Goal: Task Accomplishment & Management: Manage account settings

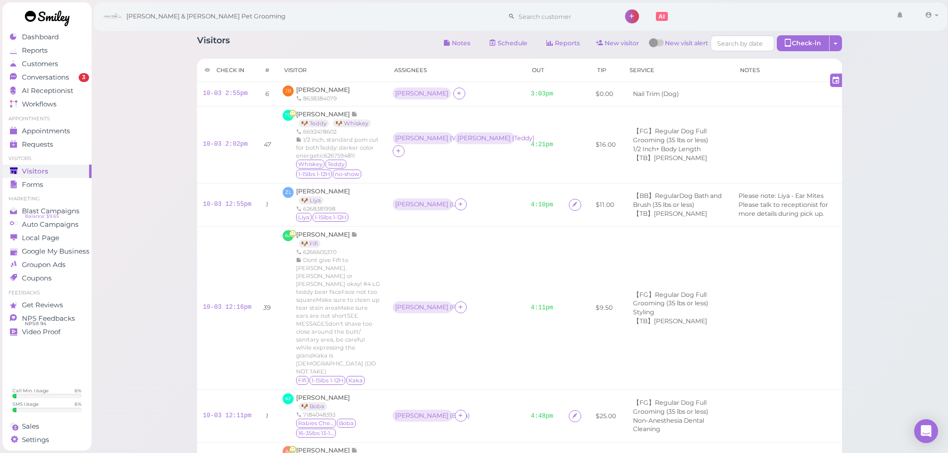
scroll to position [299, 0]
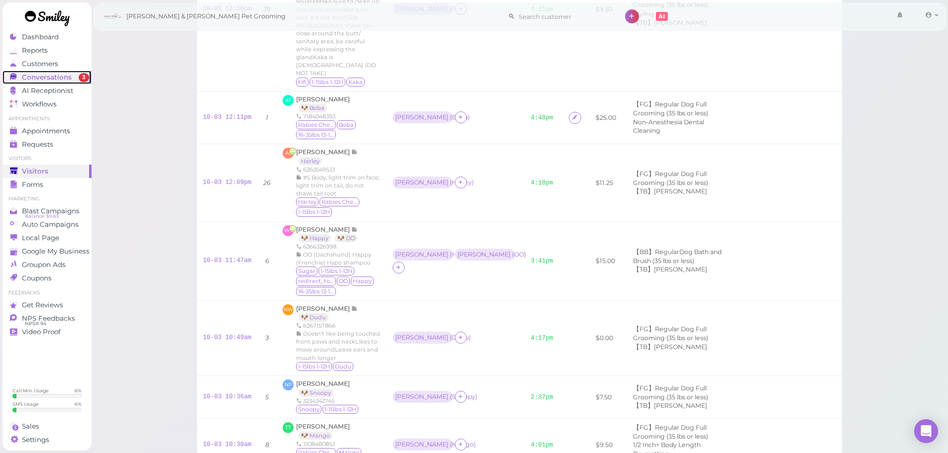
click at [47, 78] on span "Conversations" at bounding box center [47, 77] width 50 height 8
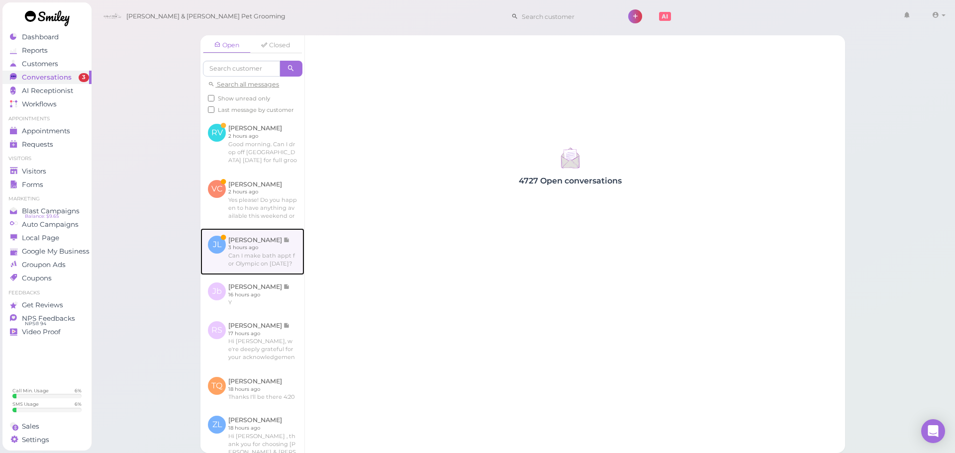
click at [260, 265] on link at bounding box center [253, 251] width 104 height 47
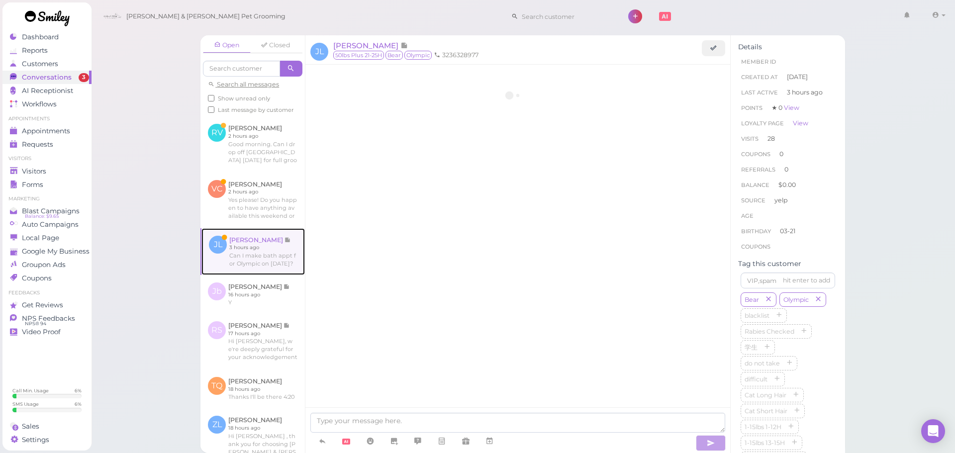
scroll to position [1253, 0]
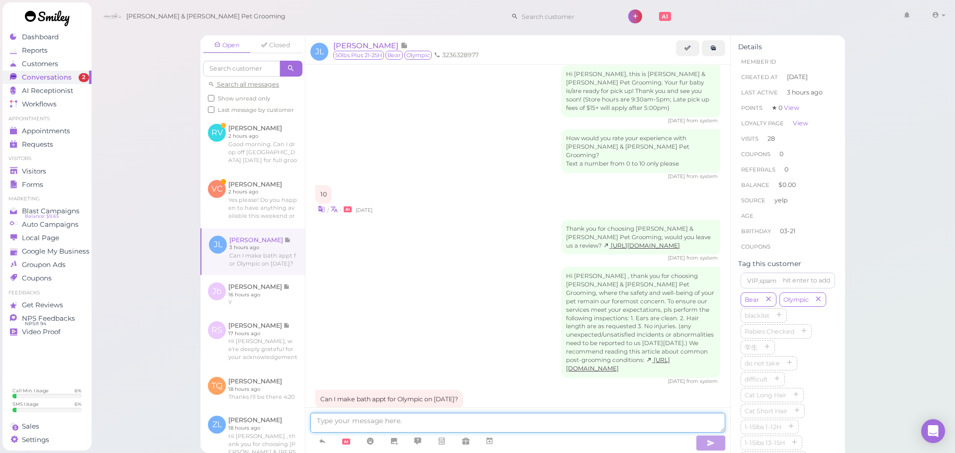
click at [396, 415] on textarea at bounding box center [517, 423] width 415 height 20
click at [317, 420] on textarea "We don't" at bounding box center [517, 423] width 415 height 20
click at [429, 424] on textarea "Good morning. We don't" at bounding box center [517, 423] width 415 height 20
type textarea "Good morning. We don't on Sundays unfortunately."
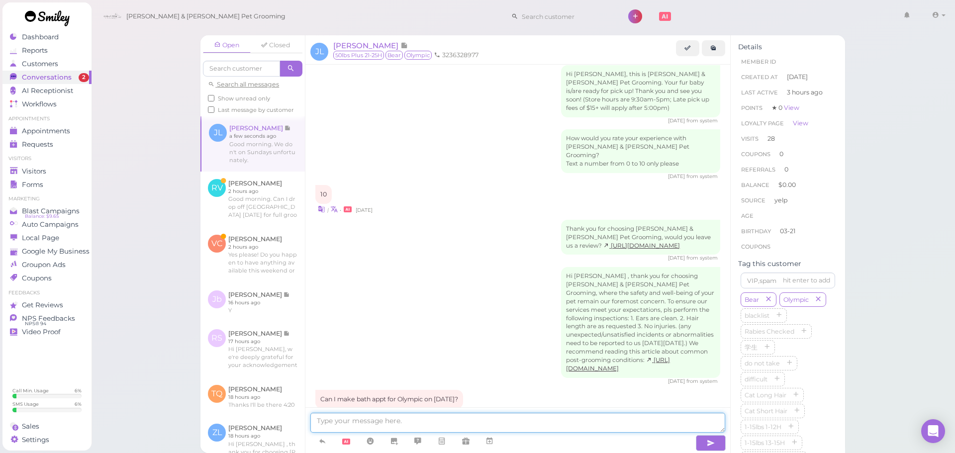
scroll to position [1285, 0]
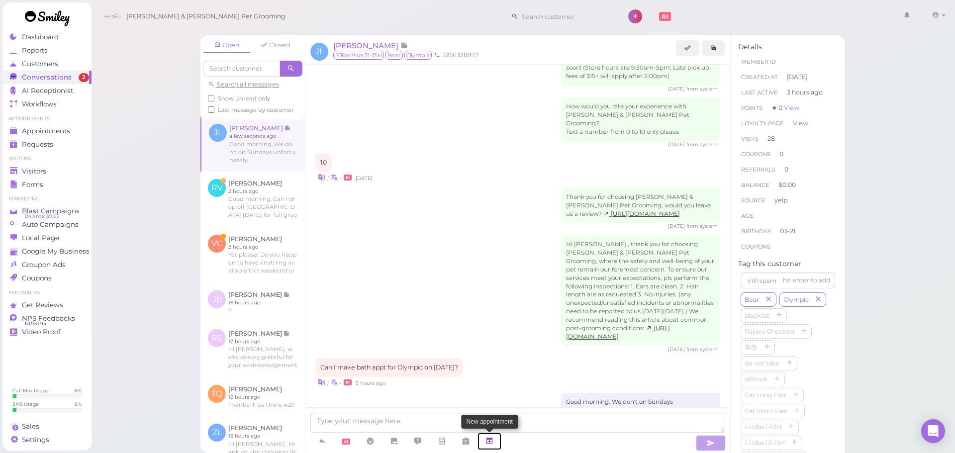
click at [494, 439] on icon at bounding box center [490, 441] width 8 height 10
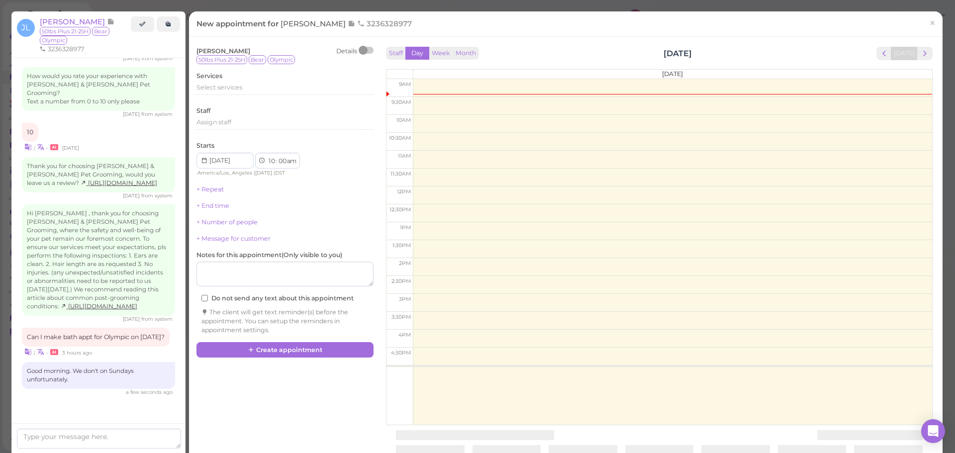
scroll to position [1335, 0]
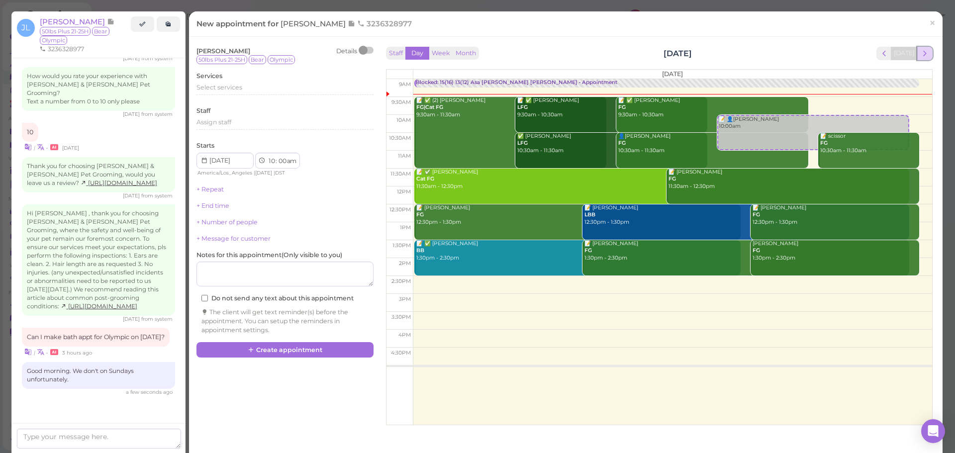
click at [920, 52] on span "next" at bounding box center [924, 53] width 9 height 9
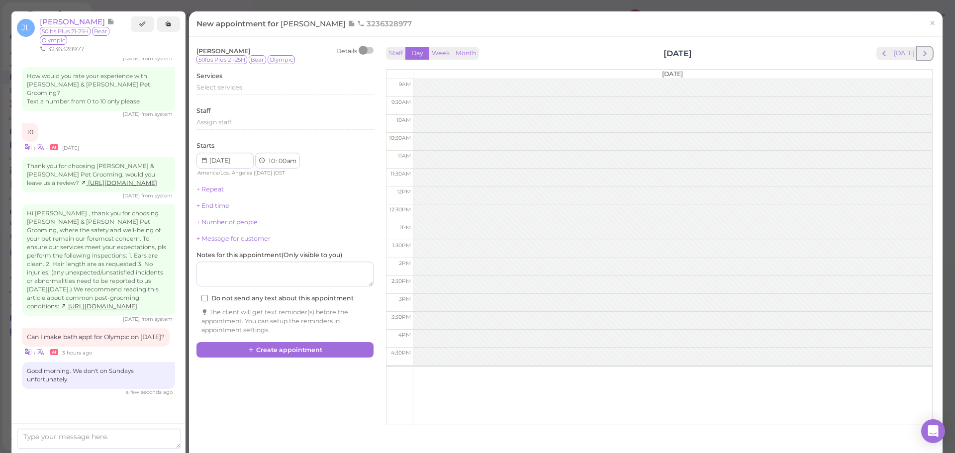
click at [920, 52] on span "next" at bounding box center [924, 53] width 9 height 9
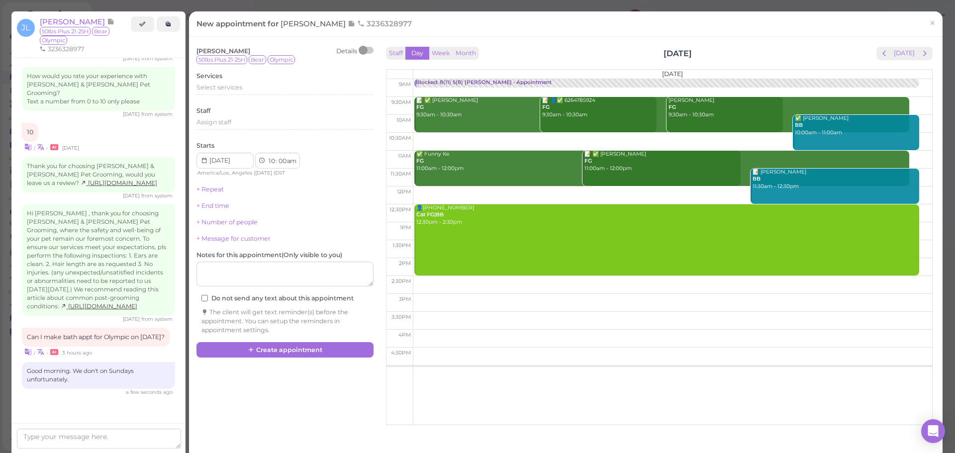
click at [920, 52] on span "next" at bounding box center [924, 53] width 9 height 9
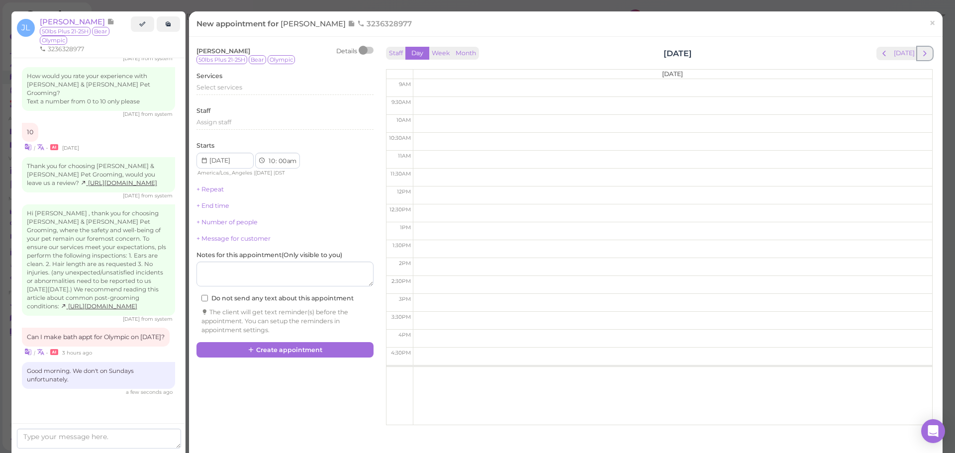
click at [920, 52] on span "next" at bounding box center [924, 53] width 9 height 9
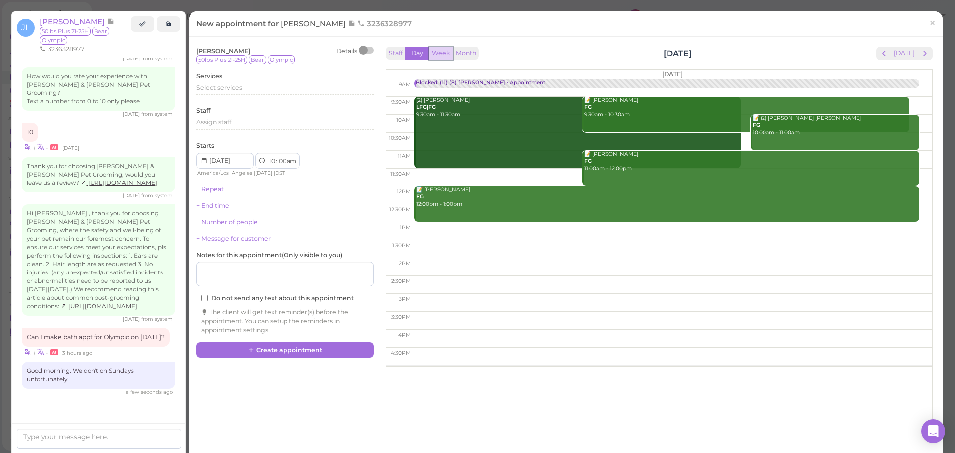
click at [443, 56] on button "Week" at bounding box center [441, 53] width 24 height 13
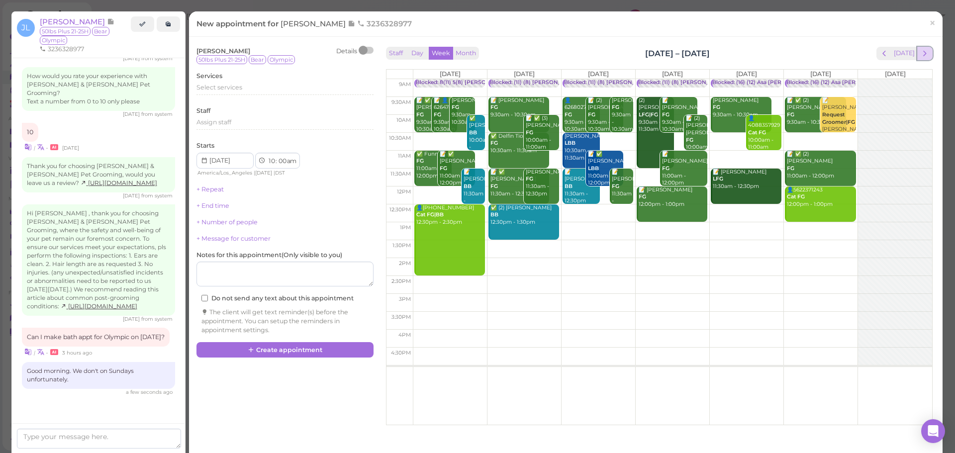
click at [920, 51] on span "next" at bounding box center [924, 53] width 9 height 9
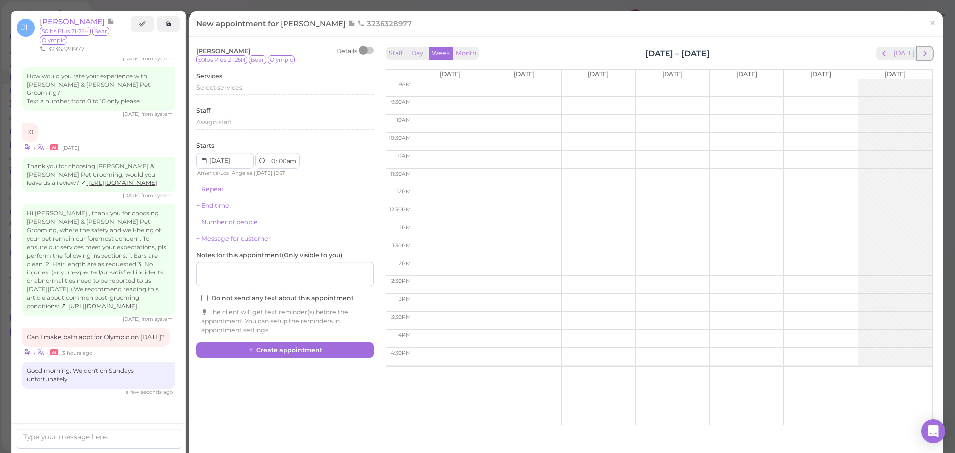
click at [920, 51] on span "next" at bounding box center [924, 53] width 9 height 9
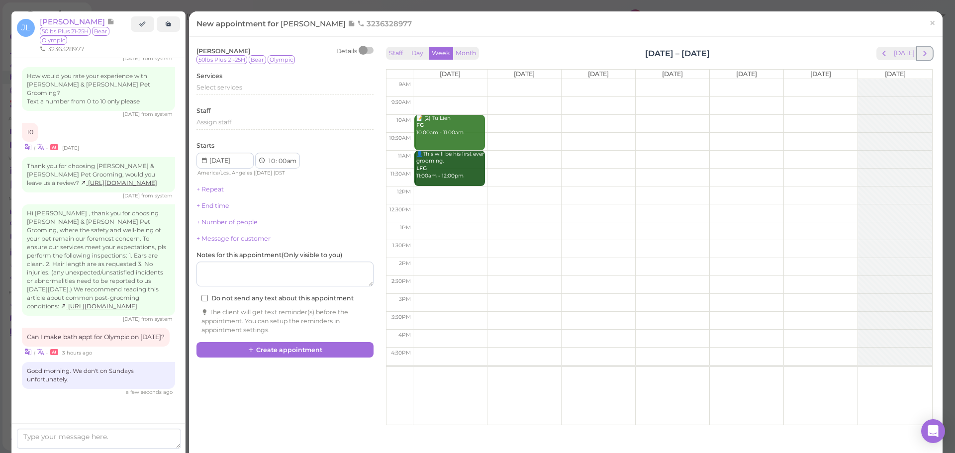
click at [920, 51] on span "next" at bounding box center [924, 53] width 9 height 9
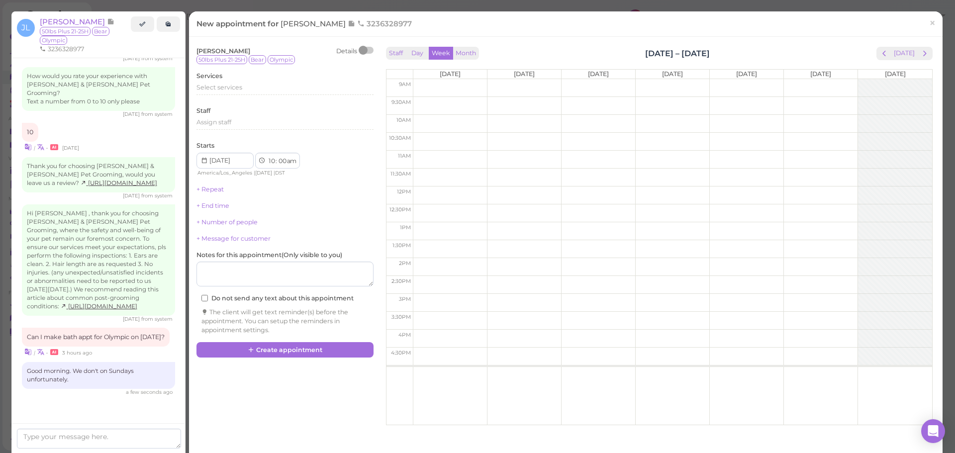
click at [920, 51] on span "next" at bounding box center [924, 53] width 9 height 9
click at [880, 52] on span "prev" at bounding box center [884, 53] width 9 height 9
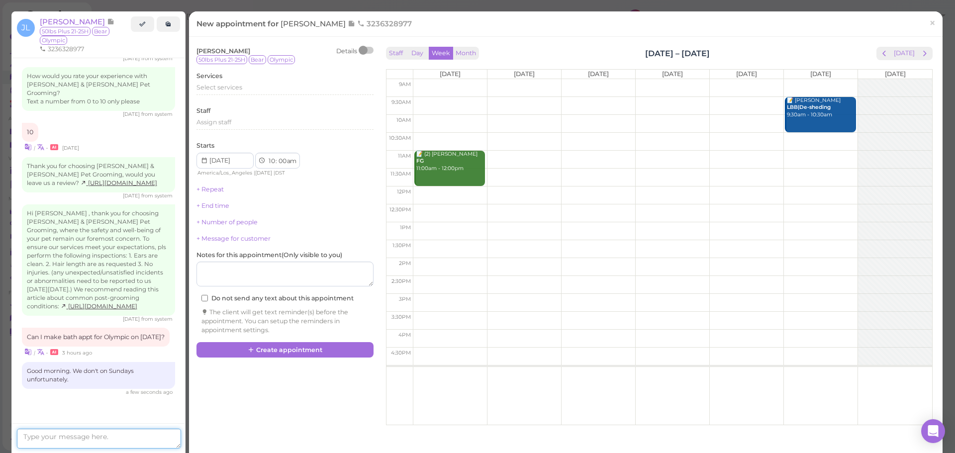
click at [63, 442] on textarea at bounding box center [99, 439] width 164 height 20
type textarea "How about 11/1 Saturday?"
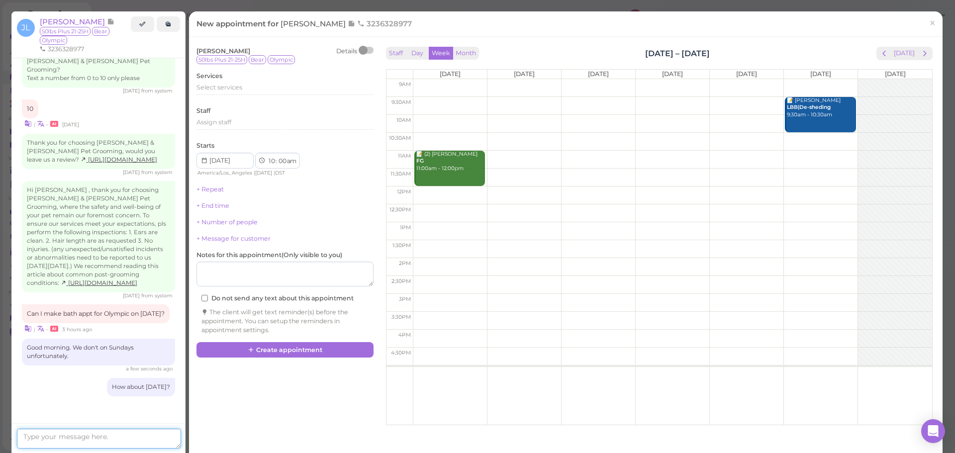
scroll to position [1358, 0]
click at [932, 21] on link "×" at bounding box center [932, 23] width 18 height 23
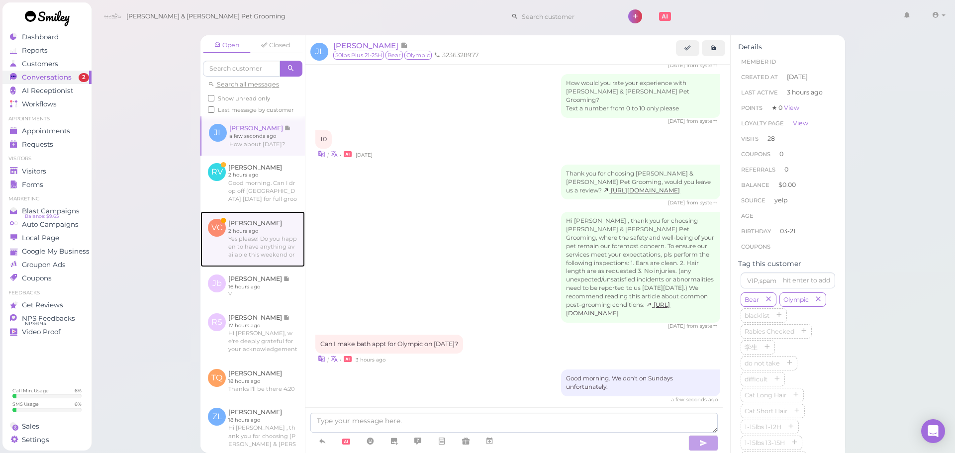
click at [277, 267] on link at bounding box center [253, 239] width 104 height 56
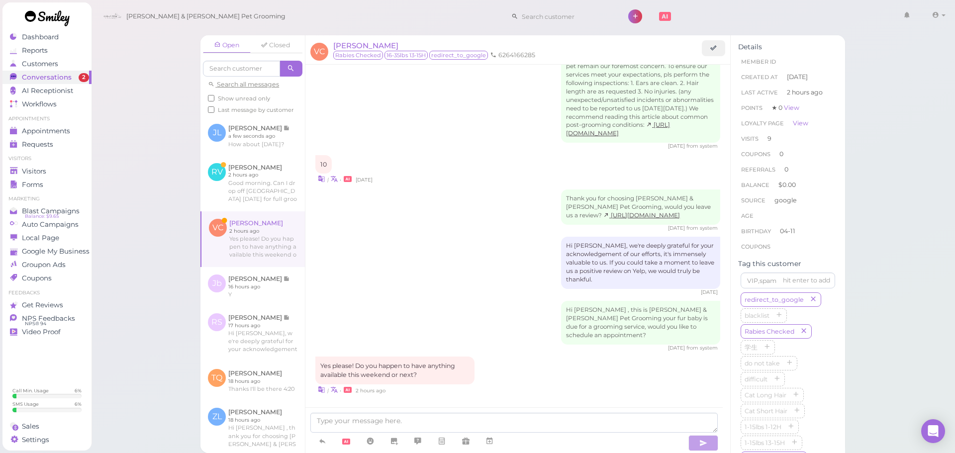
click at [445, 312] on div "Hi Vanessa , this is Cody & Miley Pet Grooming your fur baby is due for a groom…" at bounding box center [517, 326] width 405 height 51
click at [358, 47] on span "[PERSON_NAME]" at bounding box center [365, 45] width 65 height 9
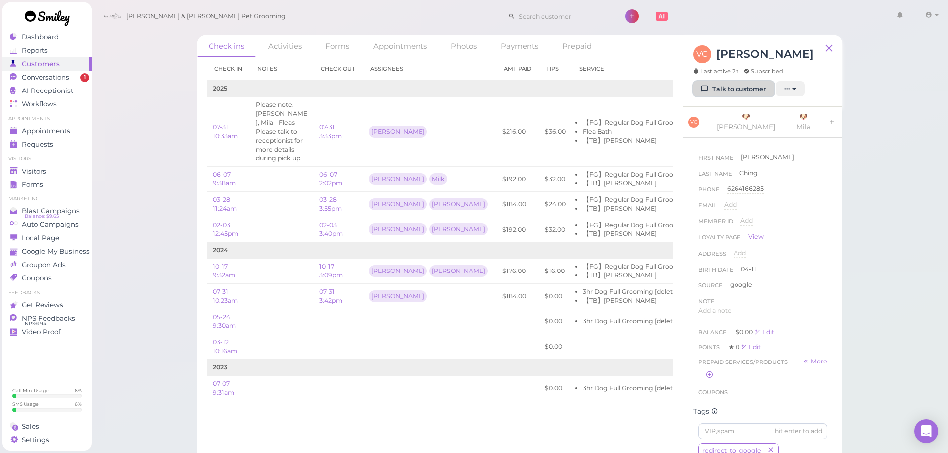
click at [726, 85] on link "Talk to customer" at bounding box center [733, 89] width 81 height 16
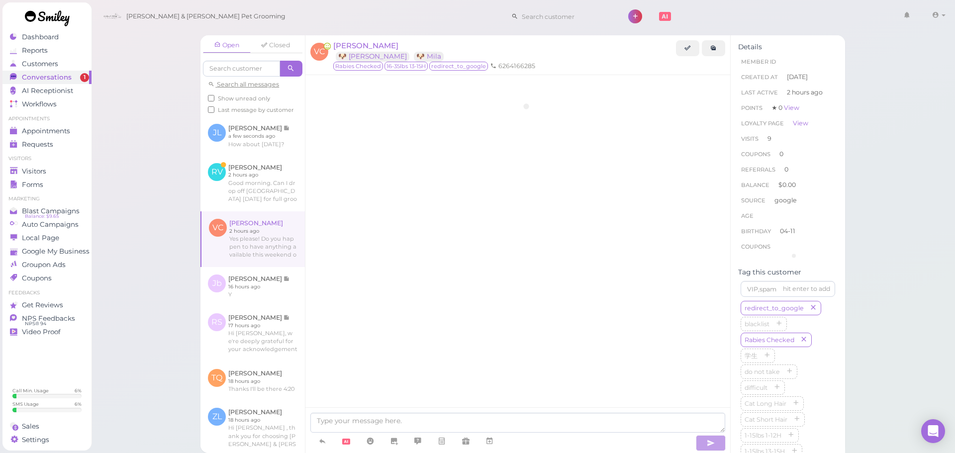
scroll to position [1308, 0]
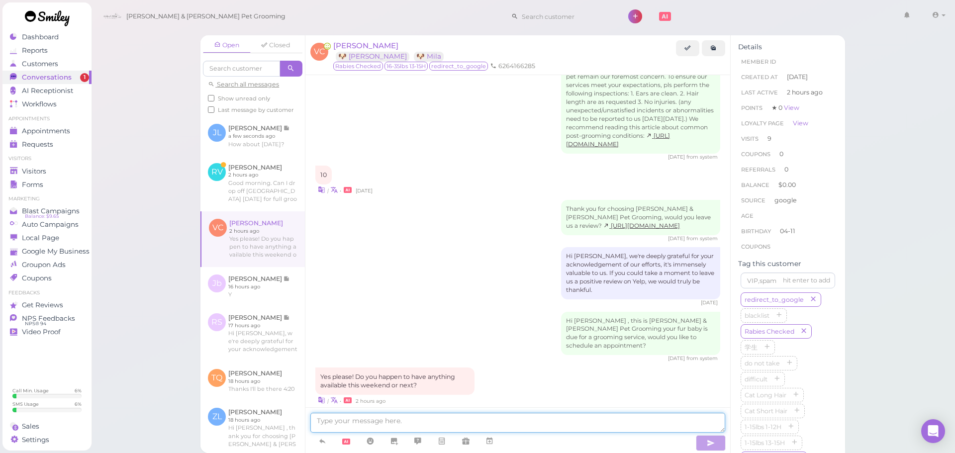
click at [417, 415] on textarea at bounding box center [517, 423] width 415 height 20
type textarea "t"
type textarea "T"
type textarea "Next week is available"
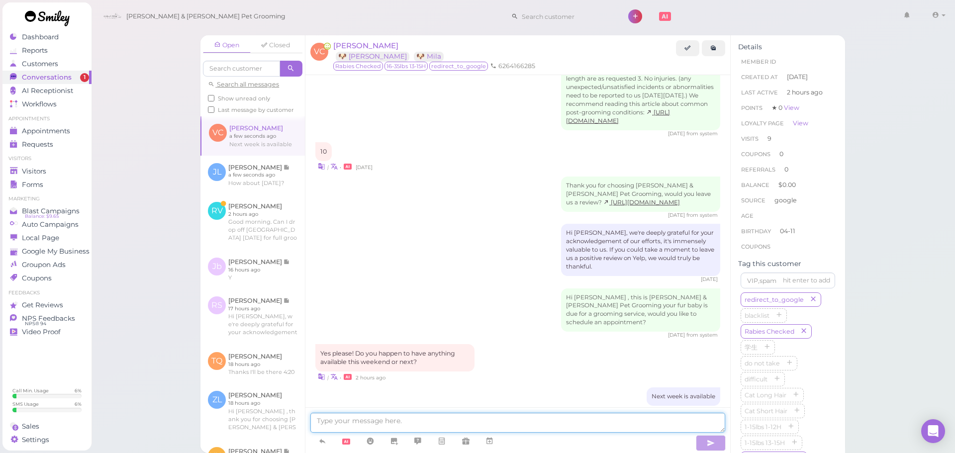
click at [422, 420] on textarea at bounding box center [517, 423] width 415 height 20
type textarea "f"
click at [496, 440] on link at bounding box center [490, 441] width 24 height 17
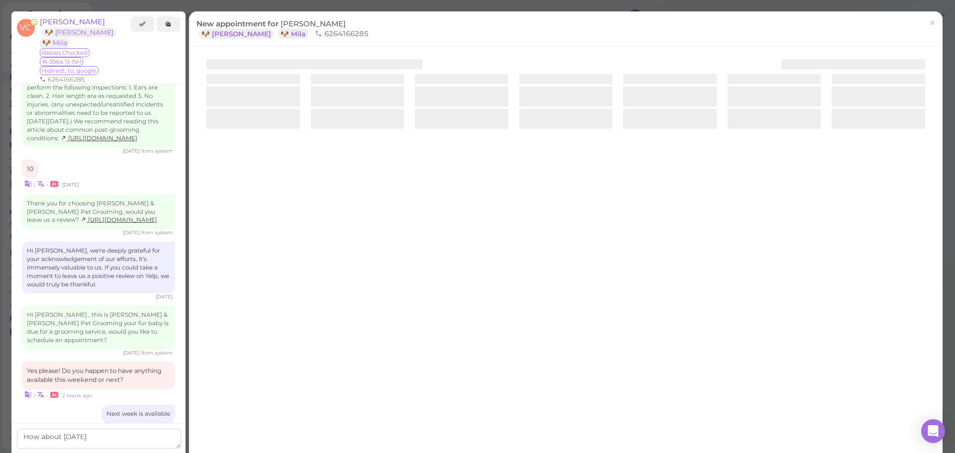
scroll to position [1374, 0]
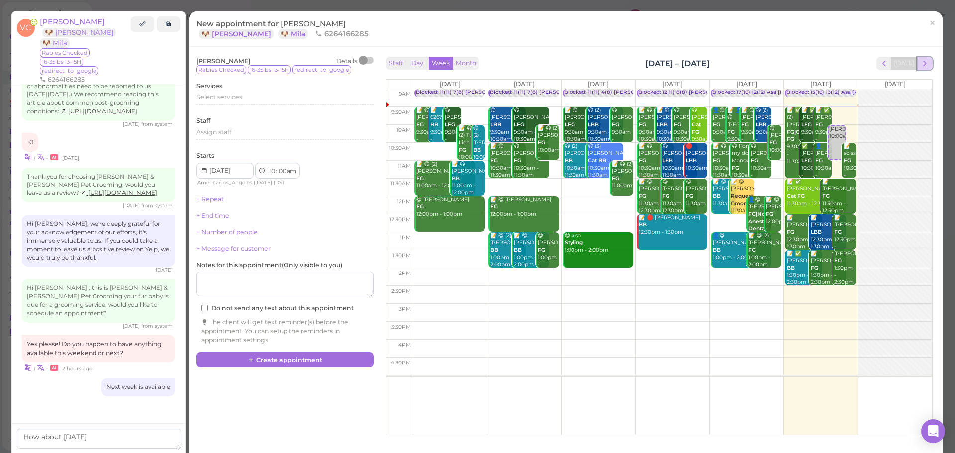
click at [920, 62] on span "next" at bounding box center [924, 63] width 9 height 9
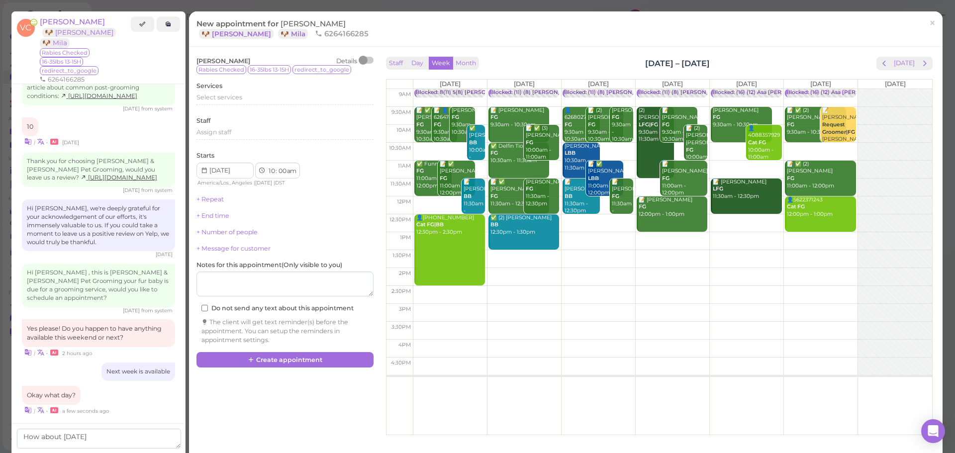
scroll to position [1426, 0]
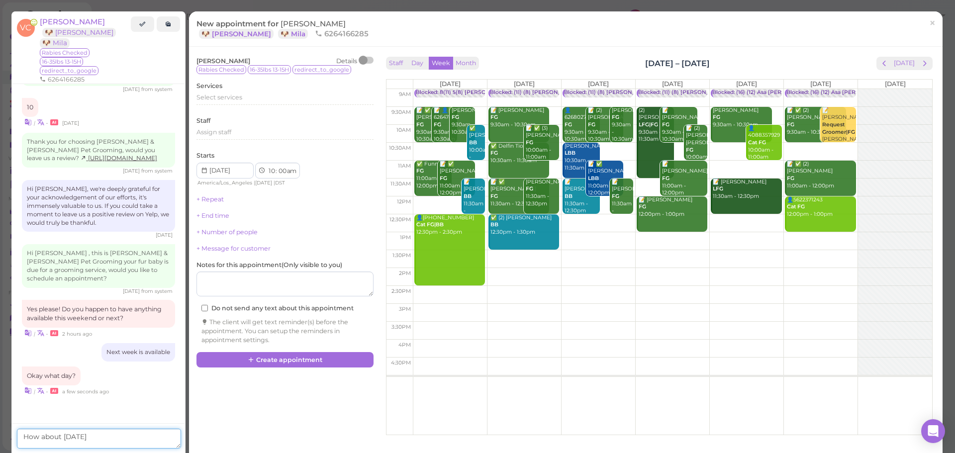
click at [129, 438] on textarea "How about next saturday" at bounding box center [99, 439] width 164 height 20
click at [87, 435] on textarea "How about next saturday" at bounding box center [99, 439] width 164 height 20
click at [83, 437] on textarea "How about next saturday" at bounding box center [99, 439] width 164 height 20
click at [83, 438] on textarea "How about next saturday" at bounding box center [99, 439] width 164 height 20
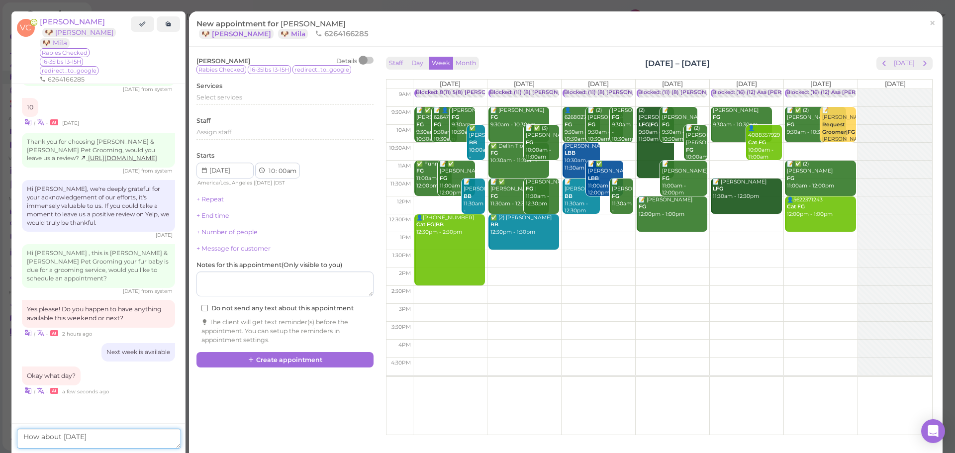
click at [104, 438] on textarea "How about next saturday" at bounding box center [99, 439] width 164 height 20
click at [83, 438] on textarea "How about next saturday" at bounding box center [99, 439] width 164 height 20
click at [158, 448] on textarea "How about next Saturday" at bounding box center [99, 439] width 164 height 20
type textarea "How about next Saturday 9:30am"
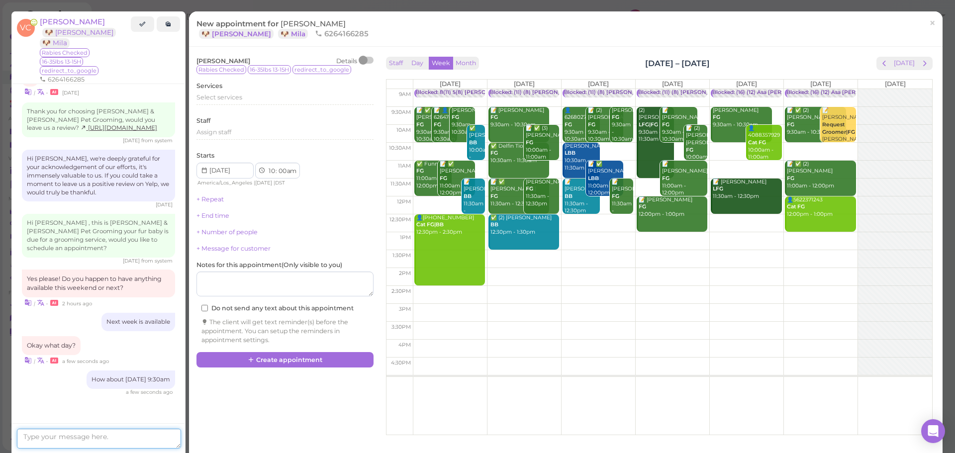
scroll to position [1456, 0]
click at [932, 24] on link "×" at bounding box center [932, 23] width 18 height 23
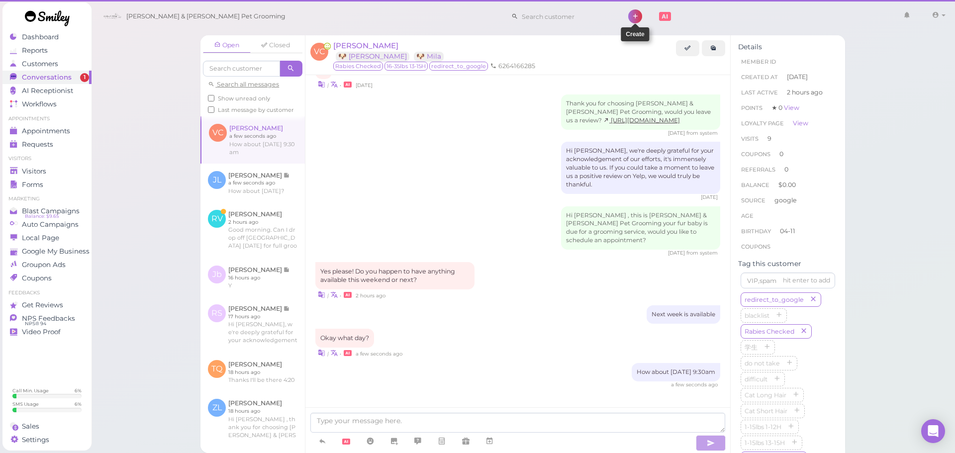
scroll to position [1396, 0]
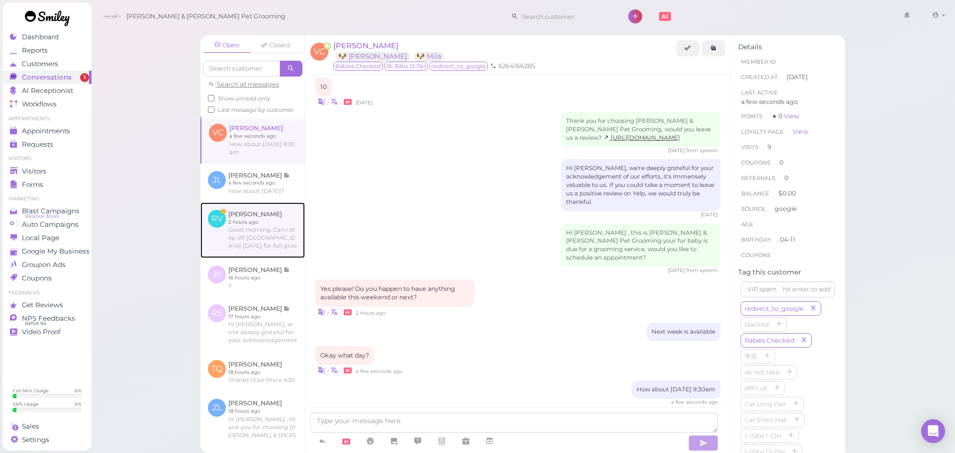
click at [263, 237] on link at bounding box center [253, 231] width 104 height 56
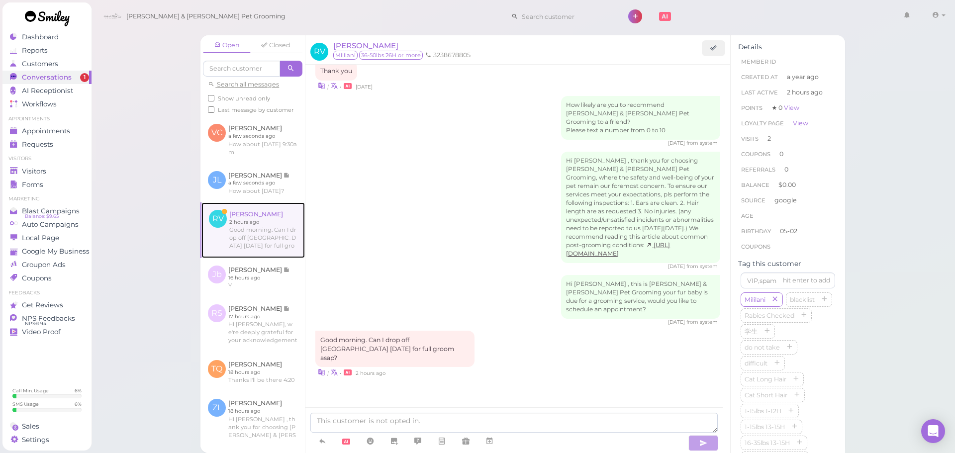
scroll to position [1127, 0]
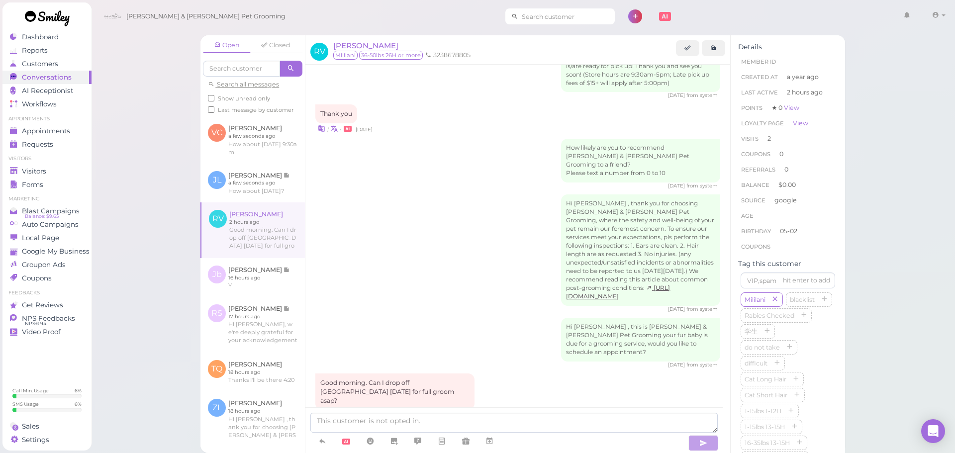
drag, startPoint x: 715, startPoint y: 52, endPoint x: 541, endPoint y: 9, distance: 179.3
click at [715, 52] on icon at bounding box center [714, 47] width 6 height 7
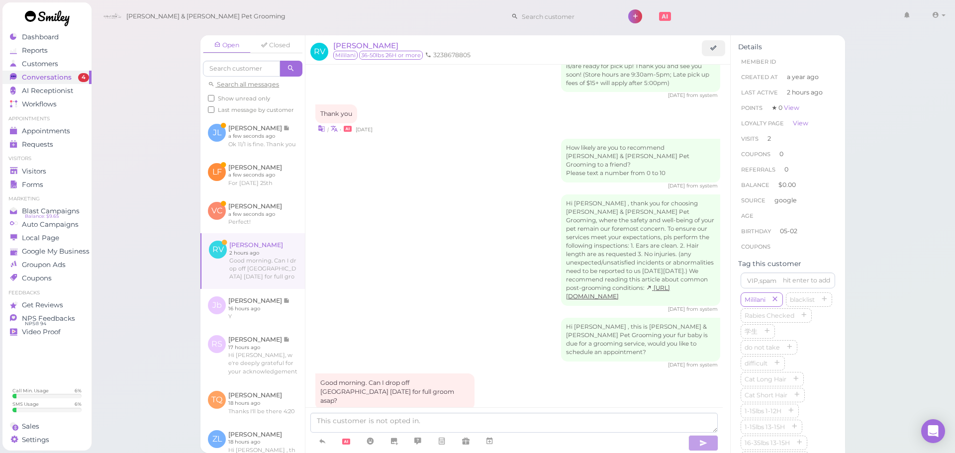
click at [468, 325] on div "Hi Rebekah , this is Cody & Miley Pet Grooming your fur baby is due for a groom…" at bounding box center [517, 343] width 405 height 51
click at [445, 421] on textarea at bounding box center [514, 423] width 408 height 20
click at [498, 437] on link at bounding box center [490, 441] width 24 height 17
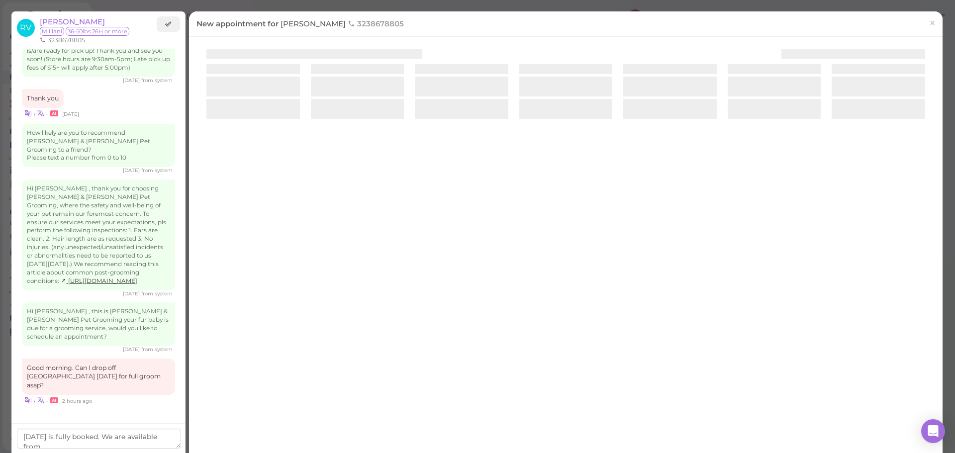
scroll to position [1144, 0]
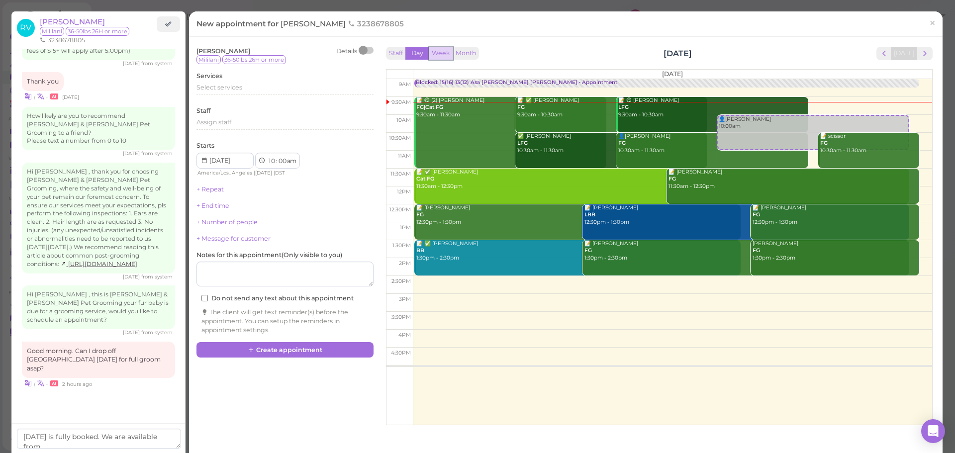
click at [437, 56] on button "Week" at bounding box center [441, 53] width 24 height 13
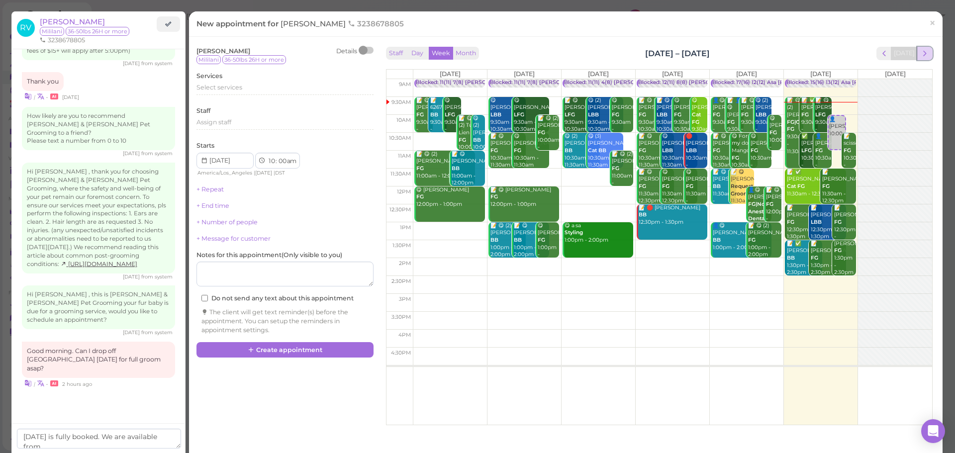
click at [920, 54] on span "next" at bounding box center [924, 53] width 9 height 9
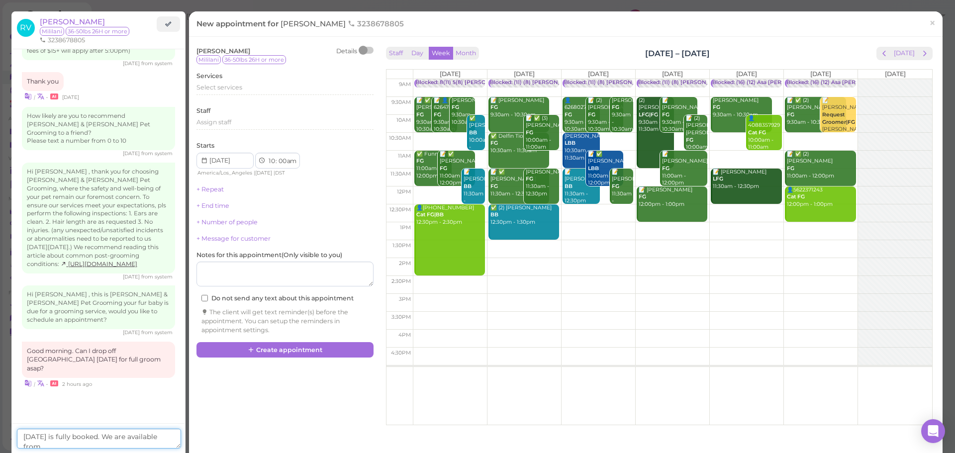
click at [173, 435] on textarea "Today is fully booked. We are available from" at bounding box center [99, 439] width 164 height 20
type textarea "Today is fully booked. We are available from Monday to Saturday. The soonest av…"
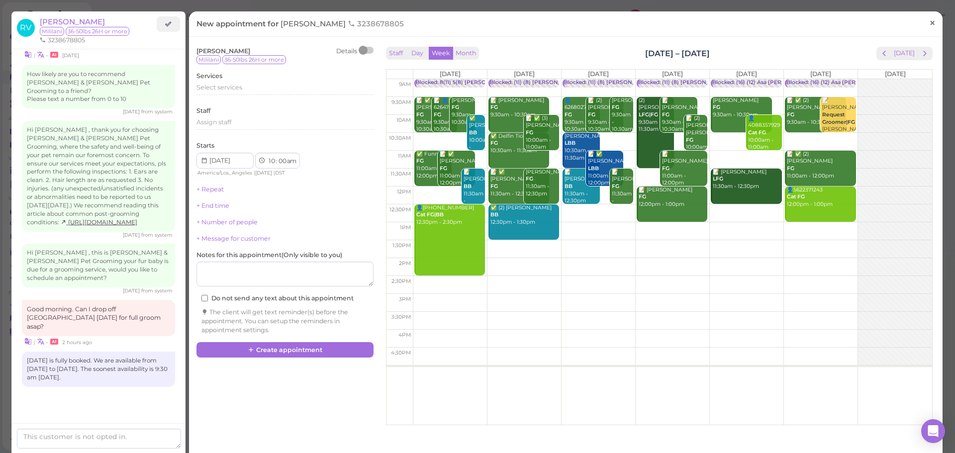
click at [930, 19] on link "×" at bounding box center [932, 23] width 18 height 23
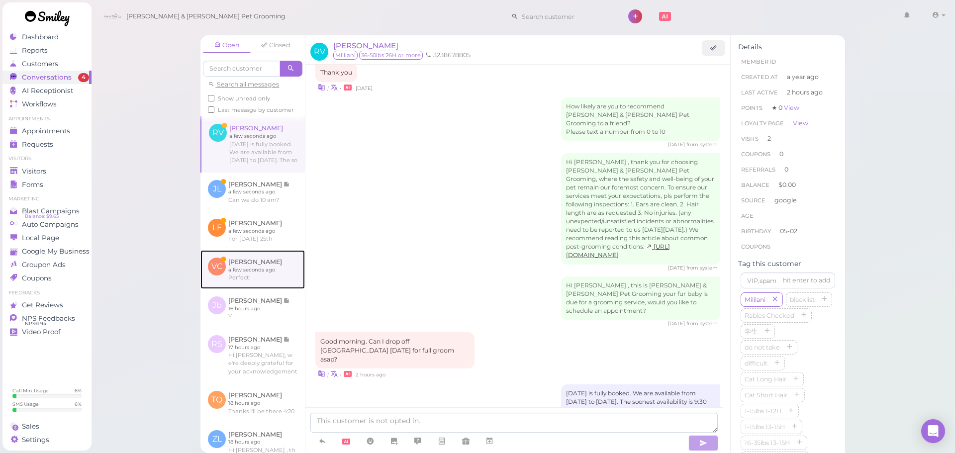
click at [252, 289] on link at bounding box center [253, 269] width 104 height 39
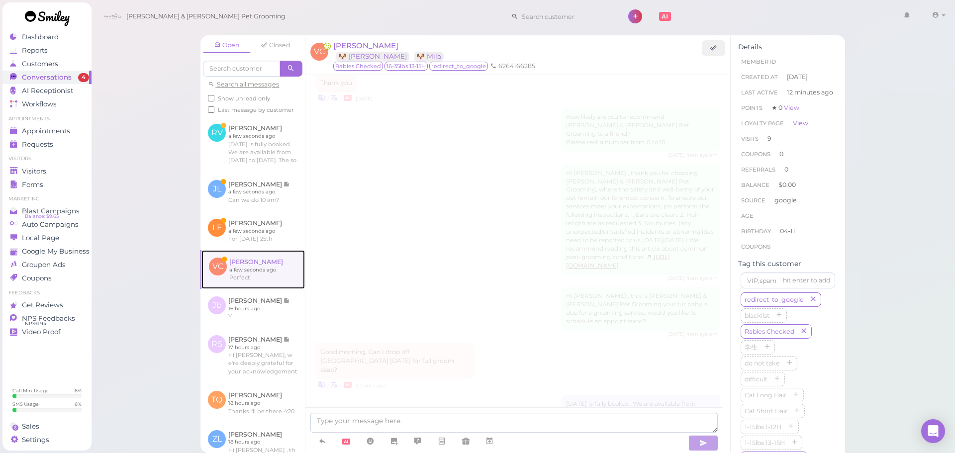
scroll to position [1253, 0]
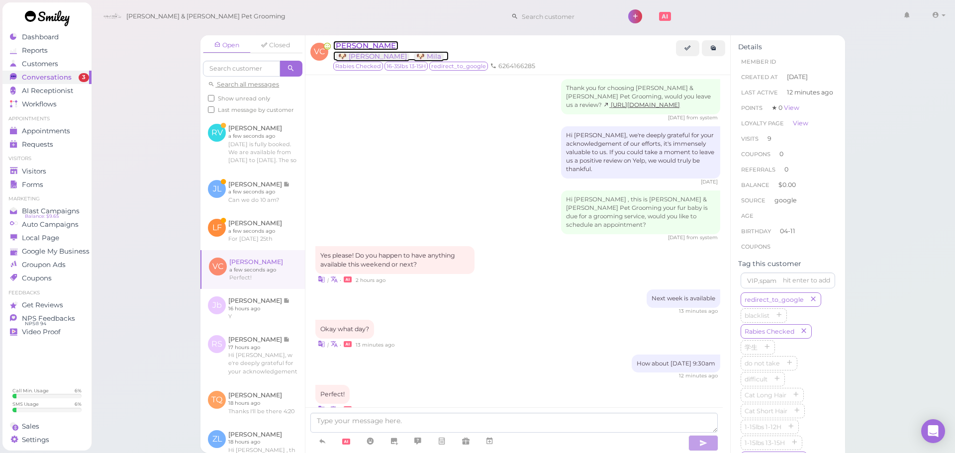
click at [368, 46] on span "[PERSON_NAME]" at bounding box center [365, 45] width 65 height 9
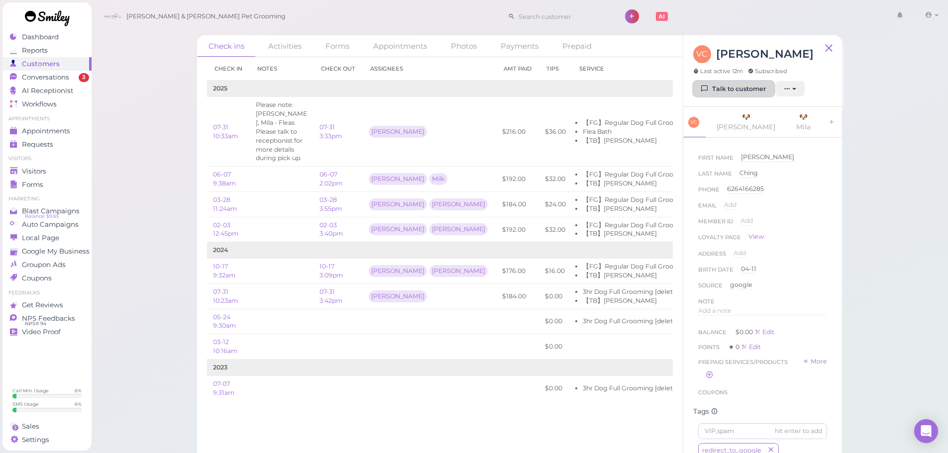
click at [718, 93] on link "Talk to customer" at bounding box center [733, 89] width 81 height 16
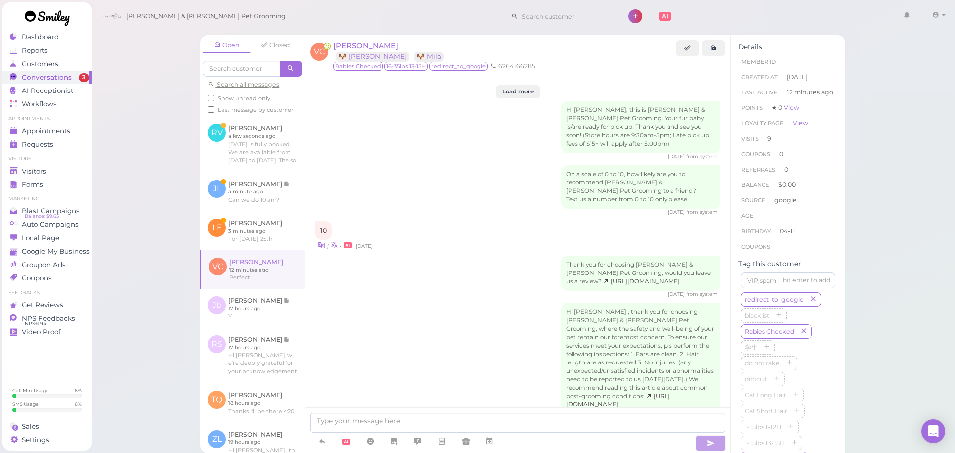
scroll to position [1253, 0]
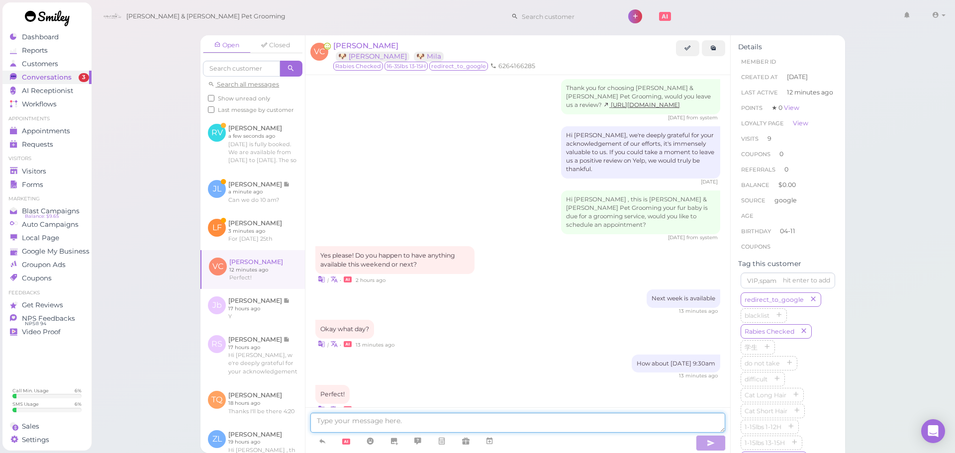
click at [495, 418] on textarea at bounding box center [517, 423] width 415 height 20
type textarea "for one or two dogs?"
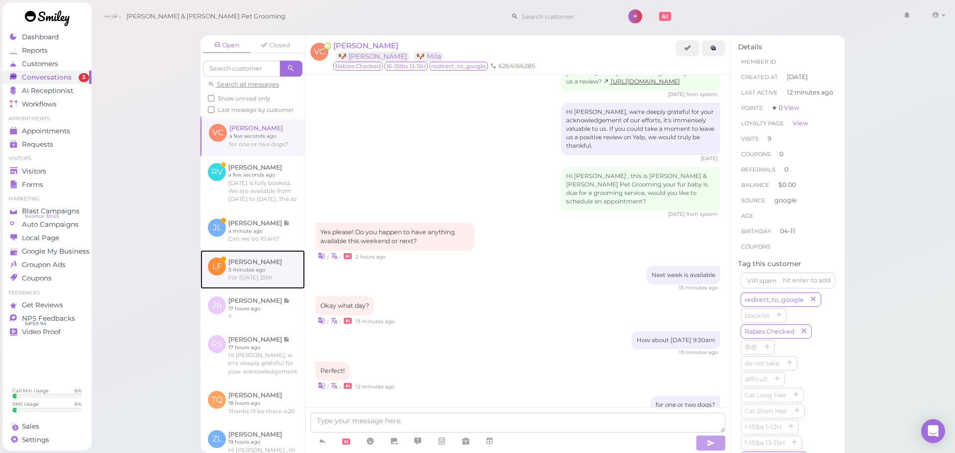
click at [266, 289] on link at bounding box center [253, 269] width 104 height 39
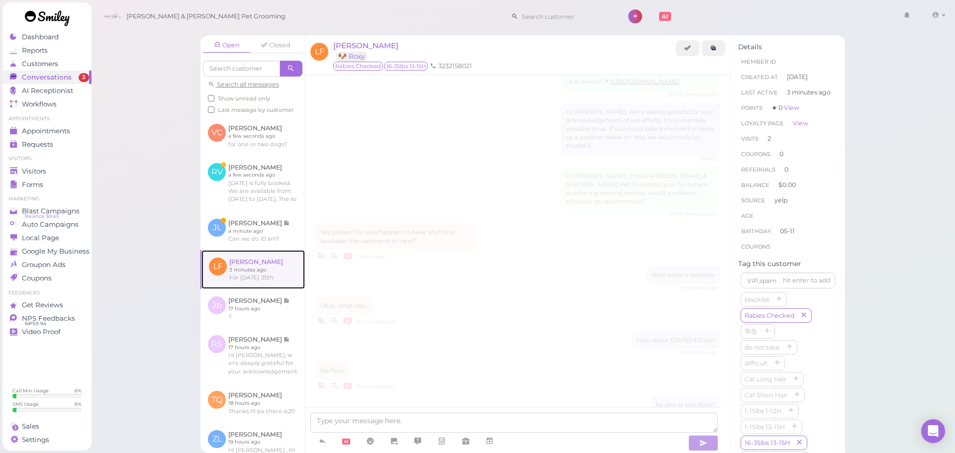
scroll to position [1082, 0]
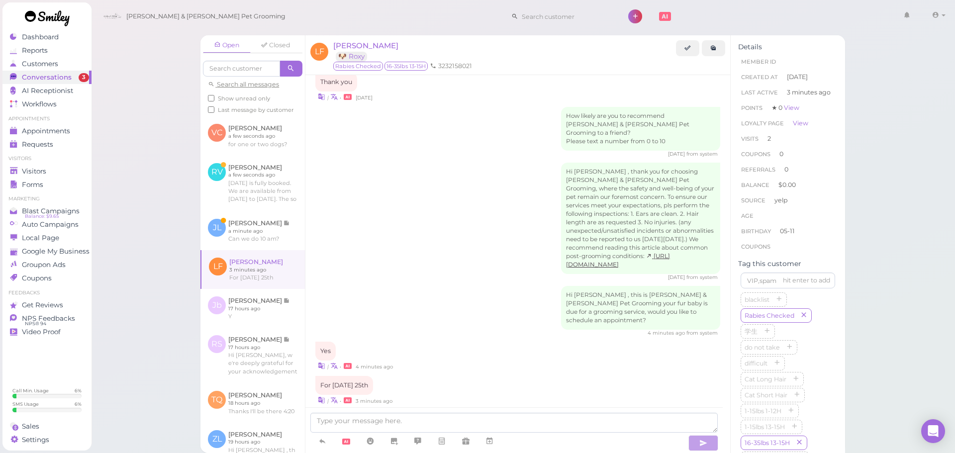
click at [521, 395] on div "| • 3 minutes ago" at bounding box center [517, 400] width 405 height 10
click at [353, 44] on span "[PERSON_NAME]" at bounding box center [365, 45] width 65 height 9
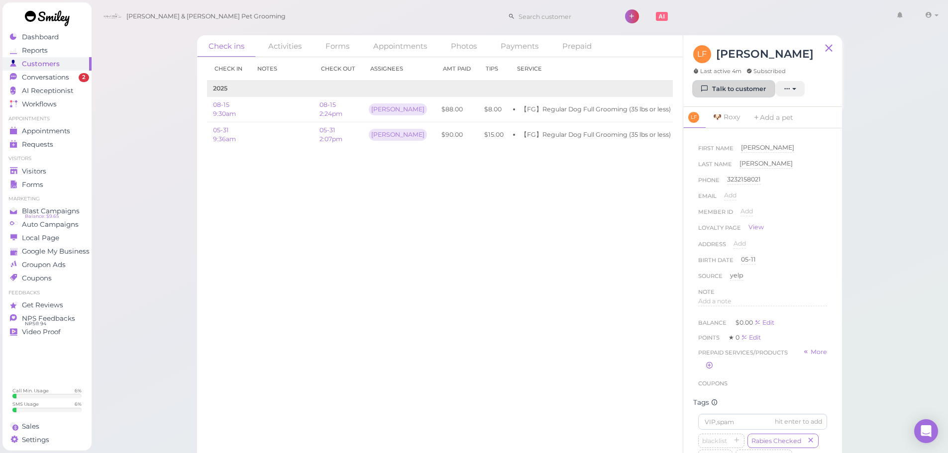
click at [715, 91] on link "Talk to customer" at bounding box center [733, 89] width 81 height 16
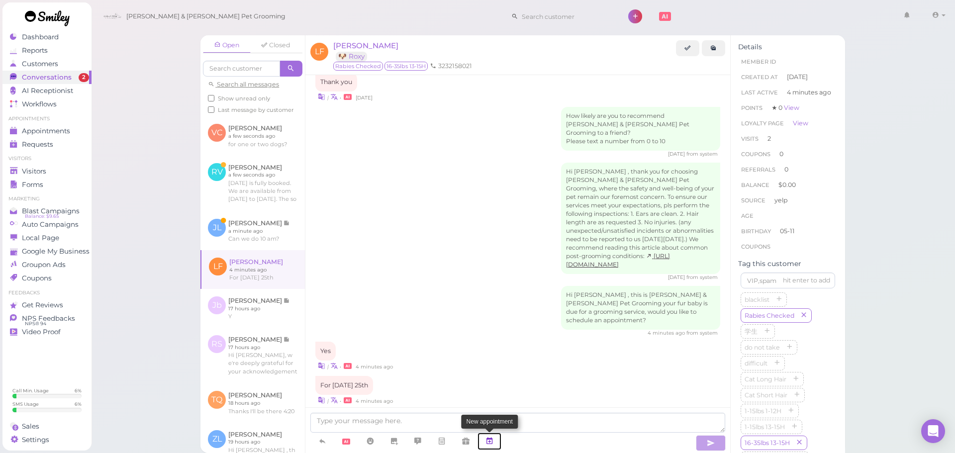
click at [485, 437] on link at bounding box center [490, 441] width 24 height 17
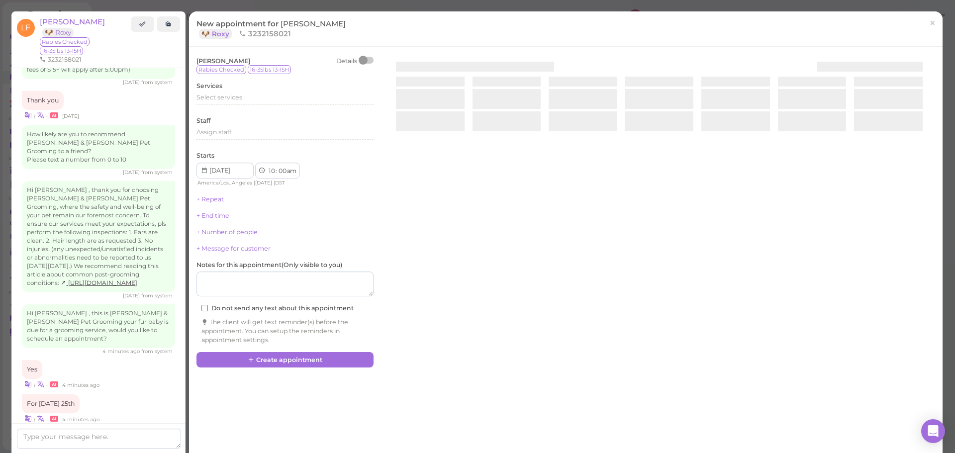
scroll to position [1116, 0]
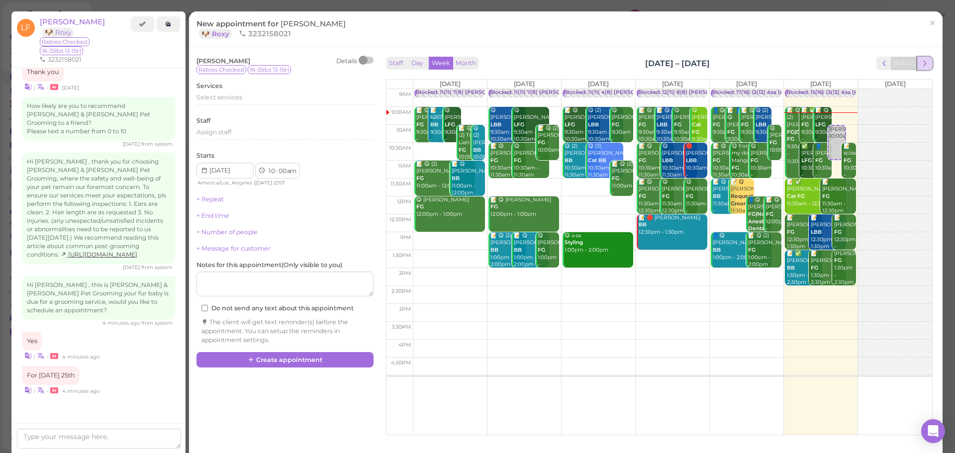
click at [920, 65] on span "next" at bounding box center [924, 63] width 9 height 9
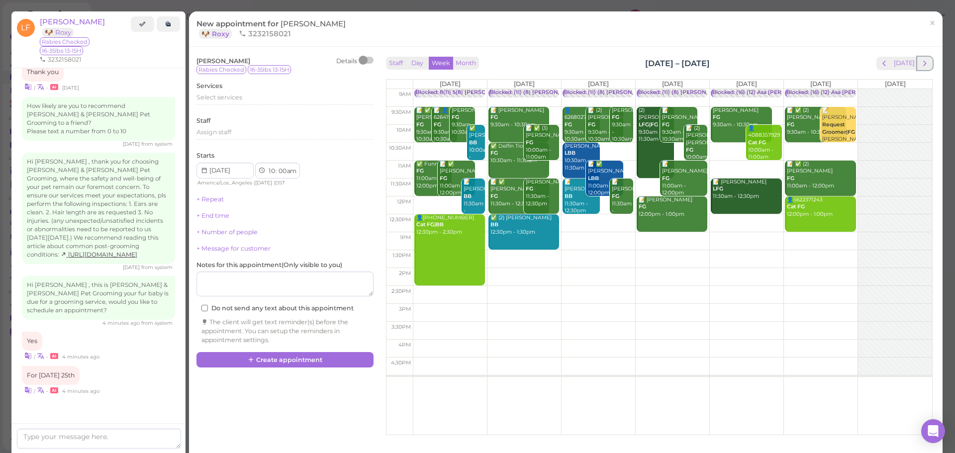
click at [920, 65] on span "next" at bounding box center [924, 63] width 9 height 9
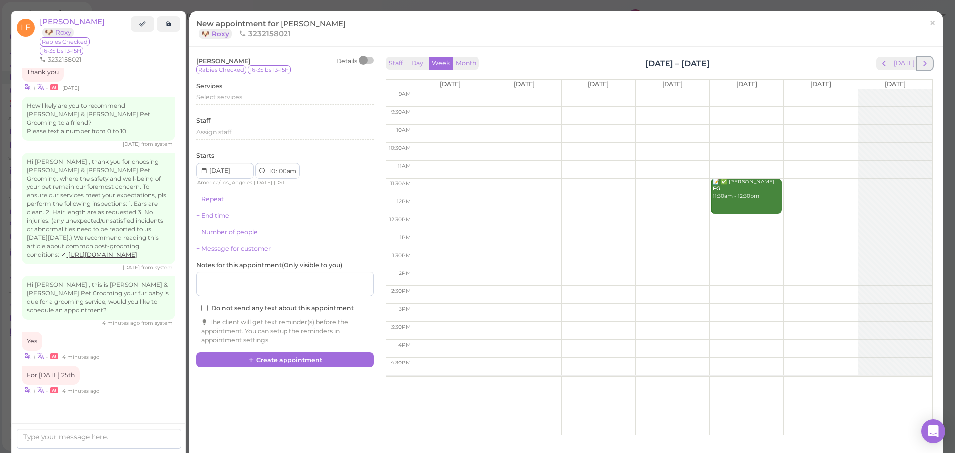
click at [920, 65] on span "next" at bounding box center [924, 63] width 9 height 9
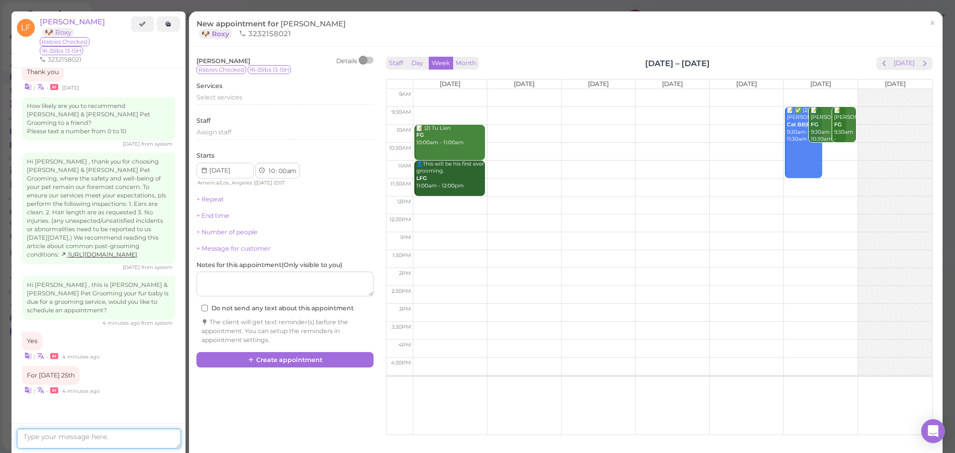
click at [63, 433] on textarea at bounding box center [99, 439] width 164 height 20
type textarea "How aboput 10 am"
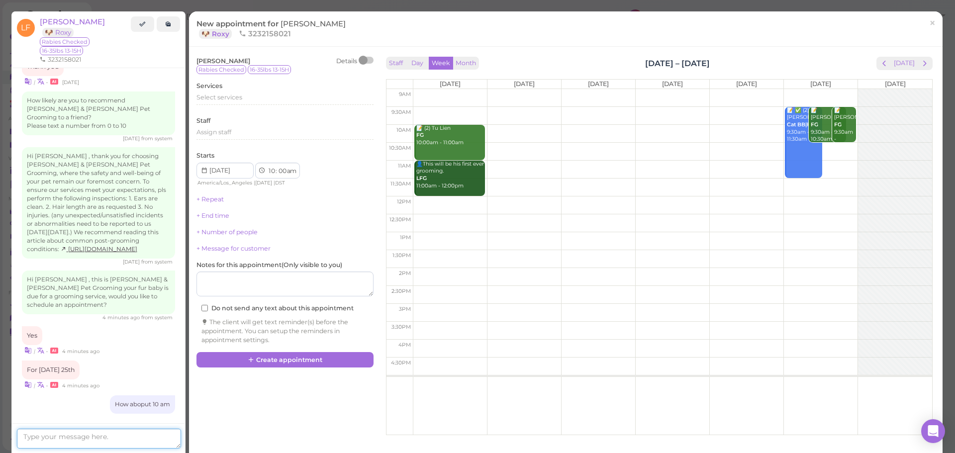
scroll to position [1142, 0]
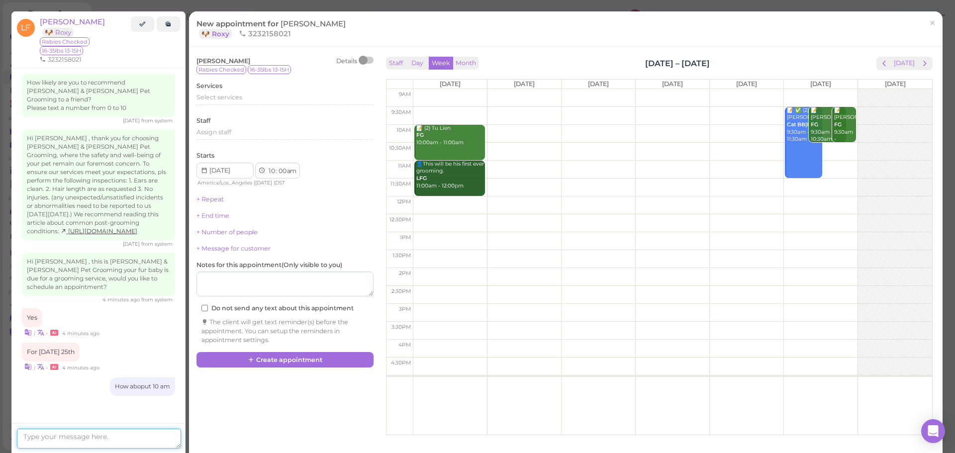
click at [136, 431] on textarea at bounding box center [99, 439] width 164 height 20
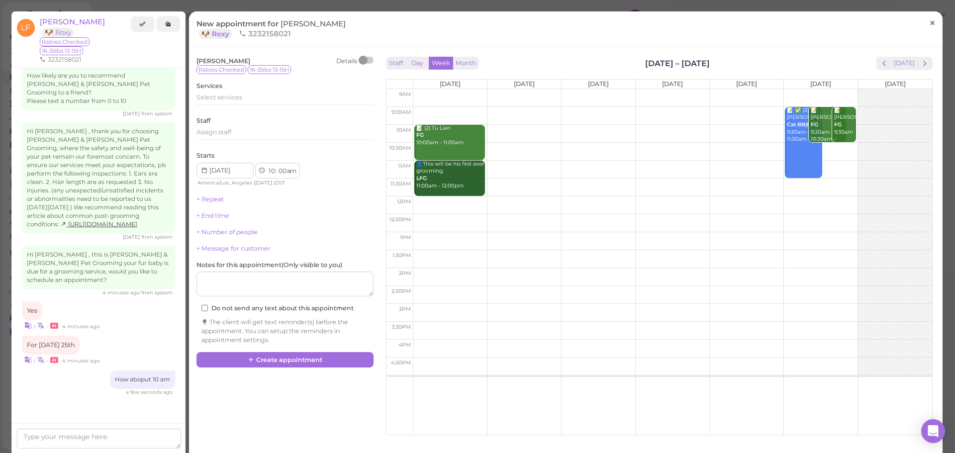
click at [929, 18] on span "×" at bounding box center [932, 23] width 6 height 14
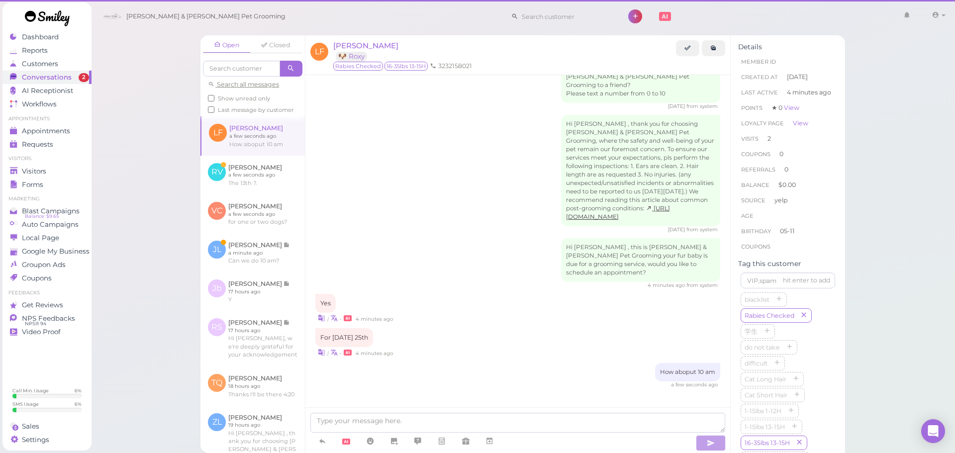
scroll to position [1109, 0]
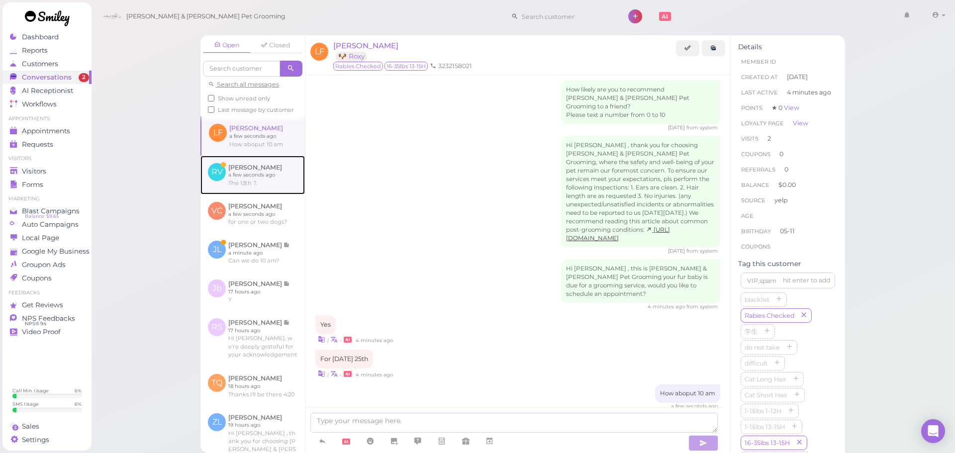
click at [269, 178] on link at bounding box center [253, 175] width 104 height 39
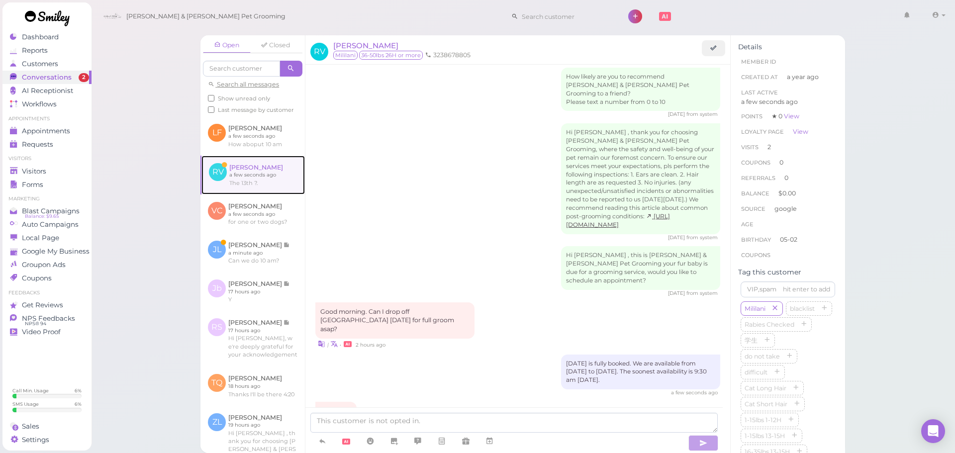
scroll to position [1120, 0]
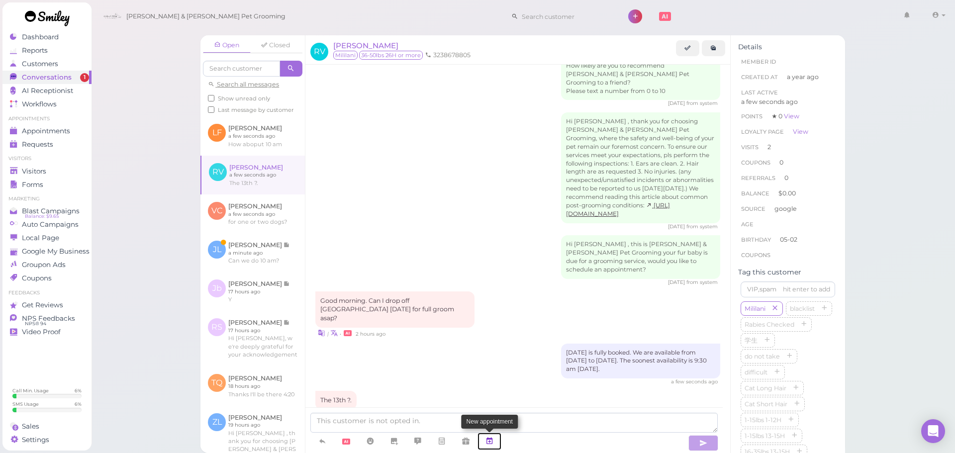
click at [488, 437] on icon at bounding box center [490, 441] width 8 height 10
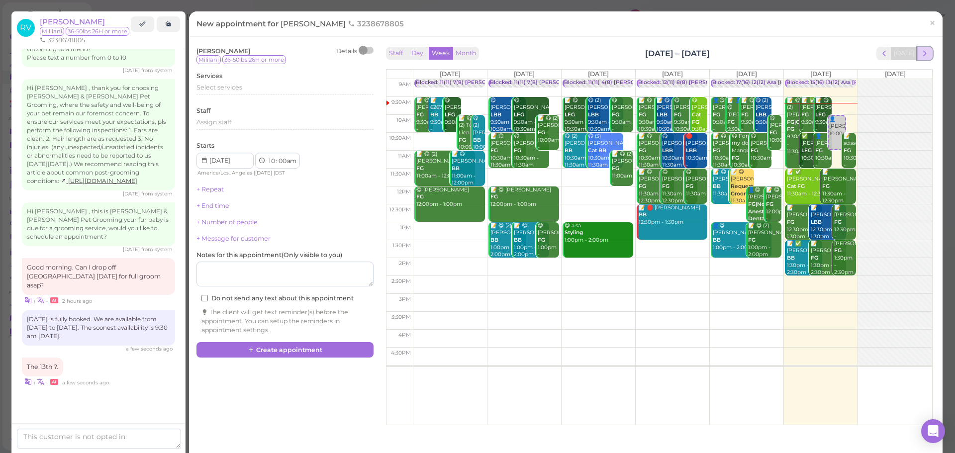
click at [922, 53] on button "next" at bounding box center [924, 53] width 15 height 13
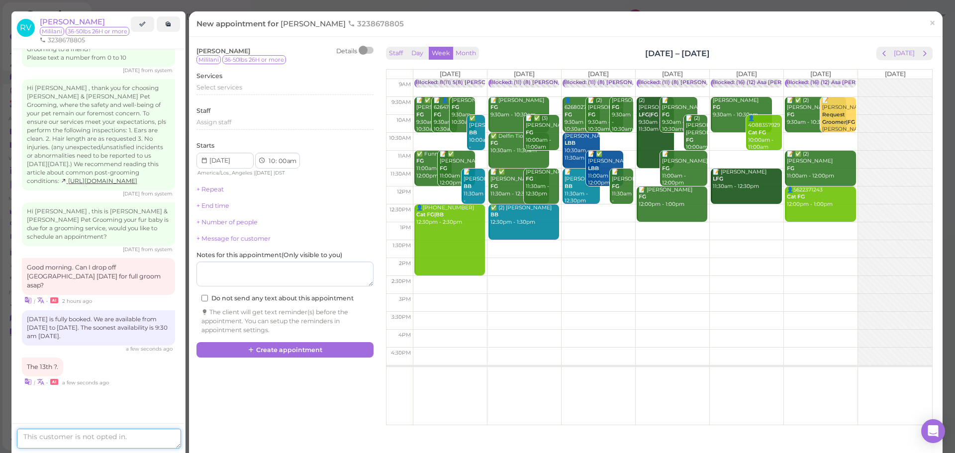
click at [85, 436] on textarea at bounding box center [99, 439] width 164 height 20
type textarea "6th"
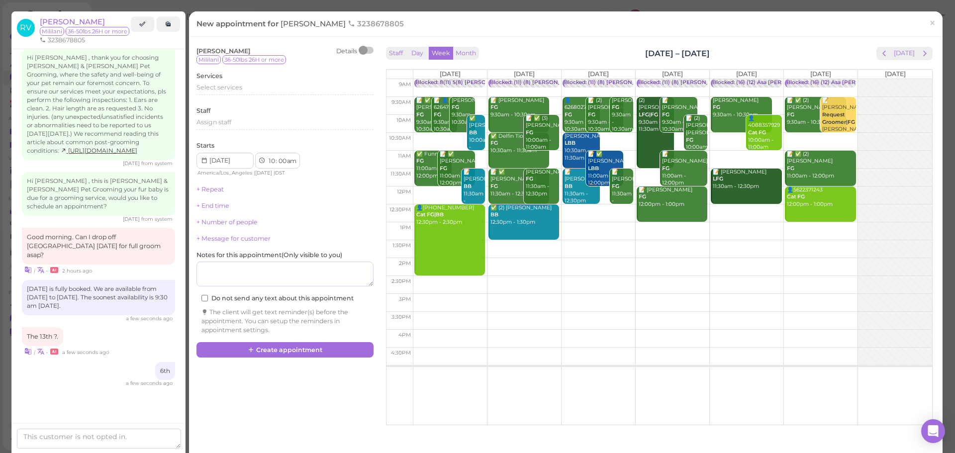
click at [450, 23] on div "New appointment for Rebekah Vaca 3238678805 ×" at bounding box center [566, 24] width 739 height 10
click at [929, 29] on span "×" at bounding box center [932, 23] width 6 height 14
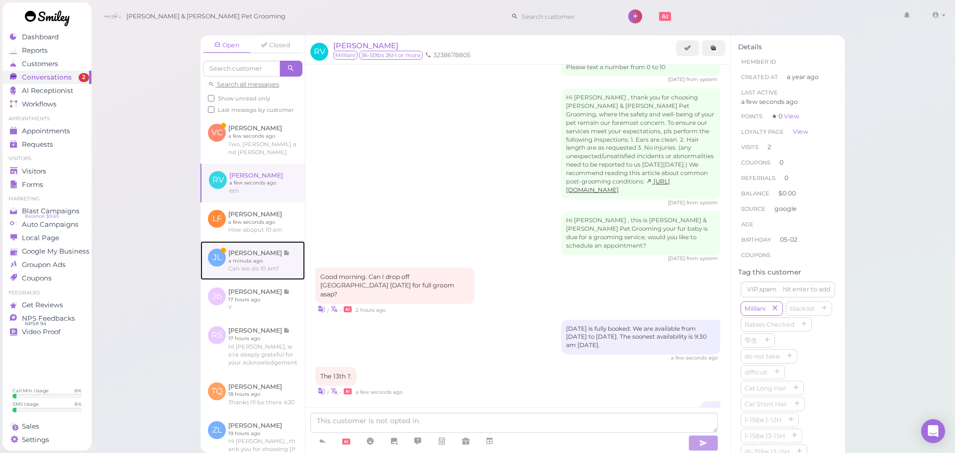
drag, startPoint x: 239, startPoint y: 253, endPoint x: 258, endPoint y: 263, distance: 21.8
click at [239, 253] on link at bounding box center [253, 260] width 104 height 39
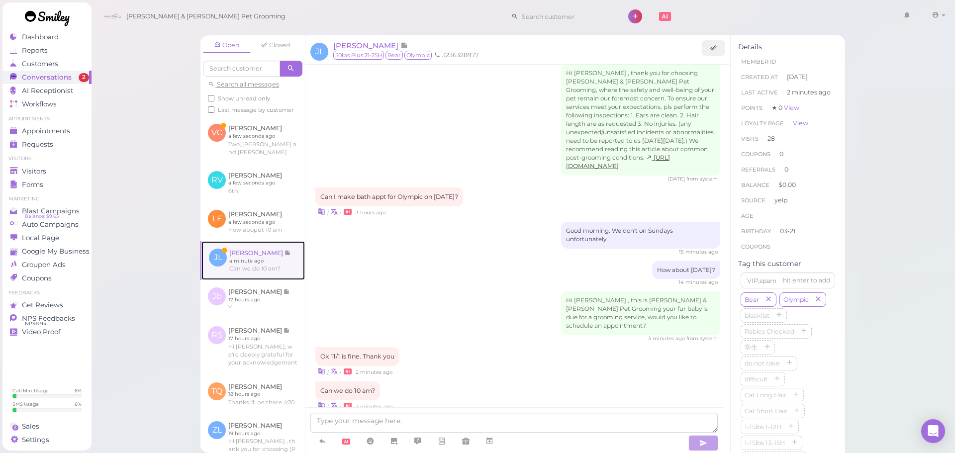
scroll to position [1152, 0]
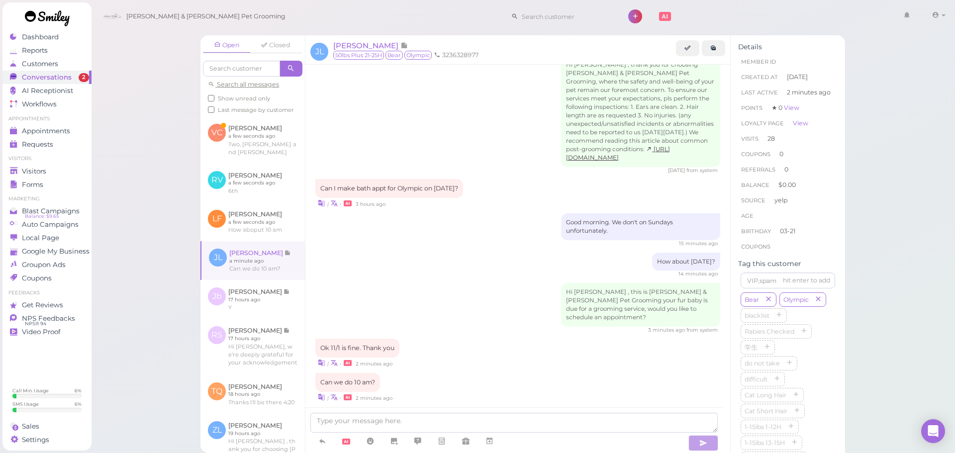
click at [466, 373] on div "Can we do 10 am? | • 2 minutes ago" at bounding box center [517, 387] width 405 height 29
click at [339, 47] on span "[PERSON_NAME]" at bounding box center [366, 45] width 67 height 9
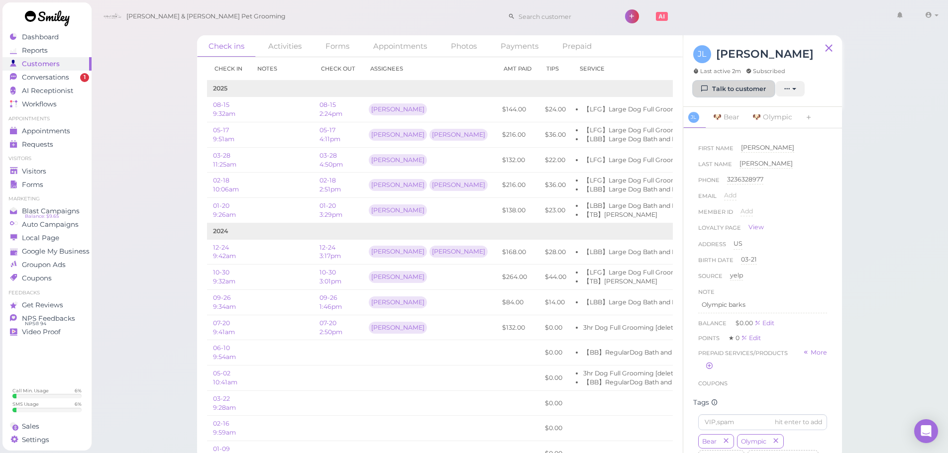
click at [706, 90] on icon at bounding box center [705, 88] width 6 height 7
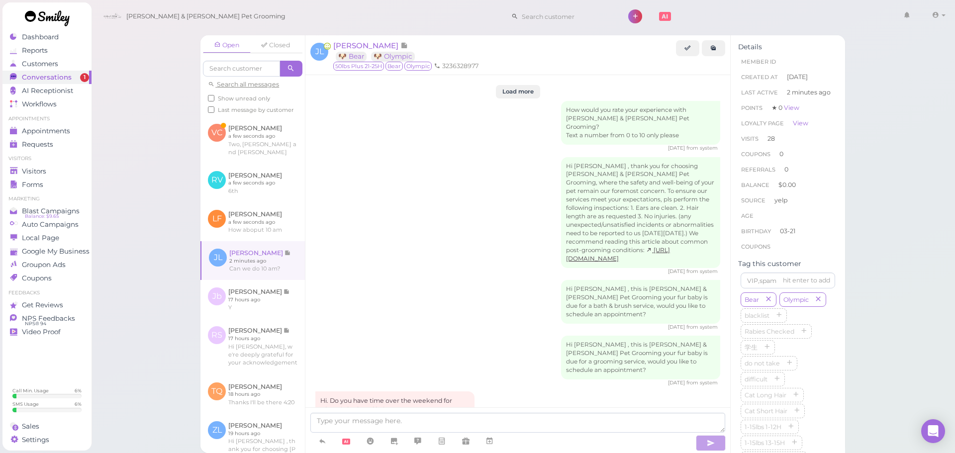
scroll to position [1152, 0]
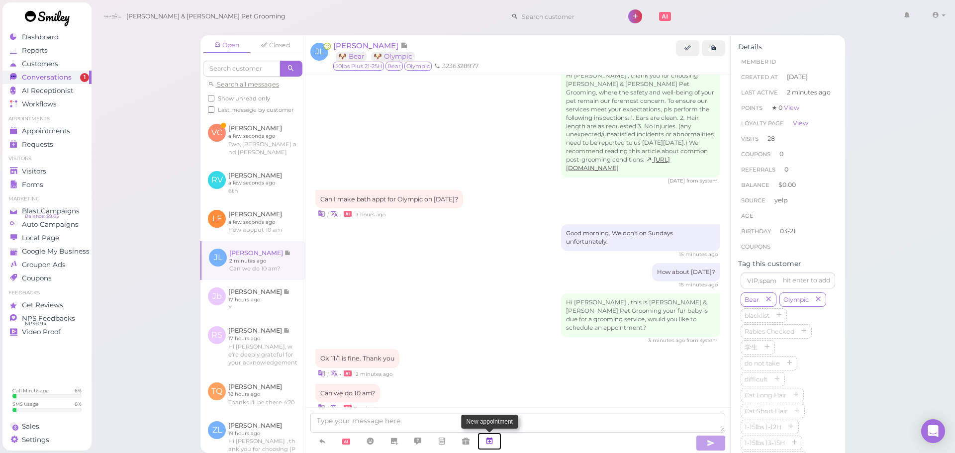
click at [490, 439] on icon at bounding box center [490, 441] width 8 height 10
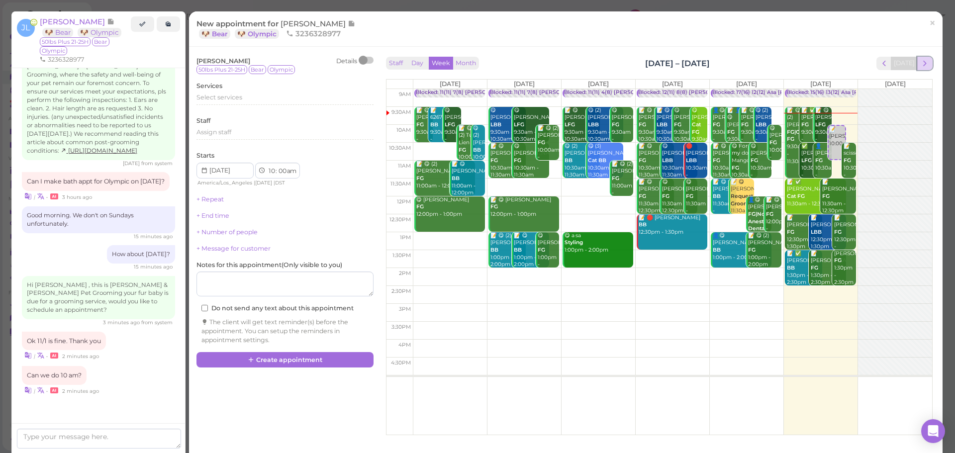
click at [921, 64] on span "next" at bounding box center [924, 63] width 9 height 9
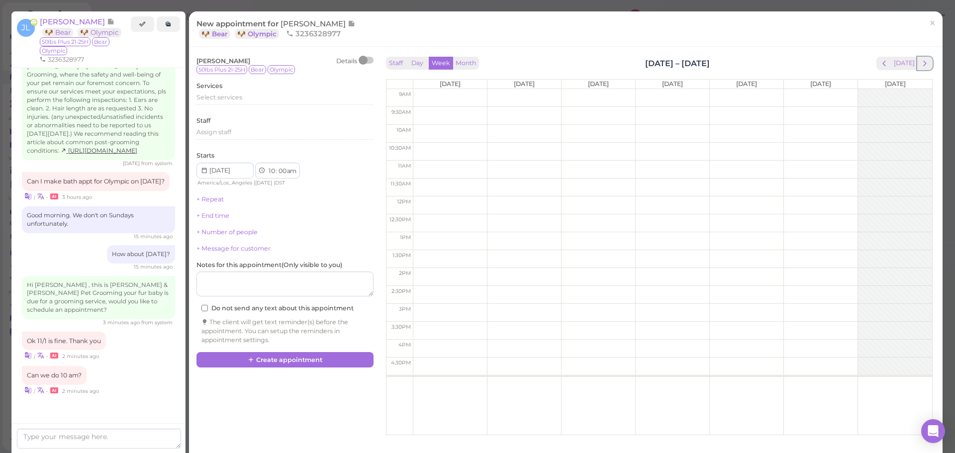
click at [921, 64] on span "next" at bounding box center [924, 63] width 9 height 9
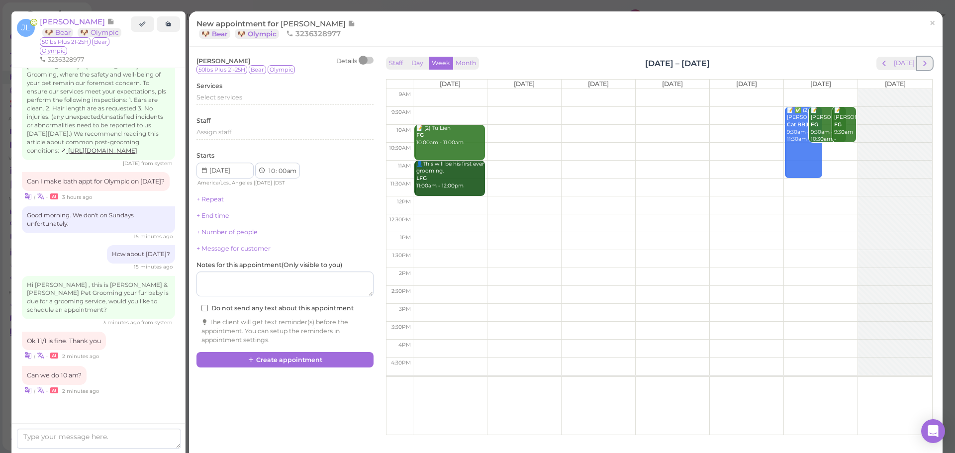
click at [921, 64] on span "next" at bounding box center [924, 63] width 9 height 9
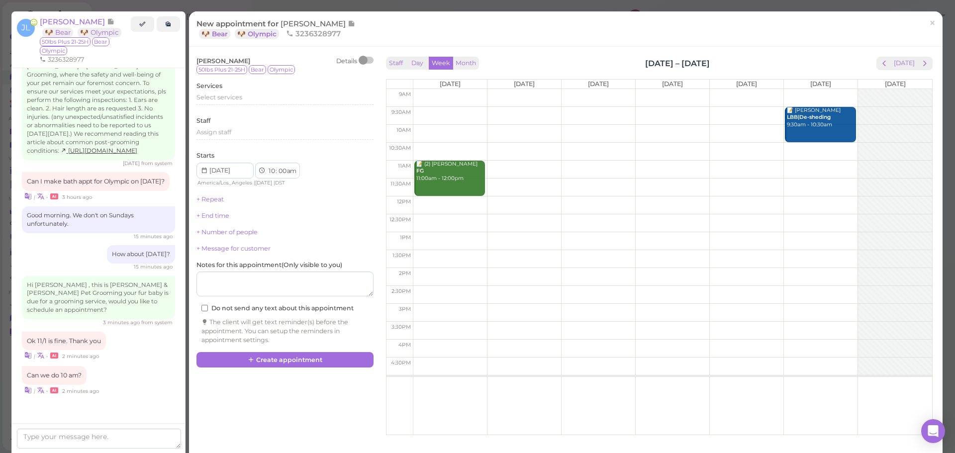
click at [850, 125] on td at bounding box center [672, 134] width 519 height 18
type input "2025-11-01"
click at [247, 98] on div "Select services" at bounding box center [285, 97] width 177 height 9
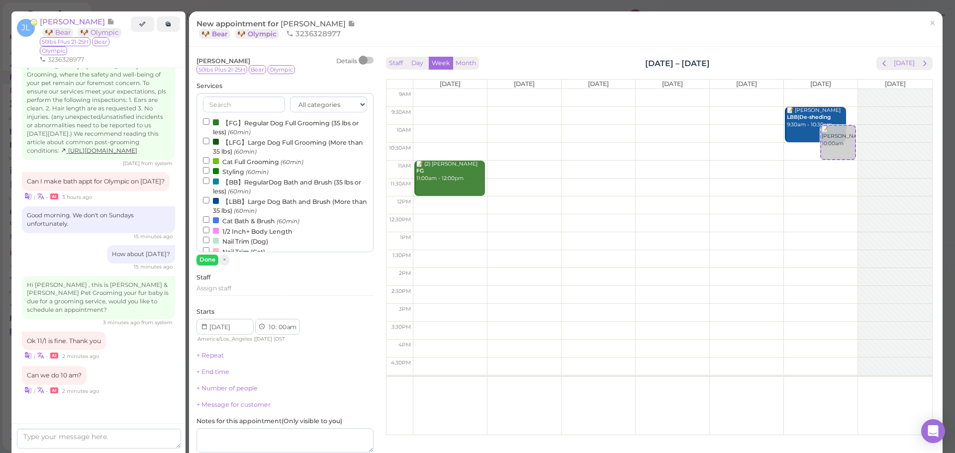
click at [236, 202] on label "【LBB】Large Dog Bath and Brush (More than 35 lbs) (60min)" at bounding box center [285, 205] width 164 height 19
click at [209, 202] on input "【LBB】Large Dog Bath and Brush (More than 35 lbs) (60min)" at bounding box center [206, 200] width 6 height 6
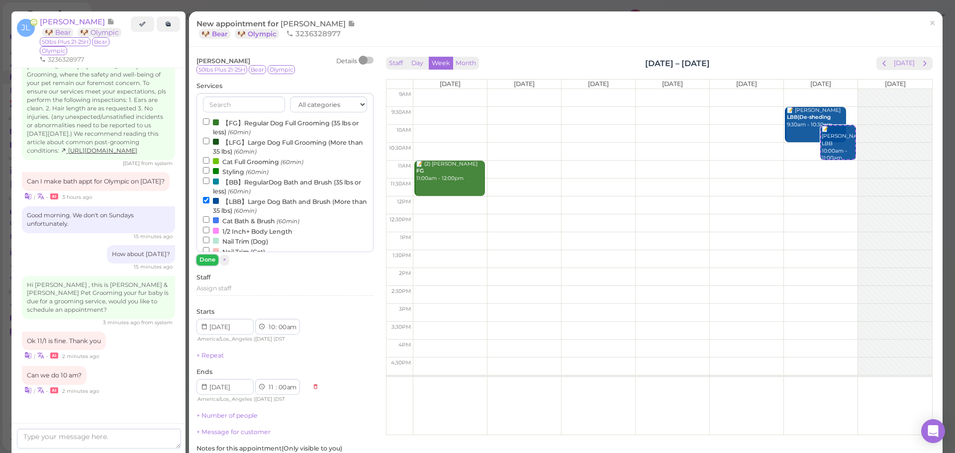
click at [205, 260] on button "Done" at bounding box center [208, 260] width 22 height 10
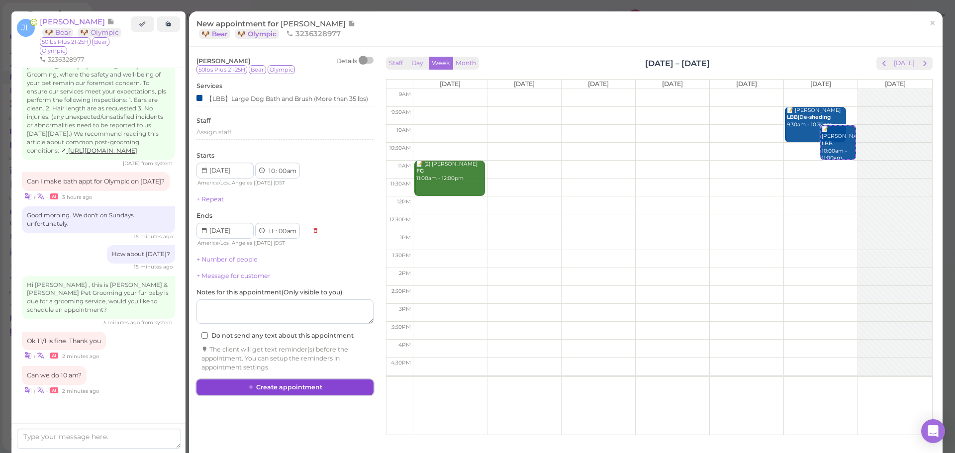
click at [279, 394] on button "Create appointment" at bounding box center [285, 388] width 177 height 16
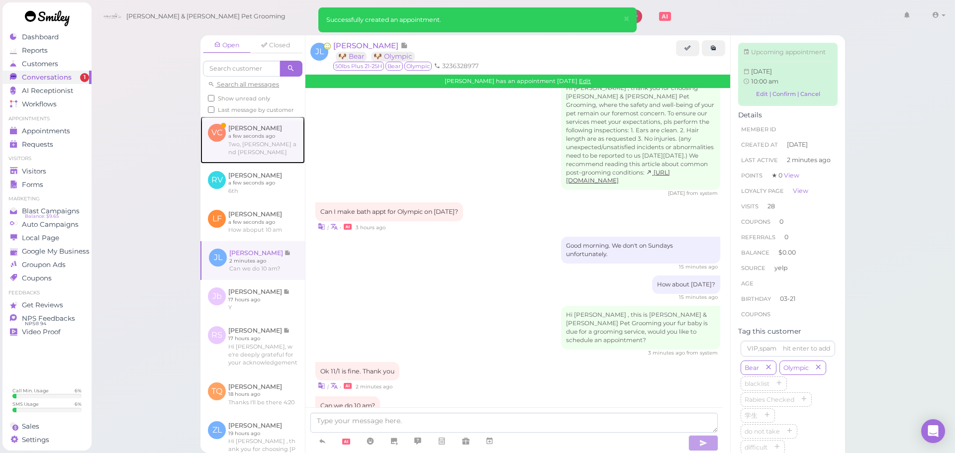
click at [276, 151] on link at bounding box center [253, 139] width 104 height 47
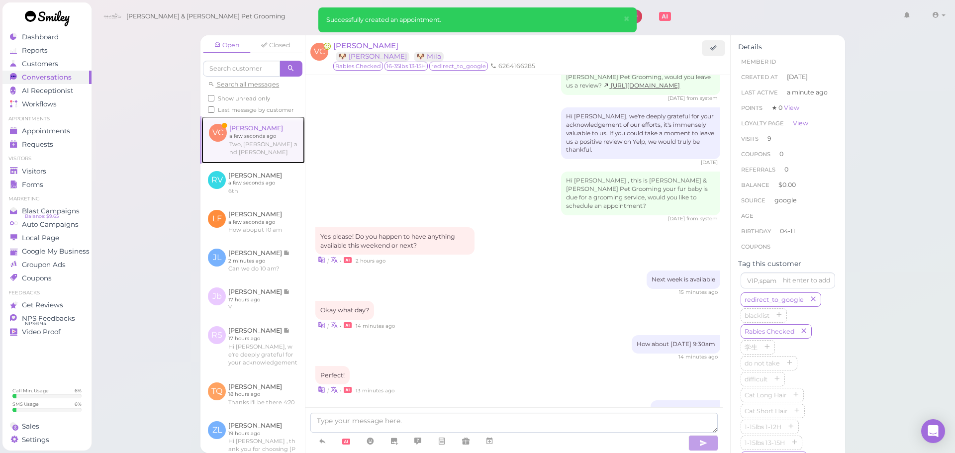
scroll to position [1206, 0]
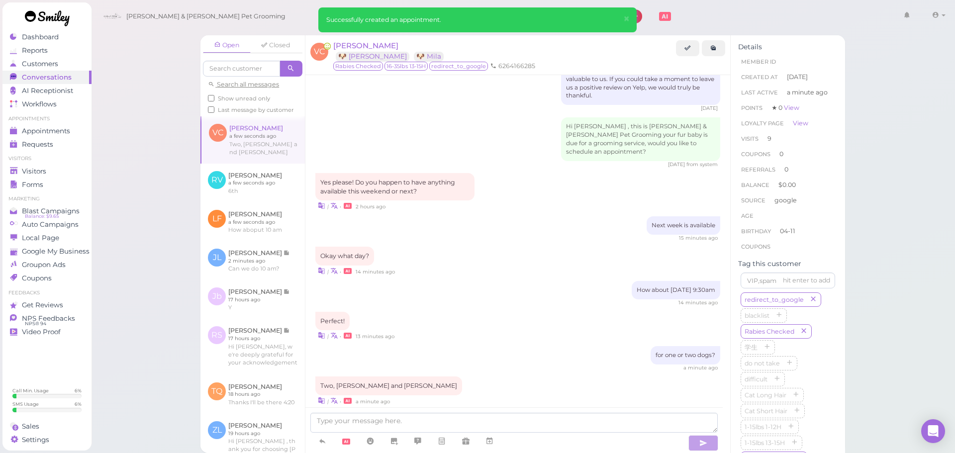
click at [469, 346] on div "for one or two dogs? a minute ago" at bounding box center [517, 358] width 405 height 25
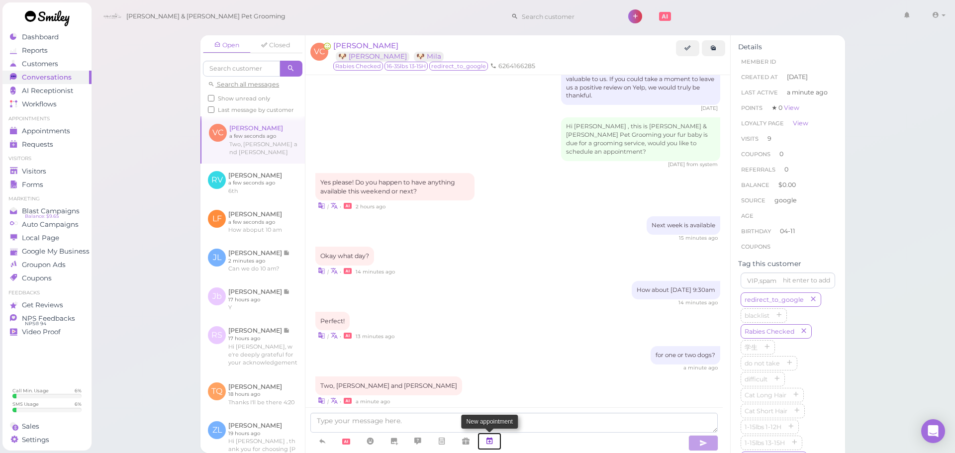
click at [485, 439] on link at bounding box center [490, 441] width 24 height 17
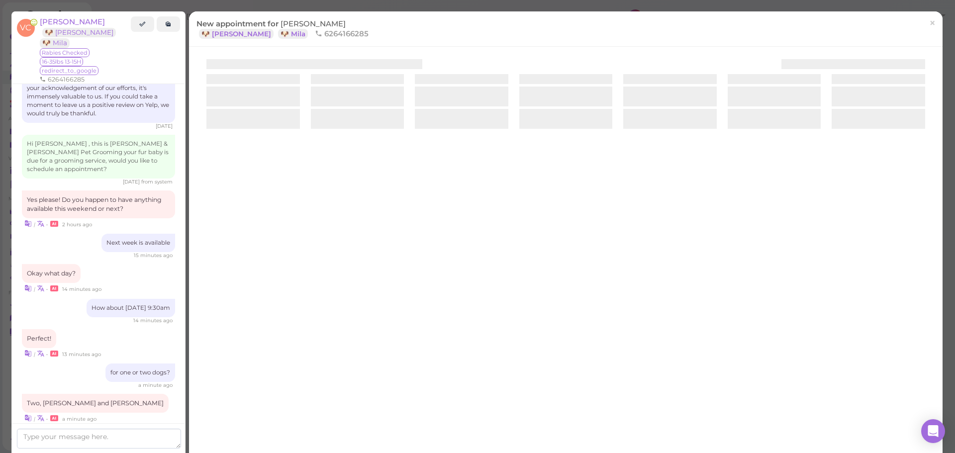
scroll to position [1250, 0]
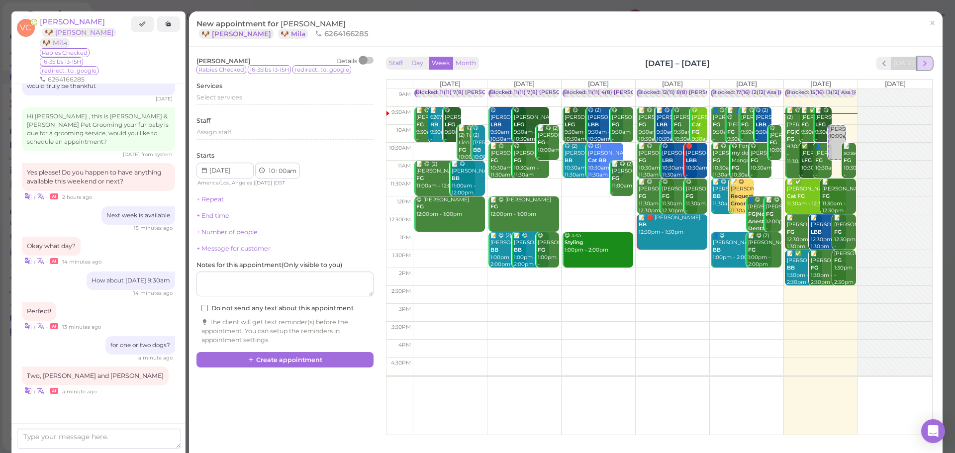
click at [920, 61] on span "next" at bounding box center [924, 63] width 9 height 9
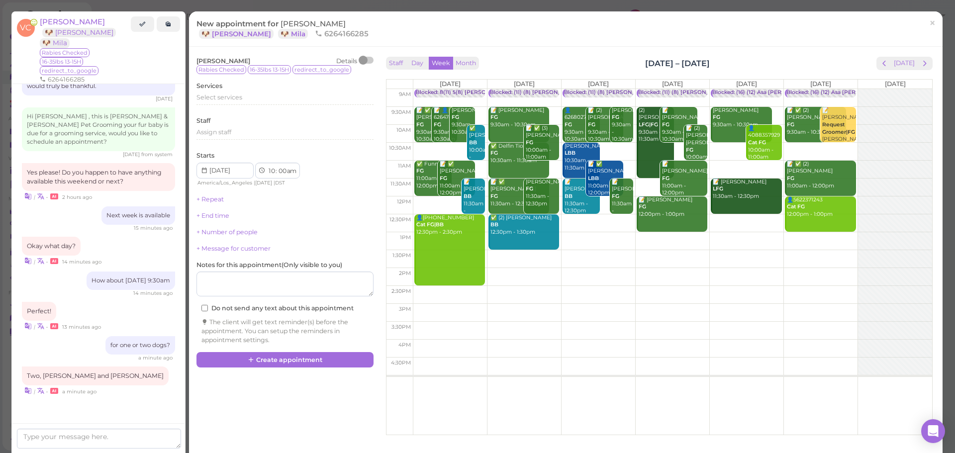
click at [850, 107] on td at bounding box center [672, 116] width 519 height 18
type input "2025-10-11"
select select "9"
select select "30"
click at [234, 98] on span "Select services" at bounding box center [220, 97] width 46 height 7
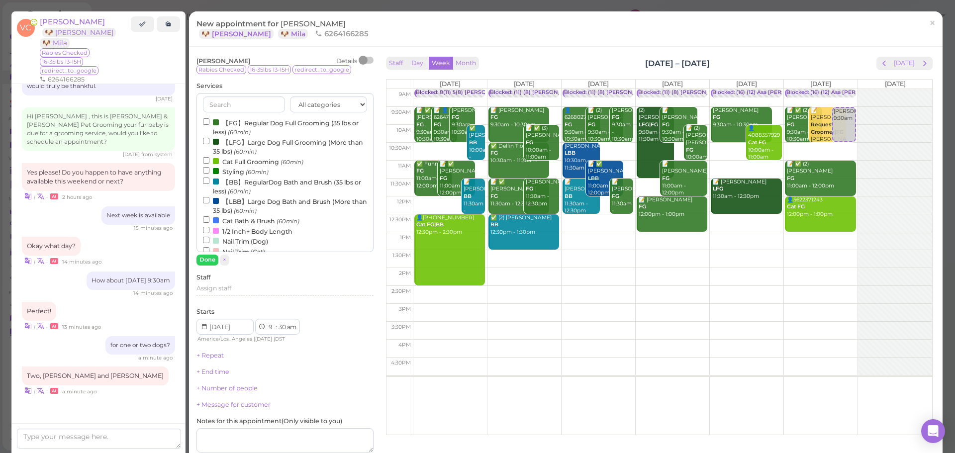
click at [236, 126] on label "【FG】Regular Dog Full Grooming (35 lbs or less) (60min)" at bounding box center [285, 126] width 164 height 19
click at [209, 125] on input "【FG】Regular Dog Full Grooming (35 lbs or less) (60min)" at bounding box center [206, 121] width 6 height 6
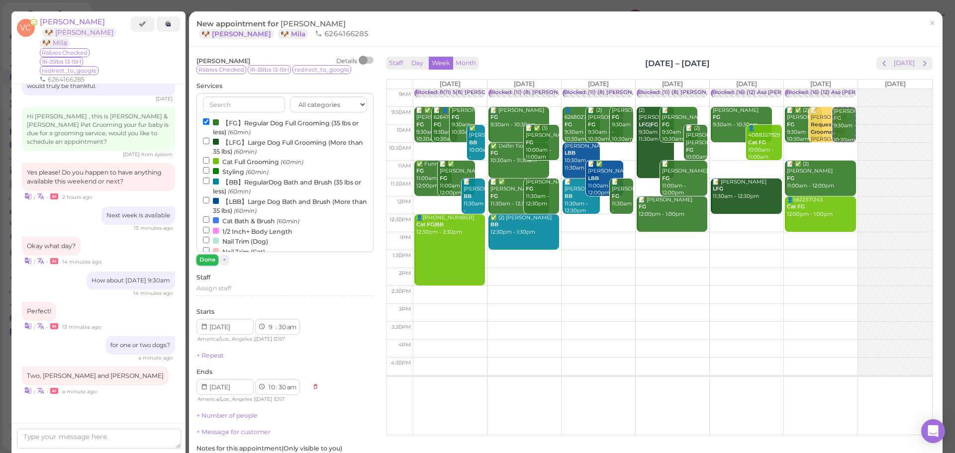
click at [202, 261] on button "Done" at bounding box center [208, 260] width 22 height 10
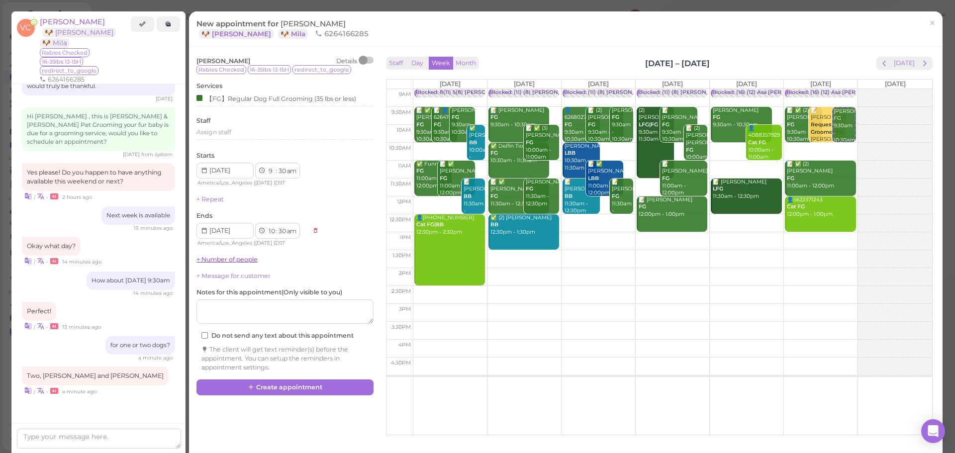
click at [221, 257] on link "+ Number of people" at bounding box center [227, 259] width 61 height 7
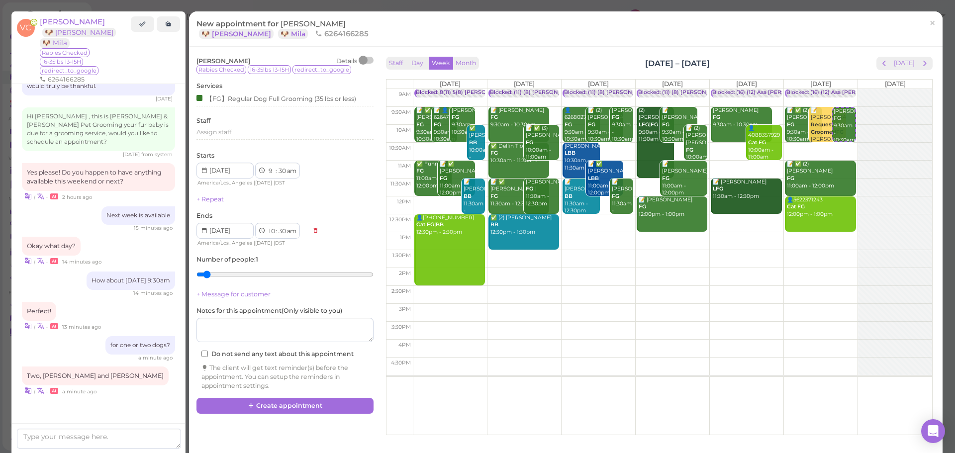
click at [205, 273] on input "range" at bounding box center [285, 275] width 177 height 16
drag, startPoint x: 205, startPoint y: 273, endPoint x: 223, endPoint y: 273, distance: 18.4
type input "2"
click at [223, 273] on input "range" at bounding box center [285, 275] width 177 height 16
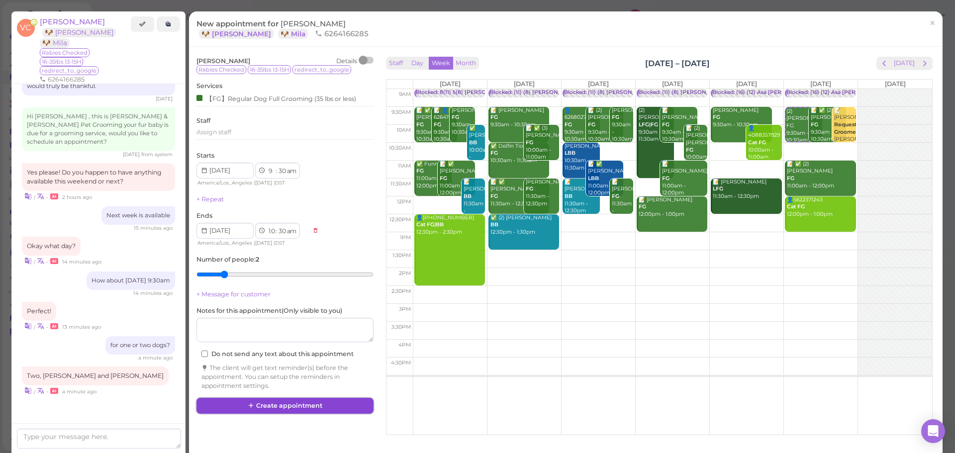
click at [293, 403] on button "Create appointment" at bounding box center [285, 406] width 177 height 16
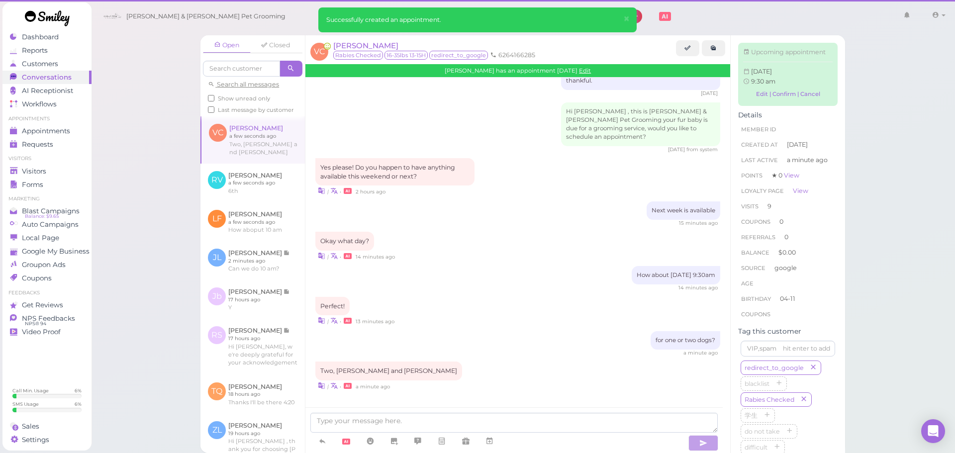
scroll to position [1206, 0]
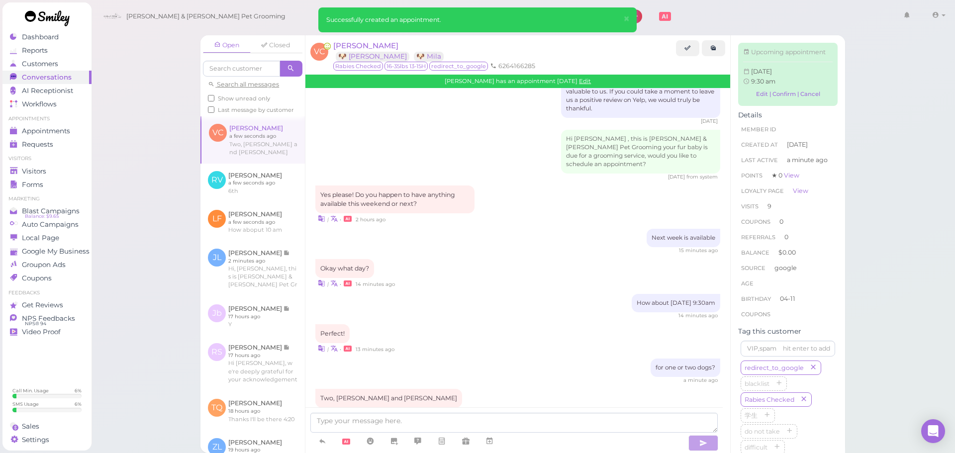
scroll to position [1309, 0]
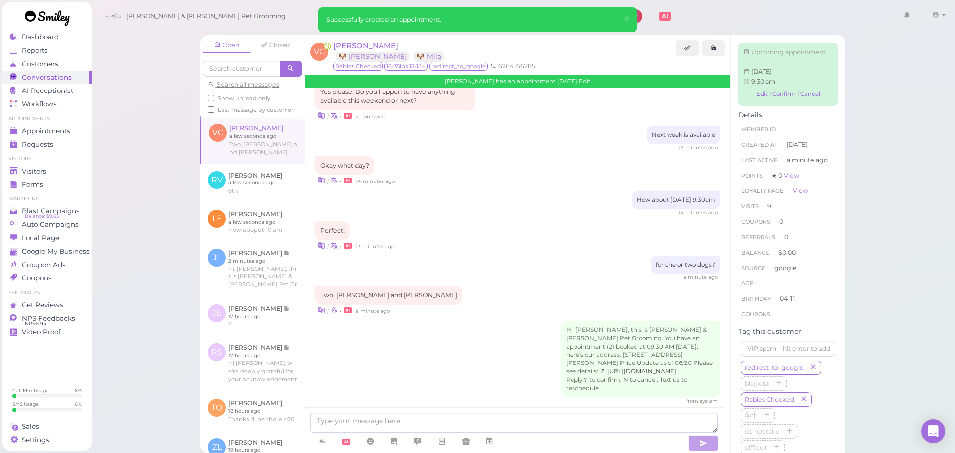
click at [485, 286] on div "Two, Mitzi and Mila | • a minute ago" at bounding box center [517, 300] width 405 height 29
click at [261, 233] on link at bounding box center [253, 222] width 104 height 39
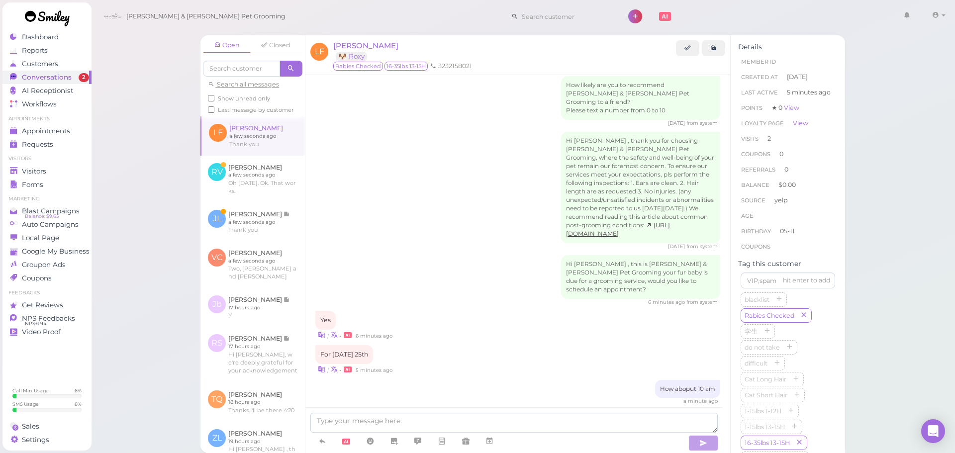
scroll to position [1152, 0]
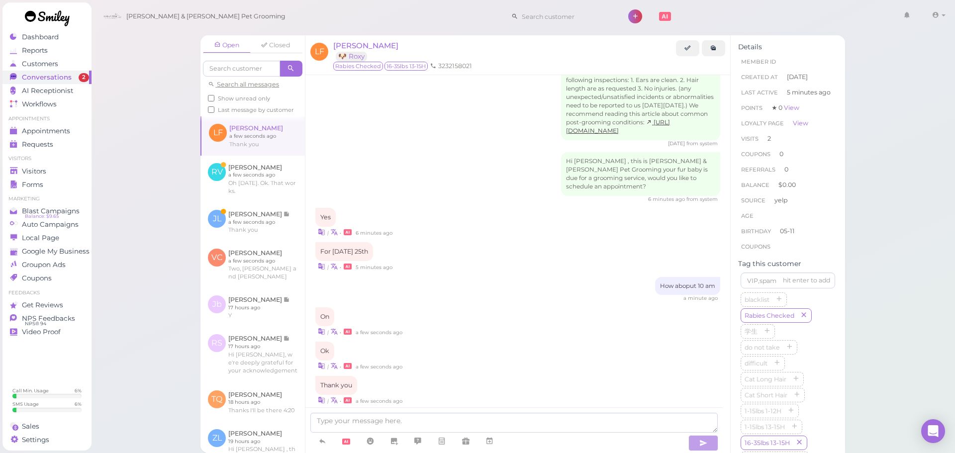
click at [498, 448] on link at bounding box center [490, 441] width 24 height 17
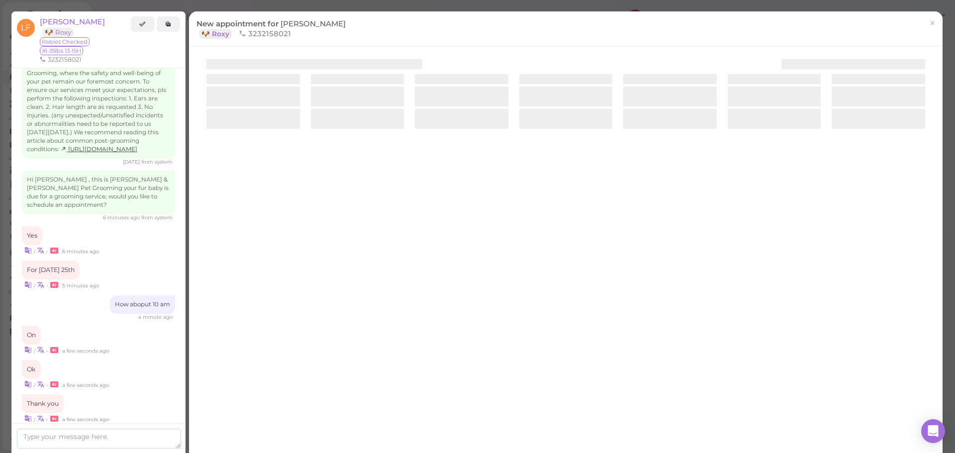
scroll to position [1186, 0]
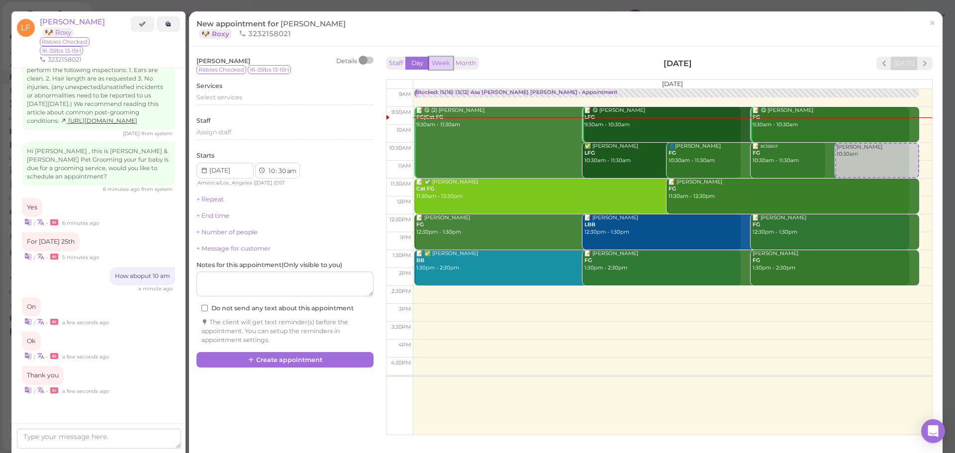
click at [442, 64] on button "Week" at bounding box center [441, 63] width 24 height 13
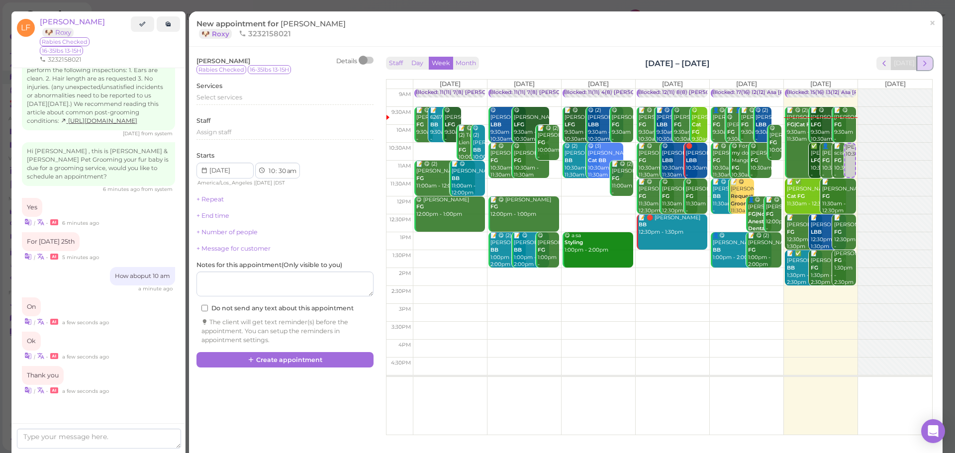
click at [917, 64] on button "next" at bounding box center [924, 63] width 15 height 13
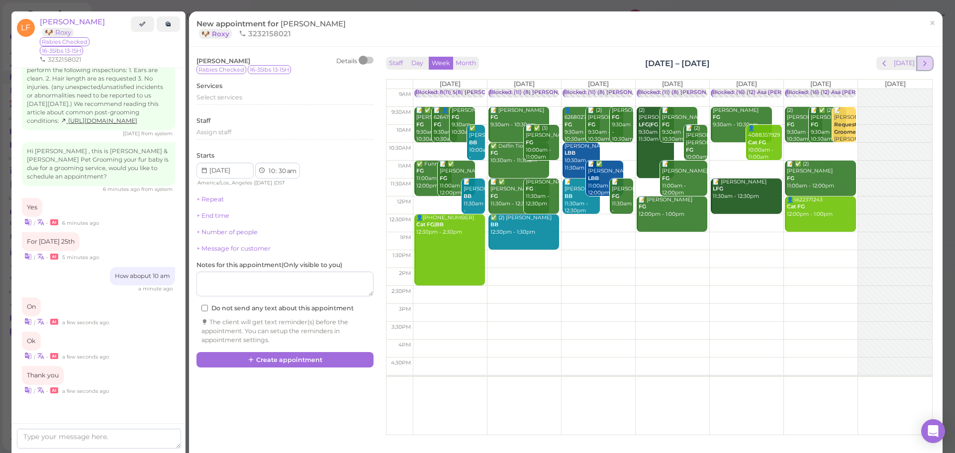
click at [920, 63] on span "next" at bounding box center [924, 63] width 9 height 9
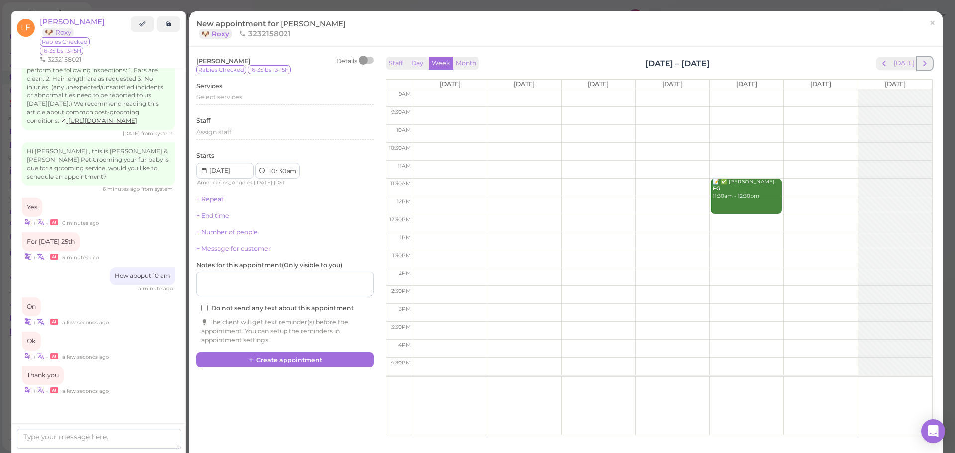
click at [920, 63] on span "next" at bounding box center [924, 63] width 9 height 9
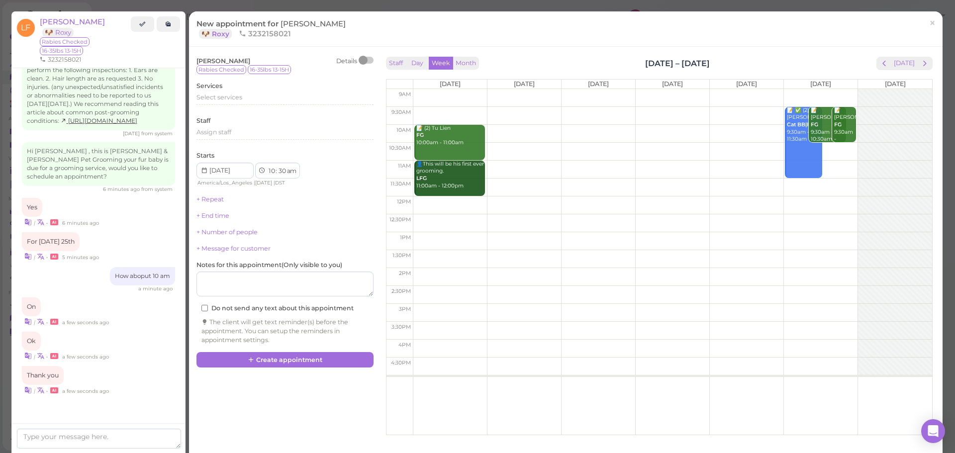
click at [850, 128] on td at bounding box center [672, 134] width 519 height 18
type input "2025-10-25"
select select "00"
click at [238, 97] on span "Select services" at bounding box center [220, 97] width 46 height 7
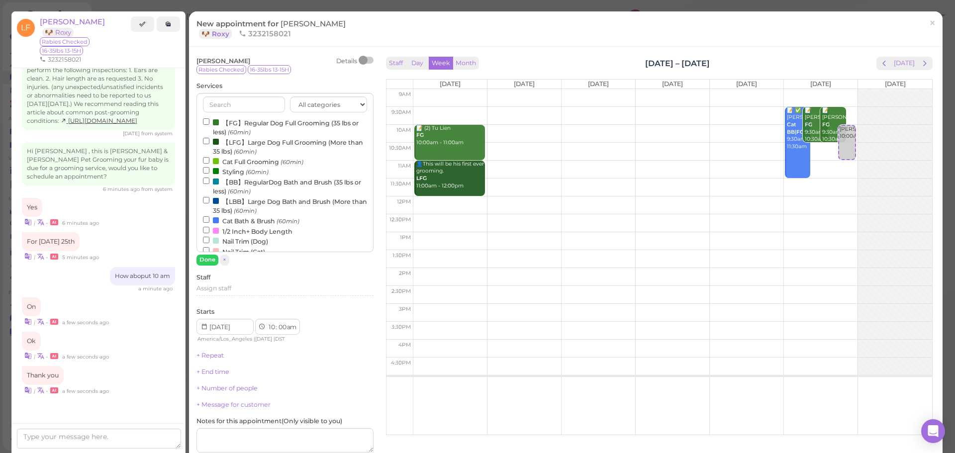
click at [264, 122] on label "【FG】Regular Dog Full Grooming (35 lbs or less) (60min)" at bounding box center [285, 126] width 164 height 19
click at [209, 122] on input "【FG】Regular Dog Full Grooming (35 lbs or less) (60min)" at bounding box center [206, 121] width 6 height 6
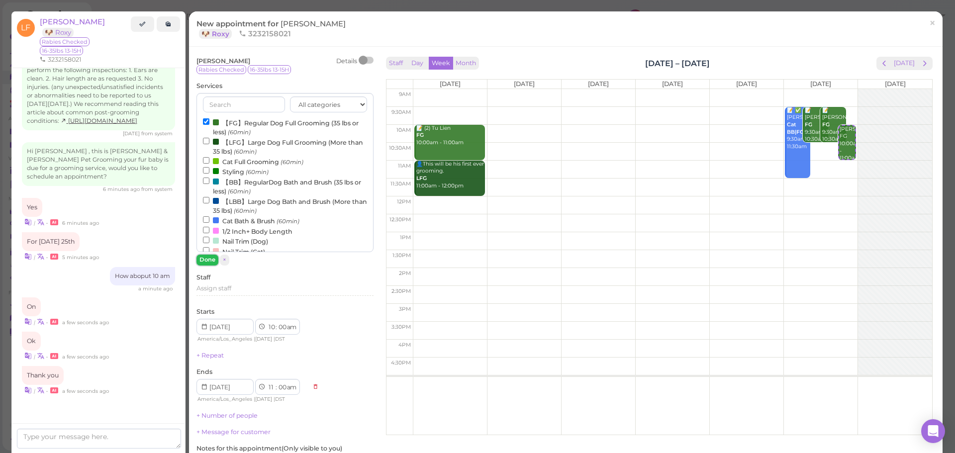
click at [210, 257] on button "Done" at bounding box center [208, 260] width 22 height 10
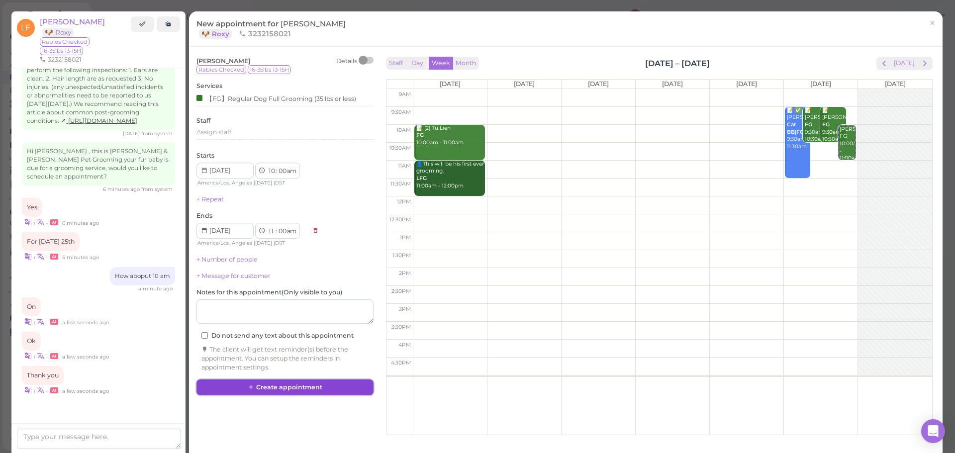
click at [303, 393] on button "Create appointment" at bounding box center [285, 388] width 177 height 16
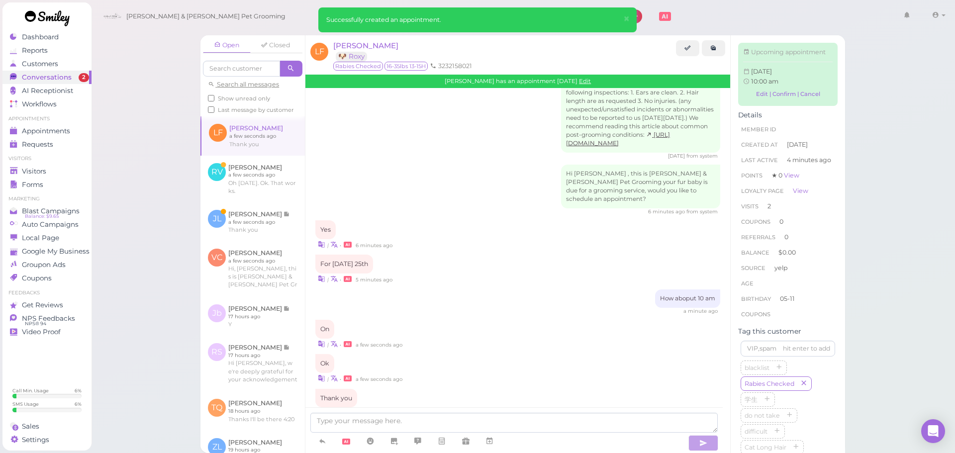
scroll to position [1255, 0]
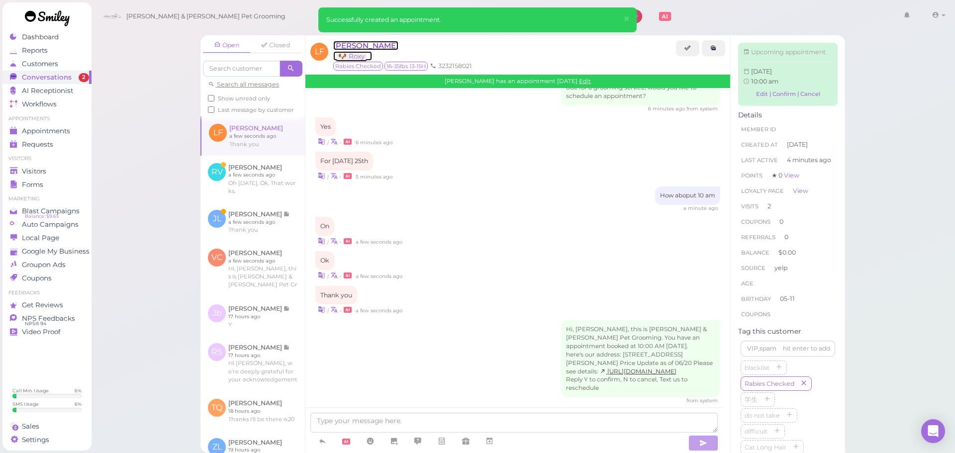
click at [382, 48] on span "[PERSON_NAME]" at bounding box center [365, 45] width 65 height 9
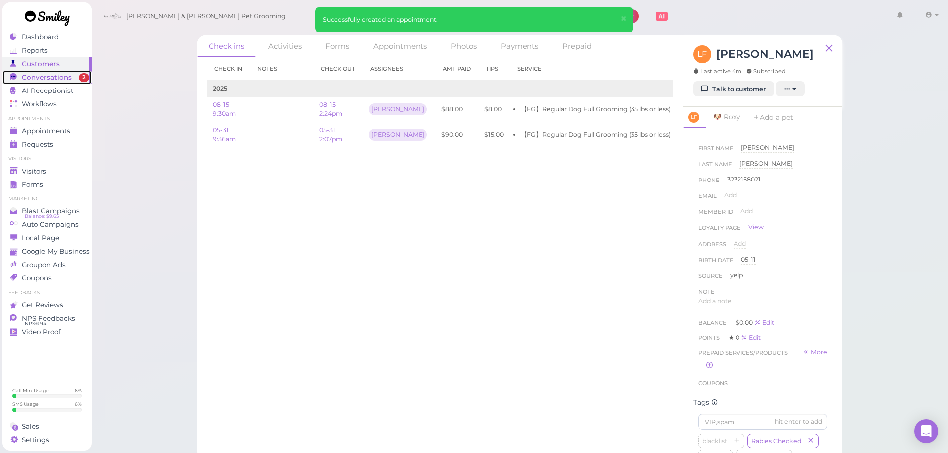
click at [66, 78] on span "Conversations" at bounding box center [47, 77] width 50 height 8
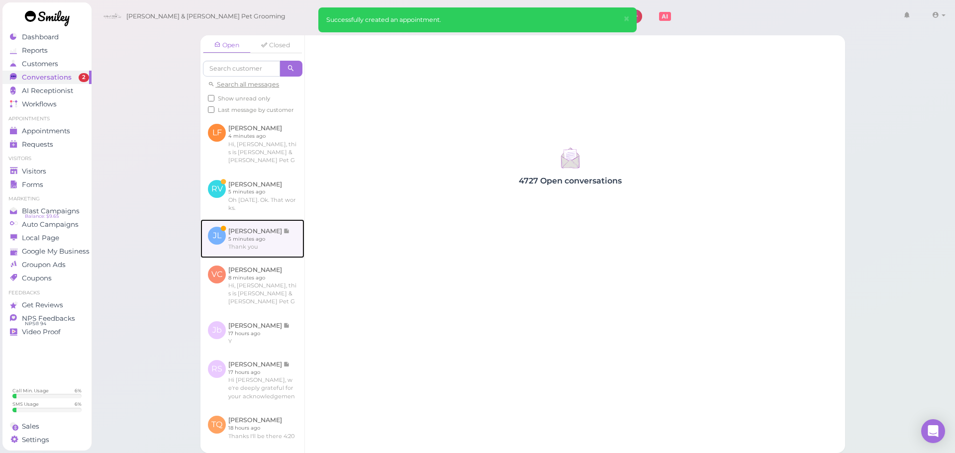
click at [274, 242] on link at bounding box center [253, 238] width 104 height 39
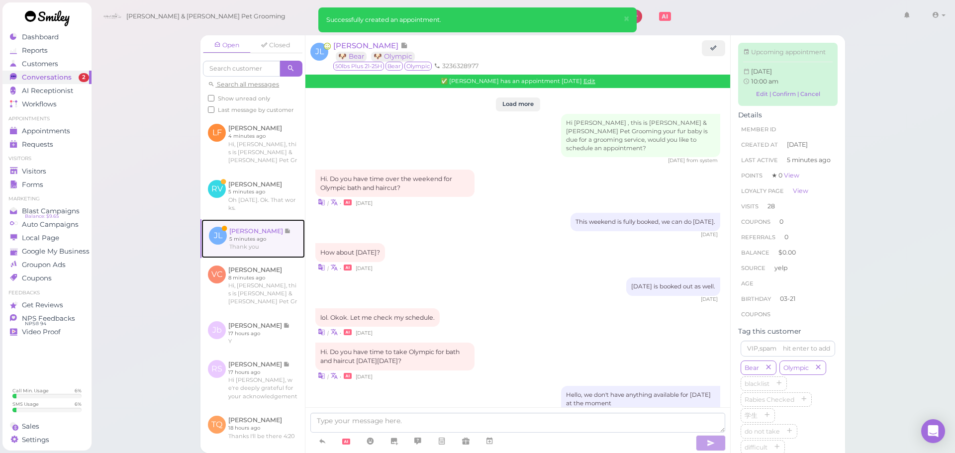
scroll to position [1106, 0]
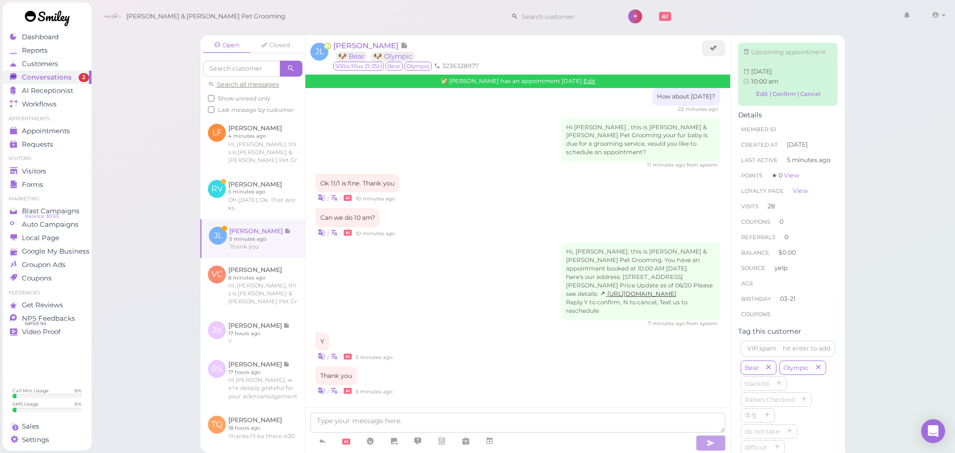
click at [418, 282] on div "Hi, Jessica, this is Cody & Miley Pet Grooming. You have an appointment booked …" at bounding box center [517, 285] width 405 height 85
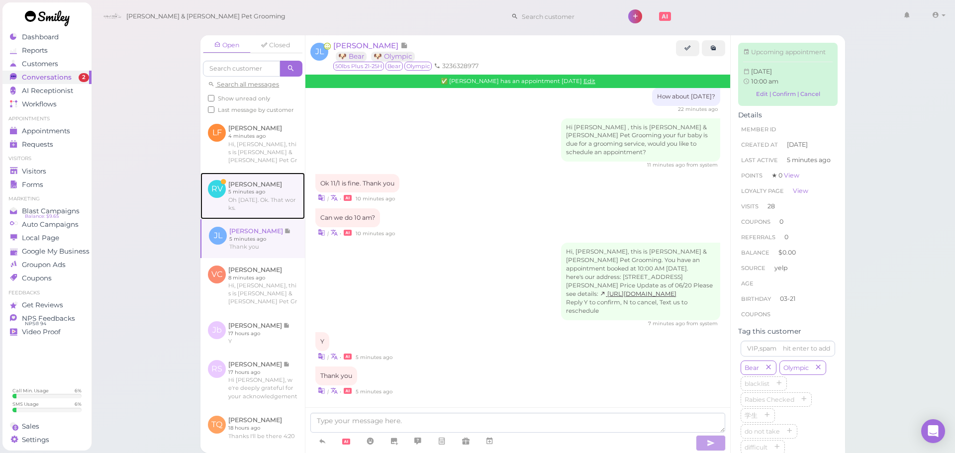
click at [266, 199] on link at bounding box center [253, 196] width 104 height 47
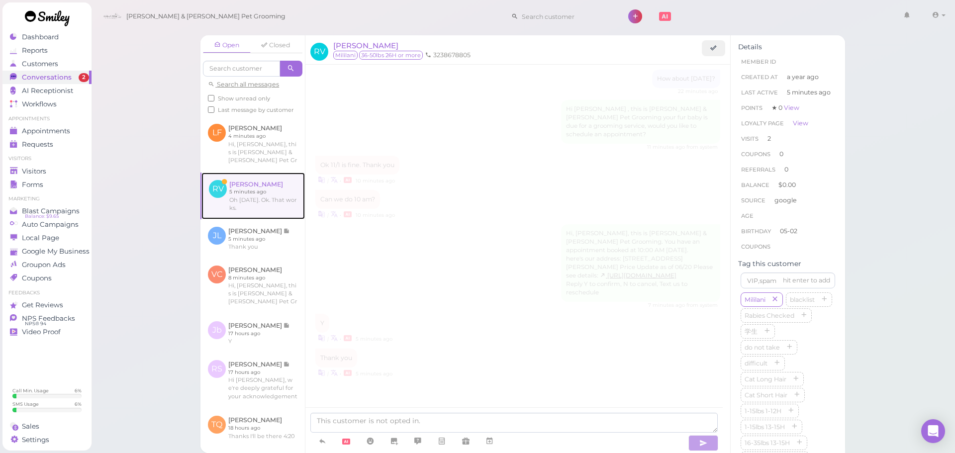
scroll to position [1094, 0]
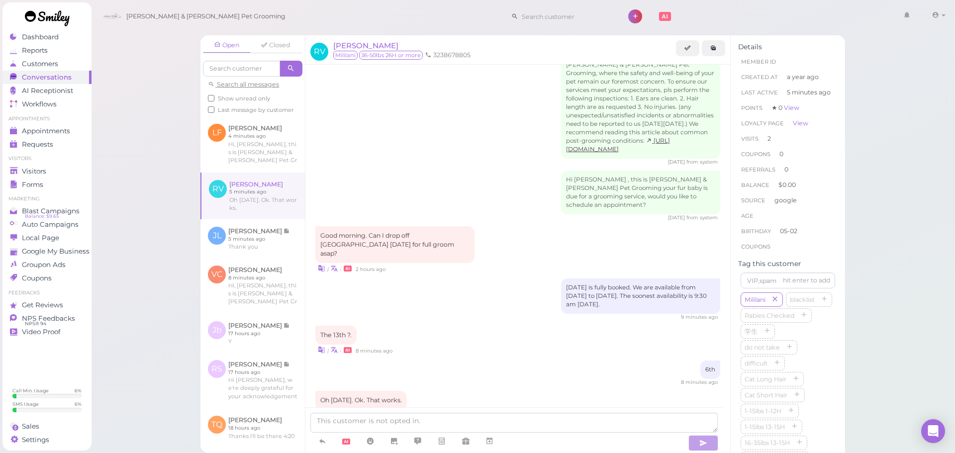
click at [510, 345] on div "| • 8 minutes ago" at bounding box center [517, 350] width 405 height 10
click at [494, 391] on div "Oh this monday. Ok. That works. | • 5 minutes ago" at bounding box center [517, 405] width 405 height 29
click at [494, 361] on div "6th 8 minutes ago" at bounding box center [517, 373] width 405 height 25
click at [494, 444] on icon at bounding box center [490, 441] width 8 height 10
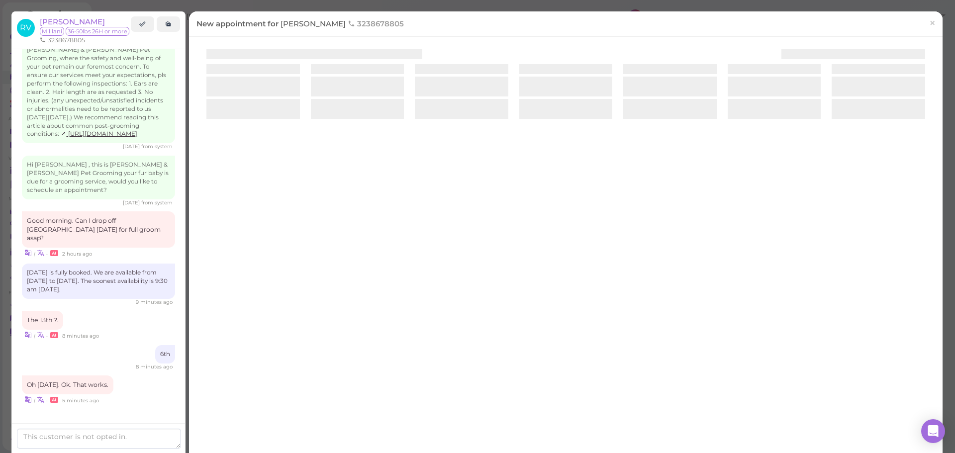
scroll to position [1120, 0]
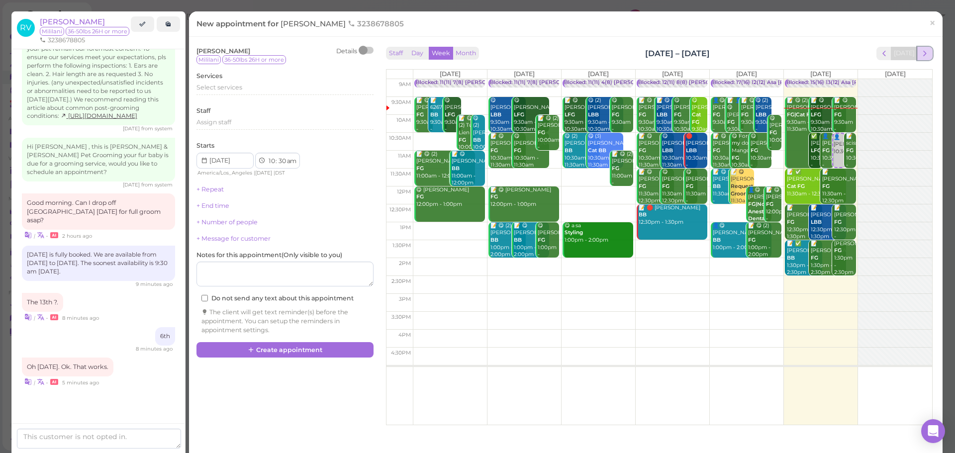
click at [920, 51] on span "next" at bounding box center [924, 53] width 9 height 9
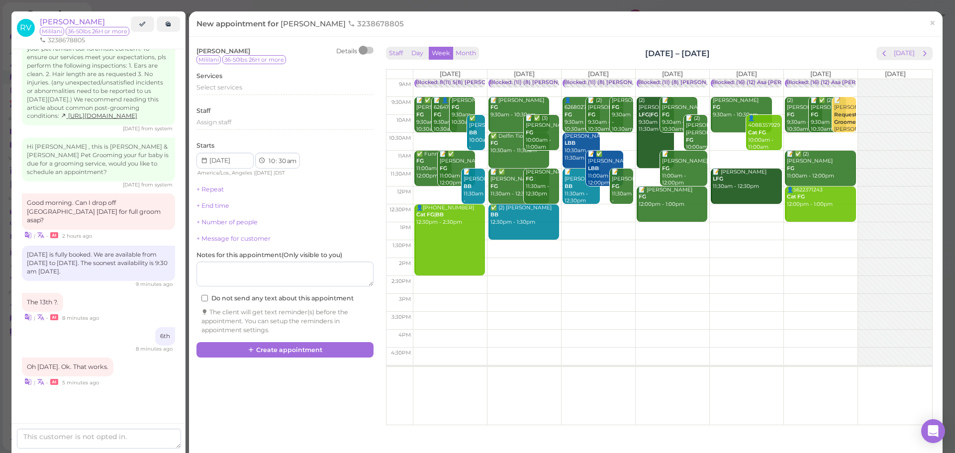
click at [476, 98] on td at bounding box center [672, 106] width 519 height 18
type input "2025-10-06"
select select "9"
click at [247, 83] on div "Services Select services" at bounding box center [285, 85] width 177 height 27
click at [242, 86] on div "Select services" at bounding box center [285, 87] width 177 height 9
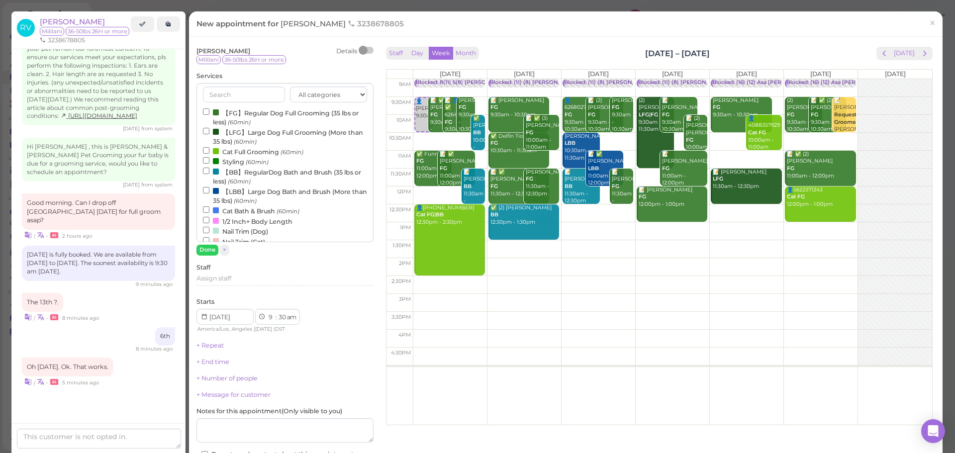
click at [238, 129] on label "【LFG】Large Dog Full Grooming (More than 35 lbs) (60min)" at bounding box center [285, 136] width 164 height 19
click at [209, 129] on input "【LFG】Large Dog Full Grooming (More than 35 lbs) (60min)" at bounding box center [206, 131] width 6 height 6
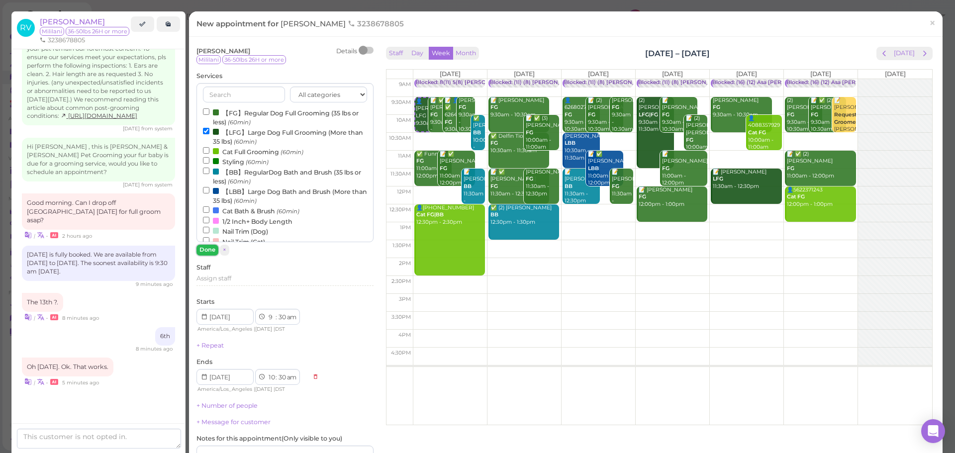
click at [208, 250] on button "Done" at bounding box center [208, 250] width 22 height 10
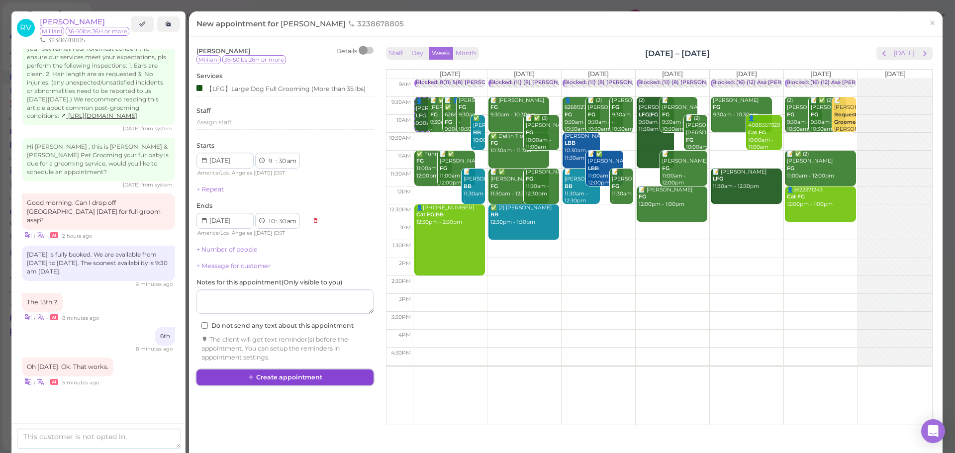
click at [304, 379] on button "Create appointment" at bounding box center [285, 378] width 177 height 16
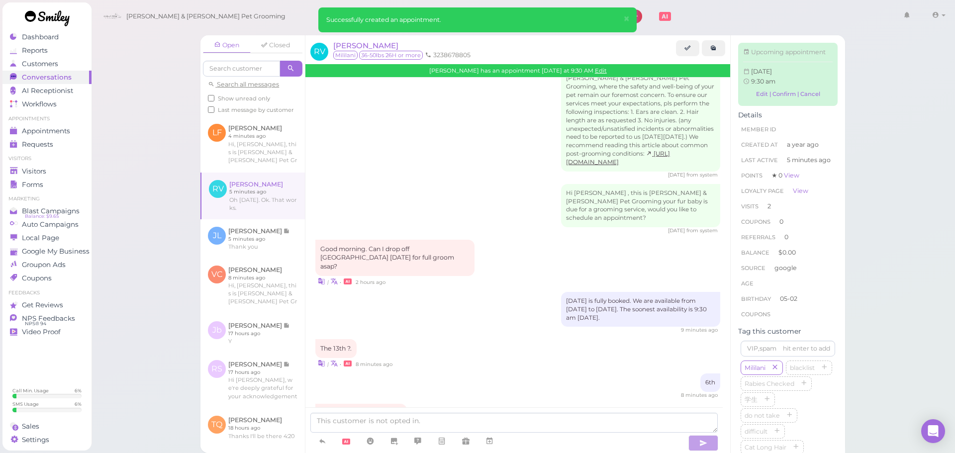
scroll to position [1192, 0]
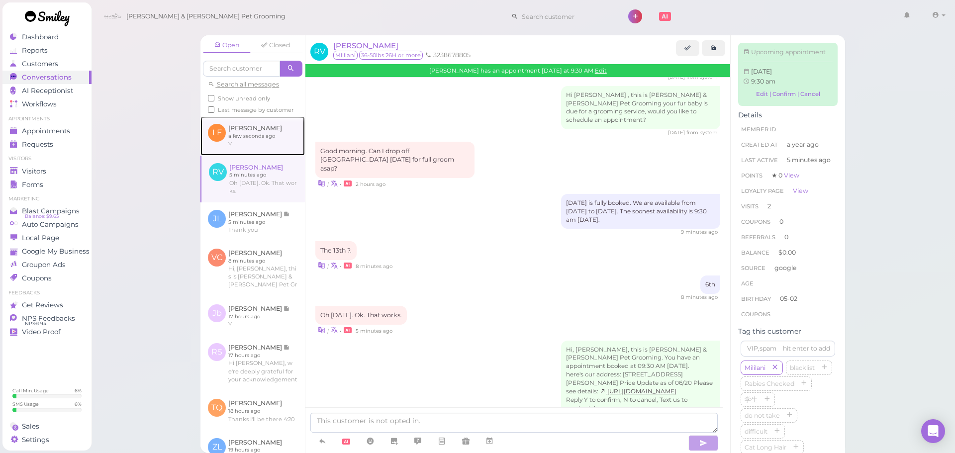
click at [270, 151] on link at bounding box center [253, 135] width 104 height 39
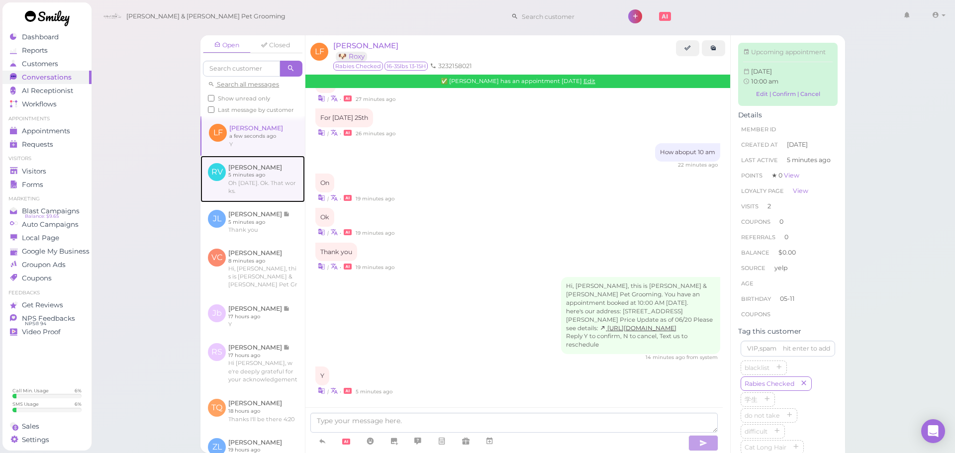
click at [265, 203] on link at bounding box center [253, 179] width 104 height 47
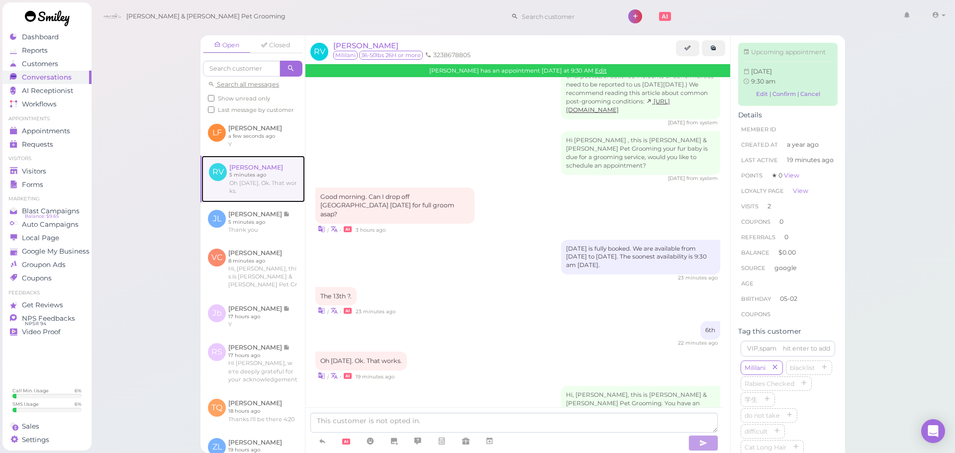
scroll to position [1136, 0]
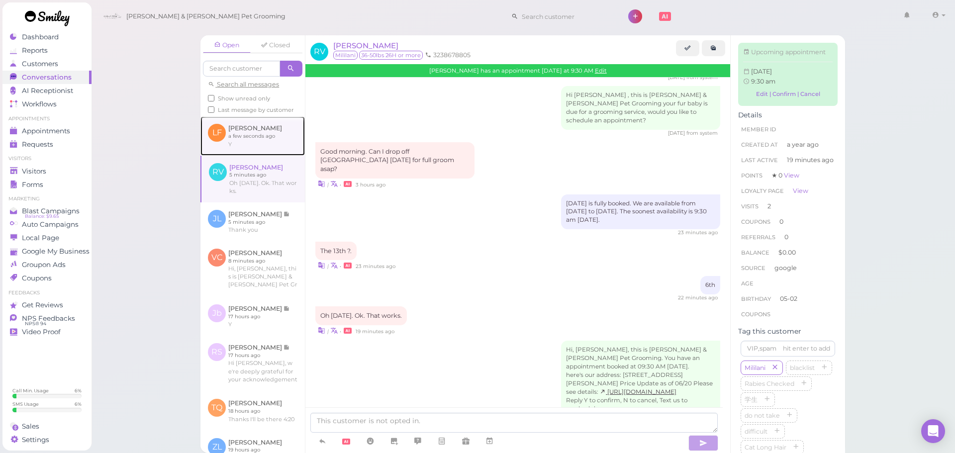
click at [265, 150] on link at bounding box center [253, 135] width 104 height 39
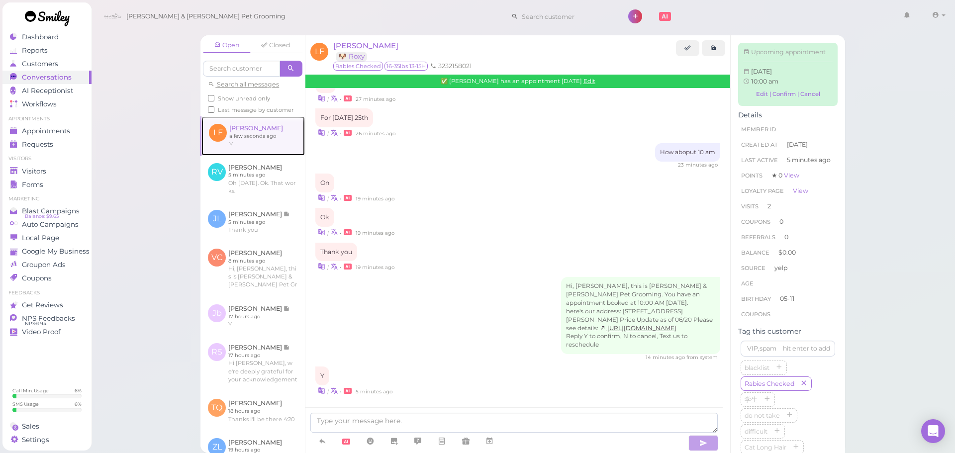
scroll to position [1096, 0]
click at [119, 153] on div "Open Closed Search all messages Show unread only Last message by customer LF Lo…" at bounding box center [523, 226] width 865 height 453
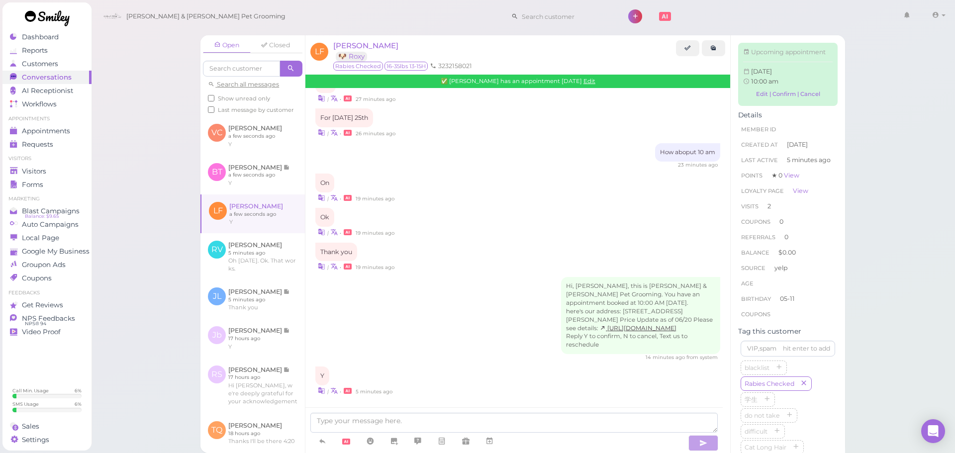
click at [143, 154] on div "Open Closed Search all messages Show unread only Last message by customer VC Va…" at bounding box center [523, 226] width 865 height 453
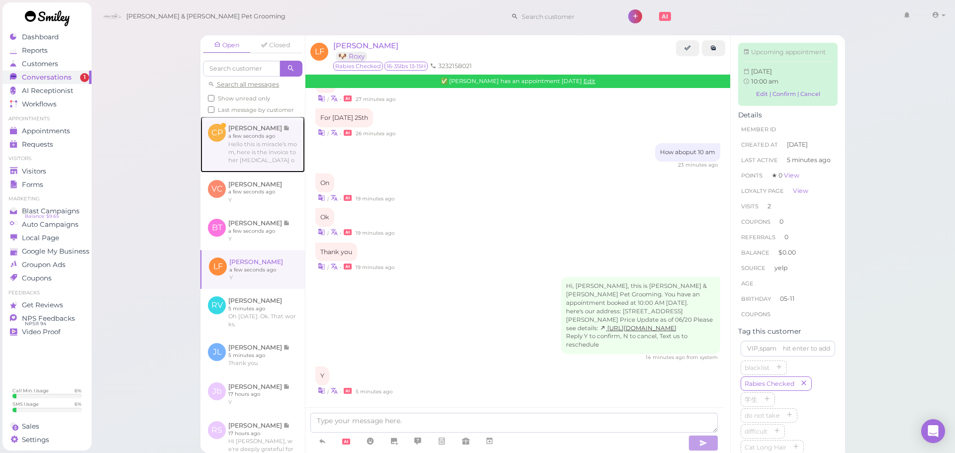
click at [242, 147] on link at bounding box center [253, 144] width 104 height 56
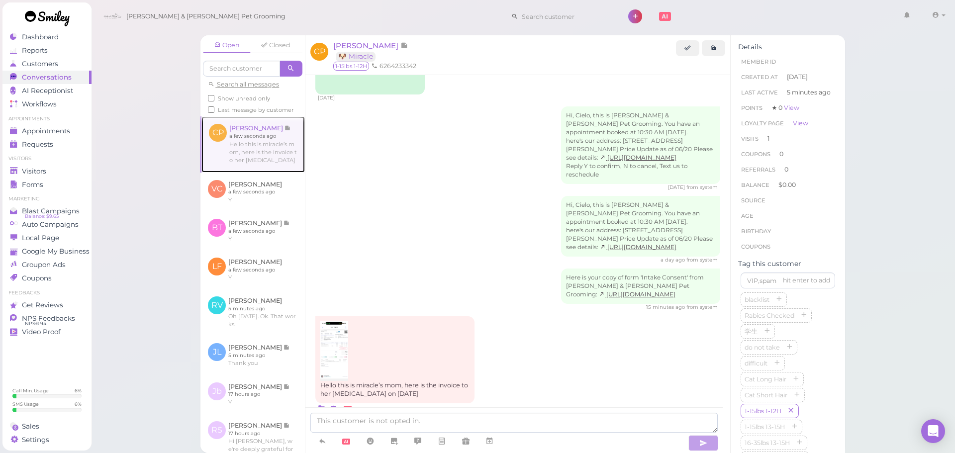
scroll to position [153, 0]
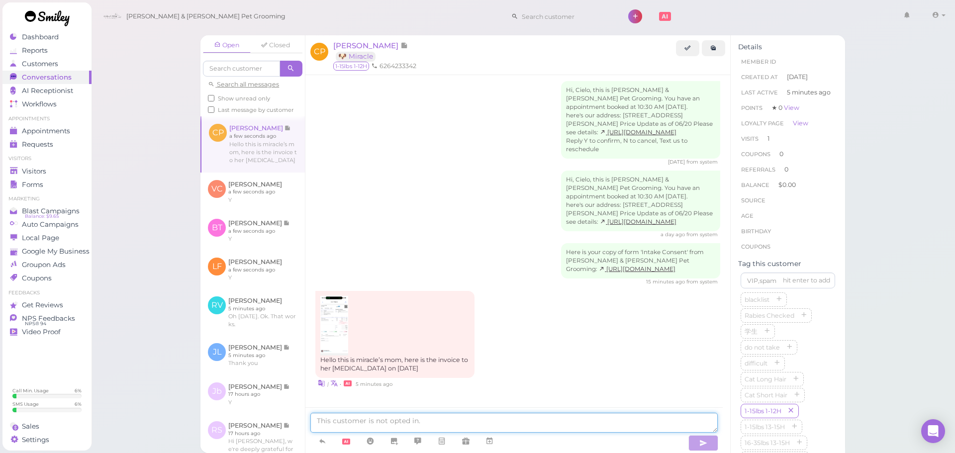
click at [439, 422] on textarea at bounding box center [514, 423] width 408 height 20
type textarea "Thank you very much, your profile is updated."
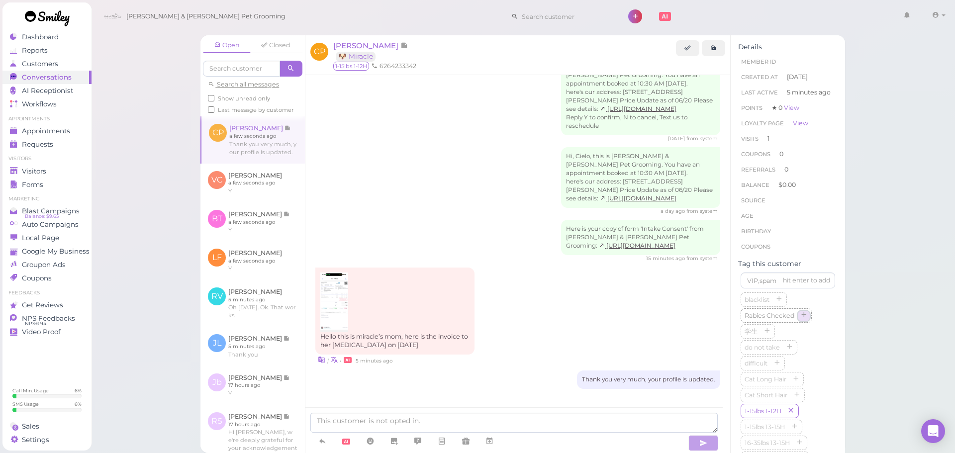
click at [801, 319] on icon "button" at bounding box center [804, 315] width 6 height 7
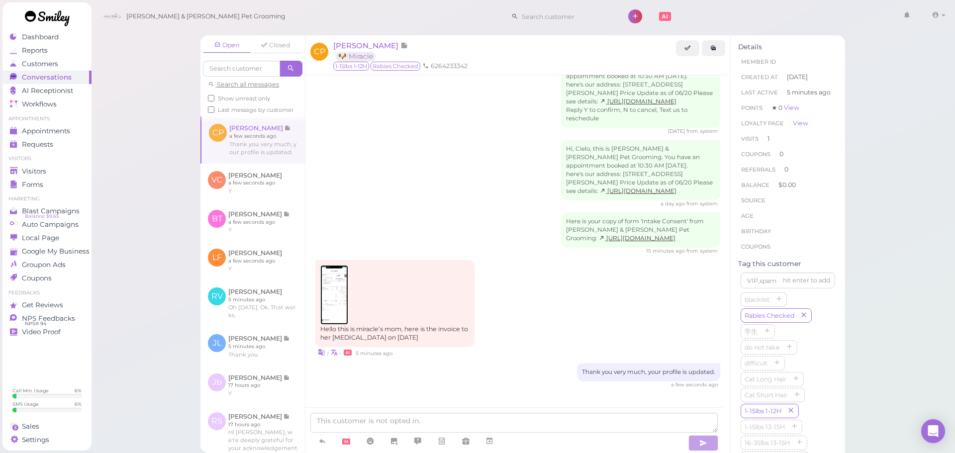
click at [339, 289] on img at bounding box center [333, 295] width 27 height 60
click at [161, 162] on div "Open Closed Search all messages Show unread only Last message by customer CP Ci…" at bounding box center [523, 226] width 865 height 453
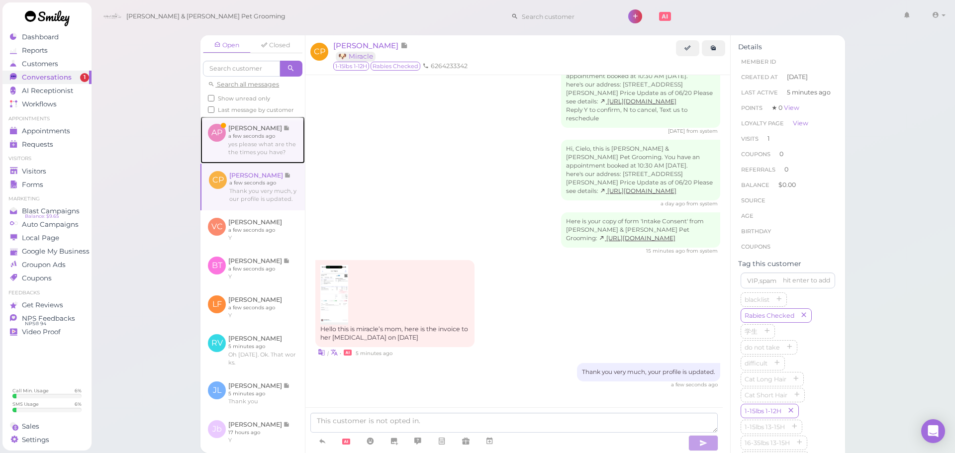
click at [237, 148] on link at bounding box center [253, 139] width 104 height 47
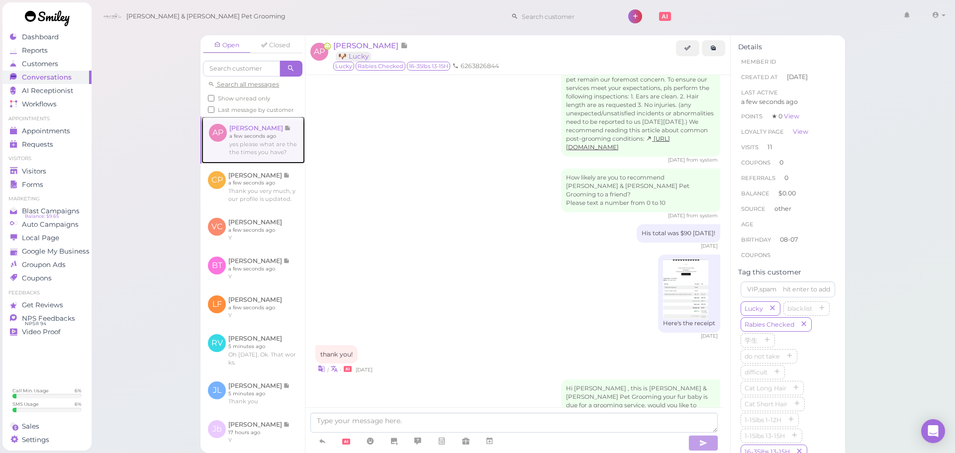
scroll to position [1267, 0]
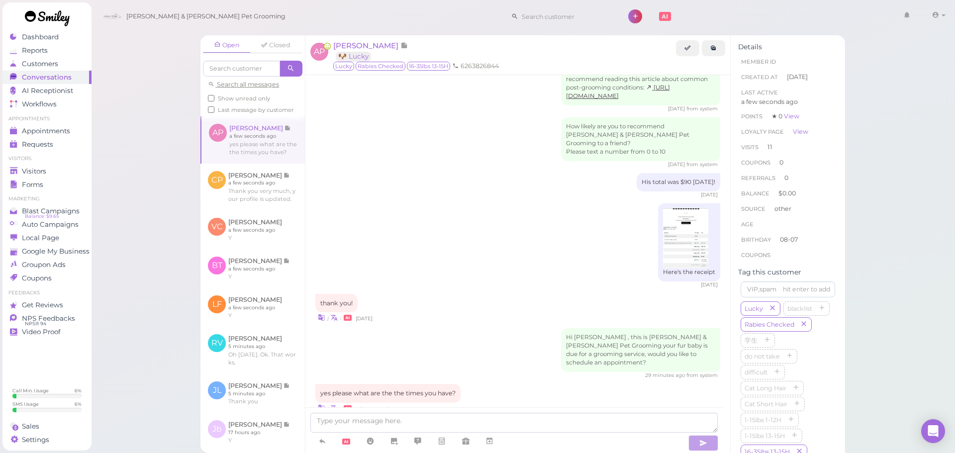
click at [355, 48] on span "[PERSON_NAME]" at bounding box center [366, 45] width 67 height 9
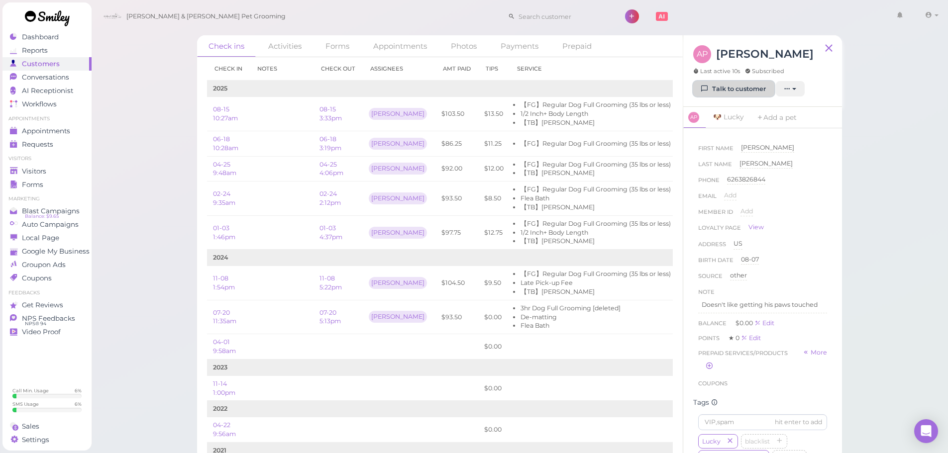
click at [707, 92] on icon at bounding box center [705, 88] width 6 height 7
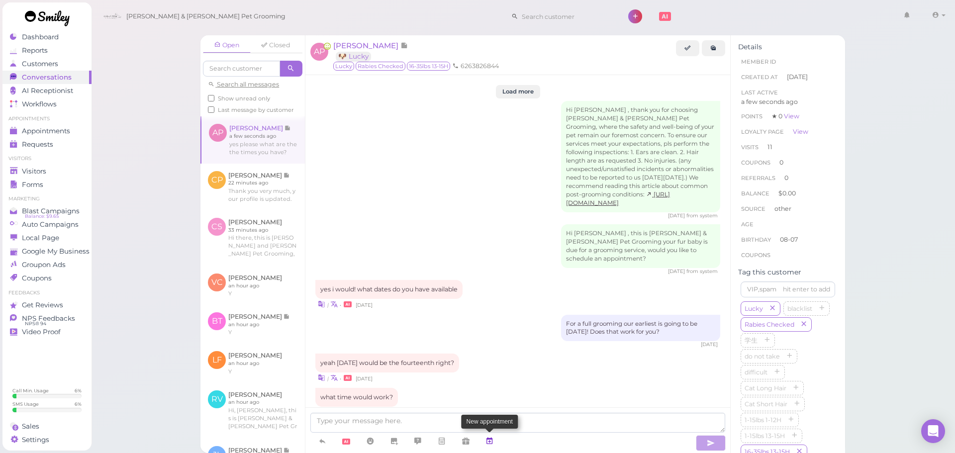
scroll to position [1267, 0]
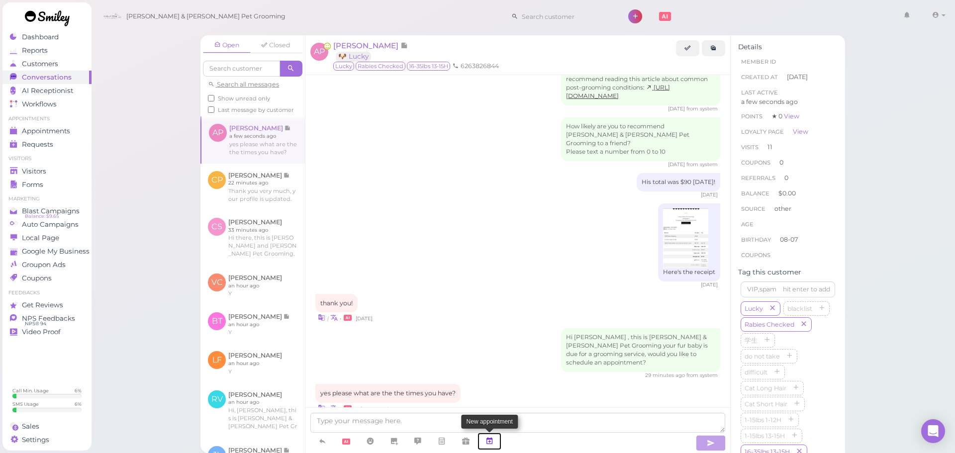
click at [498, 438] on link at bounding box center [490, 441] width 24 height 17
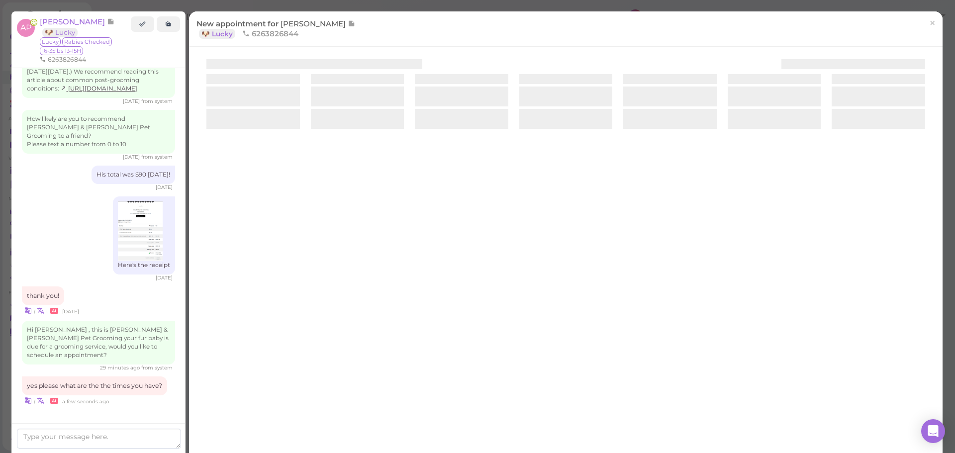
scroll to position [1346, 0]
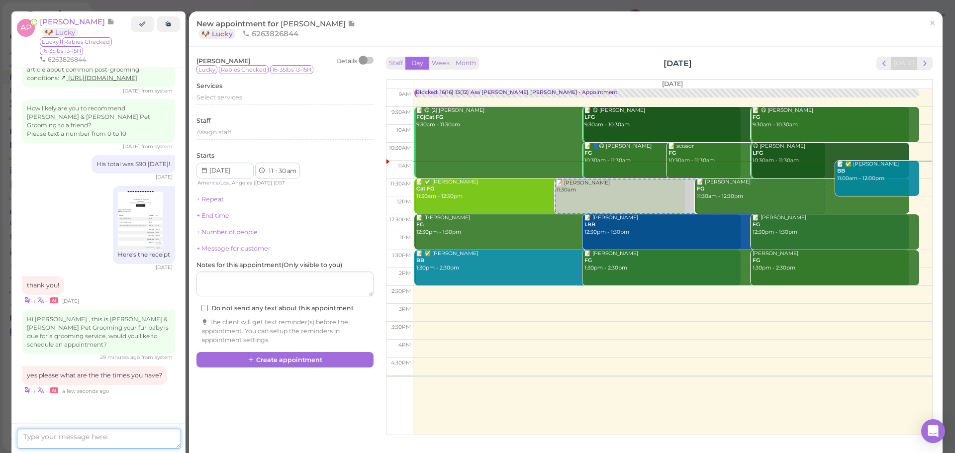
click at [104, 434] on textarea at bounding box center [99, 439] width 164 height 20
click at [436, 59] on button "Week" at bounding box center [441, 63] width 24 height 13
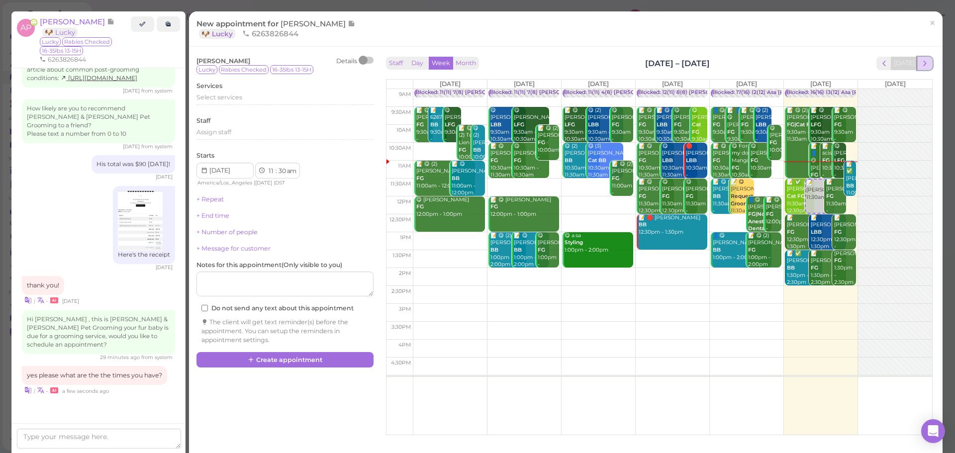
click at [920, 59] on span "next" at bounding box center [924, 63] width 9 height 9
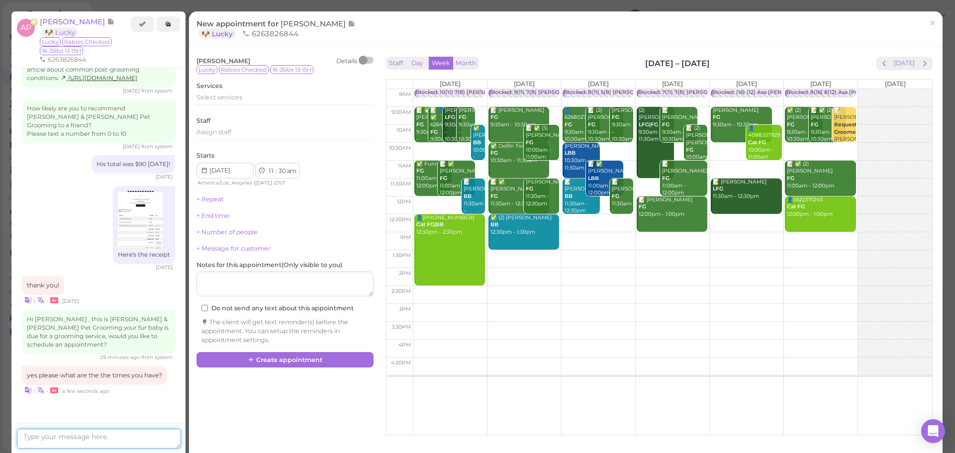
click at [127, 432] on textarea at bounding box center [99, 439] width 164 height 20
click at [122, 433] on textarea "Next week from Monday to saturday." at bounding box center [99, 439] width 164 height 20
type textarea "Next week from Monday to Saturday."
click at [154, 438] on textarea "Next week from Monday to Saturday." at bounding box center [99, 439] width 164 height 20
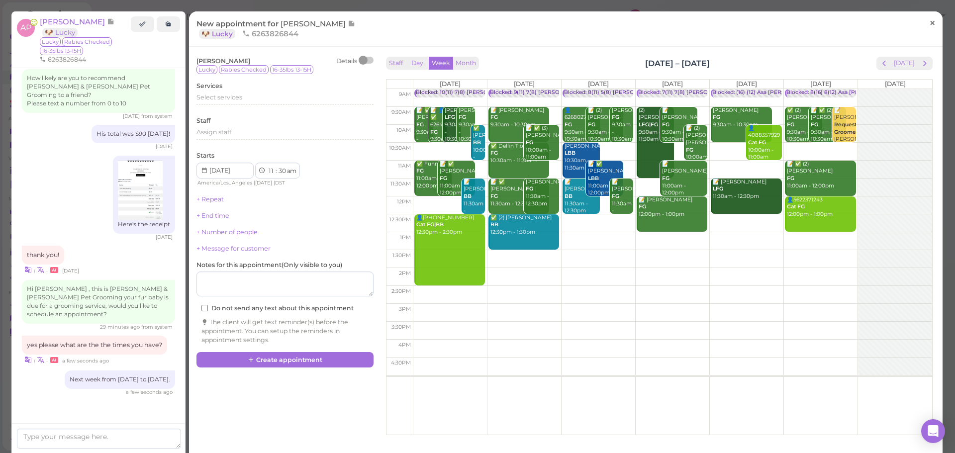
click at [923, 23] on link "×" at bounding box center [932, 23] width 18 height 23
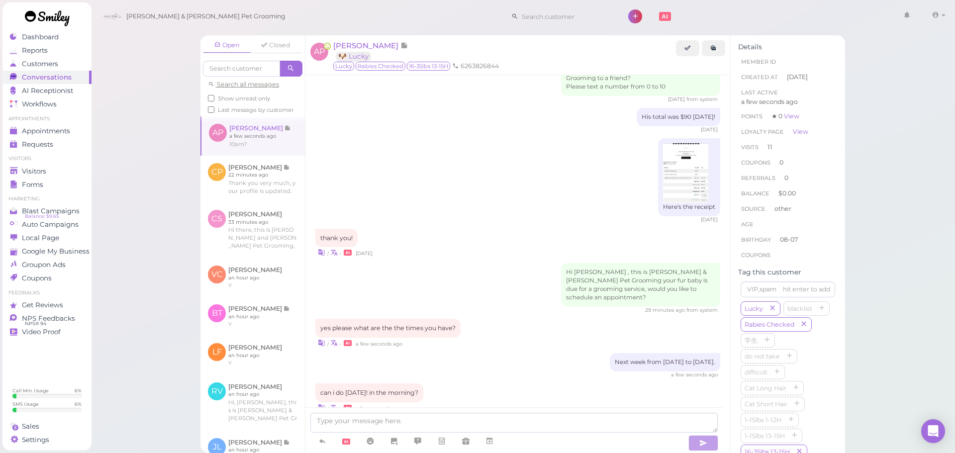
scroll to position [1367, 0]
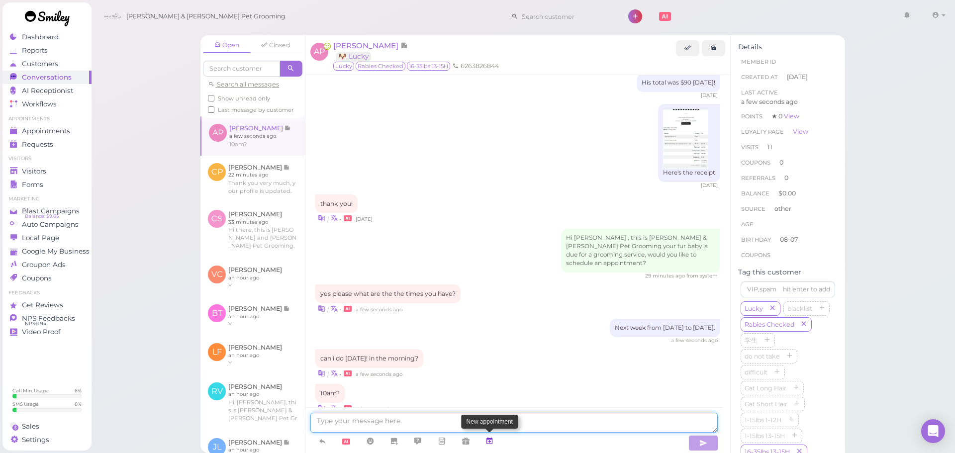
drag, startPoint x: 496, startPoint y: 422, endPoint x: 497, endPoint y: 433, distance: 11.0
click at [496, 422] on textarea at bounding box center [514, 423] width 408 height 20
click at [492, 438] on icon at bounding box center [490, 441] width 8 height 10
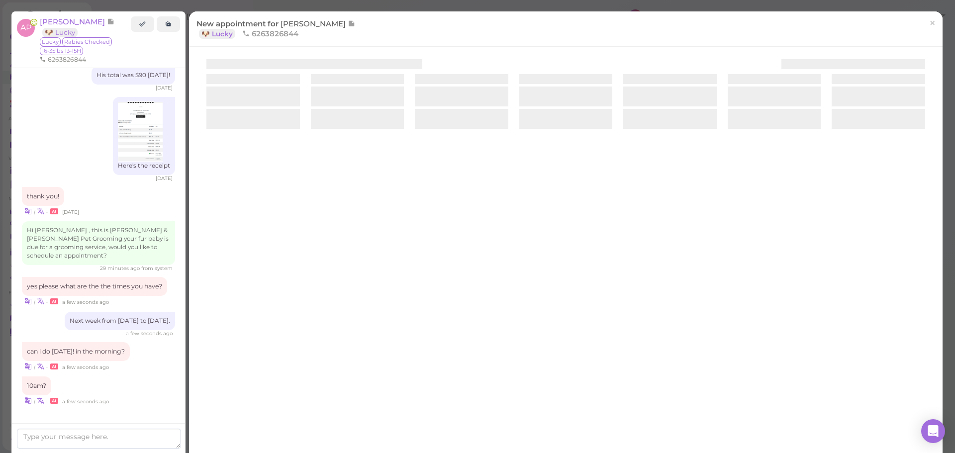
scroll to position [1443, 0]
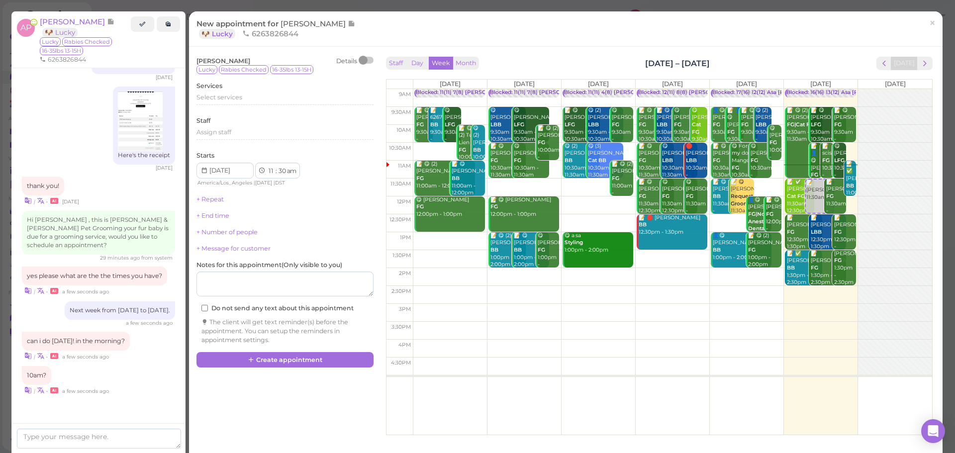
click at [558, 127] on td at bounding box center [672, 134] width 519 height 18
type input "2025-09-30"
select select "10"
select select "00"
click at [231, 98] on span "Select services" at bounding box center [220, 97] width 46 height 7
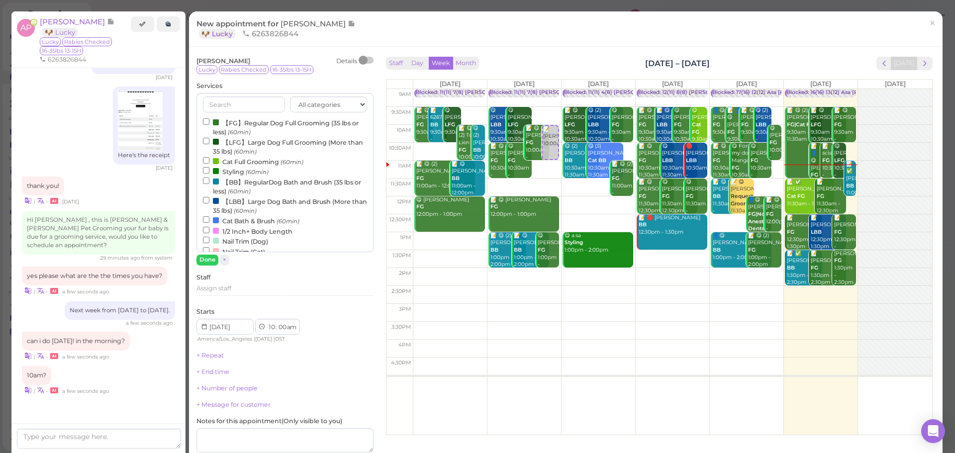
click at [251, 126] on label "【FG】Regular Dog Full Grooming (35 lbs or less) (60min)" at bounding box center [285, 126] width 164 height 19
click at [209, 125] on input "【FG】Regular Dog Full Grooming (35 lbs or less) (60min)" at bounding box center [206, 121] width 6 height 6
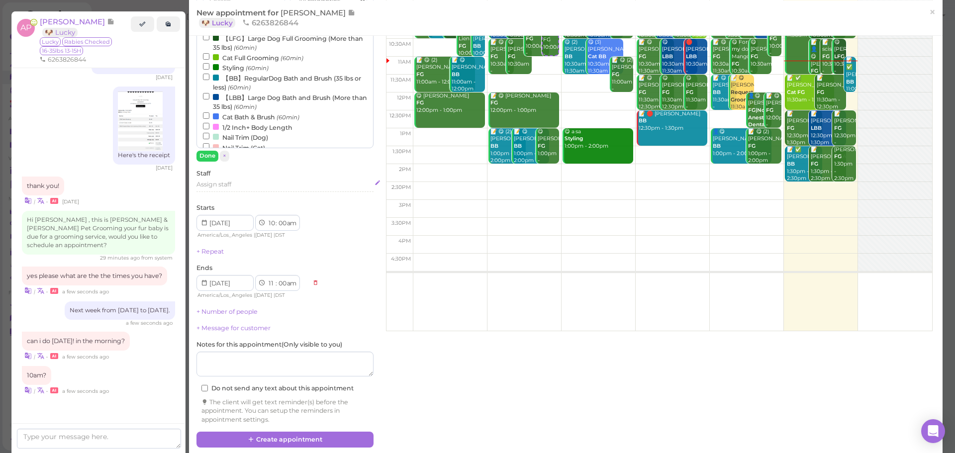
scroll to position [106, 0]
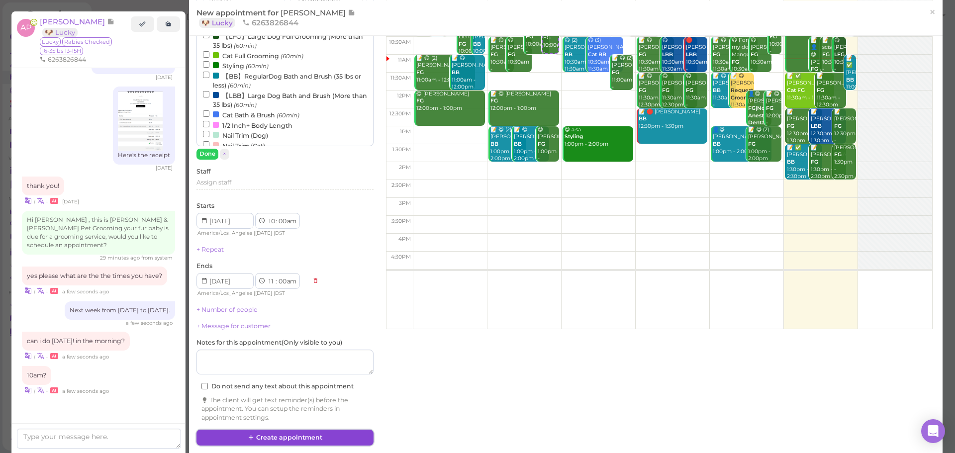
click at [285, 435] on button "Create appointment" at bounding box center [285, 438] width 177 height 16
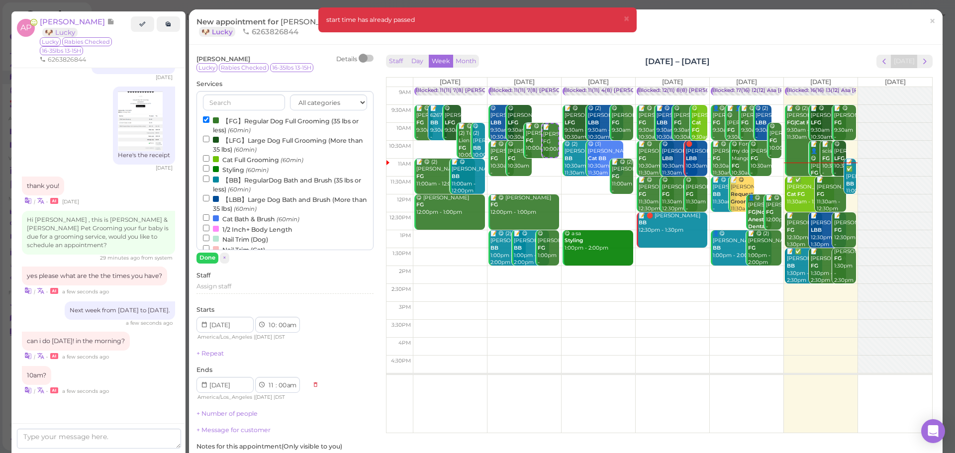
scroll to position [0, 0]
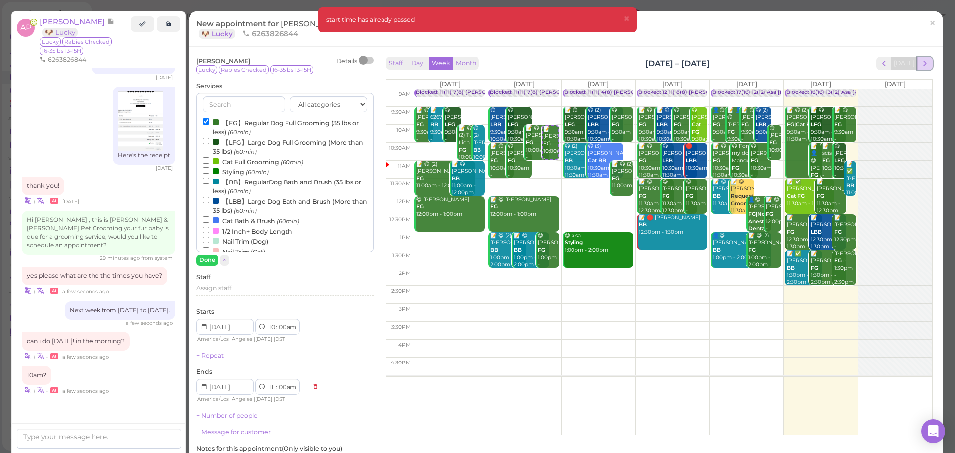
click at [920, 61] on span "next" at bounding box center [924, 63] width 9 height 9
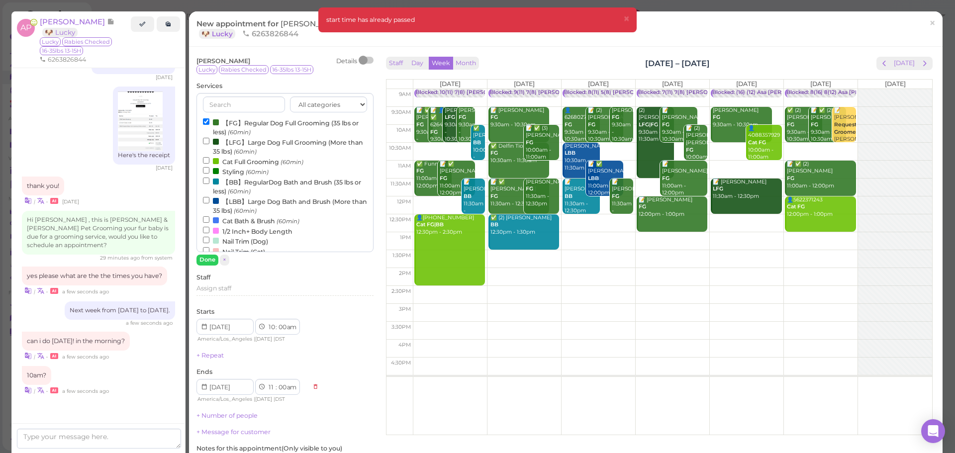
click at [556, 126] on td at bounding box center [672, 134] width 519 height 18
type input "2025-10-07"
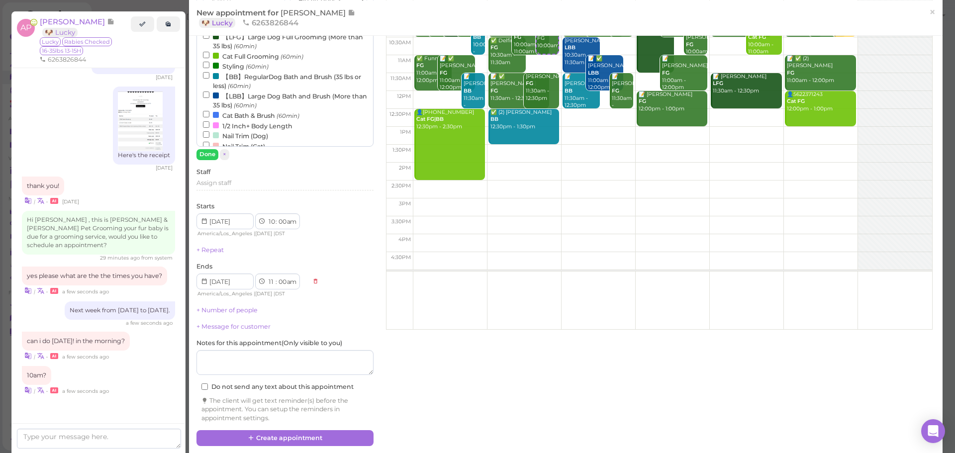
scroll to position [106, 0]
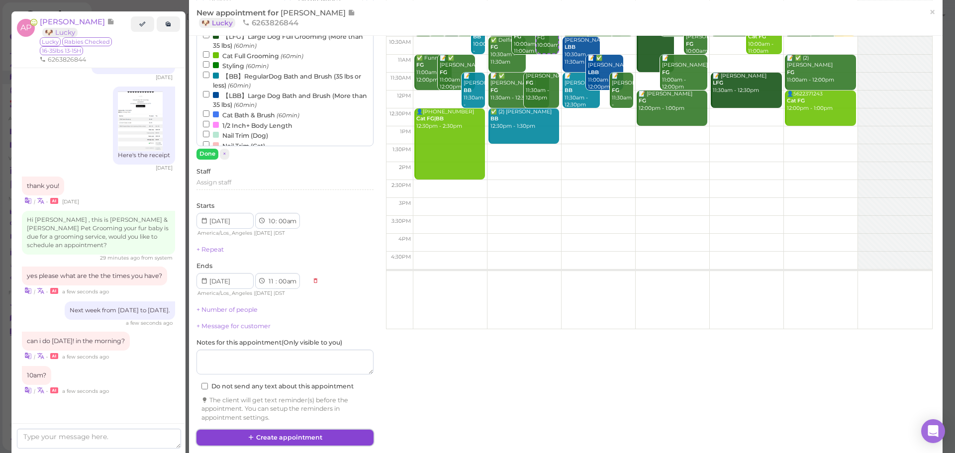
click at [246, 437] on button "Create appointment" at bounding box center [285, 438] width 177 height 16
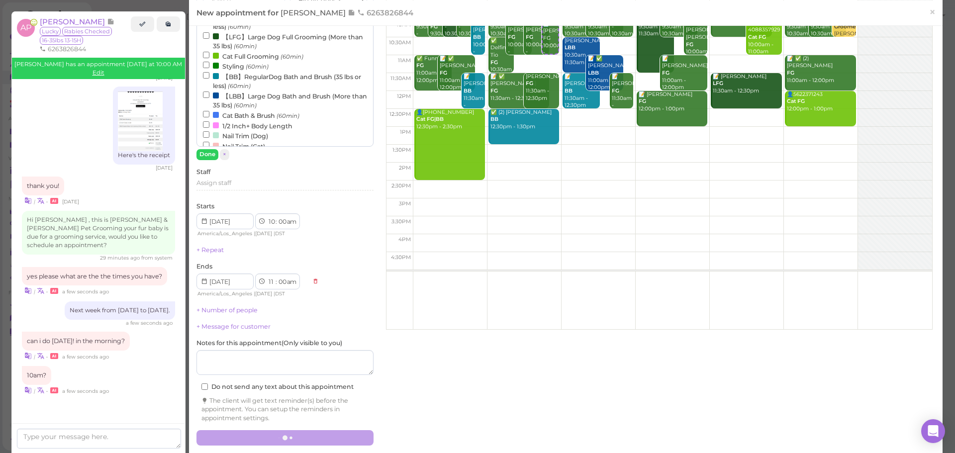
scroll to position [1367, 0]
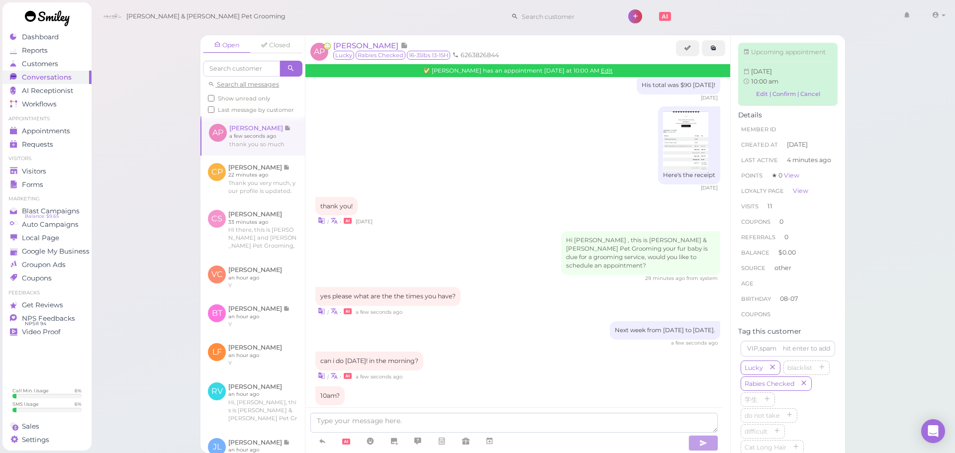
scroll to position [1533, 0]
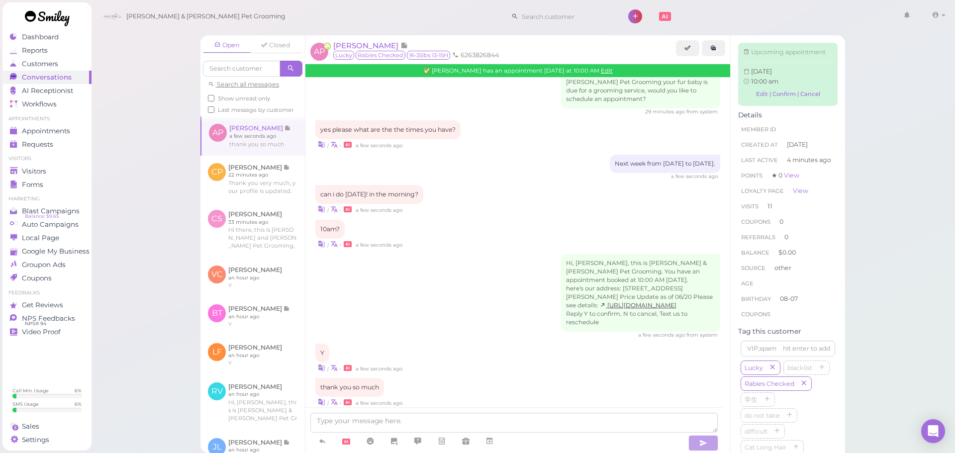
click at [436, 344] on div "Y | • a few seconds ago" at bounding box center [517, 358] width 405 height 29
click at [438, 419] on textarea at bounding box center [514, 423] width 408 height 20
type textarea "Our pleasure"
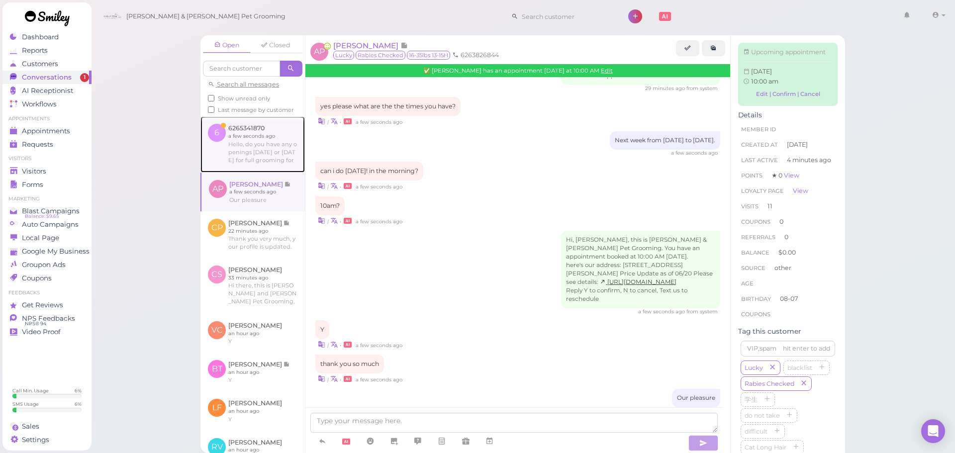
click at [248, 157] on link at bounding box center [253, 144] width 104 height 56
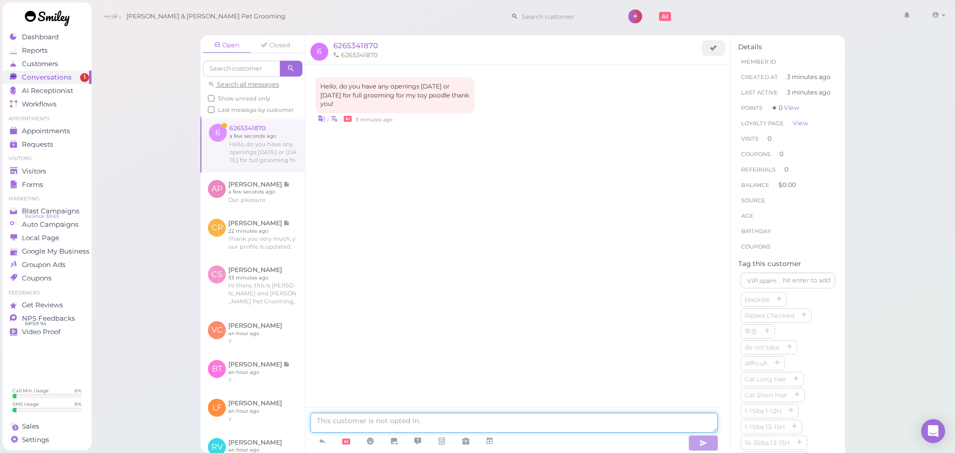
click at [429, 416] on textarea at bounding box center [514, 423] width 408 height 20
type textarea "W"
type textarea "Unfortunately we don't open on Sundays and we are fully booked today."
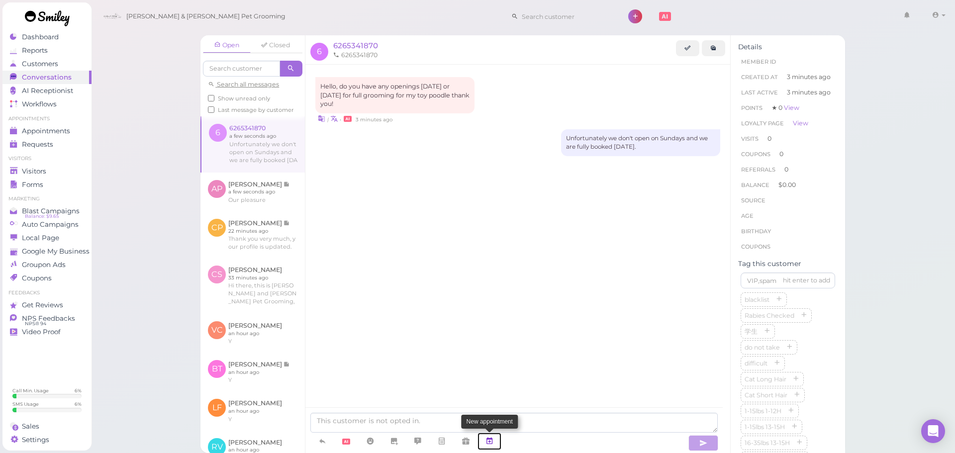
click at [494, 437] on icon at bounding box center [490, 441] width 8 height 10
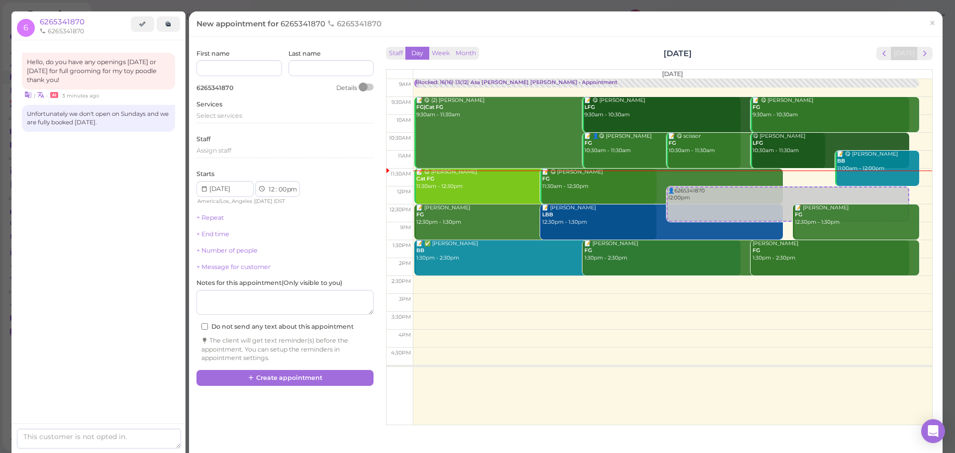
click at [439, 46] on div "Staff Day Week Month Saturday, Oct 4 Today Saturday 9am 9:30am 10am 10:30am 11a…" at bounding box center [660, 233] width 552 height 379
click at [432, 47] on button "Week" at bounding box center [441, 53] width 24 height 13
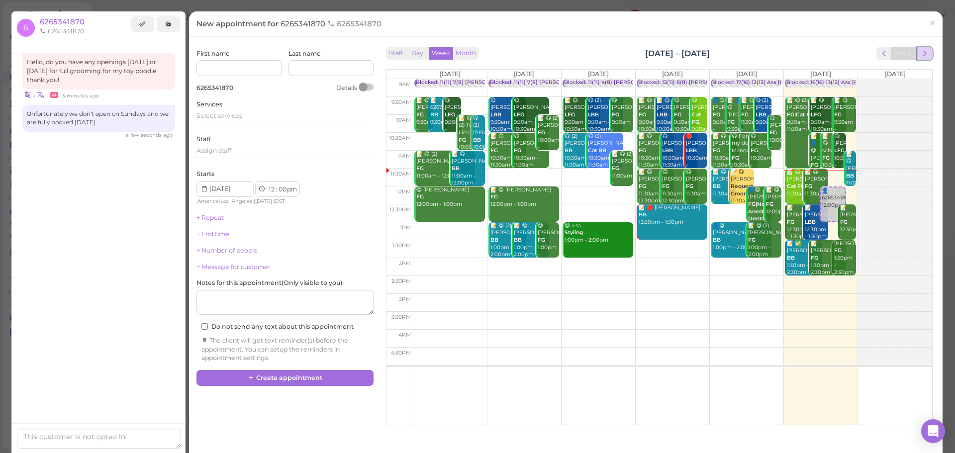
click at [921, 55] on span "next" at bounding box center [924, 53] width 9 height 9
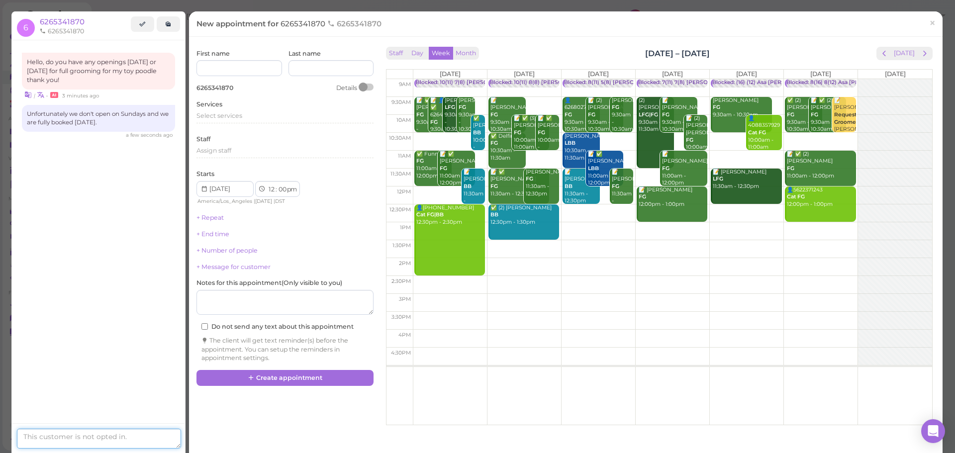
click at [85, 443] on textarea at bounding box center [99, 439] width 164 height 20
type textarea "Next week is available from Monday to Saturday."
drag, startPoint x: 89, startPoint y: 439, endPoint x: 0, endPoint y: 396, distance: 98.8
click at [0, 396] on div "Dashboard Reports Customers Conversations 0 AI Receptionist" at bounding box center [477, 226] width 955 height 453
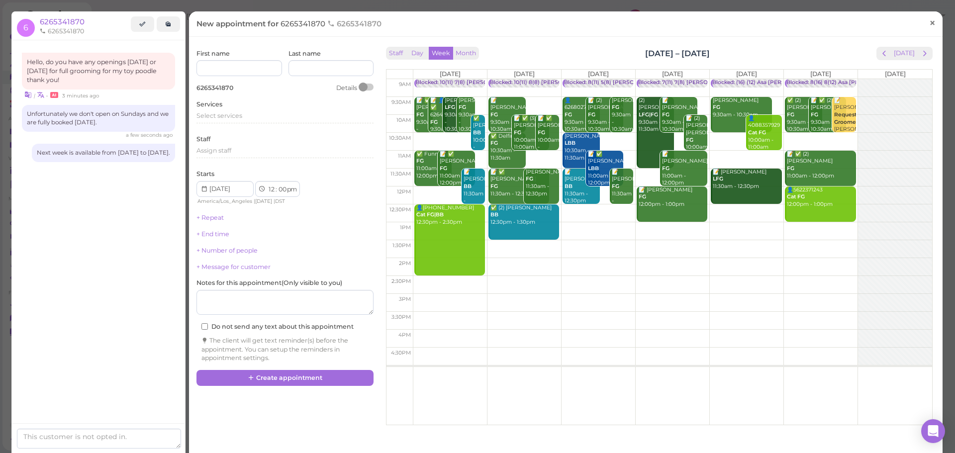
click at [929, 25] on span "×" at bounding box center [932, 23] width 6 height 14
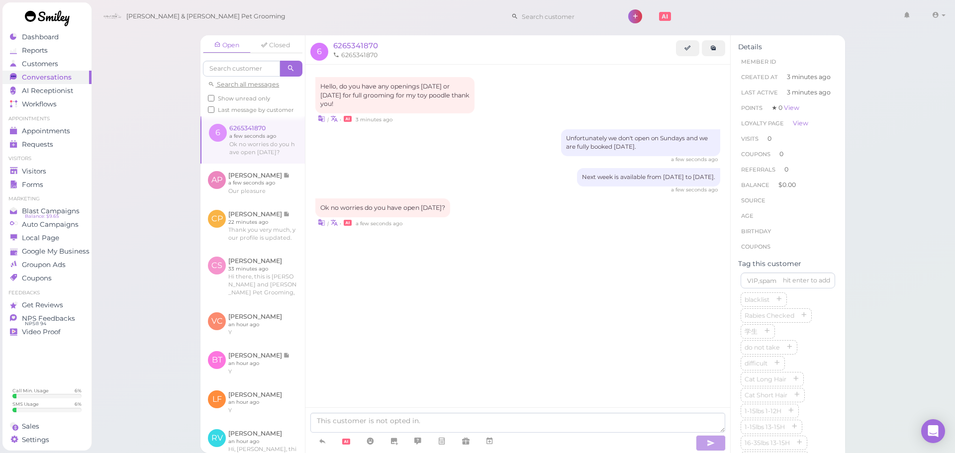
click at [475, 258] on div "Hello, do you have any openings today or tomorrow for full grooming for my toy …" at bounding box center [518, 173] width 425 height 216
click at [467, 418] on textarea at bounding box center [517, 423] width 415 height 20
click at [489, 440] on icon at bounding box center [490, 441] width 8 height 10
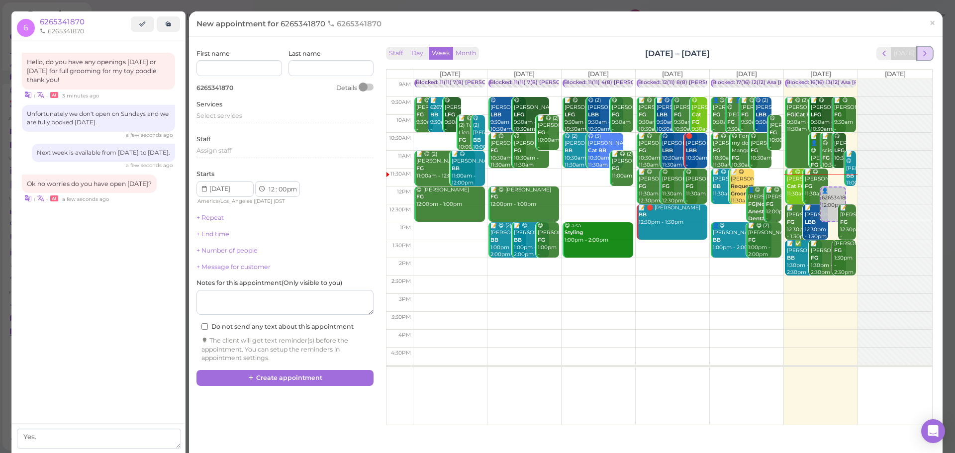
click at [920, 52] on span "next" at bounding box center [924, 53] width 9 height 9
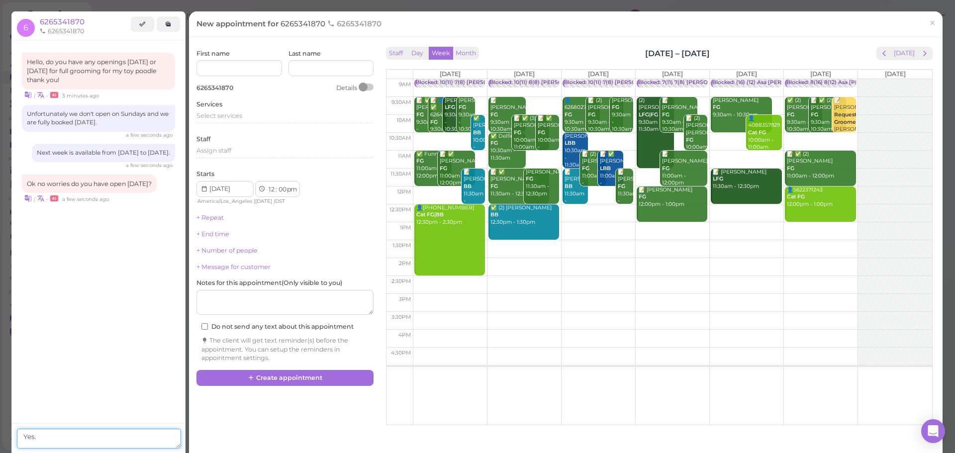
click at [52, 438] on textarea "Yes." at bounding box center [99, 439] width 164 height 20
type textarea "Yes. How about 9:30am?"
click at [529, 100] on td at bounding box center [672, 106] width 519 height 18
type input "2025-10-07"
select select "9"
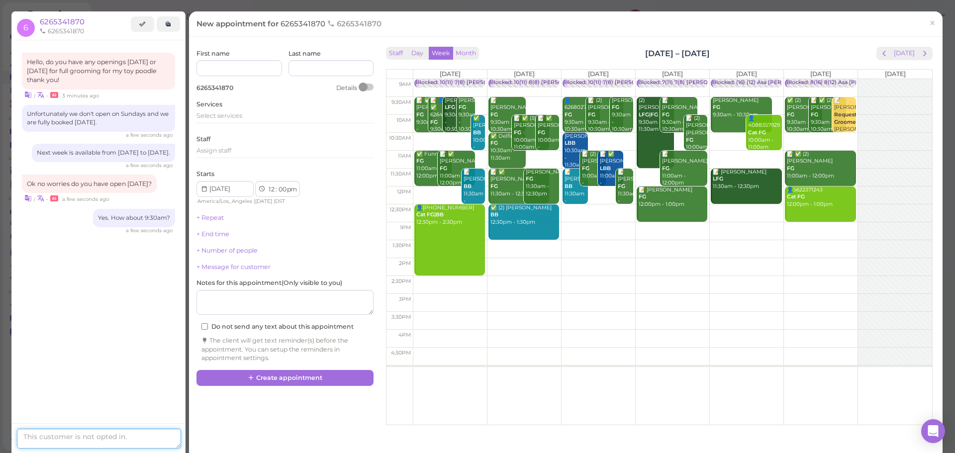
select select "30"
select select "am"
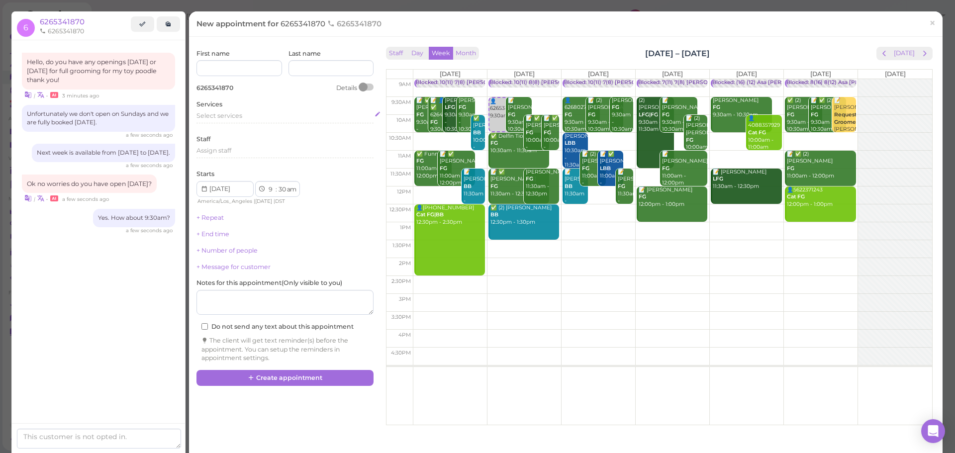
click at [248, 113] on div "Select services" at bounding box center [285, 115] width 177 height 9
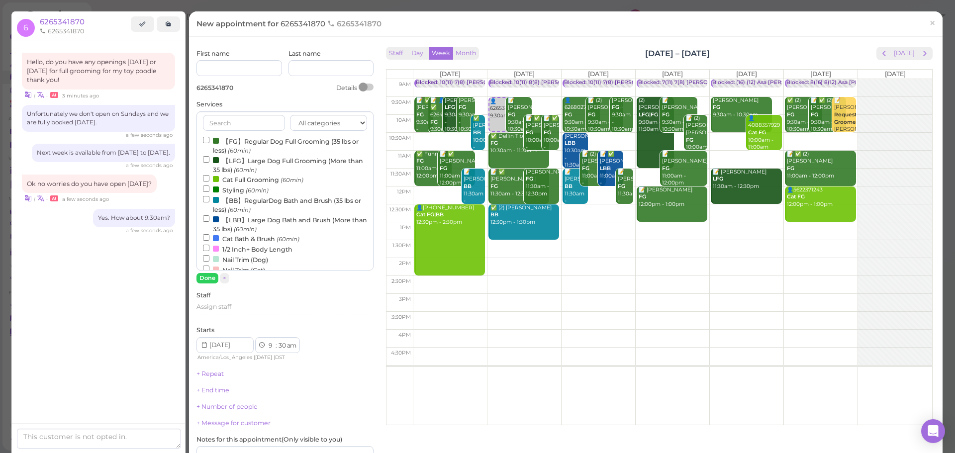
click at [243, 142] on label "【FG】Regular Dog Full Grooming (35 lbs or less) (60min)" at bounding box center [285, 145] width 164 height 19
click at [209, 142] on input "【FG】Regular Dog Full Grooming (35 lbs or less) (60min)" at bounding box center [206, 140] width 6 height 6
click at [206, 275] on button "Done" at bounding box center [208, 278] width 22 height 10
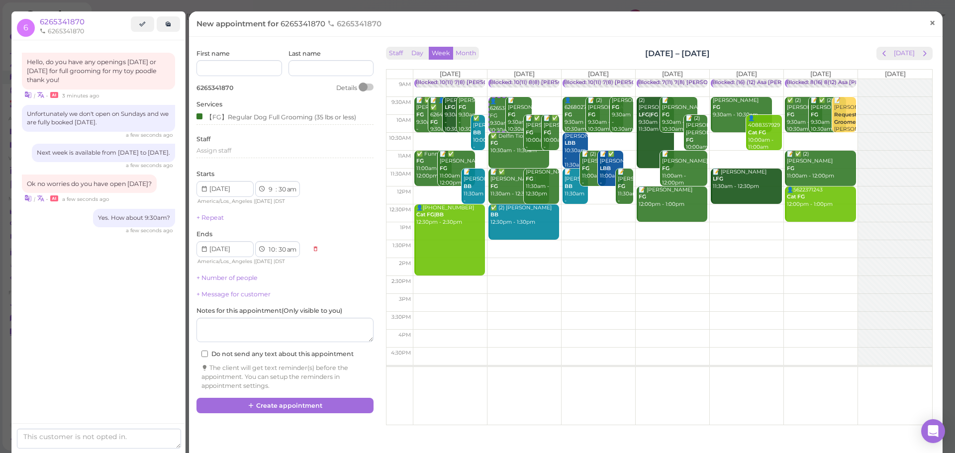
click at [930, 18] on link "×" at bounding box center [932, 23] width 18 height 23
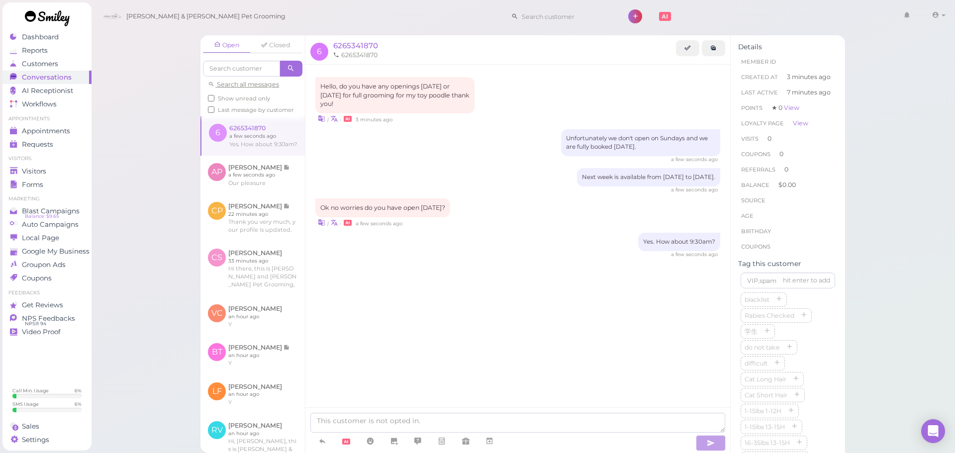
click at [447, 338] on div "Hello, do you have any openings today or tomorrow for full grooming for my toy …" at bounding box center [518, 250] width 425 height 371
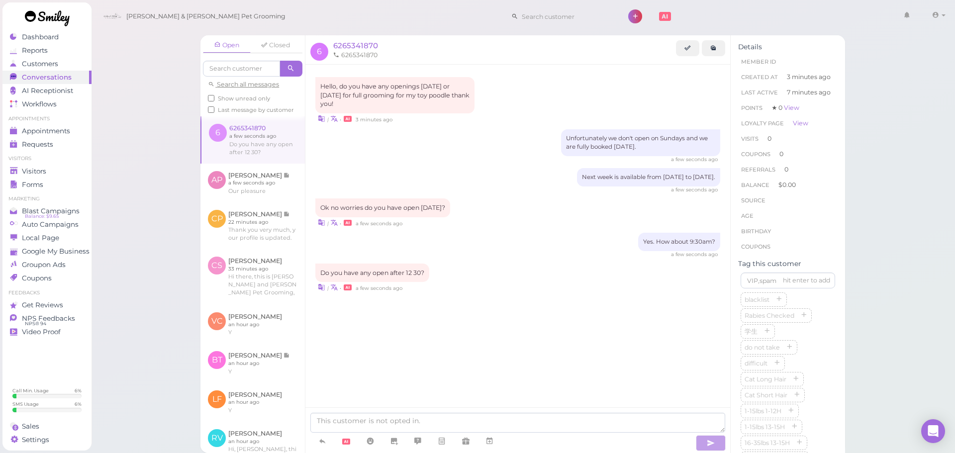
click at [592, 238] on div "Yes. How about 9:30am? a few seconds ago" at bounding box center [517, 245] width 405 height 25
click at [543, 261] on div "Hello, do you have any openings today or tomorrow for full grooming for my toy …" at bounding box center [518, 205] width 425 height 281
click at [477, 358] on div "Hello, do you have any openings today or tomorrow for full grooming for my toy …" at bounding box center [518, 250] width 425 height 371
click at [494, 439] on icon at bounding box center [490, 441] width 8 height 10
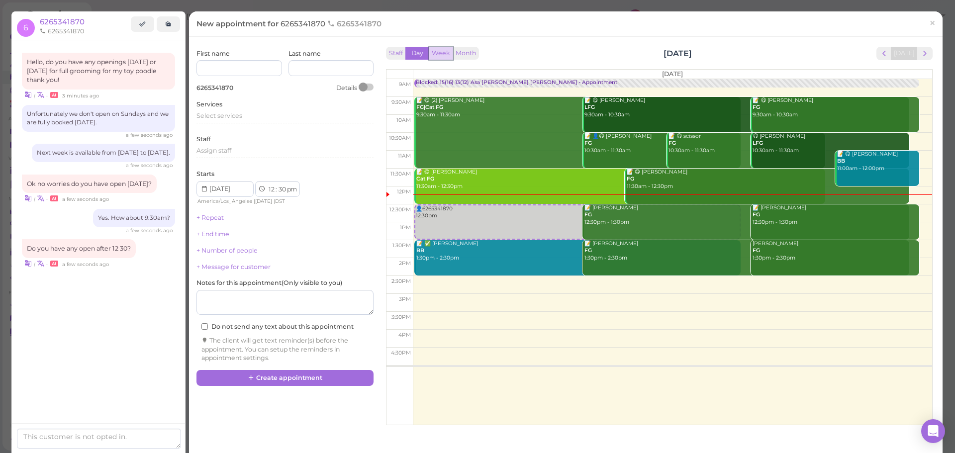
click at [438, 55] on button "Week" at bounding box center [441, 53] width 24 height 13
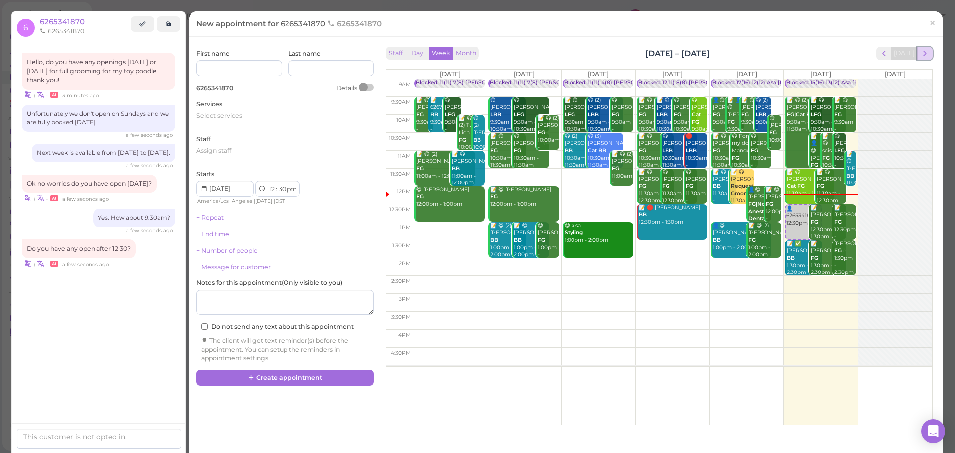
click at [920, 54] on span "next" at bounding box center [924, 53] width 9 height 9
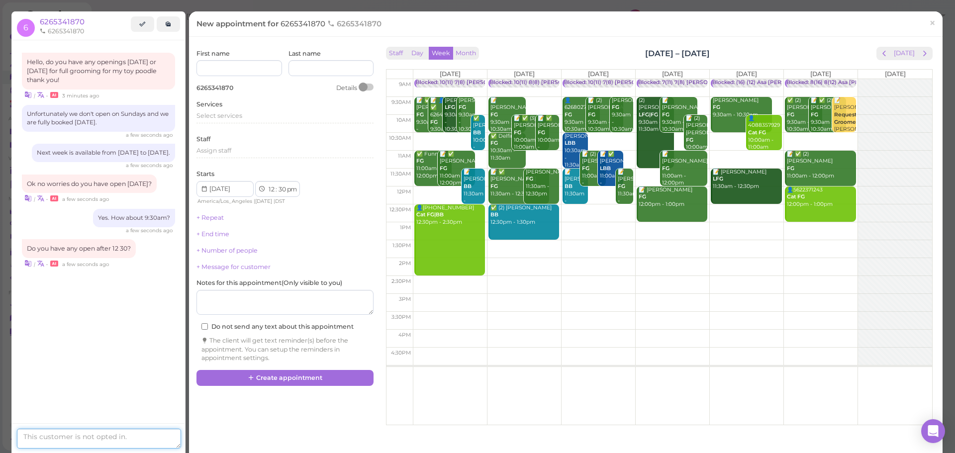
click at [149, 432] on textarea at bounding box center [99, 439] width 164 height 20
type textarea "Yes how about 1pm"
click at [915, 23] on div "New appointment for 6265341870 6265341870 ×" at bounding box center [566, 24] width 739 height 10
click at [923, 22] on link "×" at bounding box center [932, 23] width 18 height 23
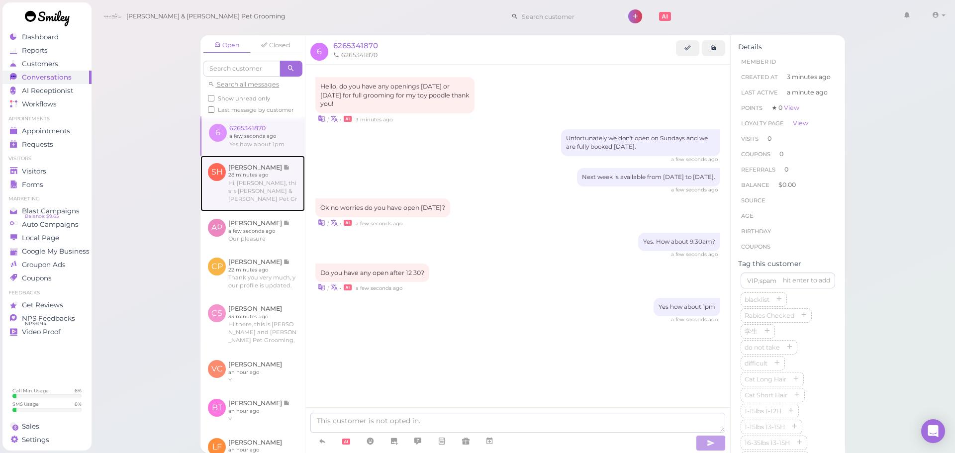
click at [236, 185] on link at bounding box center [253, 184] width 104 height 56
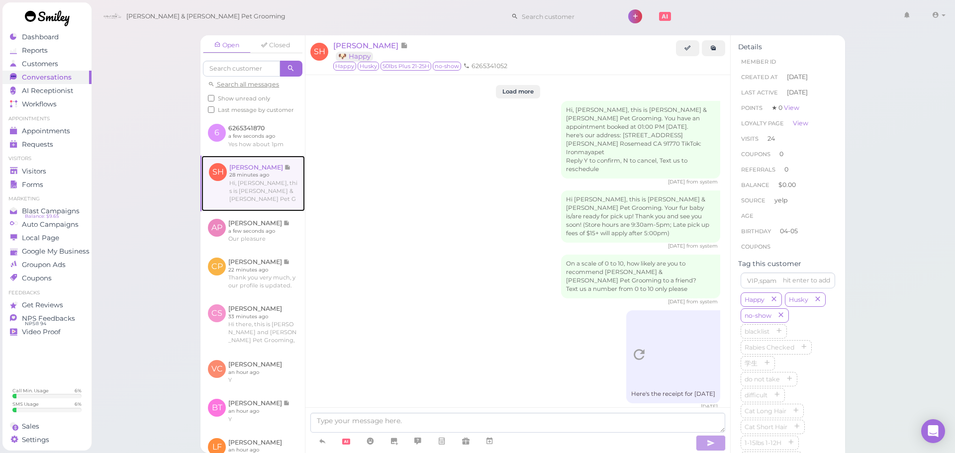
scroll to position [1580, 0]
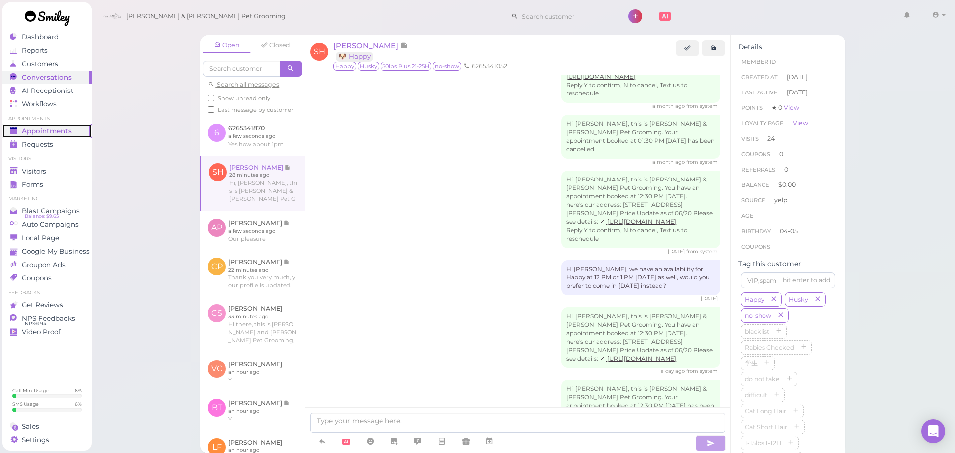
click at [73, 129] on div "Appointments" at bounding box center [46, 131] width 72 height 8
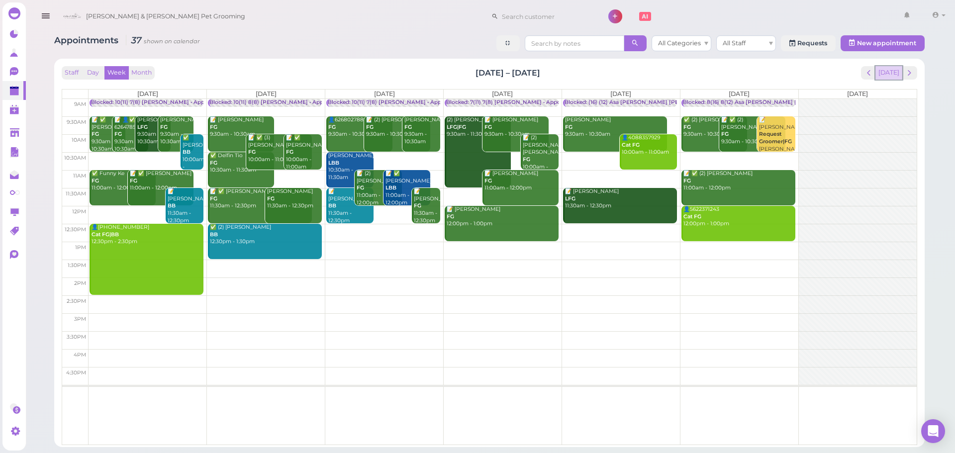
click at [891, 72] on button "[DATE]" at bounding box center [889, 72] width 27 height 13
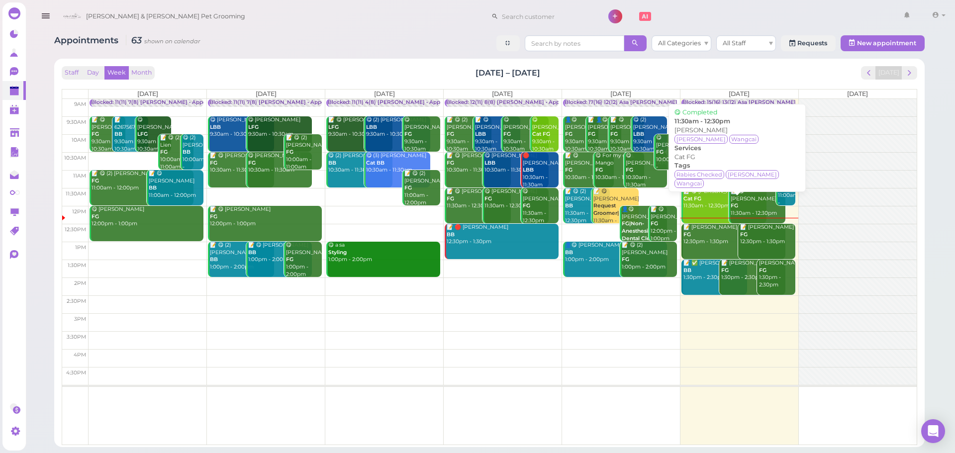
click at [701, 194] on div "📝 😋 Jaymi Phun Cat FG 11:30am - 12:30pm" at bounding box center [725, 199] width 84 height 22
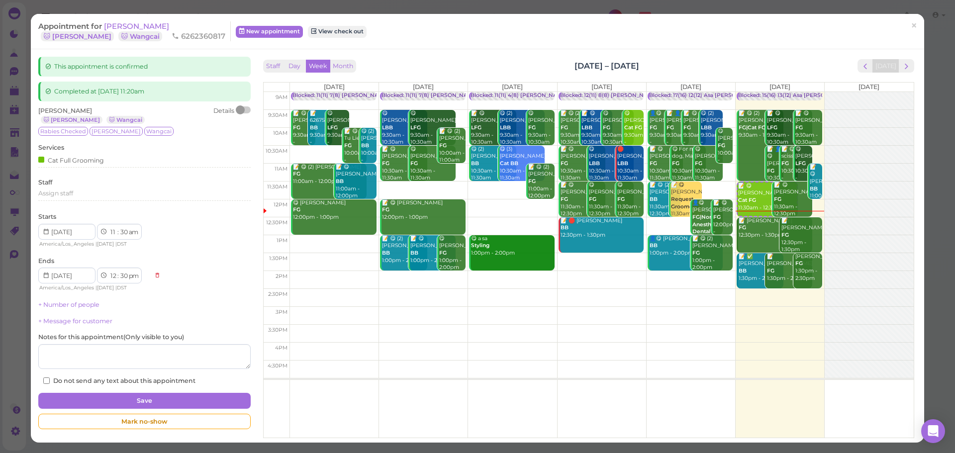
click at [241, 110] on div at bounding box center [240, 109] width 9 height 9
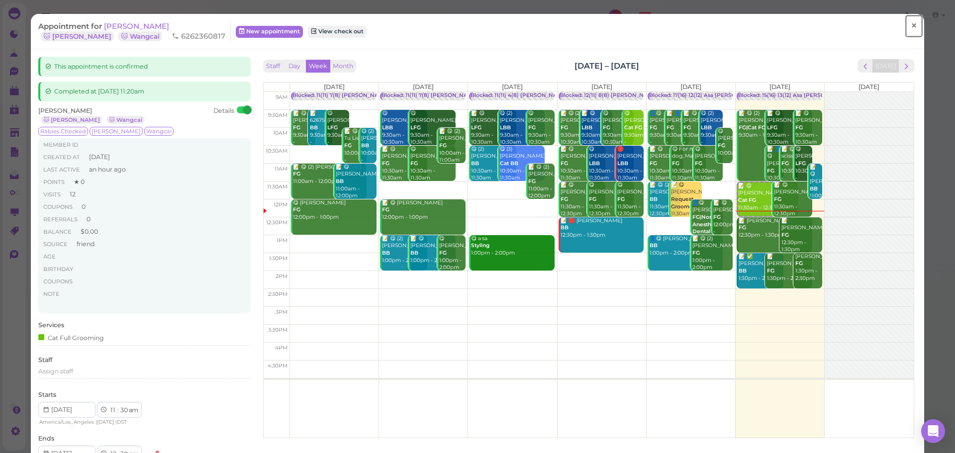
click at [911, 27] on span "×" at bounding box center [914, 26] width 6 height 14
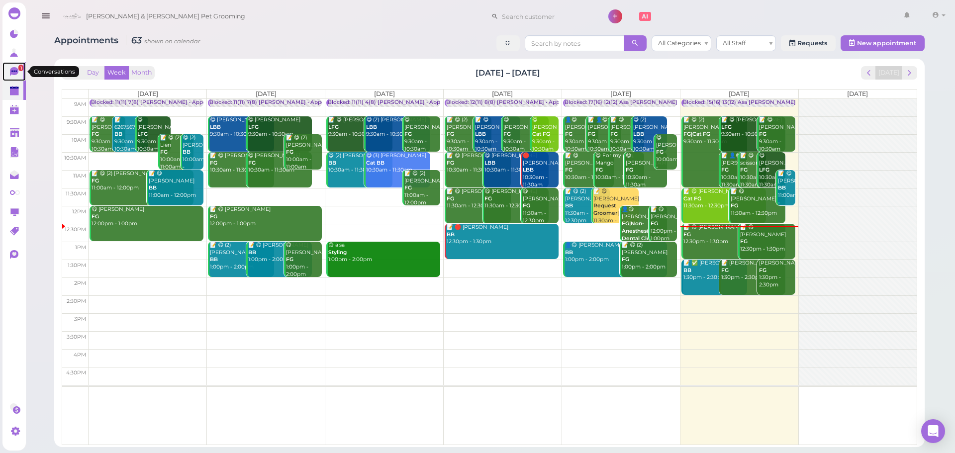
click at [19, 67] on span "1" at bounding box center [20, 68] width 5 height 6
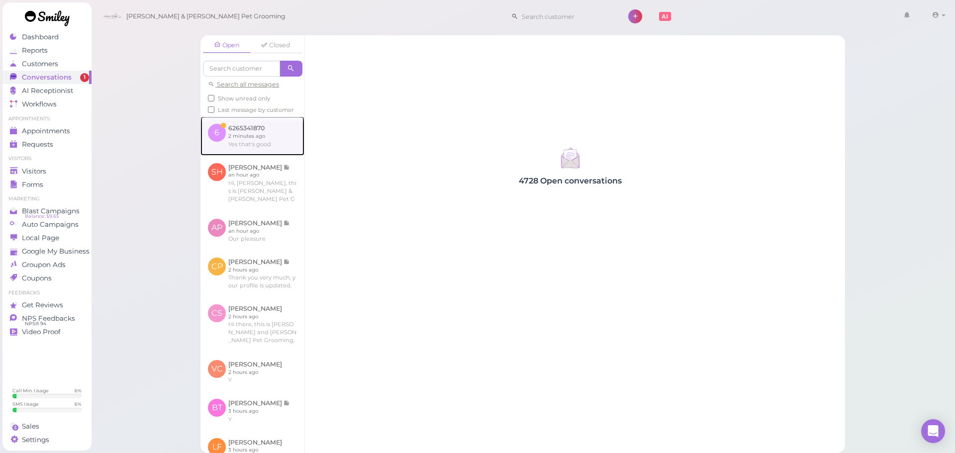
click at [230, 152] on link at bounding box center [253, 135] width 104 height 39
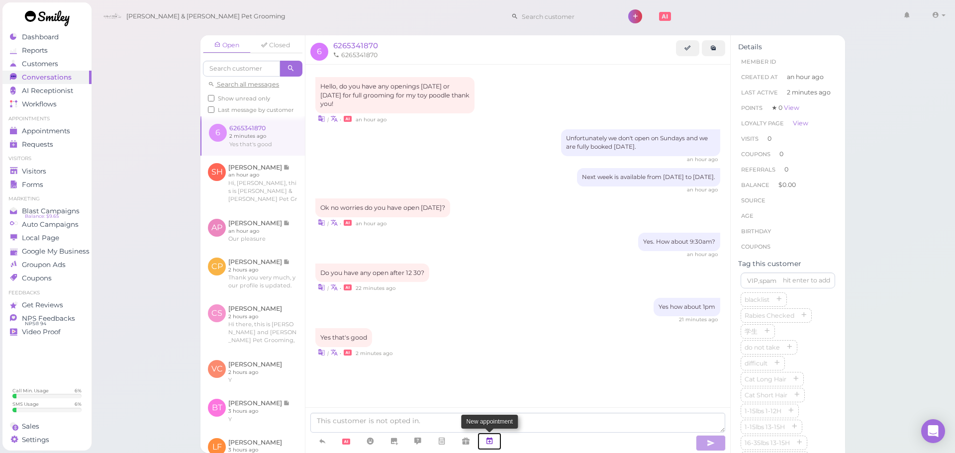
click at [493, 440] on icon at bounding box center [490, 441] width 8 height 10
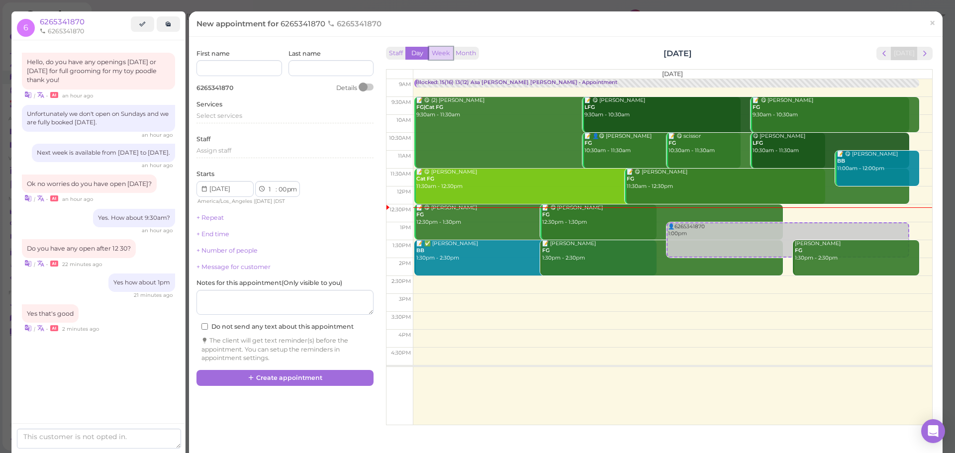
click at [429, 54] on button "Week" at bounding box center [441, 53] width 24 height 13
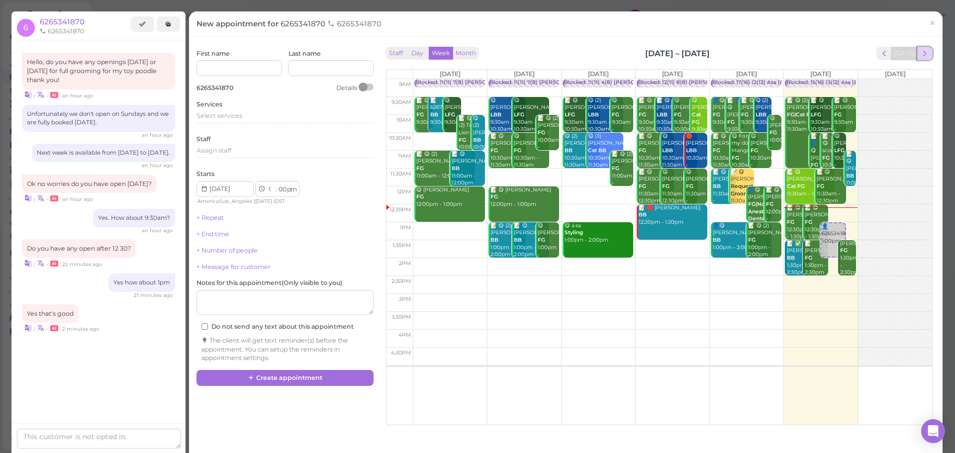
click at [920, 50] on span "next" at bounding box center [924, 53] width 9 height 9
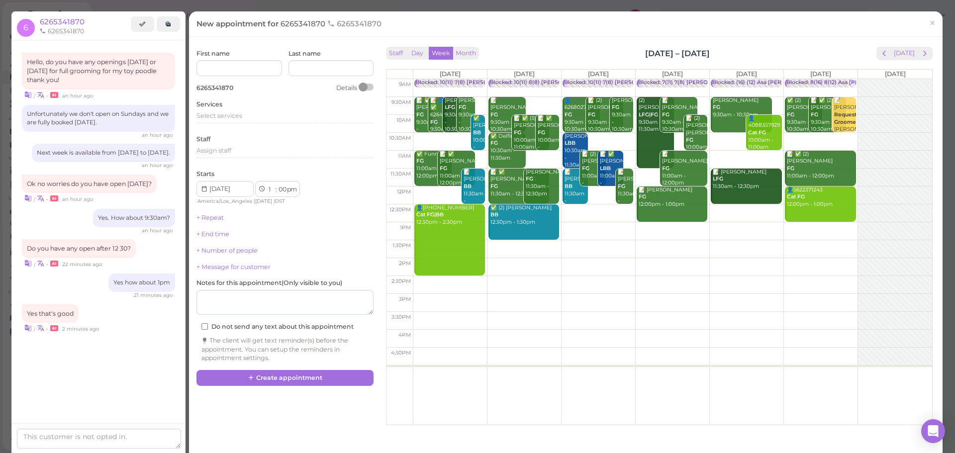
click at [557, 223] on td at bounding box center [672, 231] width 519 height 18
type input "2025-10-07"
click at [225, 111] on div "Select services" at bounding box center [285, 115] width 177 height 9
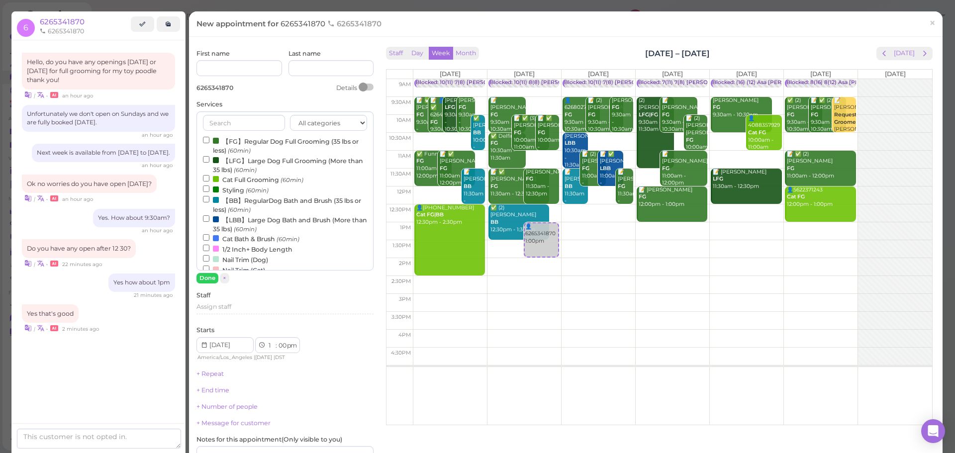
click at [252, 119] on input "text" at bounding box center [244, 123] width 82 height 16
click at [251, 148] on small "(60min)" at bounding box center [239, 150] width 23 height 7
click at [209, 143] on input "【FG】Regular Dog Full Grooming (35 lbs or less) (60min)" at bounding box center [206, 140] width 6 height 6
click at [209, 275] on button "Done" at bounding box center [208, 278] width 22 height 10
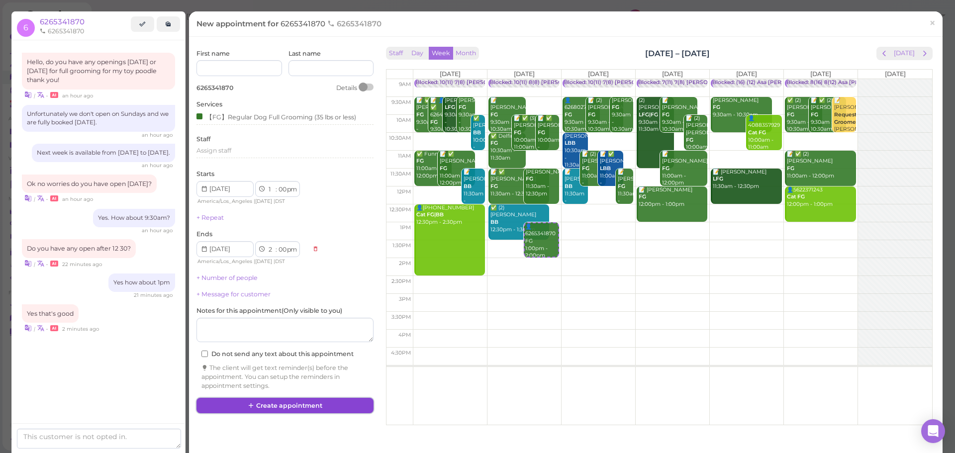
click at [268, 405] on button "Create appointment" at bounding box center [285, 406] width 177 height 16
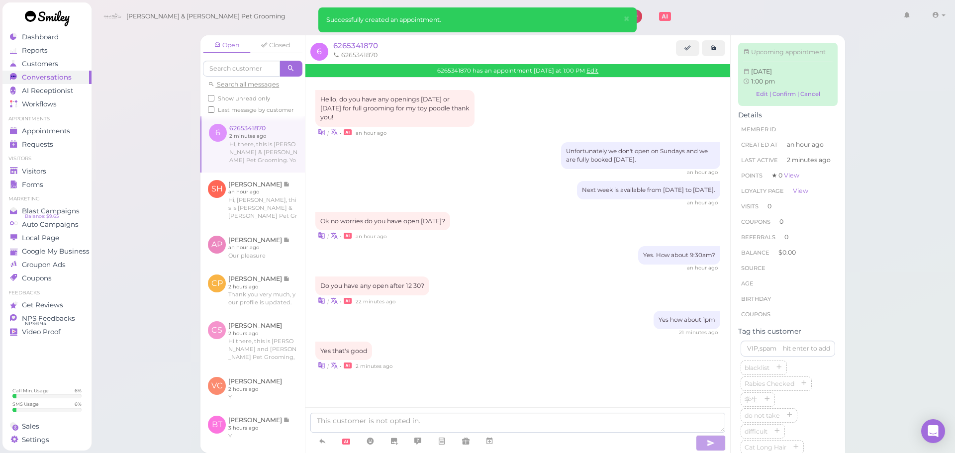
scroll to position [78, 0]
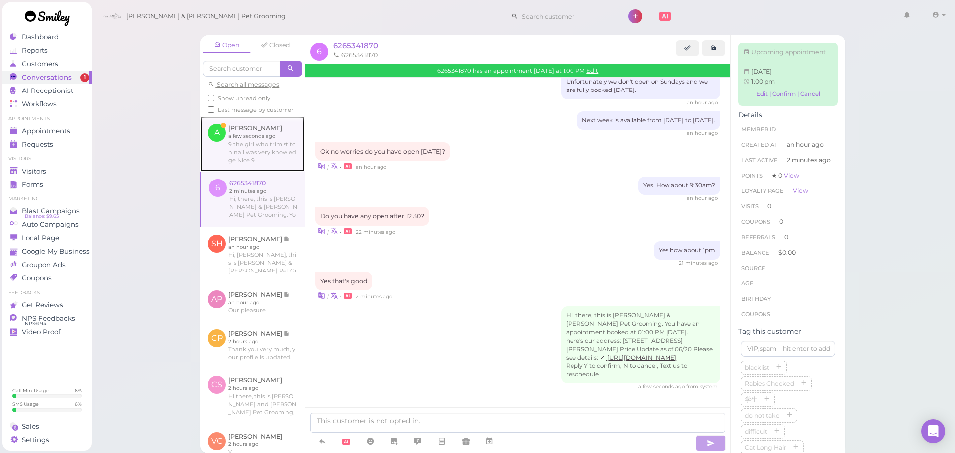
click at [253, 146] on link at bounding box center [253, 143] width 104 height 55
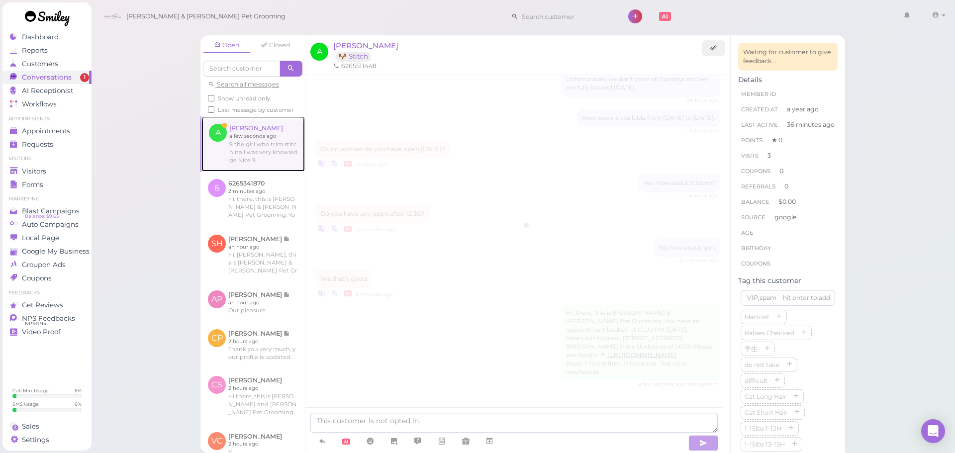
scroll to position [152, 0]
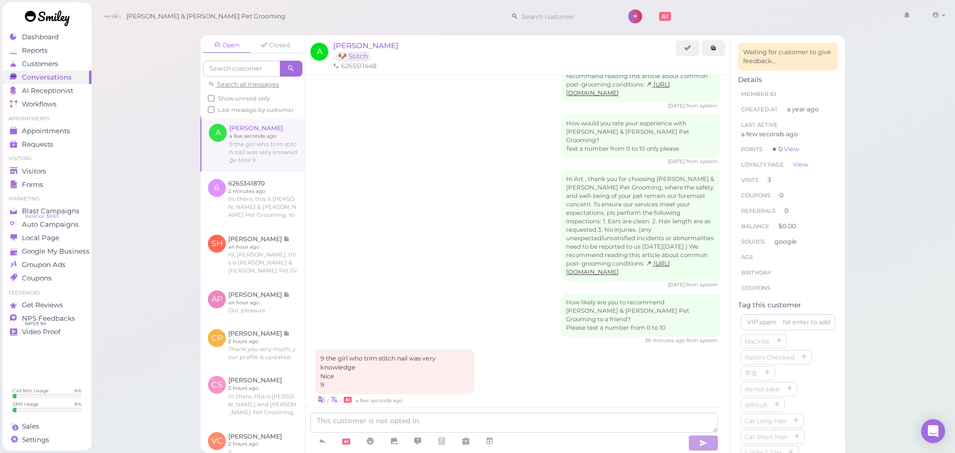
click at [460, 265] on div "Hi Art , thank you for choosing Cody & Miley Pet Grooming, where the safety and…" at bounding box center [517, 229] width 405 height 118
click at [450, 282] on div "6 months ago from system" at bounding box center [517, 285] width 405 height 7
click at [435, 282] on div "6 months ago from system" at bounding box center [517, 285] width 405 height 7
click at [424, 294] on div "How likely are you to recommend Cody & Miley Pet Grooming to a friend? Please t…" at bounding box center [517, 319] width 405 height 51
click at [327, 443] on link at bounding box center [322, 441] width 24 height 17
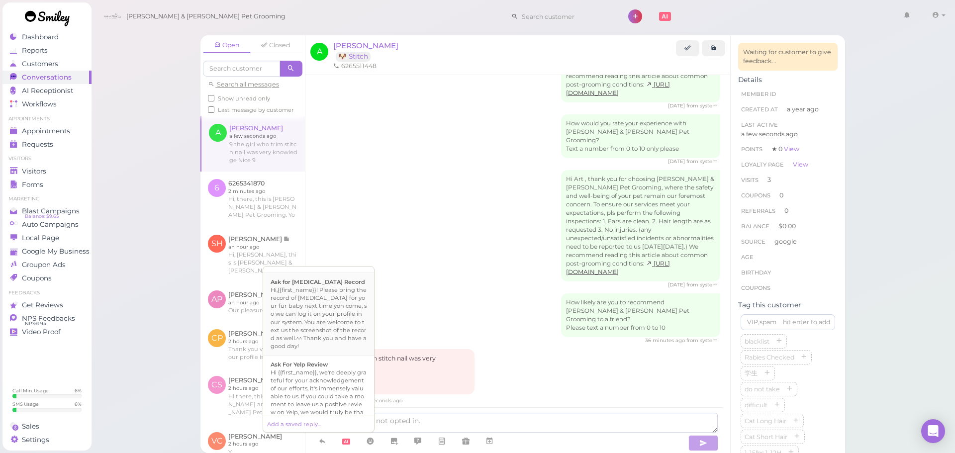
scroll to position [348, 0]
click at [326, 374] on div "Hi {{first_name}}, we're deeply grateful for your acknowledgement of our effort…" at bounding box center [319, 392] width 96 height 56
type textarea "Hi {{first_name}}, we're deeply grateful for your acknowledgement of our effort…"
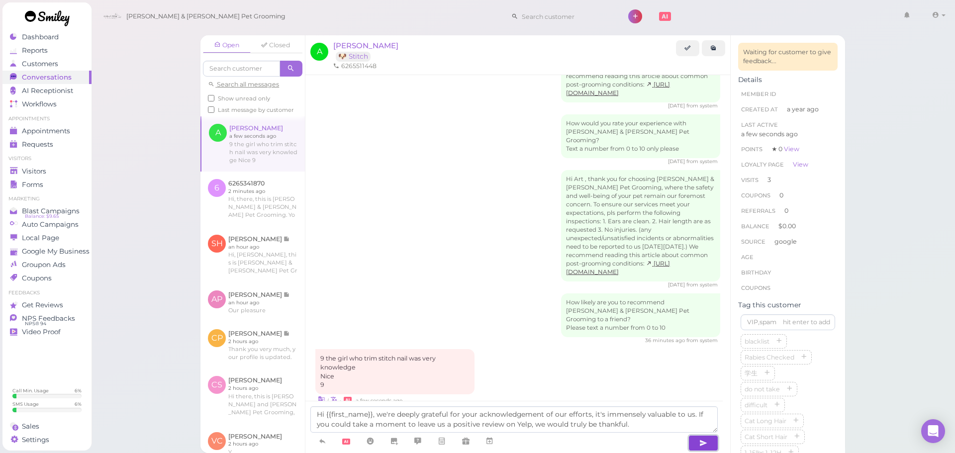
click at [704, 445] on icon "button" at bounding box center [704, 443] width 8 height 10
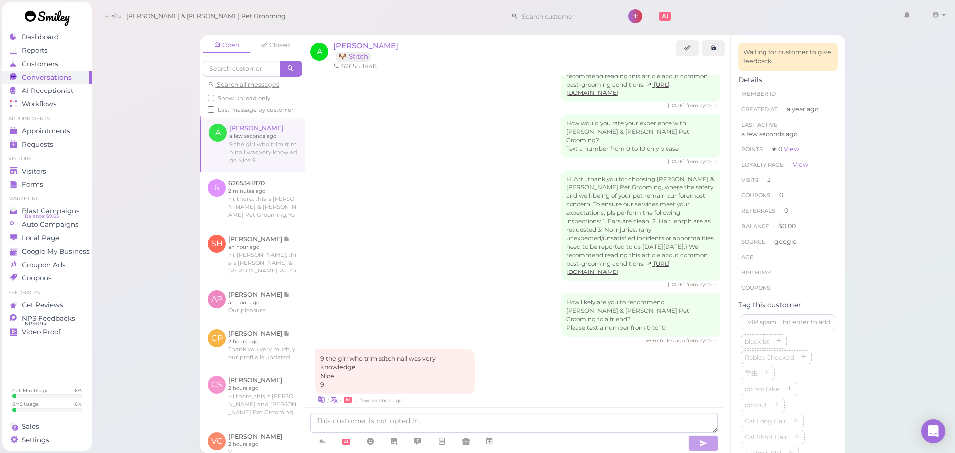
scroll to position [209, 0]
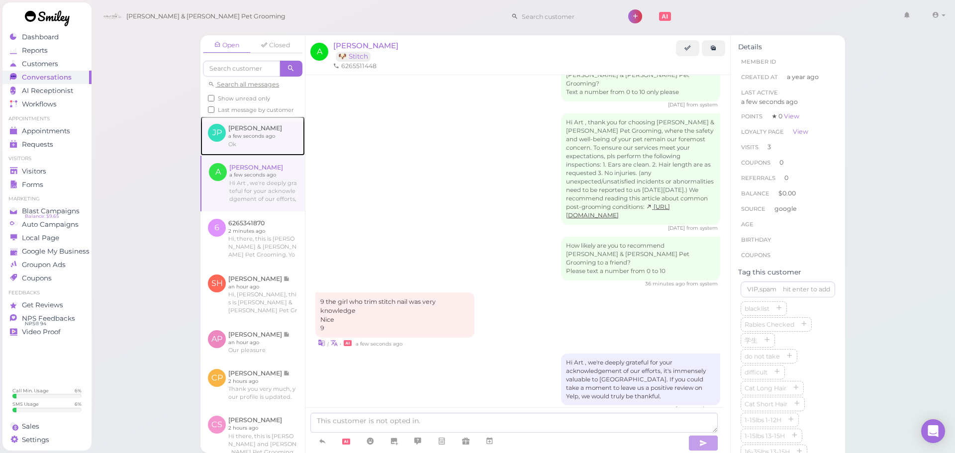
click at [255, 148] on link at bounding box center [253, 135] width 104 height 39
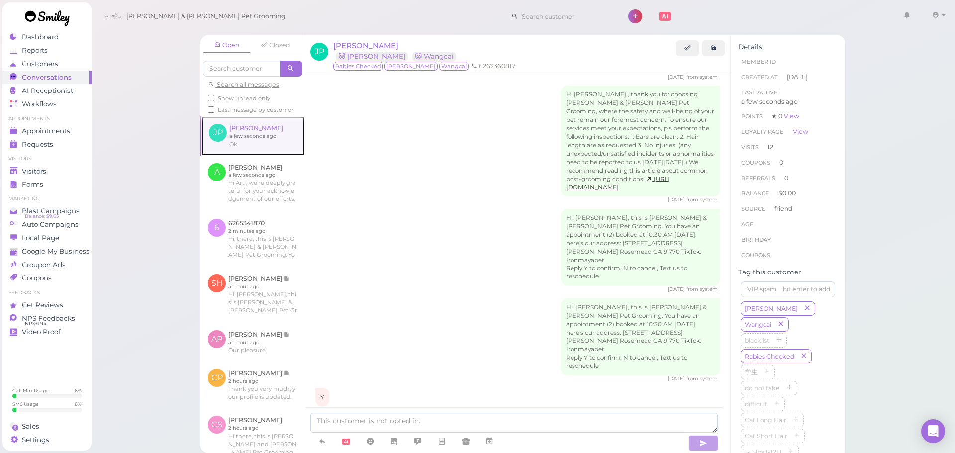
scroll to position [1810, 0]
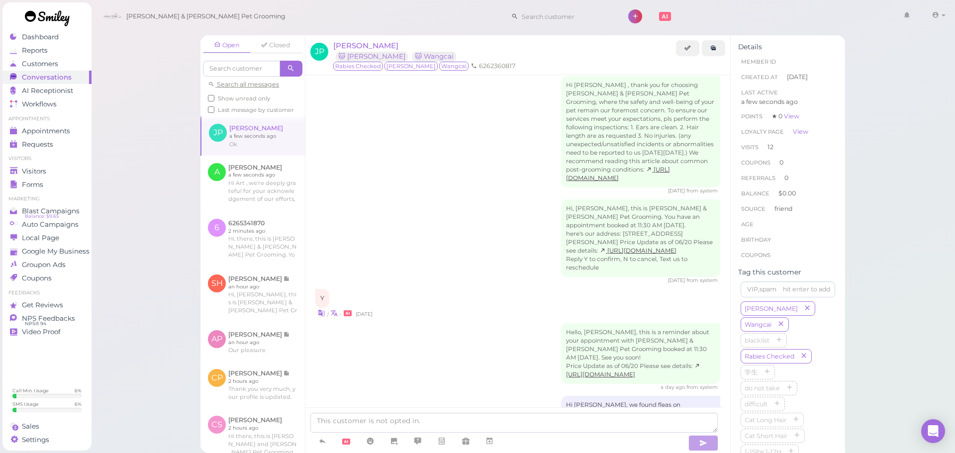
click at [476, 323] on div "Hello, Jaymi, this is a reminder about your appointment with Cody & Miley Pet G…" at bounding box center [517, 357] width 405 height 68
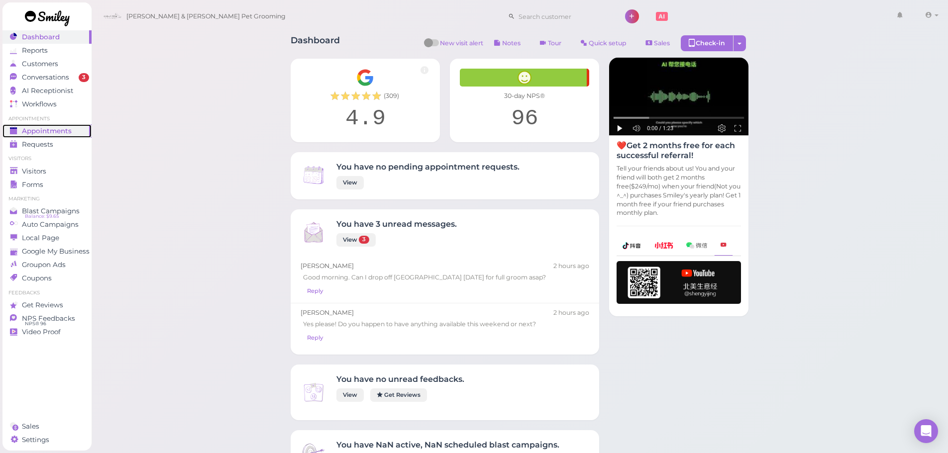
drag, startPoint x: 0, startPoint y: 0, endPoint x: 67, endPoint y: 130, distance: 146.2
click at [62, 132] on span "Appointments" at bounding box center [47, 131] width 50 height 8
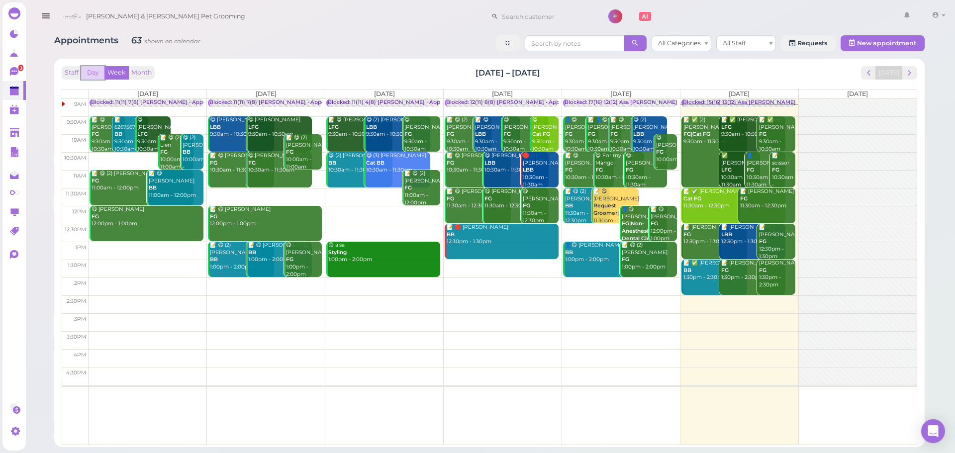
click at [98, 70] on button "Day" at bounding box center [93, 72] width 24 height 13
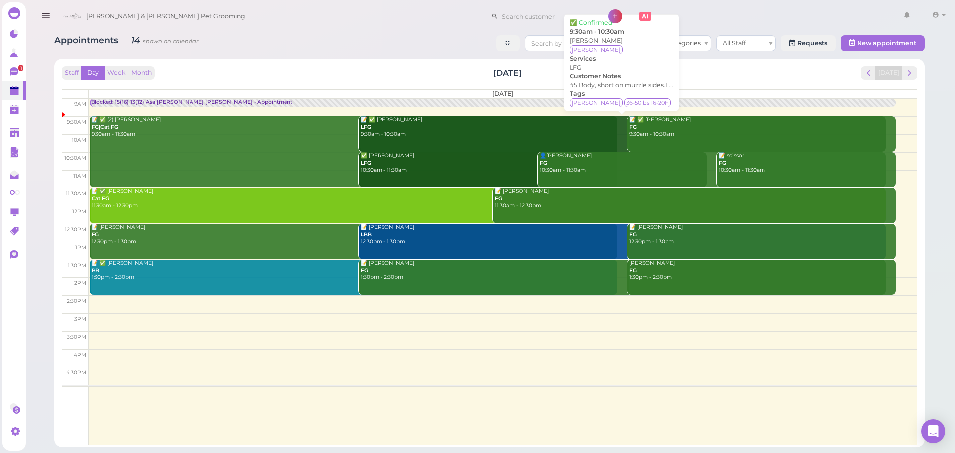
click at [519, 131] on div "📝 ✅ Eddie Kim LFG 9:30am - 10:30am" at bounding box center [623, 127] width 526 height 22
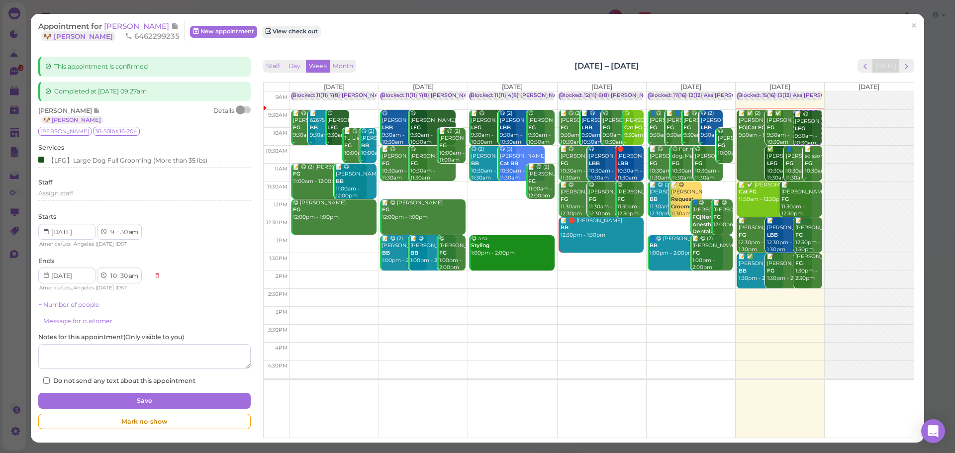
click at [246, 107] on div at bounding box center [244, 109] width 14 height 7
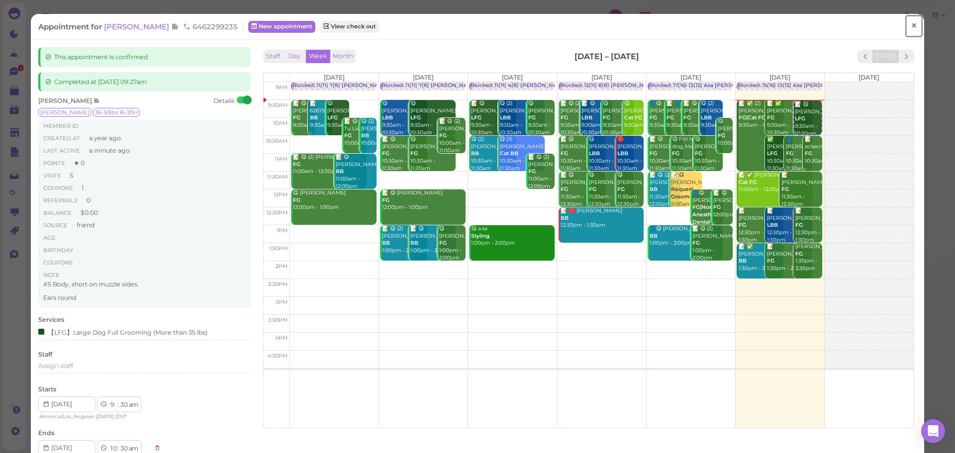
click at [911, 29] on span "×" at bounding box center [914, 26] width 6 height 14
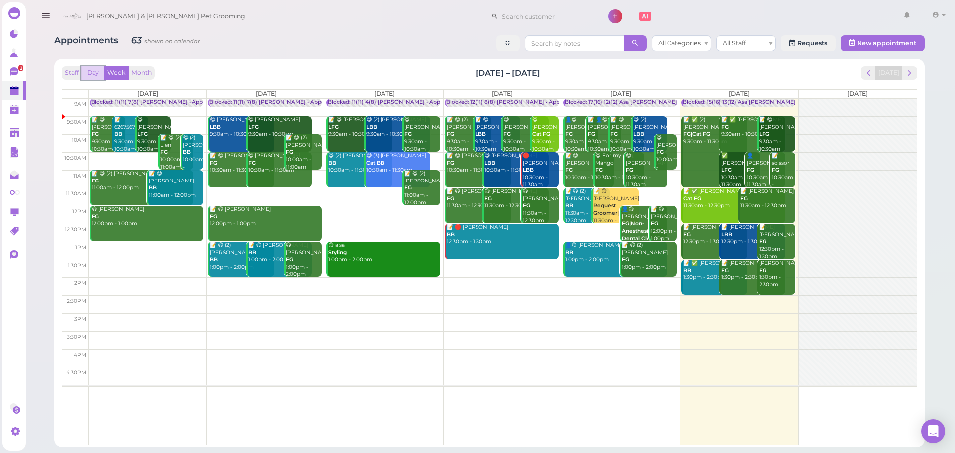
click at [94, 74] on button "Day" at bounding box center [93, 72] width 24 height 13
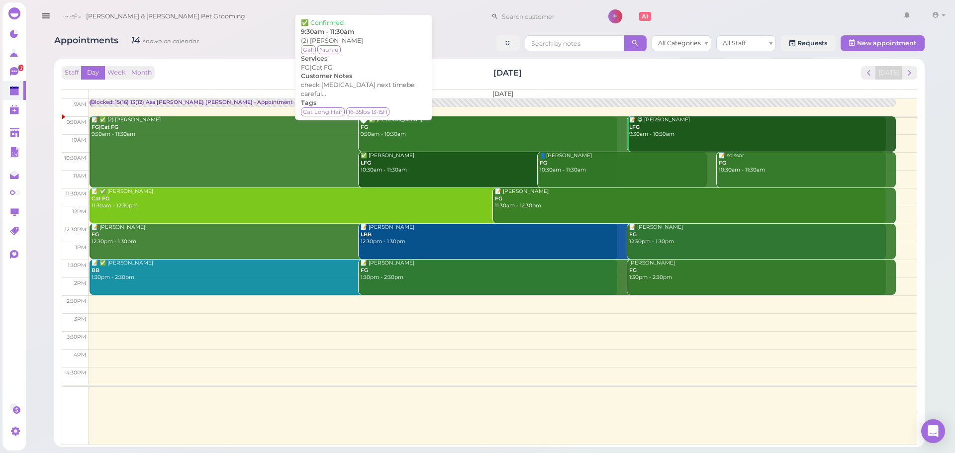
click at [105, 155] on link "📝 ✅ (2) Jing Jiang FG|Cat FG 9:30am - 11:30am" at bounding box center [354, 151] width 528 height 71
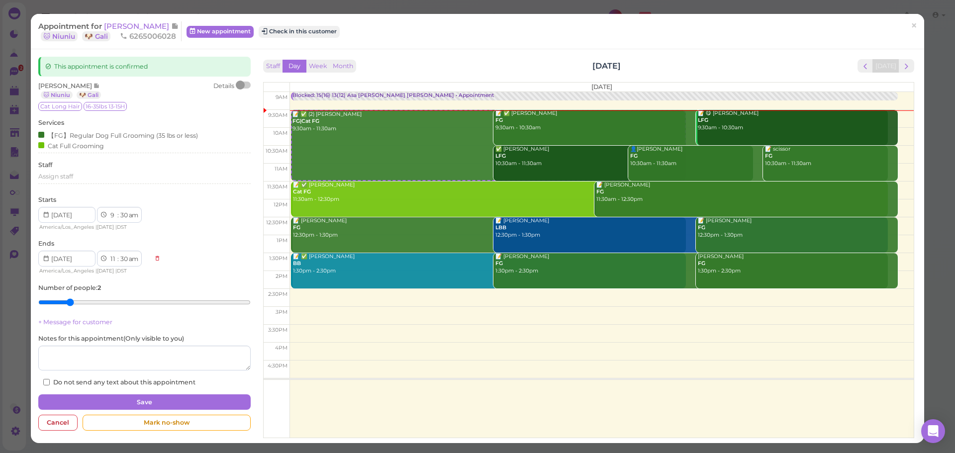
click at [243, 82] on div at bounding box center [244, 85] width 14 height 7
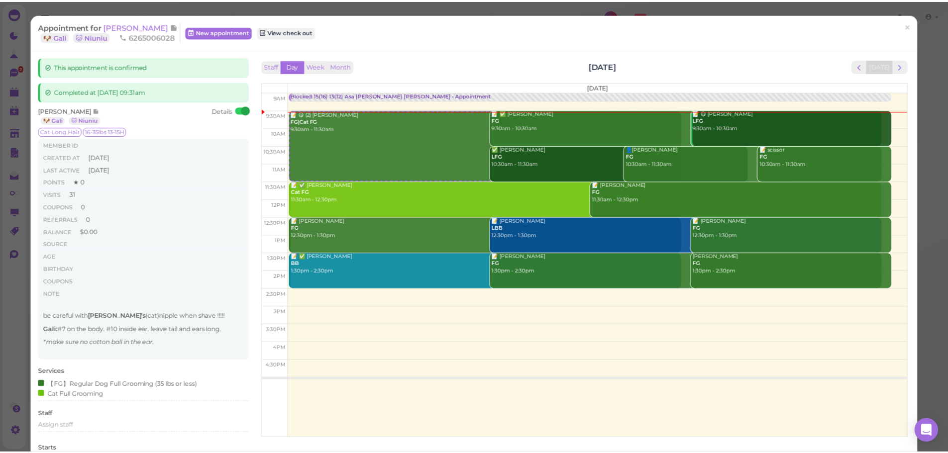
scroll to position [19, 0]
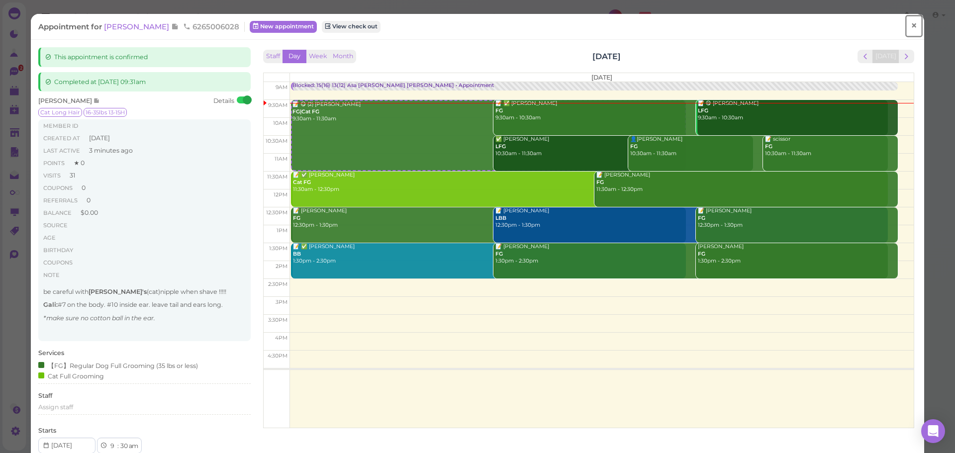
click at [911, 23] on span "×" at bounding box center [914, 26] width 6 height 14
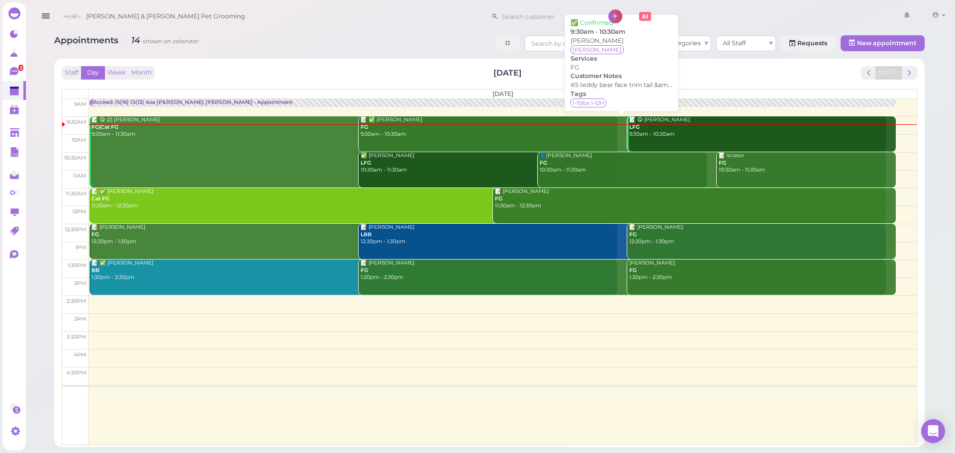
click at [577, 139] on link "📝 ✅ Nancy Park FG 9:30am - 10:30am" at bounding box center [623, 133] width 528 height 35
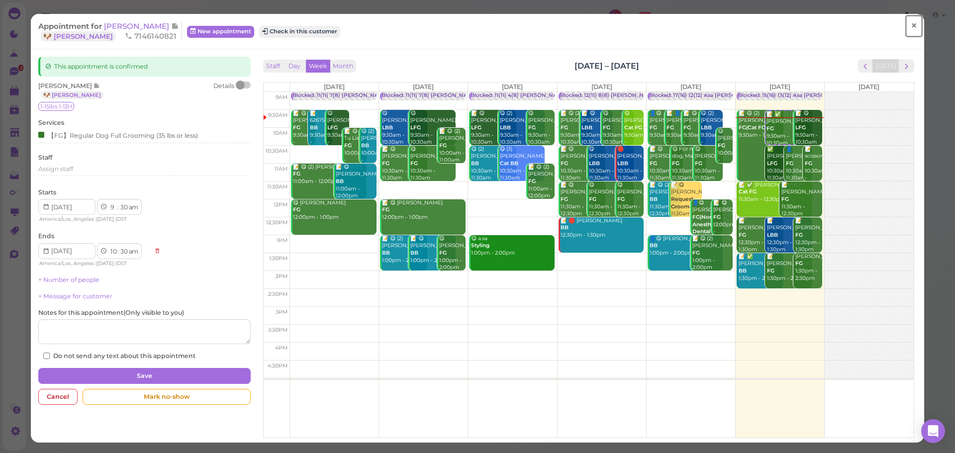
drag, startPoint x: 900, startPoint y: 23, endPoint x: 894, endPoint y: 25, distance: 6.6
click at [905, 23] on link "×" at bounding box center [914, 25] width 18 height 23
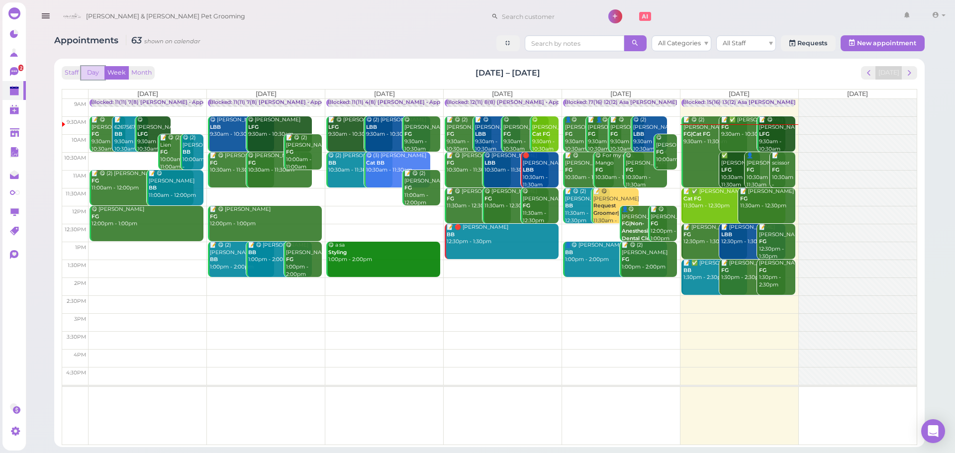
click at [97, 72] on button "Day" at bounding box center [93, 72] width 24 height 13
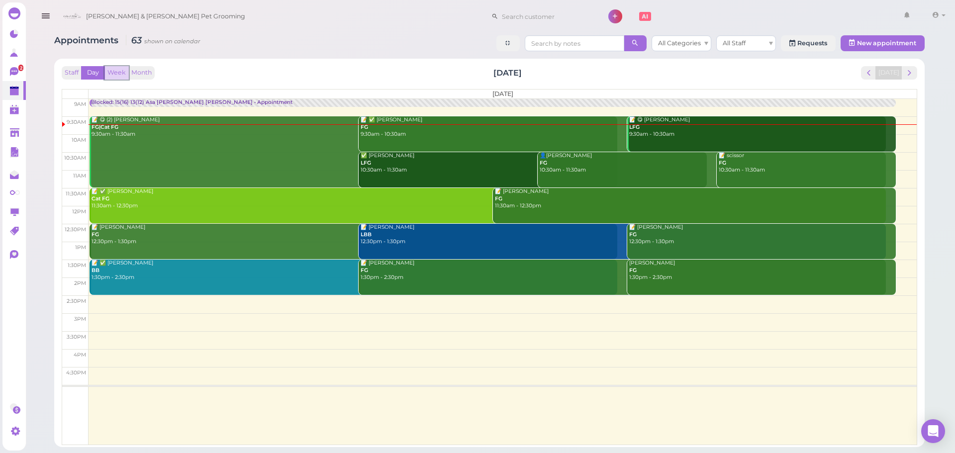
click at [113, 70] on button "Week" at bounding box center [116, 72] width 24 height 13
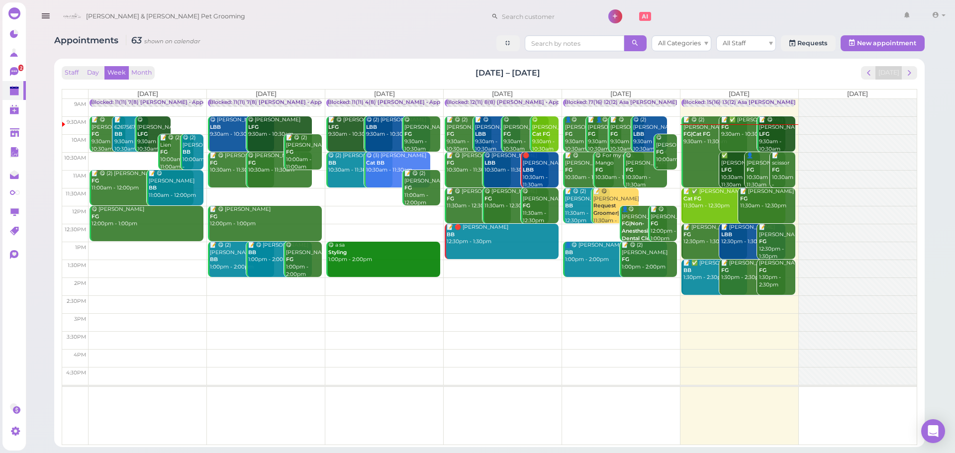
click at [201, 65] on div "Staff Day Week Month Sep 29 – Oct 5, 2025 Today Mon 9/29 Tue 9/30 Wed 10/1 Thu …" at bounding box center [489, 253] width 861 height 379
click at [206, 83] on div "Staff Day Week Month Sep 29 – Oct 5, 2025 Today Mon 9/29 Tue 9/30 Wed 10/1 Thu …" at bounding box center [490, 255] width 856 height 379
click at [90, 75] on button "Day" at bounding box center [93, 72] width 24 height 13
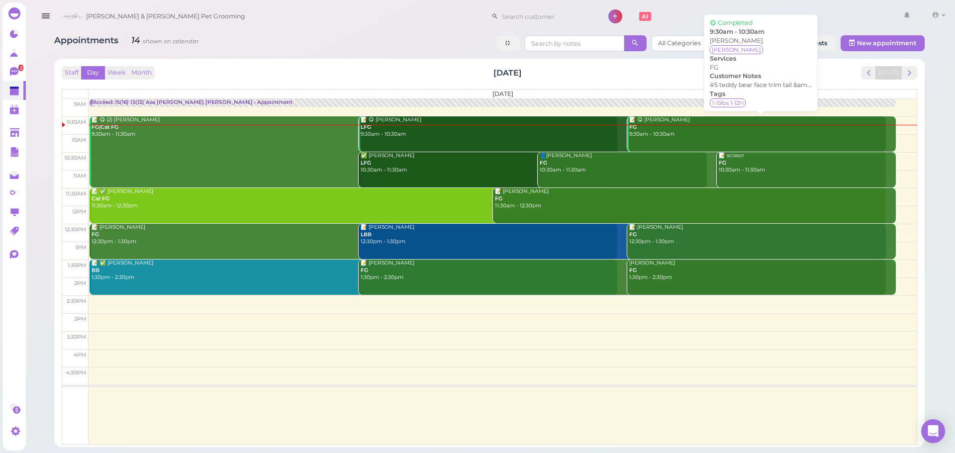
click at [680, 140] on link "📝 😋 Nancy Park FG 9:30am - 10:30am" at bounding box center [761, 133] width 269 height 35
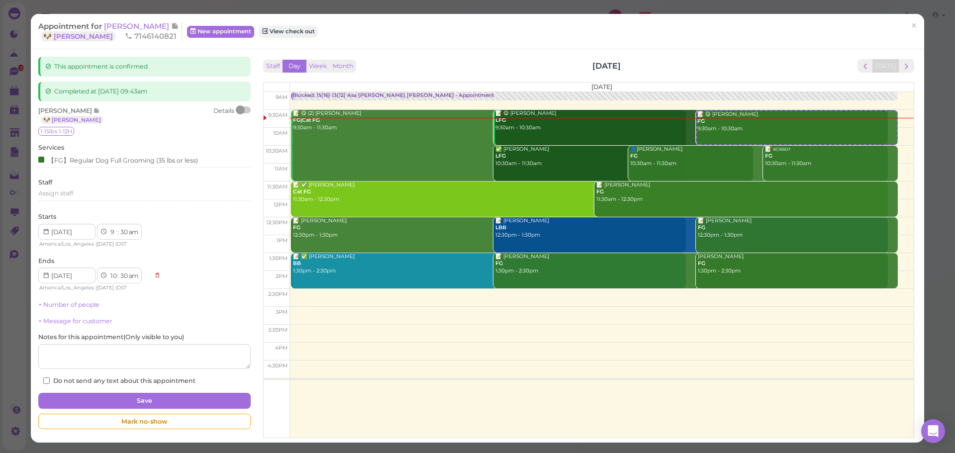
click at [245, 107] on div at bounding box center [244, 109] width 14 height 7
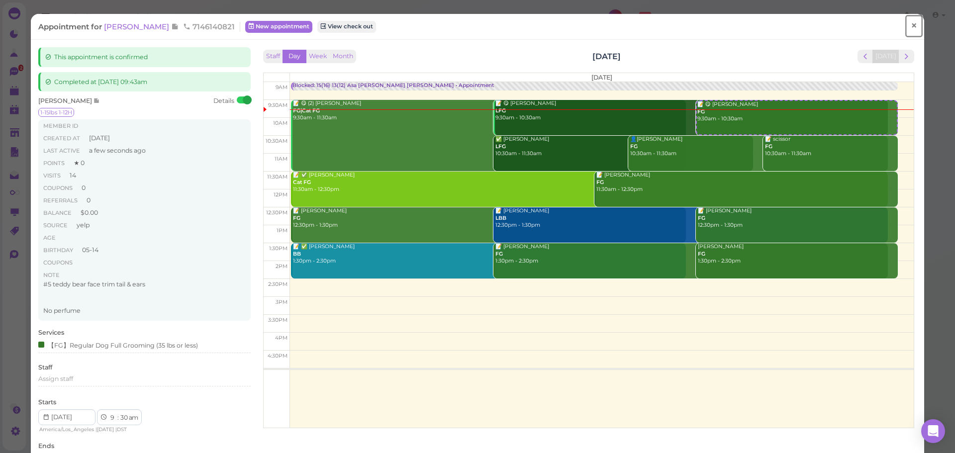
drag, startPoint x: 907, startPoint y: 29, endPoint x: 898, endPoint y: 30, distance: 9.6
click at [911, 30] on span "×" at bounding box center [914, 26] width 6 height 14
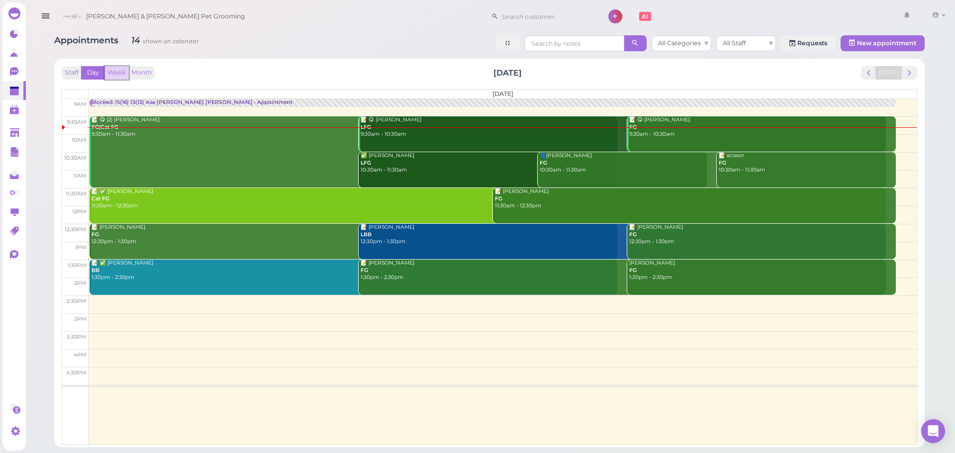
click at [108, 68] on button "Week" at bounding box center [116, 72] width 24 height 13
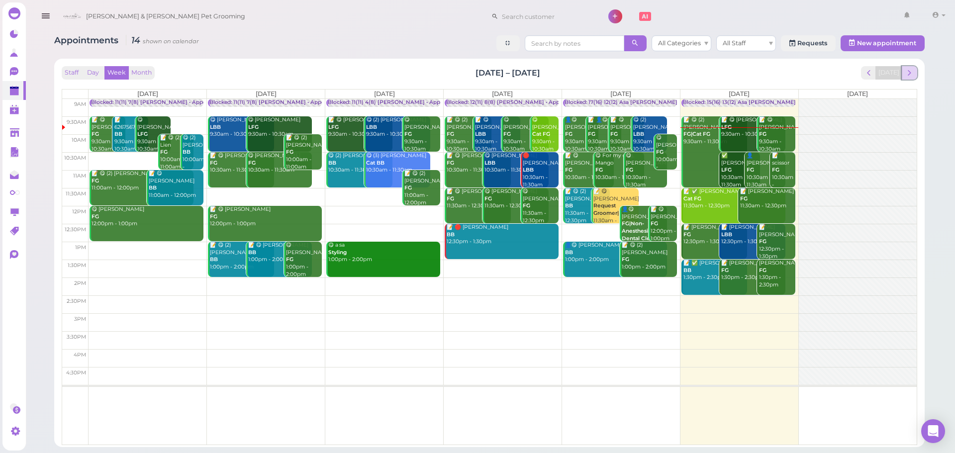
click at [911, 71] on span "next" at bounding box center [909, 72] width 9 height 9
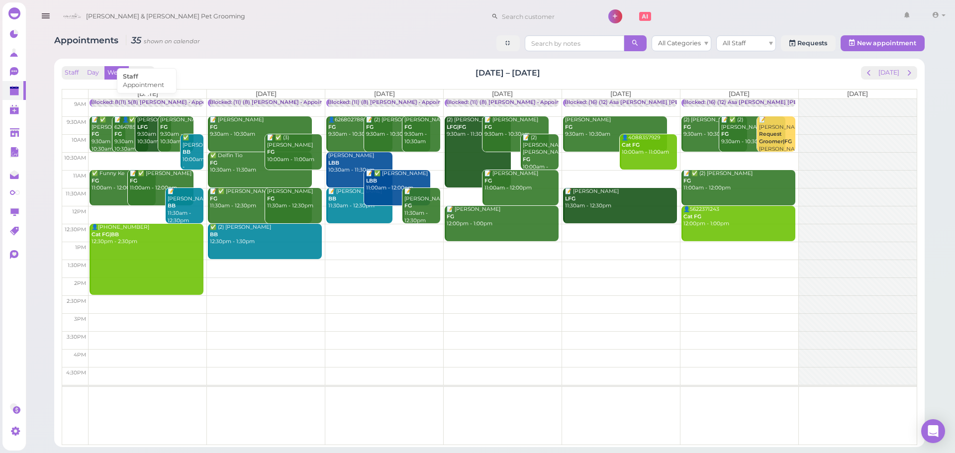
click at [155, 101] on div "Blocked: 8(11) 5(8) Asa Rebecca • Appointment" at bounding box center [159, 102] width 136 height 7
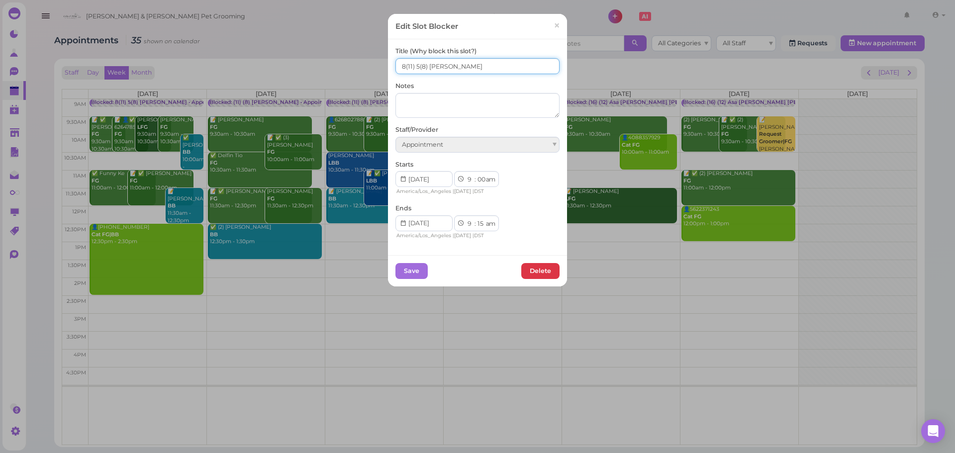
click at [415, 63] on input "8(11) 5(8) Asa Rebecca" at bounding box center [478, 66] width 164 height 16
click at [401, 65] on input "8(11) 6(8) Asa Rebecca" at bounding box center [478, 66] width 164 height 16
type input "9(11) 6(8) Asa Rebecca"
click at [404, 265] on button "Save" at bounding box center [412, 271] width 32 height 16
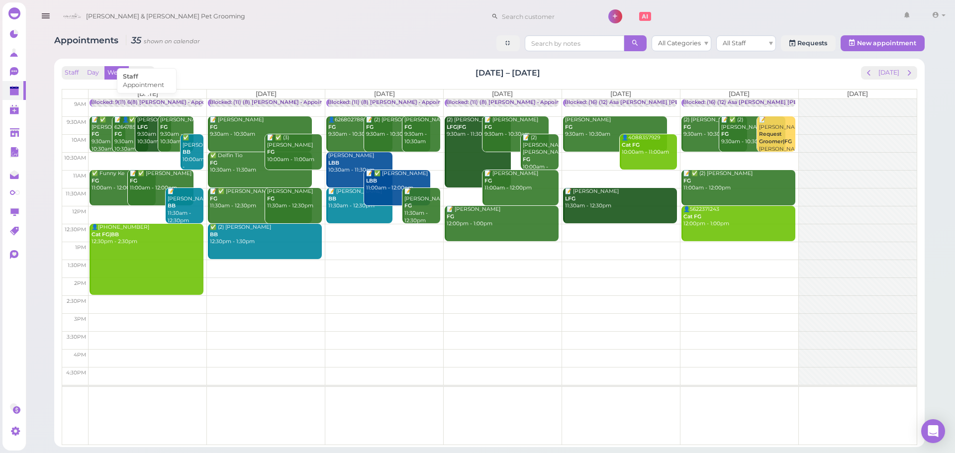
click at [161, 103] on div "Blocked: 9(11) 6(8) Asa Rebecca • Appointment" at bounding box center [158, 102] width 135 height 7
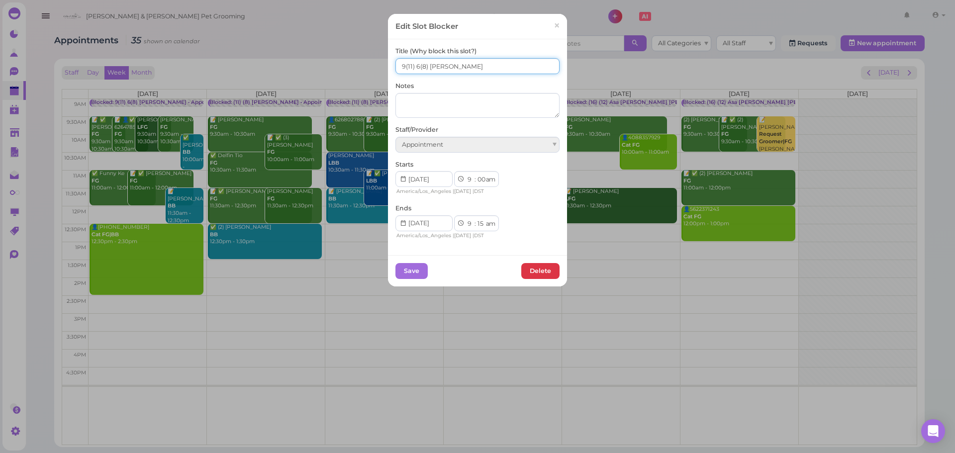
click at [401, 64] on input "9(11) 6(8) Asa Rebecca" at bounding box center [478, 66] width 164 height 16
type input "10(11) 6(8) Asa Rebecca"
click at [410, 270] on button "Save" at bounding box center [412, 271] width 32 height 16
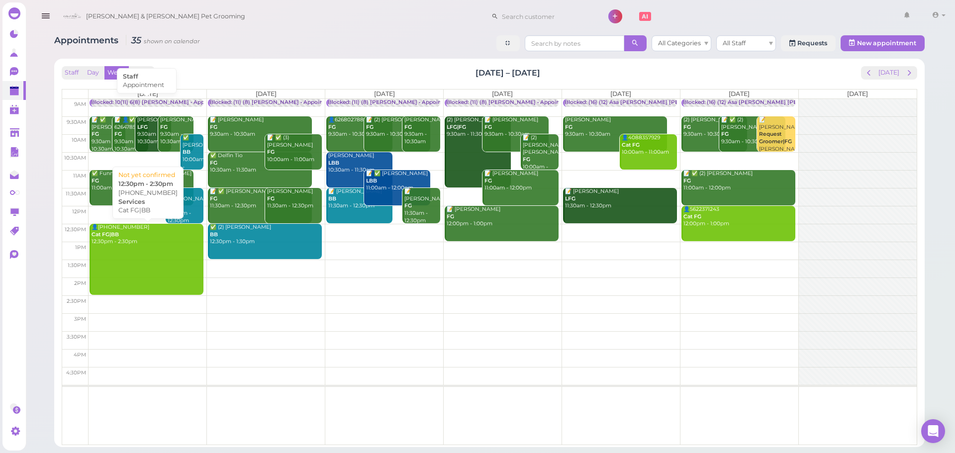
click at [135, 103] on div "Blocked: 10(11) 6(8) Asa Rebecca • Appointment" at bounding box center [160, 102] width 138 height 7
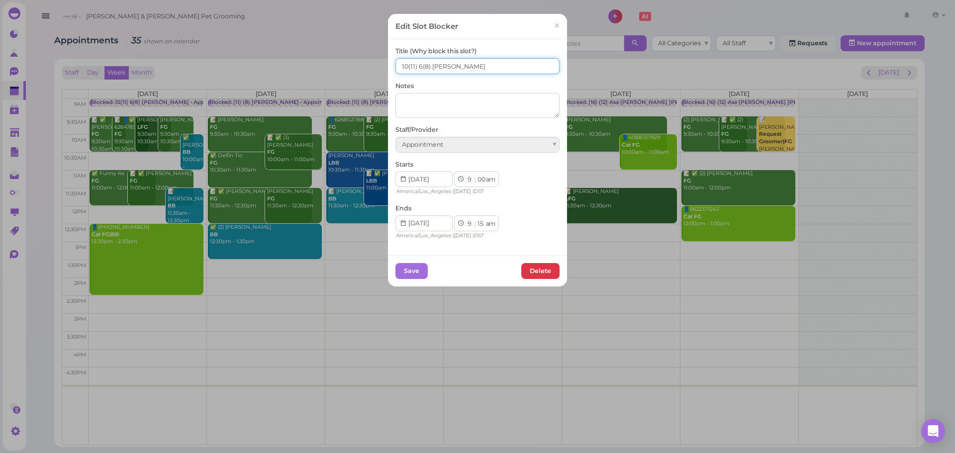
click at [417, 64] on input "10(11) 6(8) Asa Rebecca" at bounding box center [478, 66] width 164 height 16
type input "10(11) 7(8) Asa Rebecca"
click at [413, 269] on button "Save" at bounding box center [412, 271] width 32 height 16
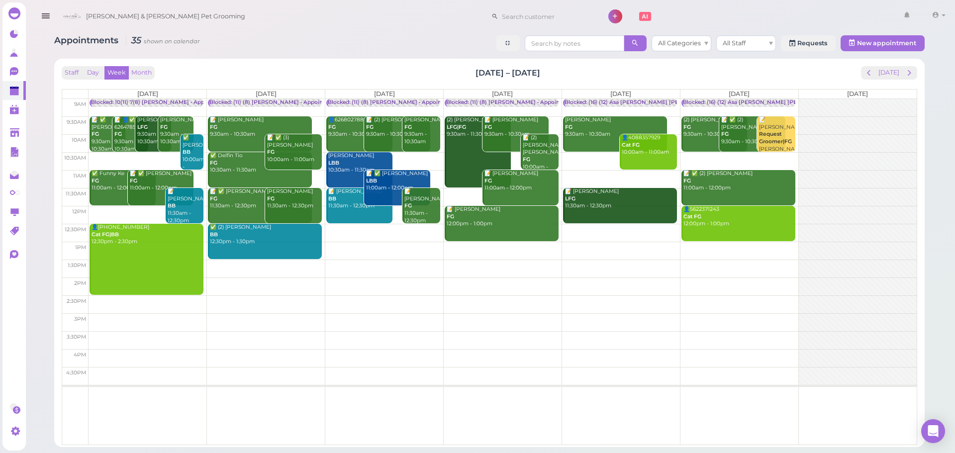
click at [377, 62] on div "Staff Day Week Month Oct 6 – 12, 2025 Today Mon 10/6 Tue 10/7 Wed 10/8 Thu 10/9…" at bounding box center [489, 253] width 871 height 389
click at [252, 104] on div "Blocked: (11) (8) Asa Rebecca • Appointment" at bounding box center [273, 102] width 129 height 7
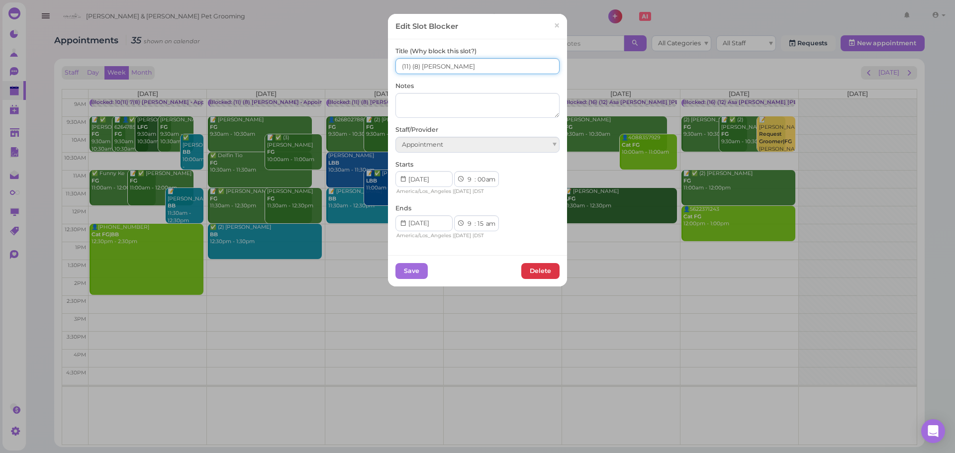
click at [397, 63] on input "(11) (8) Asa Rebecca" at bounding box center [478, 66] width 164 height 16
click at [412, 64] on input "9(11) (8) Asa Rebecca" at bounding box center [478, 66] width 164 height 16
type input "9(11) 7(8) Asa Rebecca"
click at [406, 270] on button "Save" at bounding box center [412, 271] width 32 height 16
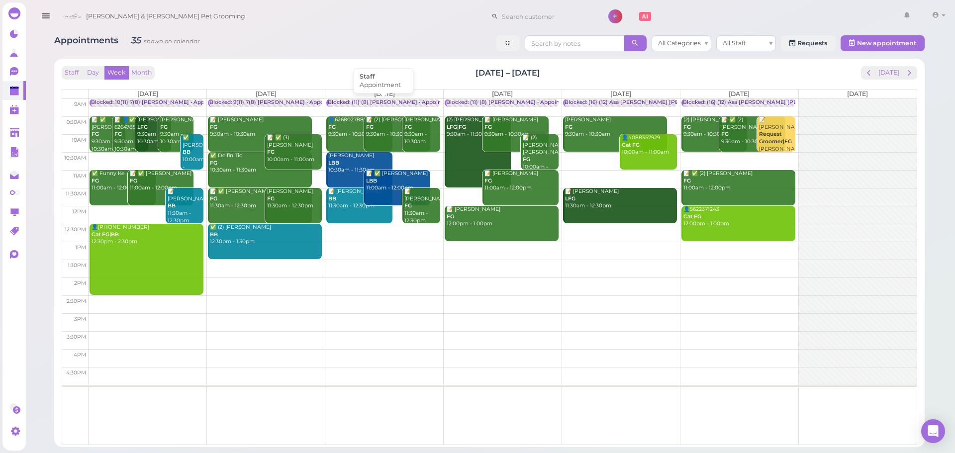
click at [372, 101] on div "Blocked: (11) (8) Asa Helen • Appointment" at bounding box center [392, 102] width 129 height 7
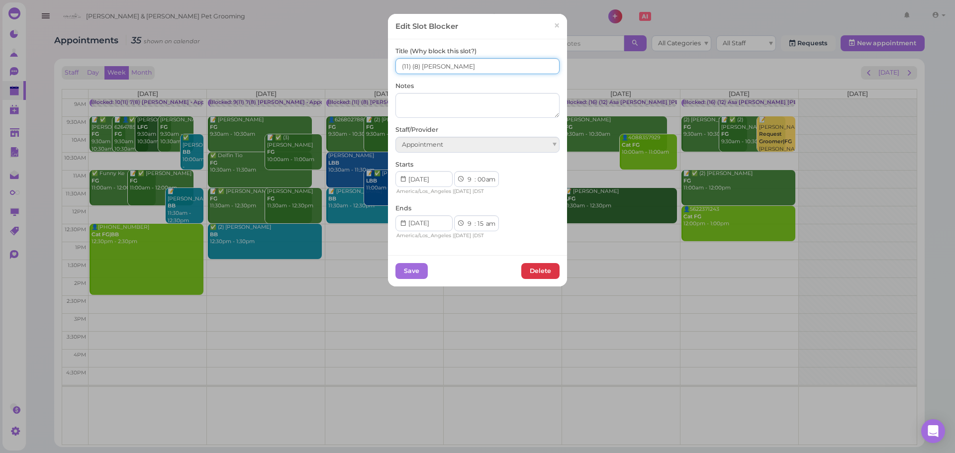
click at [399, 66] on input "(11) (8) Asa Helen" at bounding box center [478, 66] width 164 height 16
click at [412, 63] on input "8(11) (8) Asa Helen" at bounding box center [478, 66] width 164 height 16
type input "8(11) (8) Asa Helen"
click at [409, 274] on button "Save" at bounding box center [412, 271] width 32 height 16
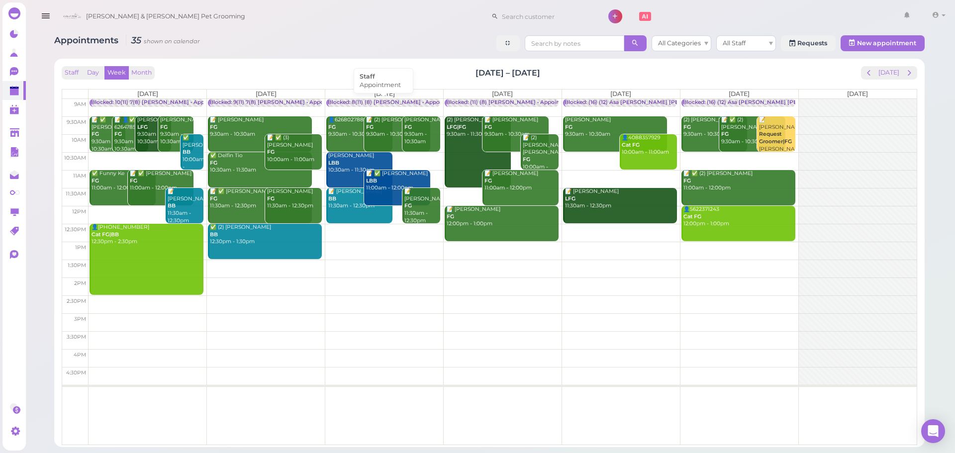
click at [375, 103] on div "Blocked: 8(11) (8) Asa Helen • Appointment" at bounding box center [394, 102] width 133 height 7
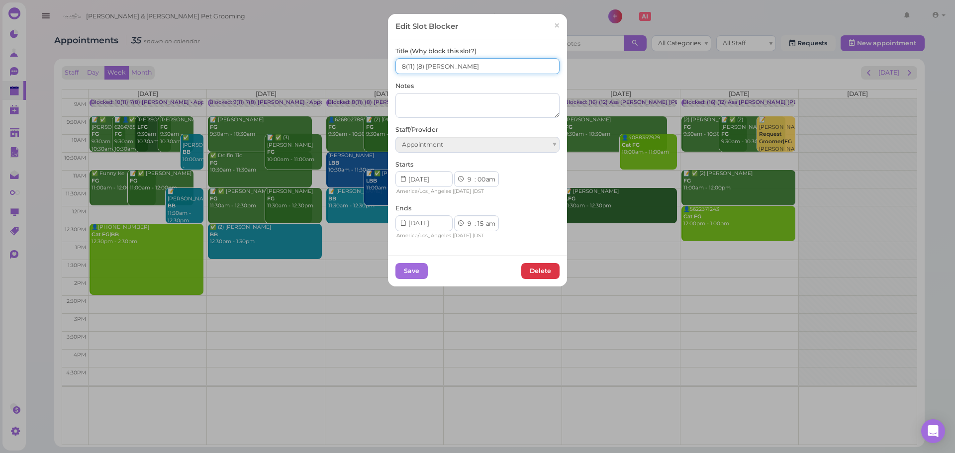
click at [411, 62] on input "8(11) (8) Asa Helen" at bounding box center [478, 66] width 164 height 16
type input "8(11) 5(8) Asa Helen"
click at [412, 271] on button "Save" at bounding box center [412, 271] width 32 height 16
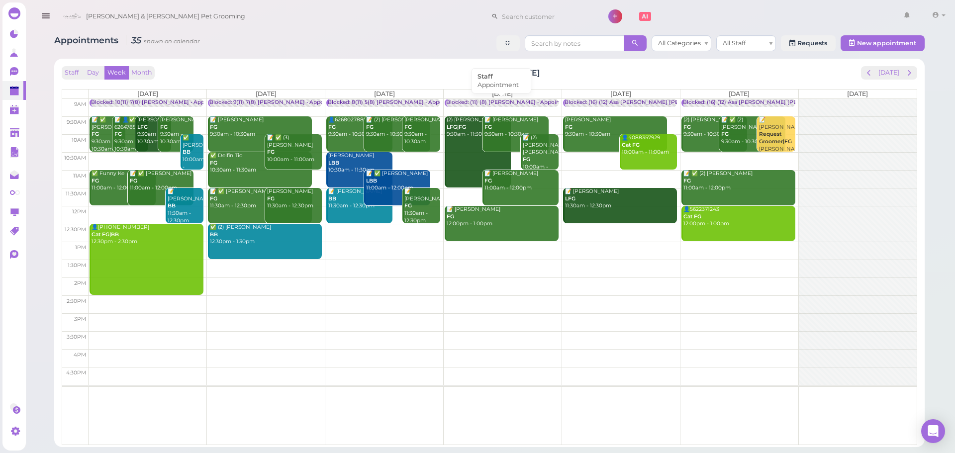
click at [471, 101] on div "Blocked: (11) (8) Asa Rebecca • Appointment" at bounding box center [510, 102] width 129 height 7
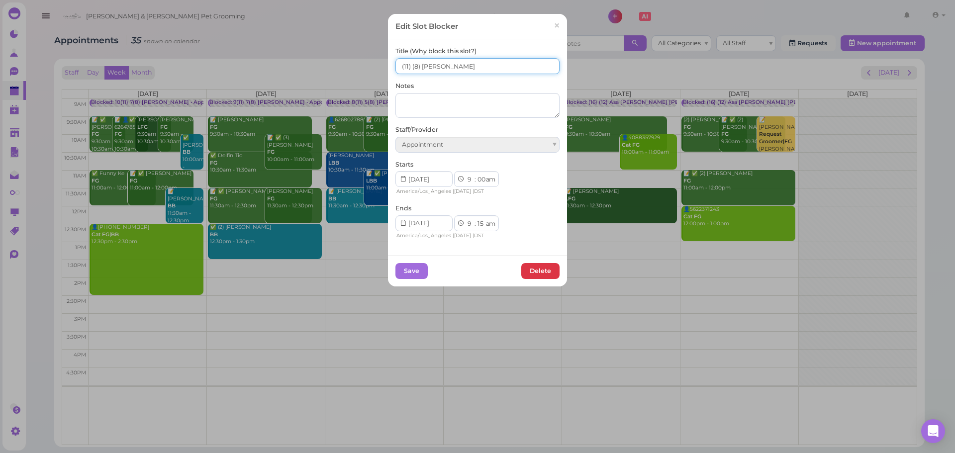
click at [397, 64] on input "(11) (8) Asa Rebecca" at bounding box center [478, 66] width 164 height 16
click at [412, 64] on input "7(11) (8) Asa Rebecca" at bounding box center [478, 66] width 164 height 16
type input "7(11) 7(8) Asa Rebecca"
click at [412, 274] on button "Save" at bounding box center [412, 271] width 32 height 16
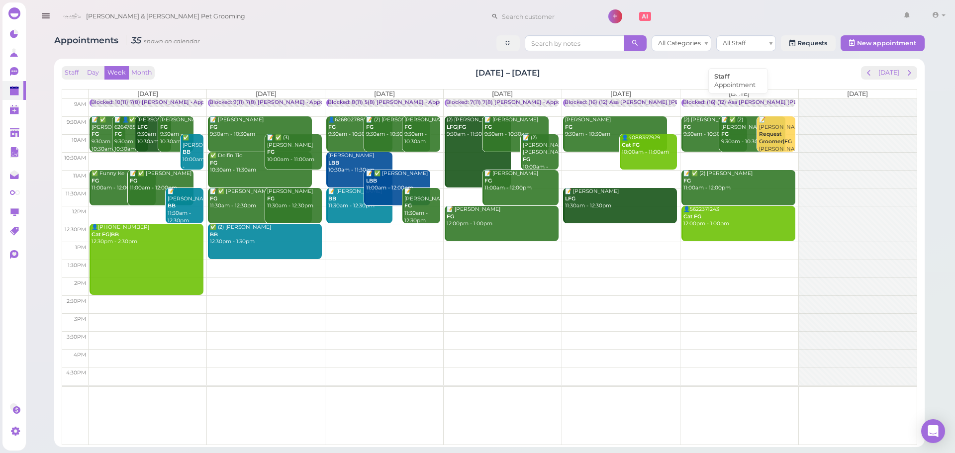
click at [715, 103] on div "Blocked: (16) (12) Asa Helen Rebecca • Appointment" at bounding box center [779, 102] width 192 height 7
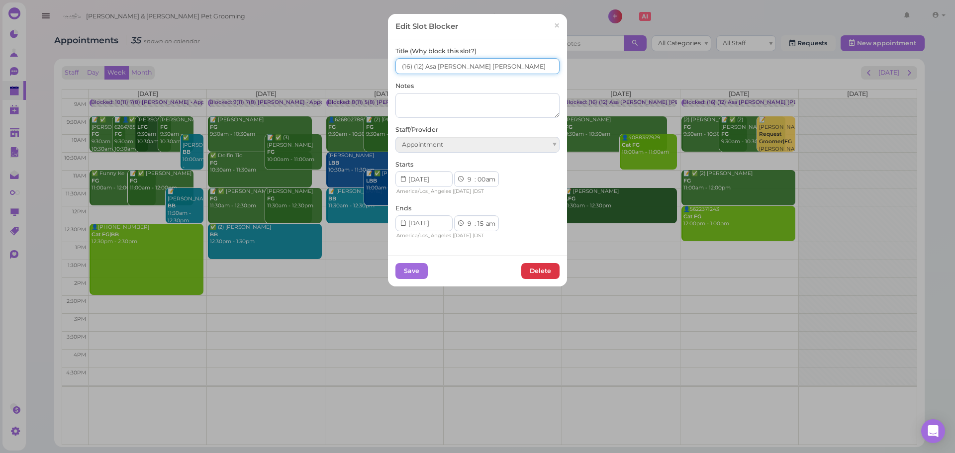
click at [396, 67] on input "(16) (12) Asa Helen Rebecca" at bounding box center [478, 66] width 164 height 16
click at [414, 63] on input "8(16) (12) Asa Helen Rebecca" at bounding box center [478, 66] width 164 height 16
type input "8(16) 8(12) Asa Helen Rebecca"
click at [413, 273] on button "Save" at bounding box center [412, 271] width 32 height 16
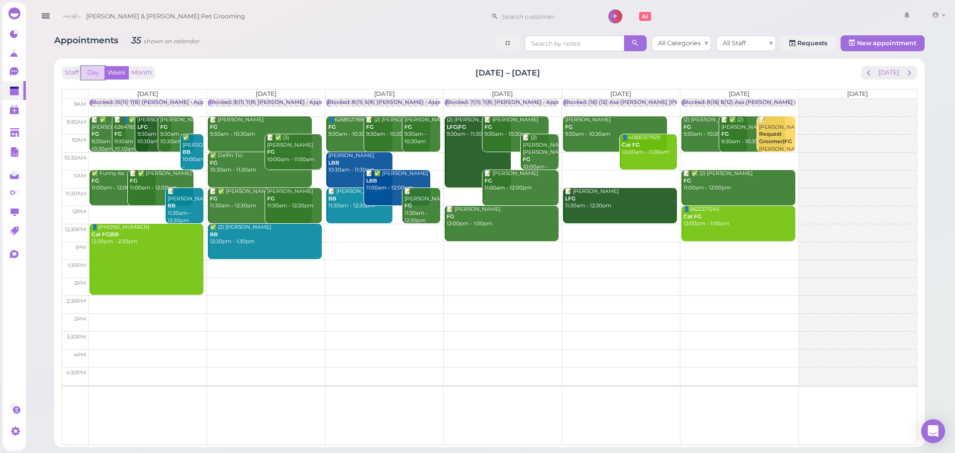
click at [93, 70] on button "Day" at bounding box center [93, 72] width 24 height 13
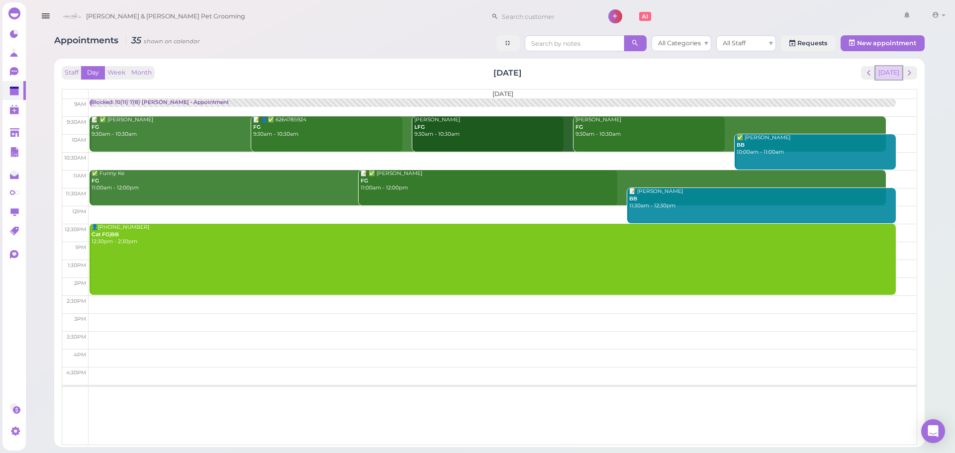
click at [890, 73] on button "Today" at bounding box center [889, 72] width 27 height 13
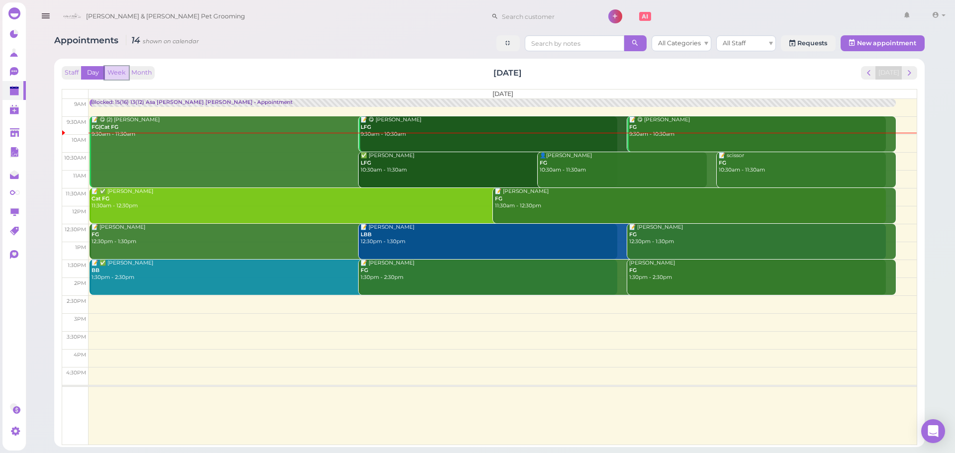
click at [117, 74] on button "Week" at bounding box center [116, 72] width 24 height 13
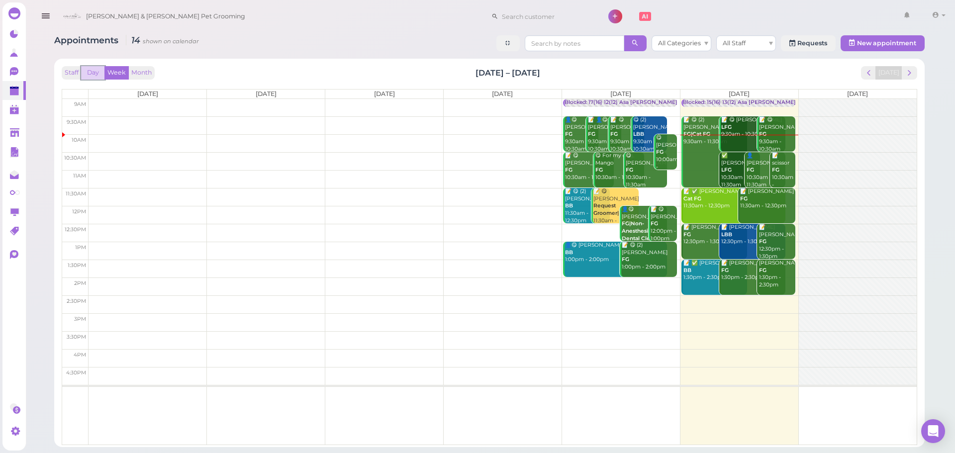
click at [97, 73] on button "Day" at bounding box center [93, 72] width 24 height 13
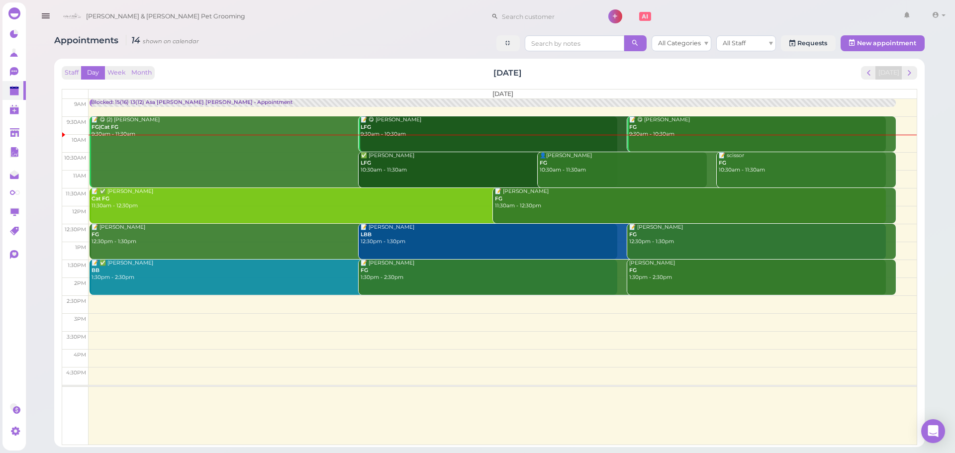
click at [225, 72] on div "Staff Day Week Month Saturday, Oct 4 Today" at bounding box center [490, 72] width 856 height 13
click at [233, 72] on div "Staff Day Week Month Saturday, Oct 4 Today" at bounding box center [490, 72] width 856 height 13
click at [214, 74] on div "Staff Day Week Month Saturday, Oct 4 Today" at bounding box center [490, 72] width 856 height 13
click at [217, 73] on div "Staff Day Week Month Saturday, Oct 4 Today" at bounding box center [490, 72] width 856 height 13
click at [372, 69] on div "Staff Day Week Month Saturday, Oct 4 Today" at bounding box center [490, 72] width 856 height 13
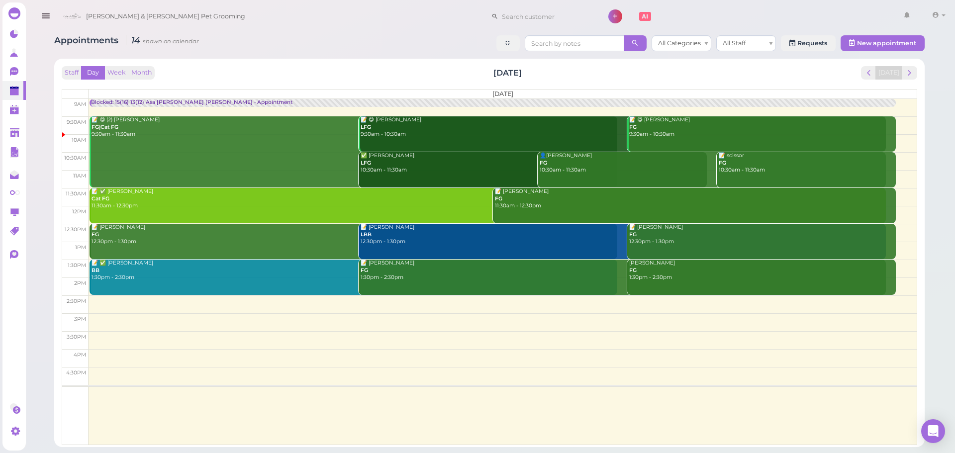
click at [906, 173] on td at bounding box center [503, 179] width 828 height 18
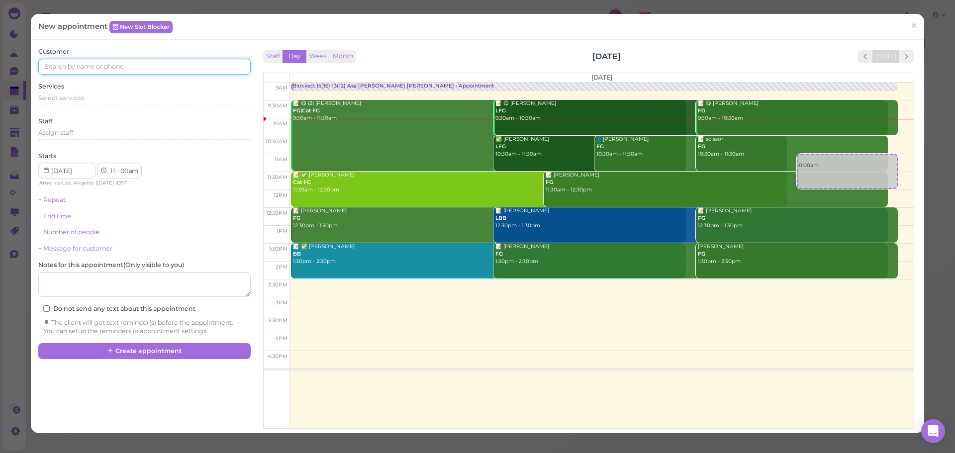
click at [149, 63] on input at bounding box center [144, 67] width 212 height 16
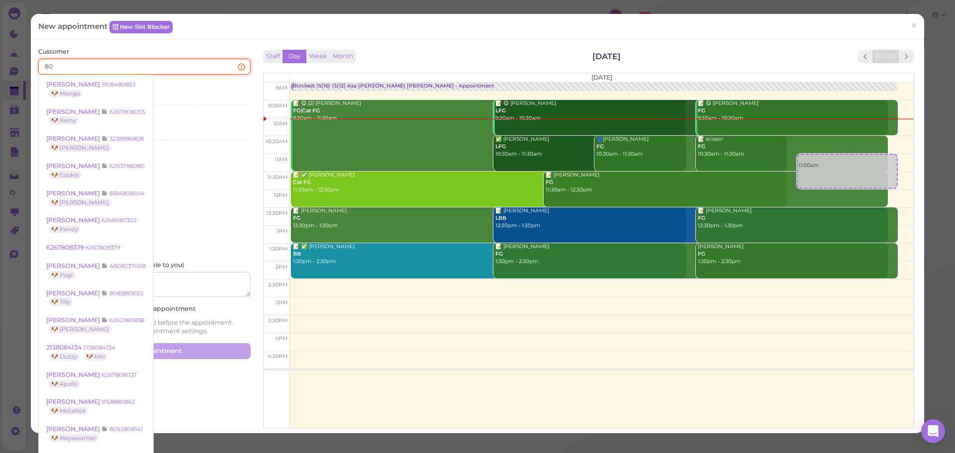
type input "8"
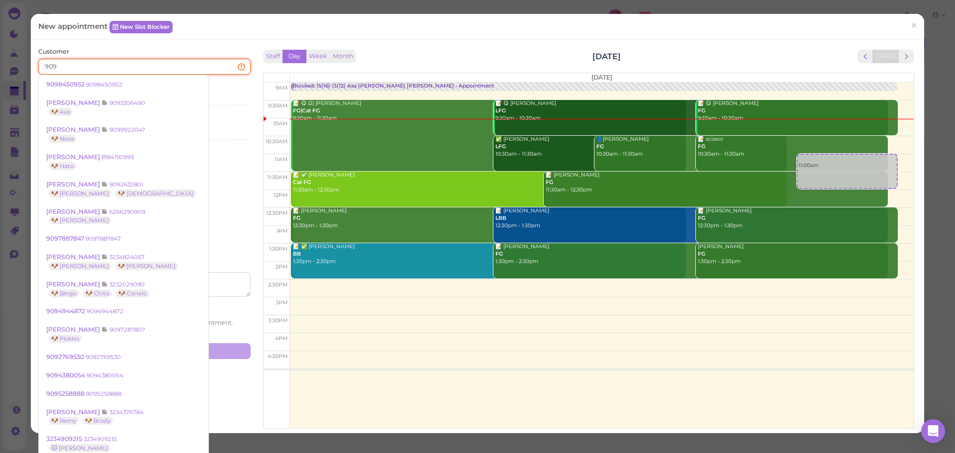
click at [149, 61] on input "909" at bounding box center [144, 67] width 212 height 16
click at [155, 62] on input "909" at bounding box center [144, 67] width 212 height 16
click at [157, 62] on input "909" at bounding box center [144, 67] width 212 height 16
click at [153, 65] on input "909" at bounding box center [144, 67] width 212 height 16
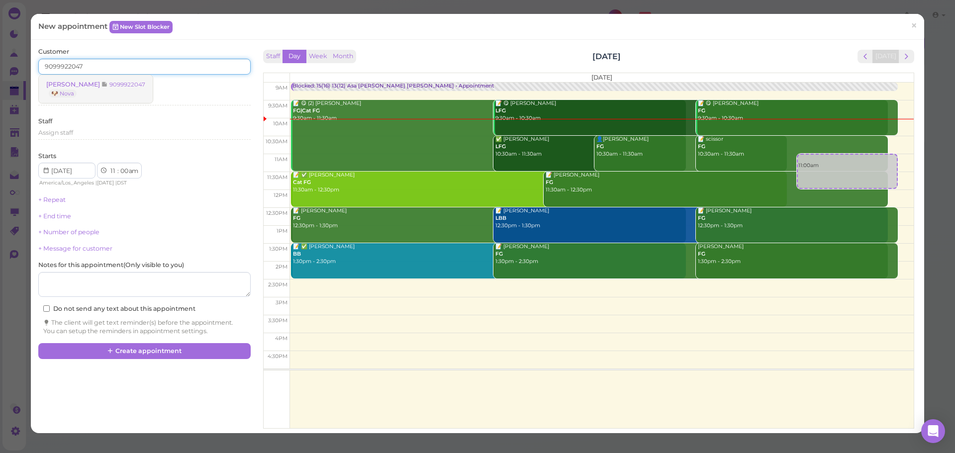
type input "9099922047"
click at [100, 93] on link "Bilen Teclemariam 9099922047 🐶 Nova" at bounding box center [96, 89] width 114 height 28
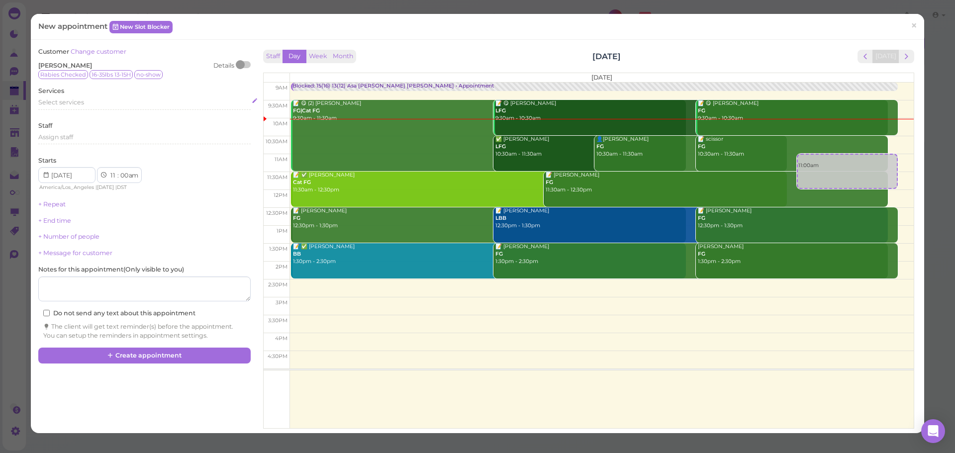
click at [87, 106] on div "Select services" at bounding box center [144, 102] width 212 height 9
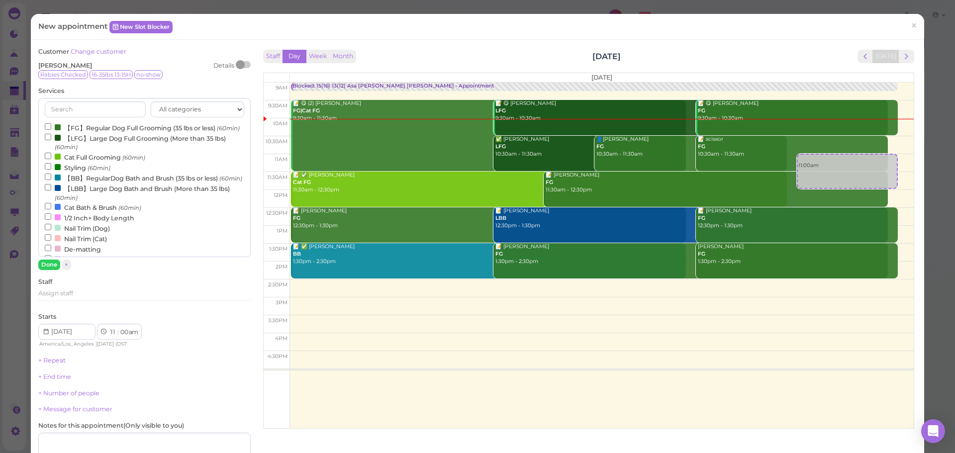
click at [92, 183] on label "【BB】RegularDog Bath and Brush (35 lbs or less) (60min)" at bounding box center [144, 178] width 198 height 10
click at [51, 180] on input "【BB】RegularDog Bath and Brush (35 lbs or less) (60min)" at bounding box center [48, 177] width 6 height 6
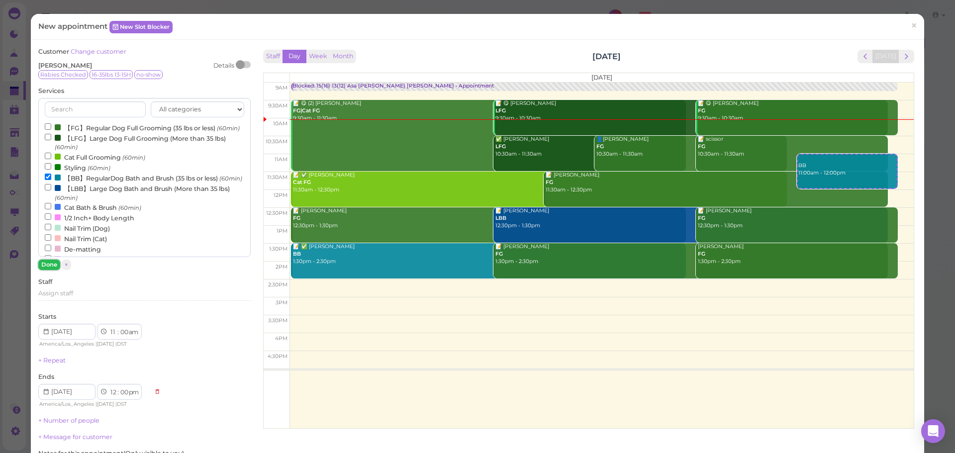
click at [53, 262] on button "Done" at bounding box center [49, 265] width 22 height 10
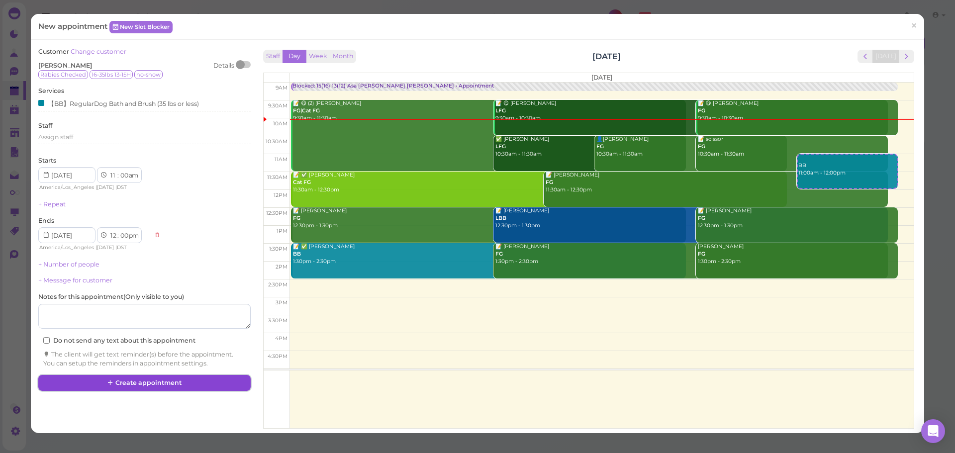
click at [154, 381] on button "Create appointment" at bounding box center [144, 383] width 212 height 16
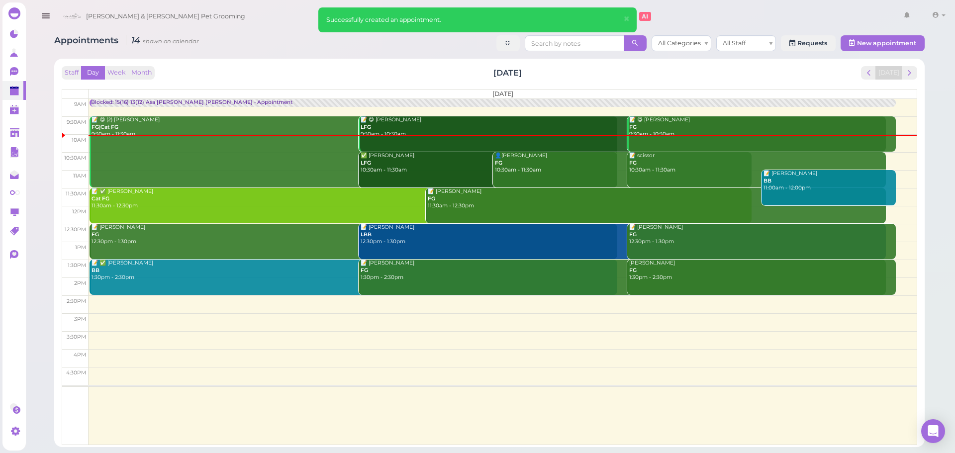
click at [143, 108] on td at bounding box center [503, 108] width 828 height 18
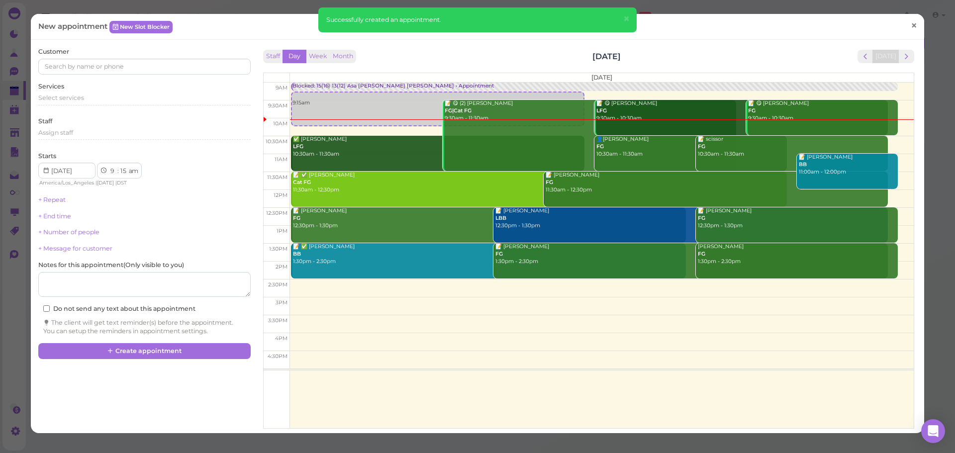
click at [911, 25] on span "×" at bounding box center [914, 26] width 6 height 14
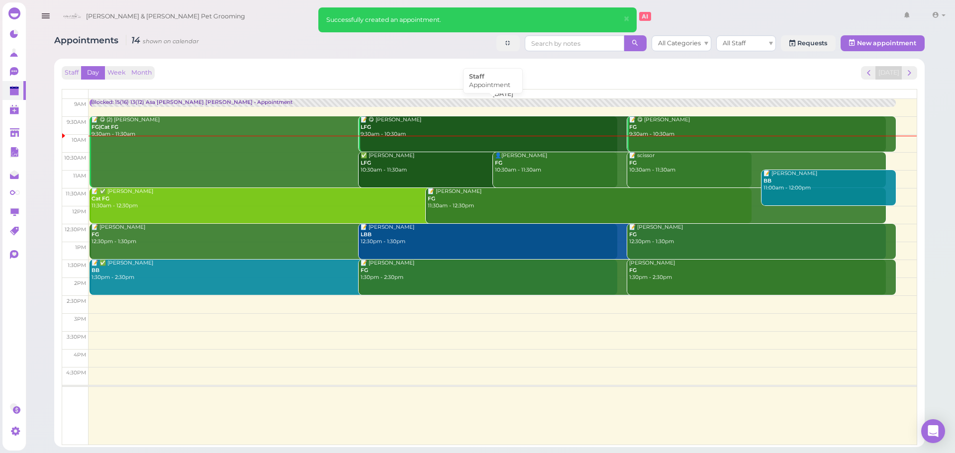
click at [129, 102] on div "Blocked: 15(16) 13(12) Asa [PERSON_NAME] [PERSON_NAME] • Appointment" at bounding box center [192, 102] width 202 height 7
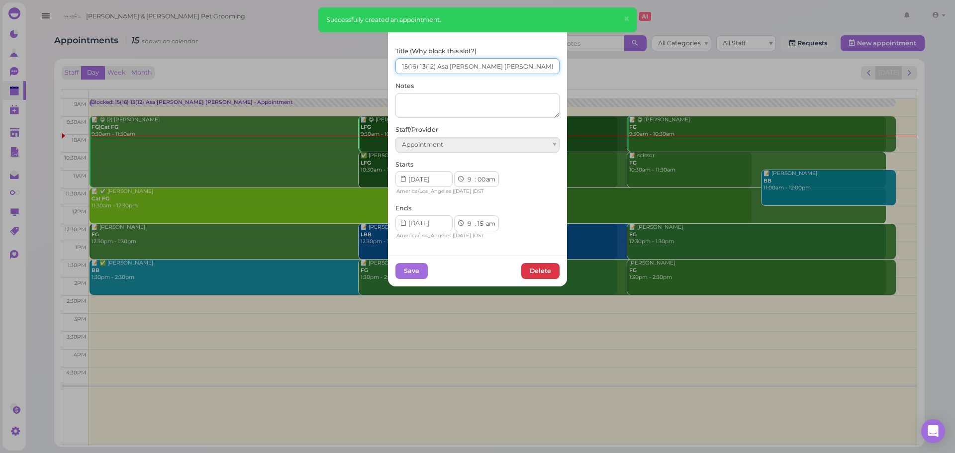
click at [403, 65] on input "15(16) 13(12) Asa Helen Rebecca" at bounding box center [478, 66] width 164 height 16
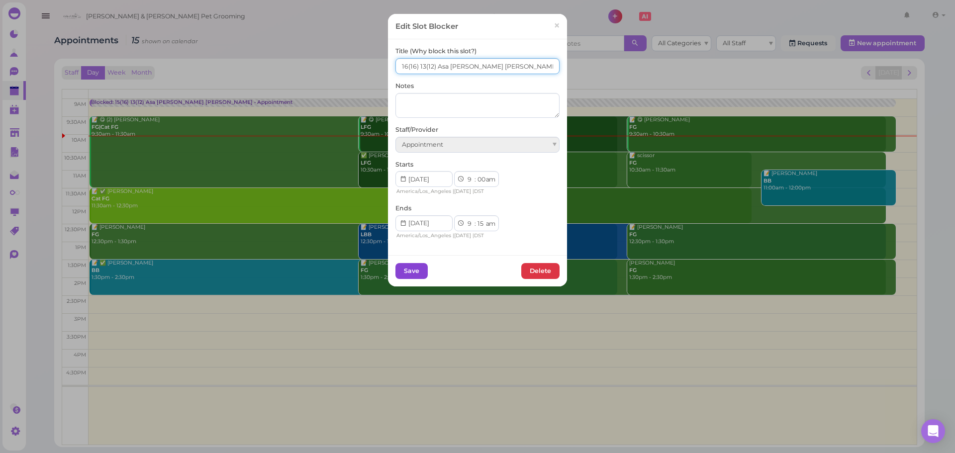
type input "16(16) 13(12) Asa Helen Rebecca"
click at [403, 268] on button "Save" at bounding box center [412, 271] width 32 height 16
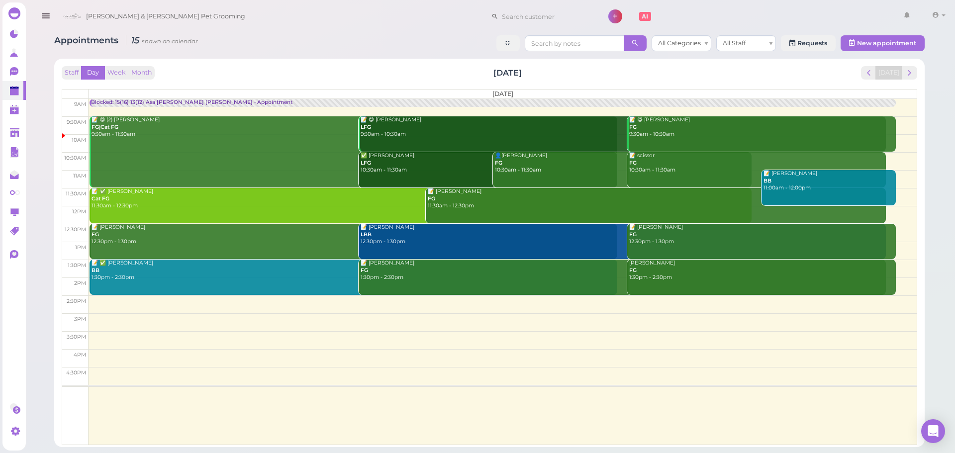
click at [340, 67] on div "Staff Day Week Month Saturday, Oct 4 Today" at bounding box center [490, 72] width 856 height 13
click at [193, 80] on div "Staff Day Week Month Saturday, Oct 4 Today Saturday 9am 9:30am 10am 10:30am 11a…" at bounding box center [490, 255] width 856 height 379
click at [544, 171] on div "👤Cielo Portillo FG 10:30am - 11:30am" at bounding box center [623, 163] width 257 height 22
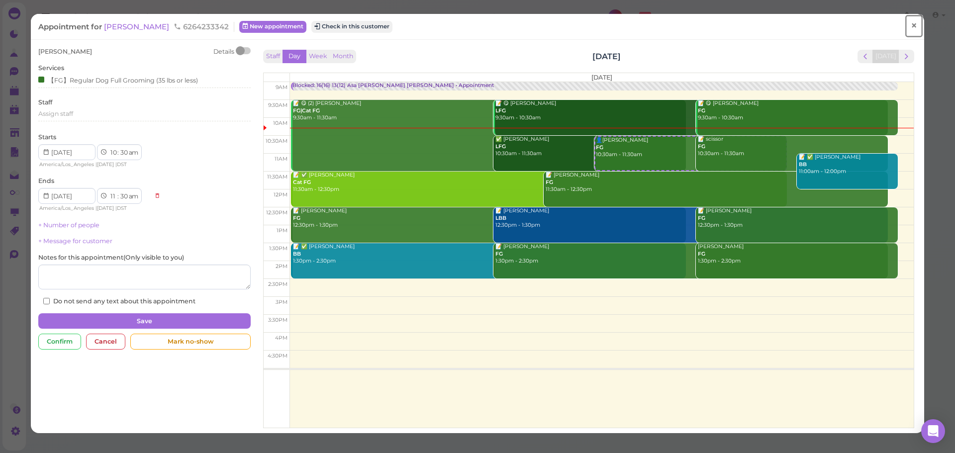
click at [911, 26] on span "×" at bounding box center [914, 26] width 6 height 14
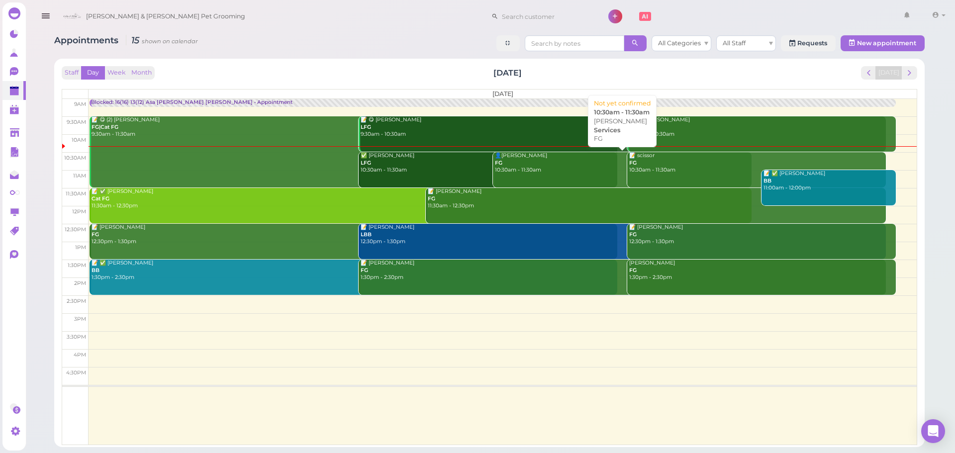
click at [533, 166] on div "👤Cielo Portillo FG 10:30am - 11:30am" at bounding box center [623, 163] width 257 height 22
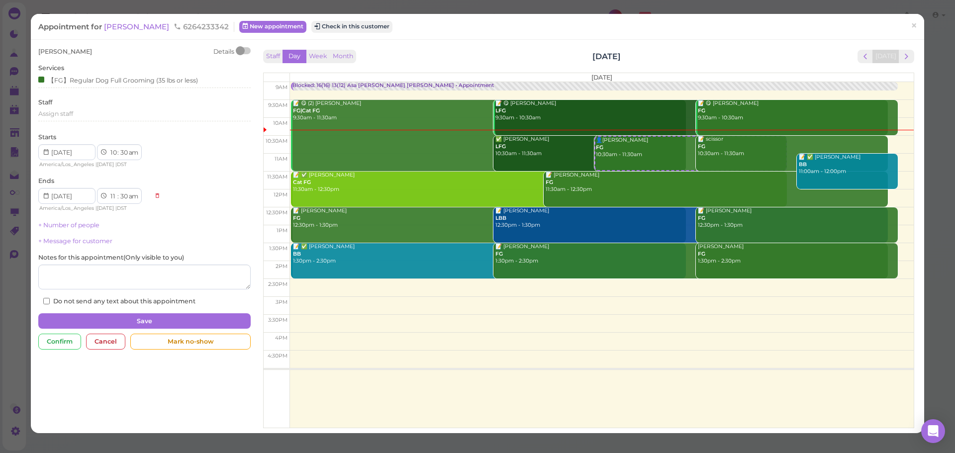
click at [244, 52] on div at bounding box center [244, 50] width 14 height 7
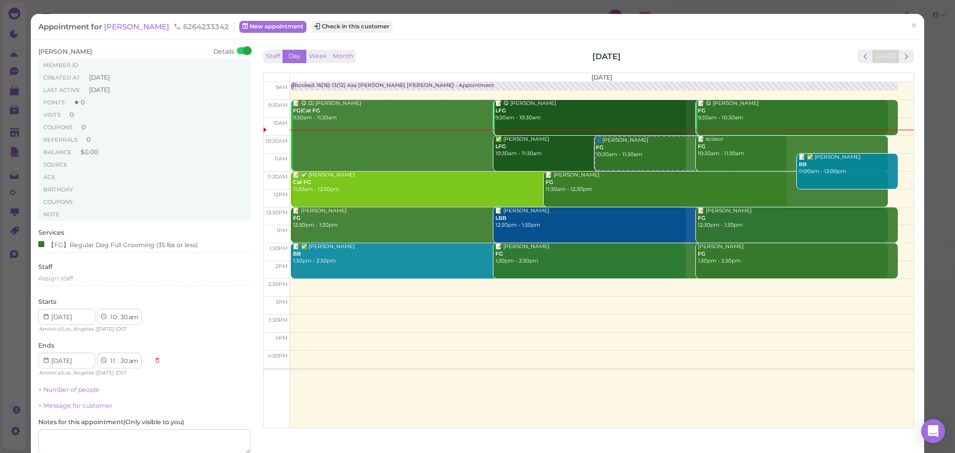
click at [178, 49] on div "Cielo Portillo Details" at bounding box center [144, 51] width 212 height 9
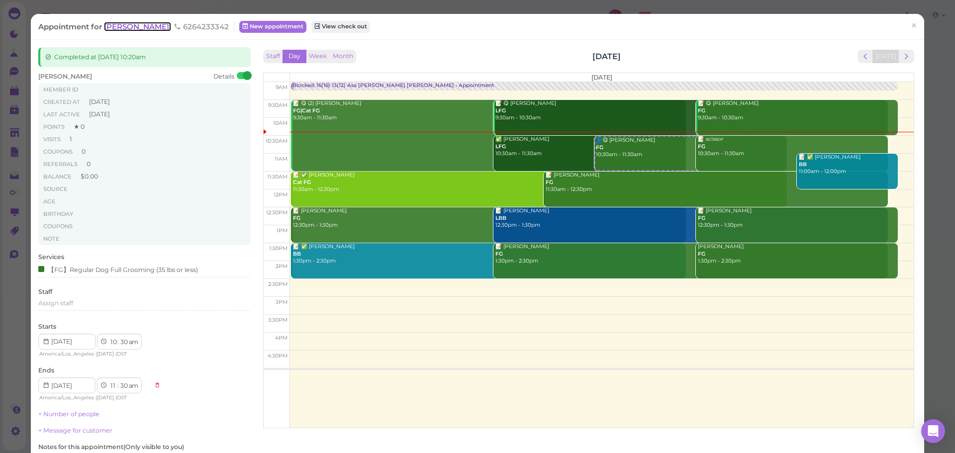
click at [138, 28] on span "[PERSON_NAME]" at bounding box center [137, 26] width 67 height 9
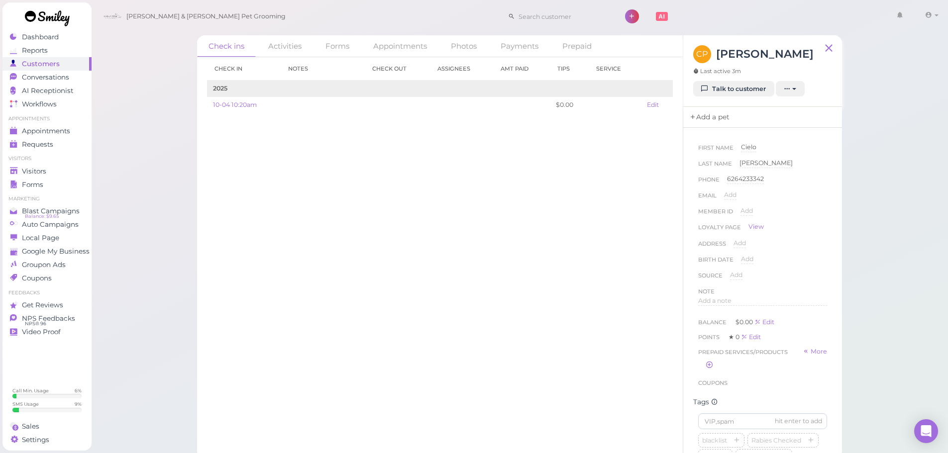
click at [699, 119] on link "Add a pet" at bounding box center [709, 117] width 52 height 21
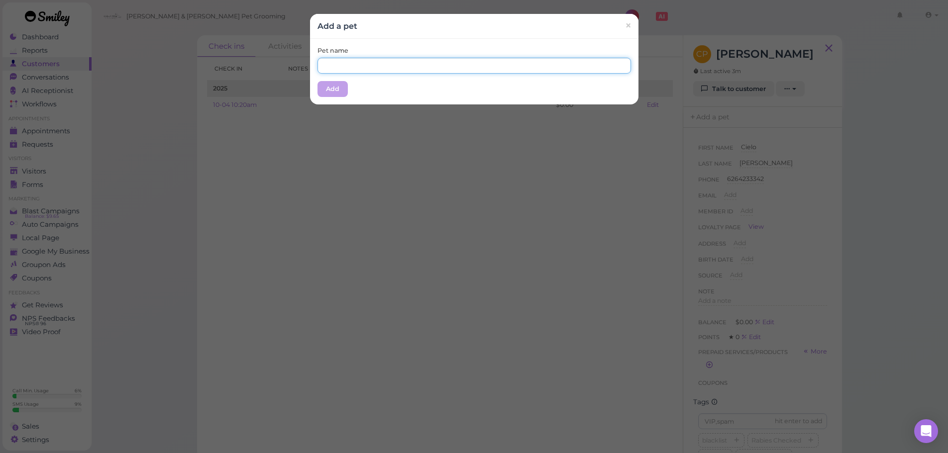
click at [381, 64] on input "text" at bounding box center [473, 66] width 313 height 16
type input "Miracle"
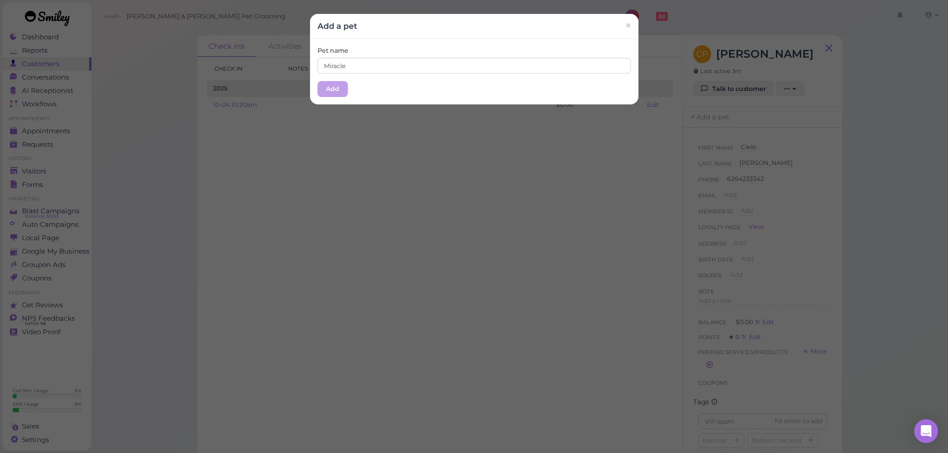
click at [368, 93] on div "Pet name Miracle Add" at bounding box center [474, 72] width 328 height 66
click at [330, 91] on button "Add" at bounding box center [332, 89] width 30 height 16
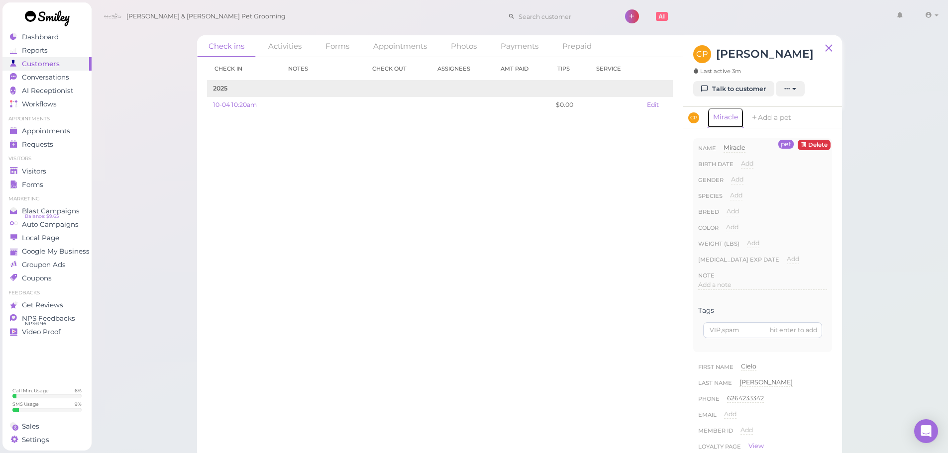
click at [728, 117] on link "Miracle" at bounding box center [725, 117] width 37 height 21
click at [728, 212] on span "Add" at bounding box center [732, 210] width 12 height 7
click at [764, 215] on input at bounding box center [776, 214] width 101 height 15
click at [743, 232] on button "Done" at bounding box center [738, 229] width 22 height 10
click at [736, 195] on span "Add" at bounding box center [736, 195] width 12 height 7
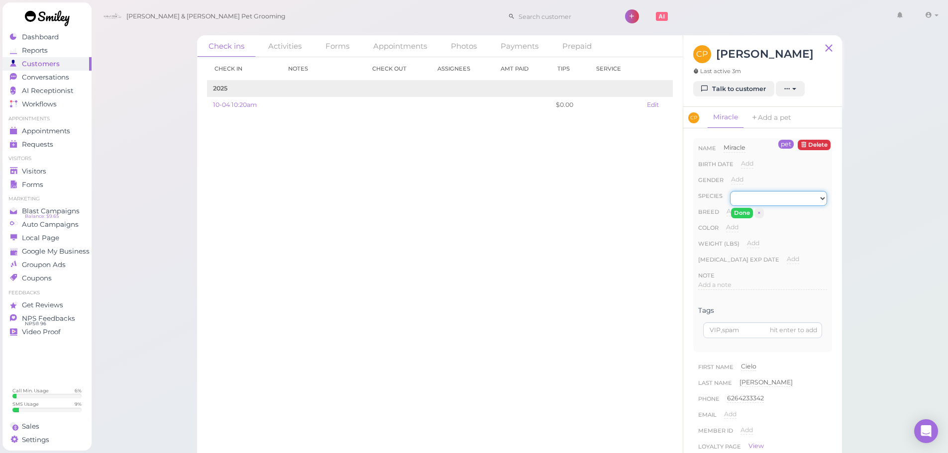
click at [738, 194] on select "Dog Cat Bird Other" at bounding box center [778, 198] width 97 height 15
select select "Dog"
click at [730, 191] on select "Dog Cat Bird Other" at bounding box center [778, 198] width 97 height 15
click at [739, 213] on button "Done" at bounding box center [742, 213] width 22 height 10
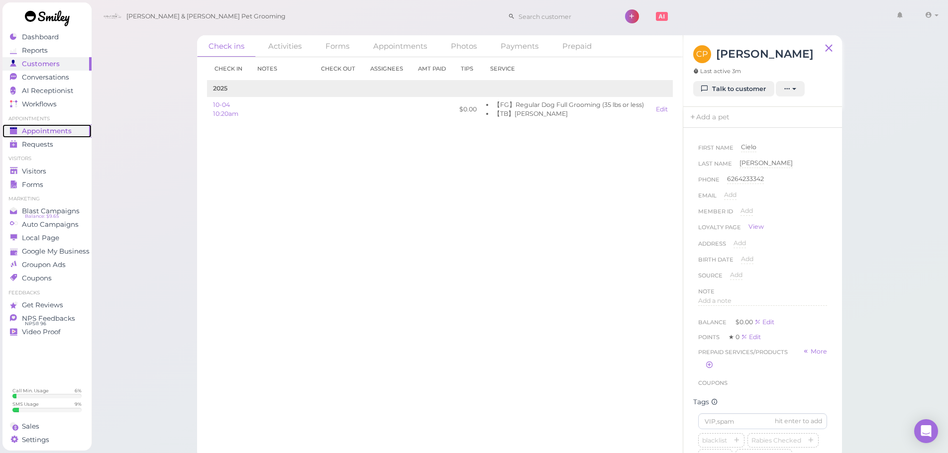
click at [53, 128] on span "Appointments" at bounding box center [47, 131] width 50 height 8
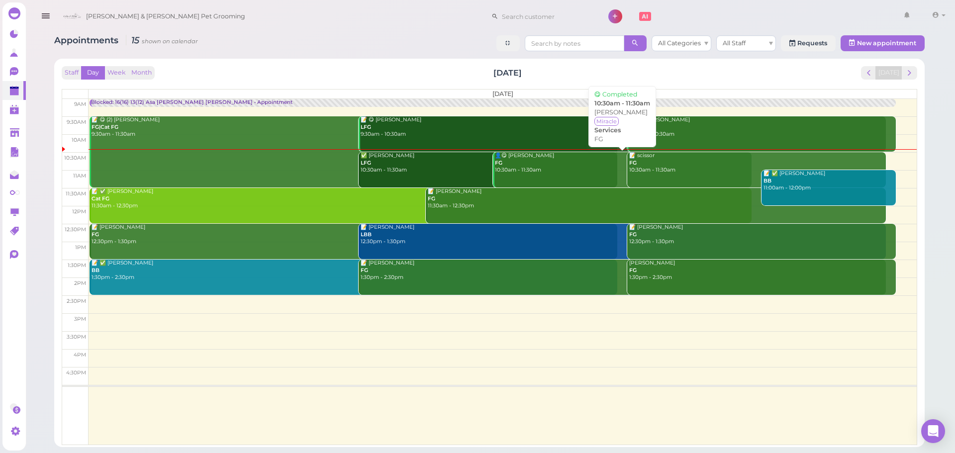
click at [548, 162] on div "👤😋 Cielo Portillo FG 10:30am - 11:30am" at bounding box center [623, 163] width 257 height 22
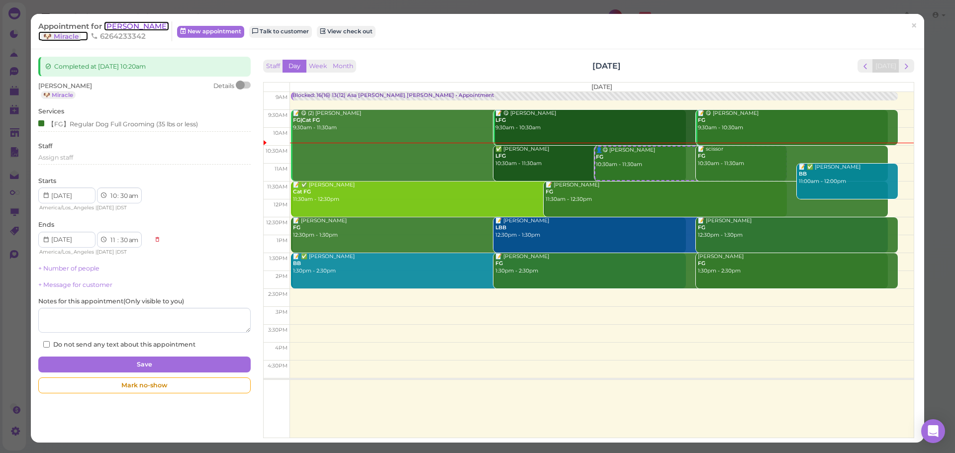
click at [139, 24] on span "[PERSON_NAME]" at bounding box center [136, 25] width 65 height 9
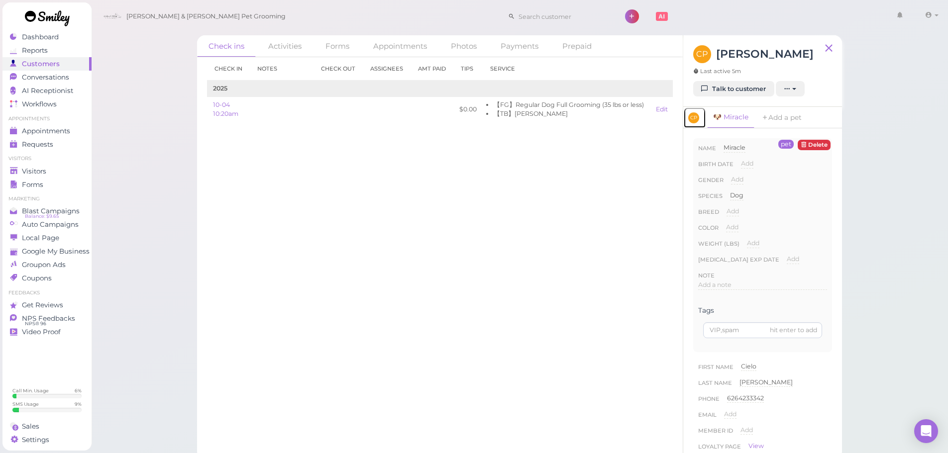
click at [692, 120] on span "CP" at bounding box center [693, 117] width 11 height 11
click at [728, 298] on span "Add a note" at bounding box center [714, 301] width 33 height 7
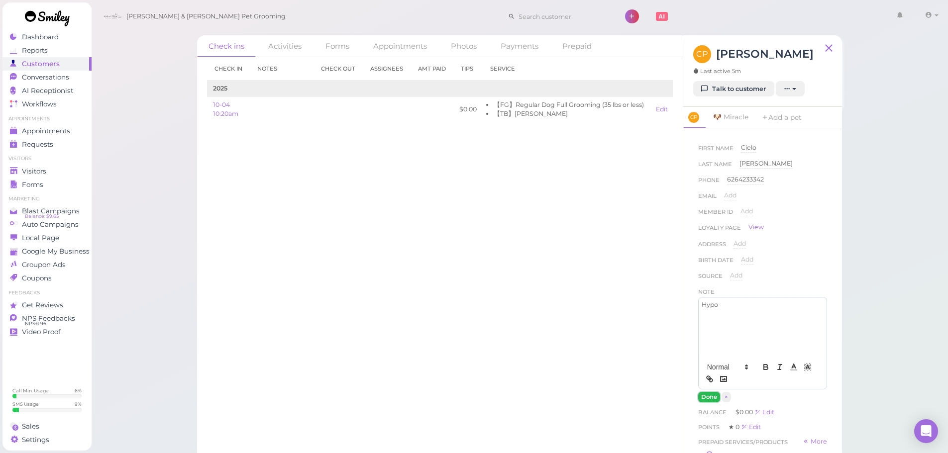
click at [706, 397] on button "Done" at bounding box center [709, 397] width 22 height 10
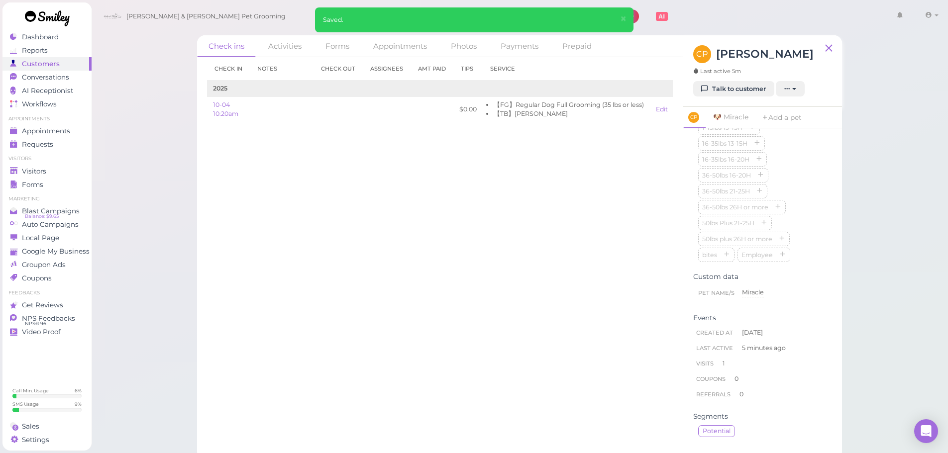
scroll to position [218, 0]
click at [765, 278] on span "1-15lbs 1-12H" at bounding box center [794, 271] width 58 height 14
click at [813, 275] on icon "button" at bounding box center [816, 271] width 6 height 7
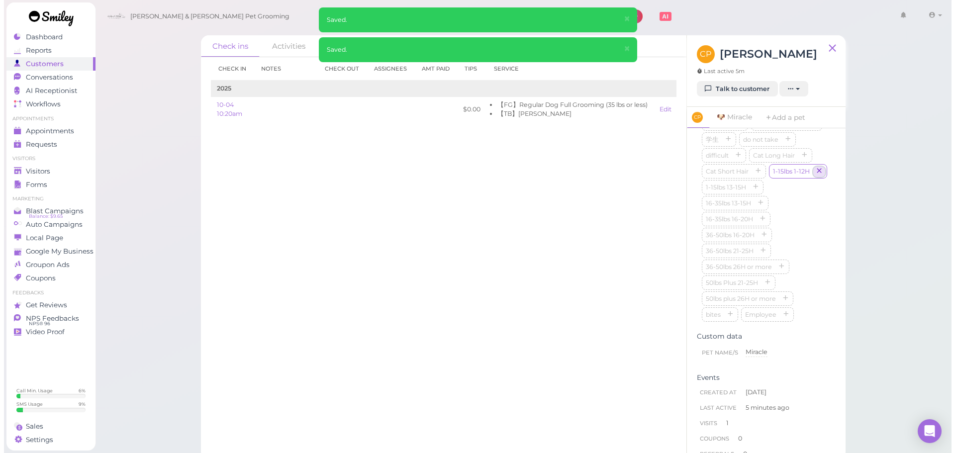
scroll to position [69, 0]
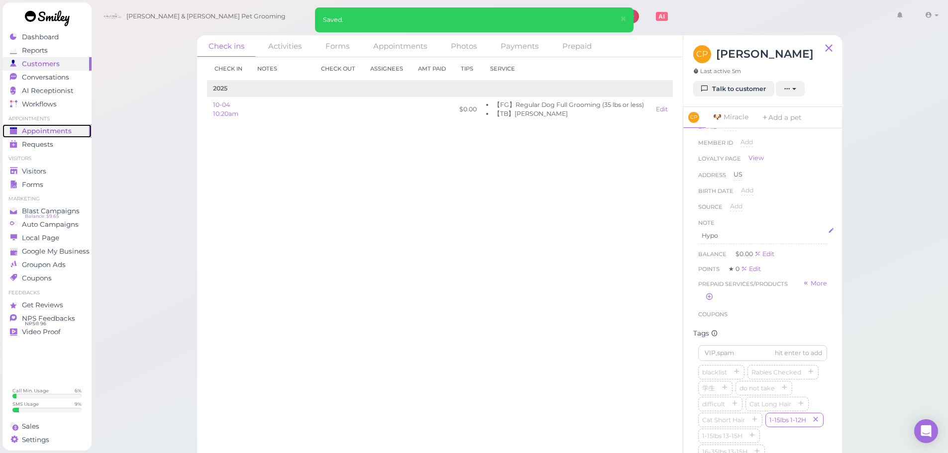
click at [64, 133] on span "Appointments" at bounding box center [47, 131] width 50 height 8
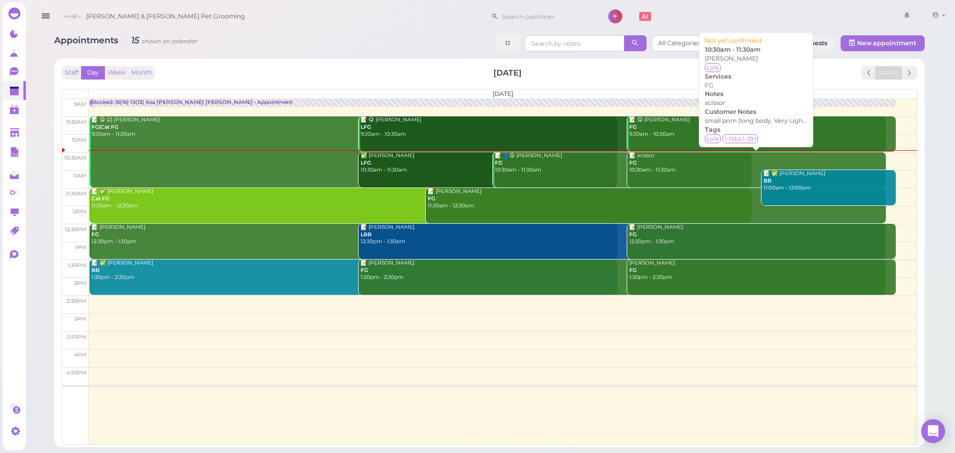
click at [686, 167] on div "📝 scissor FG 10:30am - 11:30am" at bounding box center [757, 163] width 257 height 22
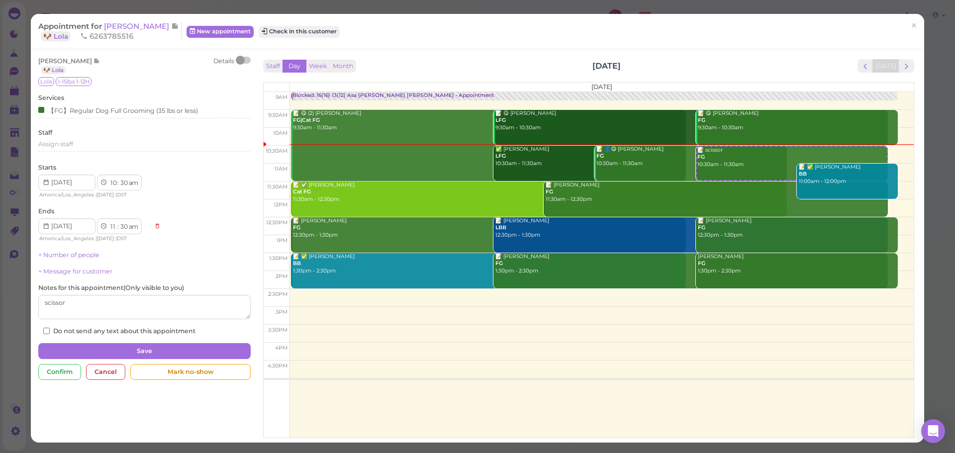
click at [244, 60] on div at bounding box center [244, 60] width 14 height 7
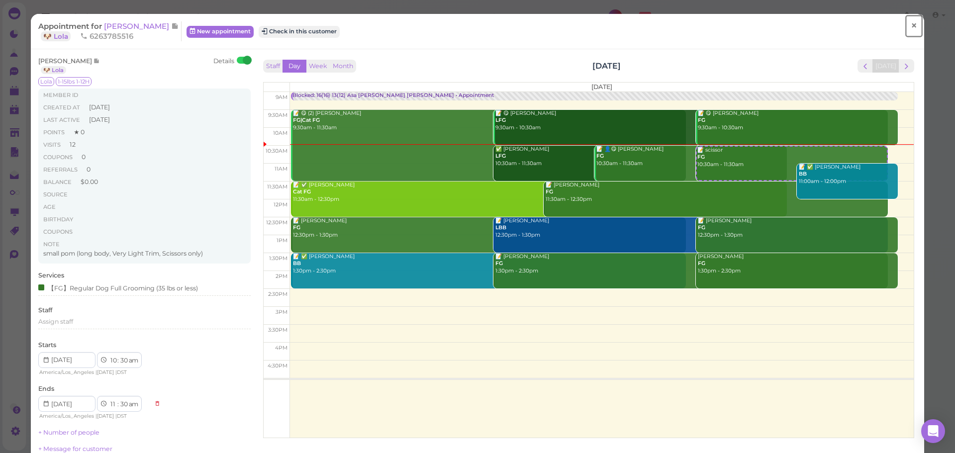
click at [912, 25] on link "×" at bounding box center [914, 25] width 18 height 23
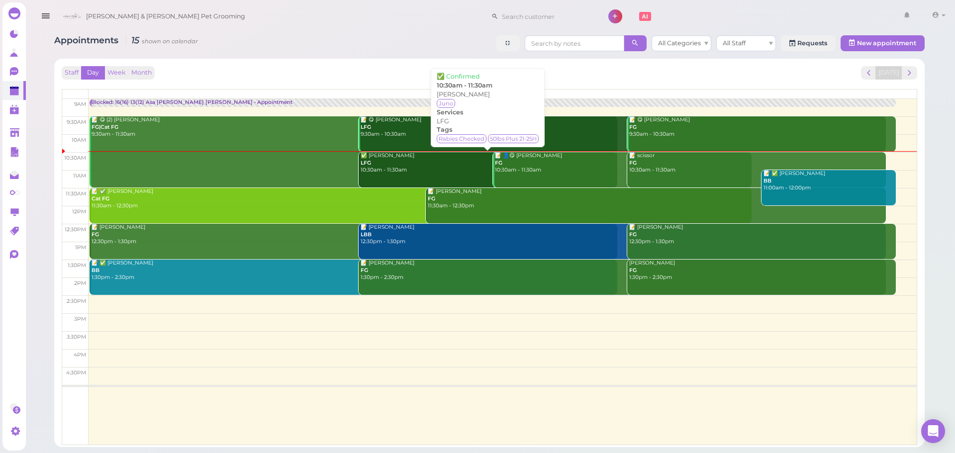
click at [400, 164] on div "✅ Cesar Santiago LFG 10:30am - 11:30am" at bounding box center [488, 163] width 257 height 22
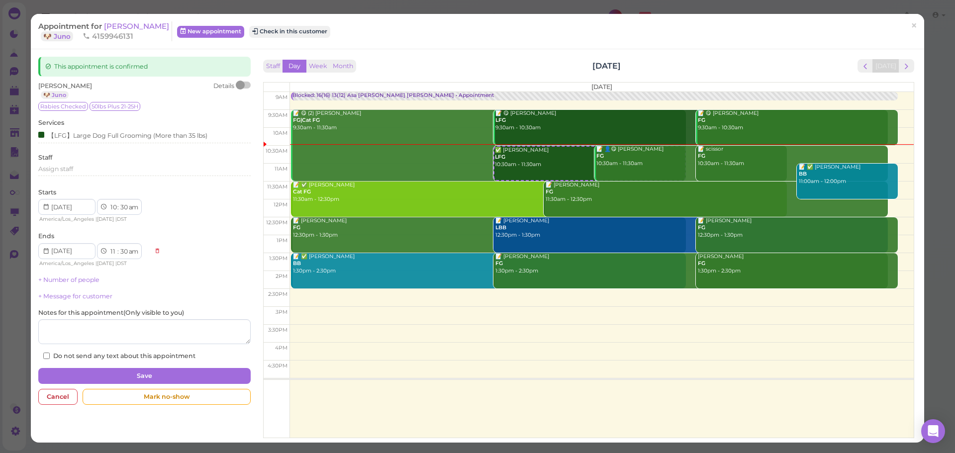
click at [244, 84] on div at bounding box center [244, 85] width 14 height 7
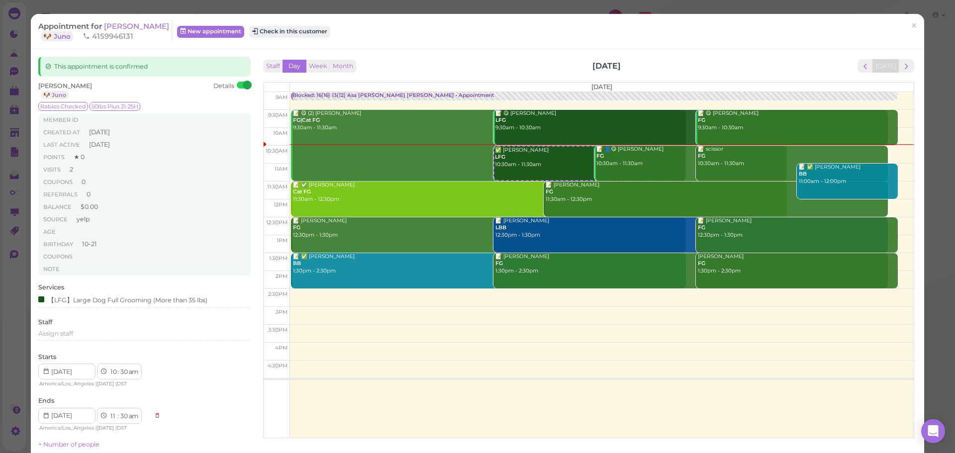
click at [237, 84] on div at bounding box center [244, 85] width 14 height 7
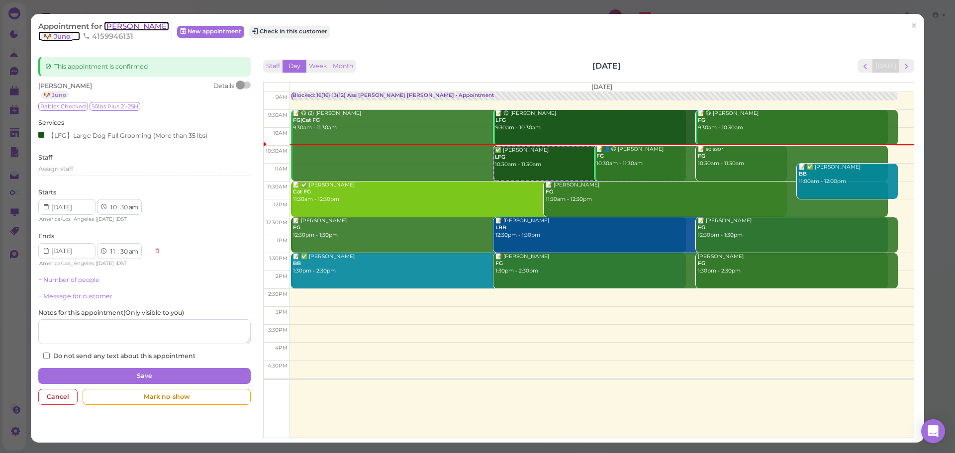
click at [140, 30] on span "[PERSON_NAME]" at bounding box center [136, 25] width 65 height 9
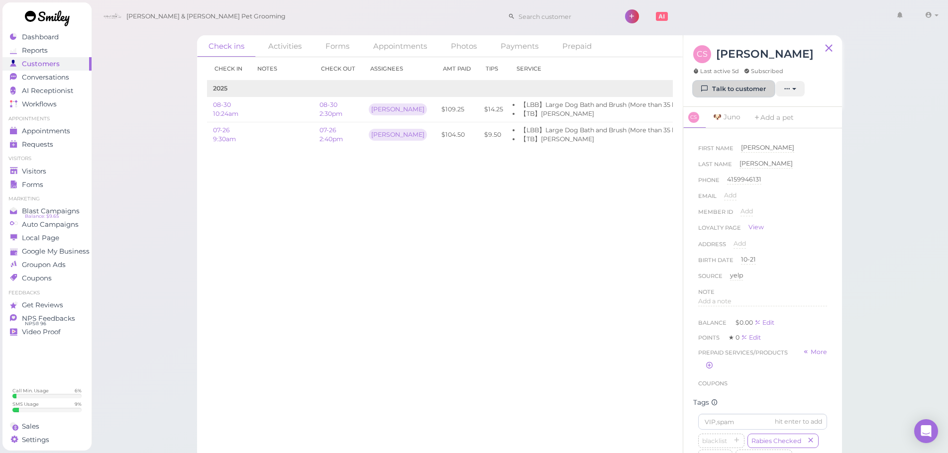
click at [708, 92] on icon at bounding box center [705, 88] width 6 height 7
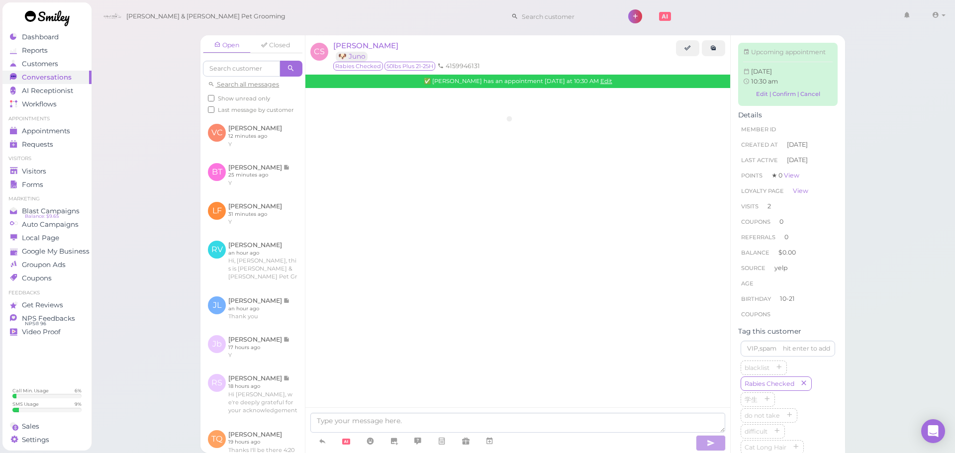
scroll to position [1332, 0]
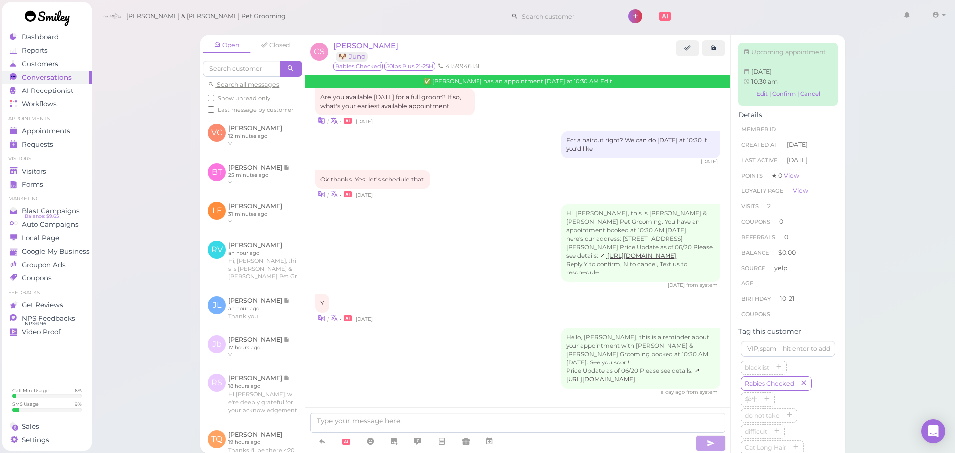
click at [462, 210] on div "Hi, Cesar, this is Cody & Miley Pet Grooming. You have an appointment booked at…" at bounding box center [517, 246] width 405 height 85
click at [117, 84] on div "Open Closed Search all messages Show unread only Last message by customer VC Va…" at bounding box center [523, 226] width 865 height 453
click at [321, 440] on icon at bounding box center [322, 441] width 8 height 10
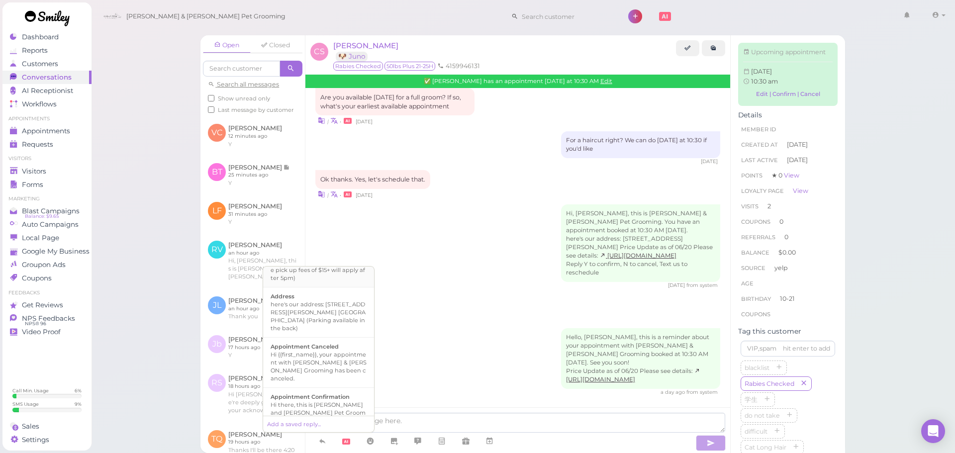
scroll to position [100, 0]
click at [336, 390] on div "Hi there, this is Cody and Miley Pet Grooming, please let us know if you are st…" at bounding box center [319, 410] width 96 height 40
type textarea "Hi there, this is Cody and Miley Pet Grooming, please let us know if you are st…"
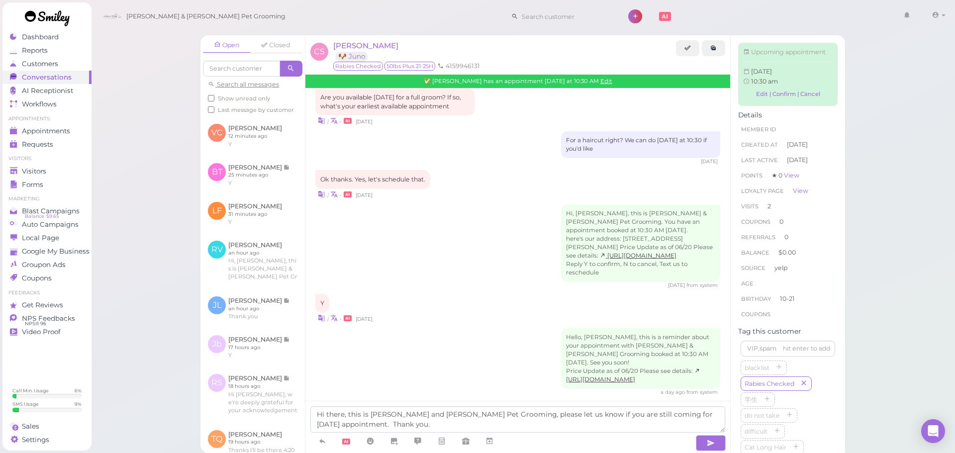
click at [460, 375] on div "Hello, Cesar, this is a reminder about your appointment with Cody & Miley Pet G…" at bounding box center [517, 362] width 405 height 68
click at [705, 444] on button "button" at bounding box center [711, 443] width 30 height 16
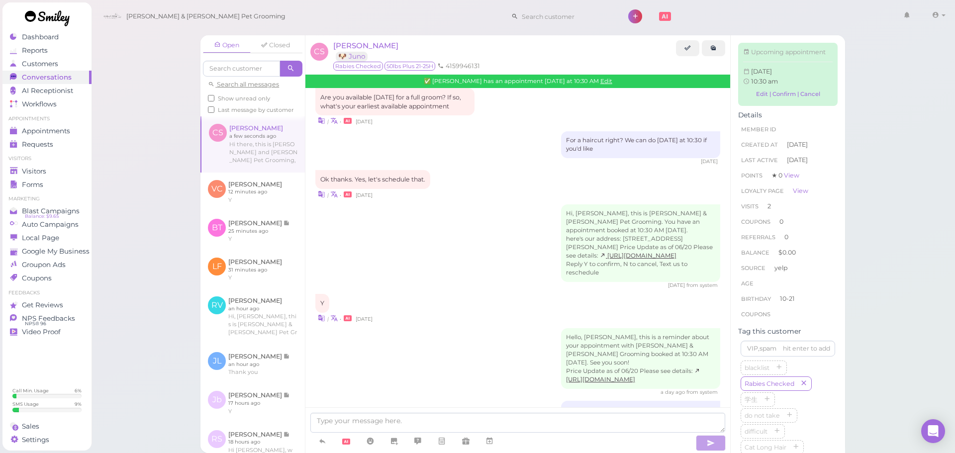
scroll to position [1373, 0]
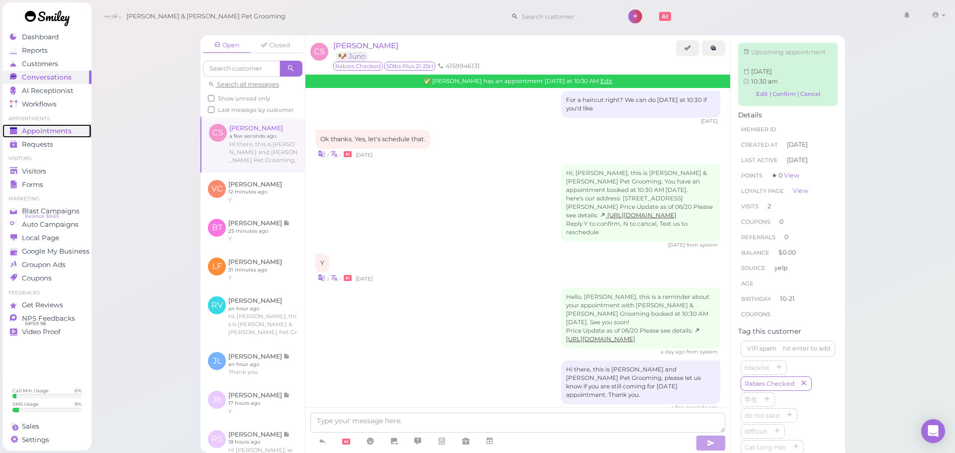
click at [67, 125] on link "Appointments" at bounding box center [46, 130] width 89 height 13
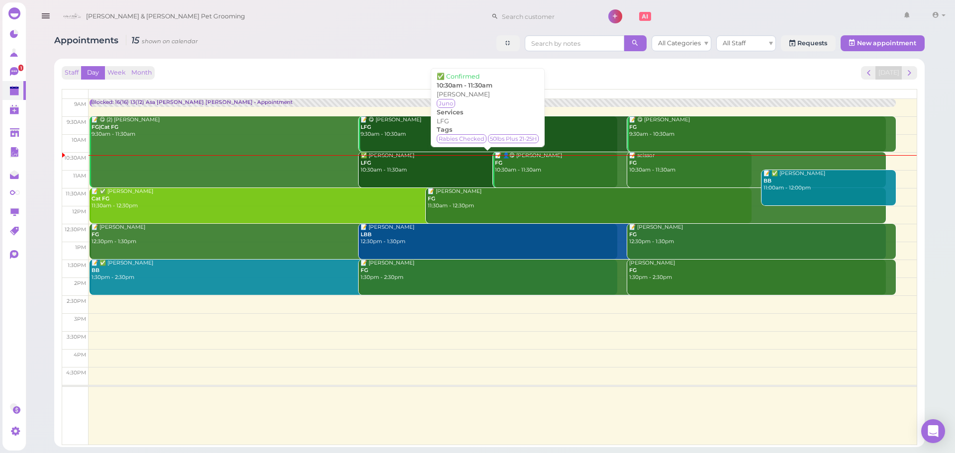
click at [421, 179] on link "✅ Cesar Santiago LFG 10:30am - 11:30am" at bounding box center [488, 169] width 259 height 35
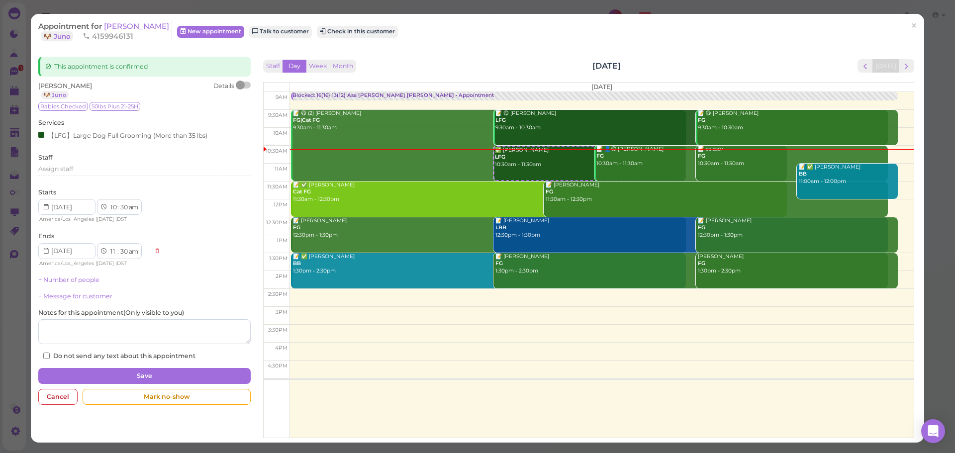
click at [247, 84] on div at bounding box center [244, 85] width 14 height 7
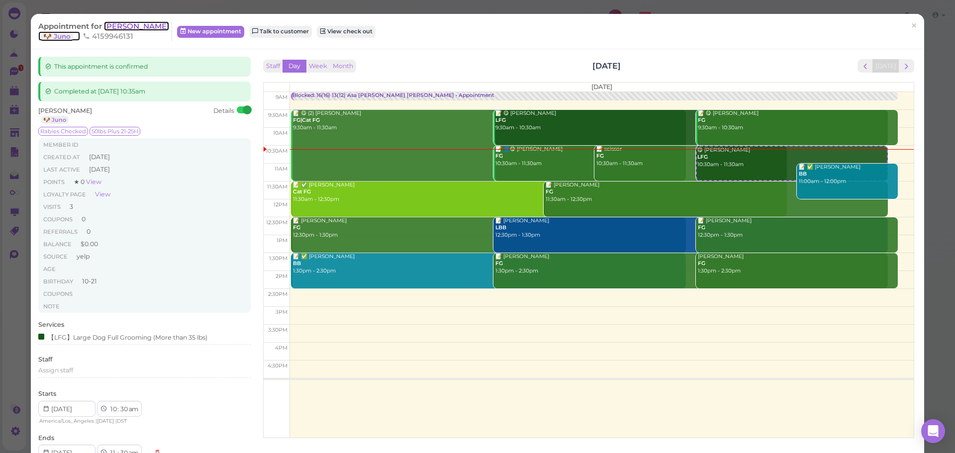
click at [125, 23] on span "[PERSON_NAME]" at bounding box center [136, 25] width 65 height 9
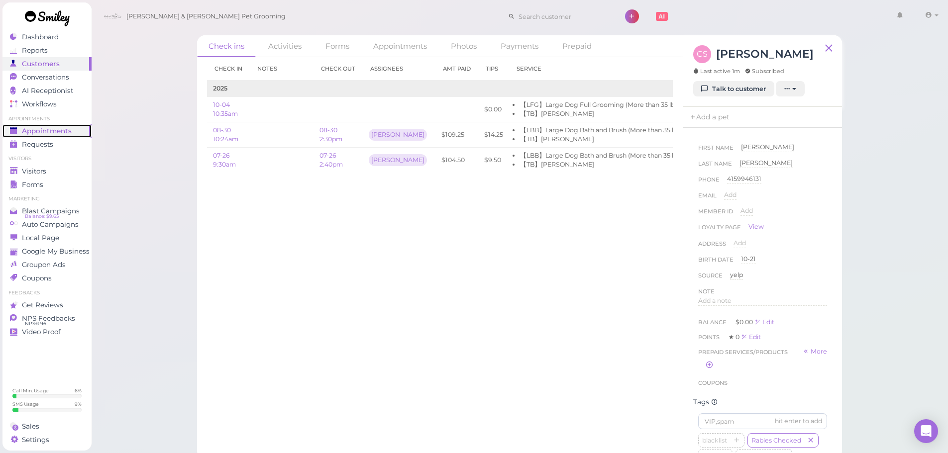
click at [75, 134] on div "Appointments" at bounding box center [46, 131] width 72 height 8
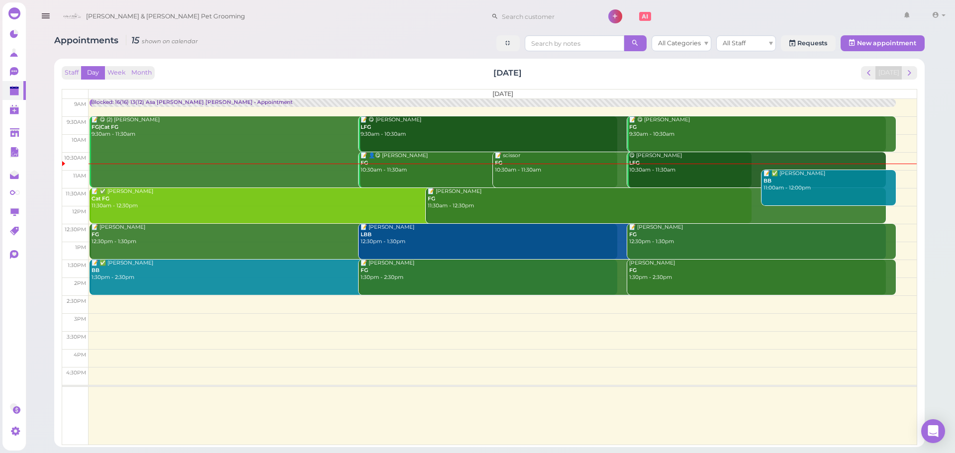
click at [570, 80] on div "Staff Day Week Month Saturday, Oct 4 Today Saturday 9am 9:30am 10am 10:30am 11a…" at bounding box center [490, 255] width 856 height 379
click at [310, 71] on div "Staff Day Week Month Saturday, Oct 4 Today" at bounding box center [490, 72] width 856 height 13
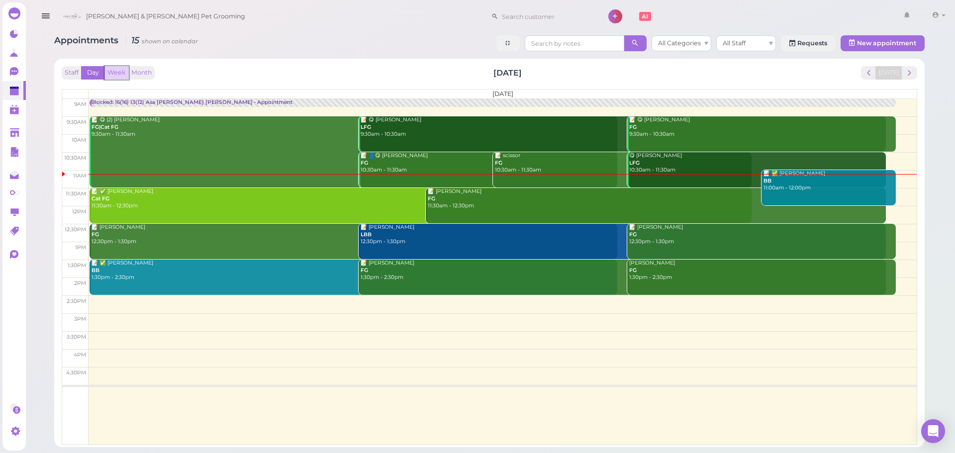
click at [115, 66] on button "Week" at bounding box center [116, 72] width 24 height 13
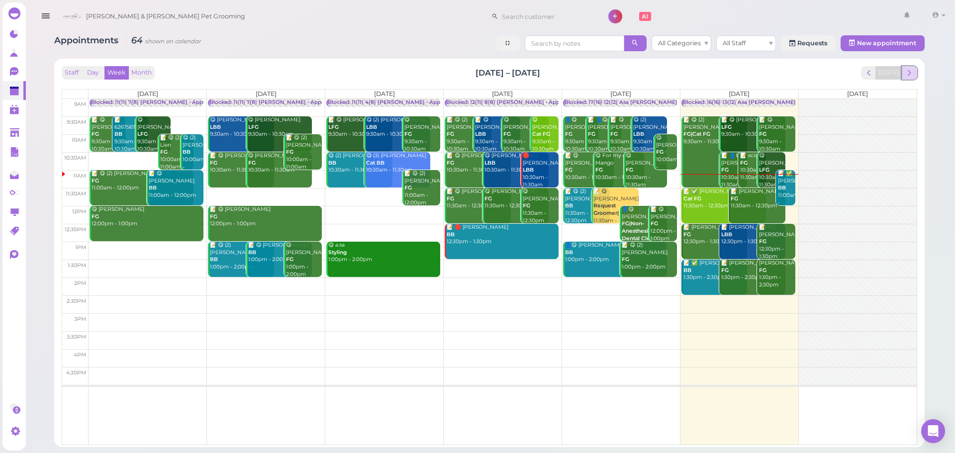
click at [907, 76] on span "next" at bounding box center [909, 72] width 9 height 9
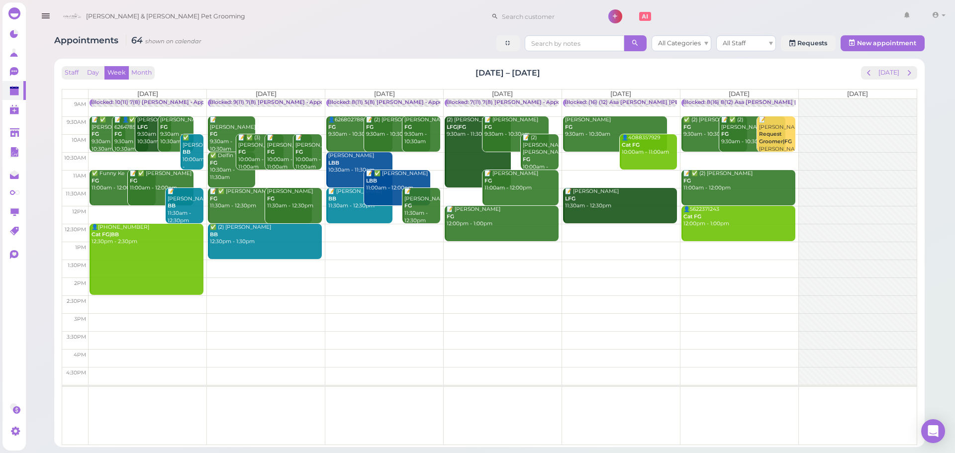
click at [274, 101] on div "Blocked: 9(11) 7(8) Asa Rebecca • Appointment" at bounding box center [276, 102] width 135 height 7
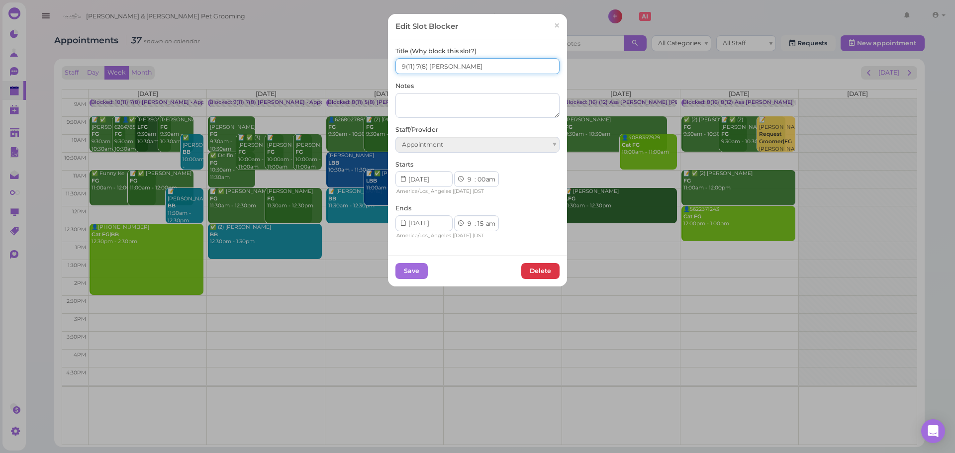
click at [401, 62] on input "9(11) 7(8) Asa Rebecca" at bounding box center [478, 66] width 164 height 16
click at [417, 65] on input "10(11) 7(8) Asa Rebecca" at bounding box center [478, 66] width 164 height 16
type input "10(11) 8(8) Asa Rebecca"
click at [409, 269] on button "Save" at bounding box center [412, 271] width 32 height 16
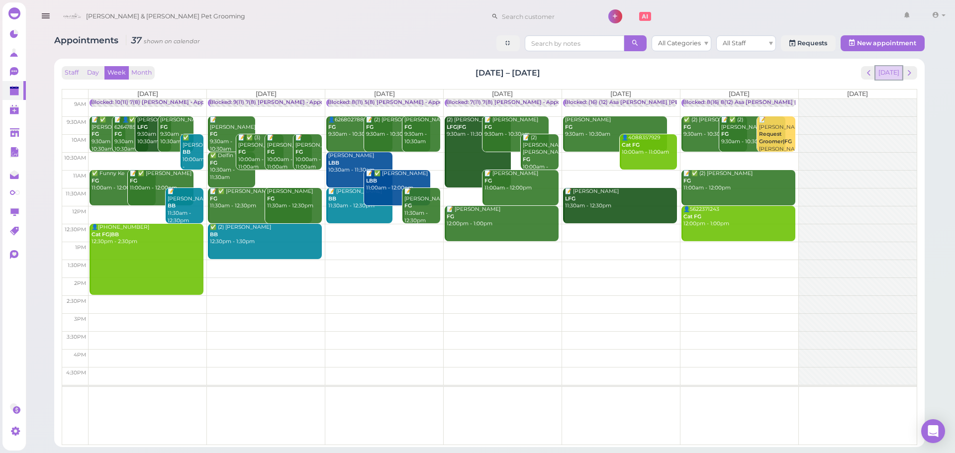
click at [885, 71] on button "[DATE]" at bounding box center [889, 72] width 27 height 13
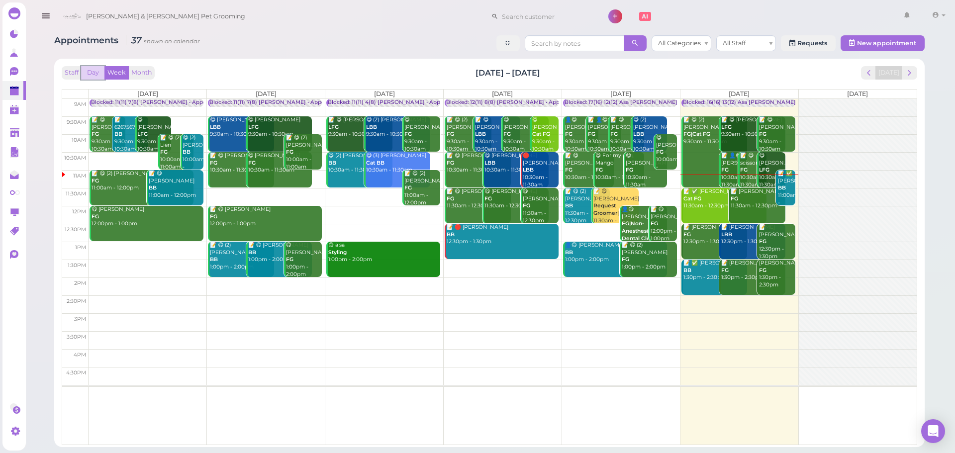
click at [94, 71] on button "Day" at bounding box center [93, 72] width 24 height 13
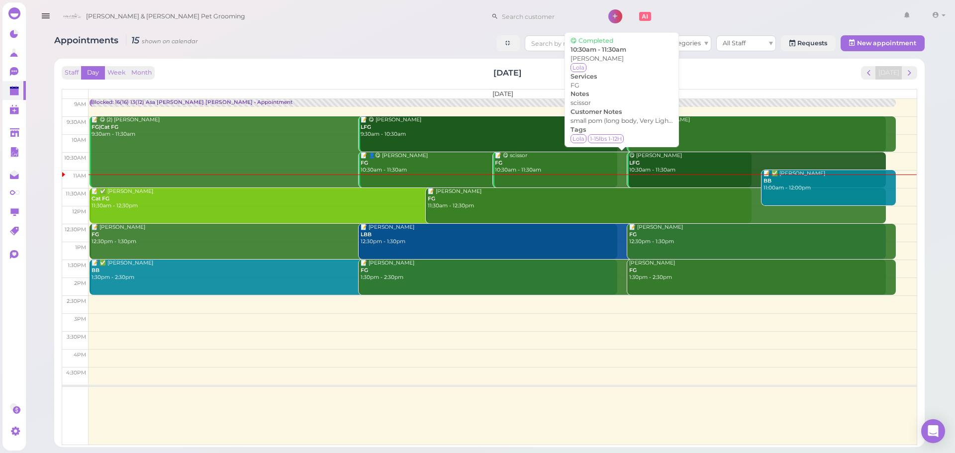
click at [550, 154] on div "📝 😋 scissor FG 10:30am - 11:30am" at bounding box center [623, 163] width 257 height 22
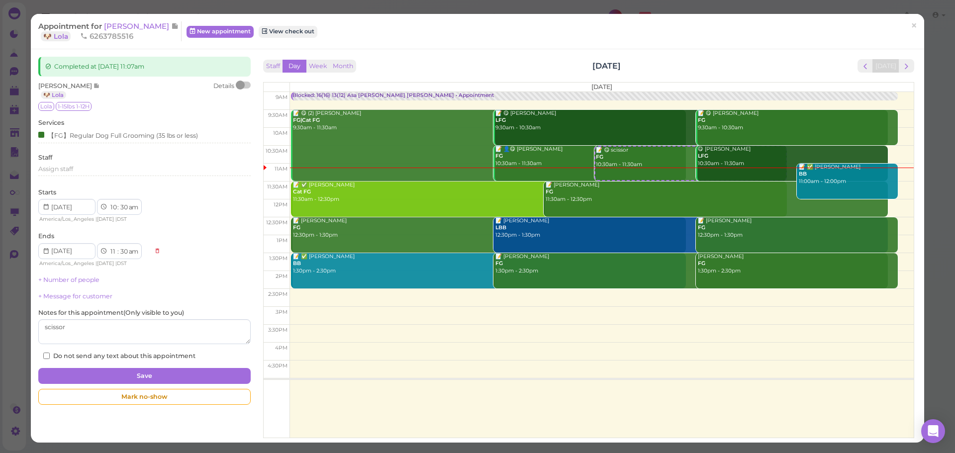
click at [244, 83] on div at bounding box center [244, 85] width 14 height 7
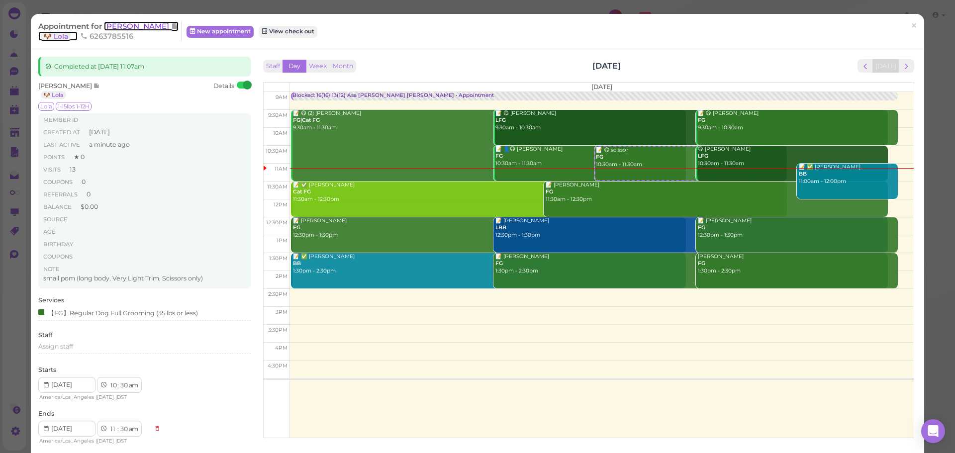
click at [134, 26] on span "[PERSON_NAME]" at bounding box center [137, 25] width 67 height 9
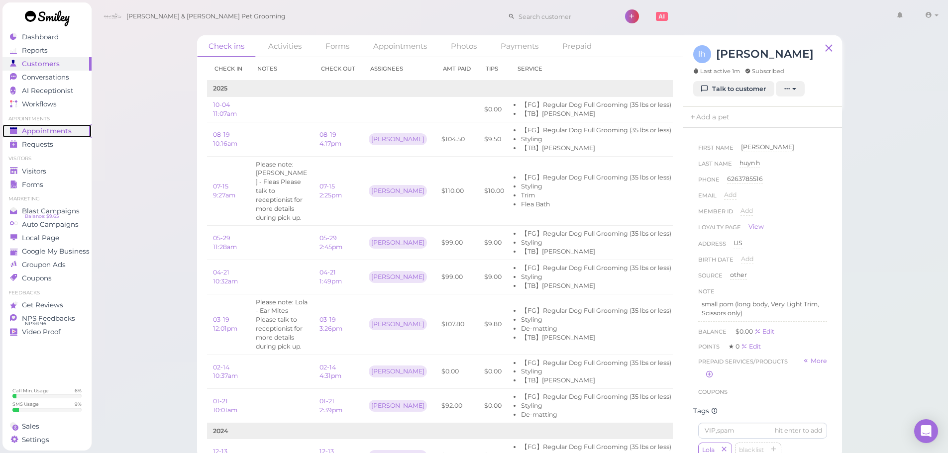
click at [56, 129] on span "Appointments" at bounding box center [47, 131] width 50 height 8
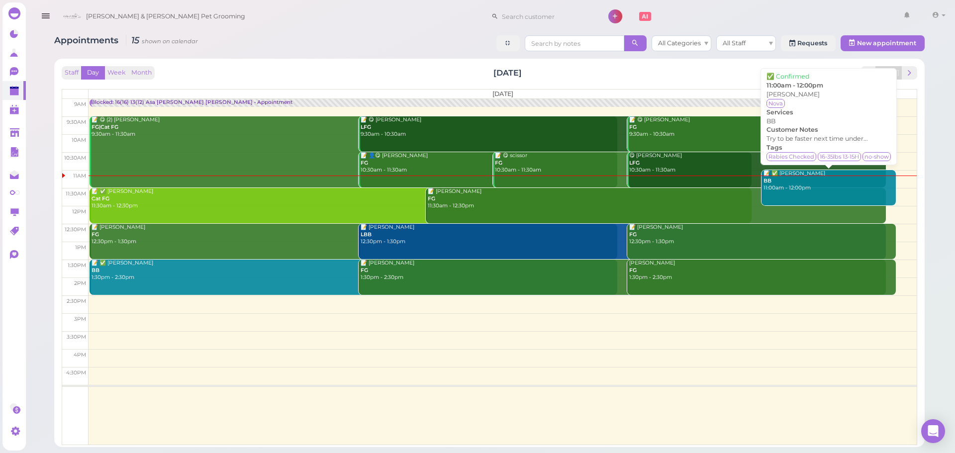
click at [825, 190] on div "📝 ✅ Bilen Teclemariam BB 11:00am - 12:00pm" at bounding box center [829, 181] width 133 height 22
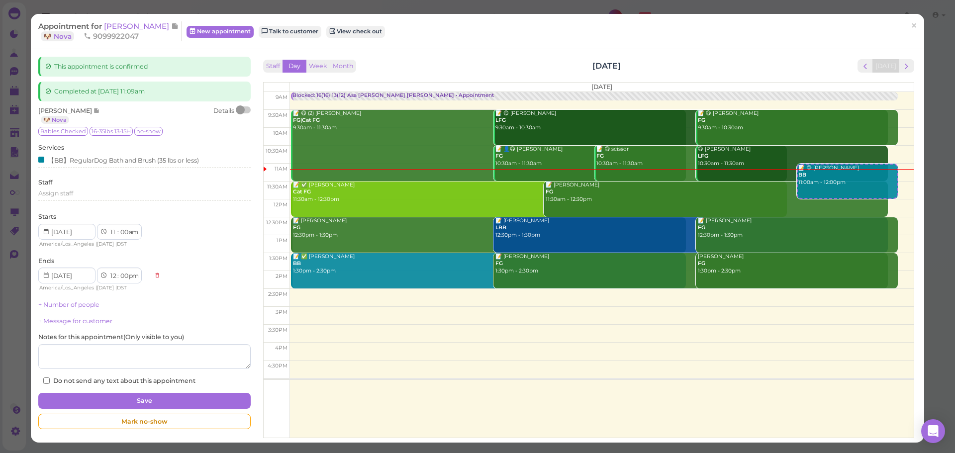
click at [244, 111] on div at bounding box center [244, 109] width 14 height 7
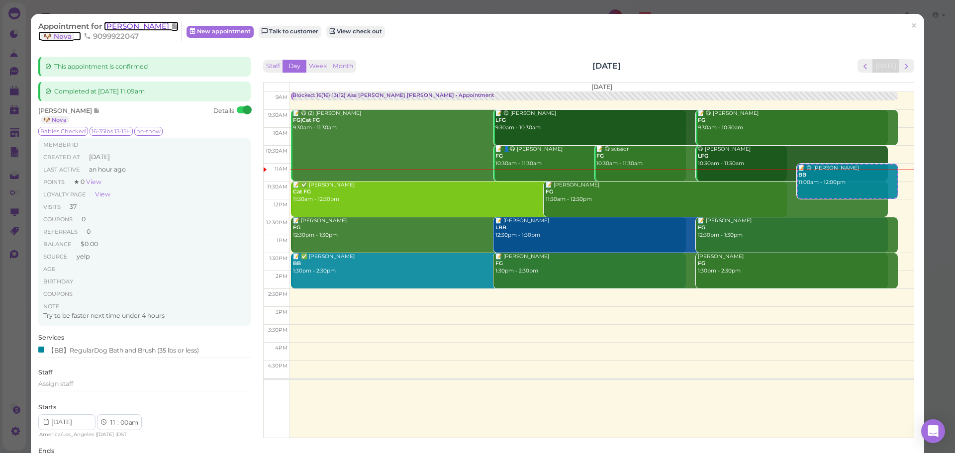
click at [119, 29] on span "[PERSON_NAME]" at bounding box center [137, 25] width 67 height 9
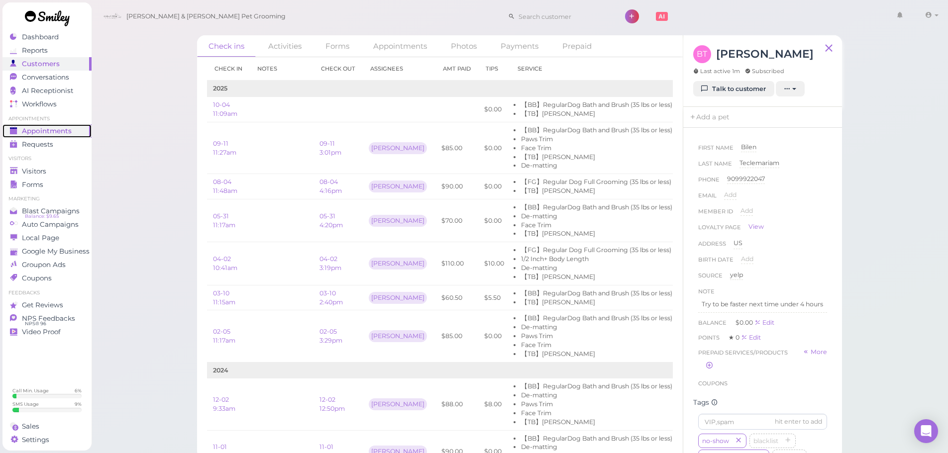
click at [58, 132] on span "Appointments" at bounding box center [47, 131] width 50 height 8
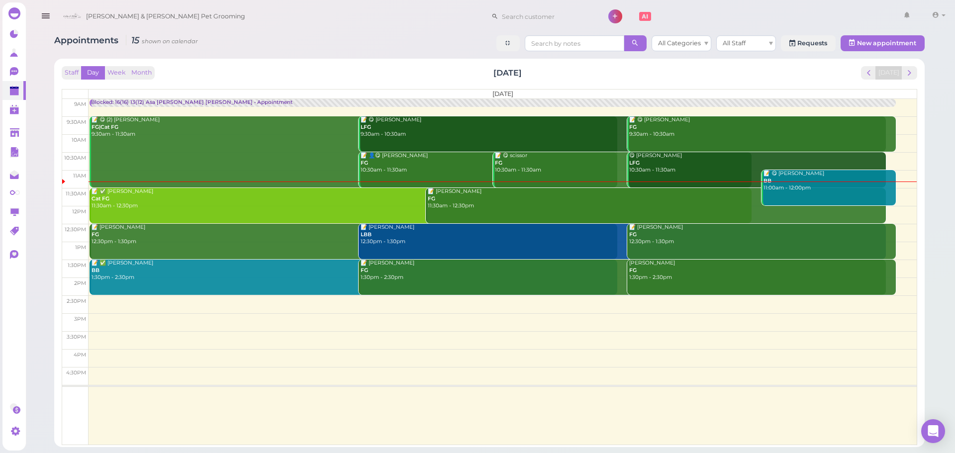
click at [304, 72] on div "Staff Day Week Month Saturday, Oct 4 Today" at bounding box center [490, 72] width 856 height 13
click at [302, 55] on div "Appointments 15 shown on calendar All Categories All Staff Requests New appoint…" at bounding box center [490, 237] width 896 height 419
click at [302, 59] on div "Staff Day Week Month Saturday, Oct 4 Today Saturday 9am 9:30am 10am 10:30am 11a…" at bounding box center [489, 253] width 871 height 389
click at [320, 71] on div "Staff Day Week Month Saturday, Oct 4 Today" at bounding box center [490, 72] width 856 height 13
click at [361, 85] on div "Staff Day Week Month Saturday, Oct 4 Today Saturday 9am 9:30am 10am 10:30am 11a…" at bounding box center [490, 255] width 856 height 379
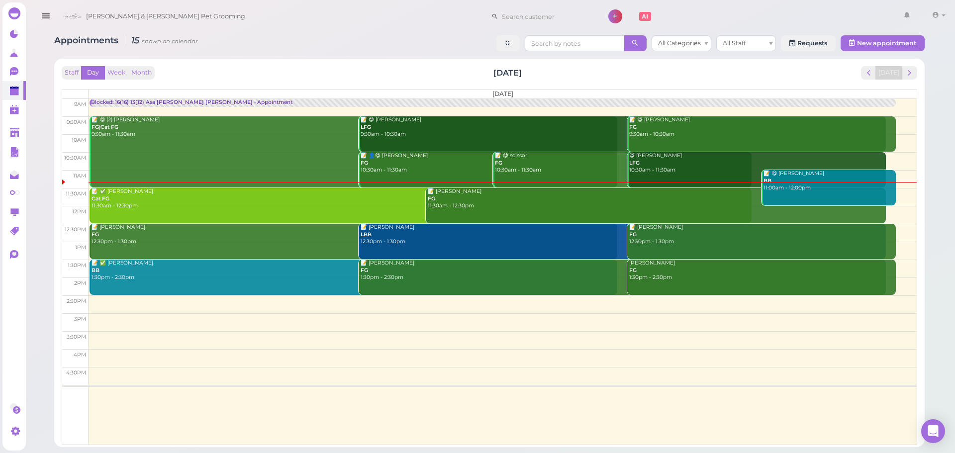
click at [359, 85] on div "Staff Day Week Month Saturday, Oct 4 Today Saturday 9am 9:30am 10am 10:30am 11a…" at bounding box center [490, 255] width 856 height 379
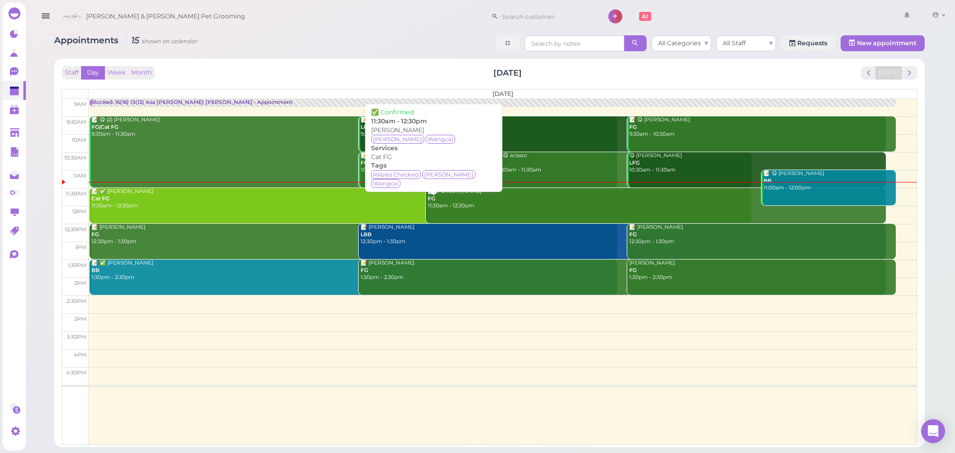
click at [278, 204] on div "📝 ✅ Jaymi Phun Cat FG 11:30am - 12:30pm" at bounding box center [421, 199] width 661 height 22
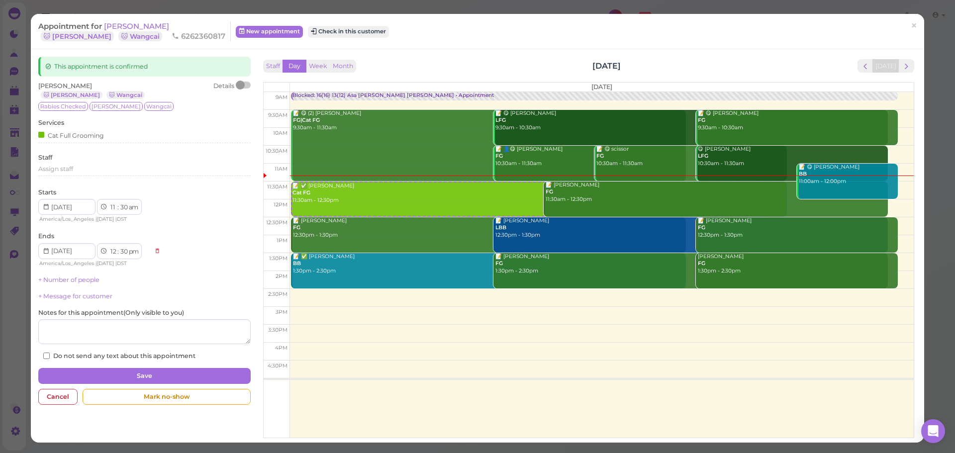
click at [242, 86] on div at bounding box center [240, 85] width 9 height 9
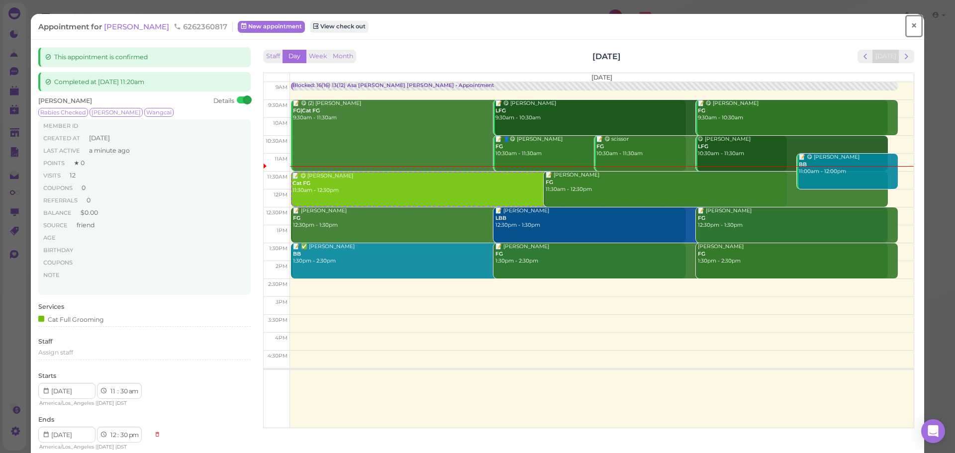
drag, startPoint x: 911, startPoint y: 30, endPoint x: 835, endPoint y: 23, distance: 75.5
click at [911, 30] on link "×" at bounding box center [914, 25] width 18 height 23
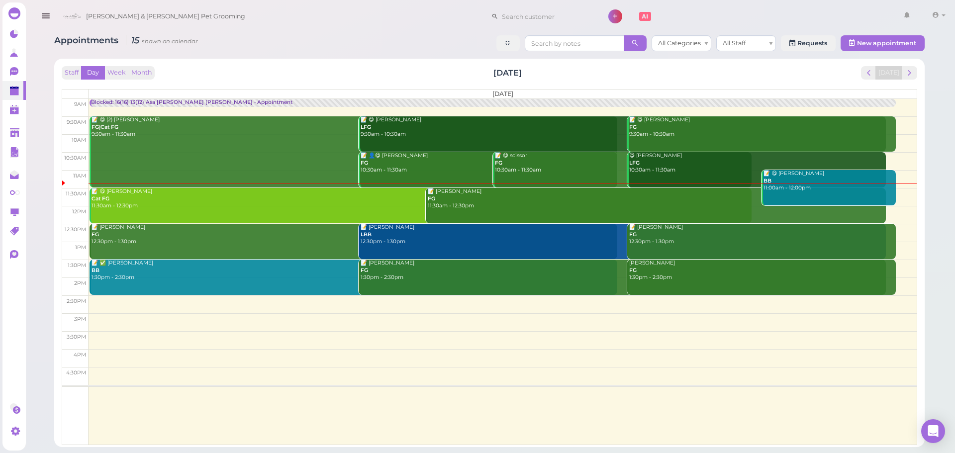
click at [282, 70] on div "Staff Day Week Month Saturday, Oct 4 Today" at bounding box center [490, 72] width 856 height 13
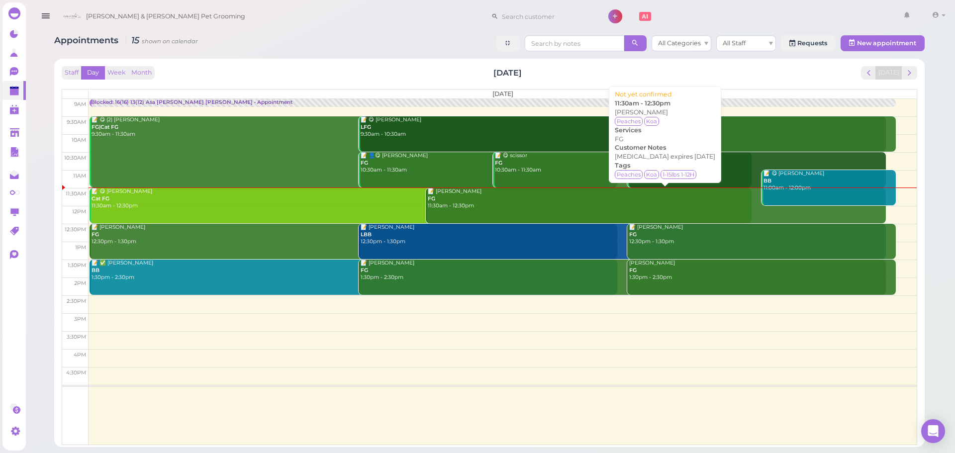
click at [556, 212] on link "📝 Raymond Fong FG 11:30am - 12:30pm" at bounding box center [656, 205] width 461 height 35
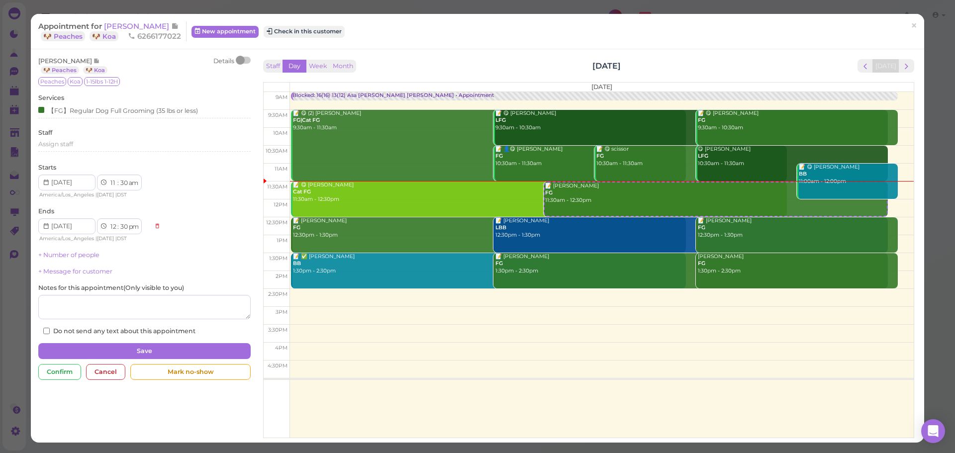
click at [241, 62] on div at bounding box center [240, 60] width 9 height 9
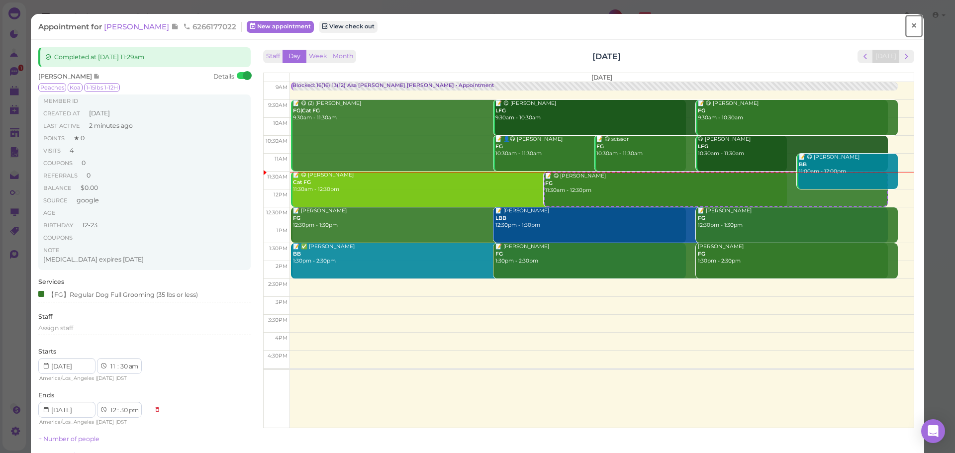
click at [911, 28] on span "×" at bounding box center [914, 26] width 6 height 14
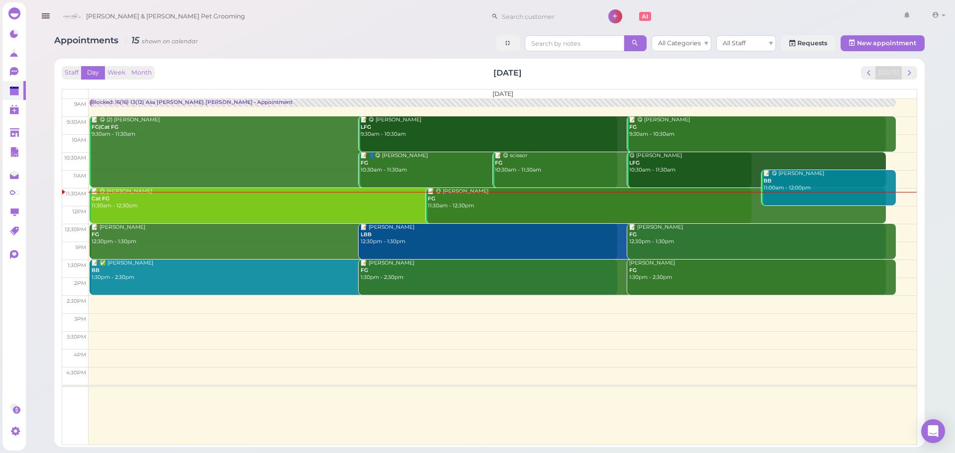
click at [286, 76] on div "Staff Day Week Month Saturday, Oct 4 Today" at bounding box center [490, 72] width 856 height 13
click at [116, 70] on button "Week" at bounding box center [116, 72] width 24 height 13
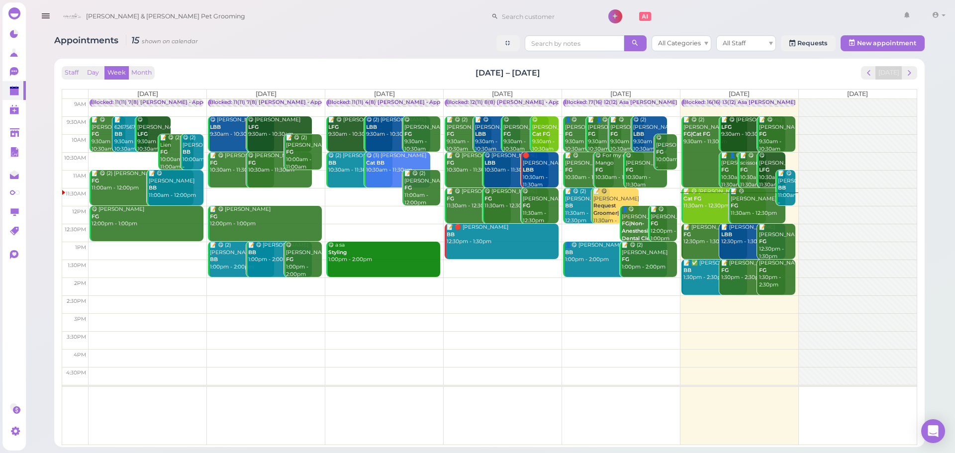
click at [369, 68] on div "Staff Day Week Month Sep 29 – Oct 5, 2025 Today" at bounding box center [490, 72] width 856 height 13
click at [747, 76] on div "Staff Day Week Month Sep 29 – Oct 5, 2025 Today" at bounding box center [490, 72] width 856 height 13
click at [668, 69] on div "Staff Day Week Month Sep 29 – Oct 5, 2025 Today" at bounding box center [490, 72] width 856 height 13
click at [910, 68] on span "next" at bounding box center [909, 72] width 9 height 9
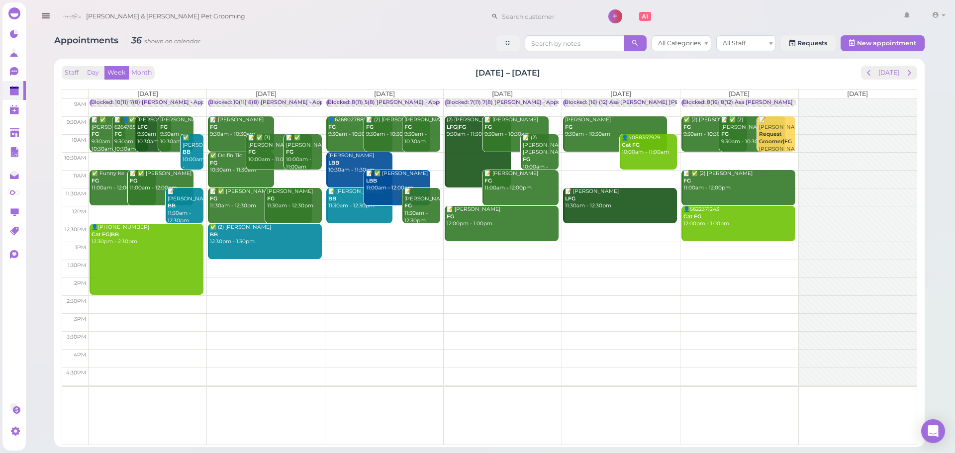
click at [280, 62] on div "Staff Day Week Month Oct 6 – 12, 2025 Today Mon 10/6 Tue 10/7 Wed 10/8 Thu 10/9…" at bounding box center [489, 253] width 871 height 389
click at [323, 69] on div "Staff Day Week Month Oct 6 – 12, 2025 Today" at bounding box center [490, 72] width 856 height 13
click at [326, 80] on div "Staff Day Week Month Oct 6 – 12, 2025 Today Mon 10/6 Tue 10/7 Wed 10/8 Thu 10/9…" at bounding box center [490, 255] width 856 height 379
click at [261, 77] on div "Staff Day Week Month Oct 6 – 12, 2025 Today" at bounding box center [490, 72] width 856 height 13
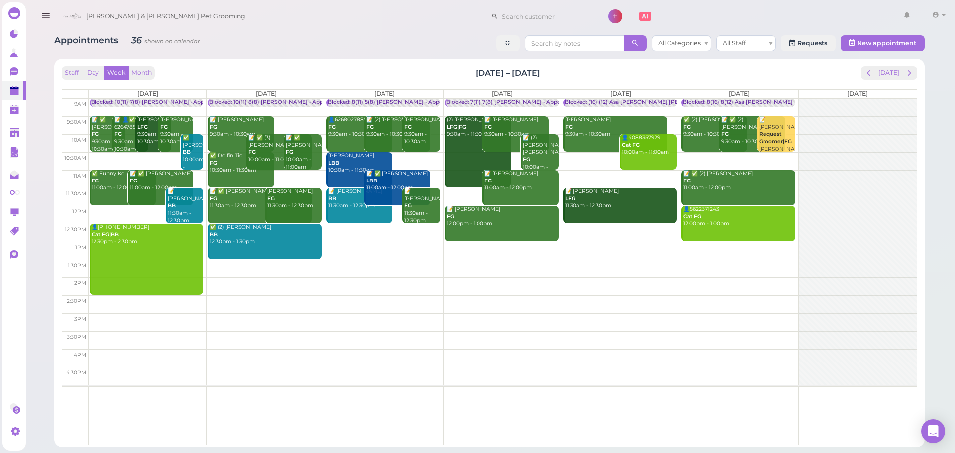
click at [228, 83] on div "Staff Day Week Month Oct 6 – 12, 2025 Today Mon 10/6 Tue 10/7 Wed 10/8 Thu 10/9…" at bounding box center [490, 255] width 856 height 379
click at [887, 75] on button "[DATE]" at bounding box center [889, 72] width 27 height 13
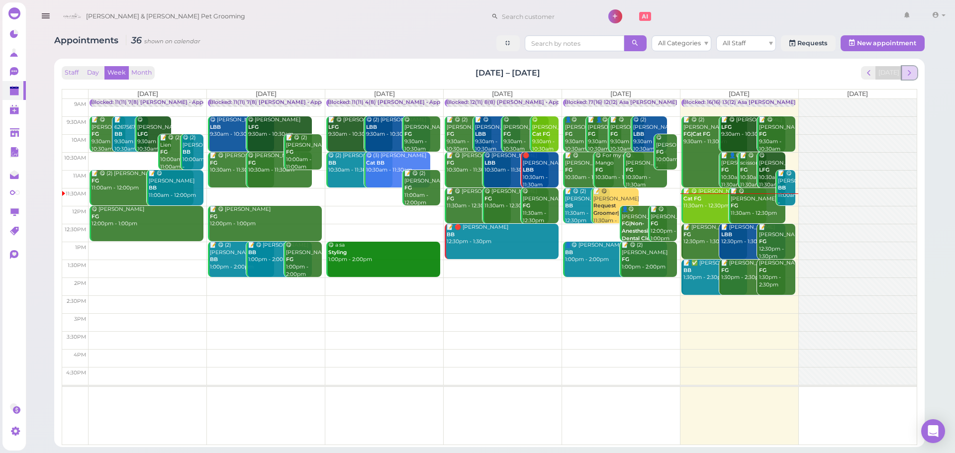
click at [911, 75] on span "next" at bounding box center [909, 72] width 9 height 9
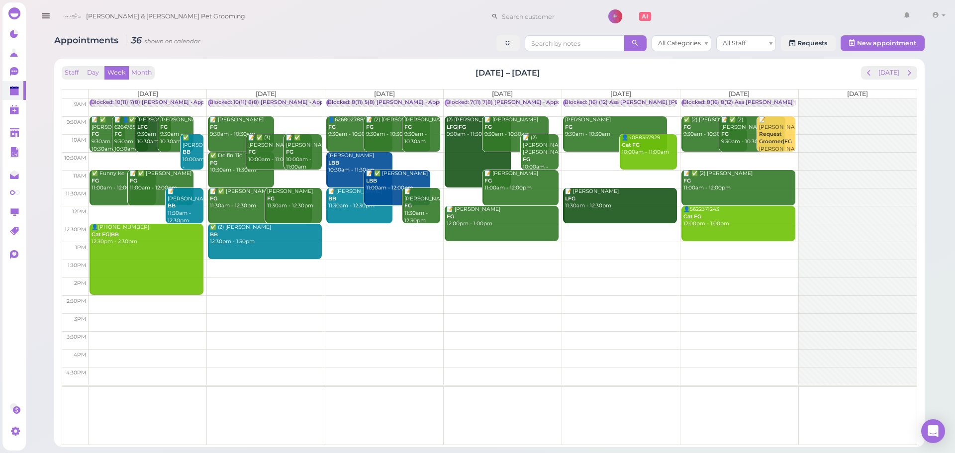
click at [207, 85] on div "Staff Day Week Month Oct 6 – 12, 2025 Today Mon 10/6 Tue 10/7 Wed 10/8 Thu 10/9…" at bounding box center [490, 255] width 856 height 379
click at [254, 82] on div "Staff Day Week Month Oct 6 – 12, 2025 Today Mon 10/6 Tue 10/7 Wed 10/8 Thu 10/9…" at bounding box center [490, 255] width 856 height 379
click at [207, 87] on div "Staff Day Week Month Oct 6 – 12, 2025 Today Mon 10/6 Tue 10/7 Wed 10/8 Thu 10/9…" at bounding box center [490, 255] width 856 height 379
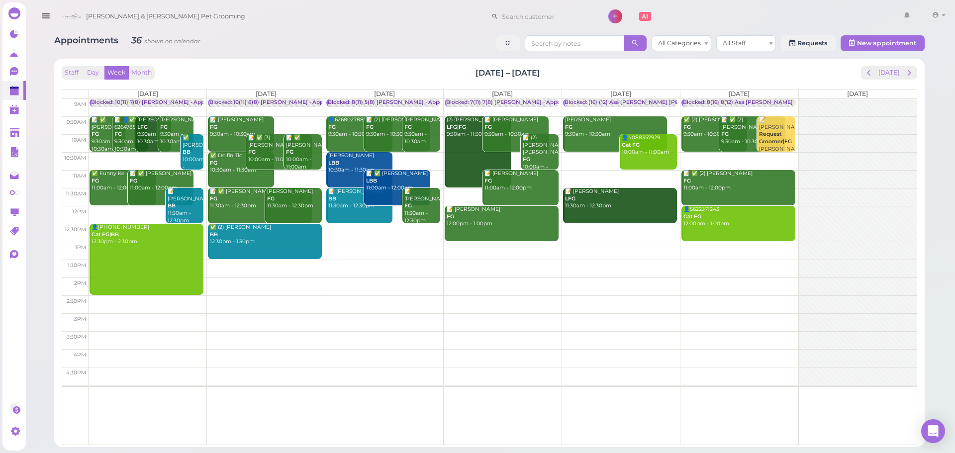
click at [427, 68] on div "Staff Day Week Month Oct 6 – 12, 2025 Today" at bounding box center [490, 72] width 856 height 13
click at [379, 76] on div "Staff Day Week Month Oct 6 – 12, 2025 Today" at bounding box center [490, 72] width 856 height 13
click at [324, 83] on div "Staff Day Week Month Oct 6 – 12, 2025 Today Mon 10/6 Tue 10/7 Wed 10/8 Thu 10/9…" at bounding box center [490, 255] width 856 height 379
click at [330, 75] on div "Staff Day Week Month Oct 6 – 12, 2025 Today" at bounding box center [490, 72] width 856 height 13
click at [433, 175] on td at bounding box center [503, 179] width 828 height 18
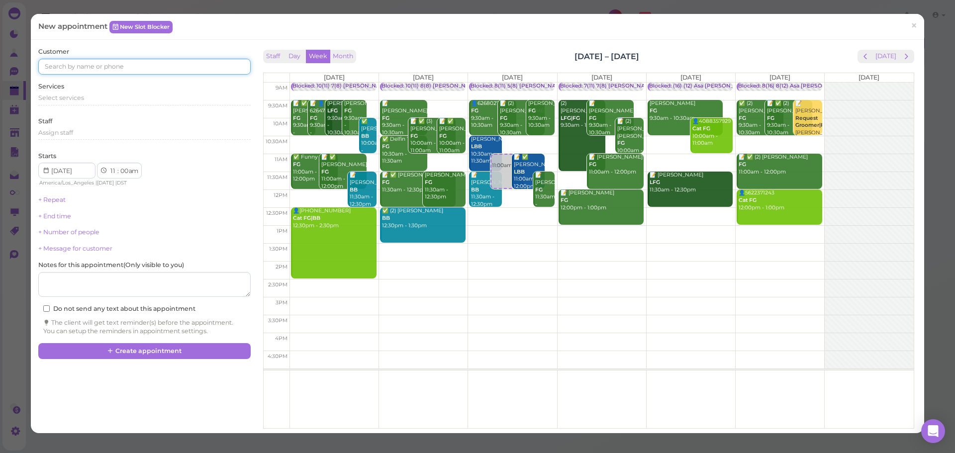
click at [123, 63] on input at bounding box center [144, 67] width 212 height 16
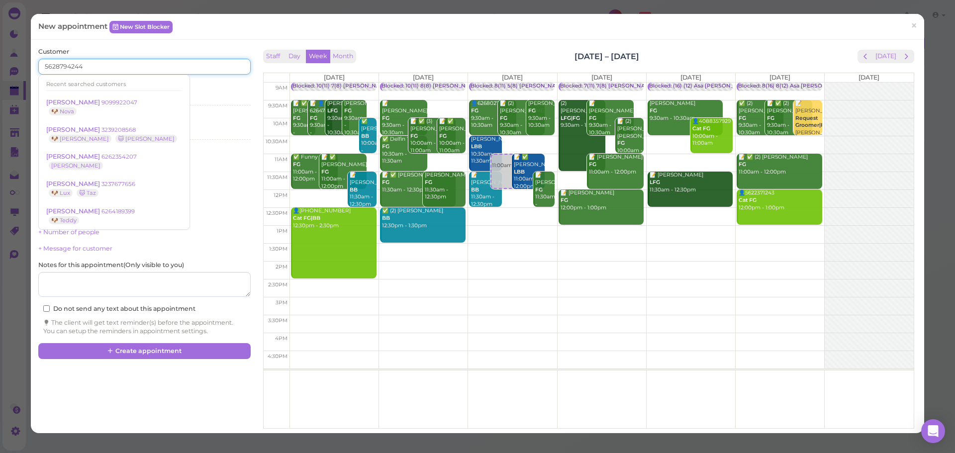
click at [68, 64] on input "5628794244" at bounding box center [144, 67] width 212 height 16
drag, startPoint x: 74, startPoint y: 64, endPoint x: 66, endPoint y: 65, distance: 7.5
click at [66, 65] on input "5628794244" at bounding box center [144, 67] width 212 height 16
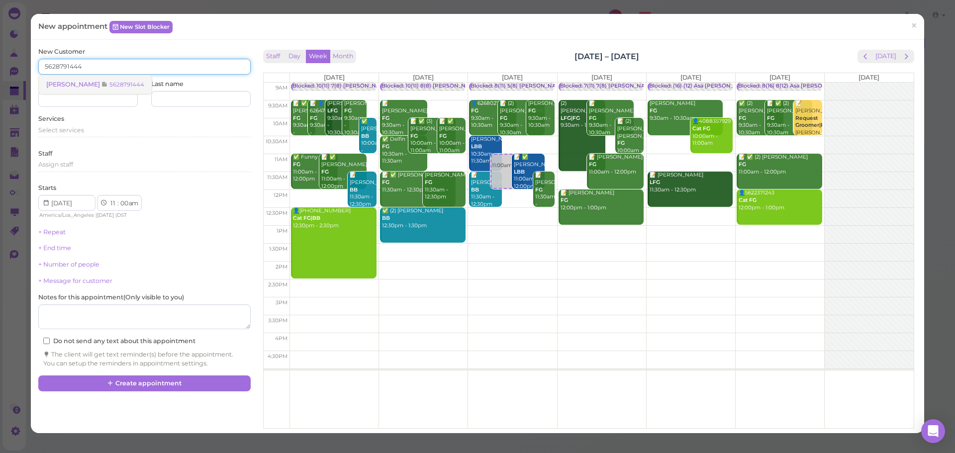
type input "5628791444"
click at [86, 79] on link "Richard DeBayona 5628791444" at bounding box center [95, 84] width 113 height 19
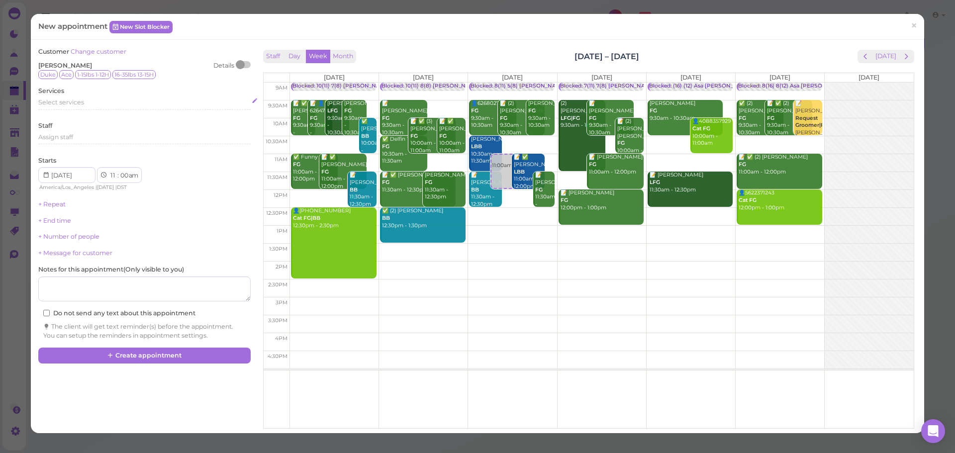
click at [72, 104] on span "Select services" at bounding box center [61, 102] width 46 height 7
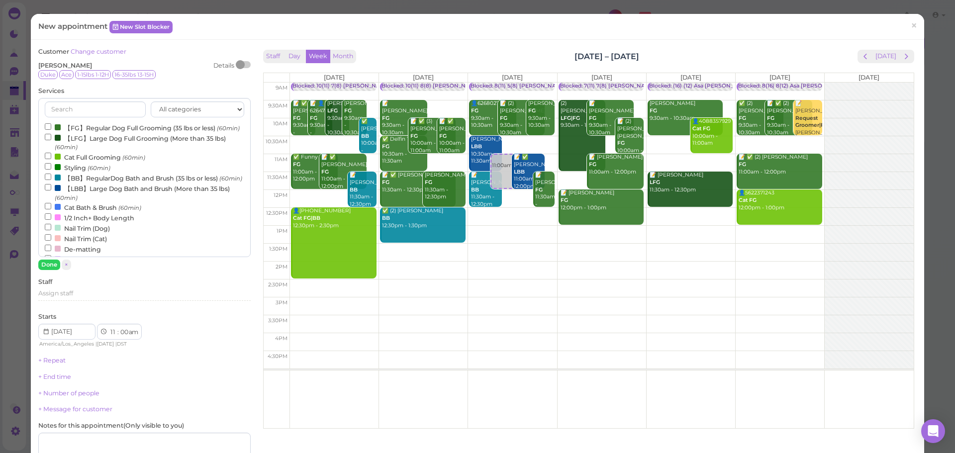
click at [117, 127] on label "【FG】Regular Dog Full Grooming (35 lbs or less) (60min)" at bounding box center [142, 127] width 195 height 10
click at [51, 127] on input "【FG】Regular Dog Full Grooming (35 lbs or less) (60min)" at bounding box center [48, 126] width 6 height 6
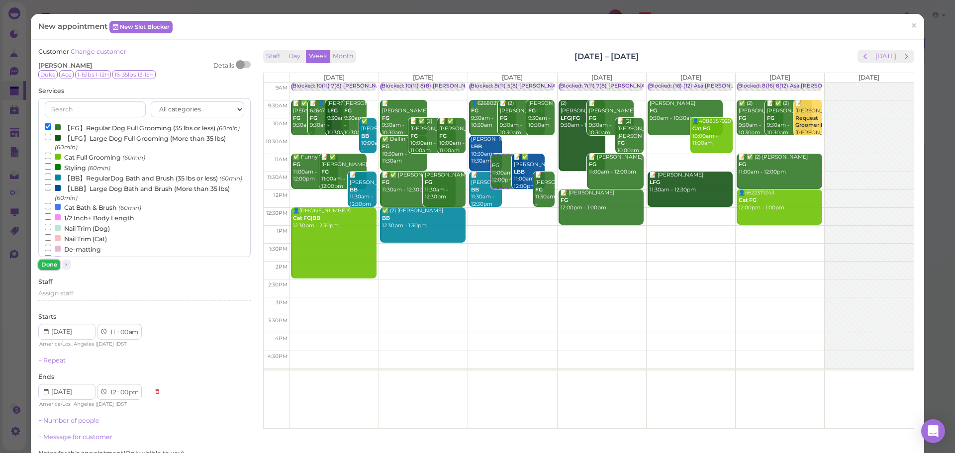
click at [47, 265] on button "Done" at bounding box center [49, 265] width 22 height 10
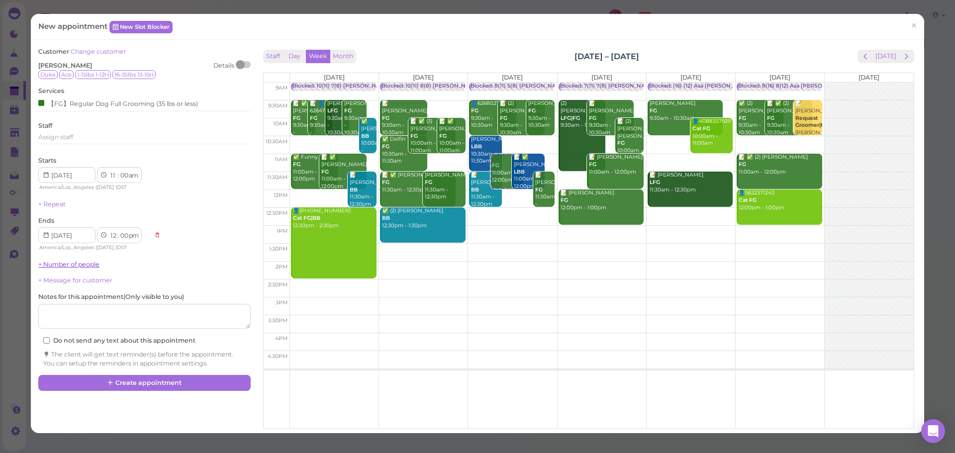
click at [71, 262] on link "+ Number of people" at bounding box center [68, 264] width 61 height 7
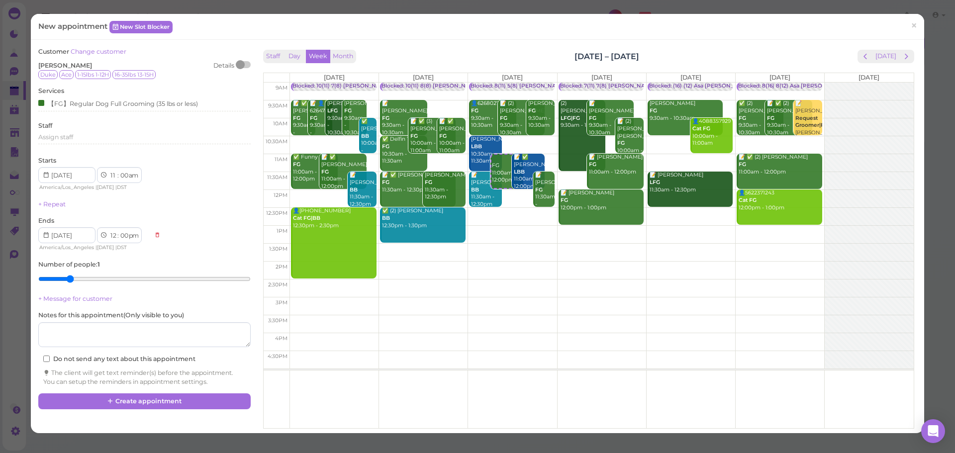
drag, startPoint x: 52, startPoint y: 279, endPoint x: 66, endPoint y: 280, distance: 14.5
type input "2"
click at [66, 280] on input "range" at bounding box center [144, 279] width 212 height 16
click at [155, 403] on button "Create appointment" at bounding box center [144, 402] width 212 height 16
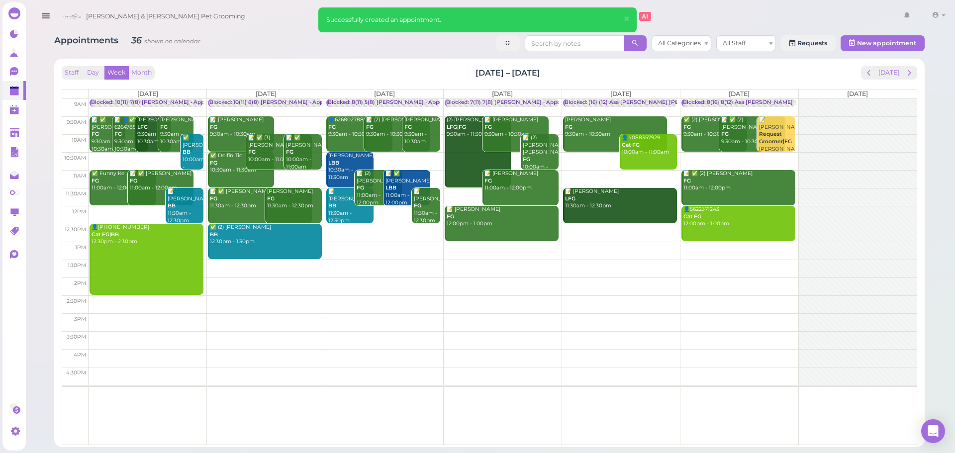
click at [420, 69] on div "Staff Day Week Month Oct 6 – 12, 2025 Today" at bounding box center [490, 72] width 856 height 13
click at [358, 104] on div "Blocked: 8(11) 5(8) Asa Helen • Appointment" at bounding box center [396, 102] width 136 height 7
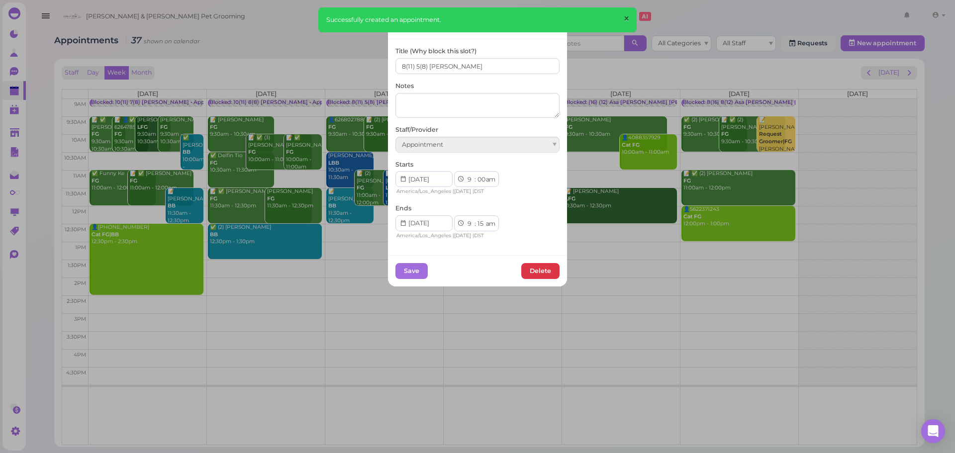
click at [631, 18] on button "×" at bounding box center [626, 18] width 18 height 23
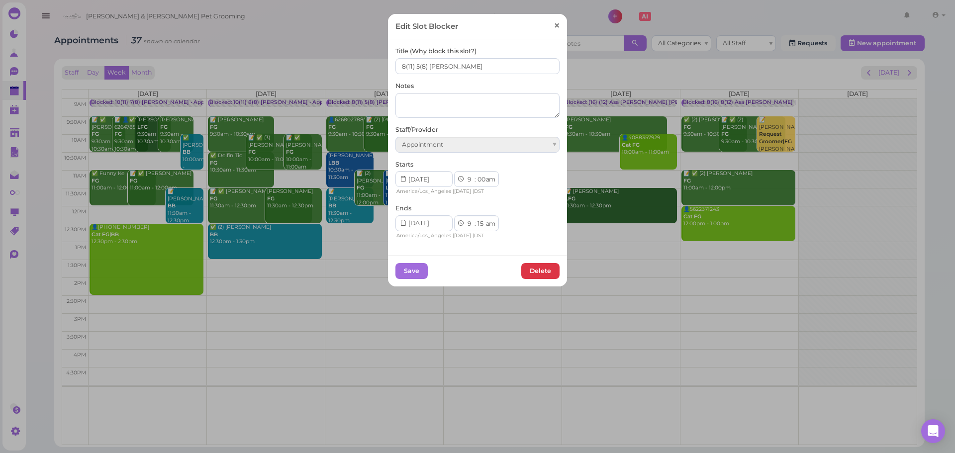
click at [555, 24] on span "×" at bounding box center [557, 26] width 6 height 14
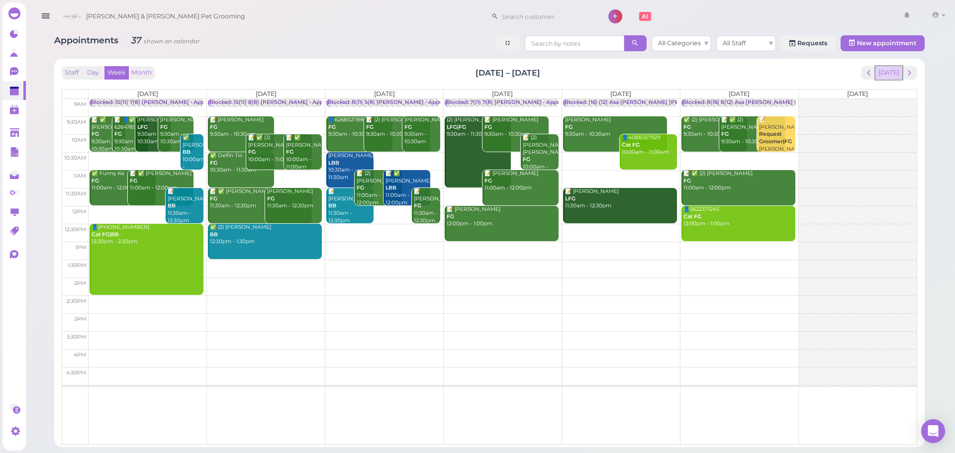
click at [894, 74] on button "[DATE]" at bounding box center [889, 72] width 27 height 13
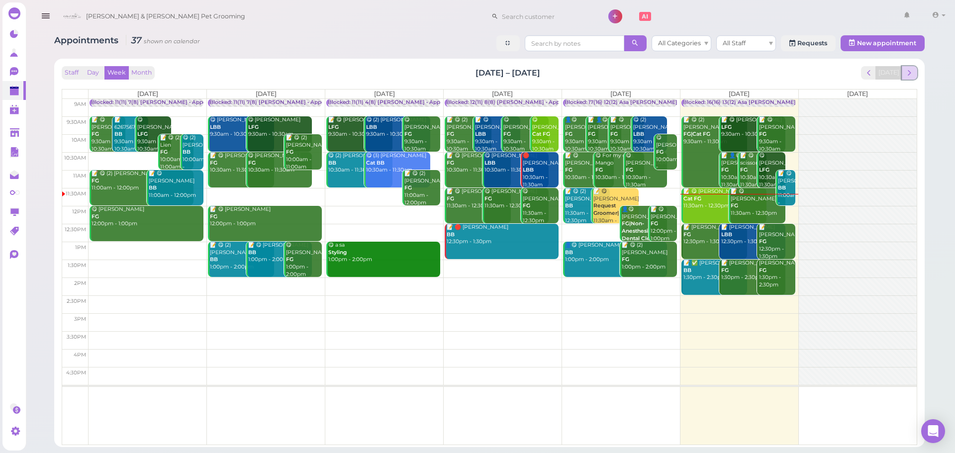
click at [914, 71] on span "next" at bounding box center [909, 72] width 9 height 9
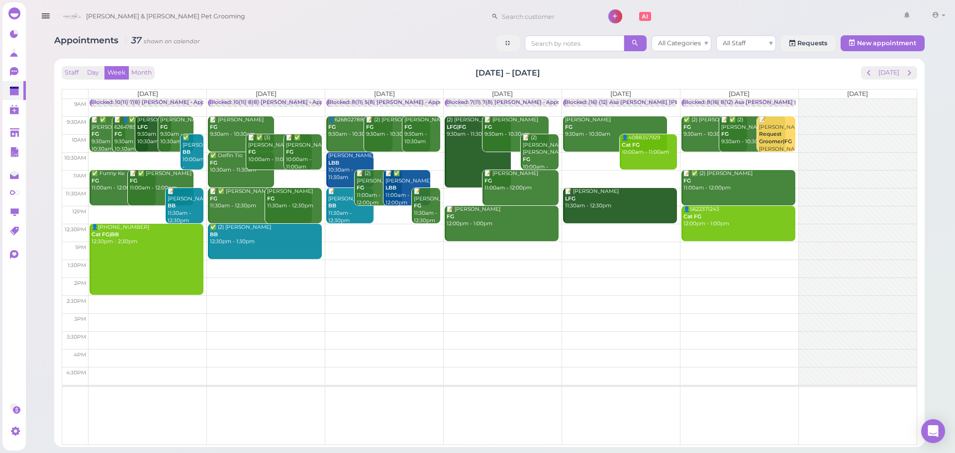
click at [400, 102] on div "Blocked: 8(11) 5(8) Asa Helen • Appointment" at bounding box center [396, 102] width 136 height 7
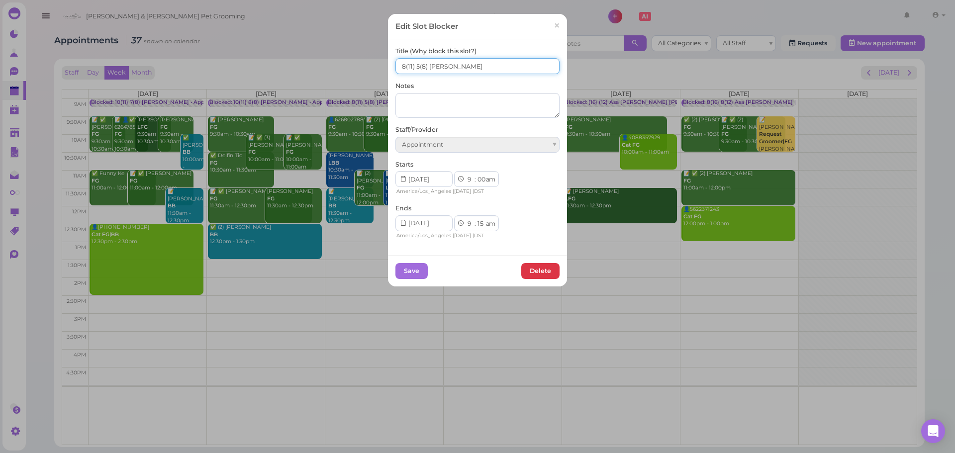
drag, startPoint x: 402, startPoint y: 64, endPoint x: 391, endPoint y: 64, distance: 11.0
click at [391, 64] on div "Title (Why block this slot?) 8(11) 5(8) Asa Helen Notes Staff/Provider Appointm…" at bounding box center [477, 146] width 179 height 215
click at [414, 65] on input "10(11) 5(8) Asa Helen" at bounding box center [478, 66] width 164 height 16
type input "10(11) 7(8) Asa Helen"
click at [411, 271] on button "Save" at bounding box center [412, 271] width 32 height 16
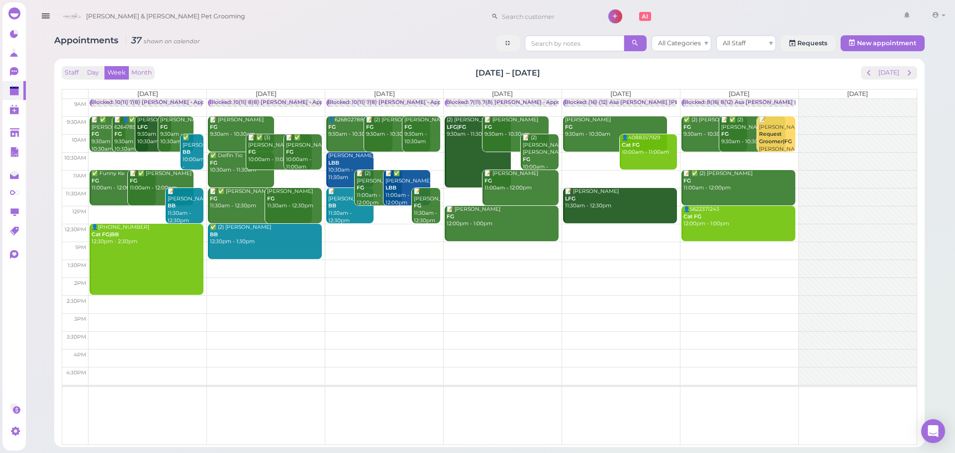
click at [373, 59] on div "Staff Day Week Month Oct 6 – 12, 2025 Today Mon 10/6 Tue 10/7 Wed 10/8 Thu 10/9…" at bounding box center [489, 253] width 871 height 389
click at [895, 74] on button "[DATE]" at bounding box center [889, 72] width 27 height 13
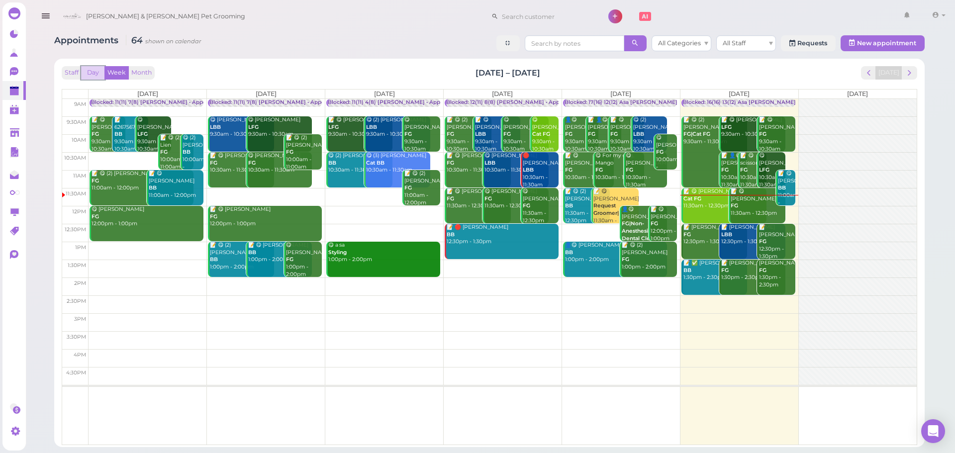
click at [96, 74] on button "Day" at bounding box center [93, 72] width 24 height 13
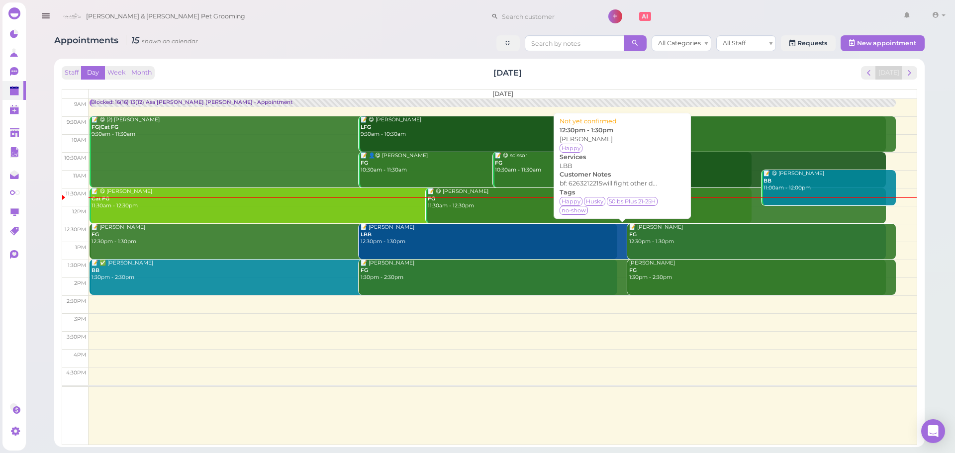
click at [487, 233] on div "📝 Shelly Huang LBB 12:30pm - 1:30pm" at bounding box center [623, 235] width 526 height 22
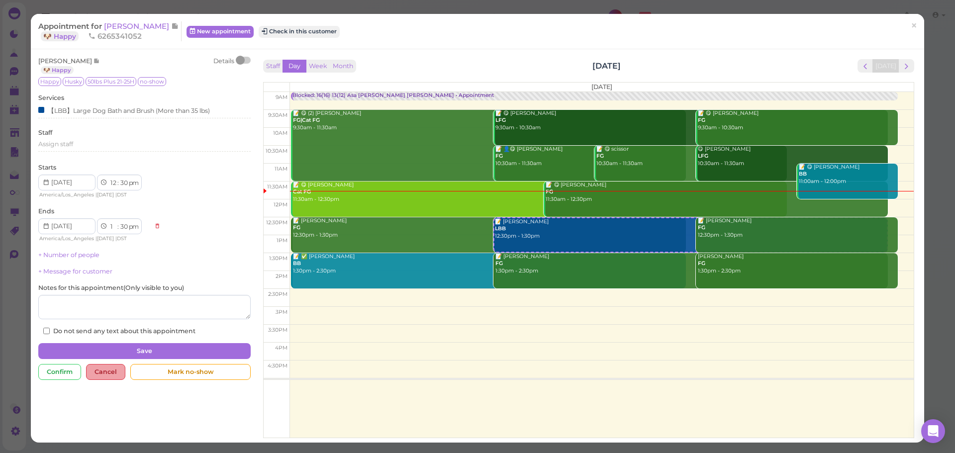
click at [102, 374] on div "Cancel" at bounding box center [105, 372] width 39 height 16
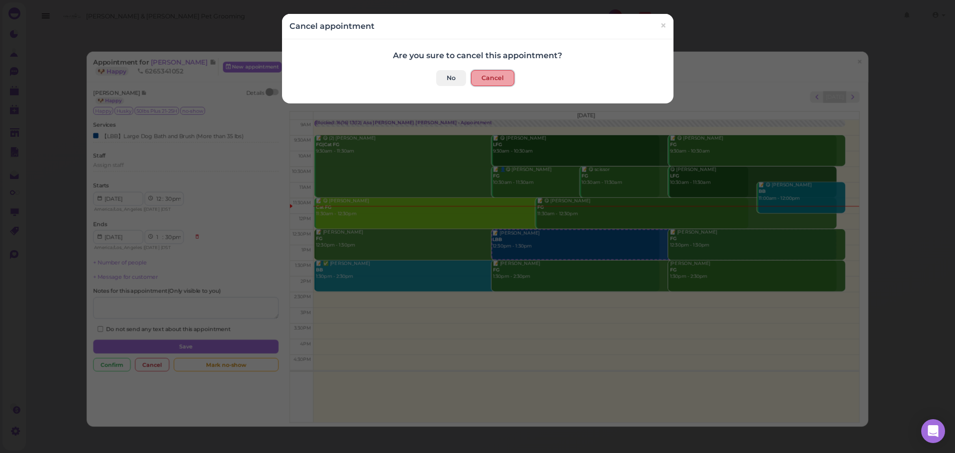
click at [489, 80] on button "Cancel" at bounding box center [492, 78] width 43 height 16
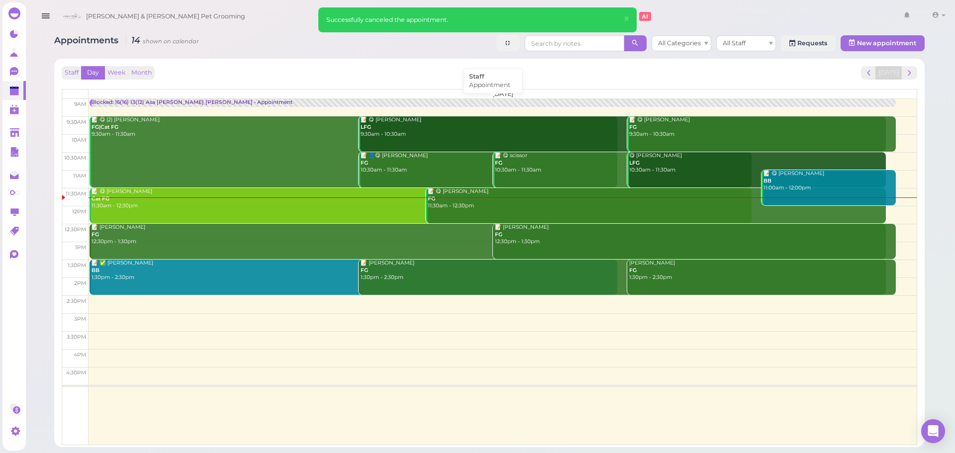
click at [145, 99] on div "Blocked: 16(16) 13(12) Asa Helen Rebecca • Appointment" at bounding box center [192, 102] width 202 height 7
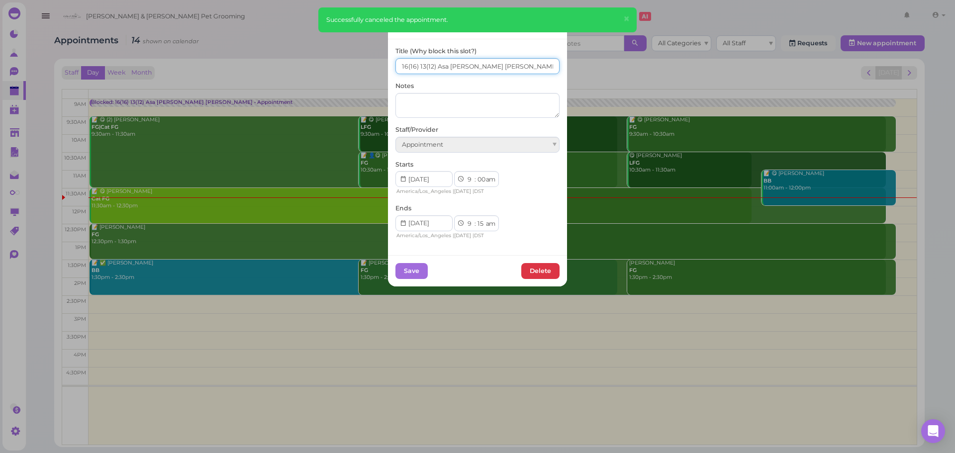
click at [404, 68] on input "16(16) 13(12) Asa Helen Rebecca" at bounding box center [478, 66] width 164 height 16
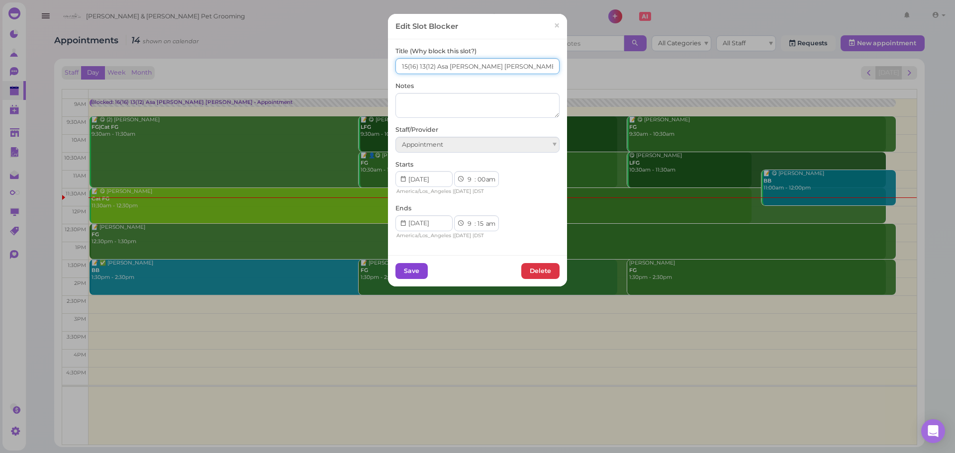
type input "15(16) 13(12) Asa Helen Rebecca"
click at [408, 273] on button "Save" at bounding box center [412, 271] width 32 height 16
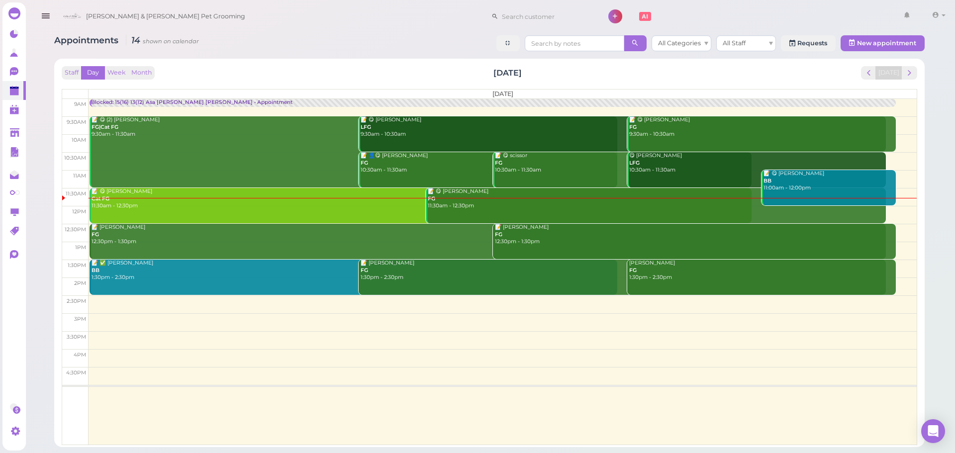
click at [384, 69] on div "Staff Day Week Month Saturday, Oct 4 Today" at bounding box center [490, 72] width 856 height 13
click at [944, 344] on div "Appointments 14 shown on calendar All Categories All Staff Requests New appoint…" at bounding box center [489, 223] width 931 height 447
click at [279, 75] on div "Staff Day Week Month Saturday, Oct 4 Today" at bounding box center [490, 72] width 856 height 13
click at [284, 82] on div "Staff Day Week Month Saturday, Oct 4 Today Saturday 9am 9:30am 10am 10:30am 11a…" at bounding box center [490, 255] width 856 height 379
click at [277, 78] on div "Staff Day Week Month Saturday, Oct 4 Today" at bounding box center [490, 72] width 856 height 13
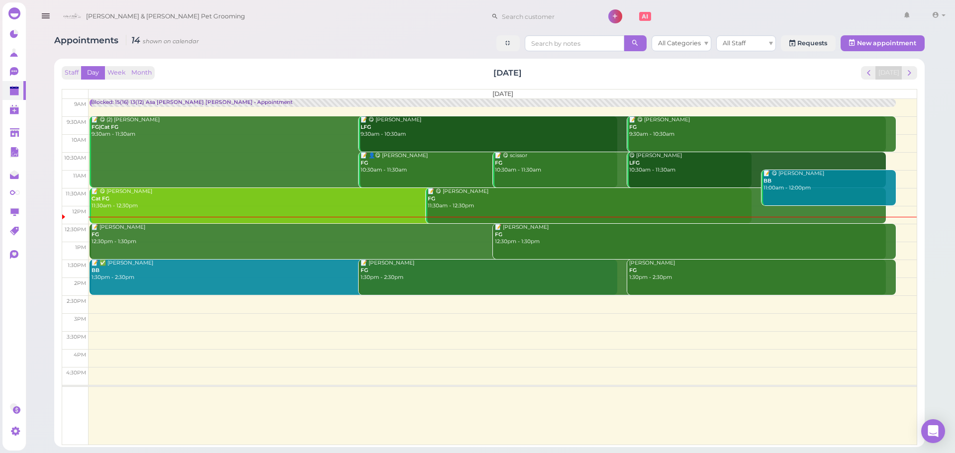
click at [228, 75] on div "Staff Day Week Month Saturday, Oct 4 Today" at bounding box center [490, 72] width 856 height 13
click at [778, 76] on div "Staff Day Week Month Saturday, Oct 4 Today" at bounding box center [490, 72] width 856 height 13
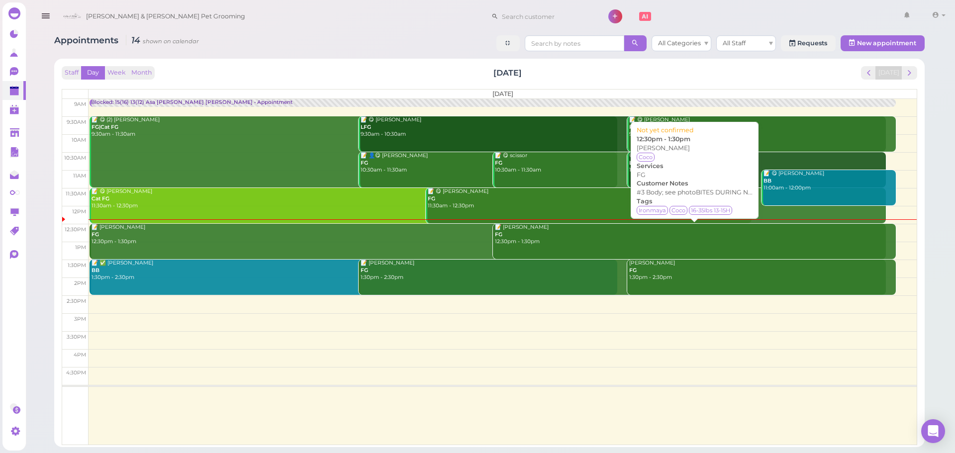
click at [507, 244] on div "📝 Thanh Lieu FG 12:30pm - 1:30pm" at bounding box center [696, 235] width 402 height 22
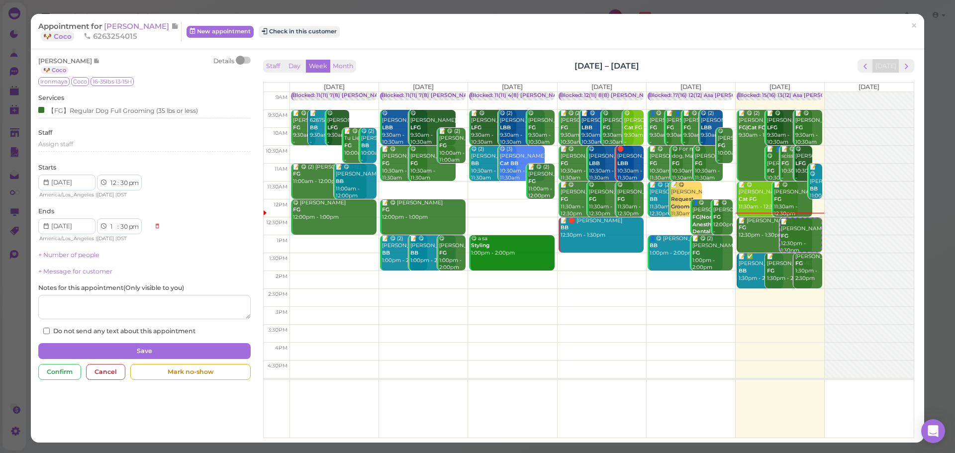
click at [120, 38] on span "6263254015" at bounding box center [111, 35] width 54 height 9
drag, startPoint x: 909, startPoint y: 25, endPoint x: 840, endPoint y: 26, distance: 68.7
click at [911, 25] on span "×" at bounding box center [914, 26] width 6 height 14
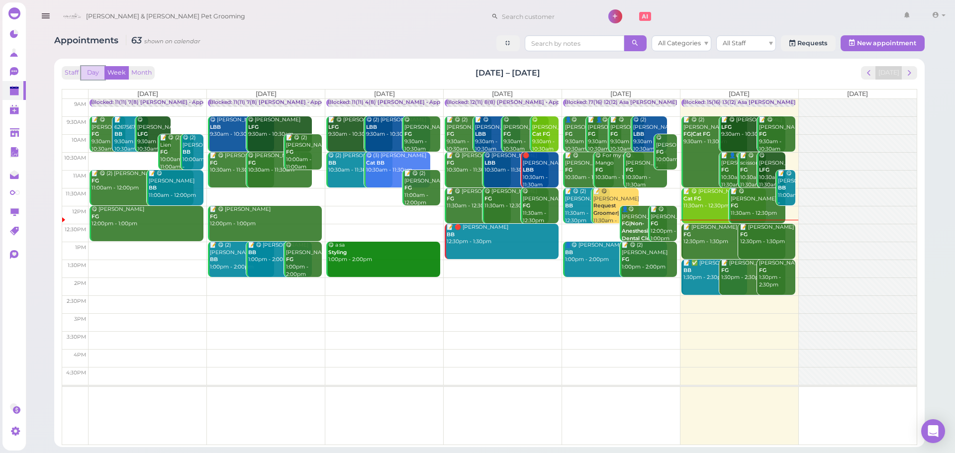
click at [96, 70] on button "Day" at bounding box center [93, 72] width 24 height 13
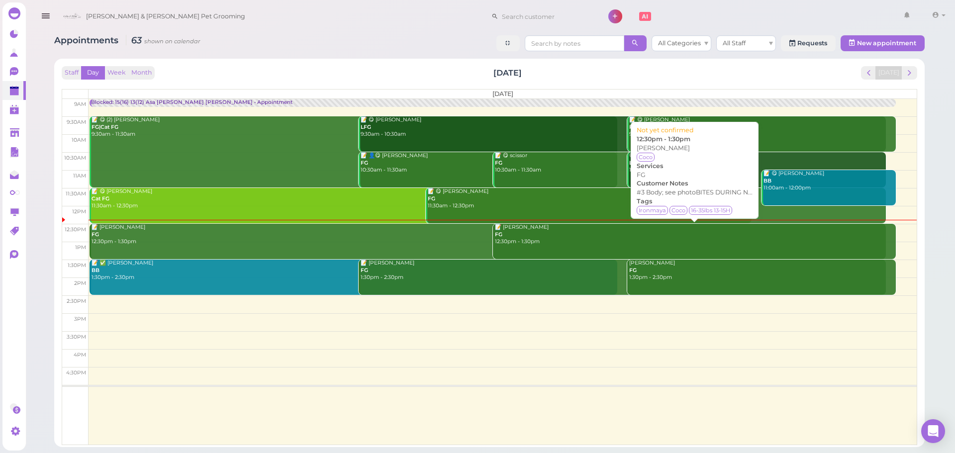
click at [527, 238] on div "📝 Thanh Lieu FG 12:30pm - 1:30pm" at bounding box center [696, 235] width 402 height 22
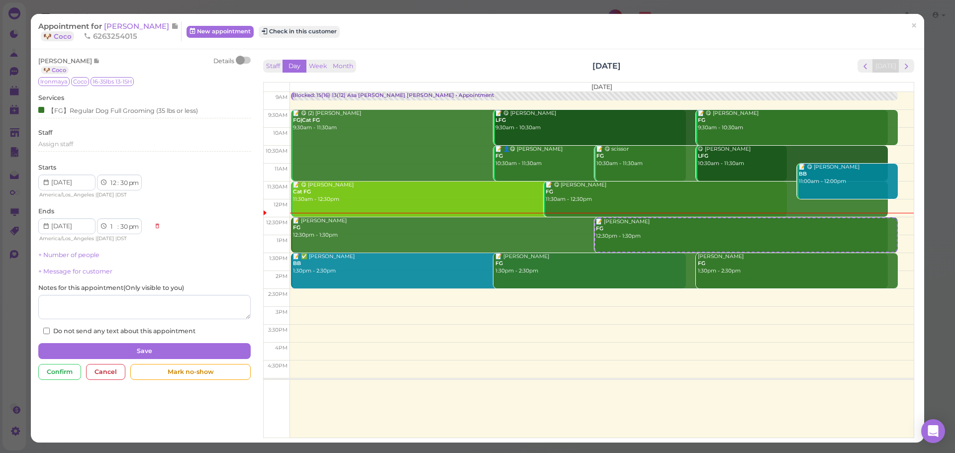
click at [183, 81] on div "Ironmaya Coco 16-35lbs 13-15H" at bounding box center [144, 81] width 212 height 9
drag, startPoint x: 92, startPoint y: 34, endPoint x: 143, endPoint y: 38, distance: 51.9
click at [143, 38] on div "Appointment for Thanh Lieu 🐶 Coco 6263254015" at bounding box center [109, 31] width 143 height 20
click at [147, 50] on div "Thanh Lieu 🐶 Coco Details Ironmaya Coco 16-35lbs 13-15H Services 【FG】Regular Do…" at bounding box center [478, 246] width 894 height 394
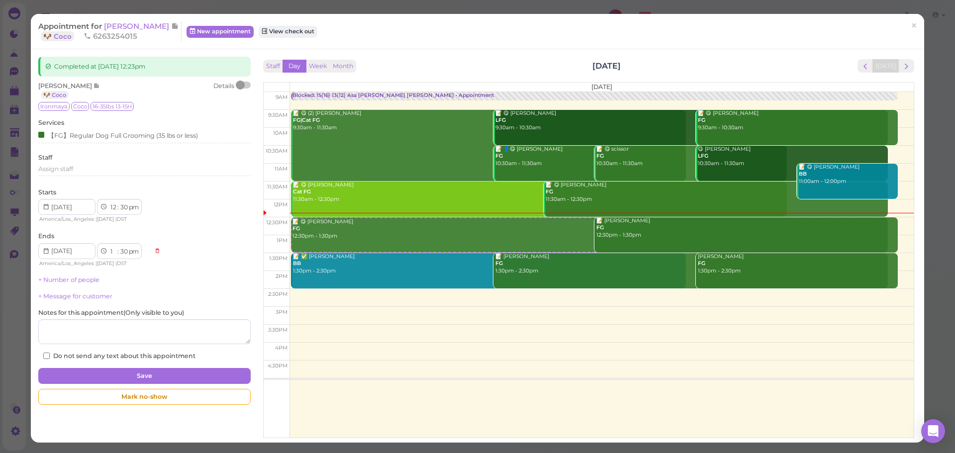
click at [244, 87] on div at bounding box center [244, 85] width 14 height 7
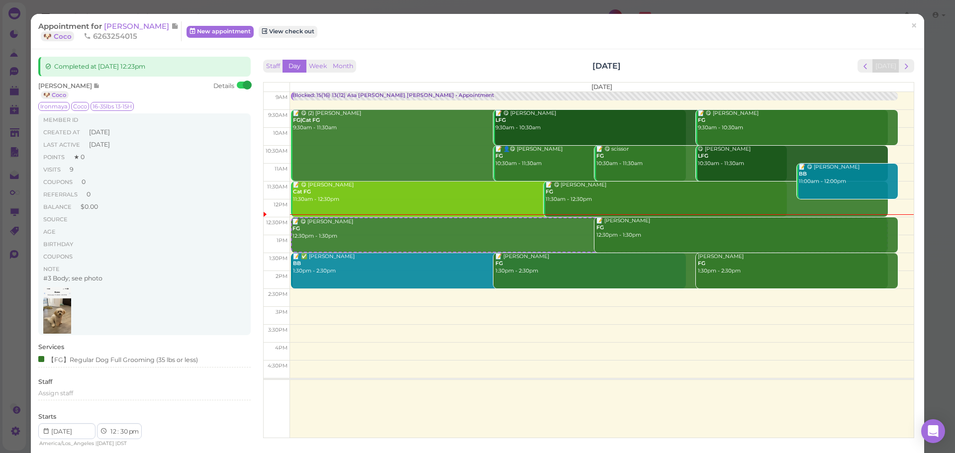
scroll to position [43, 0]
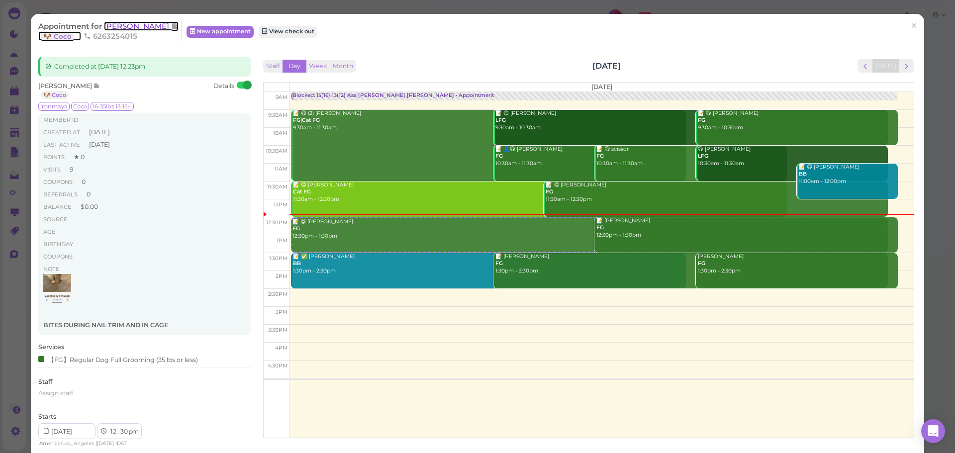
click at [132, 21] on span "[PERSON_NAME]" at bounding box center [137, 25] width 67 height 9
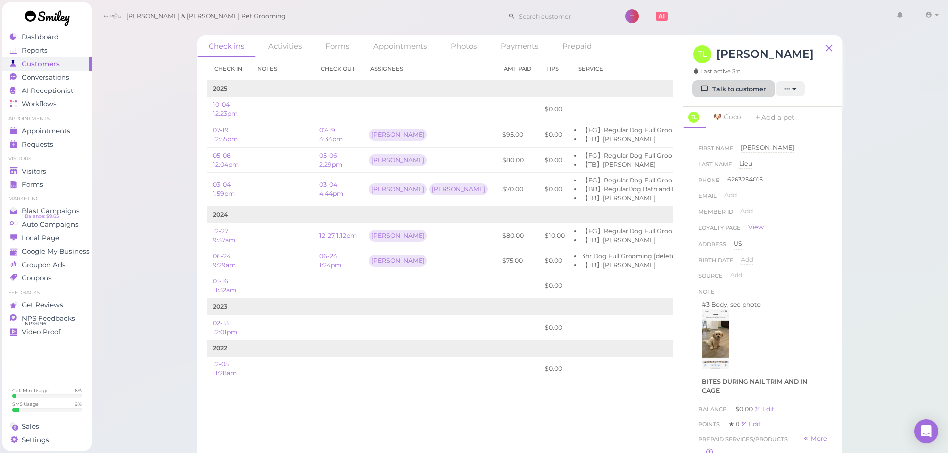
click at [717, 93] on link "Talk to customer" at bounding box center [733, 89] width 81 height 16
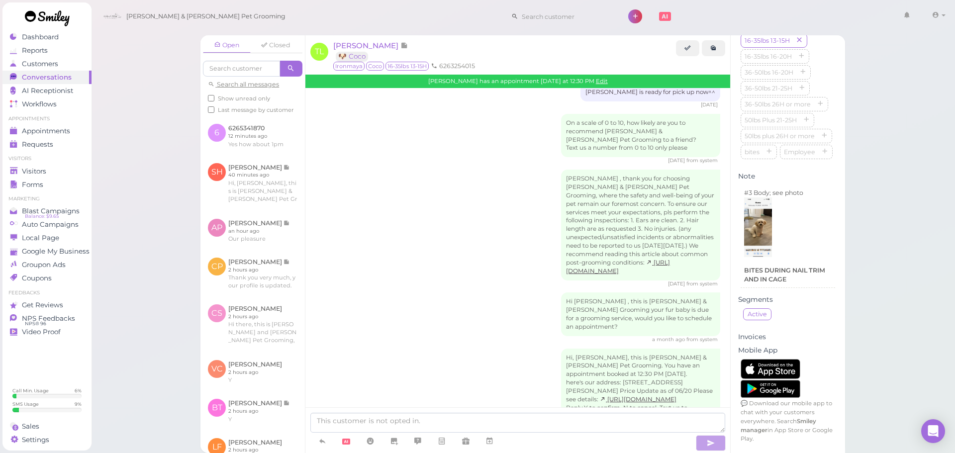
scroll to position [561, 0]
click at [802, 193] on p "#3 Body; see photo" at bounding box center [788, 193] width 88 height 9
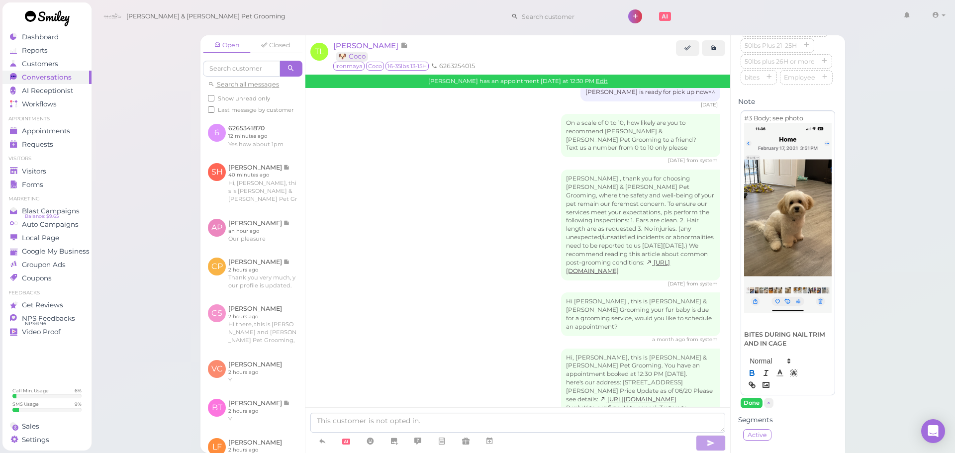
click at [808, 123] on p "#3 Body; see photo" at bounding box center [788, 118] width 88 height 9
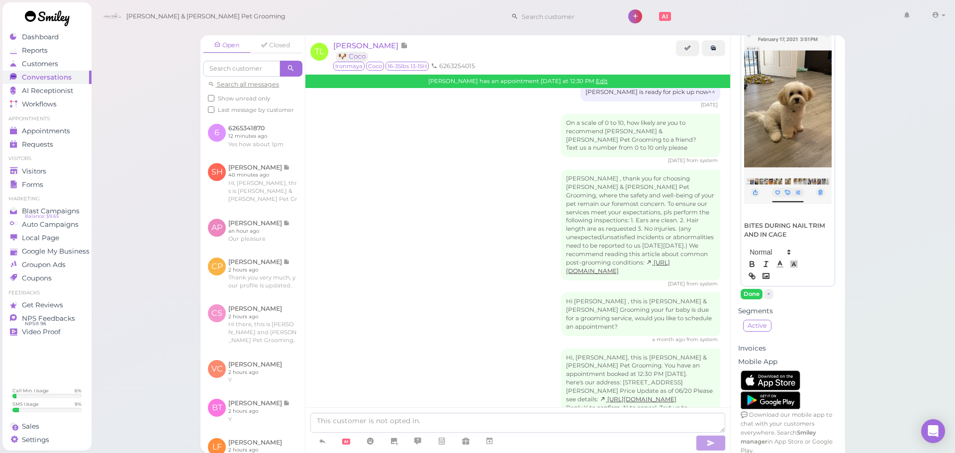
scroll to position [749, 0]
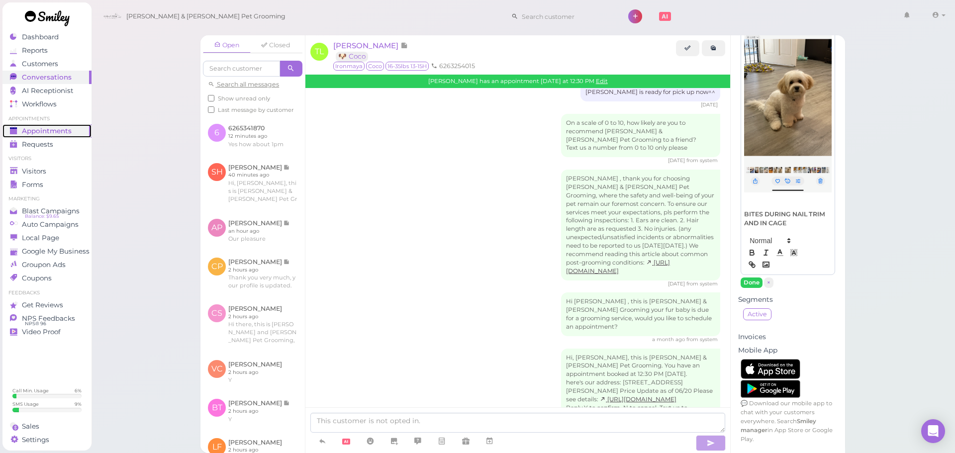
click at [54, 130] on span "Appointments" at bounding box center [47, 131] width 50 height 8
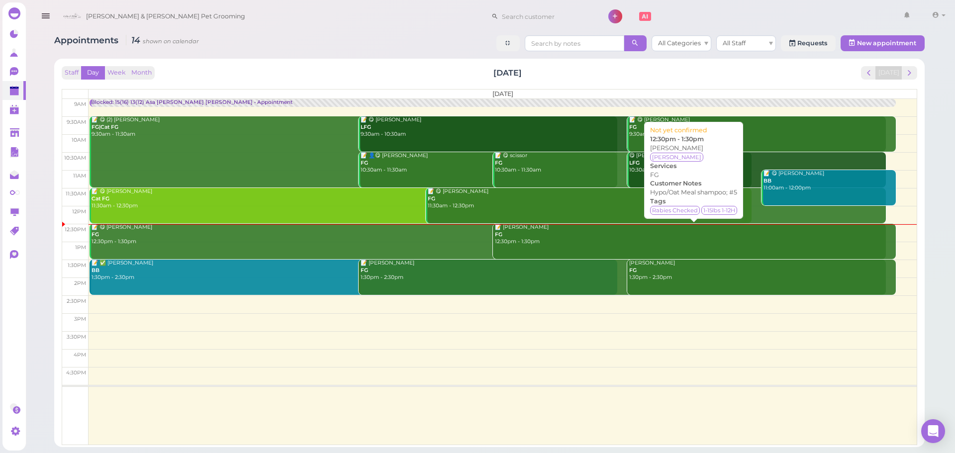
click at [585, 230] on div "📝 Julianne Muy FG 12:30pm - 1:30pm" at bounding box center [696, 235] width 402 height 22
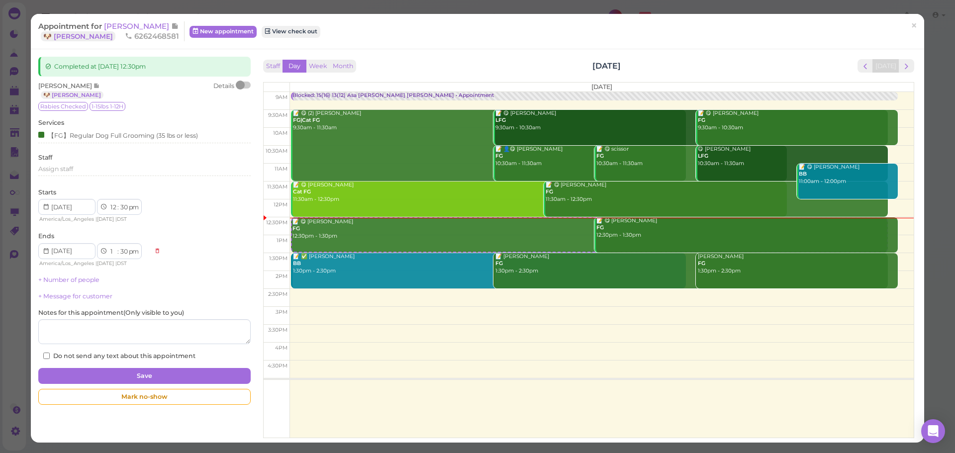
click at [247, 87] on div at bounding box center [244, 85] width 14 height 7
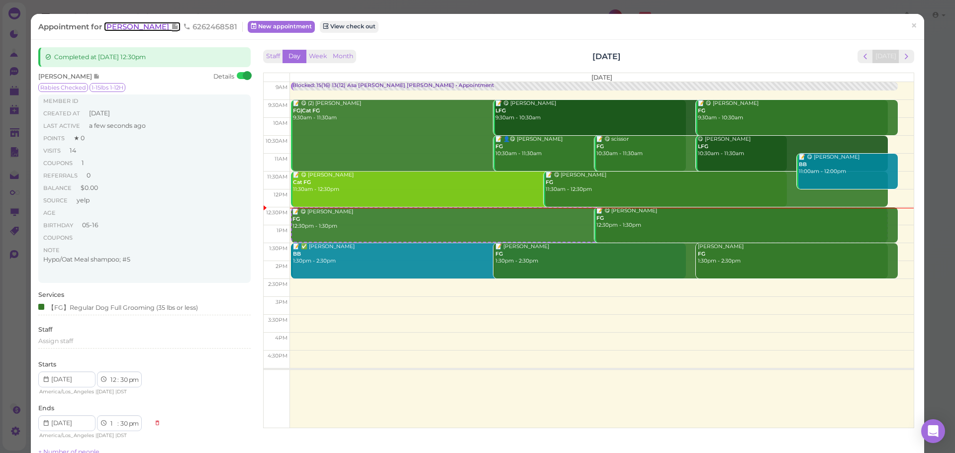
click at [126, 25] on span "[PERSON_NAME]" at bounding box center [137, 26] width 67 height 9
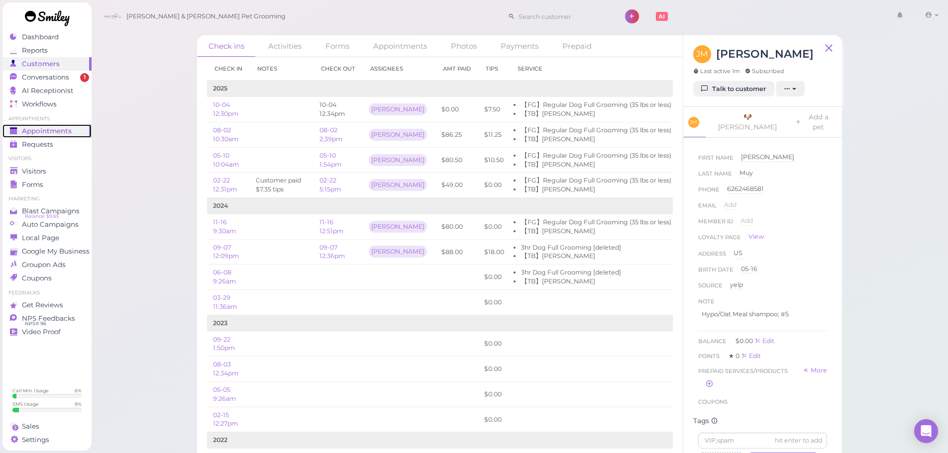
click at [74, 134] on div "Appointments" at bounding box center [46, 131] width 72 height 8
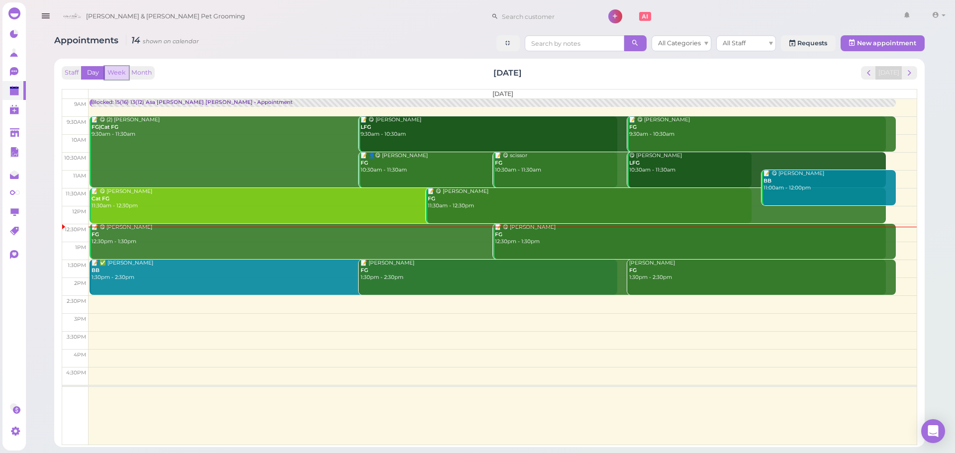
click at [121, 71] on button "Week" at bounding box center [116, 72] width 24 height 13
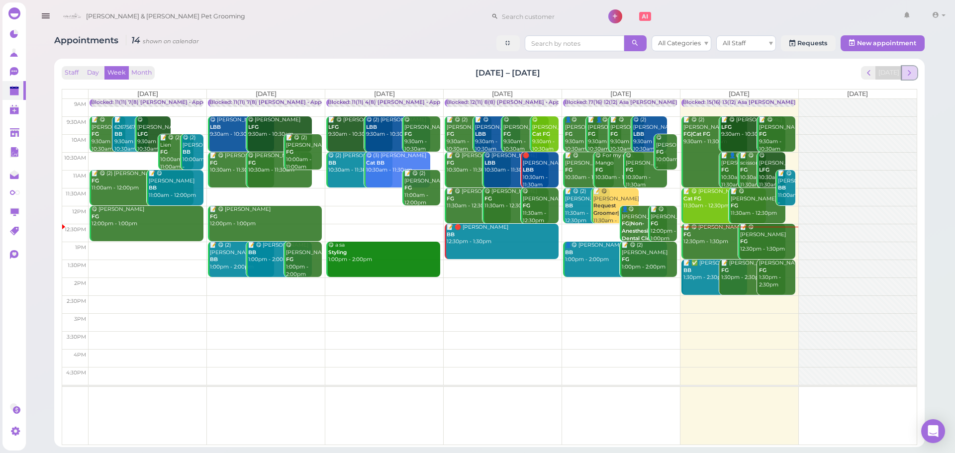
click at [912, 66] on button "next" at bounding box center [909, 72] width 15 height 13
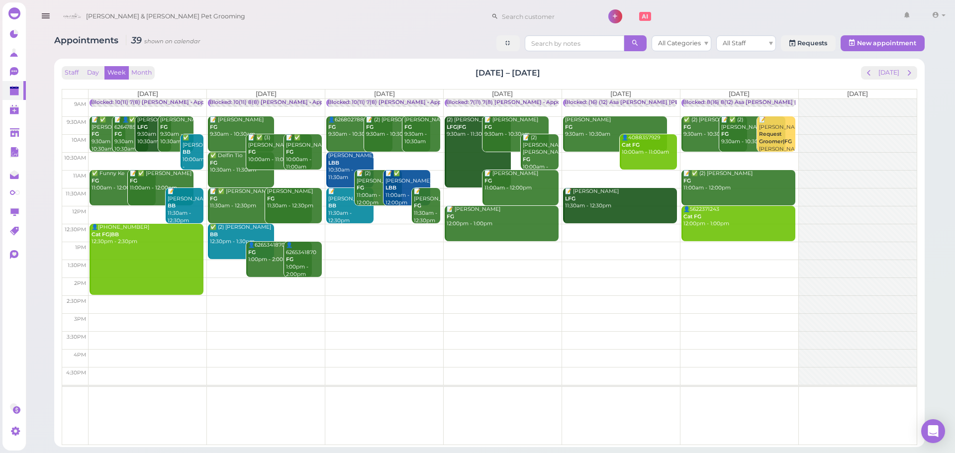
click at [292, 103] on div "Blocked: 10(11) 8(8) Asa Rebecca • Appointment" at bounding box center [278, 102] width 138 height 7
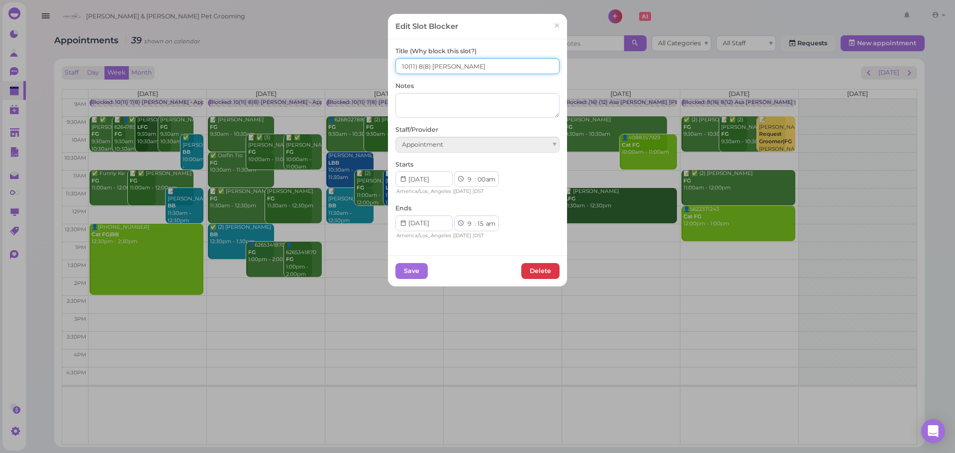
drag, startPoint x: 403, startPoint y: 64, endPoint x: 386, endPoint y: 63, distance: 17.4
click at [388, 63] on div "Title (Why block this slot?) 10(11) 8(8) Asa Rebecca Notes Staff/Provider Appoi…" at bounding box center [477, 146] width 179 height 215
click at [413, 65] on input "11(11) 8(8) Asa Rebecca" at bounding box center [478, 66] width 164 height 16
type input "11(11) 9(8) Asa Rebecca"
click at [402, 271] on button "Save" at bounding box center [412, 271] width 32 height 16
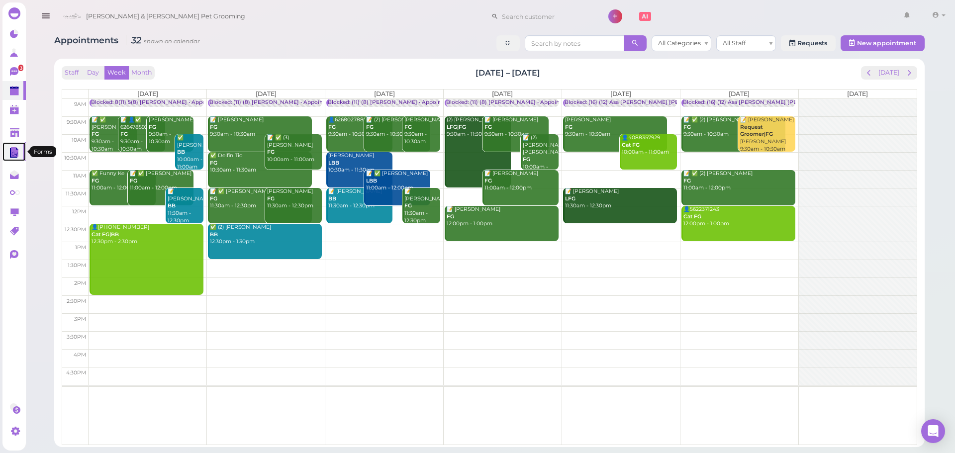
click at [14, 150] on polygon at bounding box center [14, 151] width 7 height 9
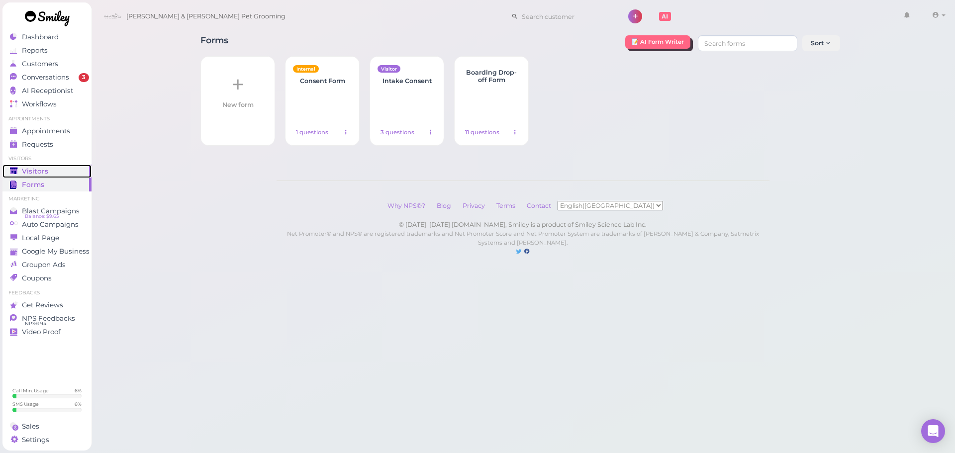
click at [46, 169] on div "Visitors" at bounding box center [46, 171] width 72 height 8
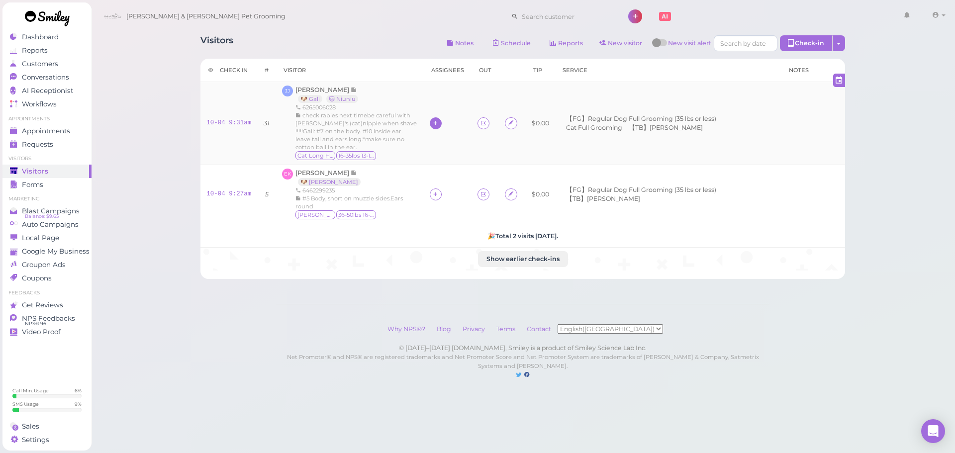
click at [432, 120] on icon at bounding box center [435, 122] width 6 height 7
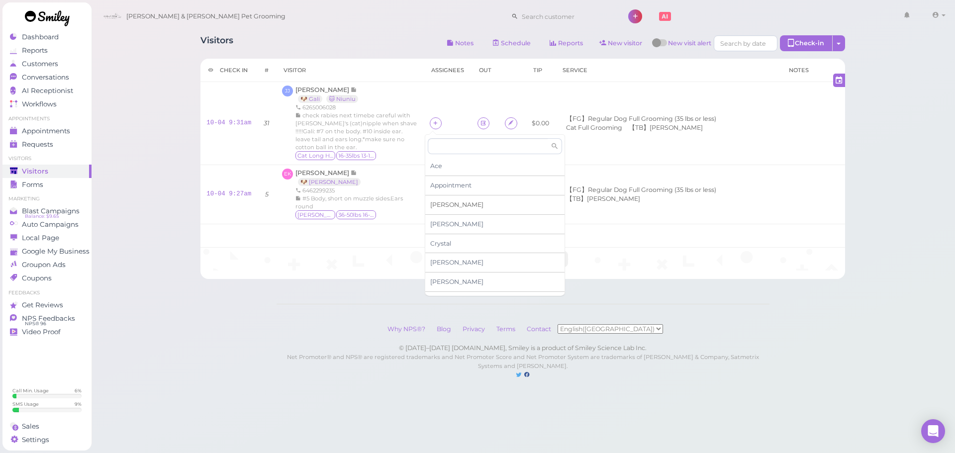
click at [435, 204] on span "[PERSON_NAME]" at bounding box center [456, 204] width 53 height 7
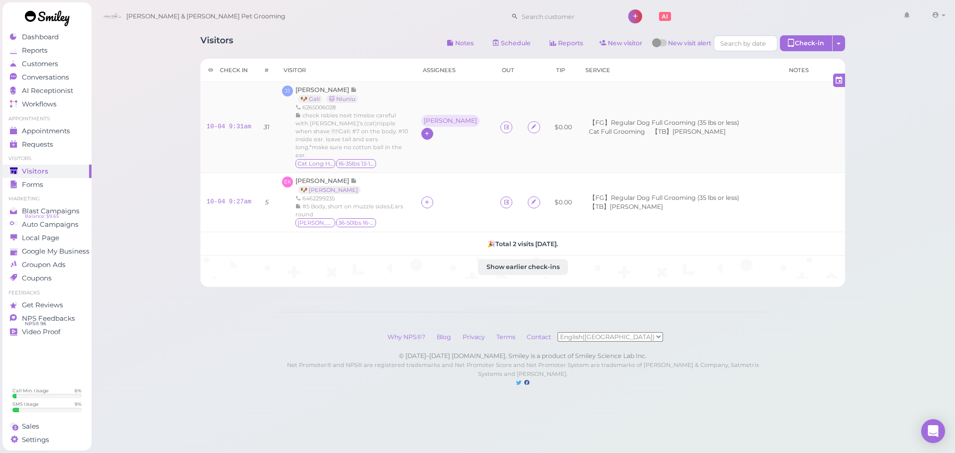
click at [430, 130] on icon at bounding box center [427, 133] width 6 height 7
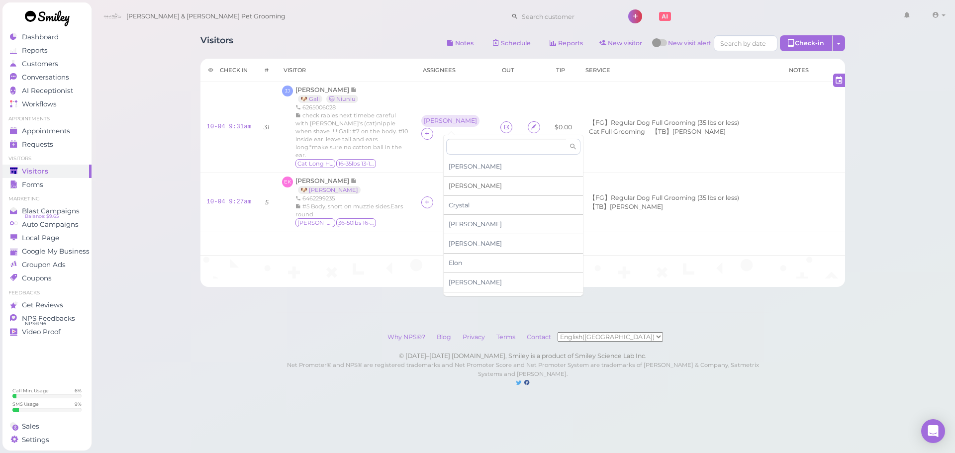
scroll to position [100, 0]
click at [464, 241] on span "[PERSON_NAME]" at bounding box center [475, 240] width 53 height 7
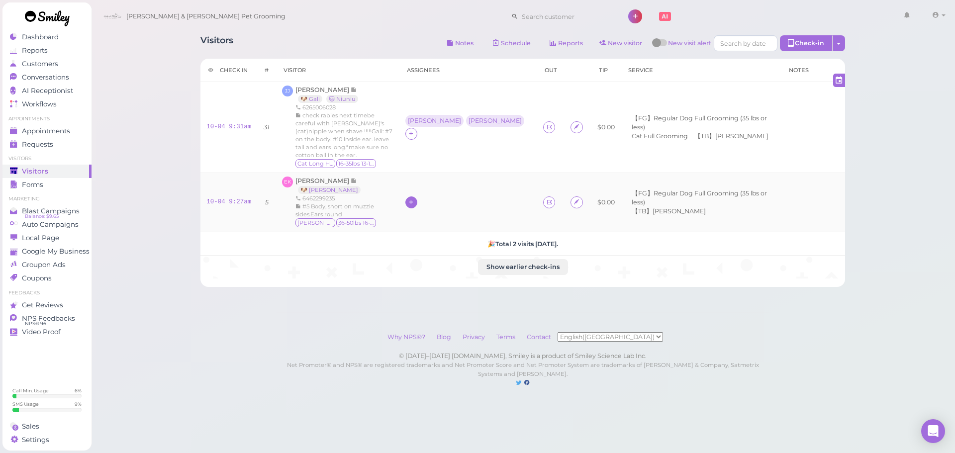
click at [414, 199] on icon at bounding box center [411, 202] width 6 height 7
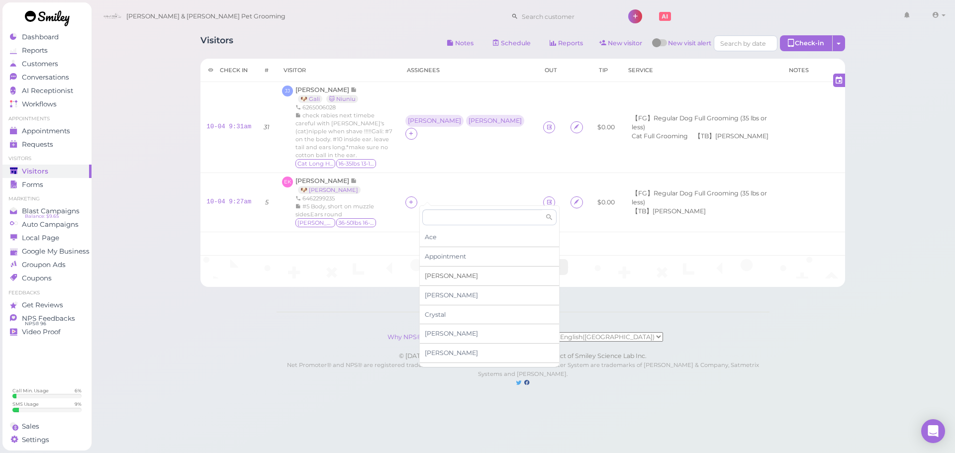
scroll to position [170, 0]
click at [439, 357] on span "[PERSON_NAME]" at bounding box center [451, 357] width 53 height 7
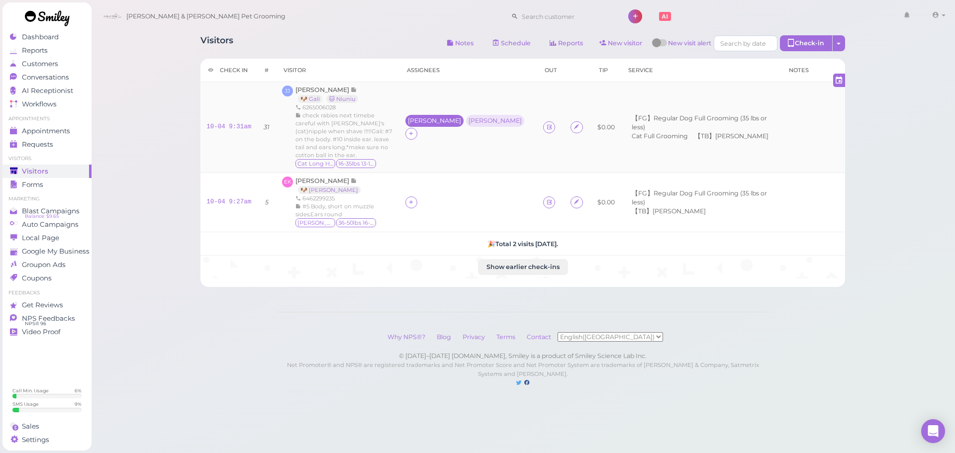
click at [430, 117] on div "[PERSON_NAME]" at bounding box center [434, 120] width 53 height 7
click at [437, 178] on span "Select pets" at bounding box center [444, 177] width 34 height 11
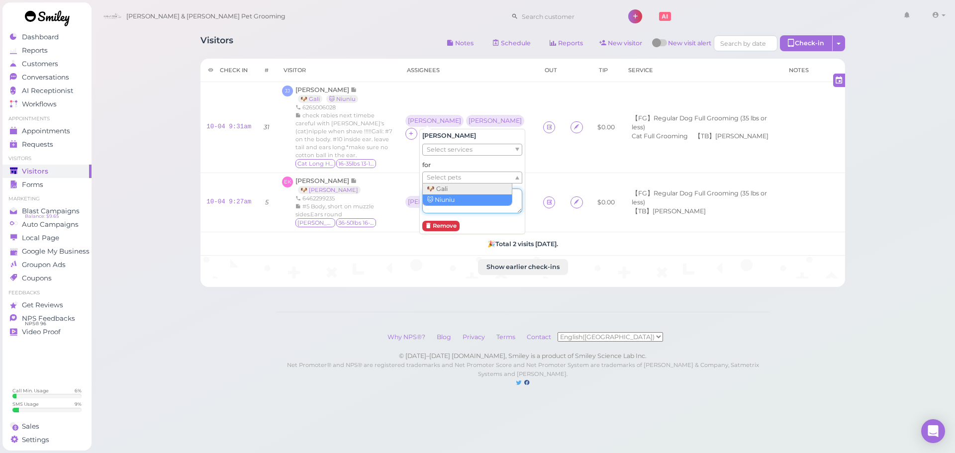
click at [440, 202] on textarea at bounding box center [472, 201] width 100 height 25
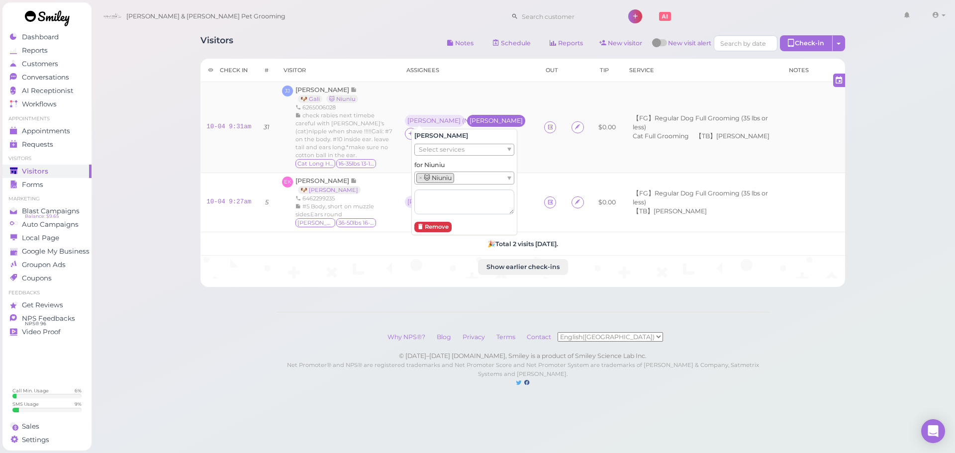
click at [470, 118] on div "[PERSON_NAME]" at bounding box center [496, 120] width 53 height 7
click at [472, 120] on div "[PERSON_NAME]" at bounding box center [496, 120] width 53 height 7
click at [463, 177] on ul "Select pets" at bounding box center [460, 177] width 91 height 11
click at [159, 253] on div "Visitors Notes Schedule Reports New visitor New visit alert Check-in Customer c…" at bounding box center [523, 203] width 865 height 407
click at [417, 199] on div "[PERSON_NAME]" at bounding box center [434, 202] width 53 height 7
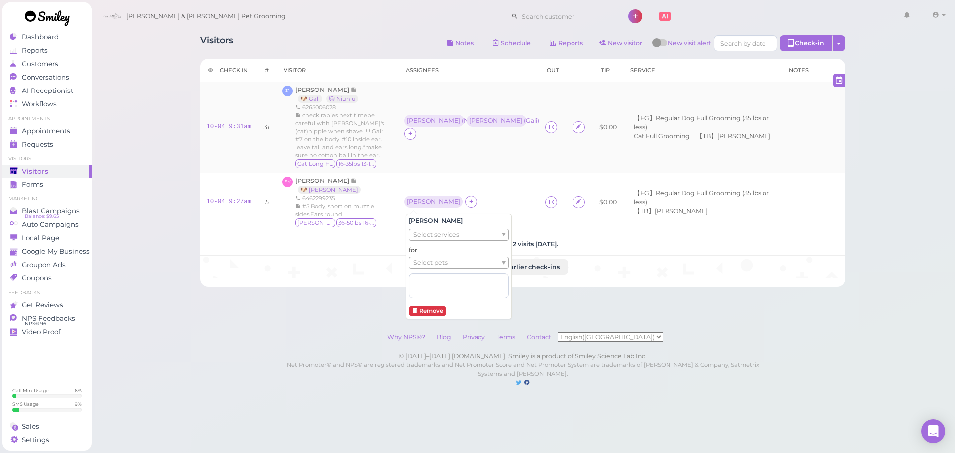
drag, startPoint x: 427, startPoint y: 258, endPoint x: 434, endPoint y: 268, distance: 12.0
click at [427, 259] on span "Select pets" at bounding box center [430, 262] width 34 height 11
click at [119, 183] on div "Visitors Notes Schedule Reports New visitor New visit alert Check-in Customer c…" at bounding box center [523, 203] width 865 height 407
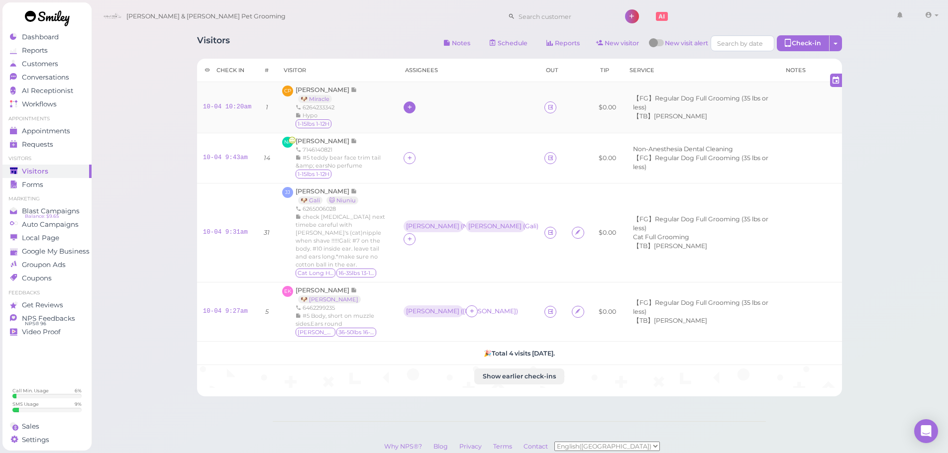
click at [409, 110] on icon at bounding box center [410, 106] width 6 height 7
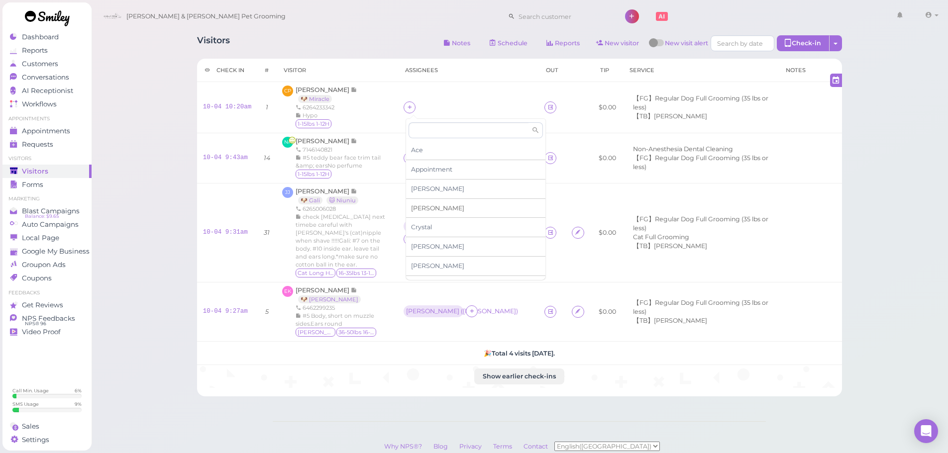
scroll to position [170, 0]
click at [422, 271] on span "[PERSON_NAME]" at bounding box center [437, 270] width 53 height 7
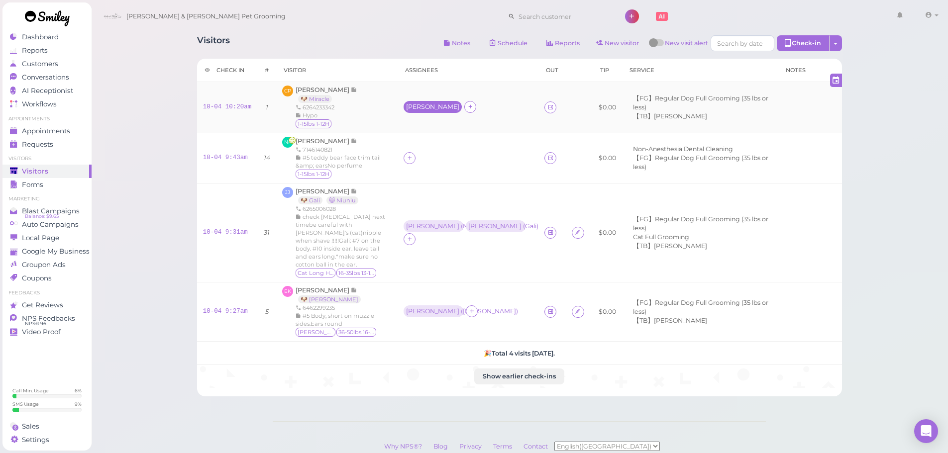
click at [413, 107] on div "[PERSON_NAME]" at bounding box center [432, 106] width 53 height 7
click at [428, 166] on span "Select pets" at bounding box center [430, 167] width 34 height 11
drag, startPoint x: 142, startPoint y: 152, endPoint x: 201, endPoint y: 149, distance: 58.8
click at [142, 152] on div "Visitors Notes Schedule Reports New visitor New visit alert Check-in Customer c…" at bounding box center [519, 258] width 857 height 516
click at [306, 140] on span "[PERSON_NAME]" at bounding box center [323, 140] width 55 height 7
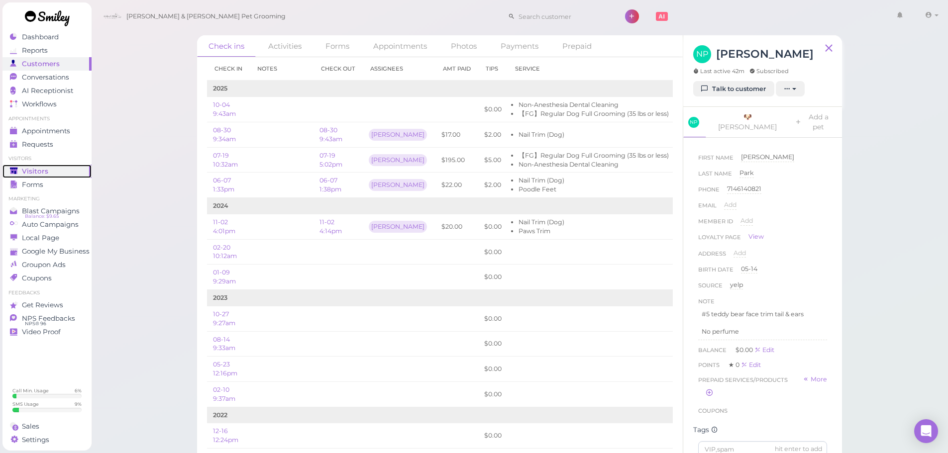
click at [47, 169] on div "Visitors" at bounding box center [46, 171] width 72 height 8
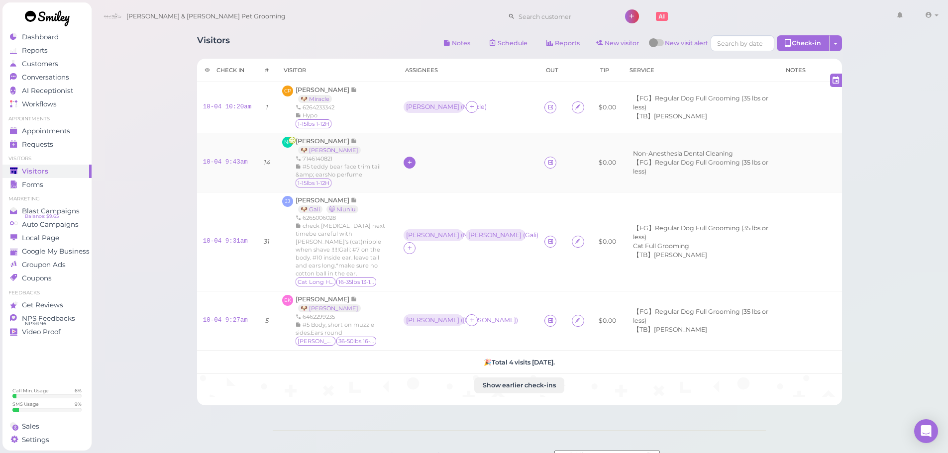
click at [409, 161] on icon at bounding box center [410, 162] width 6 height 7
click at [421, 245] on span "[PERSON_NAME]" at bounding box center [437, 243] width 53 height 7
click at [413, 164] on div "[PERSON_NAME]" at bounding box center [432, 162] width 53 height 7
click at [426, 226] on span "Select pets" at bounding box center [430, 222] width 34 height 11
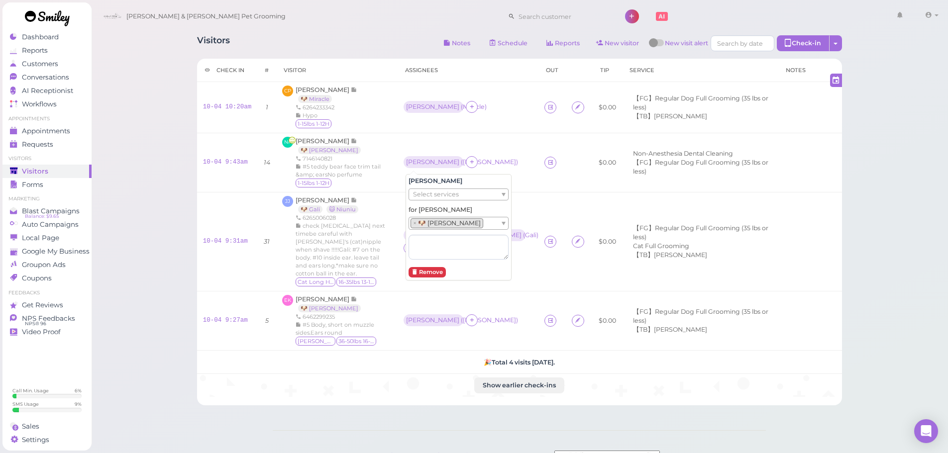
click at [156, 161] on div "Visitors Notes Schedule Reports New visitor New visit alert Check-in Customer c…" at bounding box center [519, 262] width 857 height 525
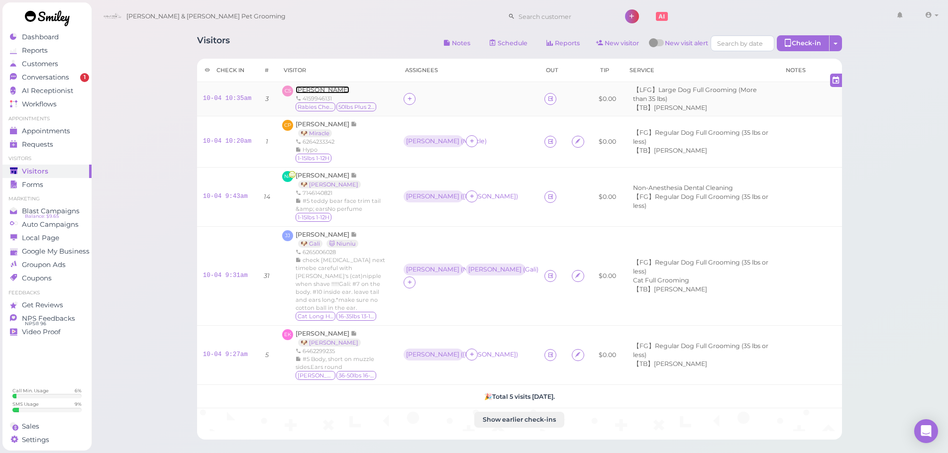
click at [306, 93] on span "Cesar Santiago" at bounding box center [323, 89] width 54 height 7
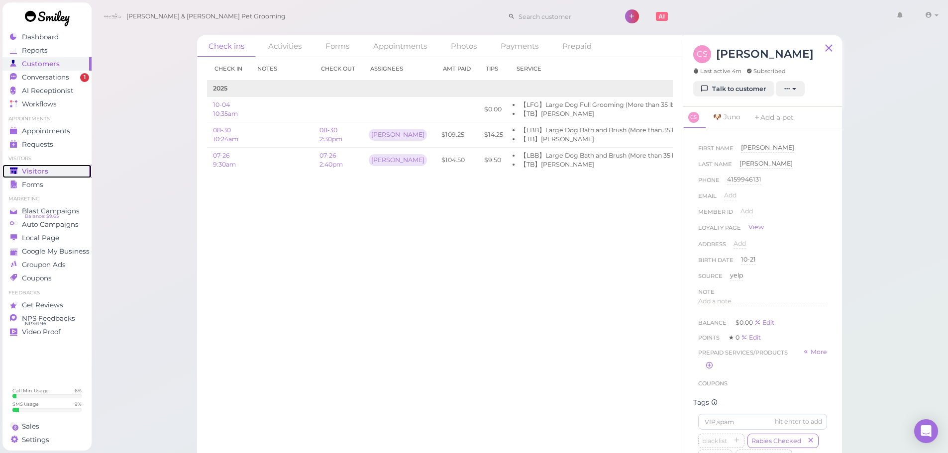
click at [33, 170] on span "Visitors" at bounding box center [35, 171] width 26 height 8
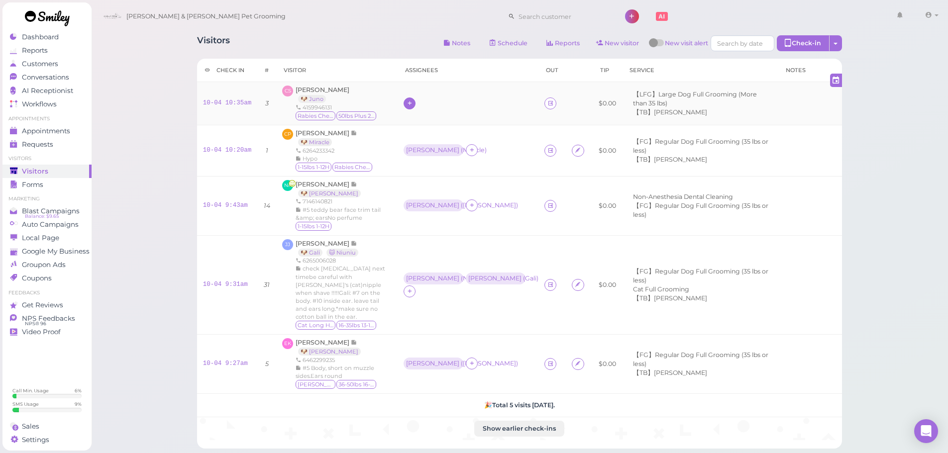
click at [413, 102] on icon at bounding box center [410, 103] width 6 height 7
click at [428, 173] on span "[PERSON_NAME]" at bounding box center [437, 170] width 53 height 7
click at [408, 103] on div "[PERSON_NAME]" at bounding box center [432, 103] width 53 height 7
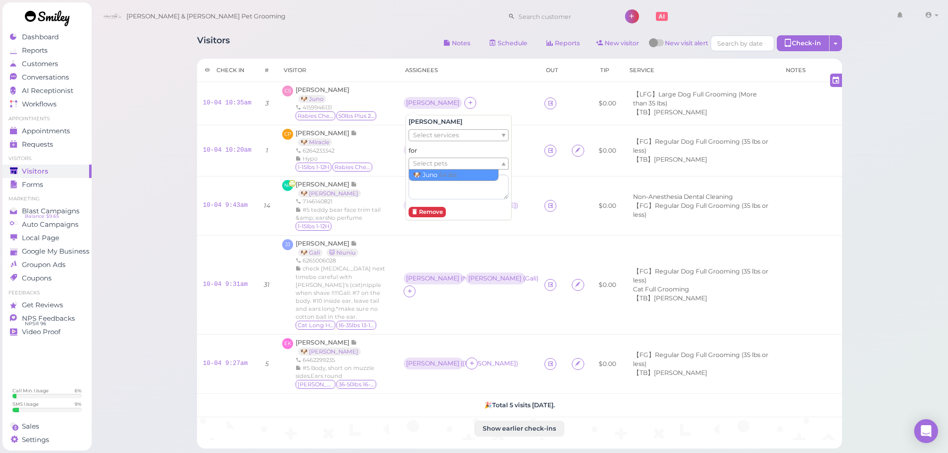
click at [430, 163] on span "Select pets" at bounding box center [430, 163] width 34 height 11
click at [161, 144] on div "Visitors Notes Schedule Reports New visitor New visit alert Check-in Customer c…" at bounding box center [519, 284] width 857 height 569
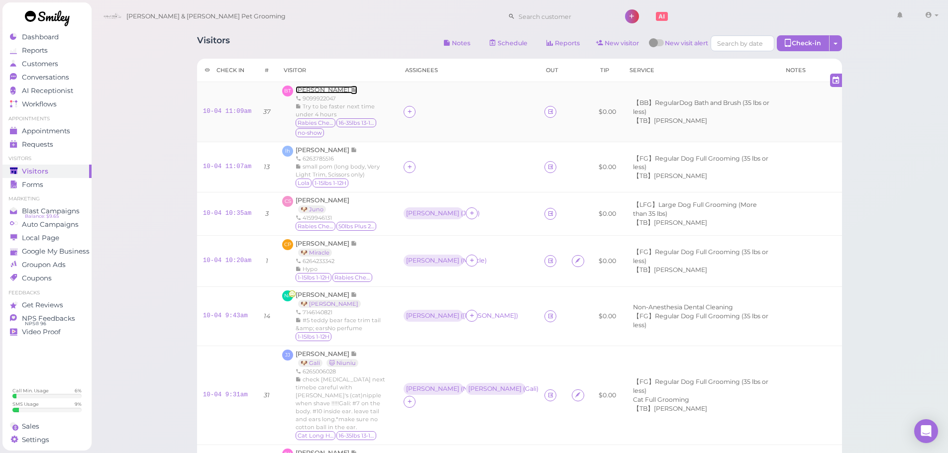
click at [315, 90] on span "Bilen Teclemariam" at bounding box center [323, 89] width 55 height 7
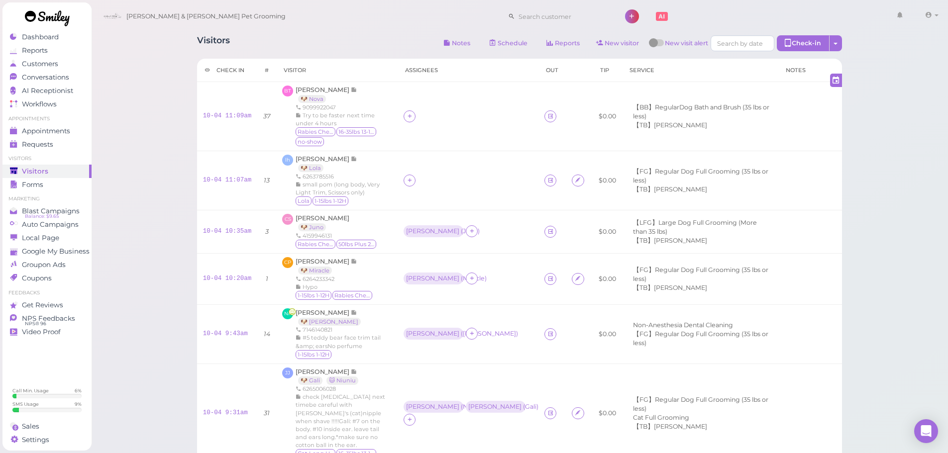
click at [136, 78] on div "Visitors Notes Schedule Reports New visitor New visit alert Check-in Customer c…" at bounding box center [519, 348] width 857 height 697
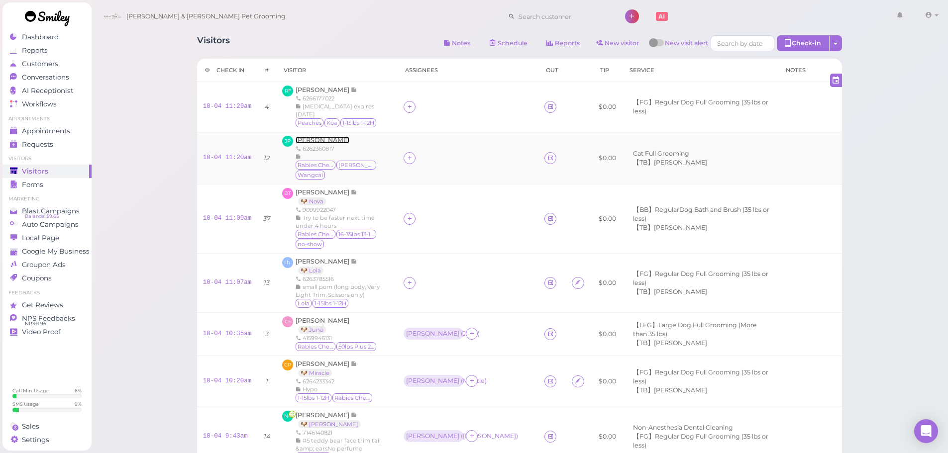
click at [304, 136] on span "[PERSON_NAME]" at bounding box center [323, 139] width 54 height 7
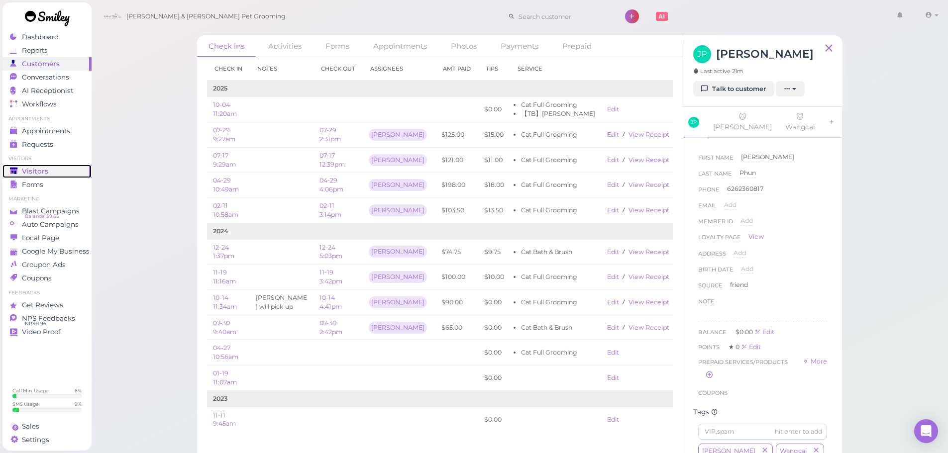
click at [29, 173] on span "Visitors" at bounding box center [35, 171] width 26 height 8
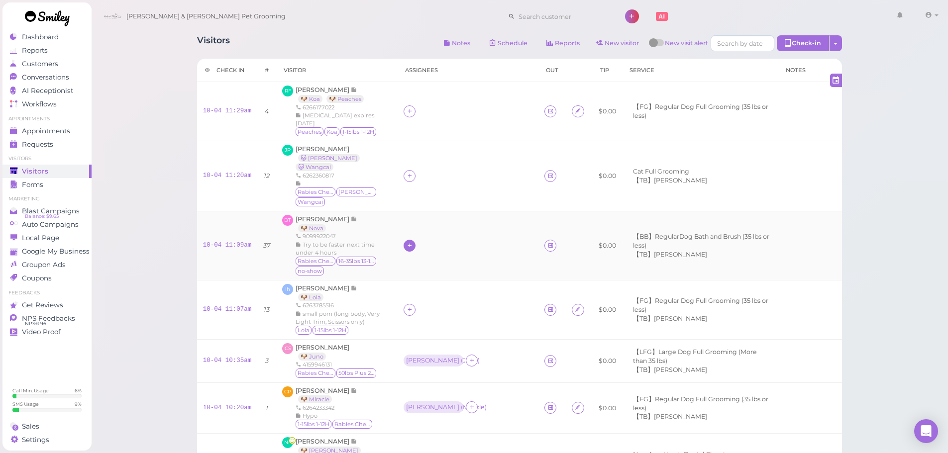
click at [415, 240] on div at bounding box center [410, 246] width 12 height 12
click at [431, 384] on span "[PERSON_NAME]" at bounding box center [444, 381] width 53 height 7
click at [413, 306] on icon at bounding box center [410, 309] width 6 height 7
click at [425, 184] on span "[PERSON_NAME]" at bounding box center [444, 185] width 53 height 7
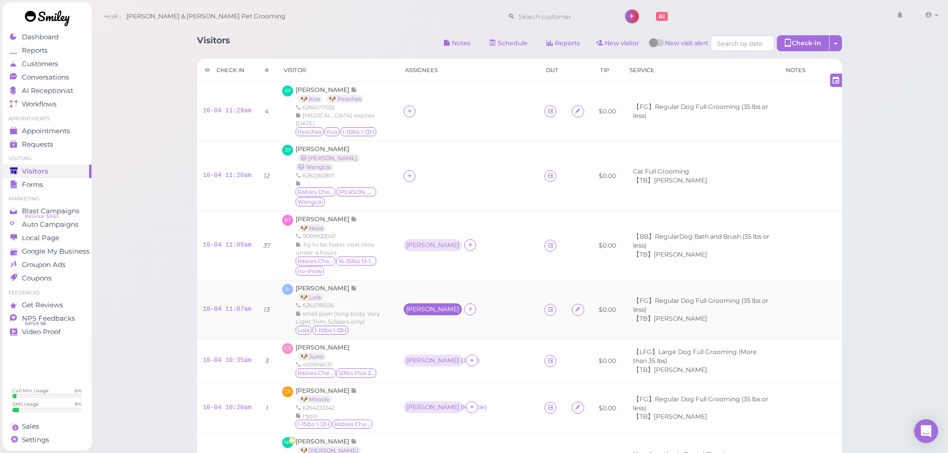
click at [420, 306] on div "[PERSON_NAME]" at bounding box center [432, 309] width 53 height 7
click at [428, 340] on span "Select pets" at bounding box center [437, 343] width 34 height 11
click at [431, 242] on div "[PERSON_NAME]" at bounding box center [432, 245] width 53 height 7
click at [433, 279] on span "Select pets" at bounding box center [437, 279] width 34 height 11
drag, startPoint x: 149, startPoint y: 116, endPoint x: 199, endPoint y: 73, distance: 65.6
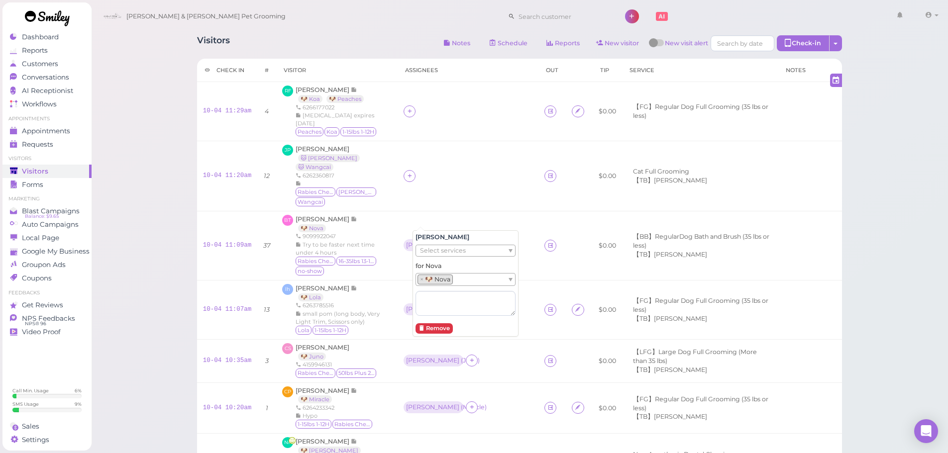
click at [149, 116] on div "Visitors Notes Schedule Reports New visitor New visit alert Check-in Customer c…" at bounding box center [519, 413] width 857 height 826
click at [413, 172] on icon at bounding box center [410, 175] width 6 height 7
click at [433, 320] on span "[PERSON_NAME]" at bounding box center [444, 321] width 53 height 7
click at [413, 107] on icon at bounding box center [410, 110] width 6 height 7
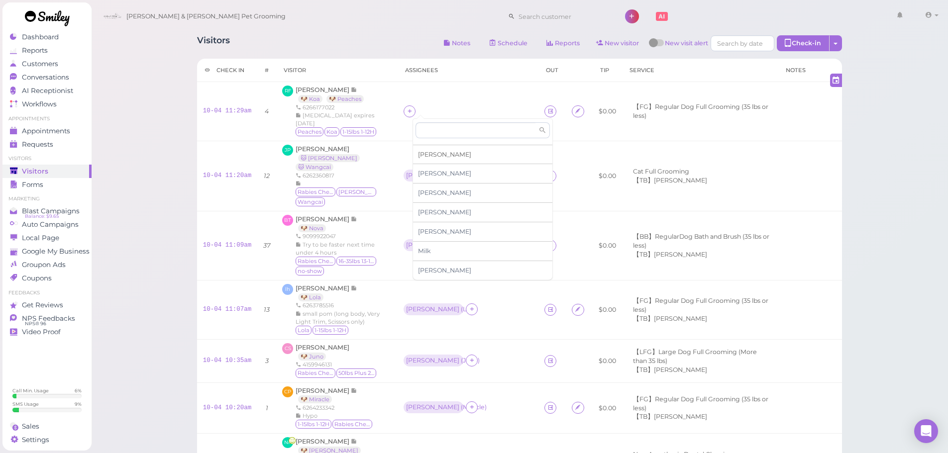
click at [427, 156] on span "Helen" at bounding box center [444, 154] width 53 height 7
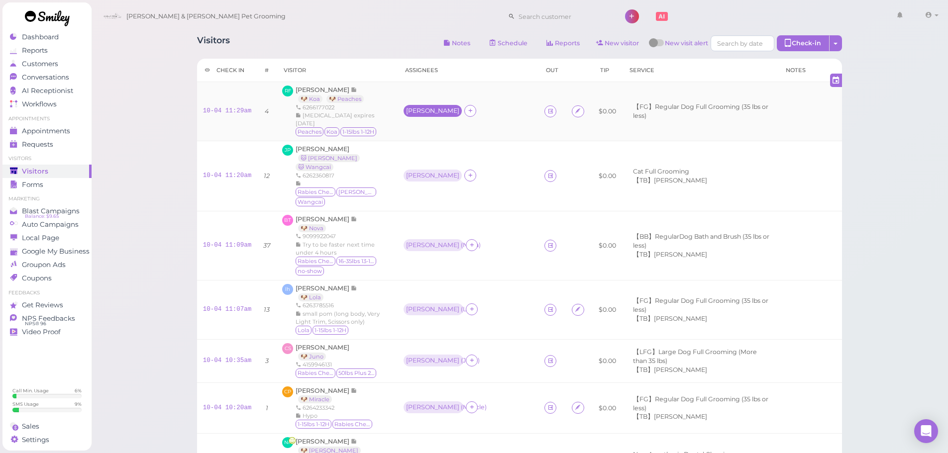
click at [421, 108] on div "Helen" at bounding box center [432, 110] width 53 height 7
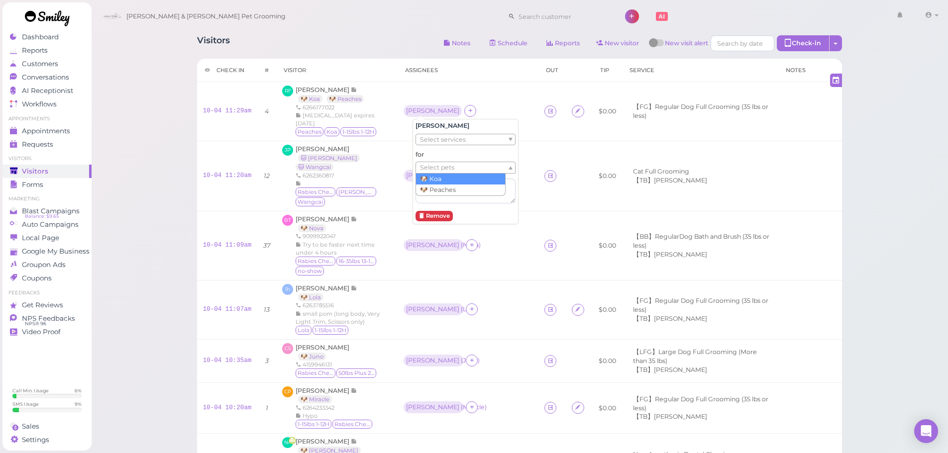
click at [428, 163] on span "Select pets" at bounding box center [437, 167] width 34 height 11
click at [133, 150] on div "Visitors Notes Schedule Reports New visitor New visit alert Check-in Customer c…" at bounding box center [519, 413] width 857 height 826
click at [428, 172] on div "Rebecca" at bounding box center [432, 175] width 53 height 7
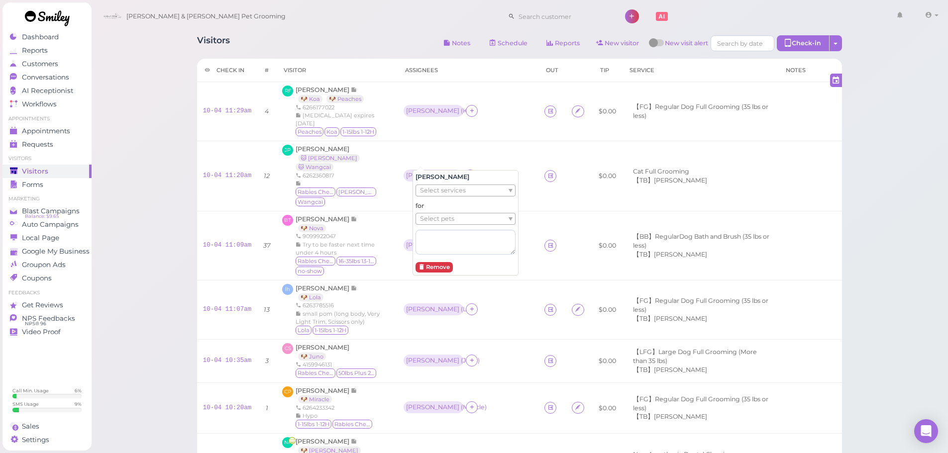
drag, startPoint x: 108, startPoint y: 189, endPoint x: 145, endPoint y: 189, distance: 36.3
click at [109, 189] on div "Visitors Notes Schedule Reports New visitor New visit alert Check-in Customer c…" at bounding box center [519, 413] width 857 height 826
click at [432, 172] on div "Rebecca" at bounding box center [432, 175] width 53 height 7
click at [449, 217] on span "Select pets" at bounding box center [437, 218] width 34 height 11
click at [155, 129] on div "Visitors Notes Schedule Reports New visitor New visit alert Check-in Customer c…" at bounding box center [519, 413] width 857 height 826
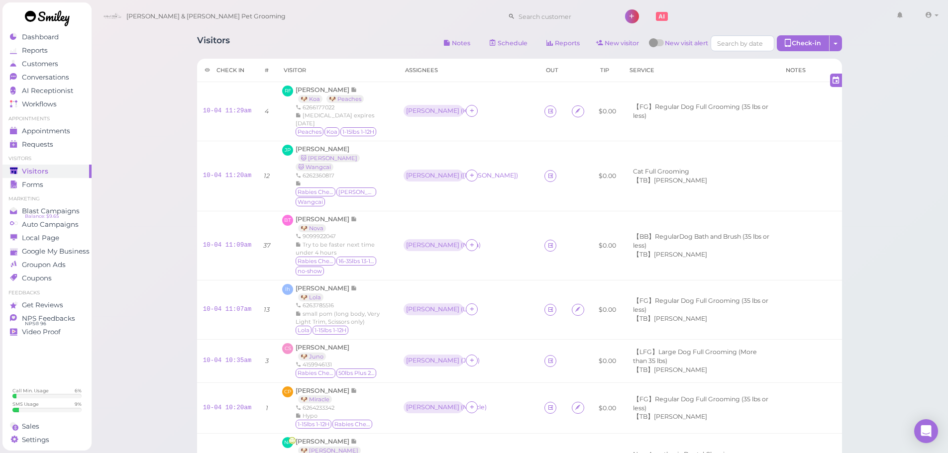
click at [176, 123] on div "Visitors Notes Schedule Reports New visitor New visit alert Check-in Customer c…" at bounding box center [519, 413] width 857 height 826
click at [607, 43] on link "New visitor" at bounding box center [617, 43] width 59 height 16
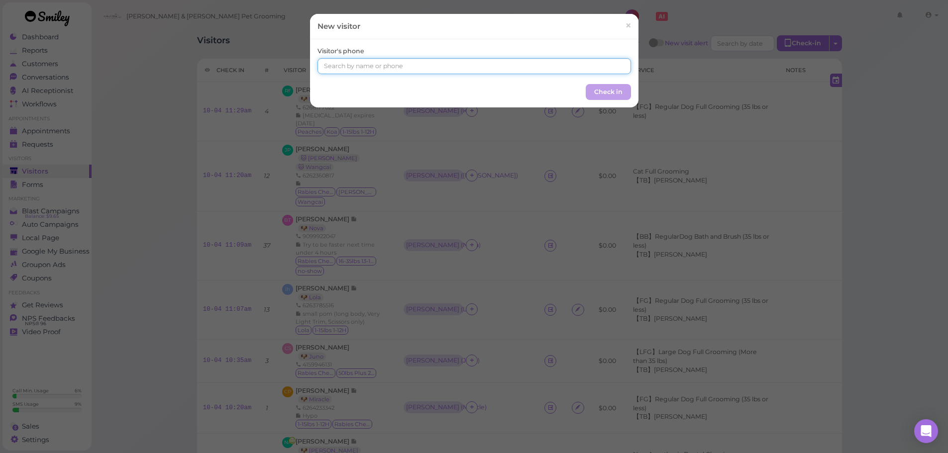
click at [499, 68] on input at bounding box center [473, 66] width 313 height 16
type input "6265511448"
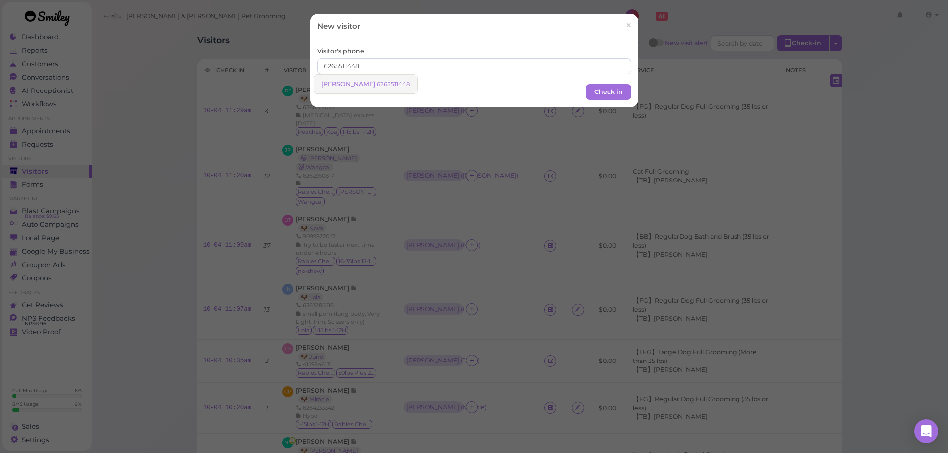
click at [352, 83] on span "[PERSON_NAME]" at bounding box center [348, 83] width 55 height 7
click at [618, 87] on button "Check in" at bounding box center [608, 91] width 45 height 16
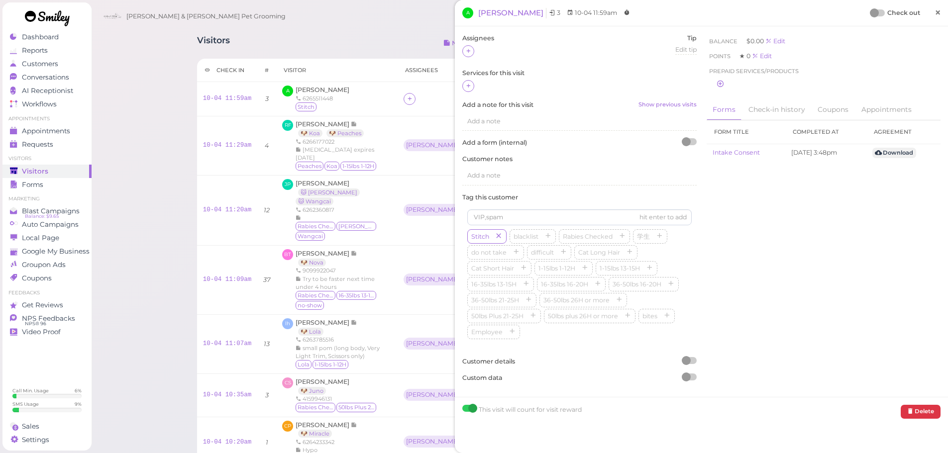
click at [928, 15] on link "×" at bounding box center [937, 12] width 18 height 23
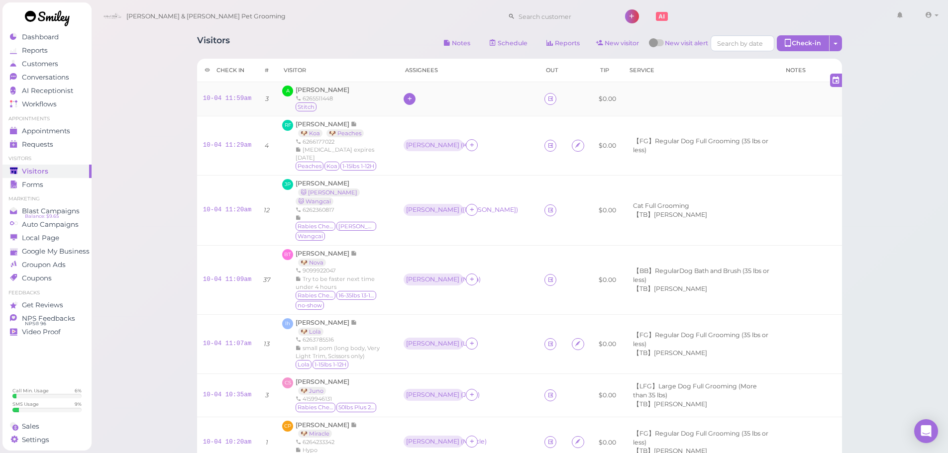
click at [413, 95] on icon at bounding box center [410, 98] width 6 height 7
click at [430, 180] on div "[PERSON_NAME]" at bounding box center [482, 180] width 139 height 19
click at [547, 102] on icon at bounding box center [550, 98] width 6 height 7
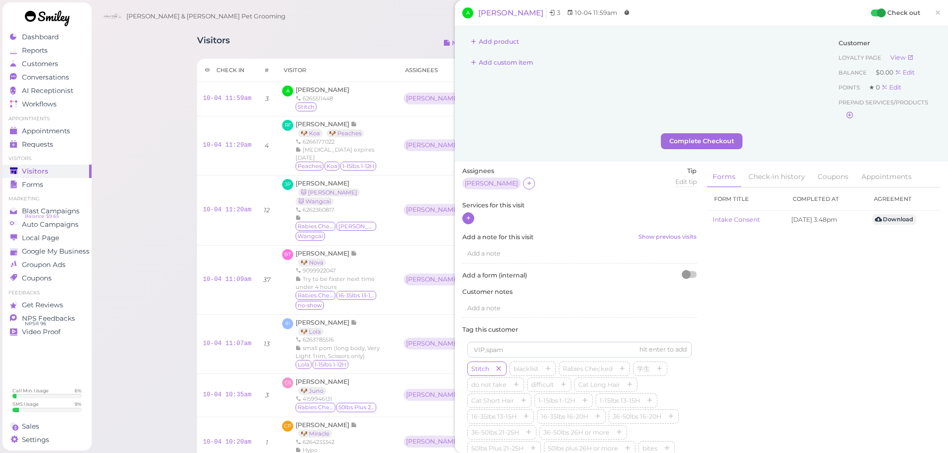
click at [472, 219] on div at bounding box center [468, 218] width 12 height 12
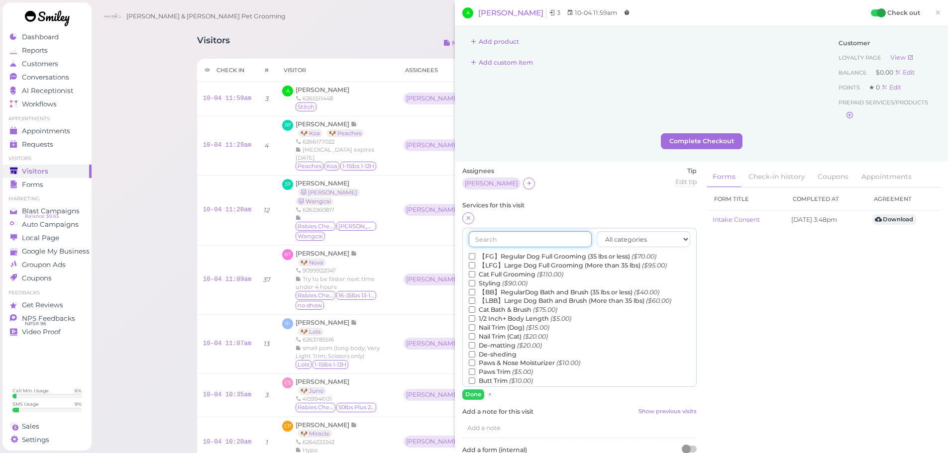
click at [519, 238] on input "text" at bounding box center [530, 239] width 123 height 16
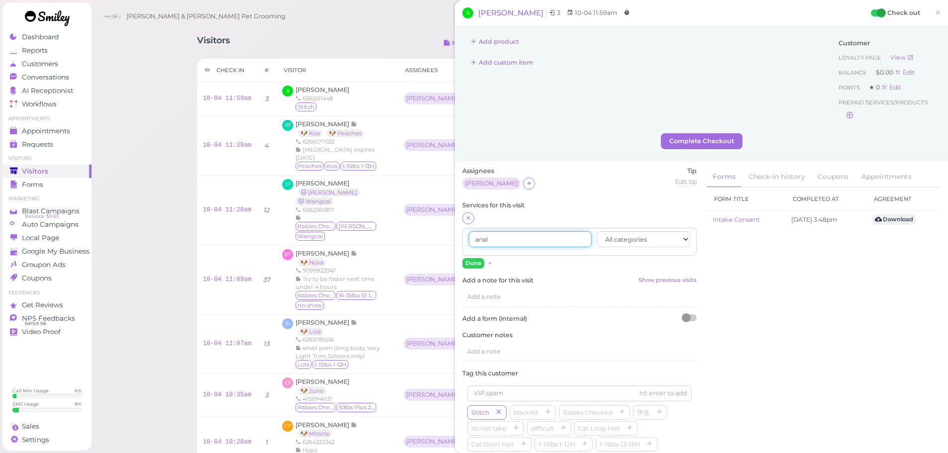
click at [518, 238] on input "anal" at bounding box center [530, 239] width 123 height 16
click at [539, 278] on label "Add a note for this visit Show previous visits" at bounding box center [579, 280] width 234 height 9
click at [0, 0] on textarea "Add a note for this visit Show previous visits" at bounding box center [0, 0] width 0 height 0
click at [541, 236] on input "anal" at bounding box center [530, 239] width 123 height 16
type input "a"
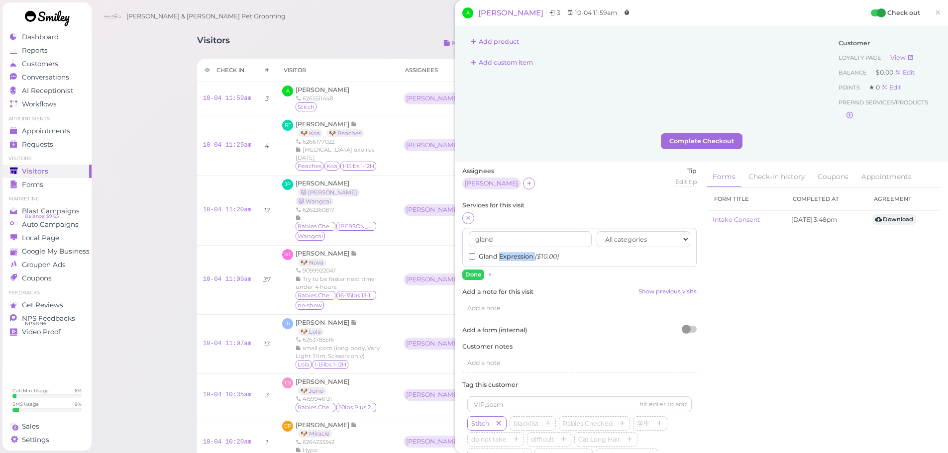
click at [510, 257] on label "Gland Expression ($10.00)" at bounding box center [514, 256] width 90 height 9
click at [475, 257] on input "Gland Expression ($10.00)" at bounding box center [472, 256] width 6 height 6
drag, startPoint x: 511, startPoint y: 238, endPoint x: 428, endPoint y: 232, distance: 83.3
click at [434, 233] on div "Visitors Notes Schedule Reports New visitor New visit alert Check-in Customer c…" at bounding box center [520, 384] width 670 height 713
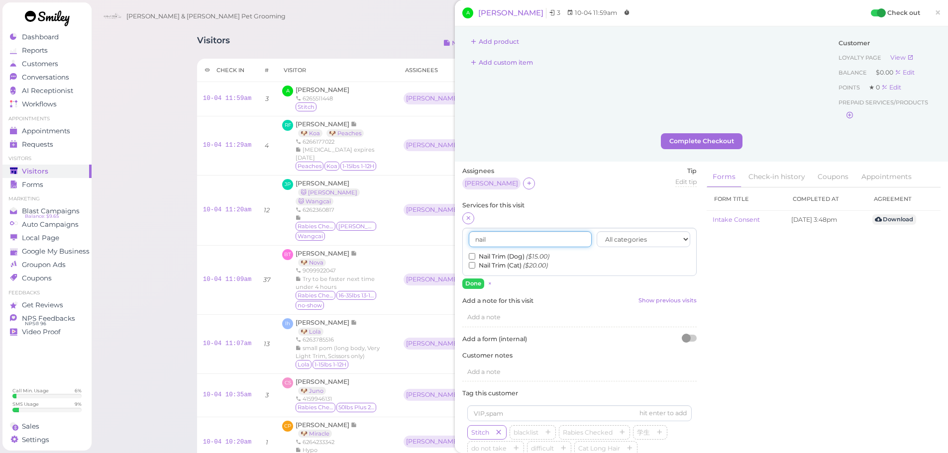
type input "nail"
click at [499, 254] on label "Nail Trim (Dog) ($15.00)" at bounding box center [509, 256] width 81 height 9
click at [475, 254] on input "Nail Trim (Dog) ($15.00)" at bounding box center [472, 256] width 6 height 6
click at [471, 283] on button "Done" at bounding box center [473, 284] width 22 height 10
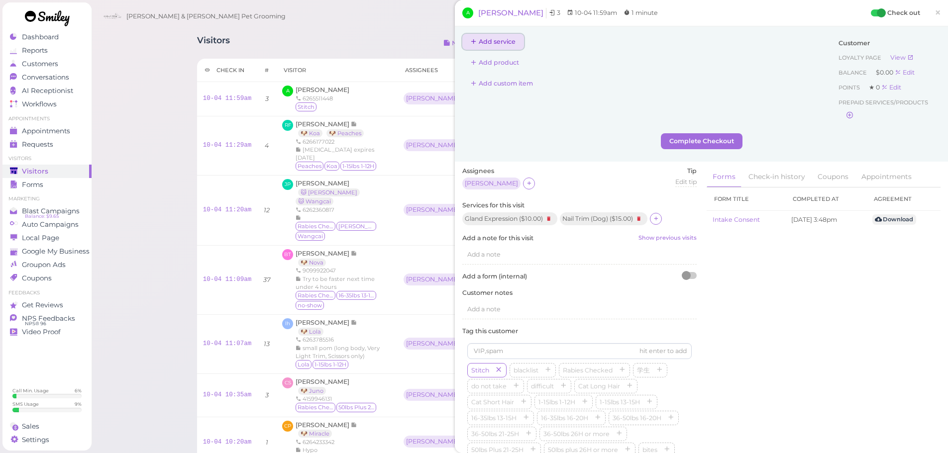
click at [503, 38] on button "Add service" at bounding box center [493, 42] width 62 height 16
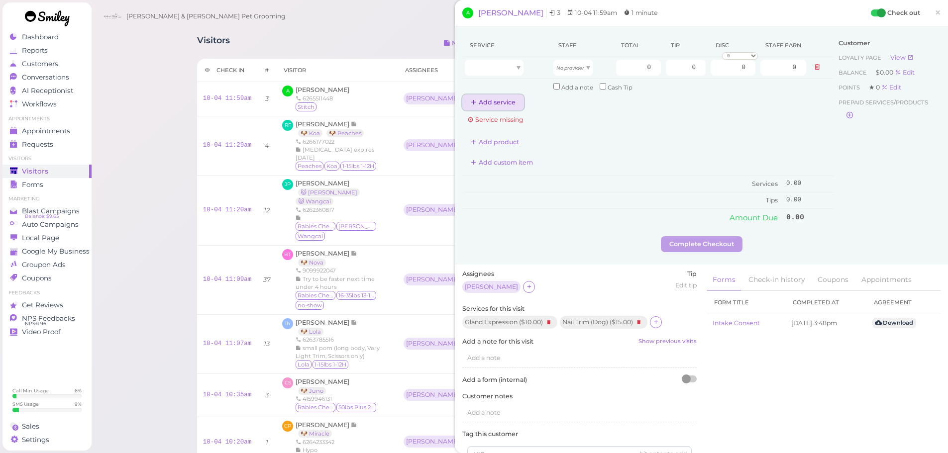
click at [491, 104] on button "Add service" at bounding box center [493, 103] width 62 height 16
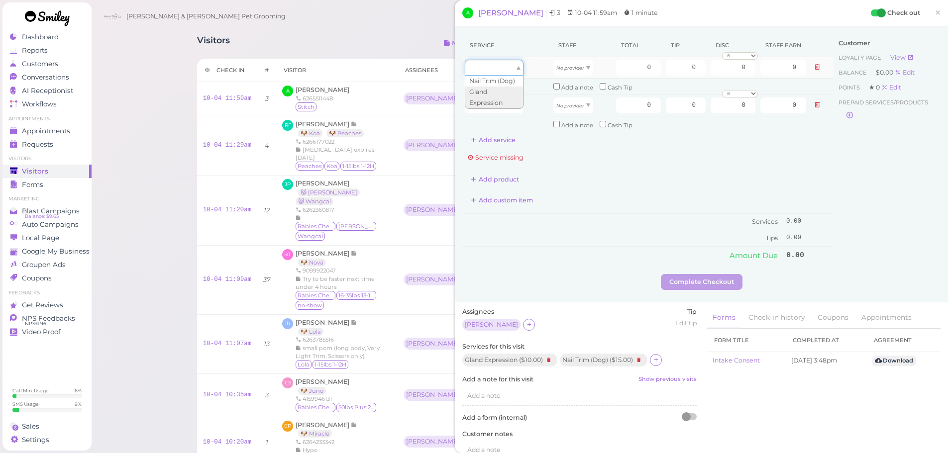
click at [498, 69] on div at bounding box center [494, 68] width 59 height 16
type input "10.00"
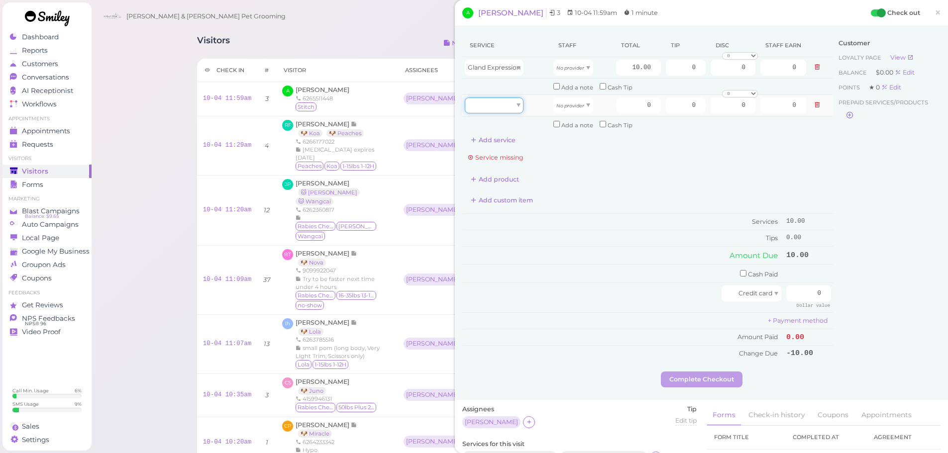
click at [502, 103] on div at bounding box center [494, 106] width 59 height 16
type input "15.00"
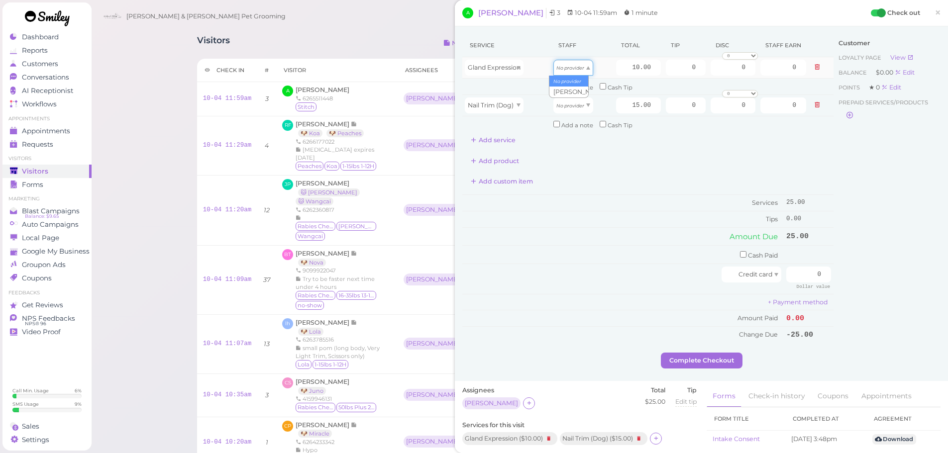
click at [564, 68] on icon "No provider" at bounding box center [570, 67] width 28 height 5
type input "5.20"
click at [569, 104] on icon "No provider" at bounding box center [570, 105] width 28 height 5
type input "7.80"
click at [899, 170] on div "Customer Loyalty page View Balance $0.00 Edit Points ★ 0 Edit Prepaid services/…" at bounding box center [886, 193] width 107 height 319
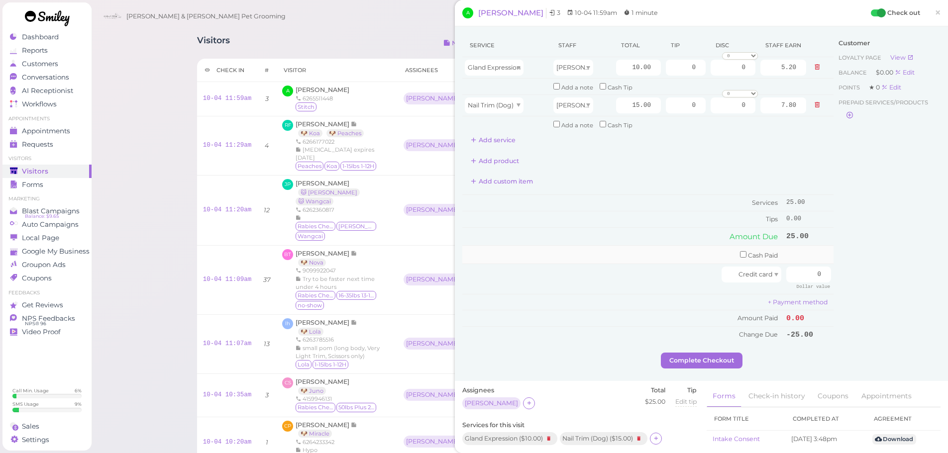
click at [731, 251] on td "Cash Paid" at bounding box center [622, 255] width 321 height 18
click at [729, 255] on td "Cash Paid" at bounding box center [622, 255] width 321 height 18
click at [740, 253] on input "checkbox" at bounding box center [743, 254] width 6 height 6
checkbox input "true"
drag, startPoint x: 796, startPoint y: 255, endPoint x: 860, endPoint y: 255, distance: 64.2
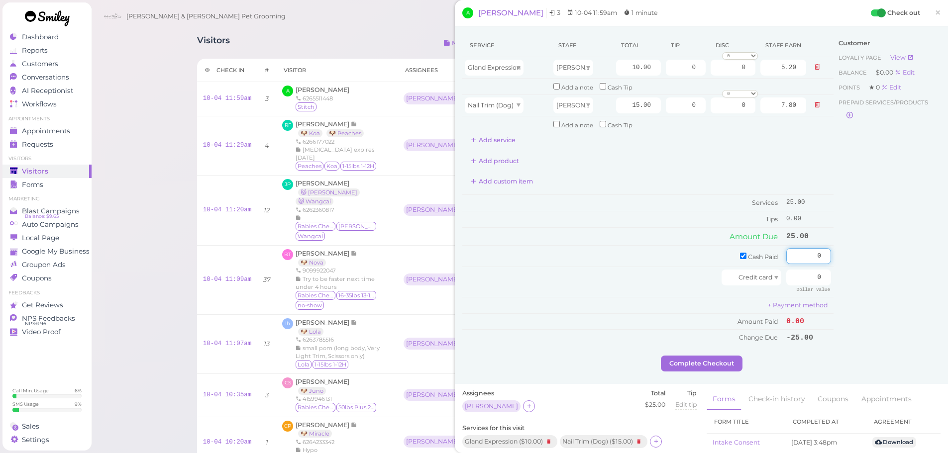
click at [847, 255] on div "Service Staff Total Tip Disc Staff earn Gland Expression Asa 10.00 0 0 0 10% of…" at bounding box center [701, 195] width 478 height 322
click at [859, 255] on div "Customer Loyalty page View Balance $0.00 Edit Points ★ 0 Edit Prepaid services/…" at bounding box center [886, 195] width 107 height 322
click at [856, 256] on div "Service Staff Total Tip Disc Staff earn Gland Expression Asa 10.00 0 0 0 10% of…" at bounding box center [701, 195] width 478 height 322
type input "25"
click at [861, 253] on div "Customer Loyalty page View Balance $0.00 Edit Points ★ 0 Edit Prepaid services/…" at bounding box center [886, 195] width 107 height 322
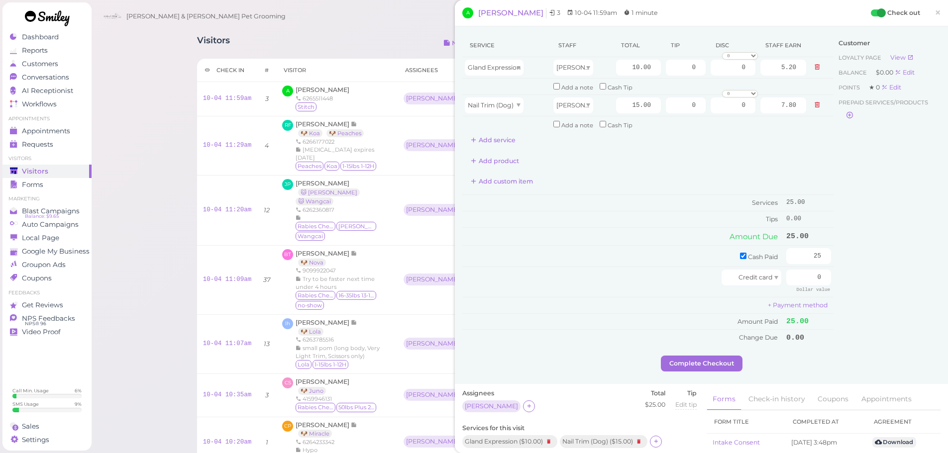
click at [699, 372] on div "Service Staff Total Tip Disc Staff earn Gland Expression Asa 10.00 0 0 0 10% of…" at bounding box center [701, 205] width 493 height 358
click at [706, 363] on button "Complete Checkout" at bounding box center [702, 364] width 82 height 16
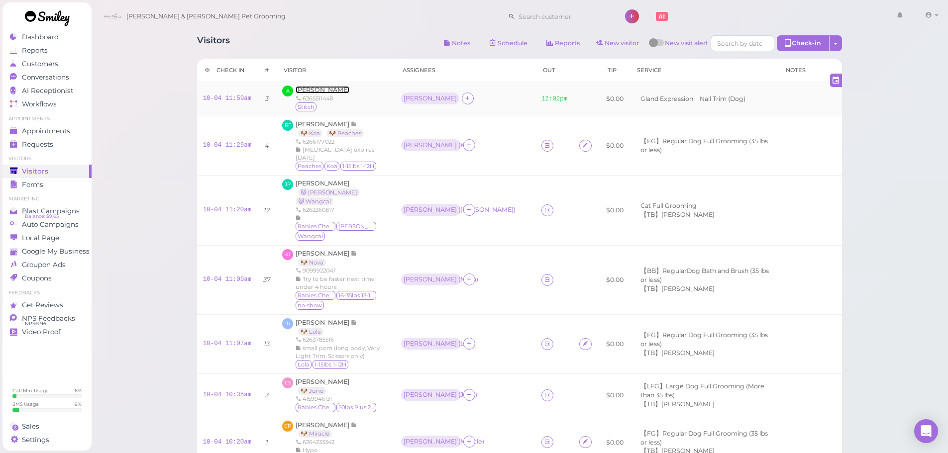
click at [309, 91] on span "[PERSON_NAME]" at bounding box center [323, 89] width 54 height 7
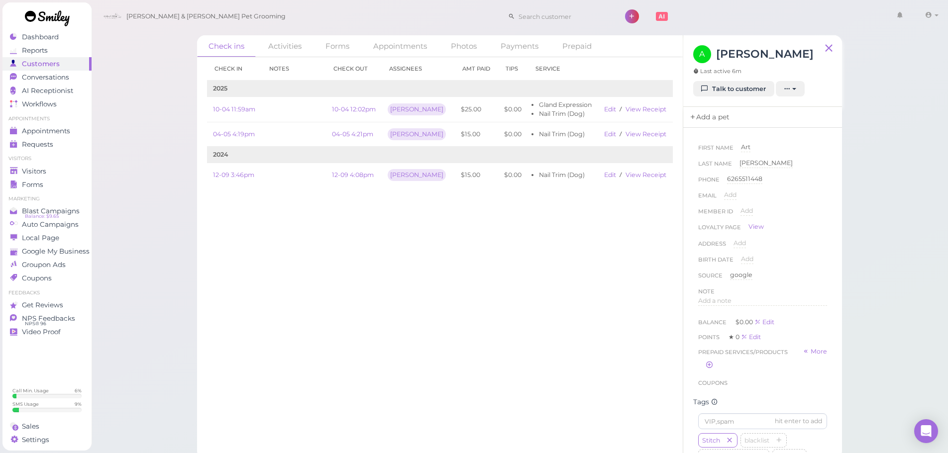
click at [713, 116] on link "Add a pet" at bounding box center [709, 117] width 52 height 21
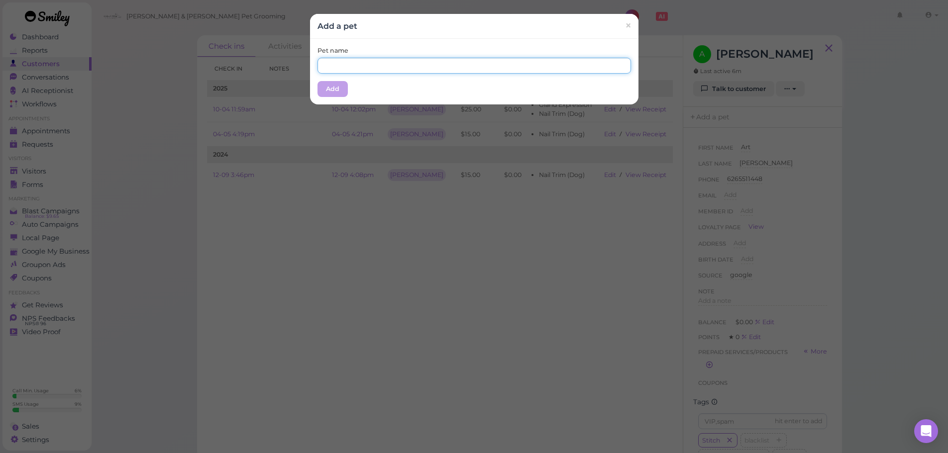
click at [429, 64] on input "text" at bounding box center [473, 66] width 313 height 16
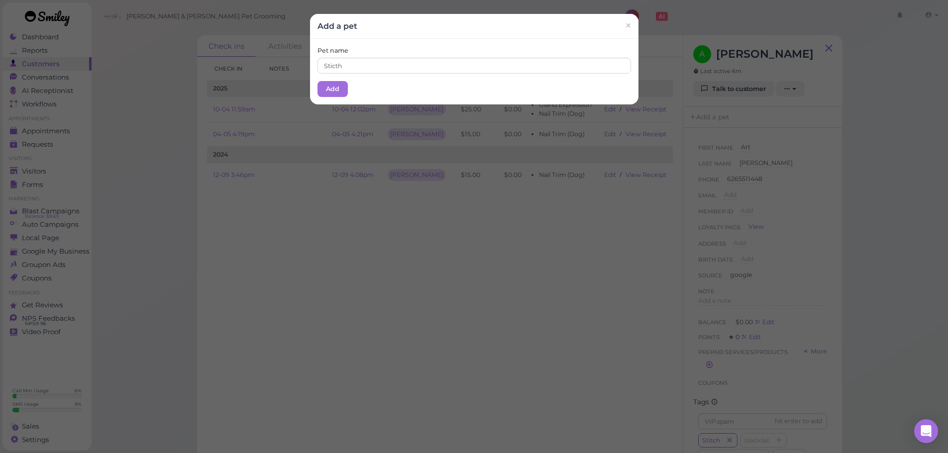
click at [402, 80] on div "Pet name Sticth Add" at bounding box center [474, 72] width 328 height 66
click at [367, 66] on input "Sticth" at bounding box center [473, 66] width 313 height 16
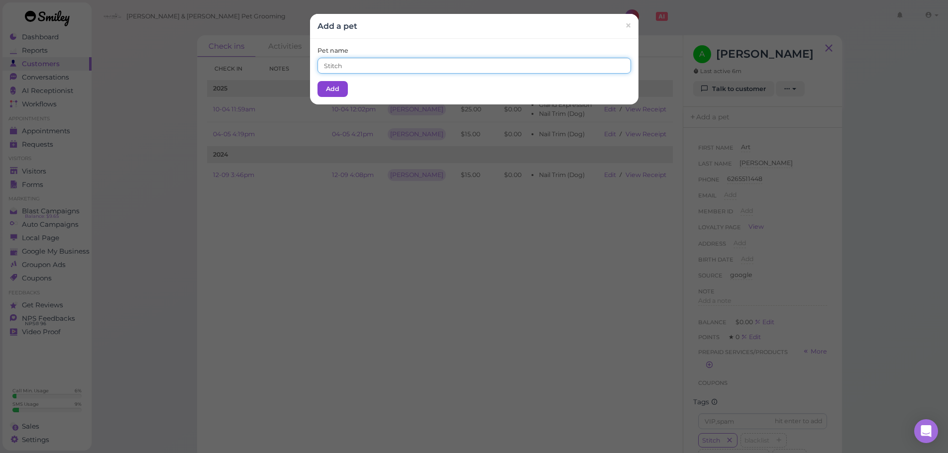
type input "Stitch"
click at [342, 86] on button "Add" at bounding box center [332, 89] width 30 height 16
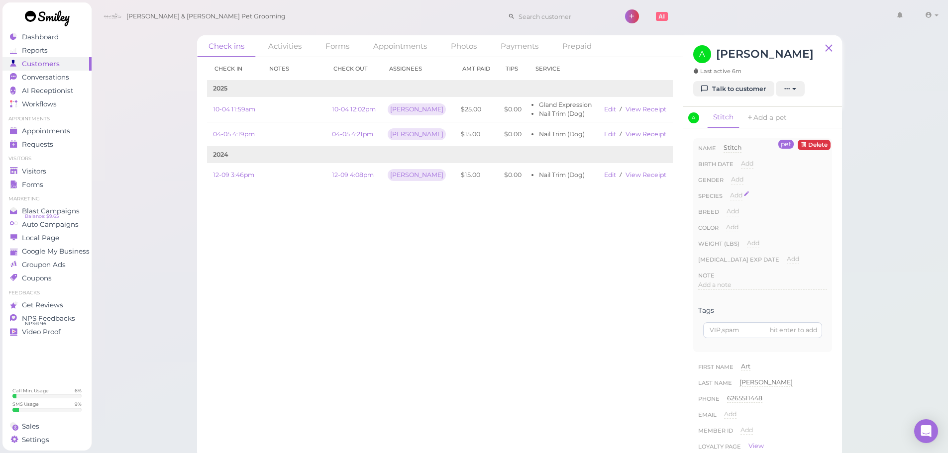
click at [737, 196] on span "Add" at bounding box center [736, 195] width 12 height 7
click at [737, 196] on select "Dog Cat Bird Other" at bounding box center [778, 198] width 97 height 15
select select "Dog"
click at [730, 191] on select "Dog Cat Bird Other" at bounding box center [778, 198] width 97 height 15
click at [739, 211] on button "Done" at bounding box center [742, 213] width 22 height 10
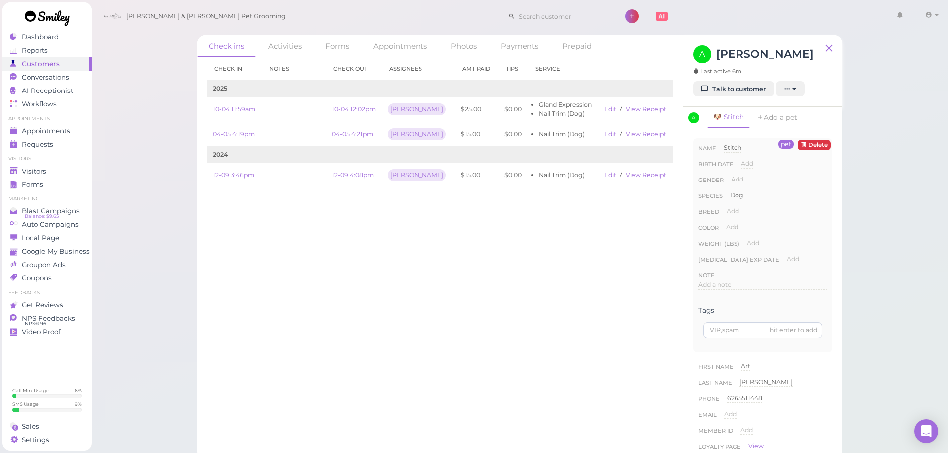
scroll to position [348, 0]
click at [728, 315] on icon "button" at bounding box center [729, 311] width 6 height 7
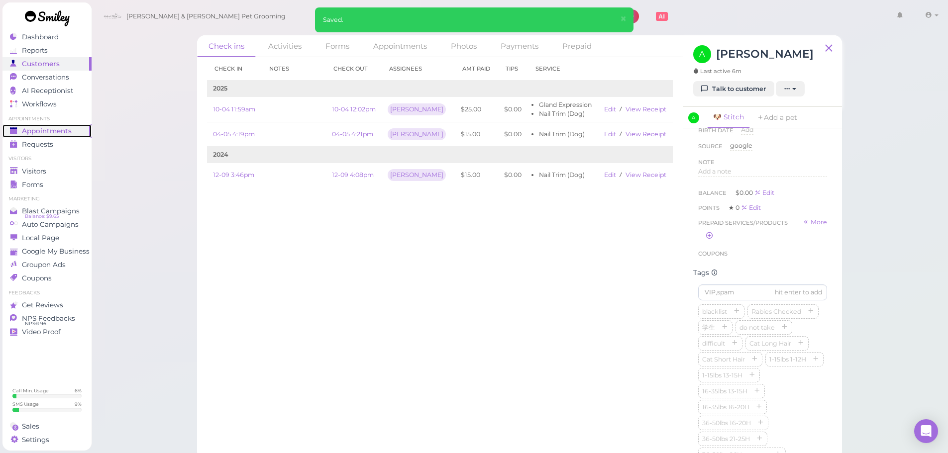
click at [41, 133] on span "Appointments" at bounding box center [47, 131] width 50 height 8
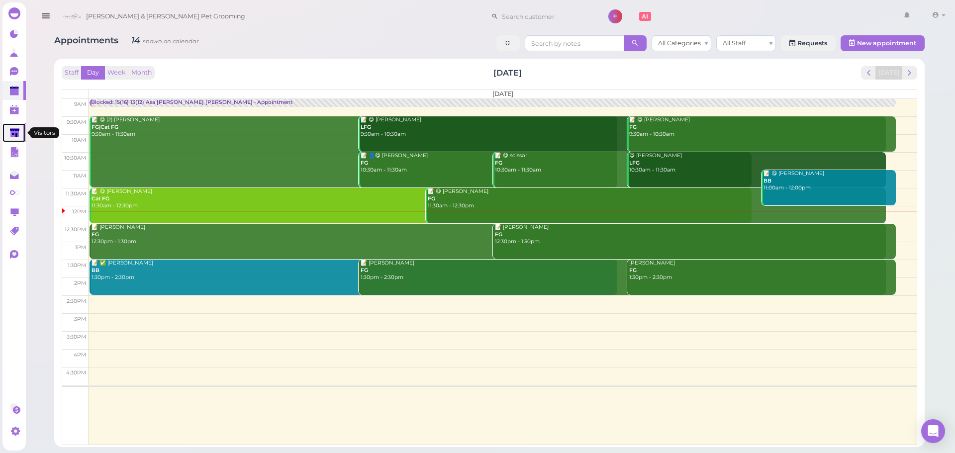
click at [18, 136] on polygon at bounding box center [14, 132] width 9 height 8
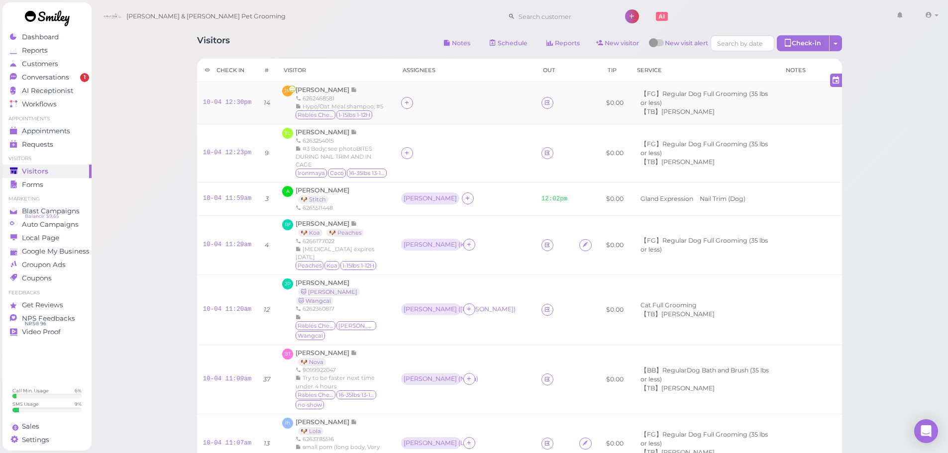
click at [319, 86] on div "Julianne Muy 6262468581 Hypo/Oat Meal shampoo; #5 Rabies Checked 1-15lbs 1-12H" at bounding box center [340, 103] width 88 height 35
click at [320, 86] on span "[PERSON_NAME]" at bounding box center [323, 89] width 55 height 7
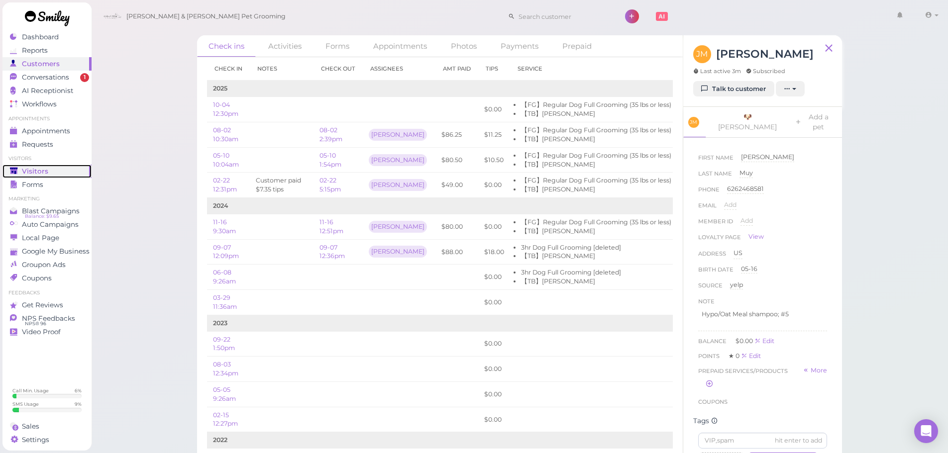
click at [49, 165] on link "Visitors" at bounding box center [46, 171] width 89 height 13
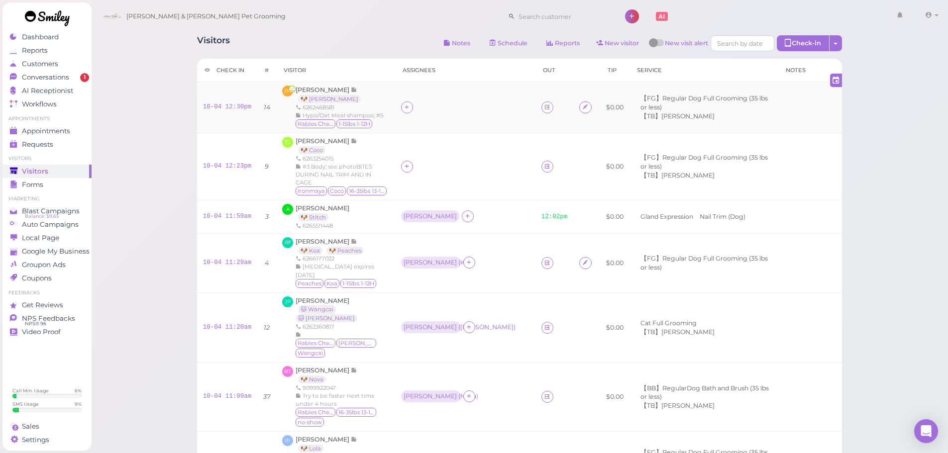
click at [410, 119] on td at bounding box center [465, 107] width 140 height 51
click at [413, 110] on div at bounding box center [407, 108] width 12 height 12
click at [428, 189] on div "[PERSON_NAME]" at bounding box center [480, 189] width 139 height 19
click at [420, 110] on div "[PERSON_NAME]" at bounding box center [430, 107] width 58 height 12
click at [431, 169] on span "Select pets" at bounding box center [435, 167] width 34 height 11
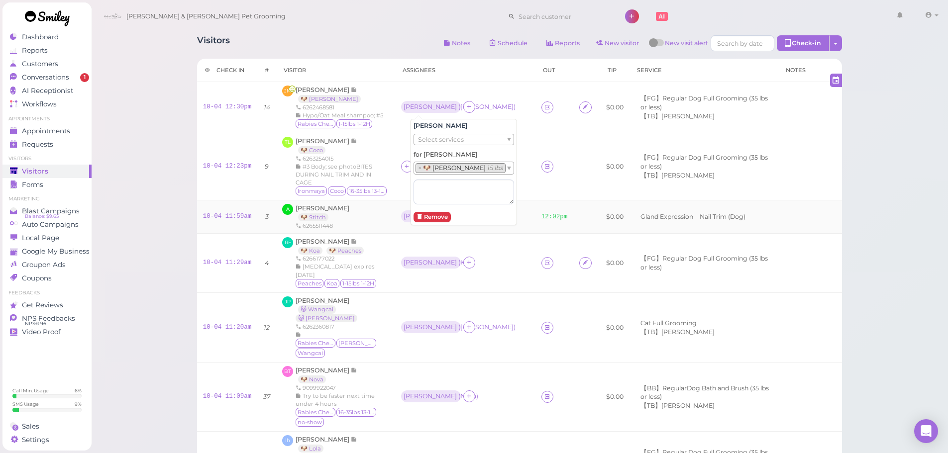
click at [383, 207] on div "A Art Hernandez 🐶 Stitch 6265511448" at bounding box center [335, 217] width 106 height 26
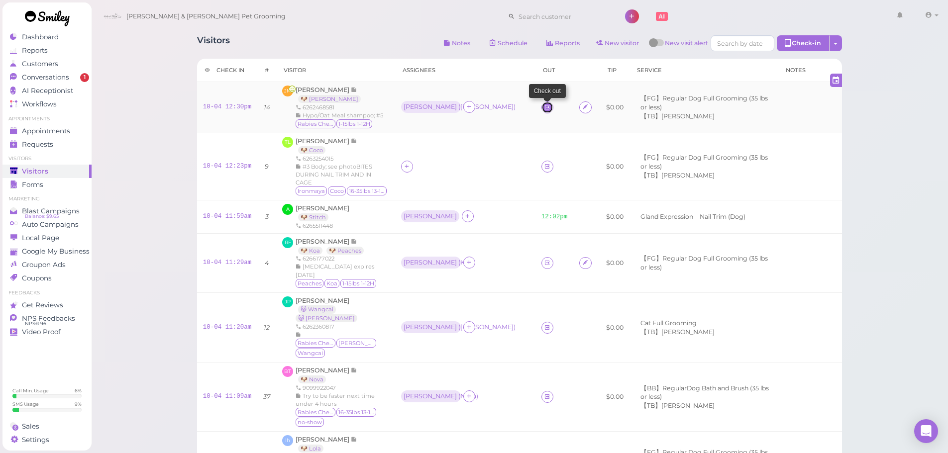
click at [544, 103] on icon at bounding box center [547, 106] width 6 height 7
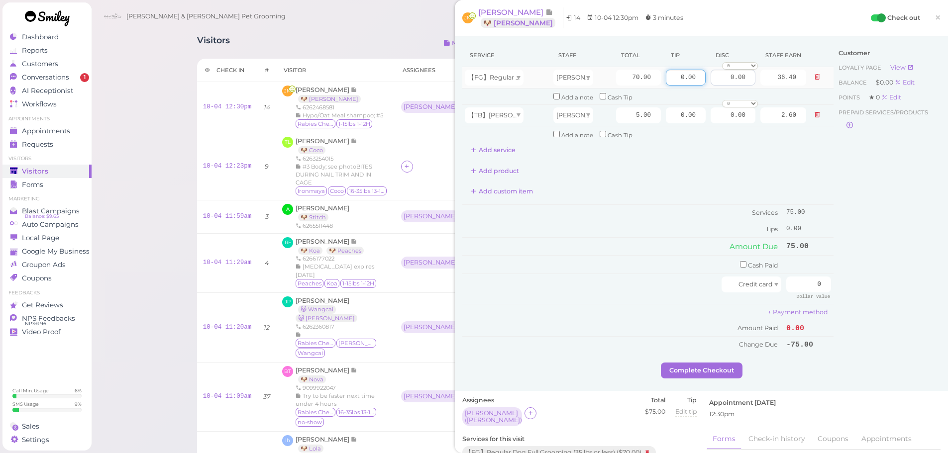
drag, startPoint x: 669, startPoint y: 76, endPoint x: 733, endPoint y: 76, distance: 64.7
click at [733, 76] on tr "【FG】Regular Dog Full Grooming (35 lbs or less) Asa 70.00 0.00 0.00 0 10% off 15…" at bounding box center [647, 77] width 371 height 21
type input "7.5"
click at [852, 210] on div "Customer Loyalty page View Balance $0.00 Edit Points ★ 0 Edit Prepaid services/…" at bounding box center [886, 203] width 107 height 319
drag, startPoint x: 846, startPoint y: 219, endPoint x: 823, endPoint y: 276, distance: 61.6
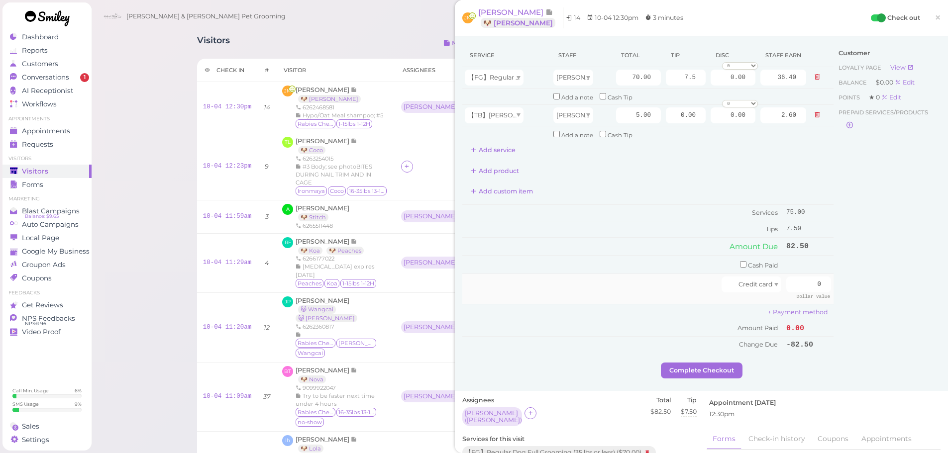
click at [848, 220] on div "Customer Loyalty page View Balance $0.00 Edit Points ★ 0 Edit Prepaid services/…" at bounding box center [886, 203] width 107 height 319
drag, startPoint x: 799, startPoint y: 281, endPoint x: 866, endPoint y: 287, distance: 67.9
click at [849, 291] on div "Service Staff Total Tip Disc Staff earn 【FG】Regular Dog Full Grooming (35 lbs o…" at bounding box center [701, 203] width 478 height 319
type input "82.5"
click at [868, 287] on div "Customer Loyalty page View Balance $0.00 Edit Points ★ 0 Edit Prepaid services/…" at bounding box center [886, 203] width 107 height 319
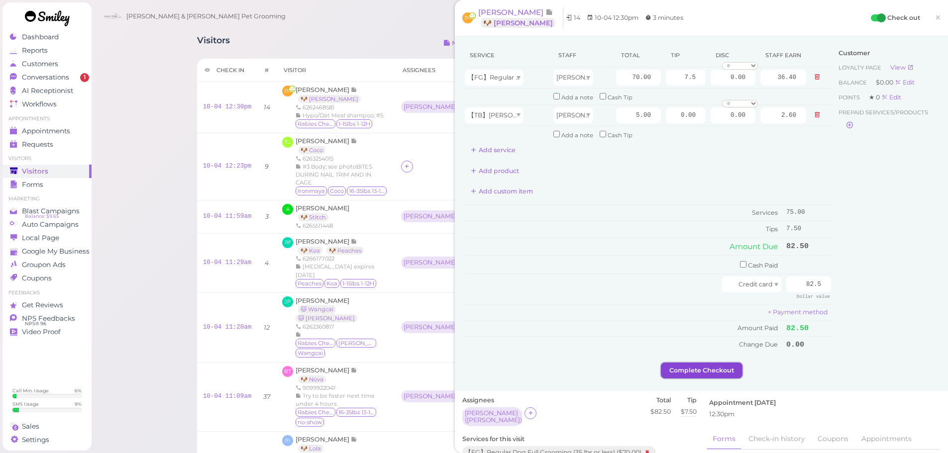
click at [679, 374] on button "Complete Checkout" at bounding box center [702, 371] width 82 height 16
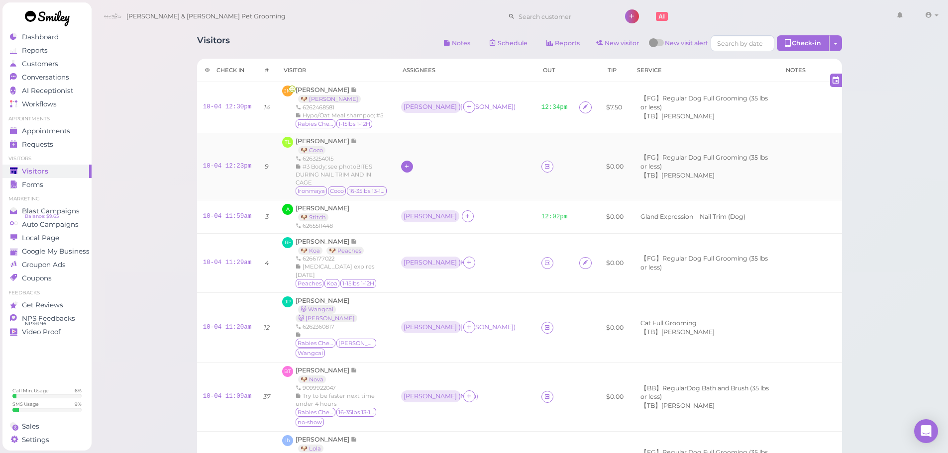
click at [410, 163] on icon at bounding box center [407, 166] width 6 height 7
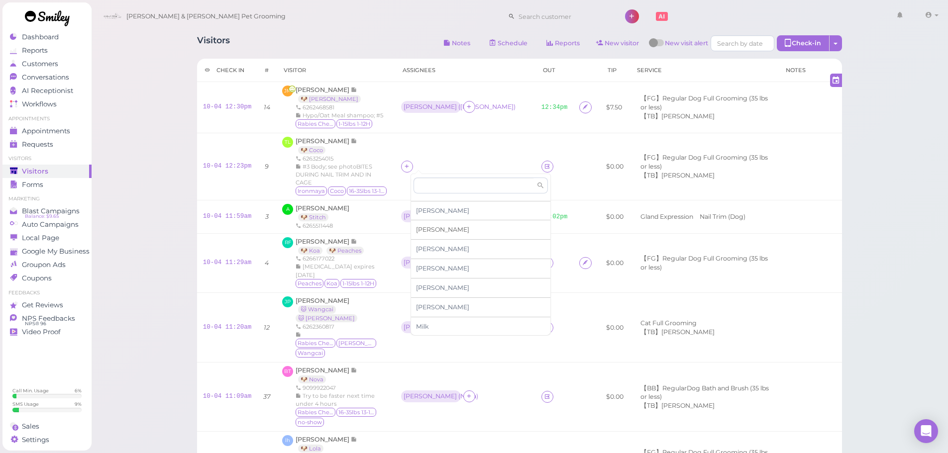
click at [427, 230] on span "[PERSON_NAME]" at bounding box center [442, 229] width 53 height 7
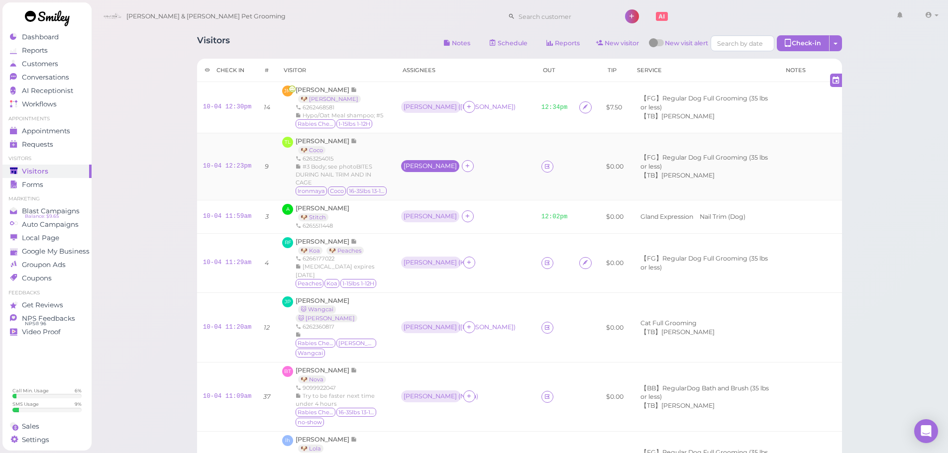
click at [423, 166] on div "[PERSON_NAME]" at bounding box center [430, 166] width 58 height 12
click at [437, 222] on span "Select pets" at bounding box center [435, 222] width 34 height 11
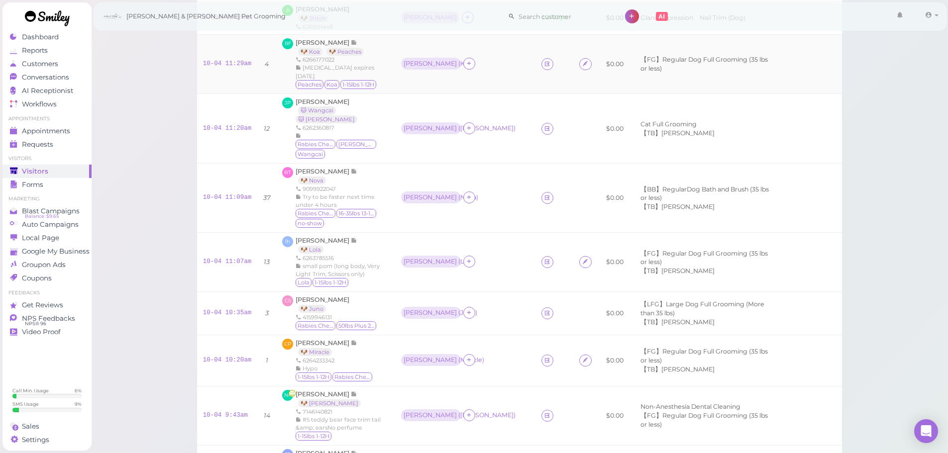
scroll to position [398, 0]
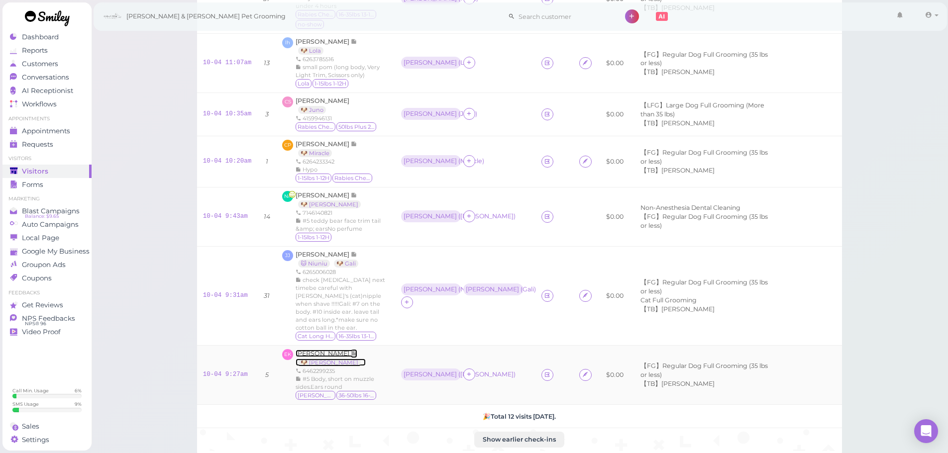
click at [305, 350] on span "[PERSON_NAME]" at bounding box center [323, 353] width 55 height 7
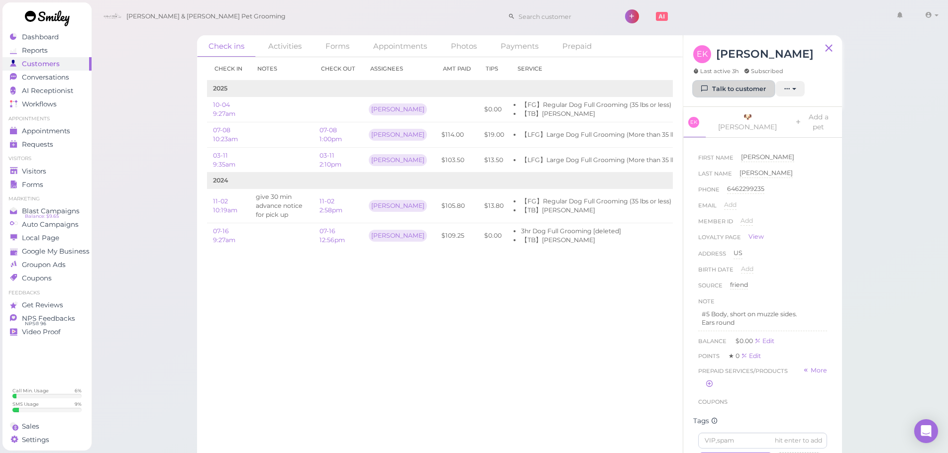
click at [725, 94] on link "Talk to customer" at bounding box center [733, 89] width 81 height 16
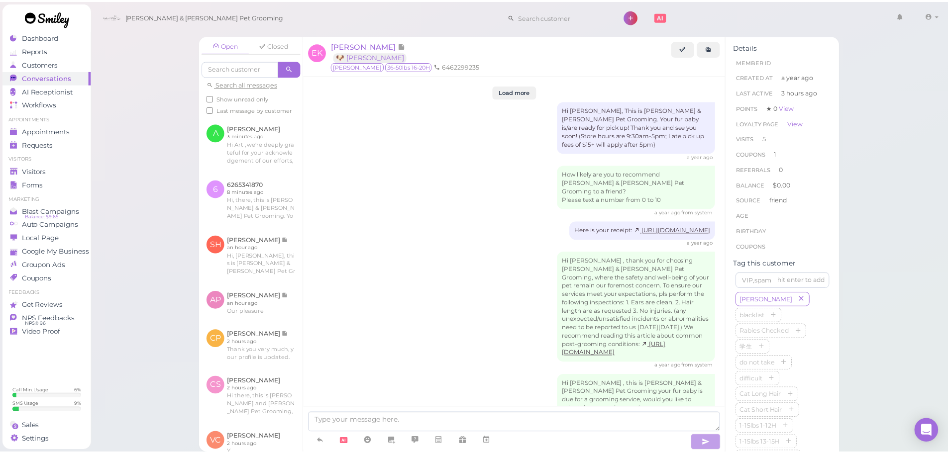
scroll to position [1619, 0]
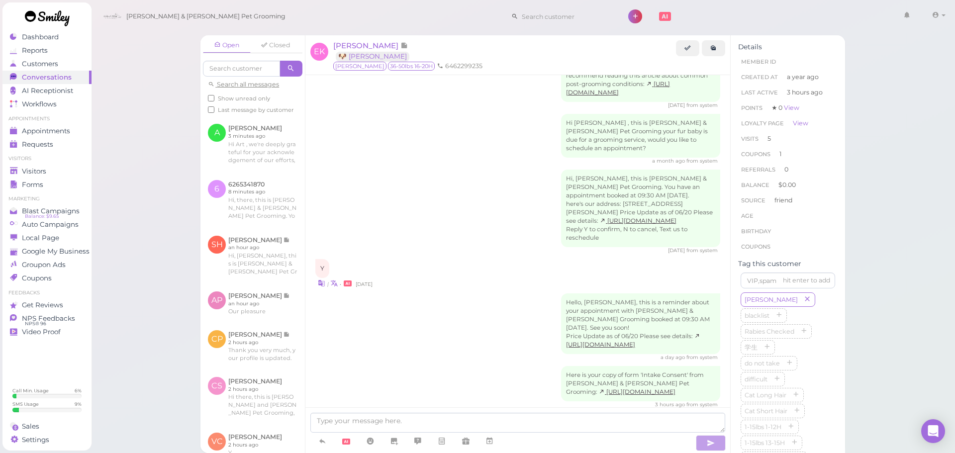
click at [497, 278] on div "| • 5 days ago" at bounding box center [517, 283] width 405 height 10
click at [57, 167] on div "Visitors" at bounding box center [46, 171] width 72 height 8
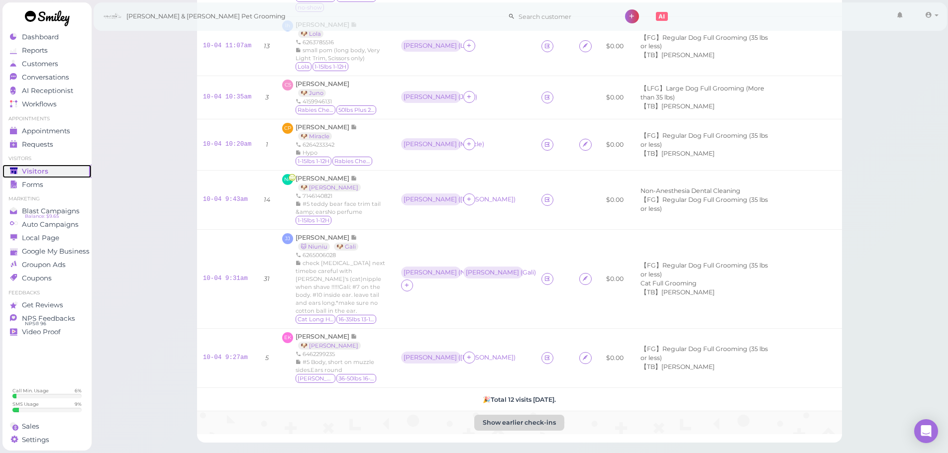
scroll to position [481, 0]
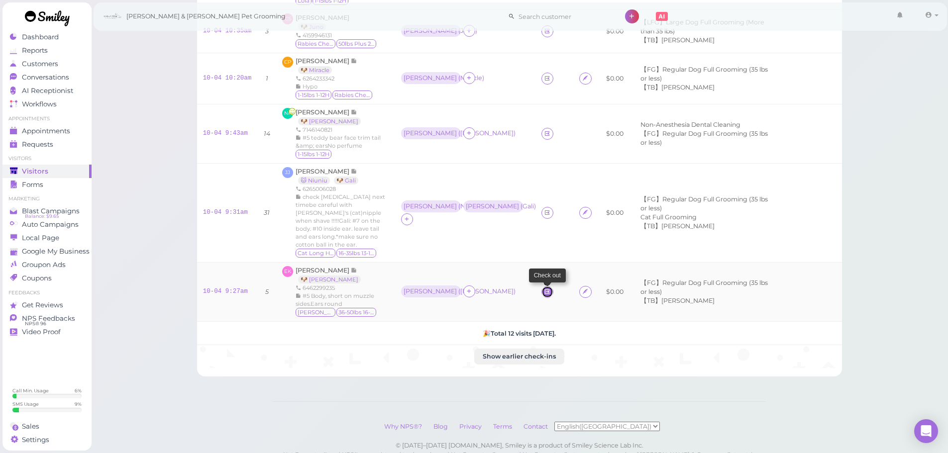
click at [541, 286] on link at bounding box center [547, 292] width 12 height 12
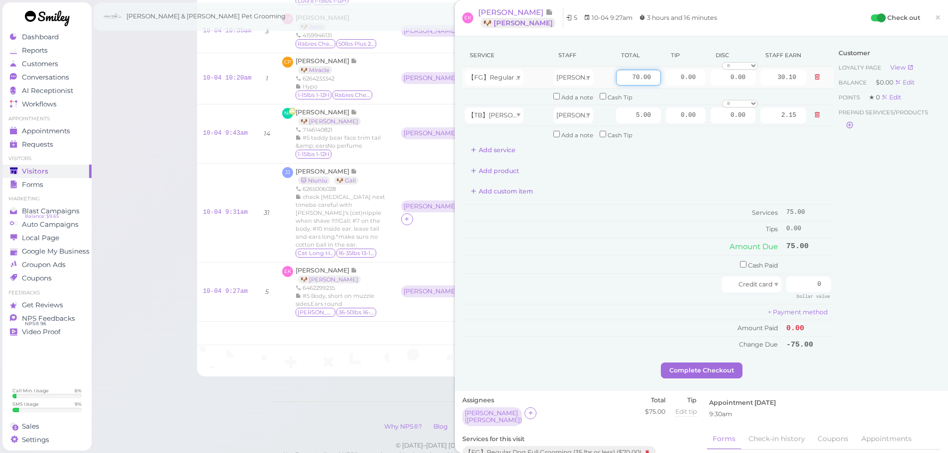
drag, startPoint x: 620, startPoint y: 80, endPoint x: 749, endPoint y: 87, distance: 129.6
click at [749, 87] on tr "【FG】Regular Dog Full Grooming (35 lbs or less) Rebecca 70.00 0.00 0.00 0 10% of…" at bounding box center [647, 77] width 371 height 21
type input "95"
type input "40.85"
drag, startPoint x: 666, startPoint y: 76, endPoint x: 744, endPoint y: 88, distance: 78.6
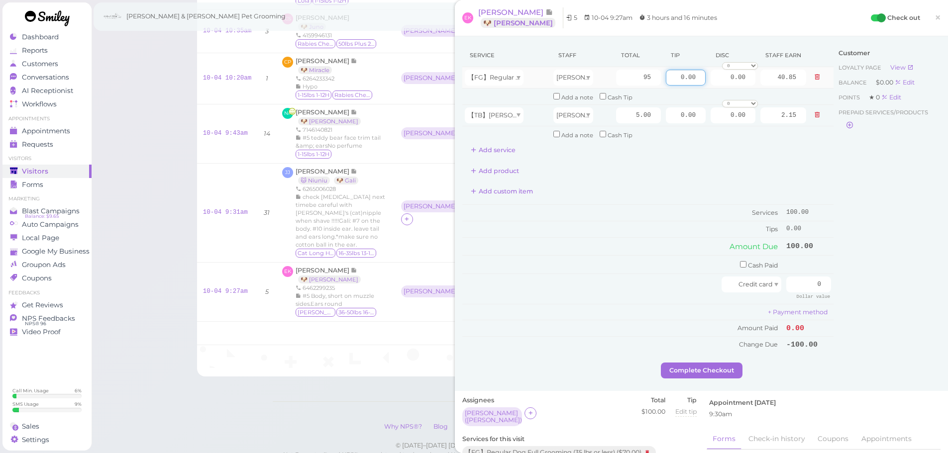
click at [744, 88] on tr "【FG】Regular Dog Full Grooming (35 lbs or less) Rebecca 95 0.00 0.00 0 10% off 1…" at bounding box center [647, 77] width 371 height 21
click at [744, 88] on td "0.00 0 10% off 15% off 20% off 25% off 30% off 50% off" at bounding box center [733, 77] width 50 height 21
click at [863, 236] on div "Customer Loyalty page View Balance $0.00 Edit Points ★ 0 Edit Prepaid services/…" at bounding box center [886, 203] width 107 height 319
click at [857, 291] on div "Service Staff Total Tip Disc Staff earn 【FG】Regular Dog Full Grooming (35 lbs o…" at bounding box center [701, 203] width 478 height 319
click at [857, 291] on div "Customer Loyalty page View Balance $0.00 Edit Points ★ 0 Edit Prepaid services/…" at bounding box center [886, 203] width 107 height 319
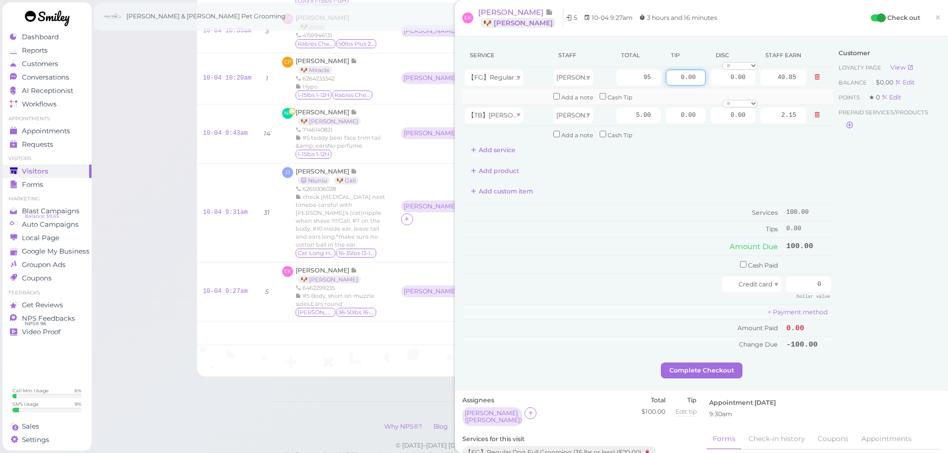
drag, startPoint x: 665, startPoint y: 77, endPoint x: 750, endPoint y: 93, distance: 87.1
click at [750, 93] on tbody "【FG】Regular Dog Full Grooming (35 lbs or less) Rebecca 95 0.00 0.00 0 10% off 1…" at bounding box center [647, 104] width 371 height 75
type input "15"
click at [892, 212] on div "Customer Loyalty page View Balance $0.00 Edit Points ★ 0 Edit Prepaid services/…" at bounding box center [886, 203] width 107 height 319
drag, startPoint x: 802, startPoint y: 282, endPoint x: 881, endPoint y: 300, distance: 81.0
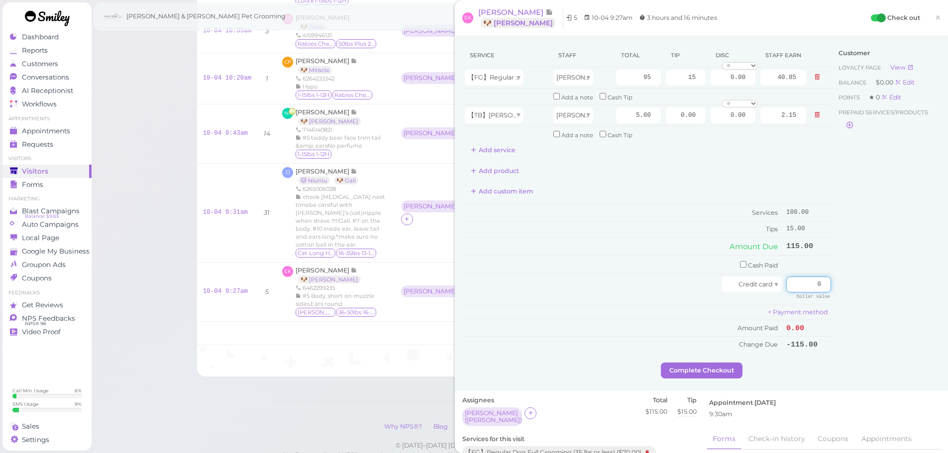
click at [881, 300] on div "Service Staff Total Tip Disc Staff earn 【FG】Regular Dog Full Grooming (35 lbs o…" at bounding box center [701, 203] width 478 height 319
type input "115"
click at [880, 316] on div "Customer Loyalty page View Balance $0.00 Edit Points ★ 0 Edit Prepaid services/…" at bounding box center [886, 203] width 107 height 319
click at [722, 365] on button "Complete Checkout" at bounding box center [702, 371] width 82 height 16
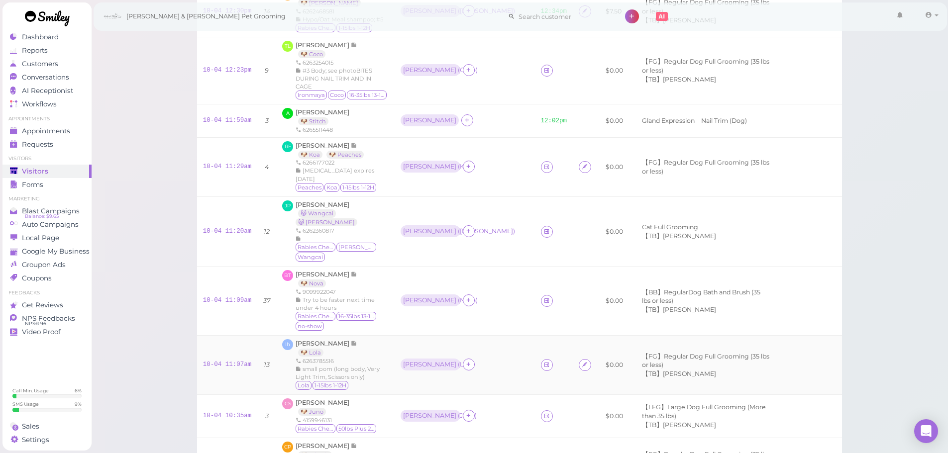
scroll to position [83, 0]
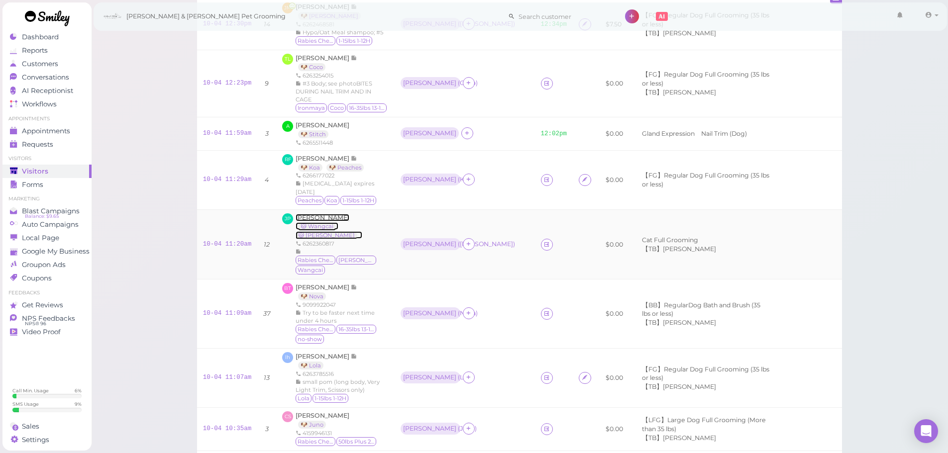
click at [319, 214] on span "[PERSON_NAME]" at bounding box center [323, 217] width 54 height 7
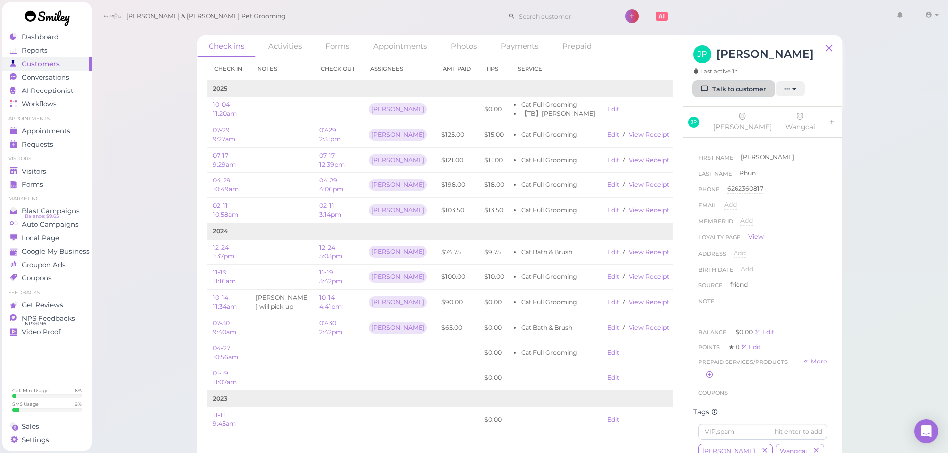
click at [708, 93] on icon at bounding box center [705, 88] width 6 height 7
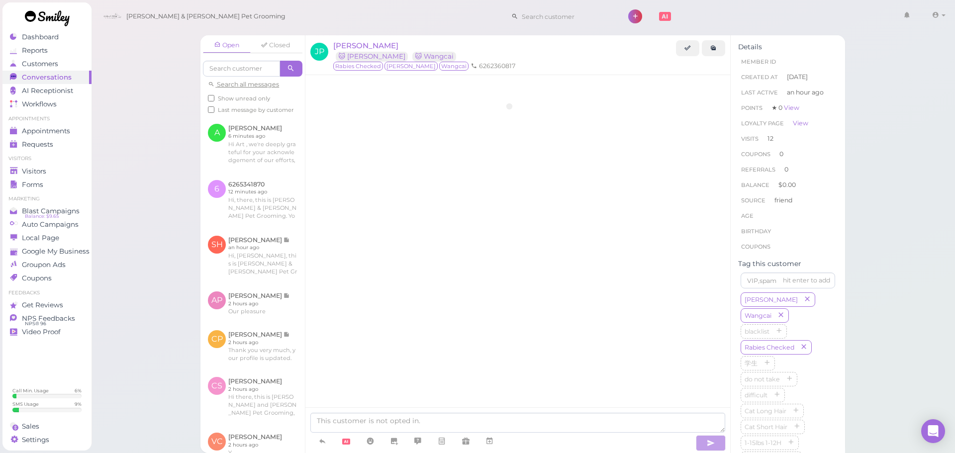
scroll to position [1899, 0]
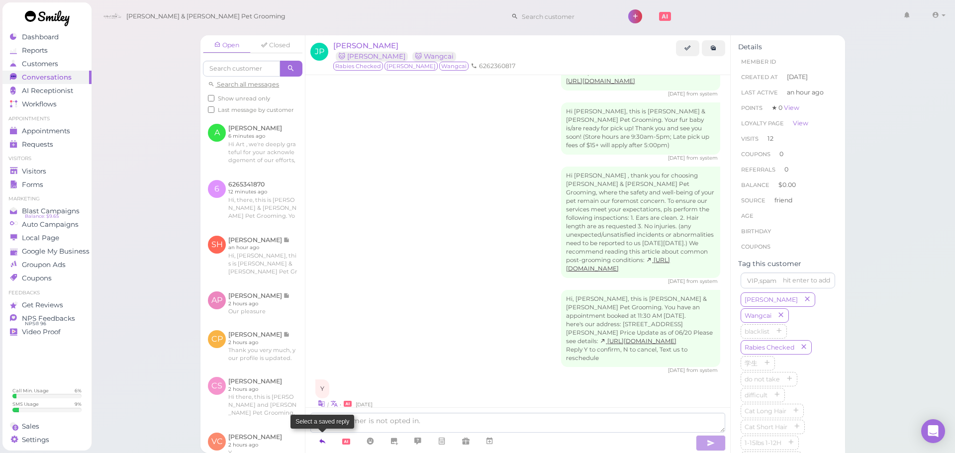
click at [323, 441] on icon at bounding box center [322, 441] width 8 height 10
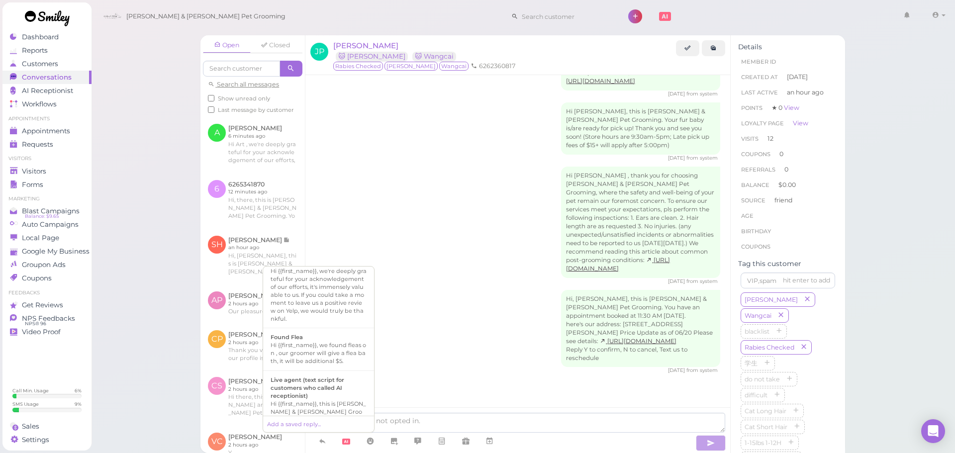
scroll to position [448, 0]
click at [328, 339] on div "Hi {{first_name}}, we found fleas on , our groomer will give a flea bath, it wi…" at bounding box center [319, 351] width 96 height 24
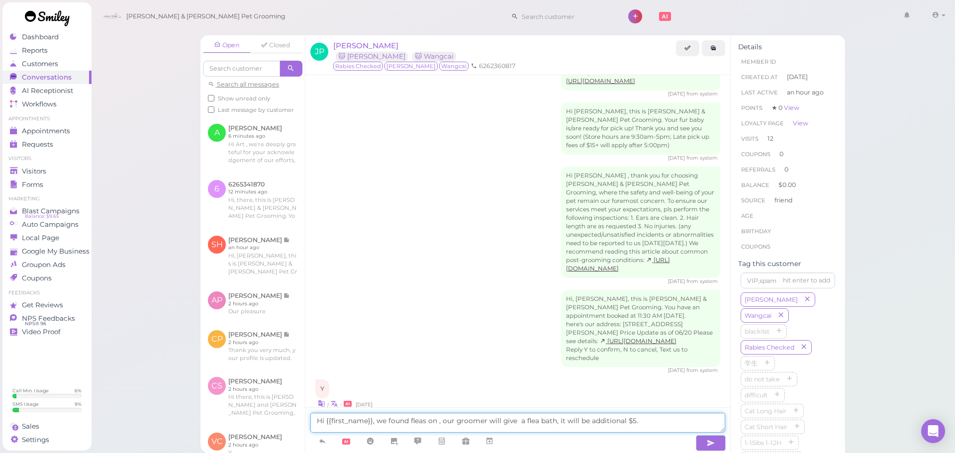
click at [436, 421] on textarea "Hi {{first_name}}, we found fleas on , our groomer will give a flea bath, it wi…" at bounding box center [517, 423] width 415 height 20
click at [533, 420] on textarea "Hi {{first_name}}, we found fleas on Mimi, our groomer will give a flea bath, i…" at bounding box center [517, 423] width 415 height 20
type textarea "Hi {{first_name}}, we found fleas on Mimi, our groomer will give Mimi a flea ba…"
click at [705, 448] on button "button" at bounding box center [711, 443] width 30 height 16
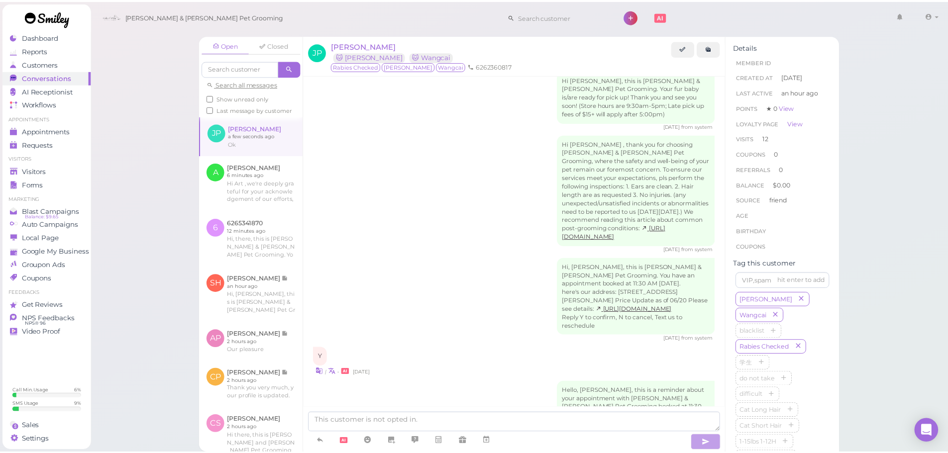
scroll to position [1972, 0]
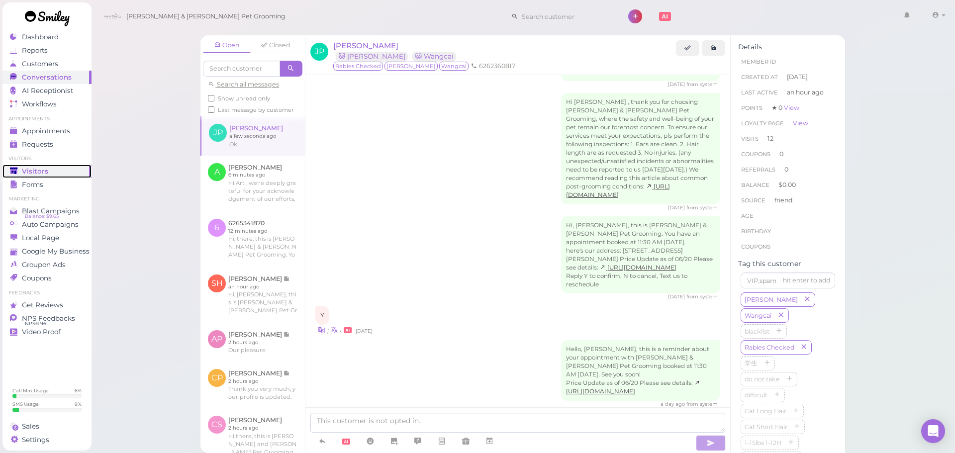
drag, startPoint x: 40, startPoint y: 174, endPoint x: 101, endPoint y: 129, distance: 75.4
click at [40, 174] on span "Visitors" at bounding box center [35, 171] width 26 height 8
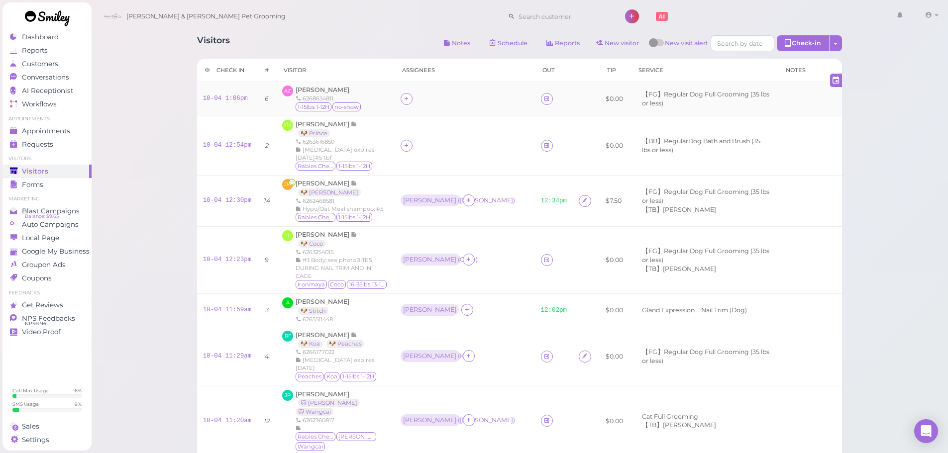
click at [321, 96] on div "6268634811" at bounding box center [329, 99] width 66 height 8
click at [323, 91] on span "[PERSON_NAME]" at bounding box center [323, 89] width 54 height 7
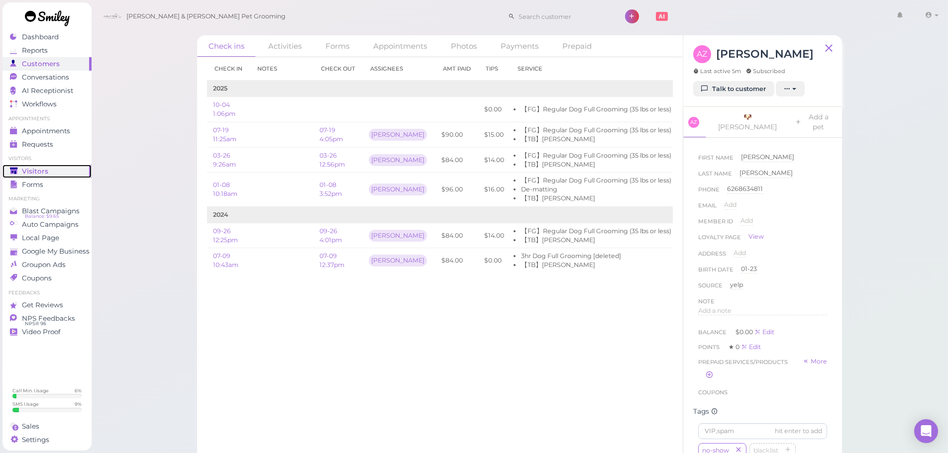
click at [42, 171] on span "Visitors" at bounding box center [35, 171] width 26 height 8
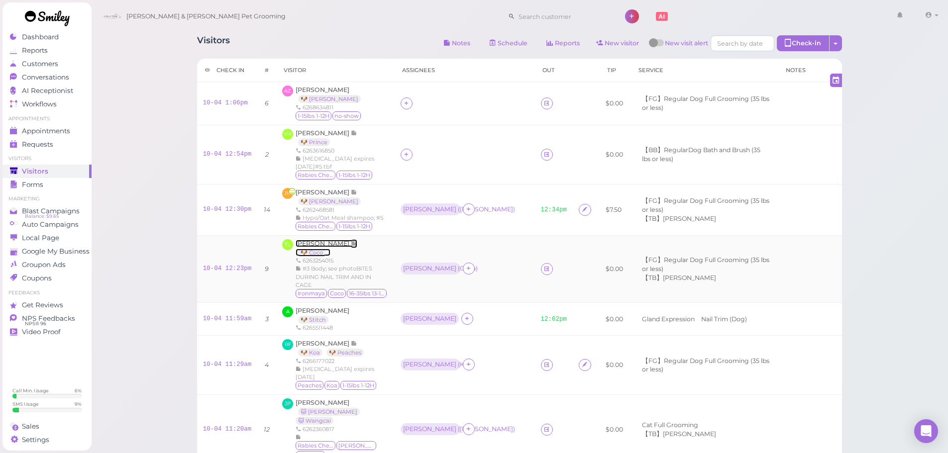
click at [317, 240] on span "Thanh Lieu" at bounding box center [323, 243] width 55 height 7
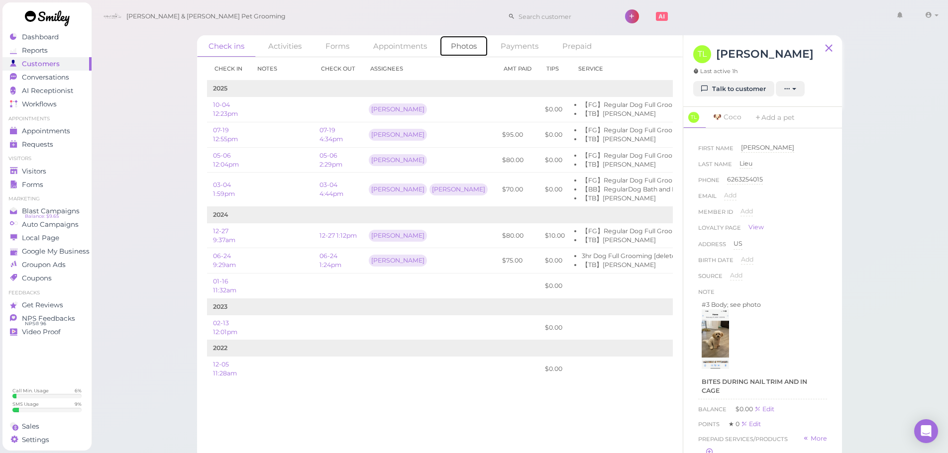
click at [460, 51] on link "Photos" at bounding box center [463, 45] width 49 height 21
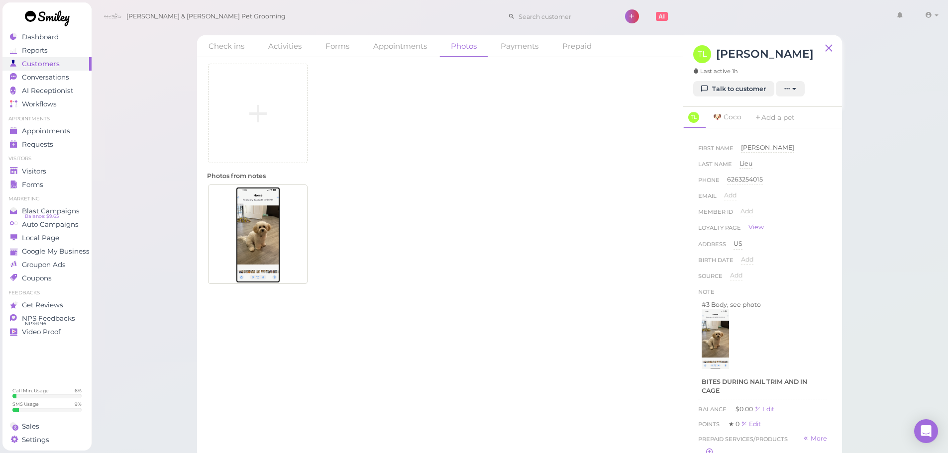
click at [272, 212] on img at bounding box center [258, 235] width 44 height 96
click at [552, 339] on div "Photos from notes" at bounding box center [440, 255] width 486 height 396
click at [55, 174] on div "Visitors" at bounding box center [46, 171] width 72 height 8
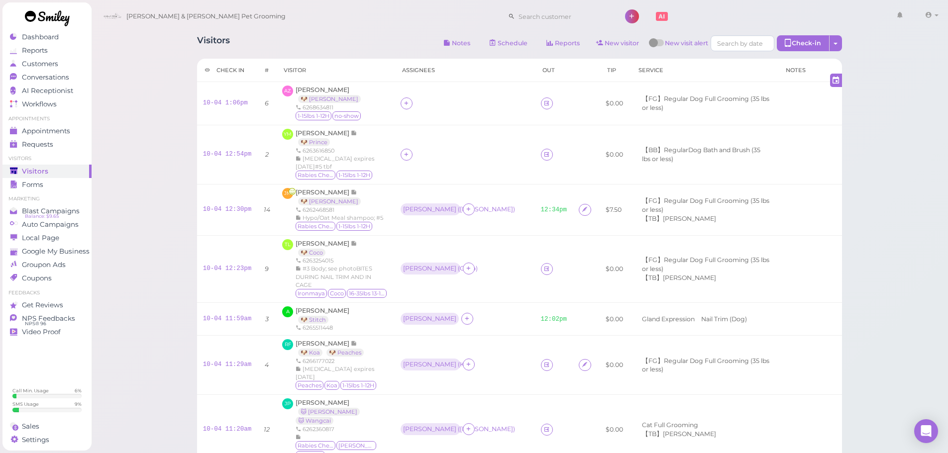
click at [543, 100] on icon at bounding box center [546, 103] width 6 height 7
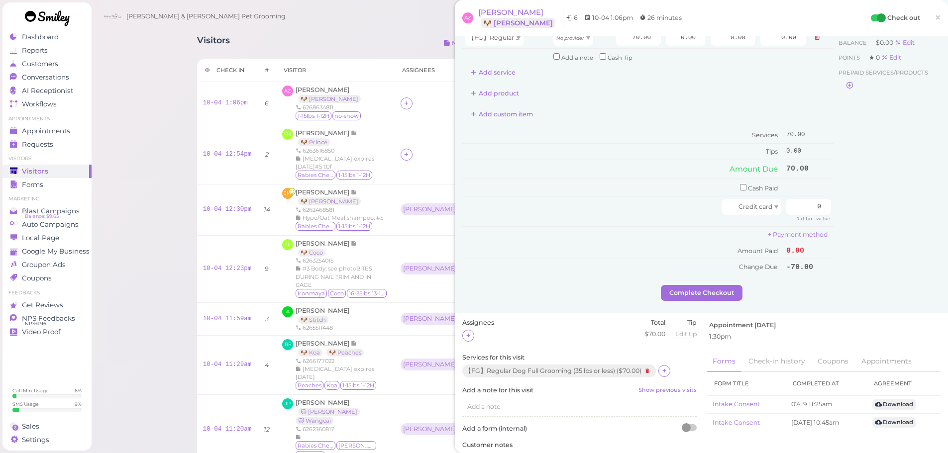
scroll to position [100, 0]
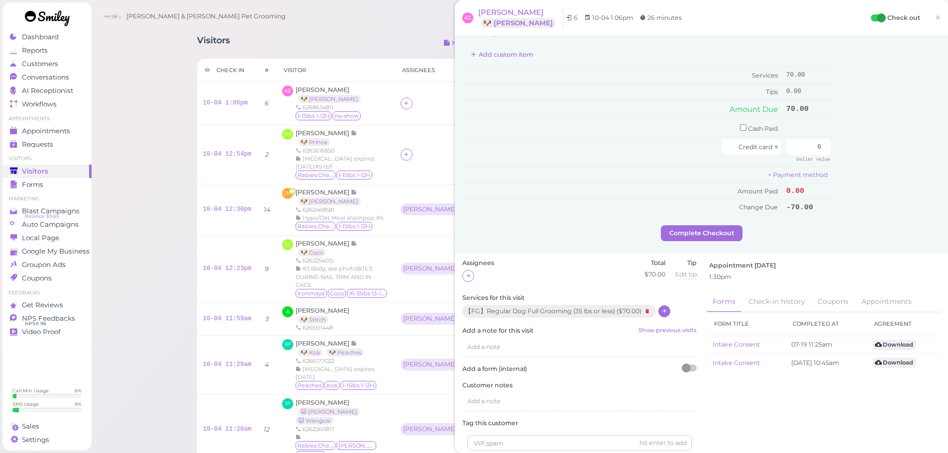
click at [668, 311] on icon at bounding box center [664, 310] width 6 height 7
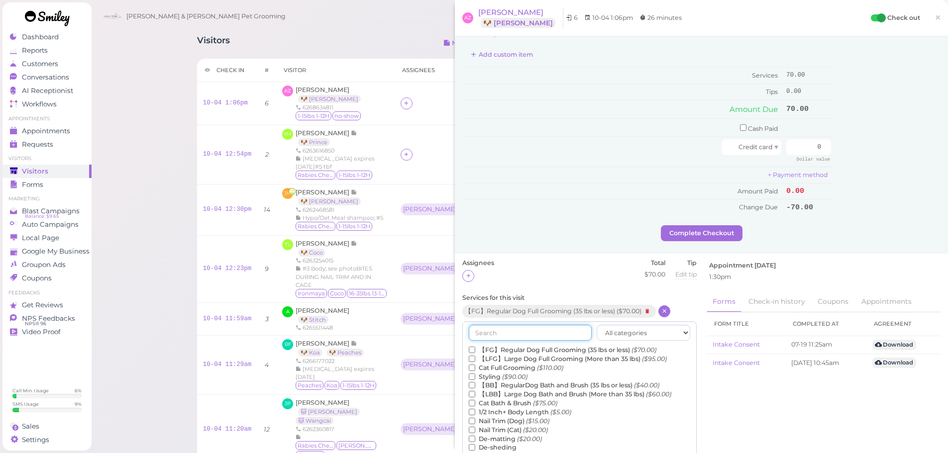
click at [528, 330] on input "text" at bounding box center [530, 333] width 123 height 16
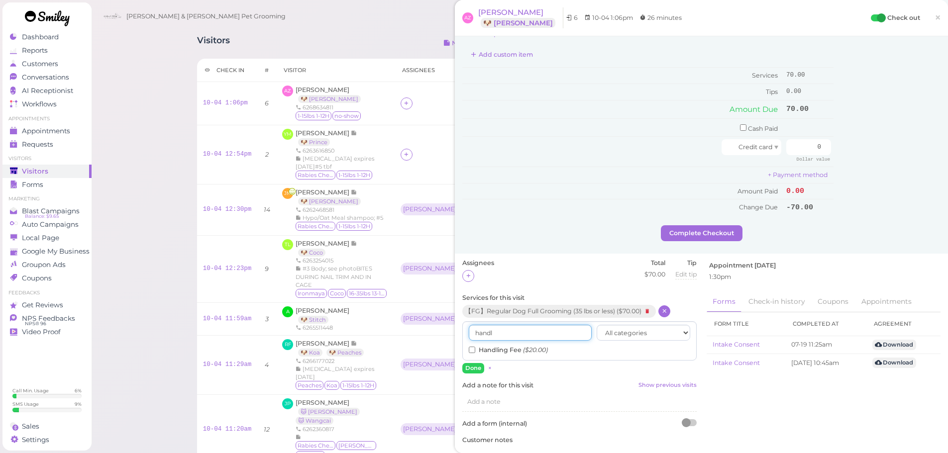
type input "handl"
click at [497, 347] on label "Handling Fee ($20.00)" at bounding box center [508, 350] width 79 height 9
click at [475, 347] on input "Handling Fee ($20.00)" at bounding box center [472, 350] width 6 height 6
click at [473, 370] on button "Done" at bounding box center [473, 368] width 22 height 10
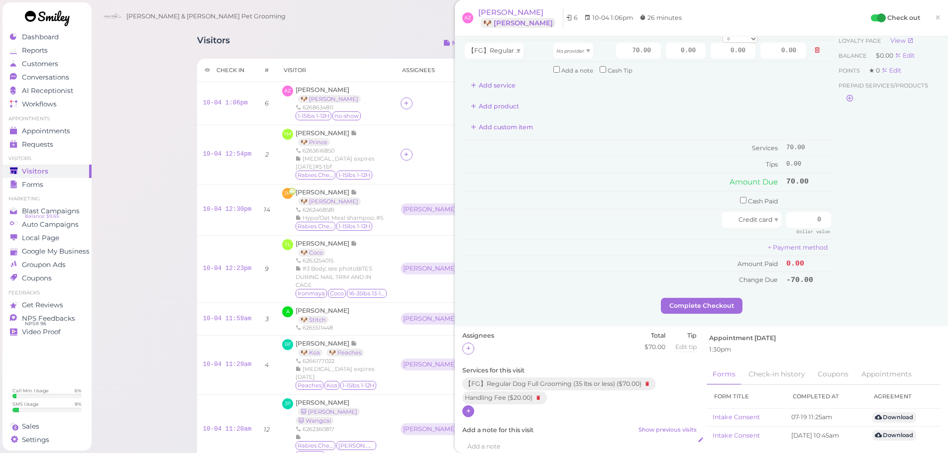
scroll to position [0, 0]
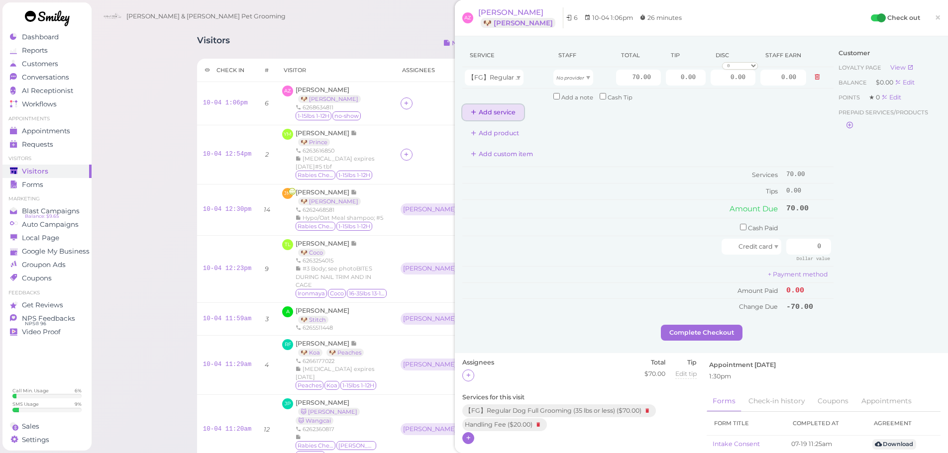
click at [487, 109] on button "Add service" at bounding box center [493, 112] width 62 height 16
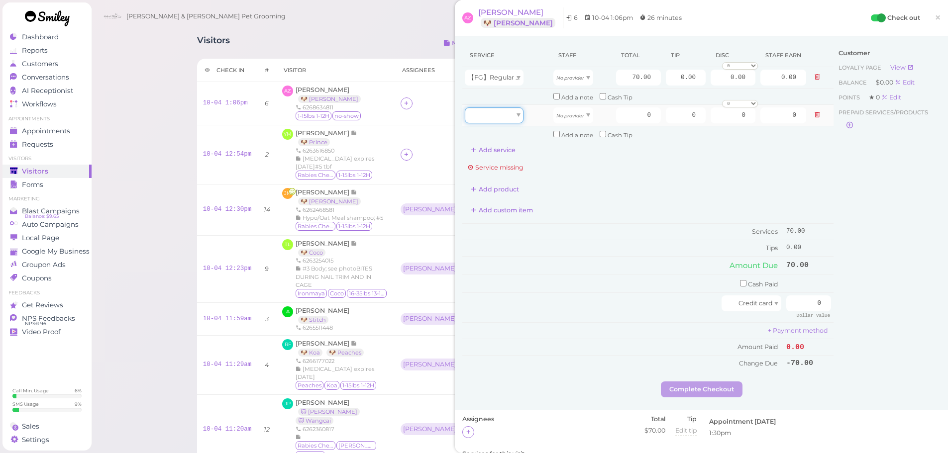
click at [509, 115] on div at bounding box center [494, 115] width 59 height 16
type input "20.00"
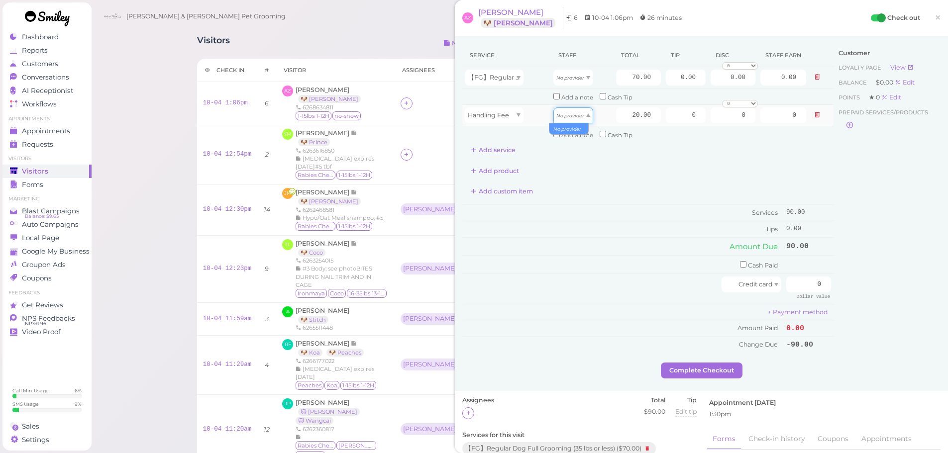
click at [586, 116] on div "No provider" at bounding box center [573, 115] width 40 height 16
click at [920, 162] on div "Customer Loyalty page View Balance $0.00 Edit Points ★ 0 Edit Prepaid services/…" at bounding box center [886, 203] width 107 height 319
click at [586, 78] on span at bounding box center [588, 77] width 4 height 3
click at [608, 38] on div "Service Staff Total Tip Disc Staff earn 【FG】Regular Dog Full Grooming (35 lbs o…" at bounding box center [701, 213] width 493 height 355
click at [814, 115] on icon at bounding box center [817, 114] width 6 height 7
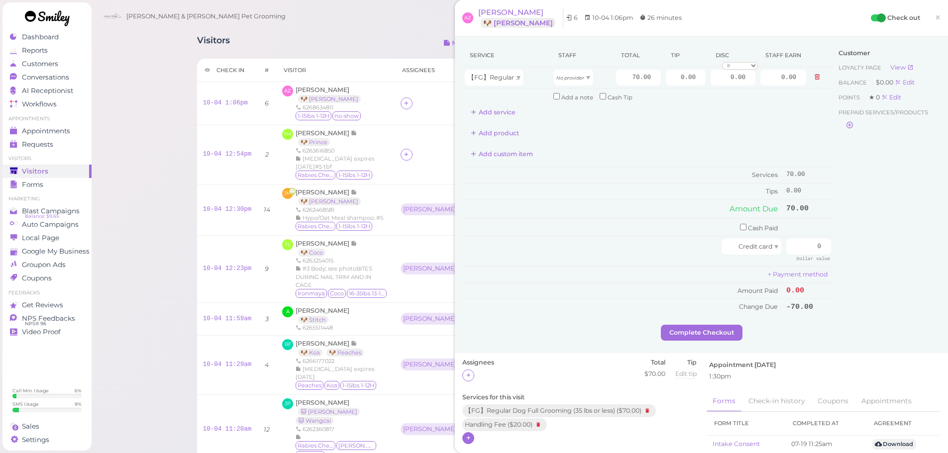
click at [934, 22] on span "×" at bounding box center [937, 17] width 6 height 14
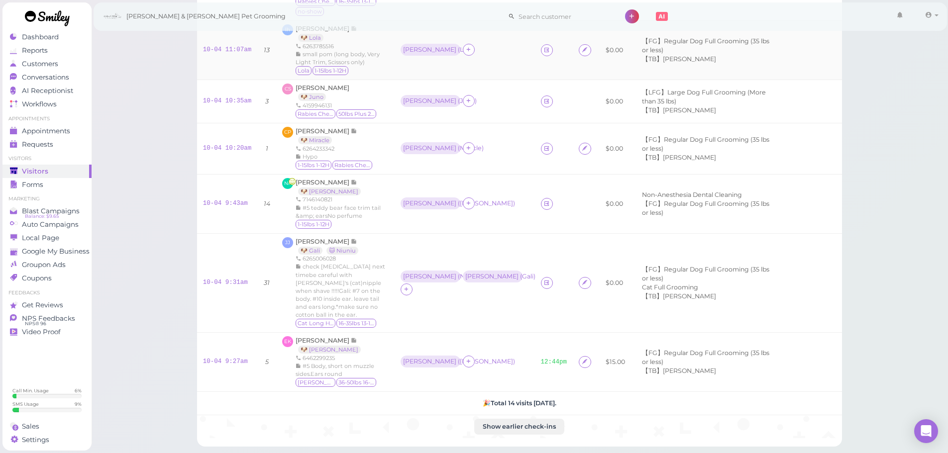
scroll to position [576, 0]
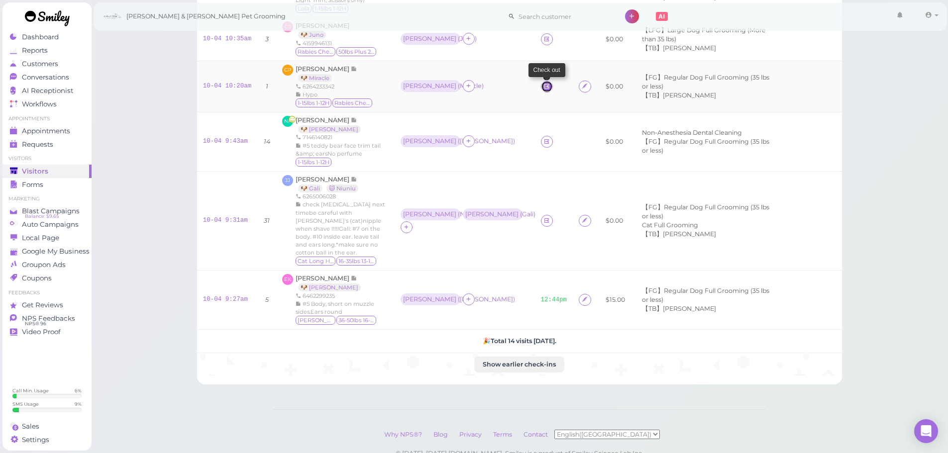
click at [543, 83] on icon at bounding box center [546, 86] width 6 height 7
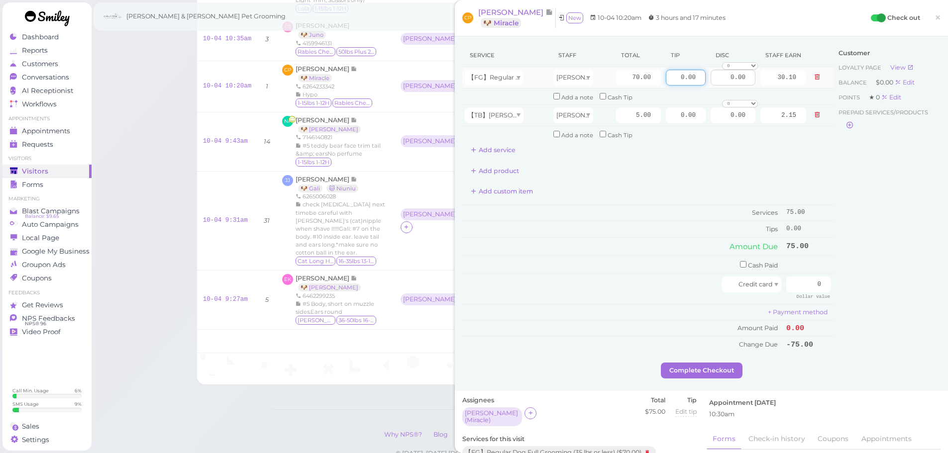
drag, startPoint x: 665, startPoint y: 77, endPoint x: 719, endPoint y: 80, distance: 54.8
click at [719, 80] on tr "【FG】Regular Dog Full Grooming (35 lbs or less) Rebecca 70.00 0.00 0.00 0 10% of…" at bounding box center [647, 77] width 371 height 21
type input "15"
click at [880, 224] on div "Customer Loyalty page View Balance $0.00 Edit Points ★ 0 Edit Prepaid services/…" at bounding box center [886, 203] width 107 height 319
drag, startPoint x: 788, startPoint y: 286, endPoint x: 840, endPoint y: 291, distance: 52.5
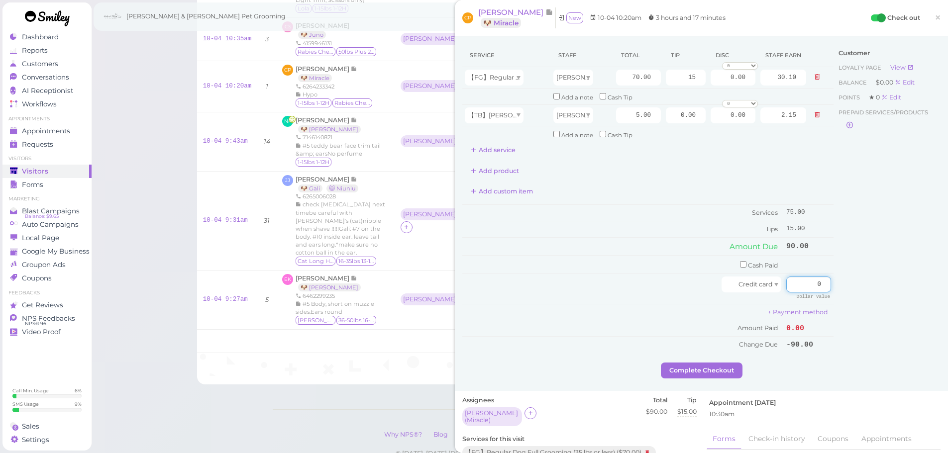
click at [840, 291] on div "Service Staff Total Tip Disc Staff earn 【FG】Regular Dog Full Grooming (35 lbs o…" at bounding box center [701, 203] width 478 height 319
type input "90"
click at [841, 291] on div "Customer Loyalty page View Balance $0.00 Edit Points ★ 0 Edit Prepaid services/…" at bounding box center [886, 203] width 107 height 319
click at [705, 373] on button "Complete Checkout" at bounding box center [702, 371] width 82 height 16
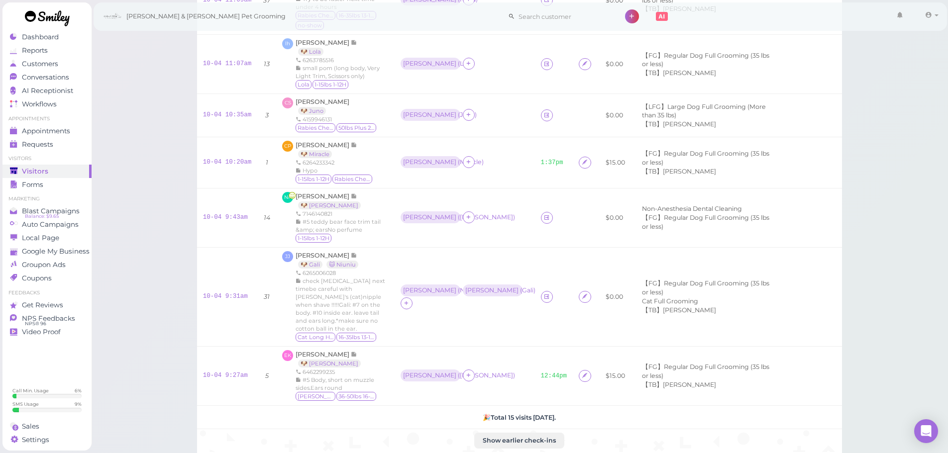
scroll to position [652, 0]
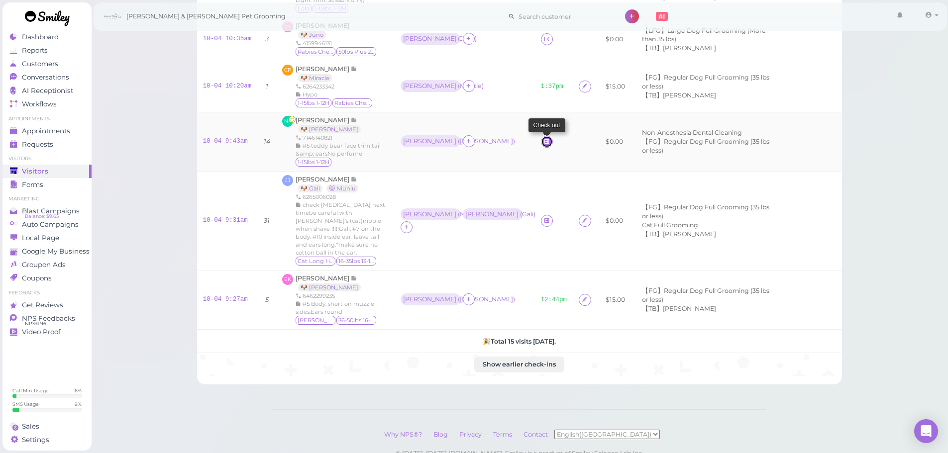
click at [543, 138] on icon at bounding box center [546, 141] width 6 height 7
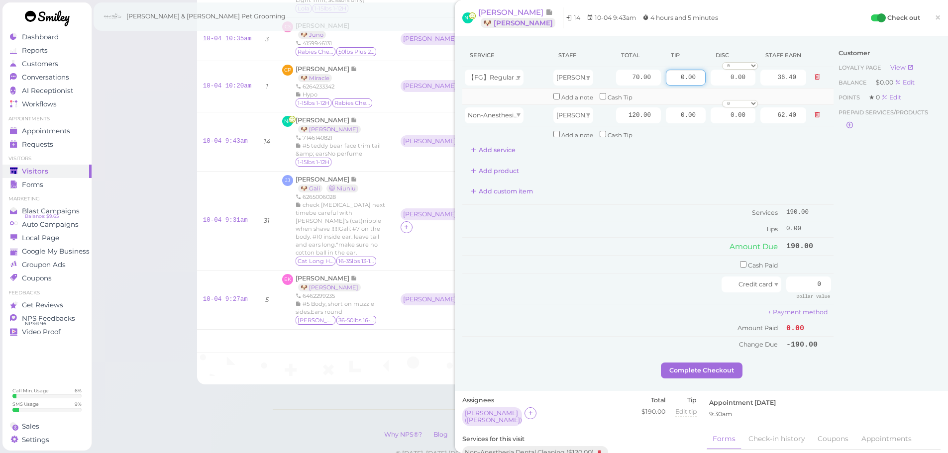
drag, startPoint x: 667, startPoint y: 75, endPoint x: 819, endPoint y: 98, distance: 153.5
click at [819, 98] on tbody "【FG】Regular Dog Full Grooming (35 lbs or less) Asa 70.00 0.00 0.00 0 10% off 15…" at bounding box center [647, 104] width 371 height 75
type input "28.5"
click at [865, 198] on div "Customer Loyalty page View Balance $0.00 Edit Points ★ 0 Edit Prepaid services/…" at bounding box center [886, 203] width 107 height 319
drag, startPoint x: 802, startPoint y: 284, endPoint x: 900, endPoint y: 295, distance: 98.7
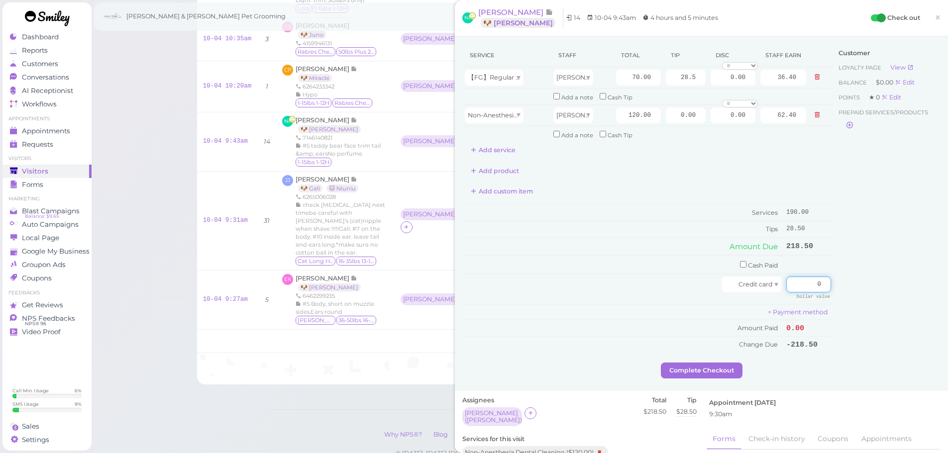
click at [888, 294] on div "Service Staff Total Tip Disc Staff earn 【FG】Regular Dog Full Grooming (35 lbs o…" at bounding box center [701, 203] width 478 height 319
type input "218.5"
click at [841, 346] on div "Customer Loyalty page View Balance $0.00 Edit Points ★ 0 Edit Prepaid services/…" at bounding box center [886, 203] width 107 height 319
click at [687, 371] on button "Complete Checkout" at bounding box center [702, 371] width 82 height 16
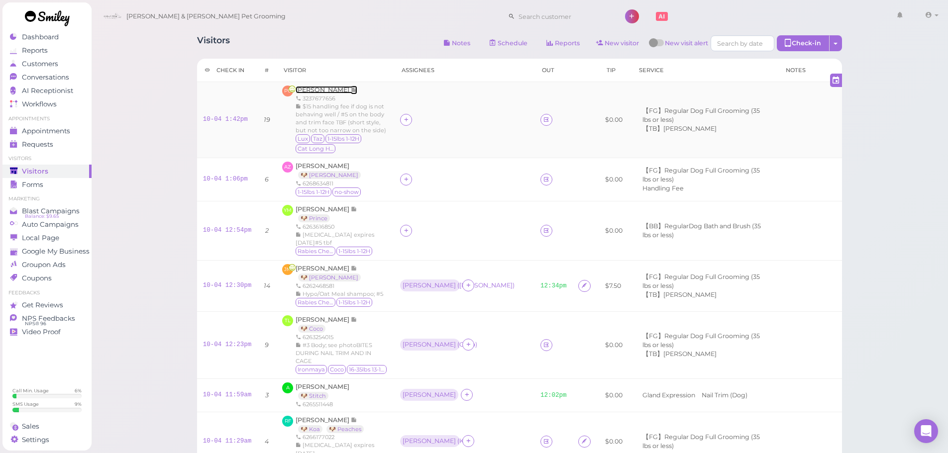
click at [326, 88] on span "[PERSON_NAME]" at bounding box center [323, 89] width 55 height 7
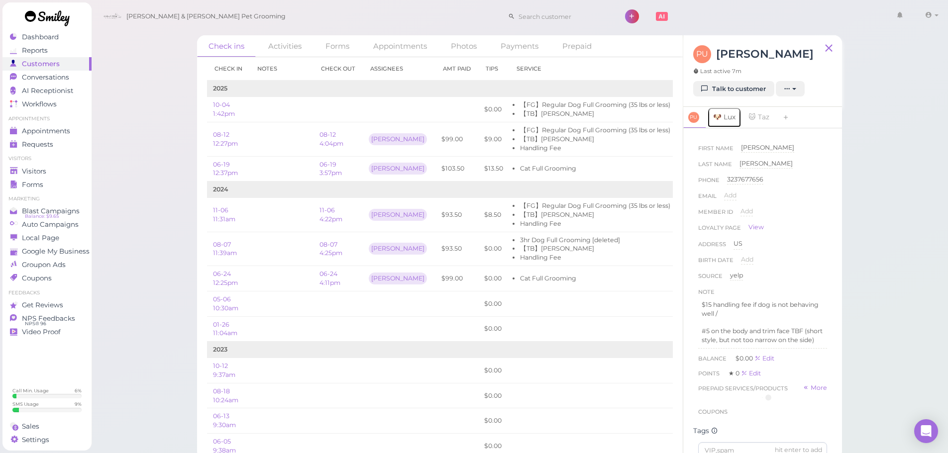
click at [724, 114] on link "🐶 Lux" at bounding box center [724, 117] width 34 height 21
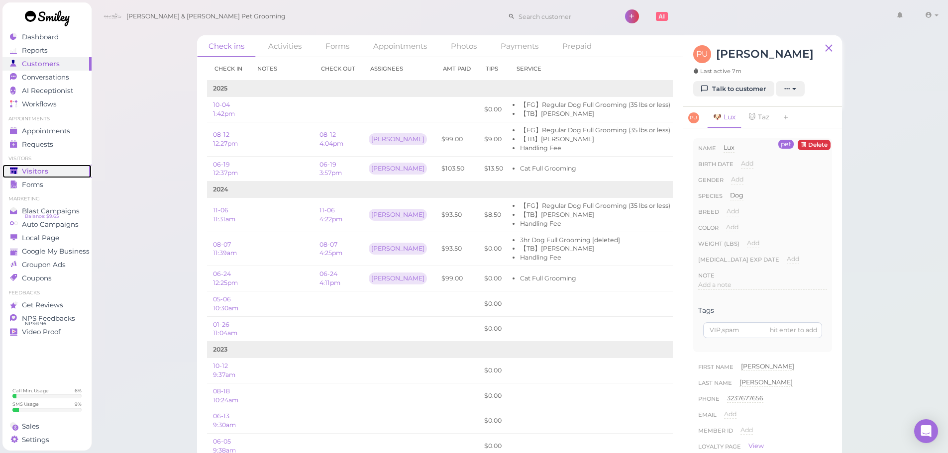
click at [40, 176] on link "Visitors" at bounding box center [46, 171] width 89 height 13
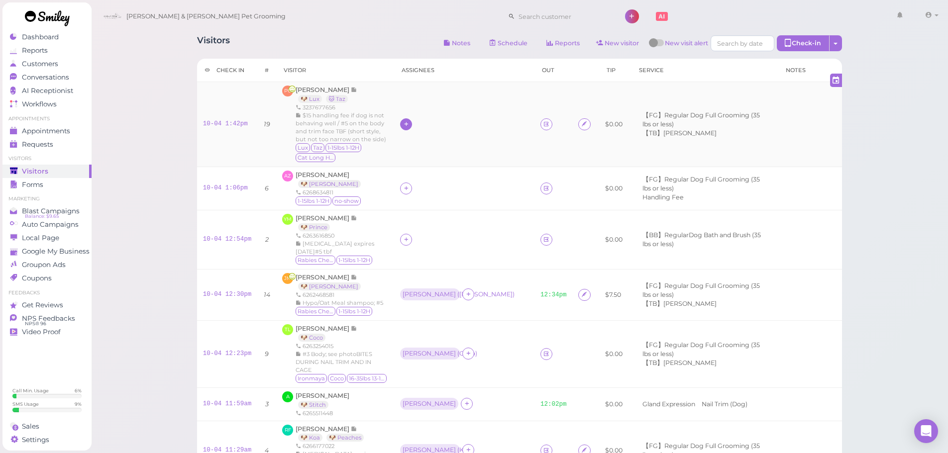
click at [409, 125] on icon at bounding box center [406, 123] width 6 height 7
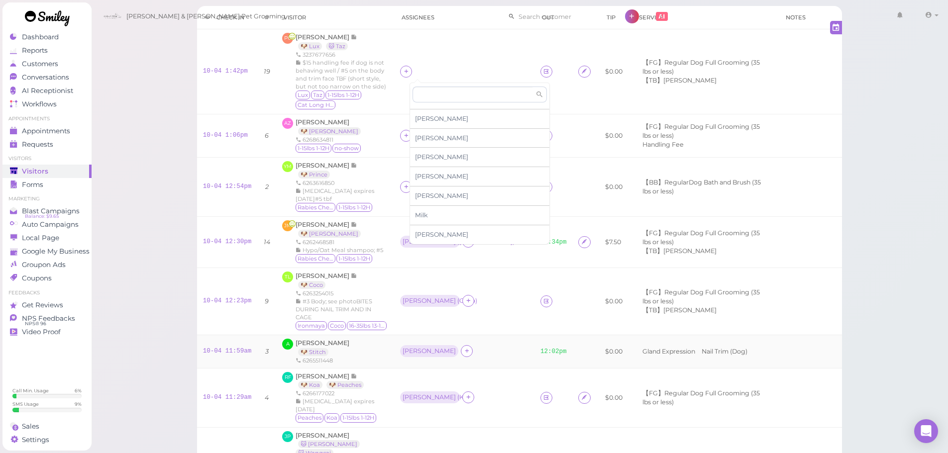
scroll to position [149, 0]
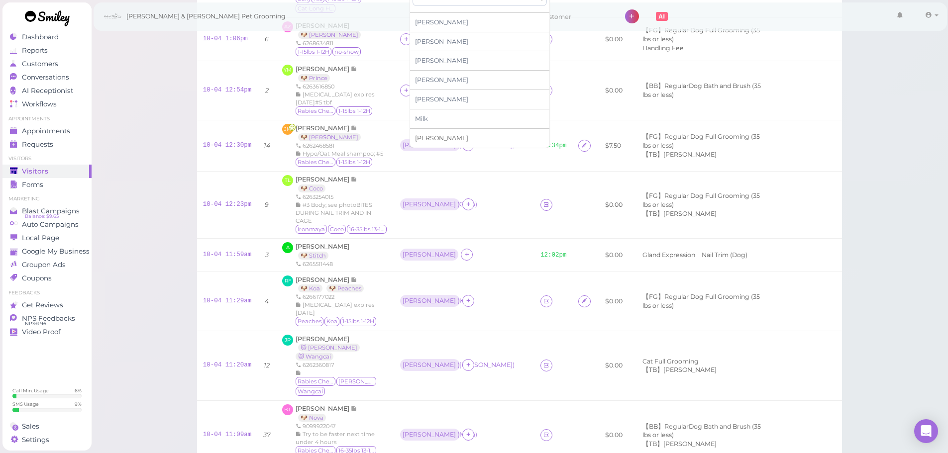
click at [436, 139] on span "Rebecca" at bounding box center [441, 137] width 53 height 7
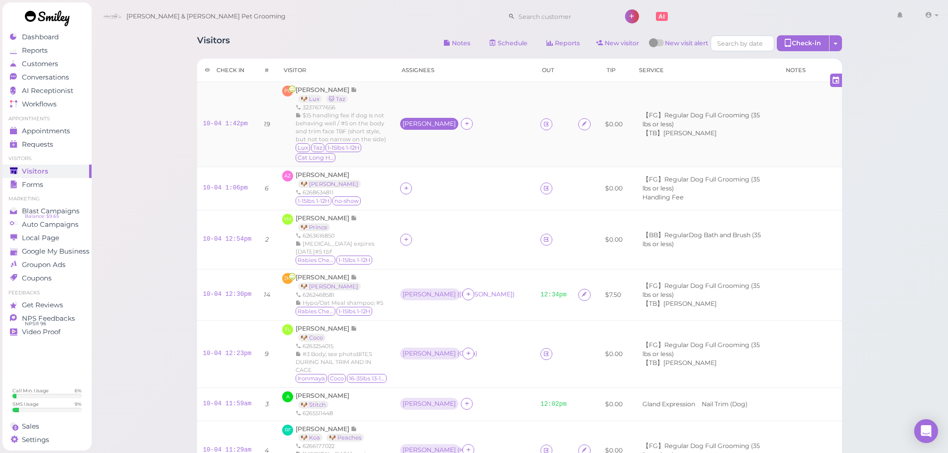
click at [421, 121] on div "Rebecca" at bounding box center [429, 123] width 53 height 7
click at [434, 185] on span "Select pets" at bounding box center [434, 184] width 34 height 11
click at [320, 88] on span "[PERSON_NAME]" at bounding box center [323, 89] width 55 height 7
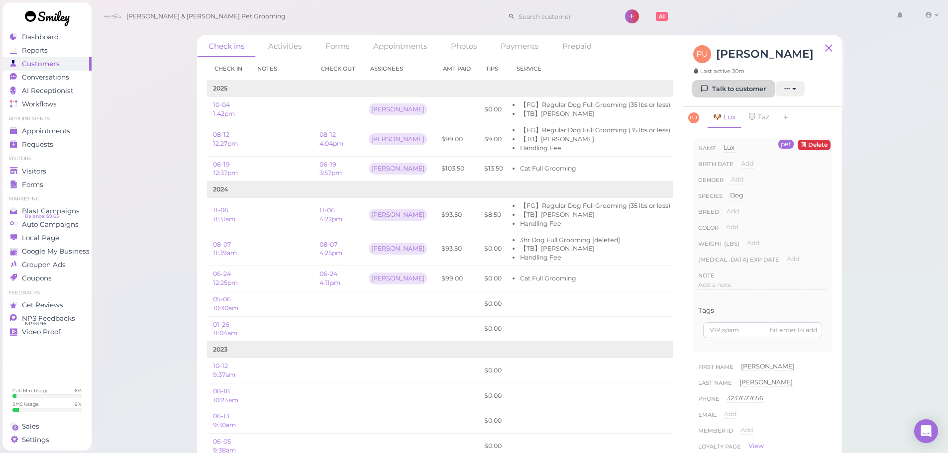
click at [714, 87] on link "Talk to customer" at bounding box center [733, 89] width 81 height 16
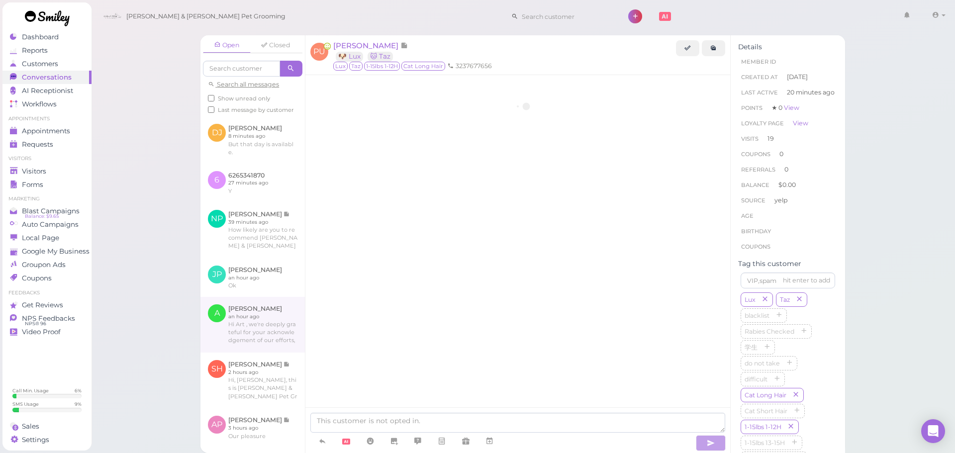
scroll to position [1844, 0]
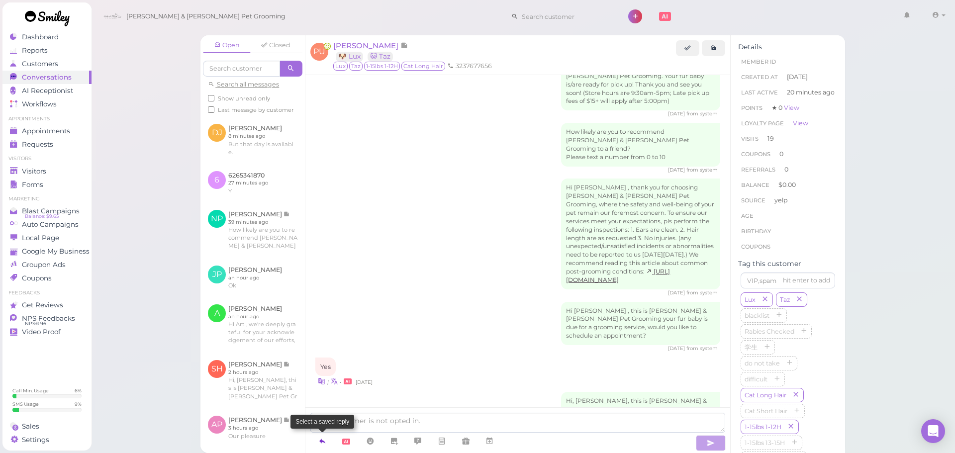
click at [324, 440] on icon at bounding box center [322, 441] width 8 height 10
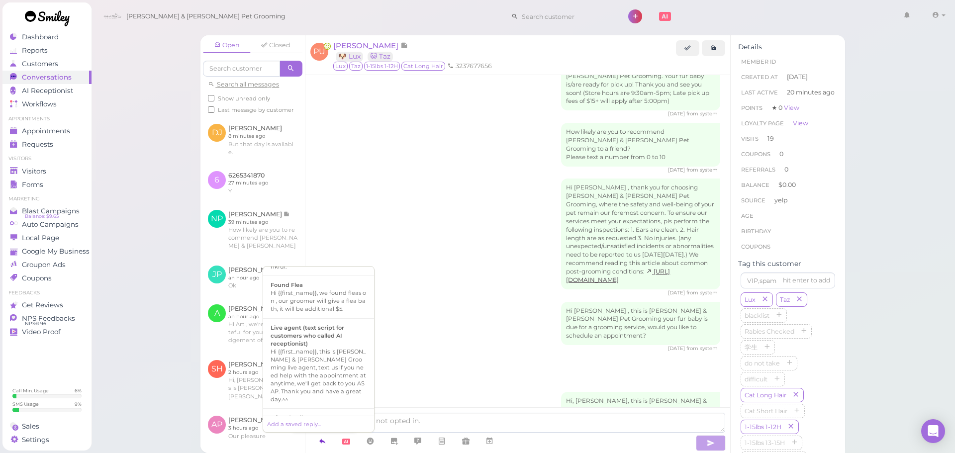
scroll to position [448, 0]
click at [323, 339] on div "Hi {{first_name}}, we found fleas on , our groomer will give a flea bath, it wi…" at bounding box center [319, 351] width 96 height 24
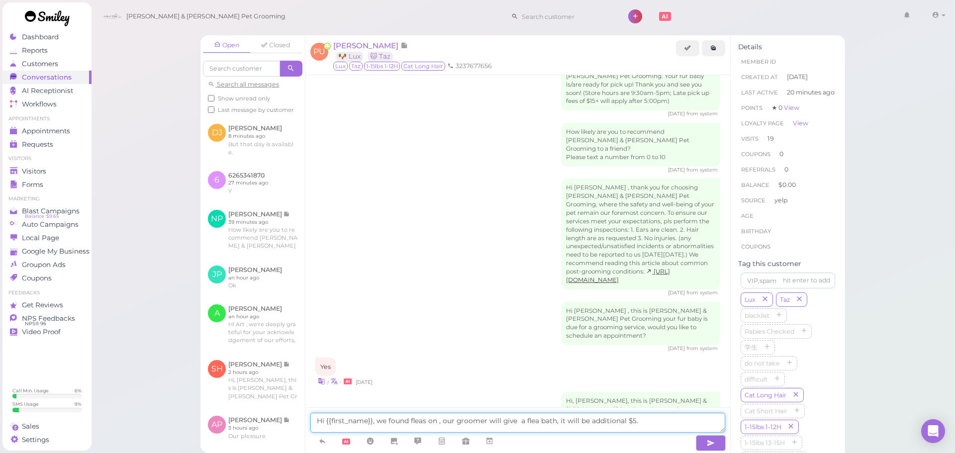
click at [437, 421] on textarea "Hi {{first_name}}, we found fleas on , our groomer will give a flea bath, it wi…" at bounding box center [517, 423] width 415 height 20
click at [528, 419] on textarea "Hi {{first_name}}, we found fleas on Lux, our groomer will give a flea bath, it…" at bounding box center [517, 423] width 415 height 20
click at [678, 423] on textarea "Hi {{first_name}}, we found fleas on Lux, our groomer will give Lux a flea bath…" at bounding box center [517, 423] width 415 height 20
type textarea "Hi {{first_name}}, we found fleas on Lux, our groomer will give Lux a flea bath…"
click at [715, 444] on button "button" at bounding box center [711, 443] width 30 height 16
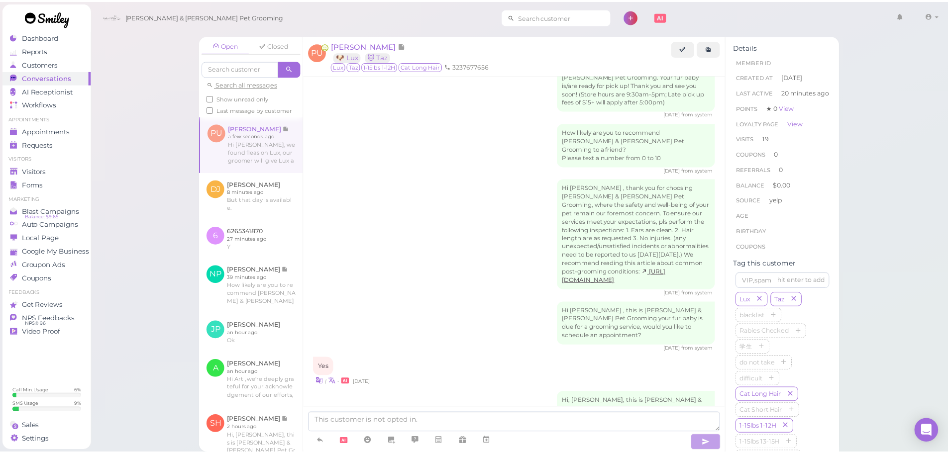
scroll to position [1876, 0]
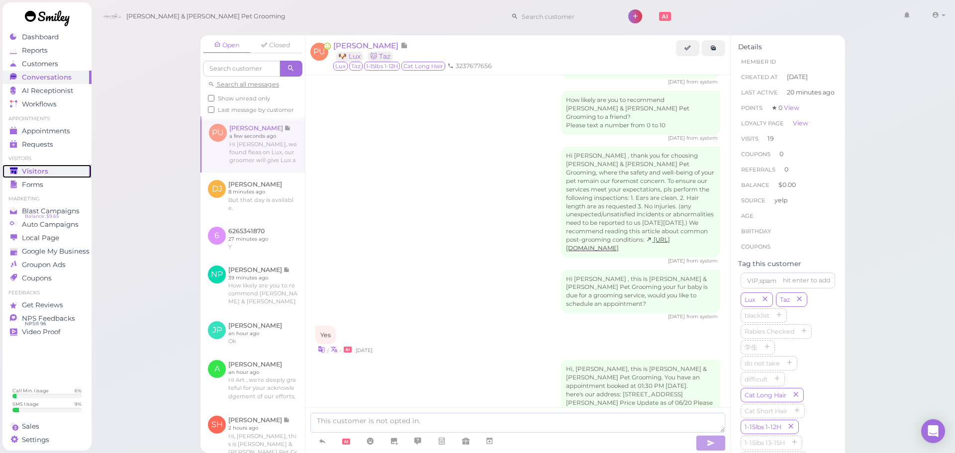
click at [49, 167] on div "Visitors" at bounding box center [46, 171] width 72 height 8
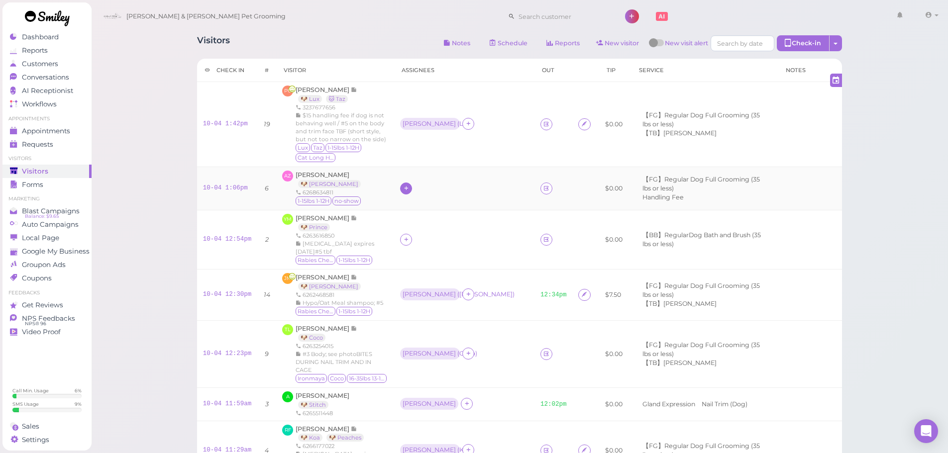
click at [409, 192] on icon at bounding box center [406, 188] width 6 height 7
click at [423, 267] on span "[PERSON_NAME]" at bounding box center [441, 269] width 53 height 7
click at [411, 189] on div "[PERSON_NAME]" at bounding box center [429, 188] width 58 height 12
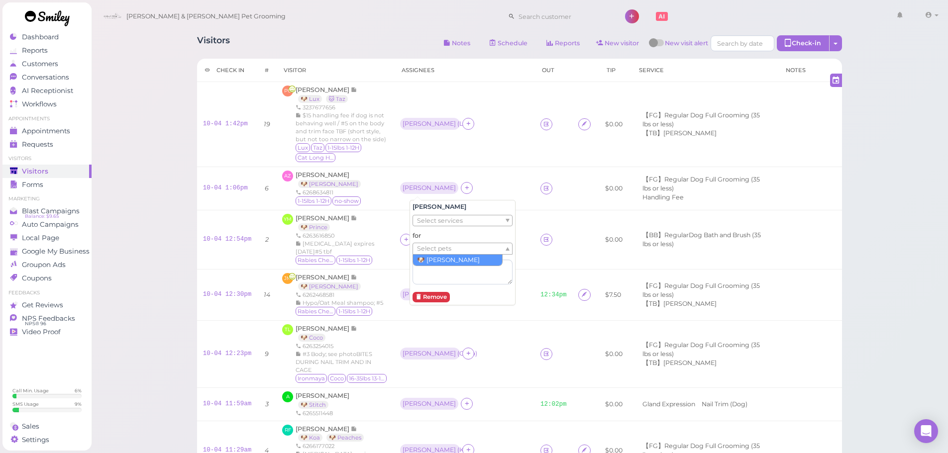
click at [422, 247] on span "Select pets" at bounding box center [434, 248] width 34 height 11
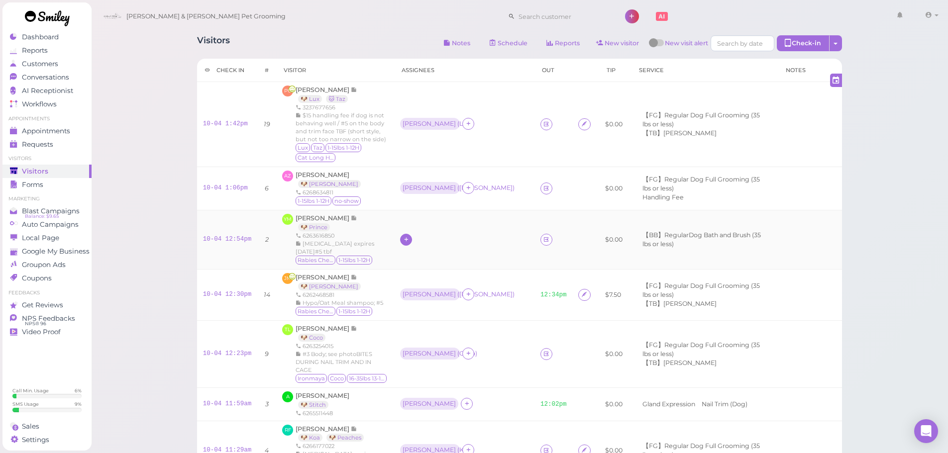
click at [409, 237] on icon at bounding box center [406, 239] width 6 height 7
click at [427, 351] on span "[PERSON_NAME]" at bounding box center [441, 352] width 53 height 7
click at [419, 236] on div "[PERSON_NAME]" at bounding box center [429, 239] width 53 height 7
click at [420, 294] on span "Select pets" at bounding box center [434, 296] width 34 height 11
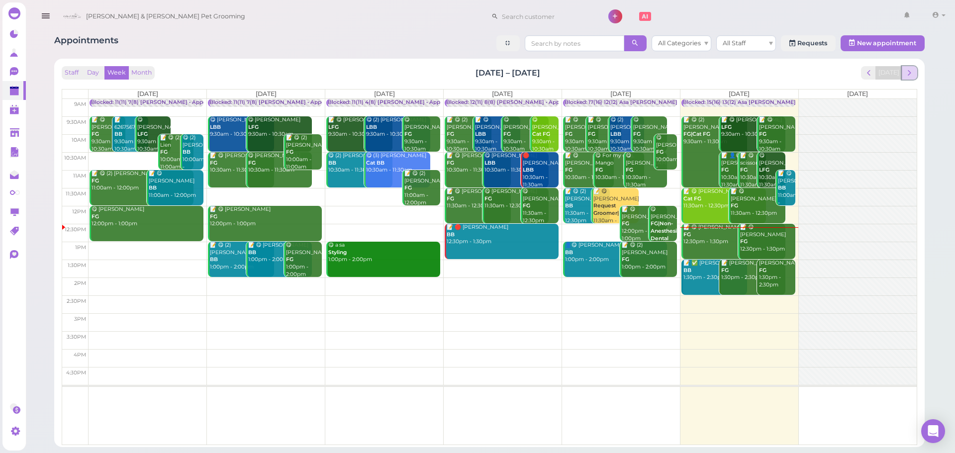
click at [914, 71] on span "next" at bounding box center [909, 72] width 9 height 9
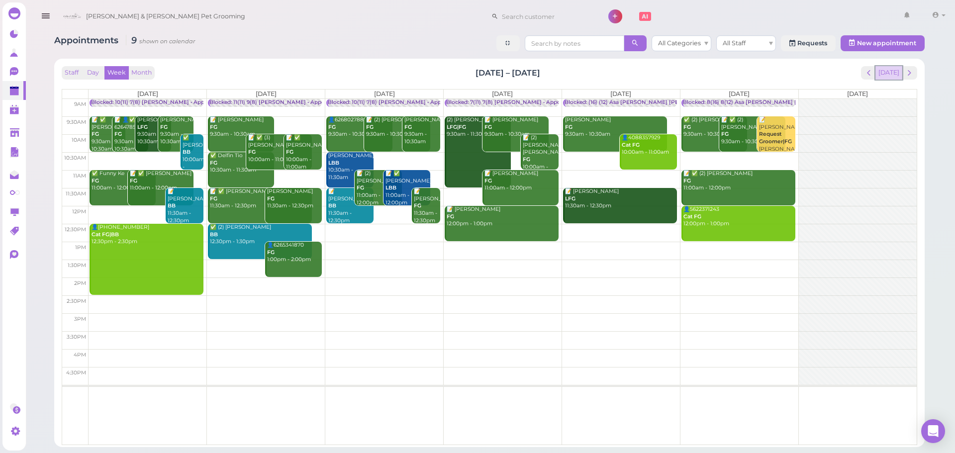
click at [889, 74] on button "[DATE]" at bounding box center [889, 72] width 27 height 13
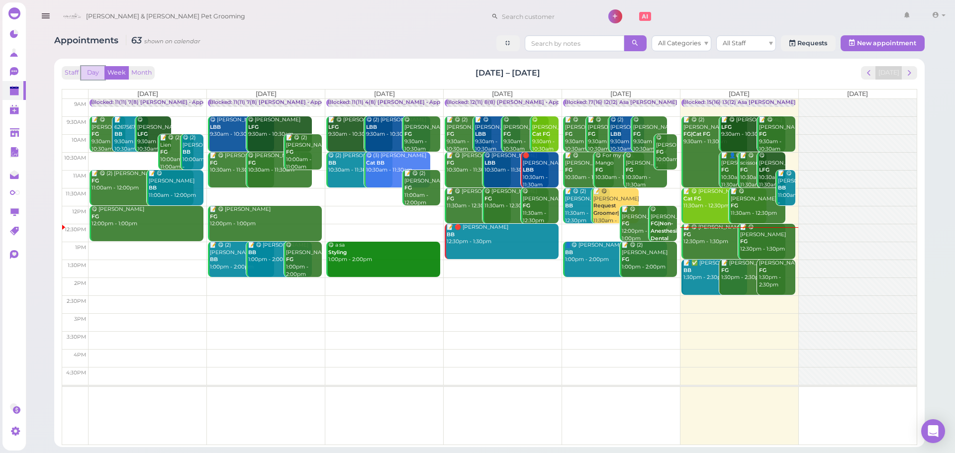
click at [98, 68] on button "Day" at bounding box center [93, 72] width 24 height 13
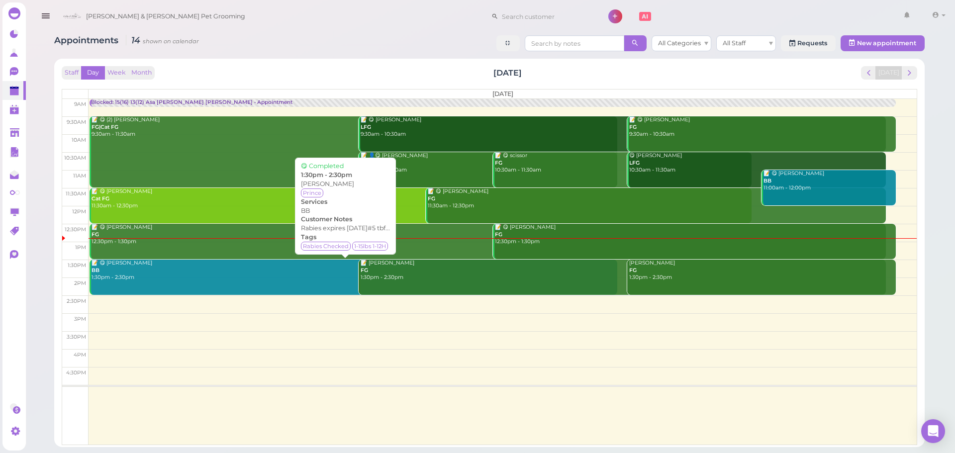
click at [224, 273] on div "📝 😋 [PERSON_NAME] BB 1:30pm - 2:30pm" at bounding box center [354, 271] width 526 height 22
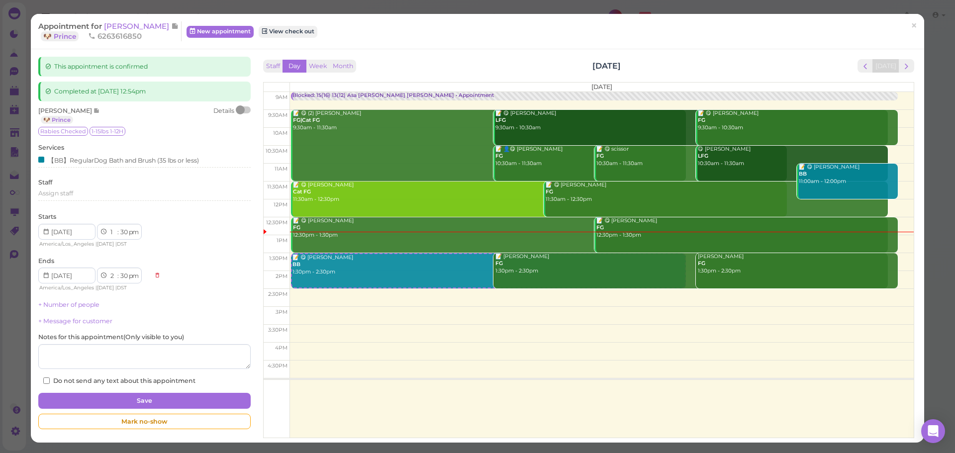
click at [243, 110] on div at bounding box center [244, 109] width 14 height 7
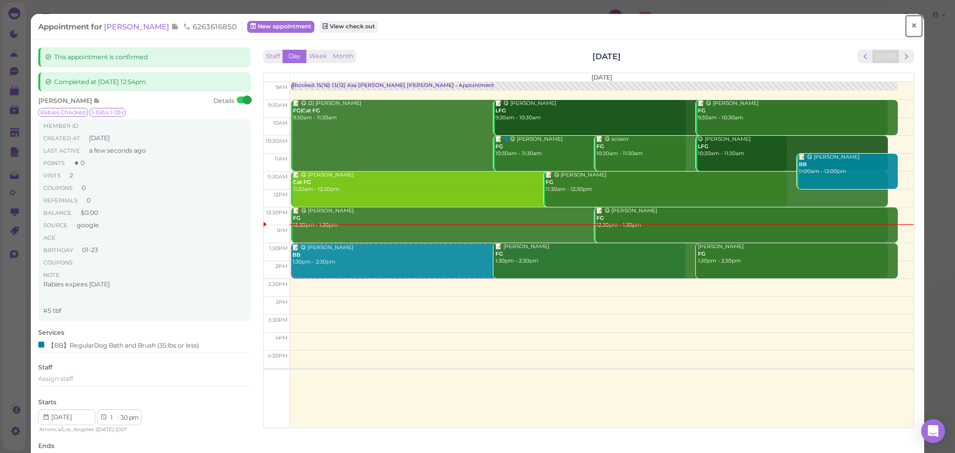
click at [914, 29] on link "×" at bounding box center [914, 25] width 18 height 23
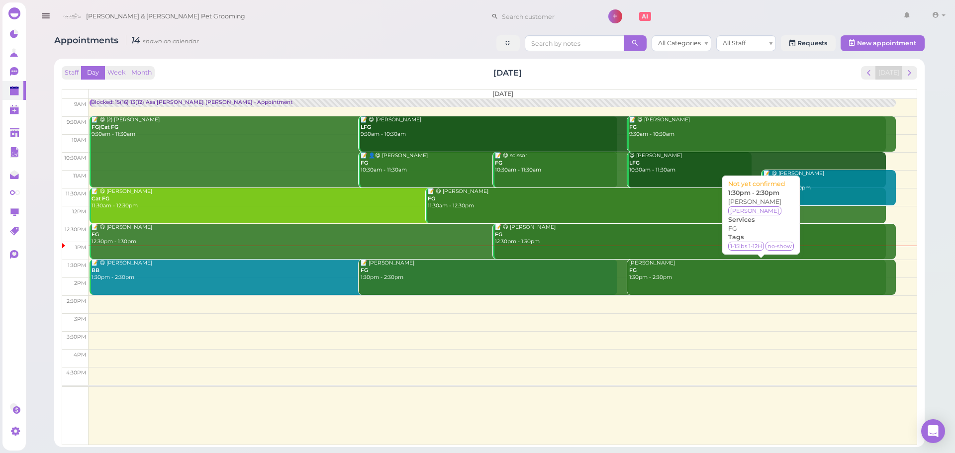
click at [670, 278] on div "[PERSON_NAME] FG 1:30pm - 2:30pm" at bounding box center [762, 271] width 267 height 22
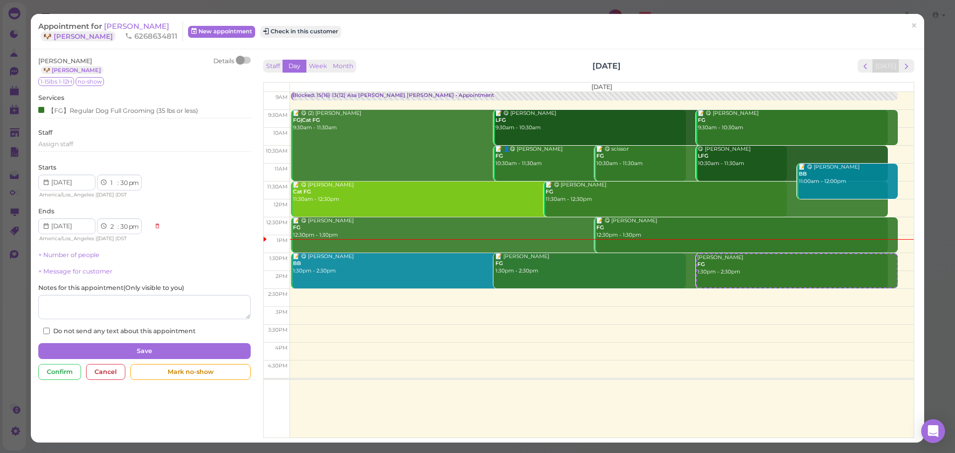
click at [246, 63] on div at bounding box center [244, 60] width 14 height 7
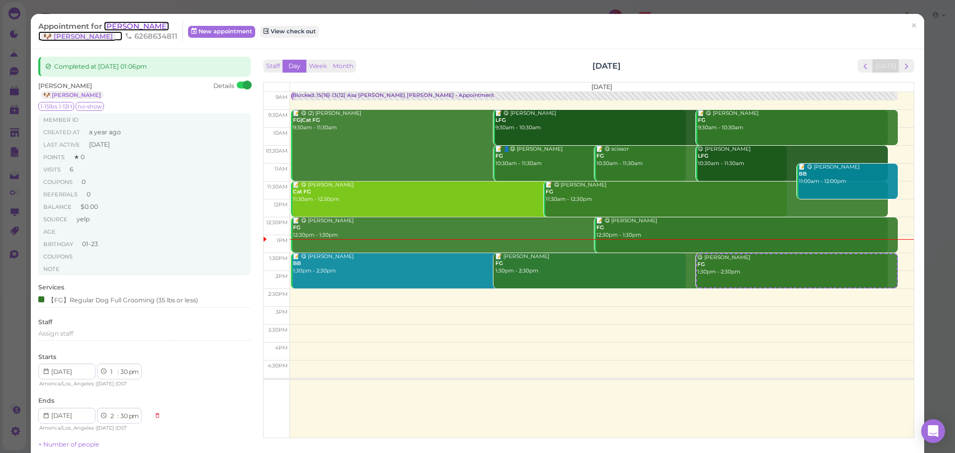
click at [143, 31] on span "[PERSON_NAME]" at bounding box center [136, 25] width 65 height 9
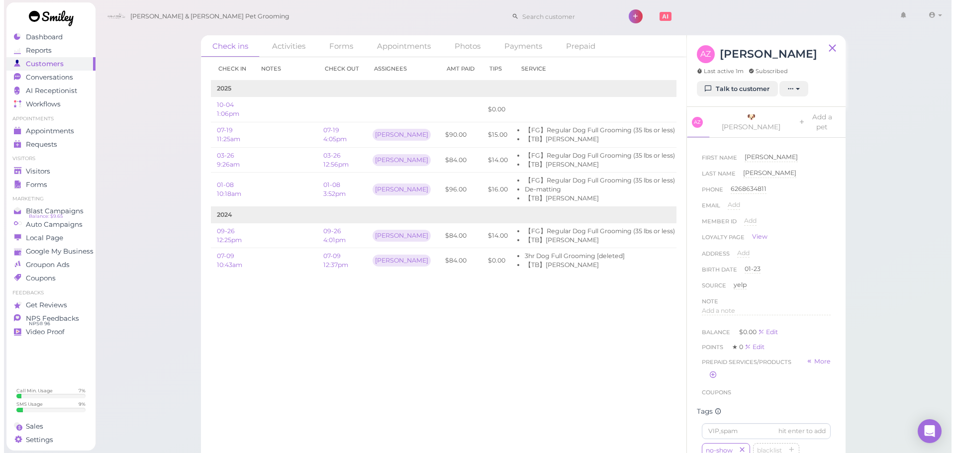
scroll to position [0, 56]
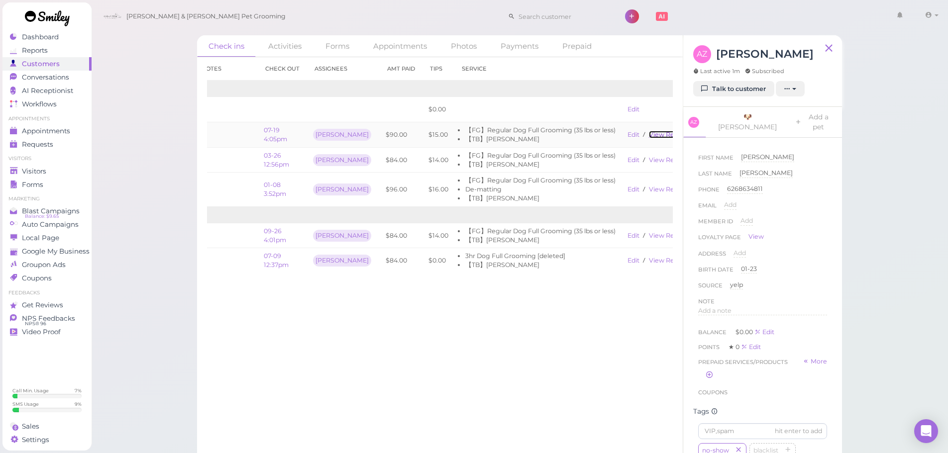
click at [653, 134] on link "View receipt" at bounding box center [669, 134] width 41 height 7
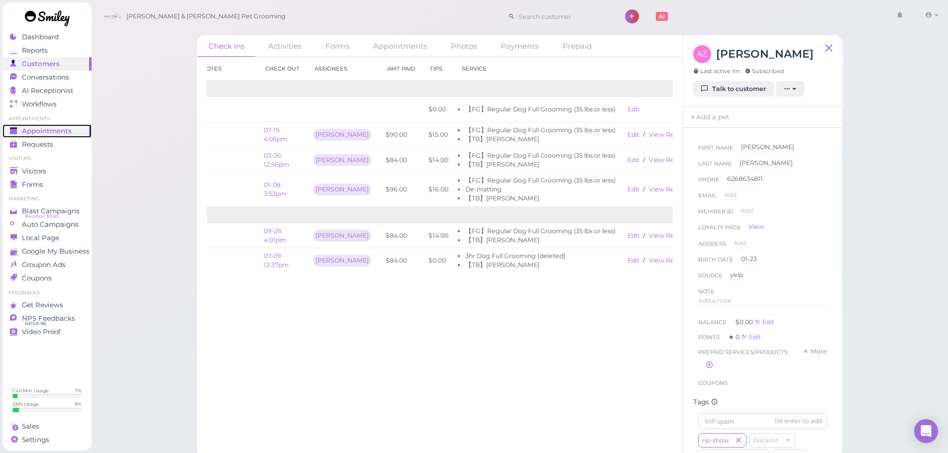
drag, startPoint x: 45, startPoint y: 127, endPoint x: 246, endPoint y: 5, distance: 235.1
click at [45, 127] on span "Appointments" at bounding box center [47, 131] width 50 height 8
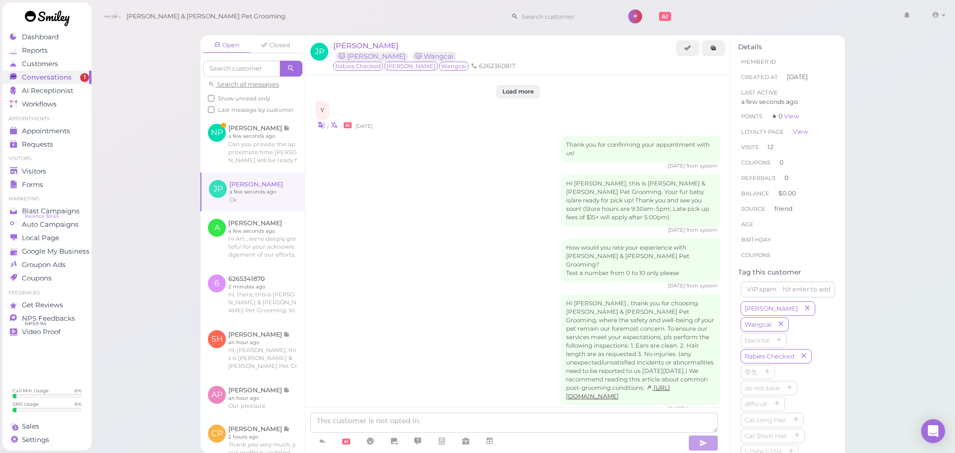
scroll to position [1810, 0]
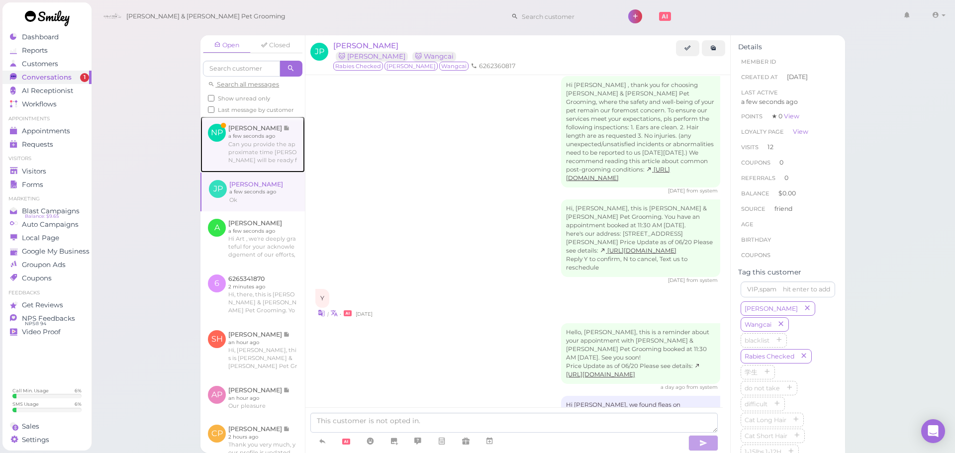
click at [261, 157] on link at bounding box center [253, 144] width 104 height 56
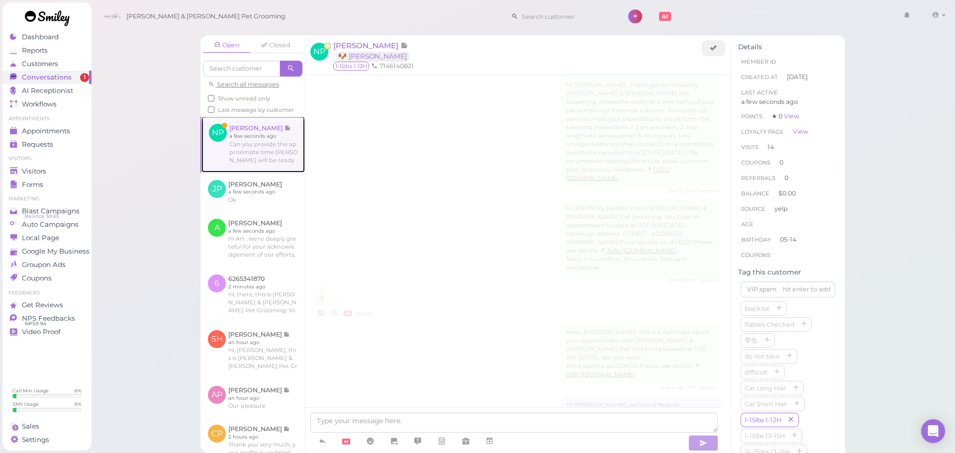
scroll to position [1458, 0]
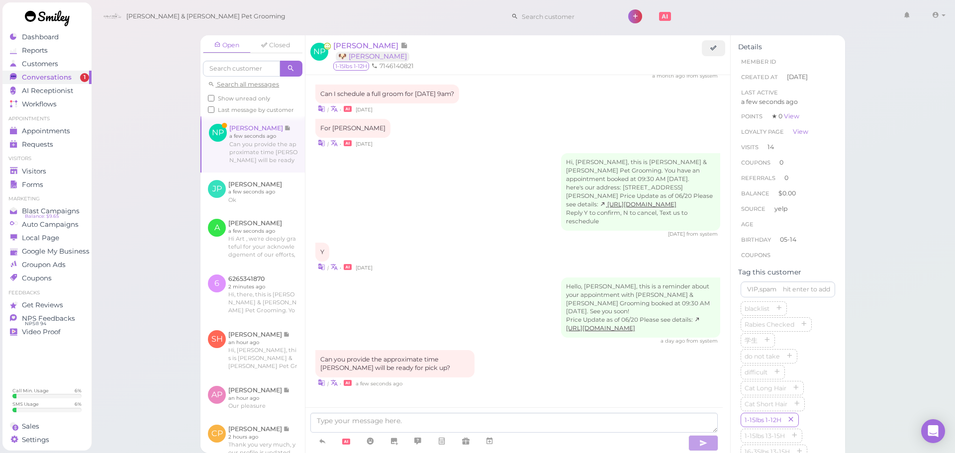
click at [453, 243] on div "Y | • [DATE]" at bounding box center [517, 257] width 405 height 29
click at [451, 262] on div "| • [DATE]" at bounding box center [517, 267] width 405 height 10
click at [442, 423] on textarea at bounding box center [514, 423] width 408 height 20
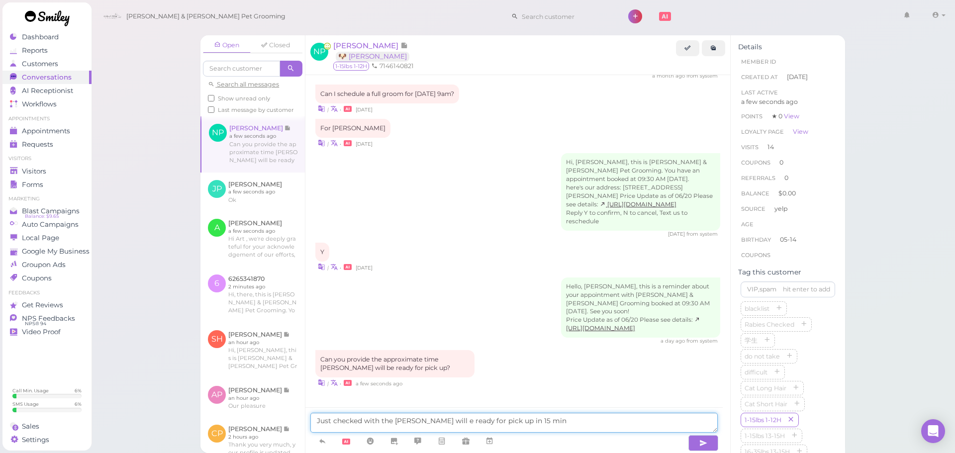
type textarea "Just checked with the [PERSON_NAME] will e ready for pick up in 15 mins"
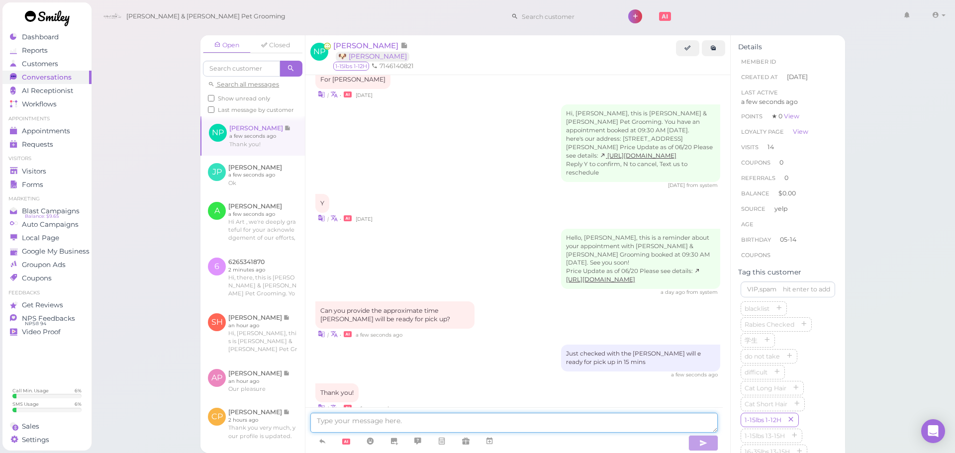
scroll to position [1531, 0]
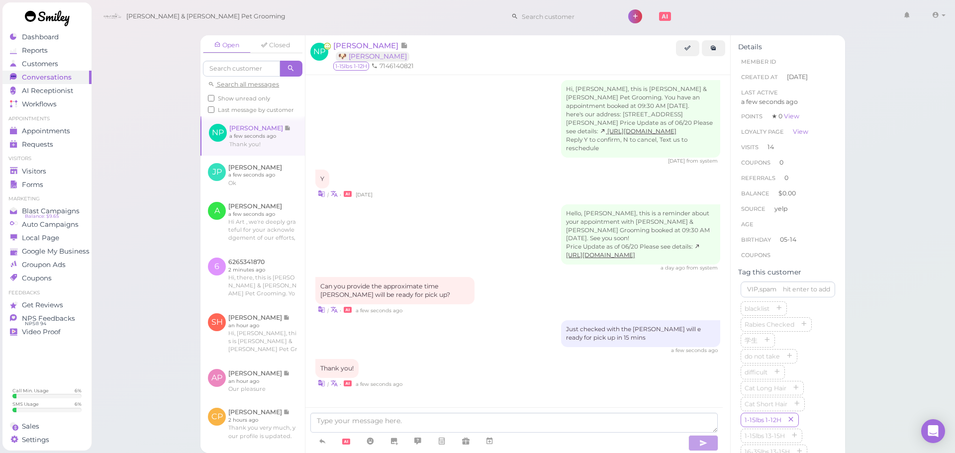
click at [466, 373] on div "Thank you! | • a few seconds ago" at bounding box center [517, 373] width 405 height 29
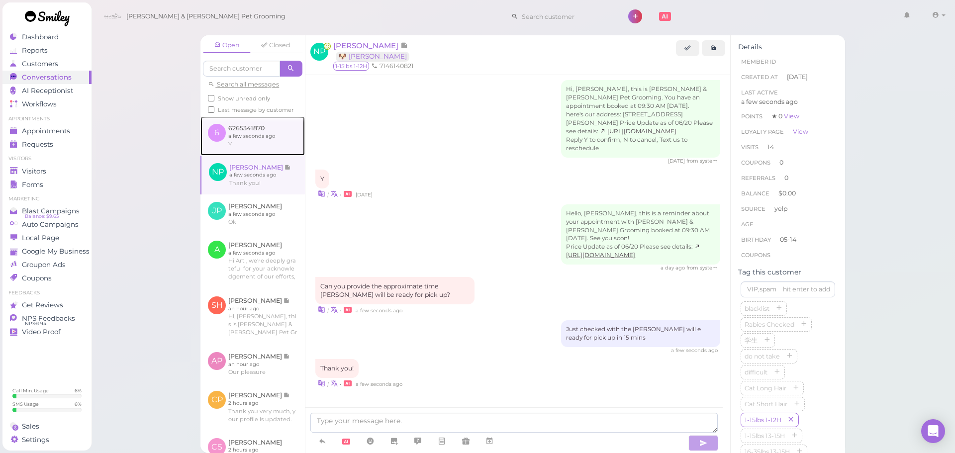
click at [258, 151] on link at bounding box center [253, 135] width 104 height 39
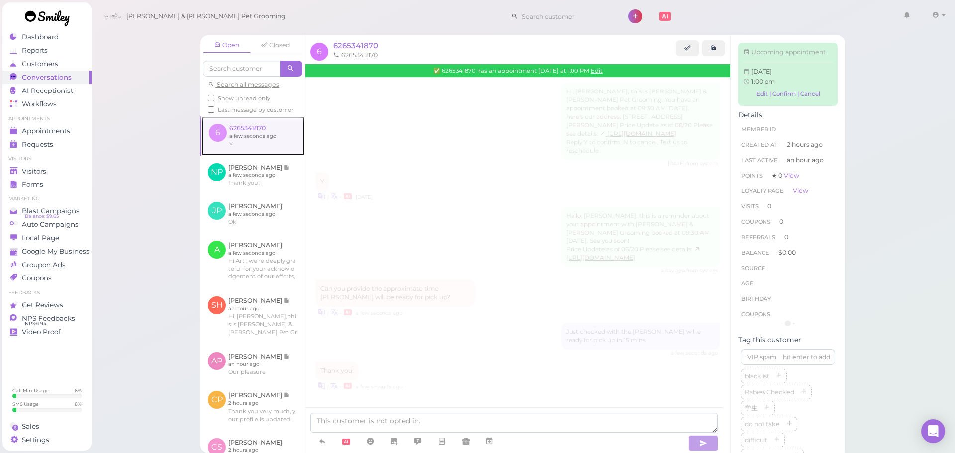
scroll to position [112, 0]
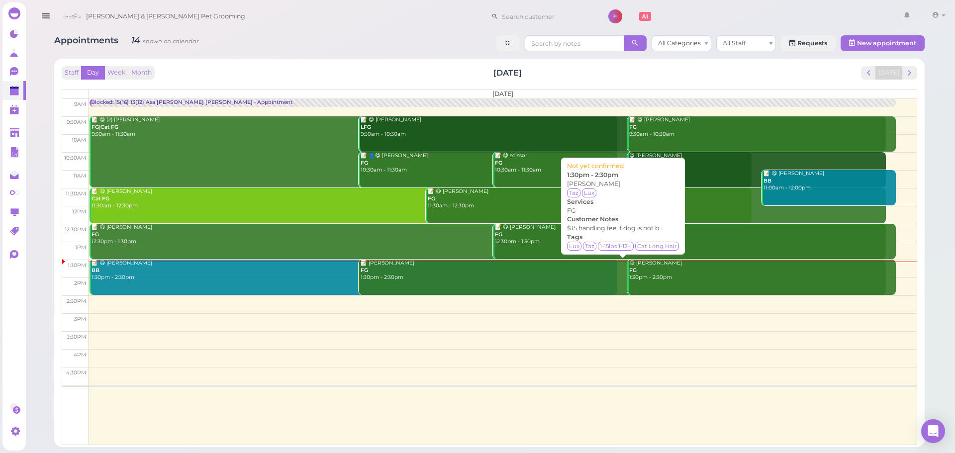
click at [409, 273] on div "📝 [PERSON_NAME] FG 1:30pm - 2:30pm" at bounding box center [623, 271] width 526 height 22
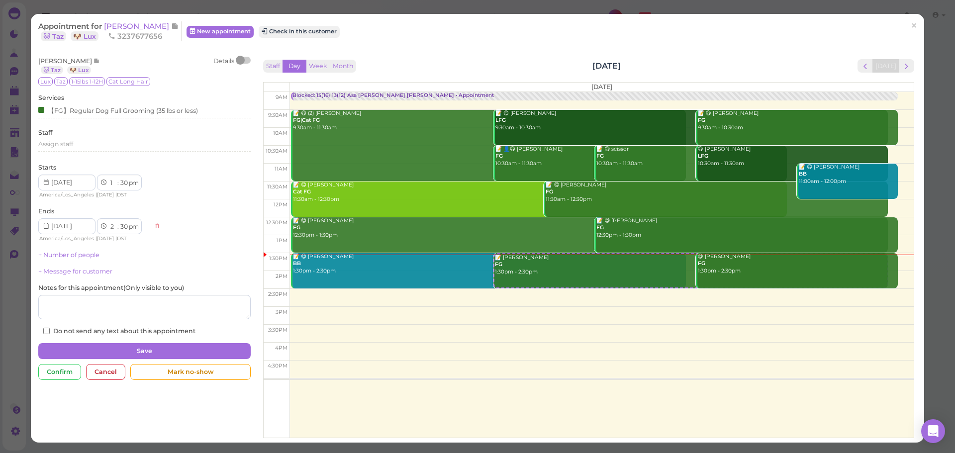
click at [244, 64] on div at bounding box center [244, 60] width 14 height 7
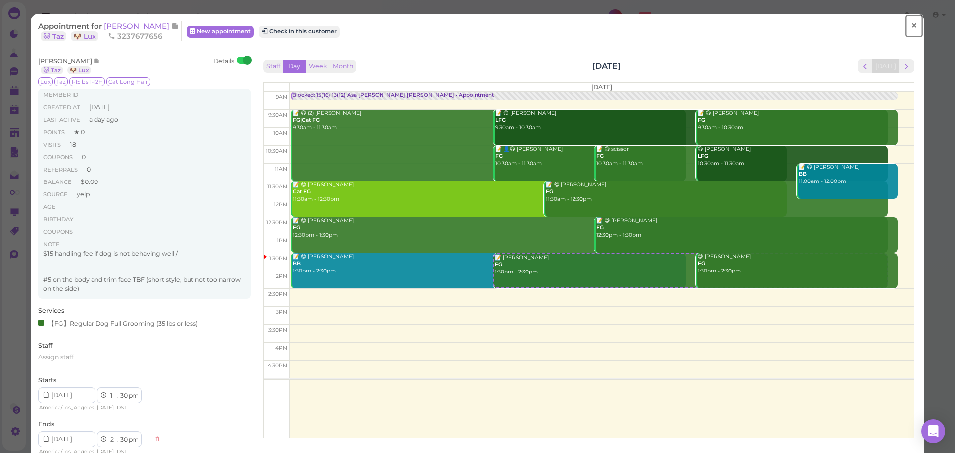
click at [911, 28] on span "×" at bounding box center [914, 26] width 6 height 14
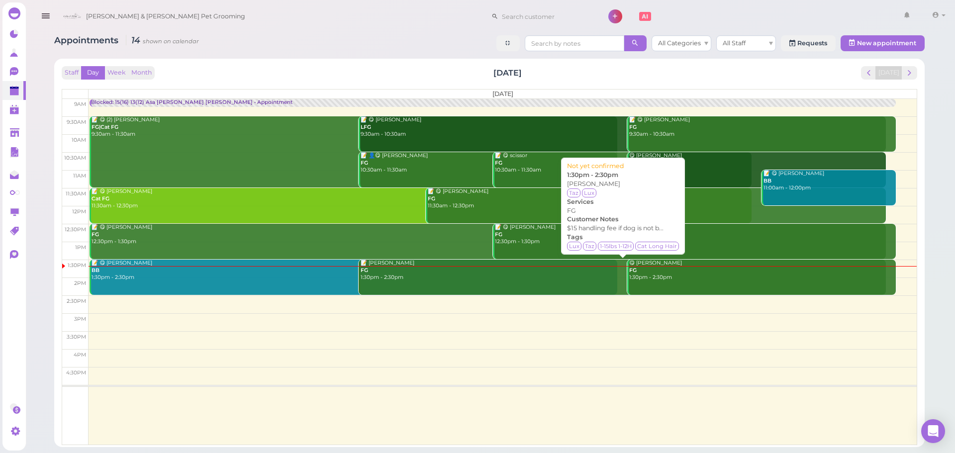
click at [415, 277] on div "📝 [PERSON_NAME] FG 1:30pm - 2:30pm" at bounding box center [623, 271] width 526 height 22
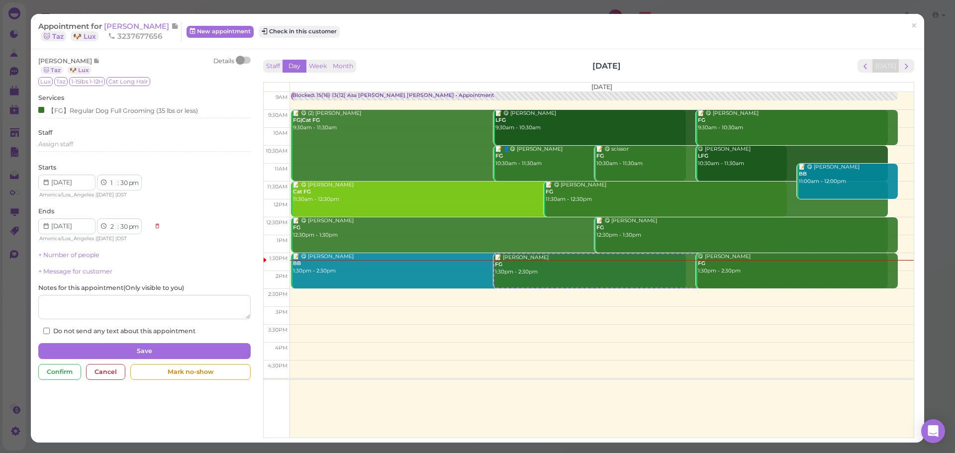
click at [240, 60] on div at bounding box center [240, 60] width 9 height 9
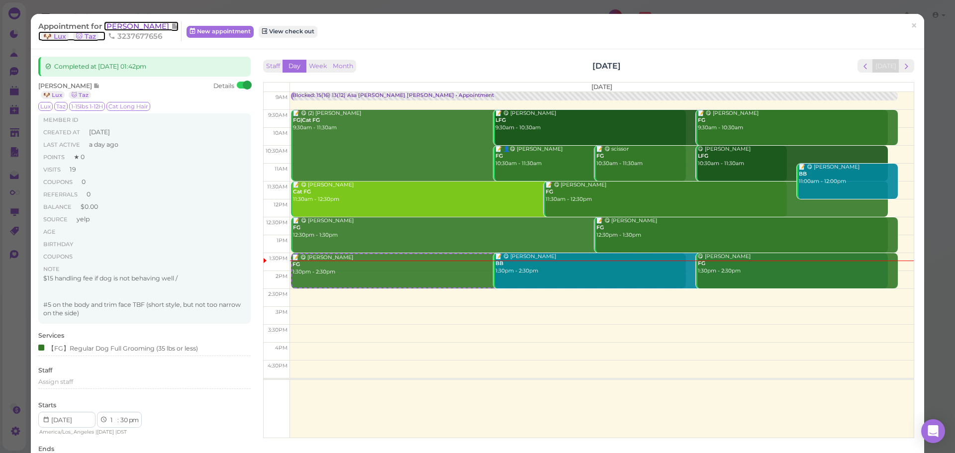
click at [126, 25] on span "[PERSON_NAME]" at bounding box center [137, 25] width 67 height 9
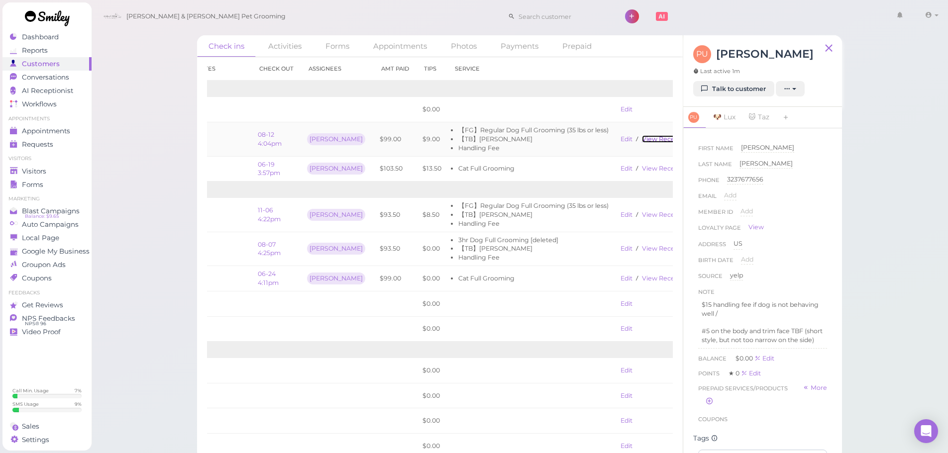
click at [642, 139] on link "View receipt" at bounding box center [662, 138] width 41 height 7
drag, startPoint x: 54, startPoint y: 133, endPoint x: 71, endPoint y: 116, distance: 23.9
click at [54, 133] on span "Appointments" at bounding box center [47, 131] width 50 height 8
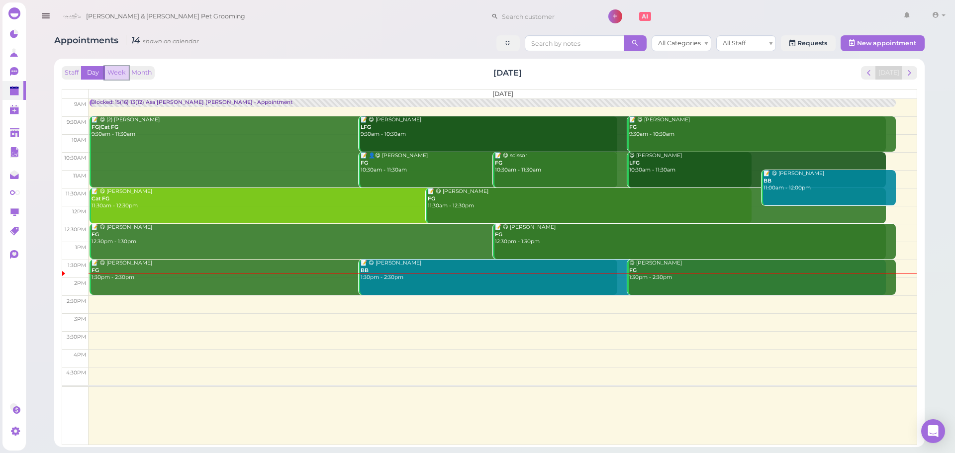
click at [110, 68] on button "Week" at bounding box center [116, 72] width 24 height 13
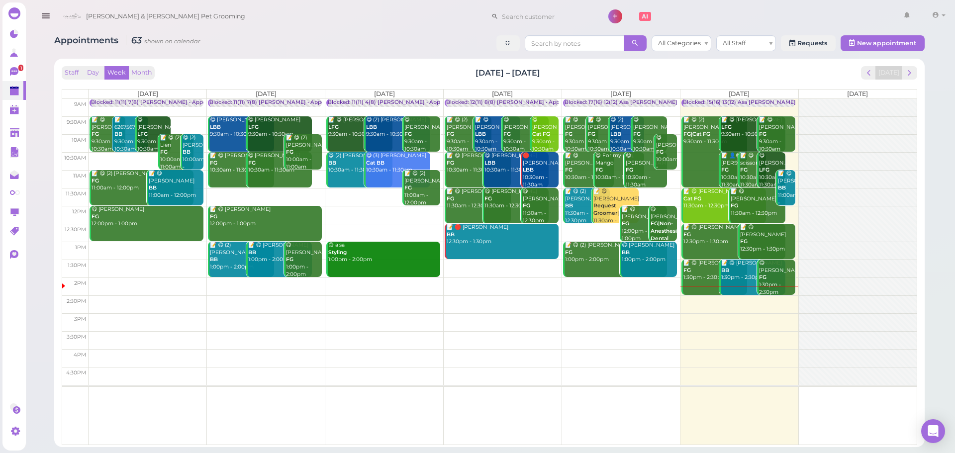
click at [602, 77] on div "Staff Day Week Month [DATE] – [DATE] [DATE]" at bounding box center [490, 72] width 856 height 13
click at [100, 70] on button "Day" at bounding box center [93, 72] width 24 height 13
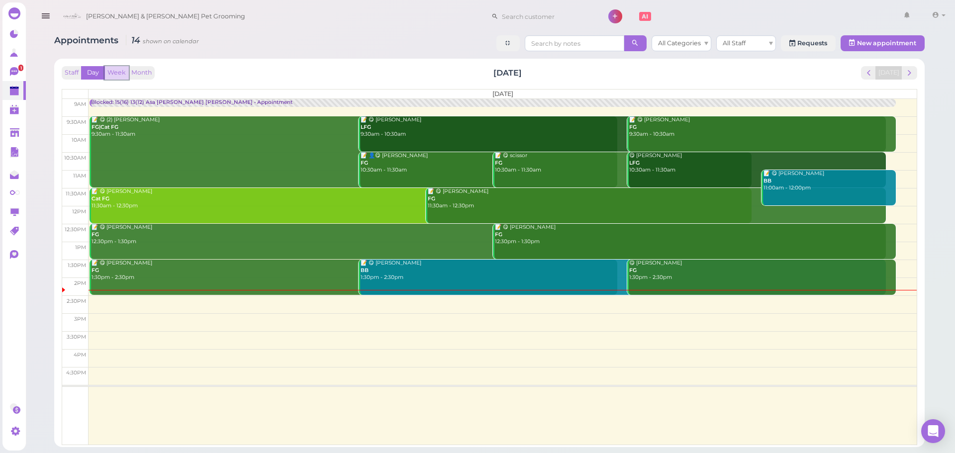
click at [116, 72] on button "Week" at bounding box center [116, 72] width 24 height 13
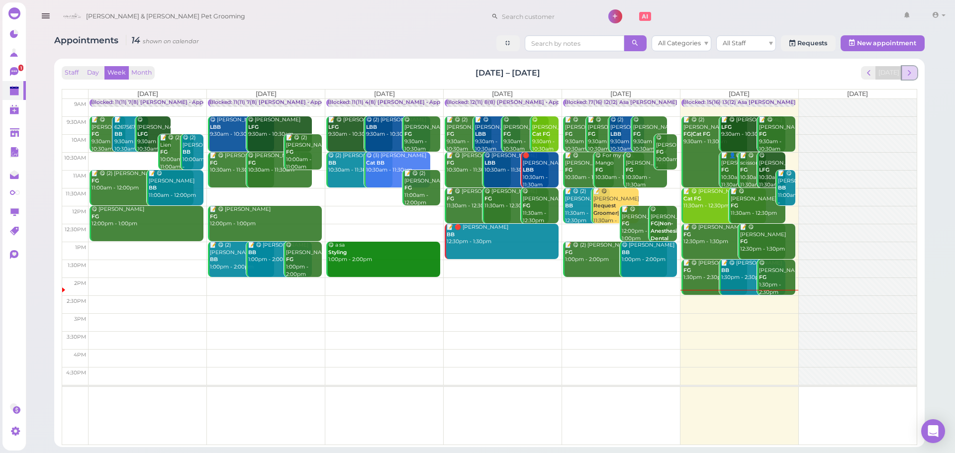
click at [911, 72] on span "next" at bounding box center [909, 72] width 9 height 9
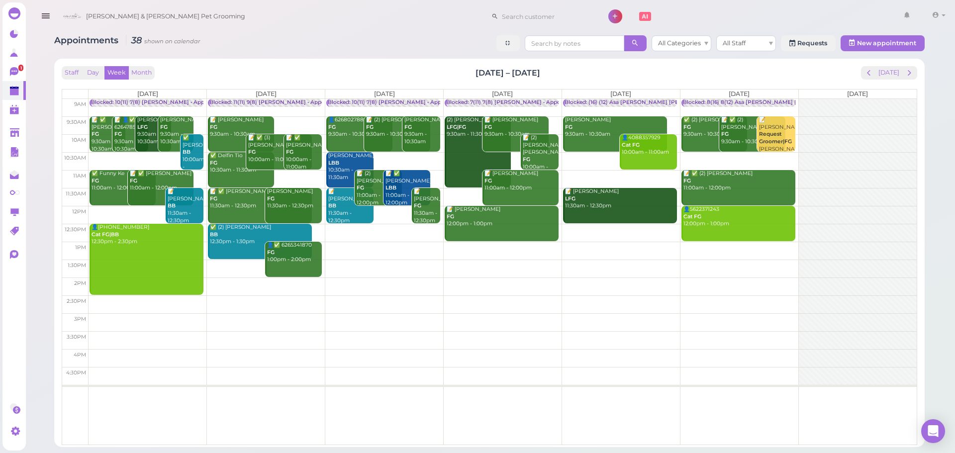
click at [325, 82] on div "Staff Day Week Month [DATE] – [DATE] [DATE] [DATE] [DATE] [DATE] [DATE] [DATE] …" at bounding box center [490, 255] width 856 height 379
click at [798, 117] on td at bounding box center [503, 125] width 828 height 18
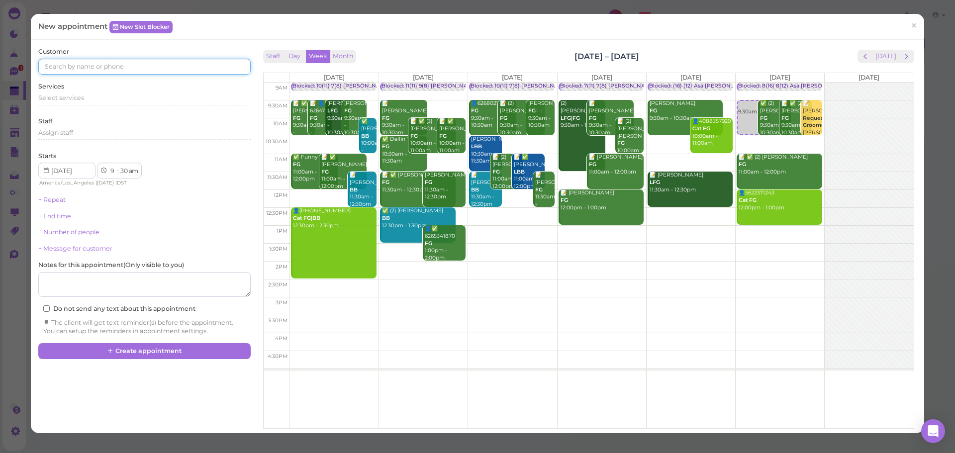
click at [127, 63] on input at bounding box center [144, 67] width 212 height 16
type input "4016123187"
click at [90, 84] on small "4016123187" at bounding box center [97, 84] width 31 height 7
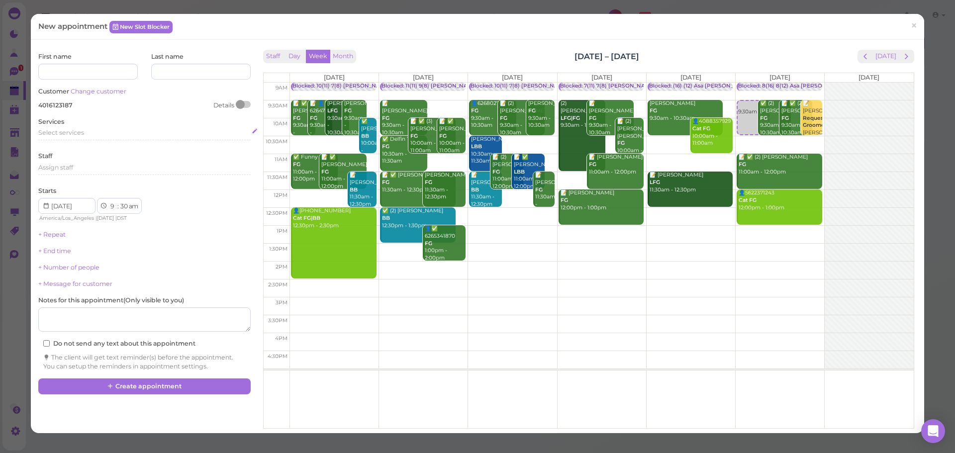
click at [87, 136] on div "Select services" at bounding box center [144, 132] width 212 height 9
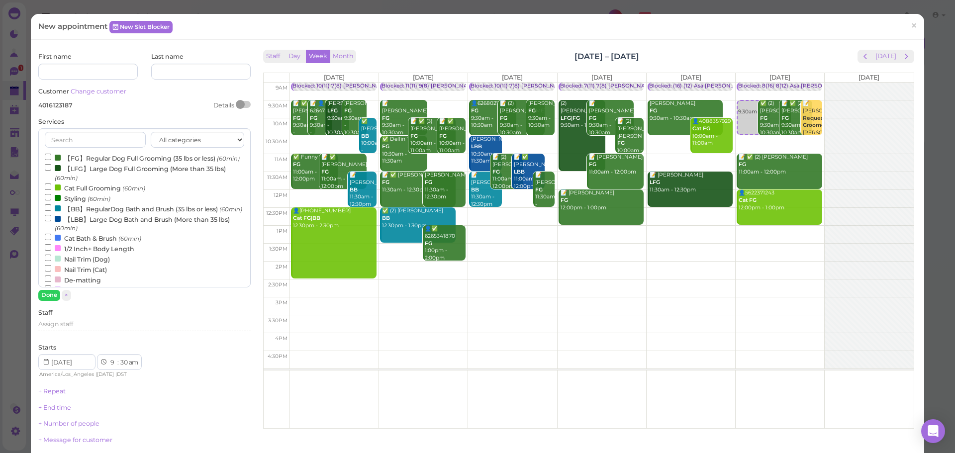
click at [93, 159] on label "【FG】Regular Dog Full Grooming (35 lbs or less) (60min)" at bounding box center [142, 158] width 195 height 10
click at [51, 159] on input "【FG】Regular Dog Full Grooming (35 lbs or less) (60min)" at bounding box center [48, 157] width 6 height 6
click at [45, 297] on button "Done" at bounding box center [49, 295] width 22 height 10
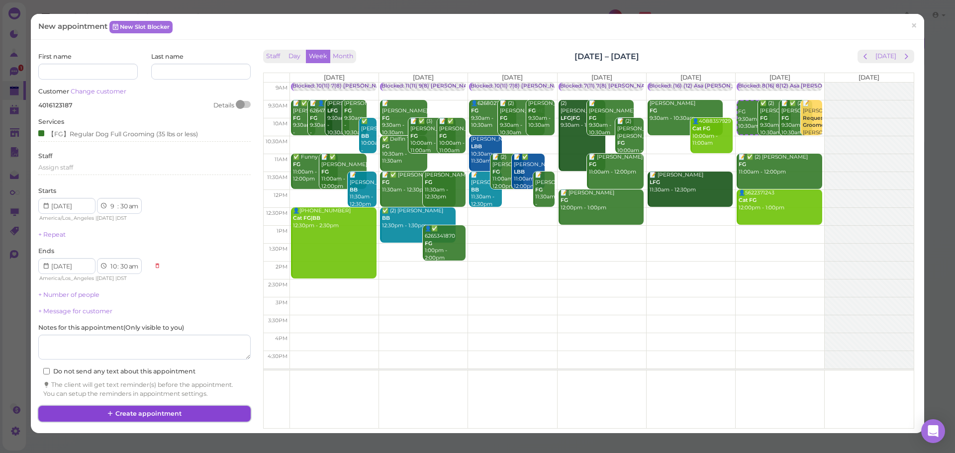
click at [166, 416] on button "Create appointment" at bounding box center [144, 414] width 212 height 16
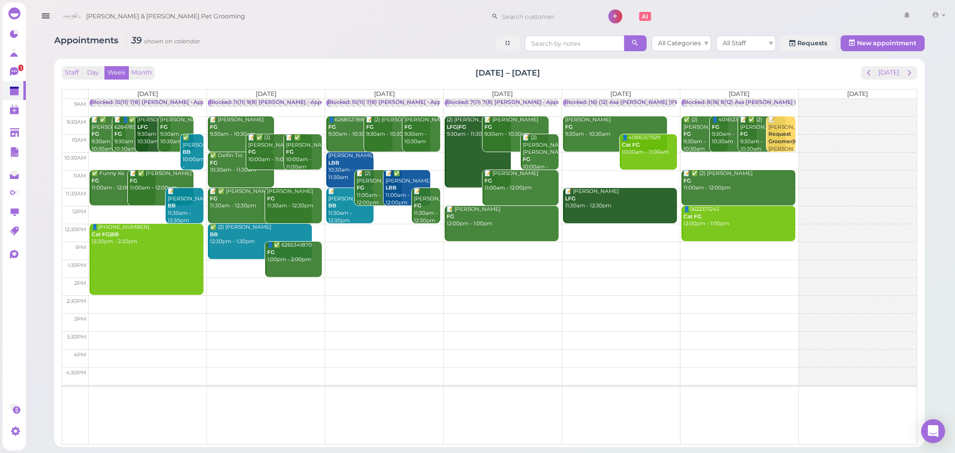
click at [679, 80] on div "Staff Day Week Month [DATE] – [DATE] [DATE] [DATE] [DATE] [DATE] [DATE] [DATE] …" at bounding box center [490, 255] width 856 height 379
click at [783, 81] on div "Staff Day Week Month [DATE] – [DATE] [DATE] [DATE] [DATE] [DATE] [DATE] [DATE] …" at bounding box center [490, 255] width 856 height 379
click at [889, 70] on button "[DATE]" at bounding box center [889, 72] width 27 height 13
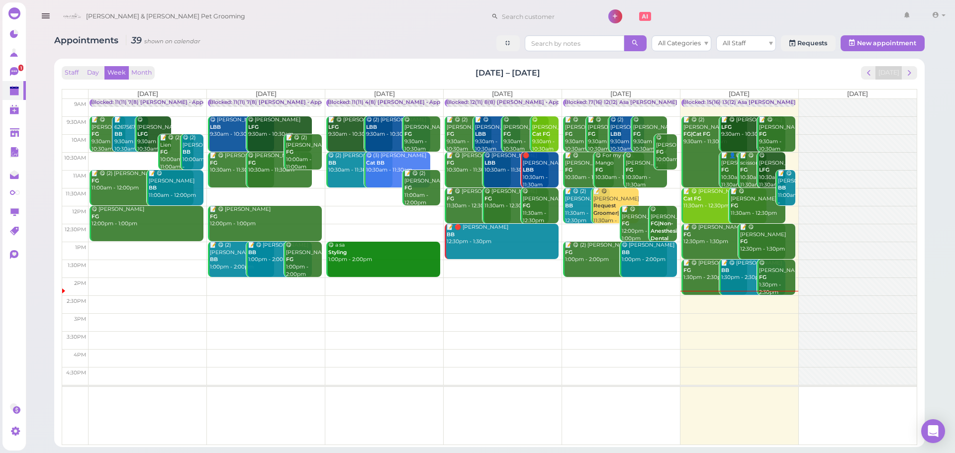
click at [603, 74] on div "Staff Day Week Month [DATE] – [DATE] [DATE]" at bounding box center [490, 72] width 856 height 13
click at [681, 86] on div "Staff Day Week Month [DATE] – [DATE] [DATE] [DATE] [DATE] [DATE] [DATE] [DATE] …" at bounding box center [490, 255] width 856 height 379
click at [681, 84] on div "Staff Day Week Month [DATE] – [DATE] [DATE] [DATE] [DATE] [DATE] [DATE] [DATE] …" at bounding box center [490, 255] width 856 height 379
click at [681, 78] on div "Staff Day Week Month [DATE] – [DATE] [DATE]" at bounding box center [490, 72] width 856 height 13
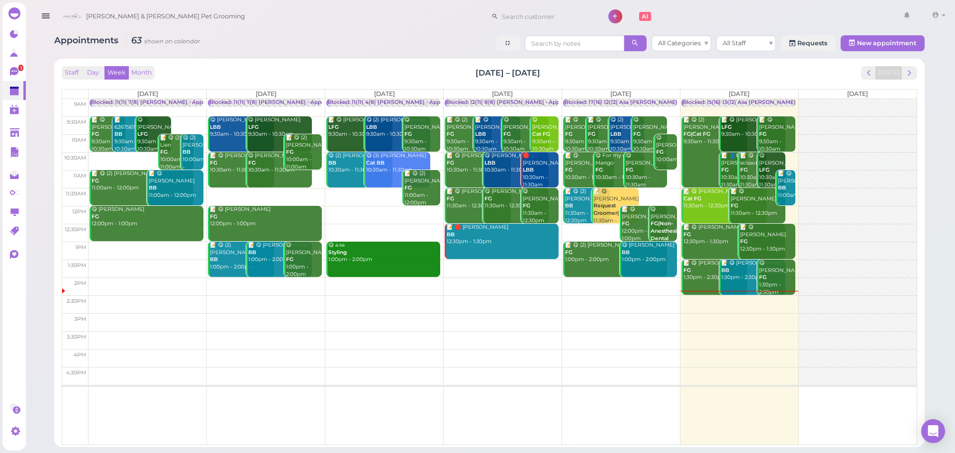
click at [681, 84] on div "Staff Day Week Month [DATE] – [DATE] [DATE] [DATE] [DATE] [DATE] [DATE] [DATE] …" at bounding box center [490, 255] width 856 height 379
click at [770, 73] on div "Staff Day Week Month [DATE] – [DATE] [DATE]" at bounding box center [490, 72] width 856 height 13
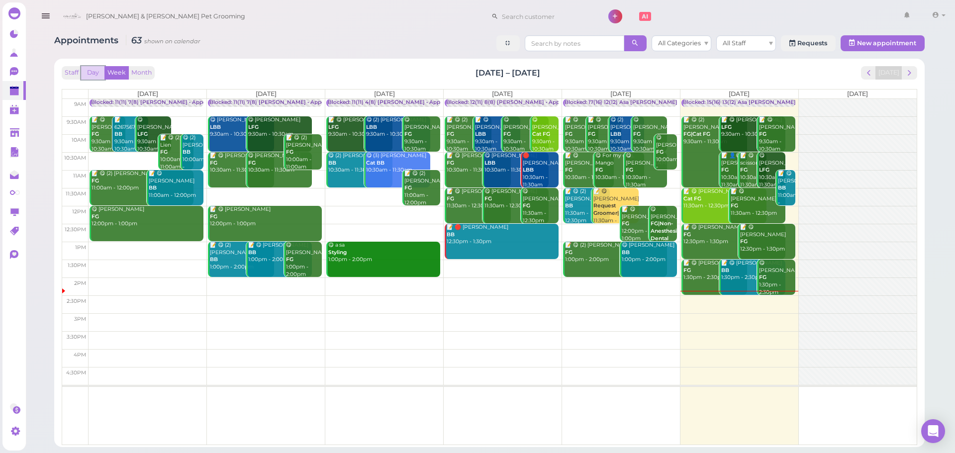
click at [90, 68] on button "Day" at bounding box center [93, 72] width 24 height 13
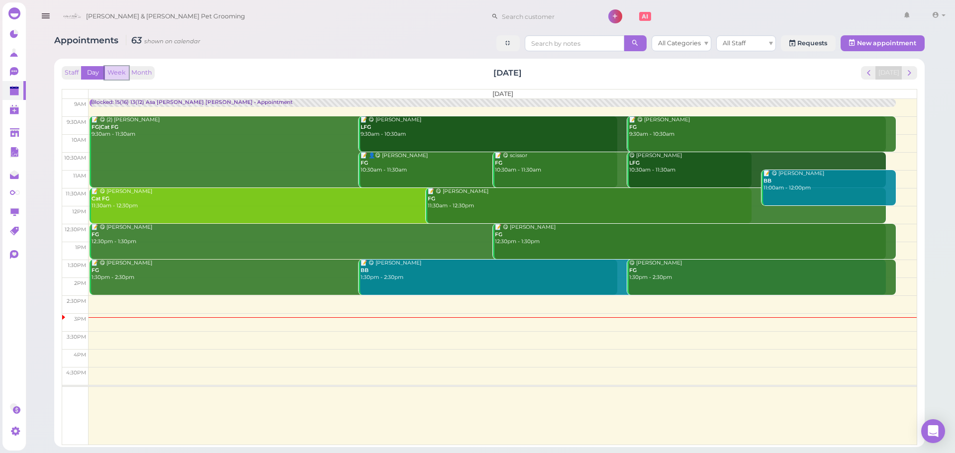
click at [111, 70] on button "Week" at bounding box center [116, 72] width 24 height 13
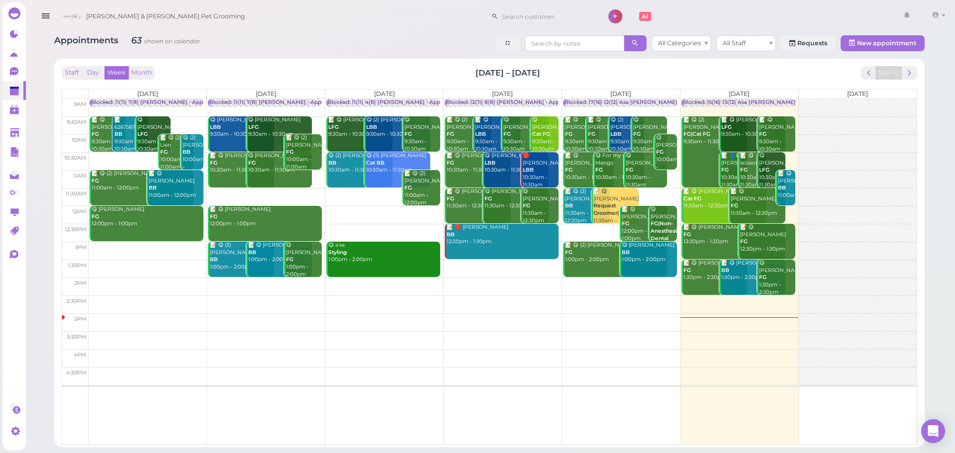
click at [234, 76] on div "Staff Day Week Month [DATE] – [DATE] [DATE]" at bounding box center [490, 72] width 856 height 13
click at [835, 73] on div "Staff Day Week Month [DATE] – [DATE] [DATE]" at bounding box center [490, 72] width 856 height 13
click at [908, 70] on span "next" at bounding box center [909, 72] width 9 height 9
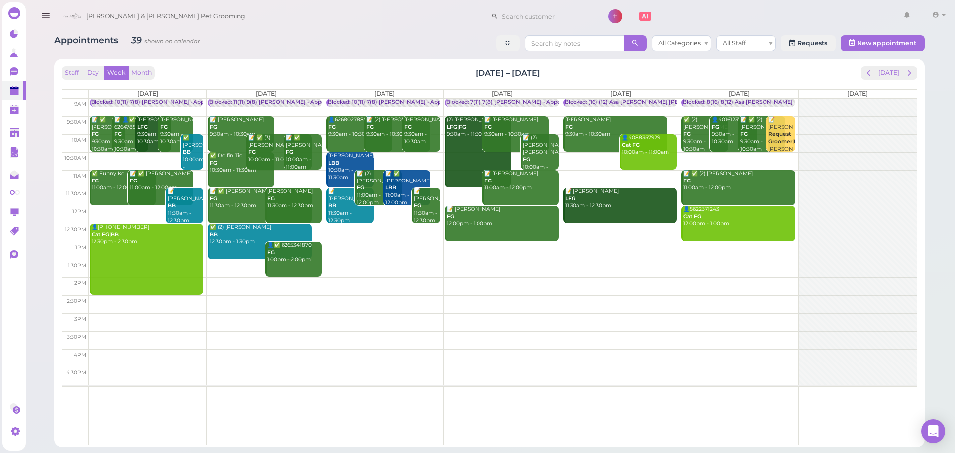
drag, startPoint x: 722, startPoint y: 129, endPoint x: 735, endPoint y: 165, distance: 38.3
click at [735, 165] on div "9am 9:30am 10am 10:30am 11am 11:30am 12pm 12:30pm 1pm 1:30pm 2pm 2:30pm 3pm 3:3…" at bounding box center [489, 272] width 855 height 346
click at [732, 143] on div "👤4016123187 FG 9:30am - 10:30am" at bounding box center [734, 130] width 45 height 29
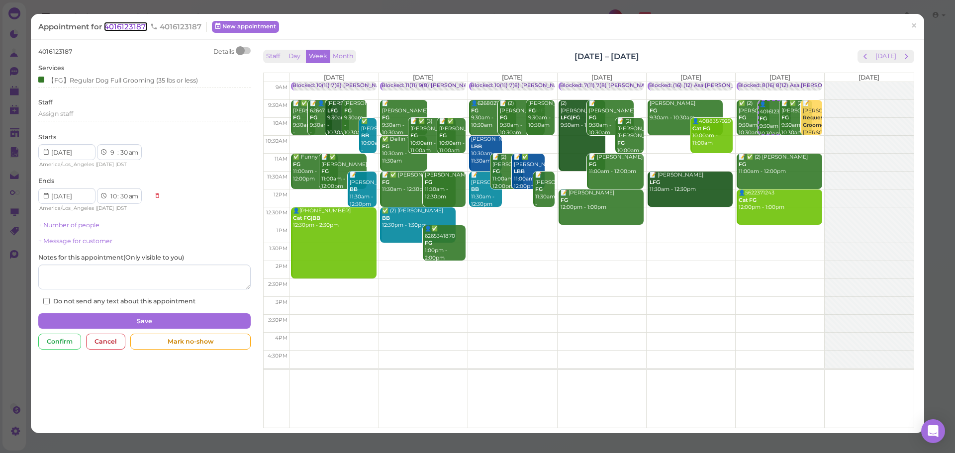
click at [123, 23] on span "4016123187" at bounding box center [126, 26] width 44 height 9
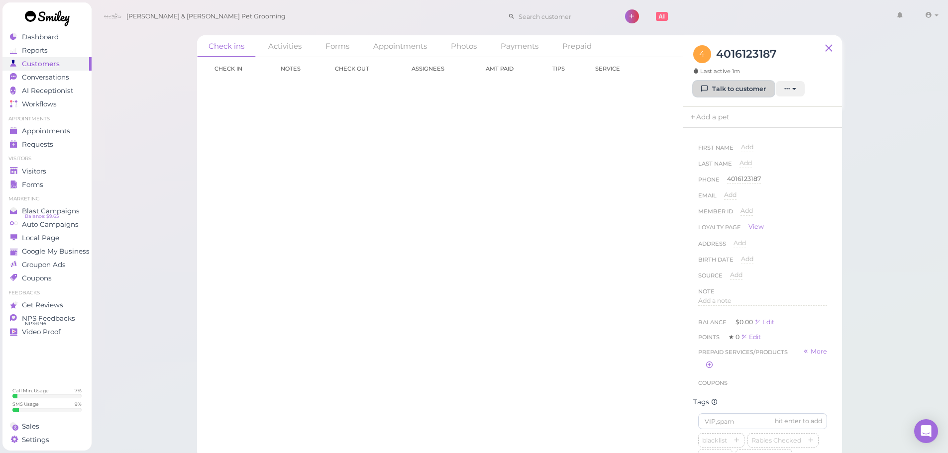
click at [723, 92] on link "Talk to customer" at bounding box center [733, 89] width 81 height 16
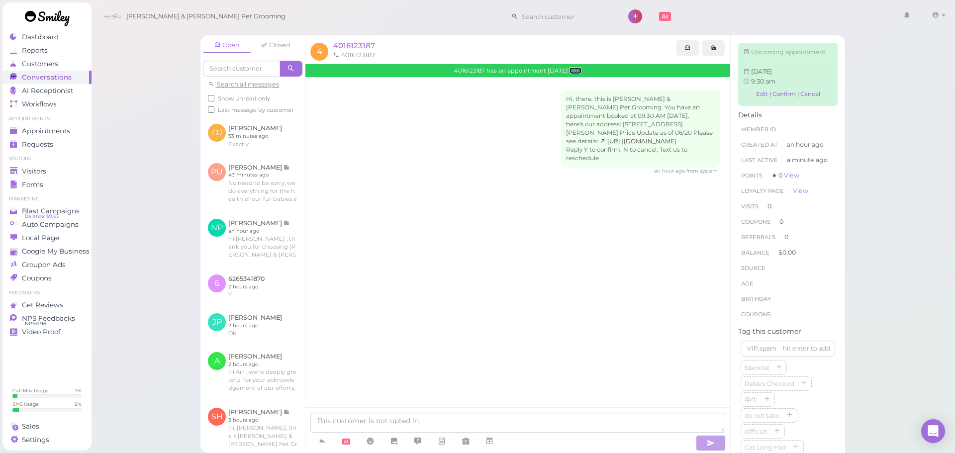
click at [578, 67] on link "Edit" at bounding box center [576, 70] width 12 height 7
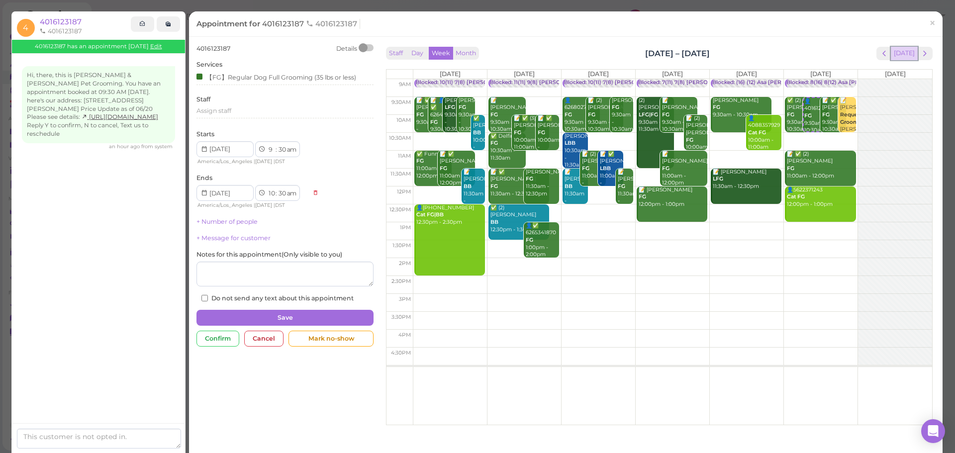
click at [904, 54] on button "[DATE]" at bounding box center [904, 53] width 27 height 13
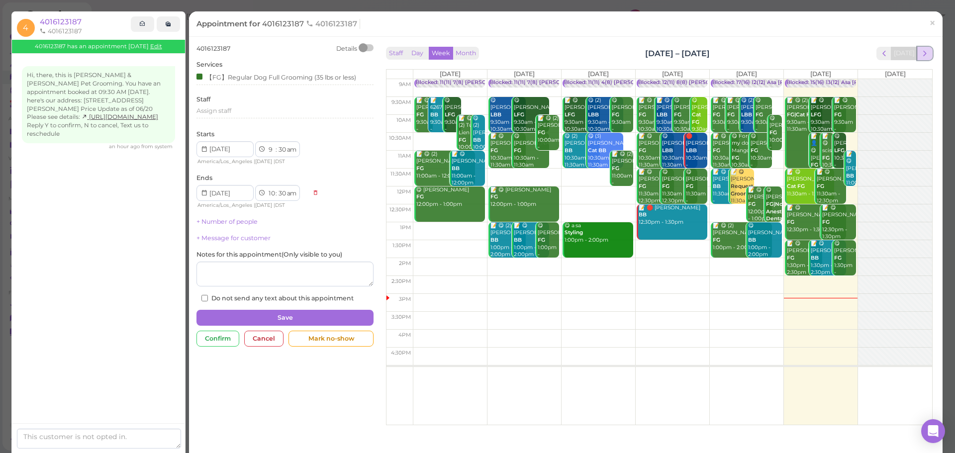
click at [920, 53] on span "next" at bounding box center [924, 53] width 9 height 9
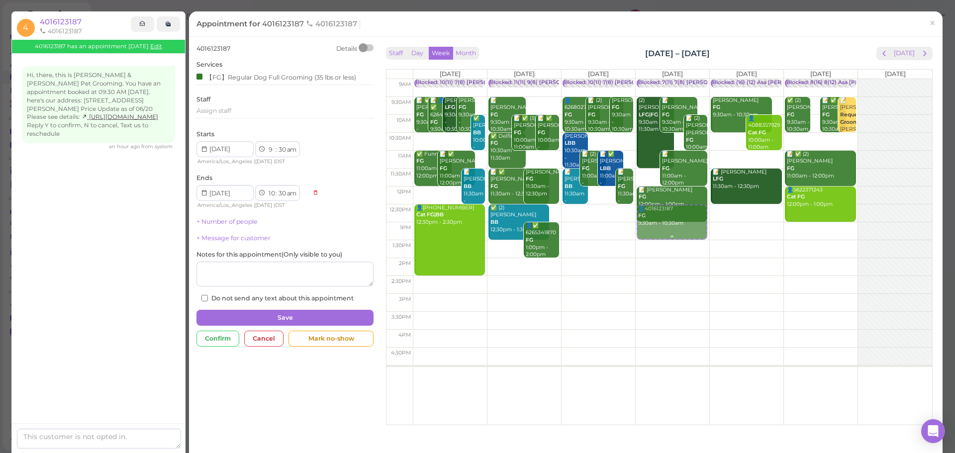
drag, startPoint x: 805, startPoint y: 113, endPoint x: 674, endPoint y: 221, distance: 169.3
click at [673, 79] on tr "Blocked: 10(11) 7(8) [PERSON_NAME] • Appointment 📝 ✅ [PERSON_NAME] FG 9:30am - …" at bounding box center [660, 79] width 546 height 0
type input "[DATE]"
select select "12"
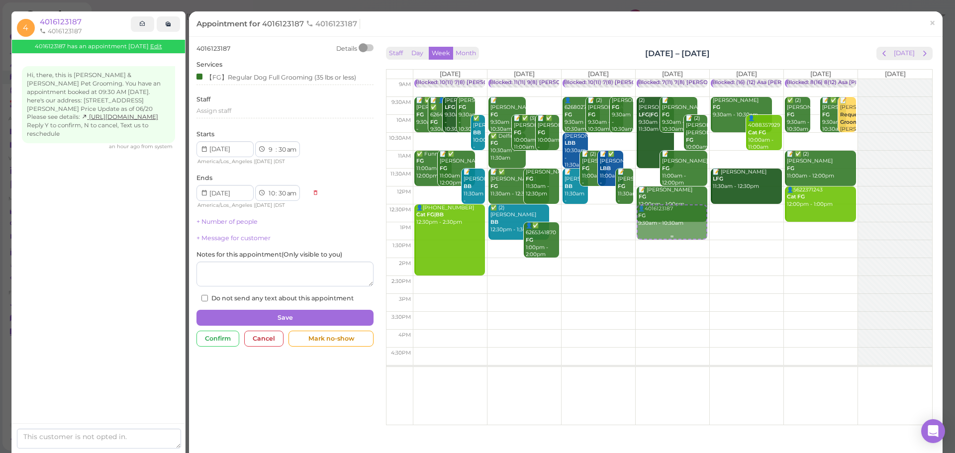
select select "pm"
select select "1"
select select "pm"
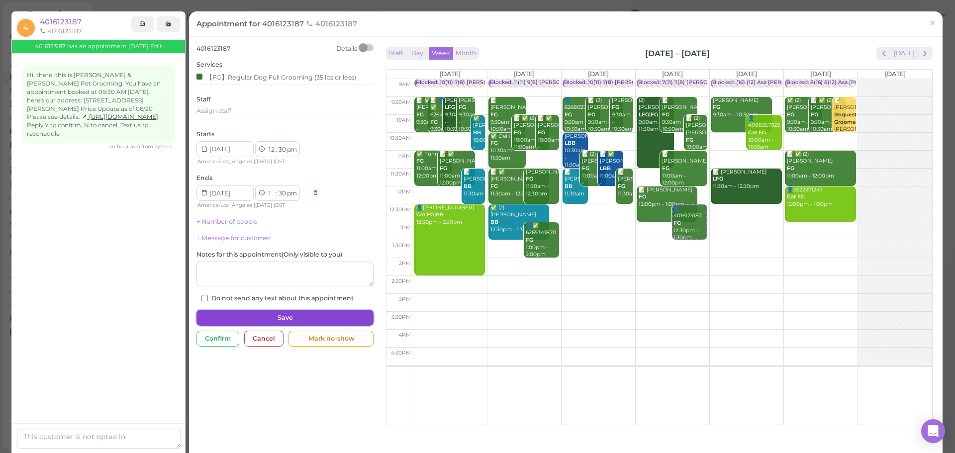
click at [283, 314] on button "Save" at bounding box center [285, 318] width 177 height 16
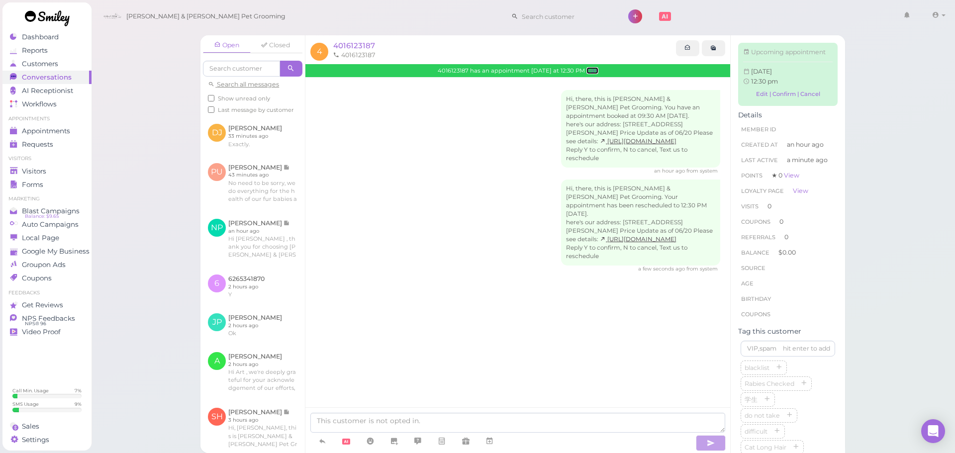
click at [589, 69] on link "Edit" at bounding box center [593, 70] width 12 height 7
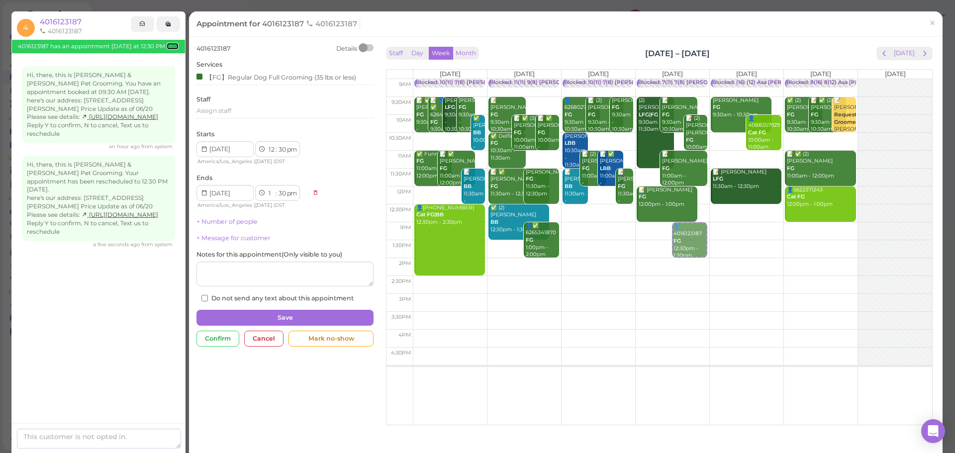
drag, startPoint x: 679, startPoint y: 212, endPoint x: 666, endPoint y: 228, distance: 20.2
click at [666, 228] on div "9am 9:30am 10am 10:30am 11am 11:30am 12pm 12:30pm 1pm 1:30pm 2pm 2:30pm 3pm 3:3…" at bounding box center [660, 252] width 546 height 346
select select "1"
select select "00"
select select "2"
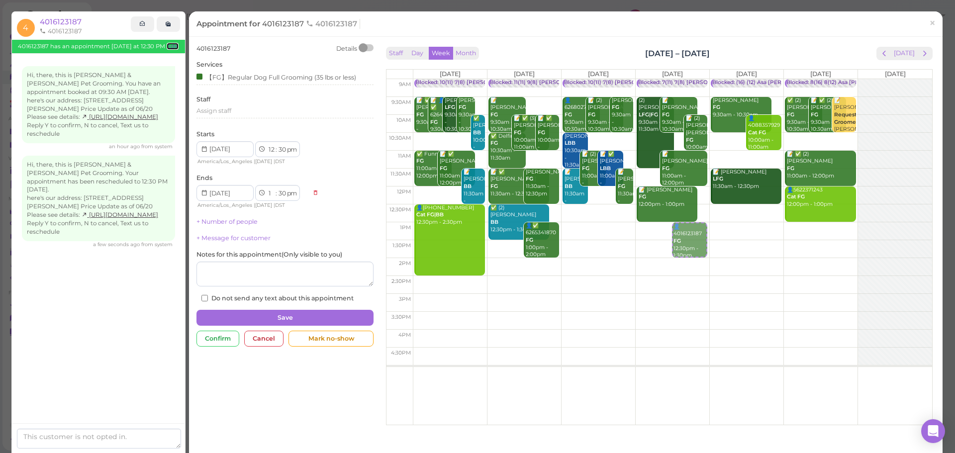
select select "00"
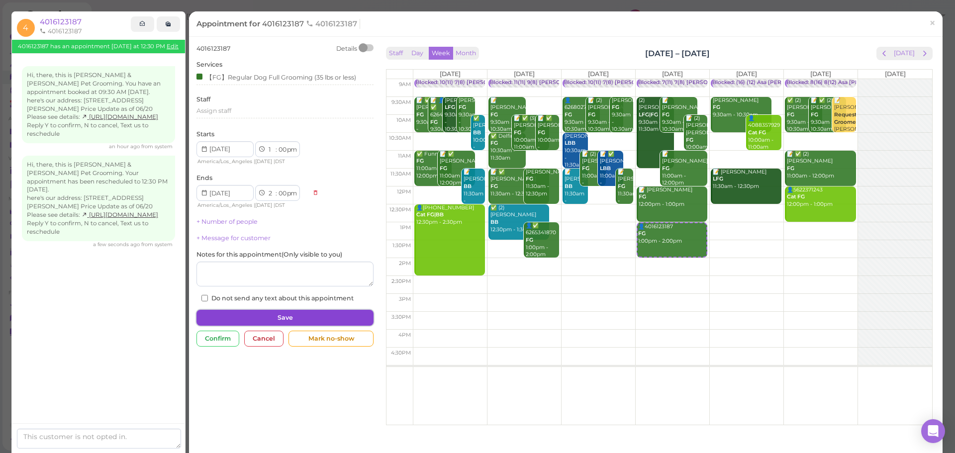
click at [282, 313] on button "Save" at bounding box center [285, 318] width 177 height 16
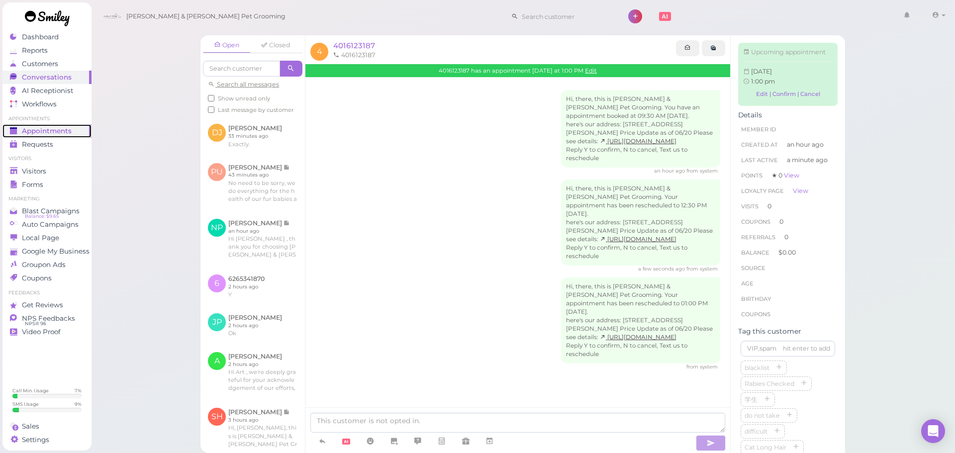
drag, startPoint x: 64, startPoint y: 129, endPoint x: 78, endPoint y: 127, distance: 13.6
click at [64, 129] on span "Appointments" at bounding box center [47, 131] width 50 height 8
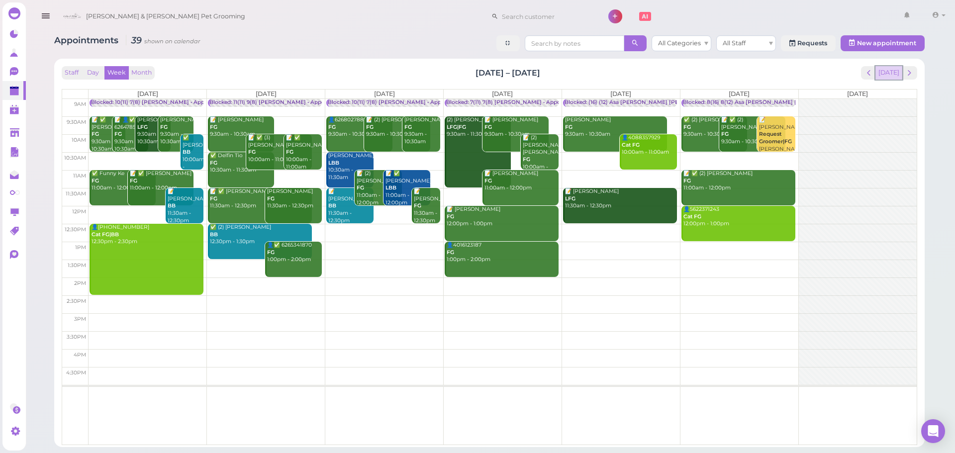
click at [897, 74] on button "[DATE]" at bounding box center [889, 72] width 27 height 13
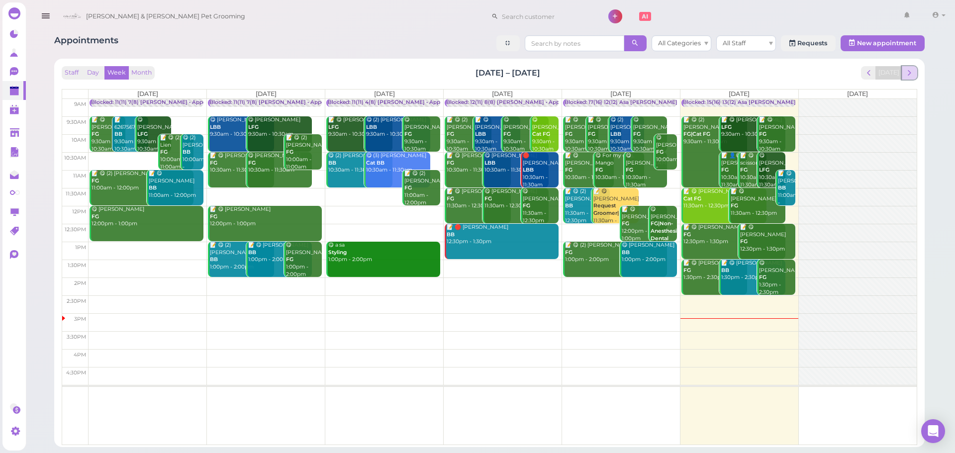
click at [907, 72] on span "next" at bounding box center [909, 72] width 9 height 9
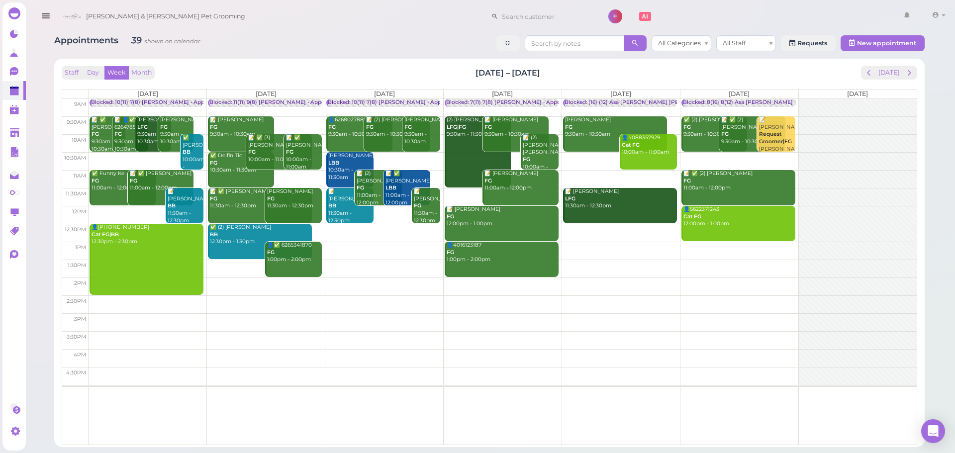
click at [718, 102] on div "Blocked: 8(16) 8(12) Asa [PERSON_NAME] [PERSON_NAME] • Appointment" at bounding box center [782, 102] width 199 height 7
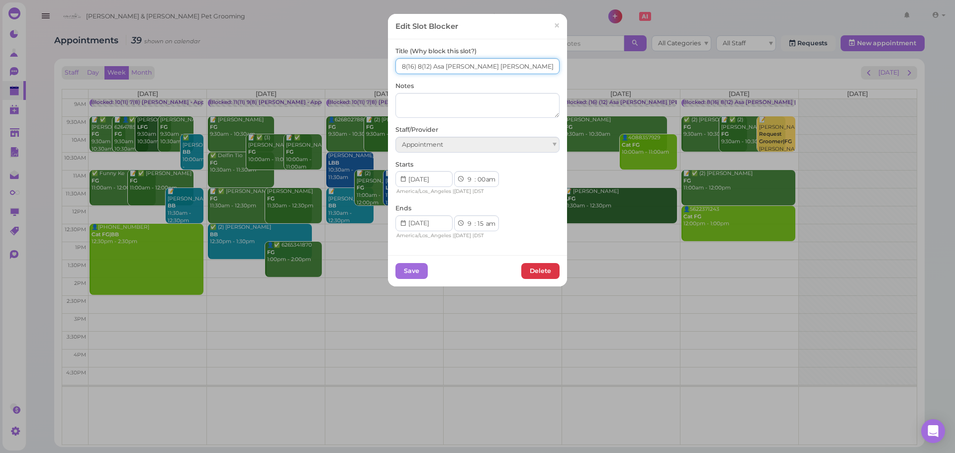
click at [416, 64] on input "8(16) 8(12) Asa [PERSON_NAME] [PERSON_NAME]" at bounding box center [478, 66] width 164 height 16
click at [402, 63] on input "8(16) 7(12) Asa [PERSON_NAME] [PERSON_NAME]" at bounding box center [478, 66] width 164 height 16
type input "7(16) 7(12) Asa [PERSON_NAME] [PERSON_NAME]"
click at [409, 276] on button "Save" at bounding box center [412, 271] width 32 height 16
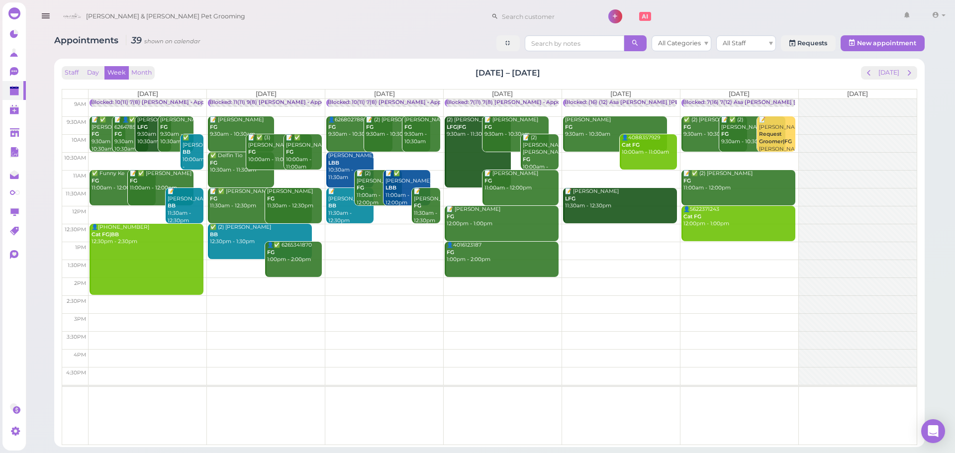
click at [329, 65] on div "Staff Day Week Month [DATE] – [DATE] [DATE] [DATE] [DATE] [DATE] [DATE] [DATE] …" at bounding box center [489, 253] width 861 height 379
click at [325, 82] on div "Staff Day Week Month [DATE] – [DATE] [DATE] [DATE] [DATE] [DATE] [DATE] [DATE] …" at bounding box center [490, 255] width 856 height 379
click at [895, 78] on button "[DATE]" at bounding box center [889, 72] width 27 height 13
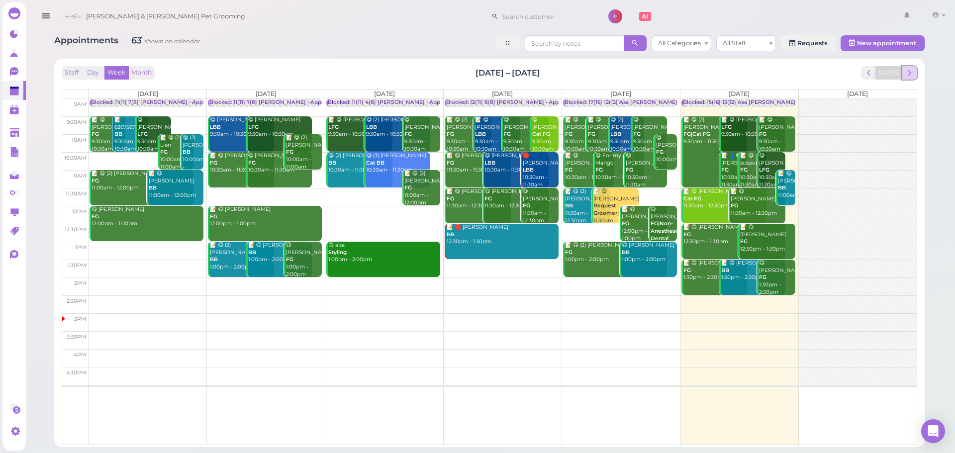
click at [908, 76] on span "next" at bounding box center [909, 72] width 9 height 9
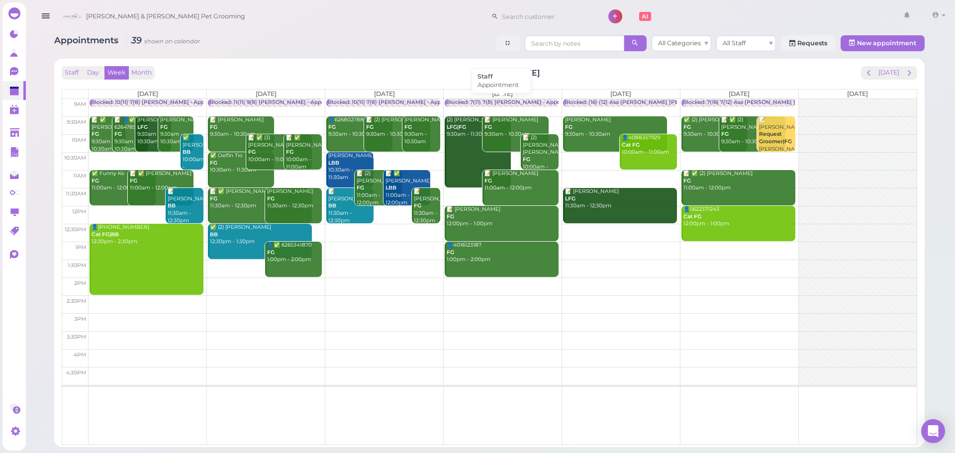
click at [504, 103] on div "Blocked: 7(11) 7(8) [PERSON_NAME] • Appointment" at bounding box center [513, 102] width 135 height 7
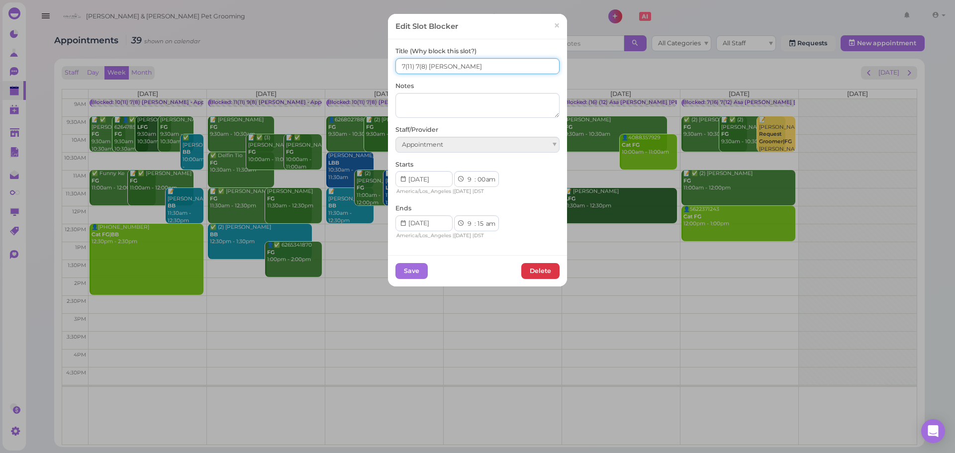
drag, startPoint x: 401, startPoint y: 62, endPoint x: 392, endPoint y: 63, distance: 9.6
click at [396, 63] on input "7(11) 7(8) [PERSON_NAME]" at bounding box center [478, 66] width 164 height 16
click at [414, 64] on input "8(11) 7(8) [PERSON_NAME]" at bounding box center [478, 66] width 164 height 16
type input "8(11) 8(8) [PERSON_NAME]"
click at [416, 274] on button "Save" at bounding box center [412, 271] width 32 height 16
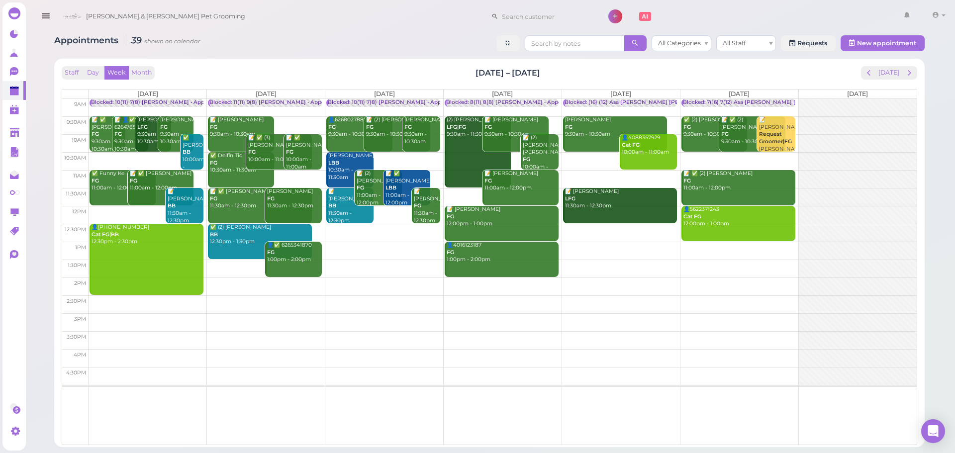
click at [565, 81] on div "Staff Day Week Month [DATE] – [DATE] [DATE] [DATE] [DATE] [DATE] [DATE] [DATE] …" at bounding box center [490, 255] width 856 height 379
click at [453, 69] on div "Staff Day Week Month [DATE] – [DATE] [DATE]" at bounding box center [490, 72] width 856 height 13
click at [444, 85] on div "Staff Day Week Month [DATE] – [DATE] [DATE] [DATE] [DATE] [DATE] [DATE] [DATE] …" at bounding box center [490, 255] width 856 height 379
click at [444, 76] on div "Staff Day Week Month [DATE] – [DATE] [DATE]" at bounding box center [490, 72] width 856 height 13
click at [459, 73] on div "Staff Day Week Month [DATE] – [DATE] [DATE]" at bounding box center [490, 72] width 856 height 13
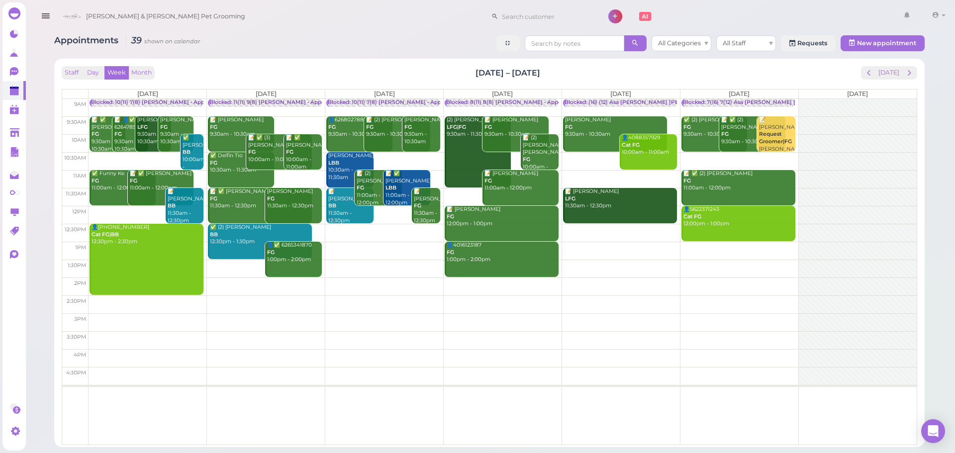
click at [781, 81] on div "Staff Day Week Month [DATE] – [DATE] [DATE] [DATE] [DATE] [DATE] [DATE] [DATE] …" at bounding box center [490, 255] width 856 height 379
click at [885, 69] on button "[DATE]" at bounding box center [889, 72] width 27 height 13
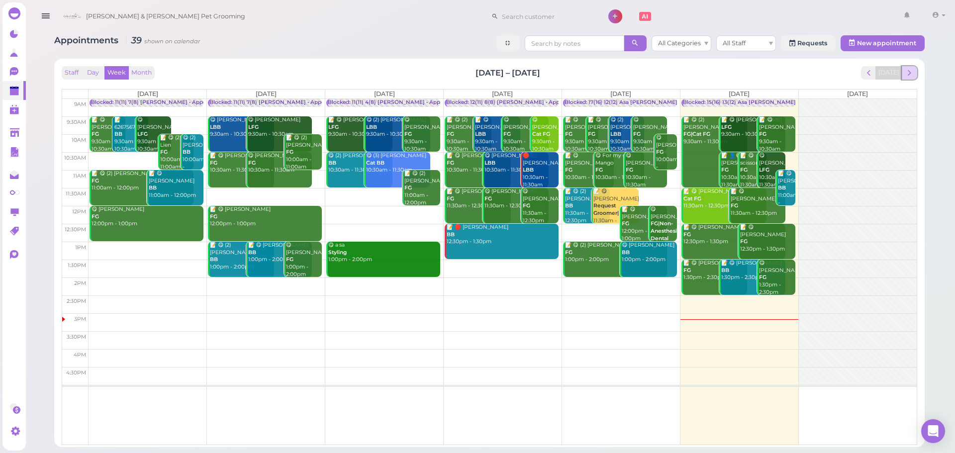
click at [913, 69] on span "next" at bounding box center [909, 72] width 9 height 9
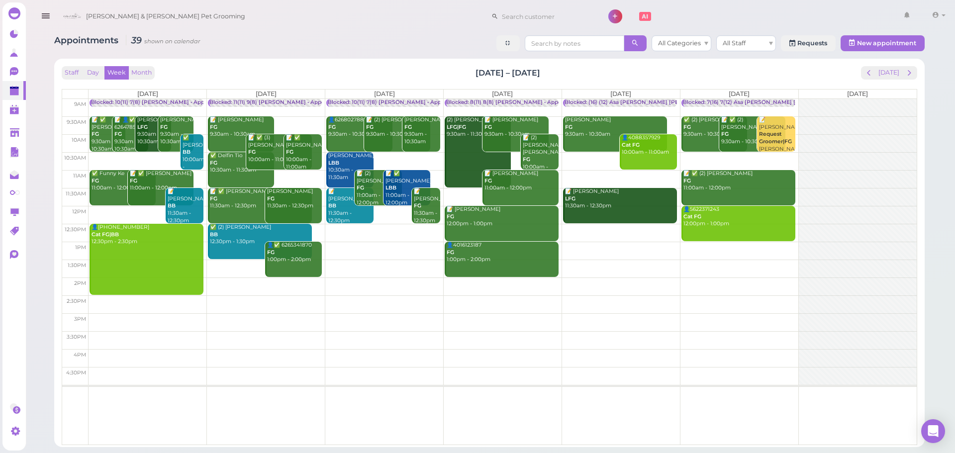
click at [680, 83] on div "Staff Day Week Month [DATE] – [DATE] [DATE] [DATE] [DATE] [DATE] [DATE] [DATE] …" at bounding box center [490, 255] width 856 height 379
click at [681, 84] on div "Staff Day Week Month [DATE] – [DATE] [DATE] [DATE] [DATE] [DATE] [DATE] [DATE] …" at bounding box center [490, 255] width 856 height 379
click at [720, 102] on div "Blocked: 7(16) 7(12) Asa [PERSON_NAME] [PERSON_NAME] • Appointment" at bounding box center [782, 102] width 198 height 7
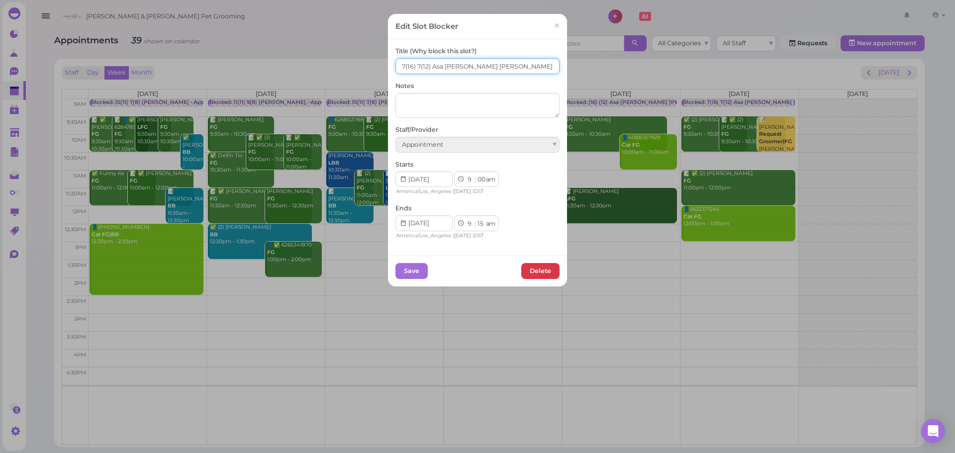
click at [398, 63] on input "7(16) 7(12) Asa [PERSON_NAME] [PERSON_NAME]" at bounding box center [478, 66] width 164 height 16
click at [416, 65] on input "8(16) 7(12) Asa [PERSON_NAME] [PERSON_NAME]" at bounding box center [478, 66] width 164 height 16
type input "8(16) 8(12) Asa [PERSON_NAME] [PERSON_NAME]"
click at [405, 267] on button "Save" at bounding box center [412, 271] width 32 height 16
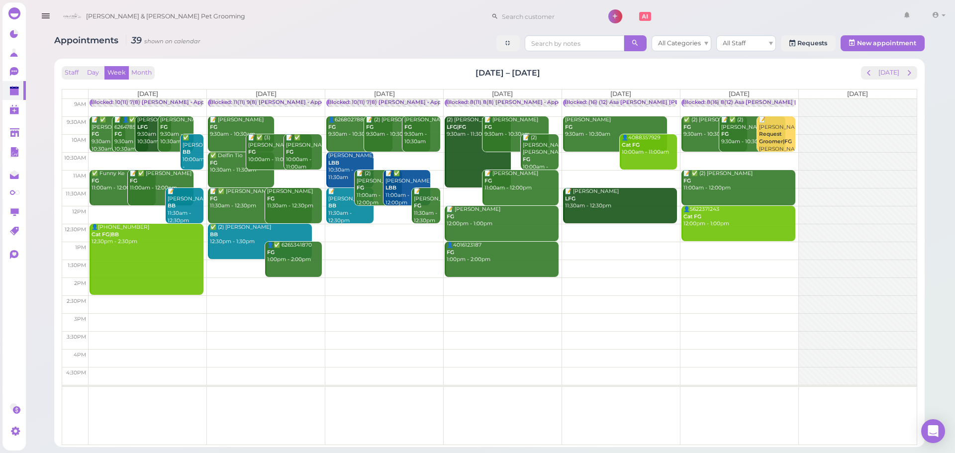
click at [468, 83] on div "Staff Day Week Month [DATE] – [DATE] [DATE] [DATE] [DATE] [DATE] [DATE] [DATE] …" at bounding box center [490, 255] width 856 height 379
click at [892, 76] on button "[DATE]" at bounding box center [889, 72] width 27 height 13
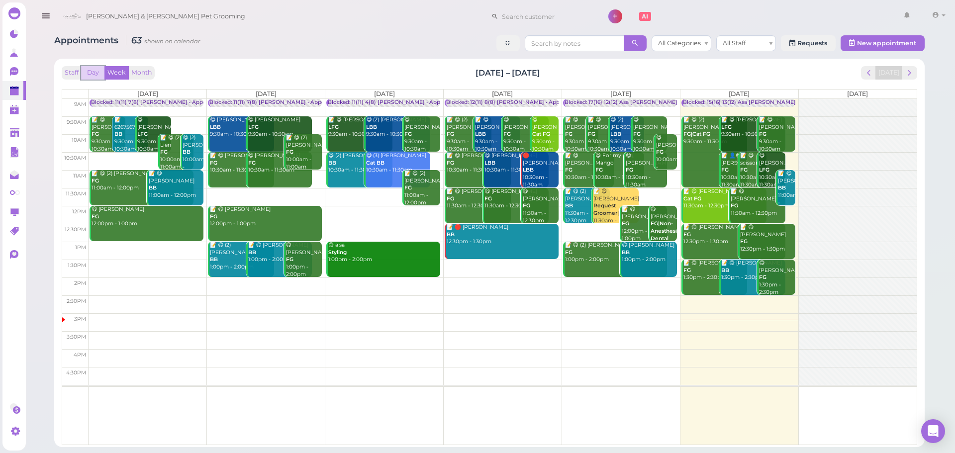
click at [93, 75] on button "Day" at bounding box center [93, 72] width 24 height 13
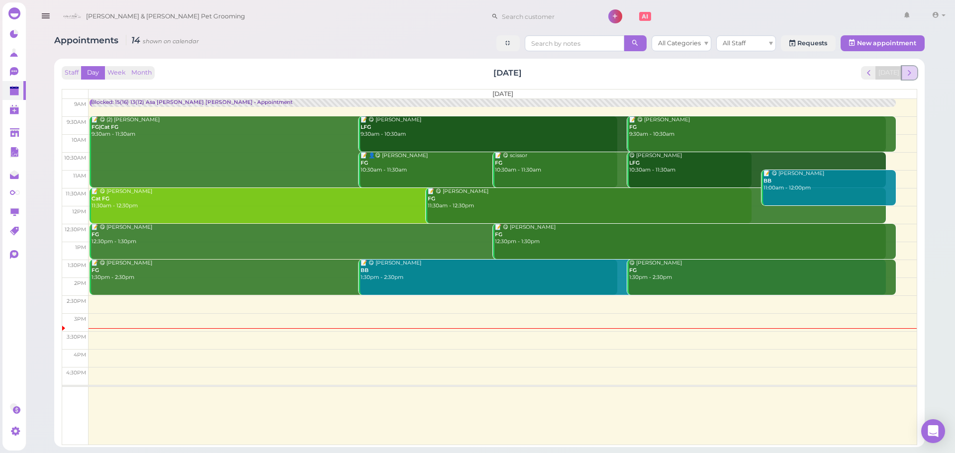
click at [915, 72] on button "next" at bounding box center [909, 72] width 15 height 13
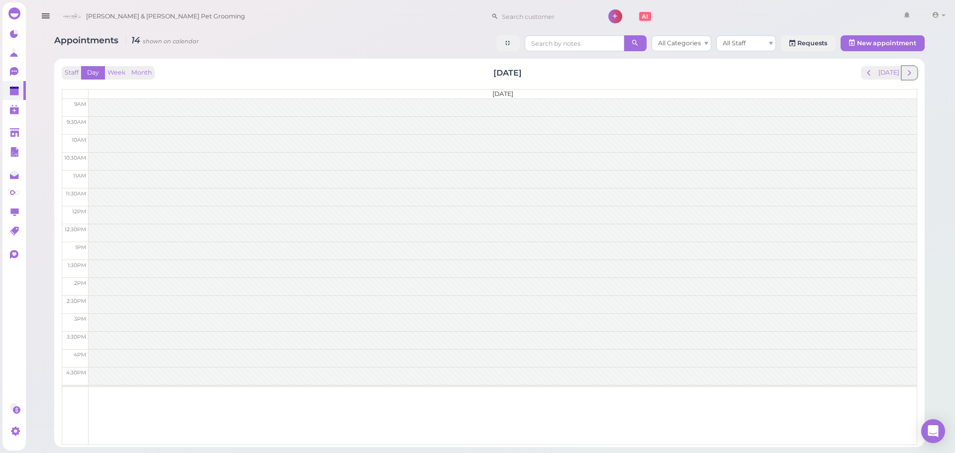
click at [915, 72] on button "next" at bounding box center [909, 72] width 15 height 13
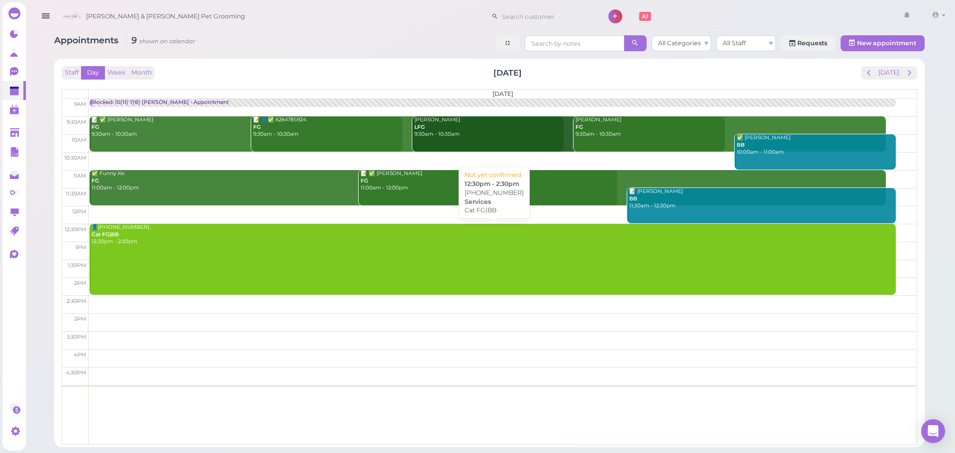
click at [225, 253] on link "👤[PHONE_NUMBER] Cat FG|BB 12:30pm - 2:30pm" at bounding box center [493, 259] width 807 height 71
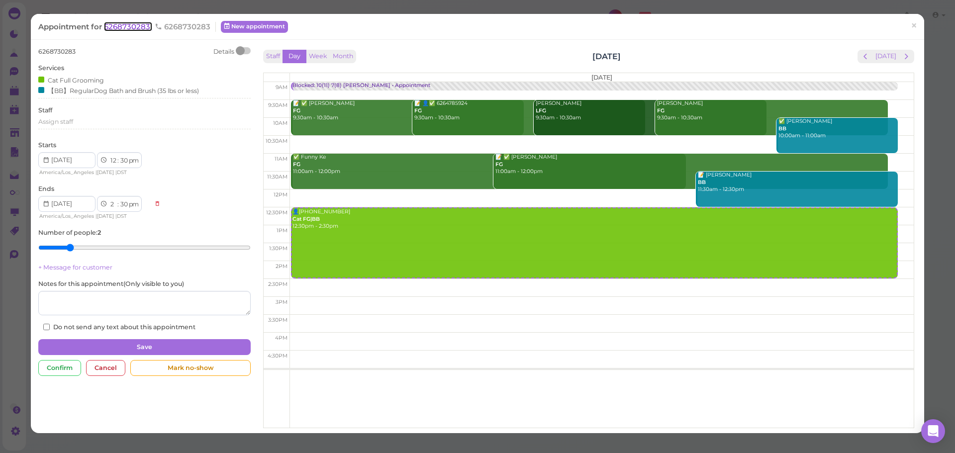
click at [135, 27] on span "6268730283" at bounding box center [128, 26] width 48 height 9
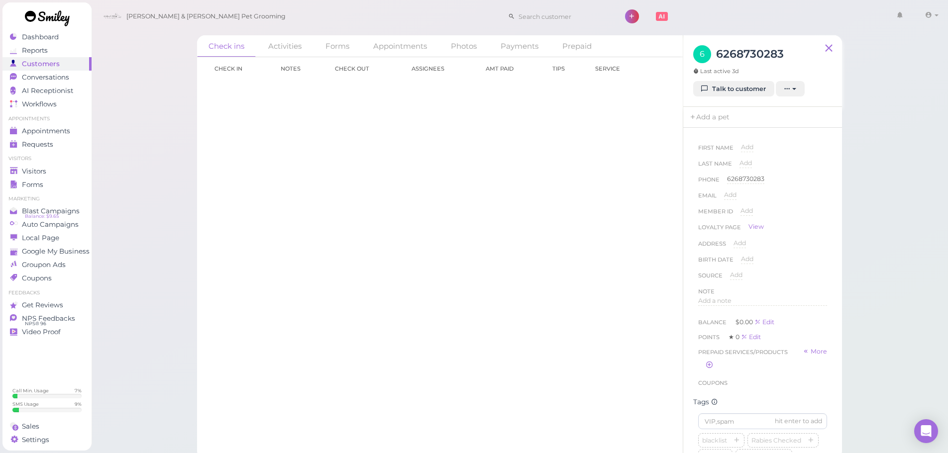
click at [722, 80] on div "6 6268730283 Last active 3d" at bounding box center [738, 63] width 91 height 36
click at [728, 88] on link "Talk to customer" at bounding box center [733, 89] width 81 height 16
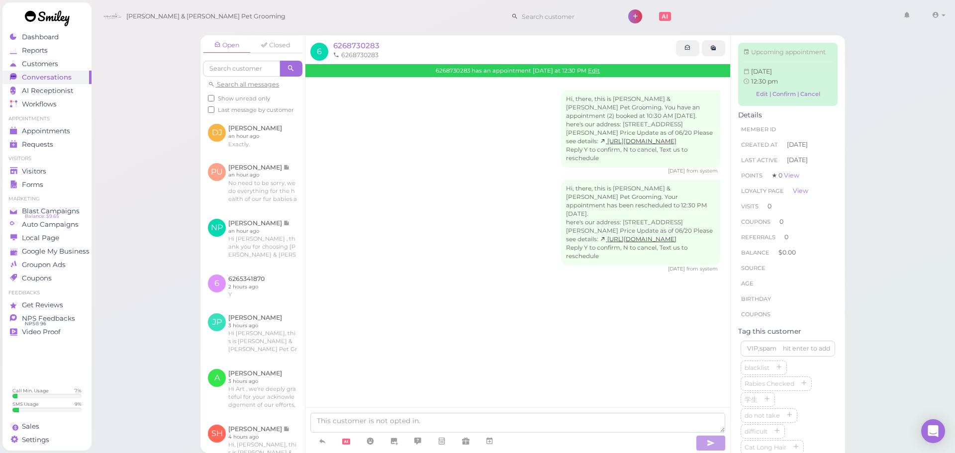
click at [502, 102] on div "Hi, there, this is [PERSON_NAME] & [PERSON_NAME] Pet Grooming. You have an appo…" at bounding box center [517, 132] width 405 height 85
click at [385, 91] on div "Hi, there, this is [PERSON_NAME] & [PERSON_NAME] Pet Grooming. You have an appo…" at bounding box center [517, 132] width 405 height 85
click at [474, 108] on div "Hi, there, this is [PERSON_NAME] & [PERSON_NAME] Pet Grooming. You have an appo…" at bounding box center [517, 132] width 405 height 85
click at [481, 107] on div "Hi, there, this is [PERSON_NAME] & [PERSON_NAME] Pet Grooming. You have an appo…" at bounding box center [517, 132] width 405 height 85
click at [489, 139] on div "Hi, there, this is [PERSON_NAME] & [PERSON_NAME] Pet Grooming. You have an appo…" at bounding box center [517, 132] width 405 height 85
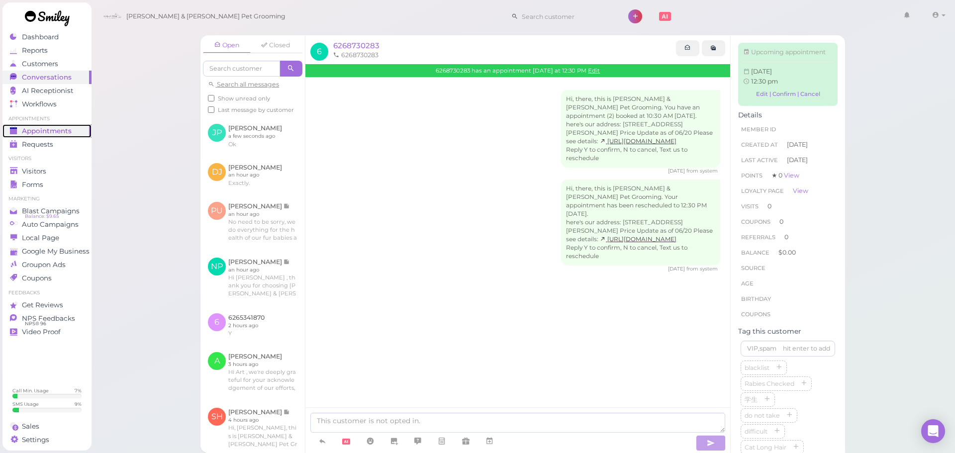
click at [39, 131] on span "Appointments" at bounding box center [47, 131] width 50 height 8
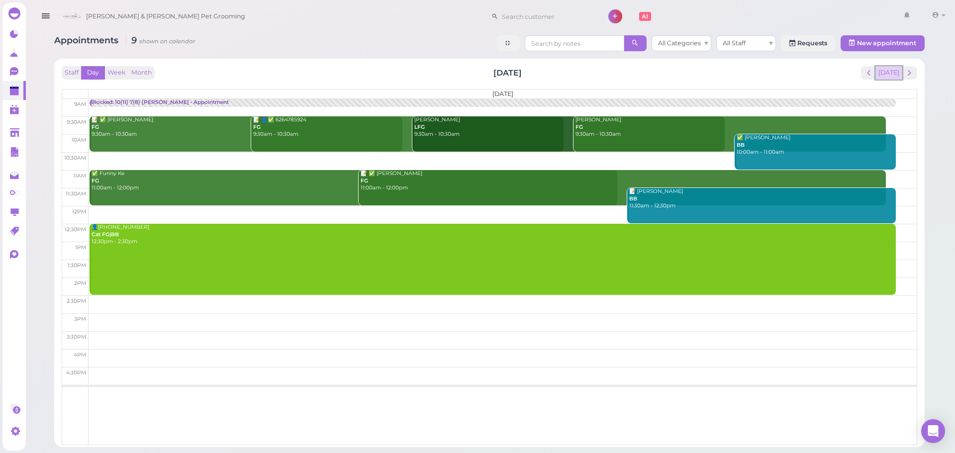
click at [887, 71] on button "[DATE]" at bounding box center [889, 72] width 27 height 13
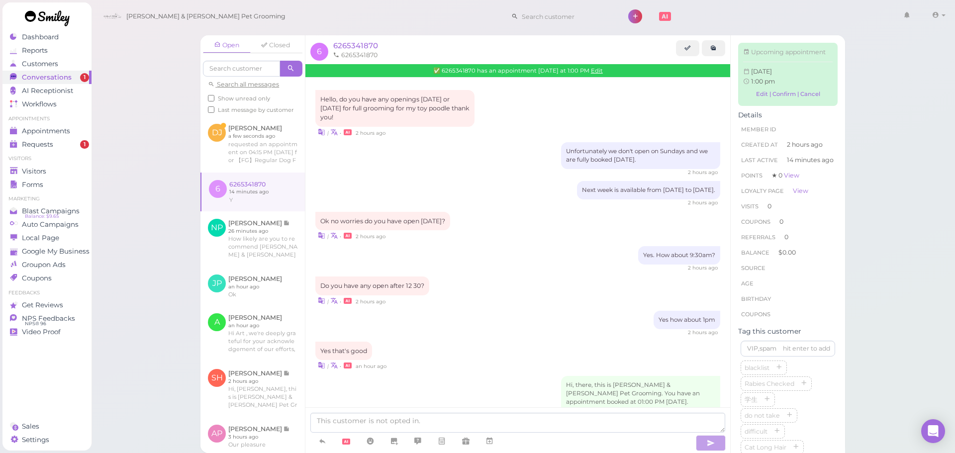
scroll to position [112, 0]
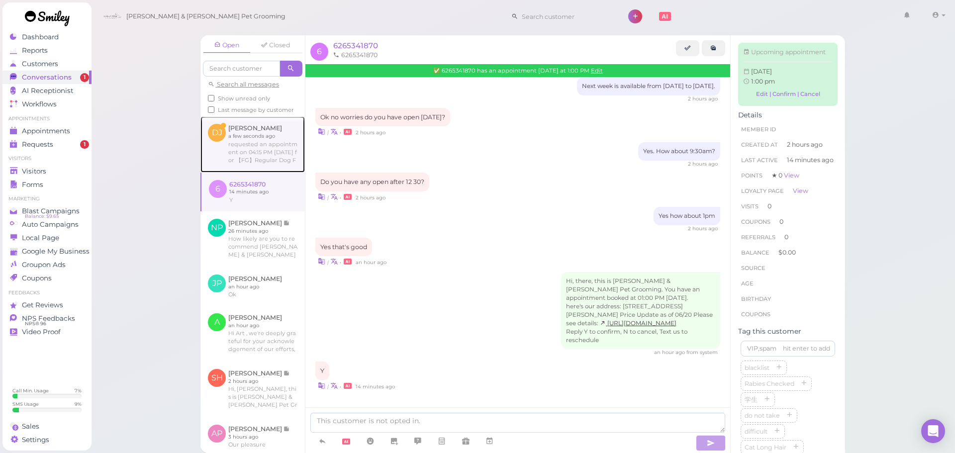
drag, startPoint x: 263, startPoint y: 154, endPoint x: 264, endPoint y: 161, distance: 7.5
click at [263, 154] on link at bounding box center [253, 144] width 104 height 56
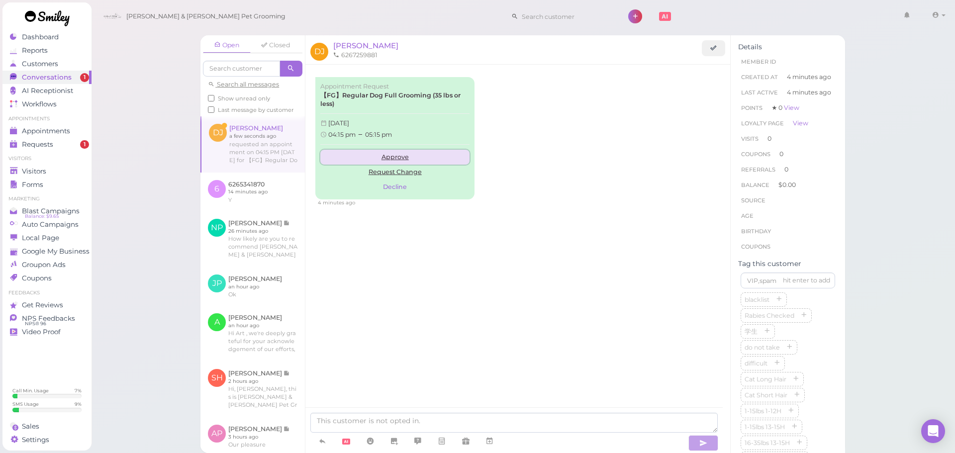
click at [396, 156] on link "Approve" at bounding box center [394, 157] width 149 height 15
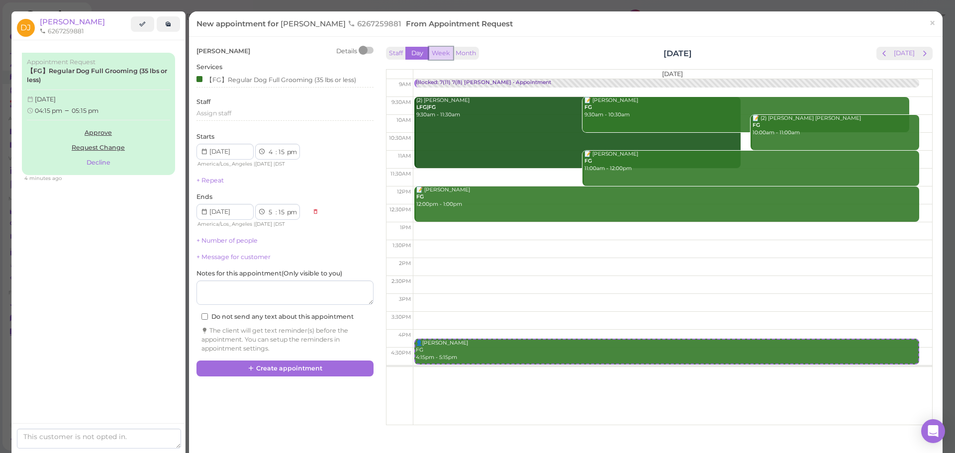
click at [444, 50] on button "Week" at bounding box center [441, 53] width 24 height 13
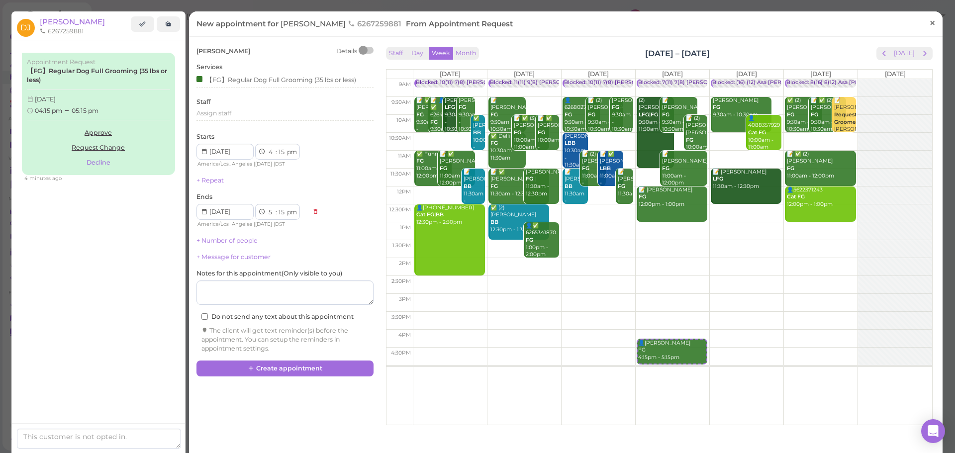
click at [929, 26] on span "×" at bounding box center [932, 23] width 6 height 14
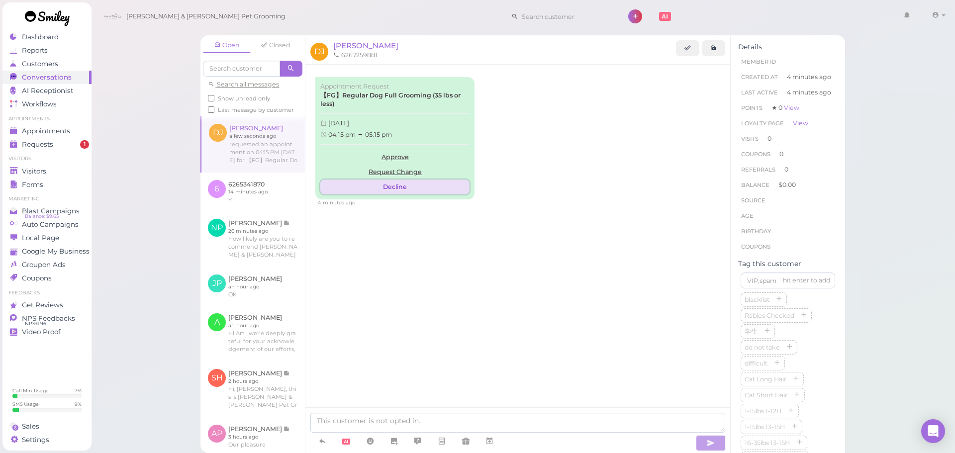
click at [389, 189] on button "Decline" at bounding box center [394, 187] width 149 height 15
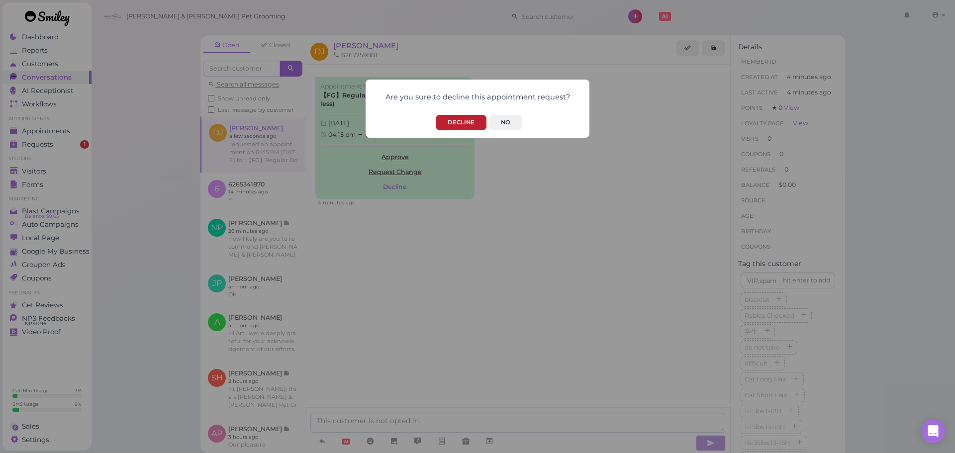
click at [472, 124] on button "Decline" at bounding box center [461, 122] width 51 height 15
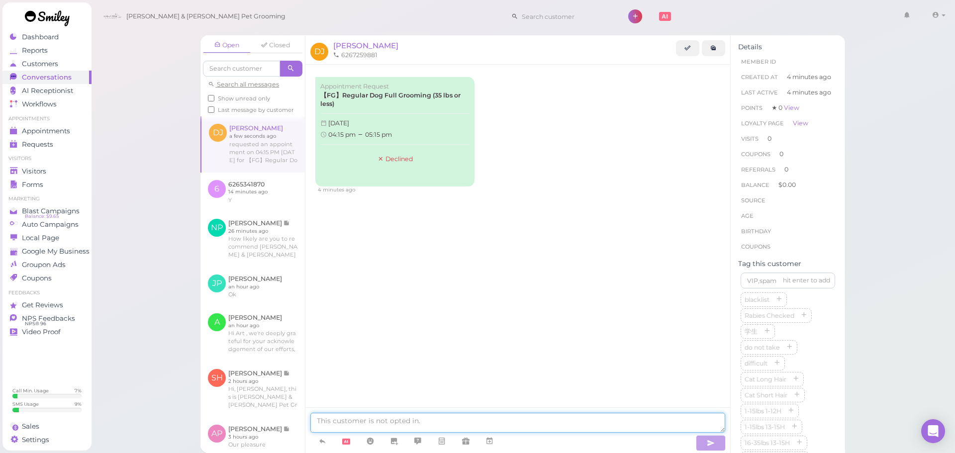
click at [438, 418] on textarea at bounding box center [517, 423] width 415 height 20
type textarea "The latest time we can take is 2pm in the afternoon."
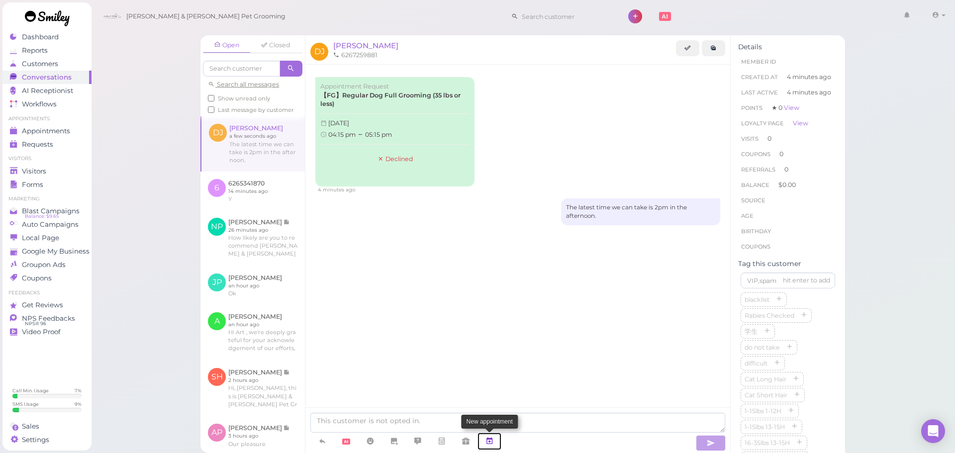
click at [490, 443] on icon at bounding box center [490, 441] width 8 height 10
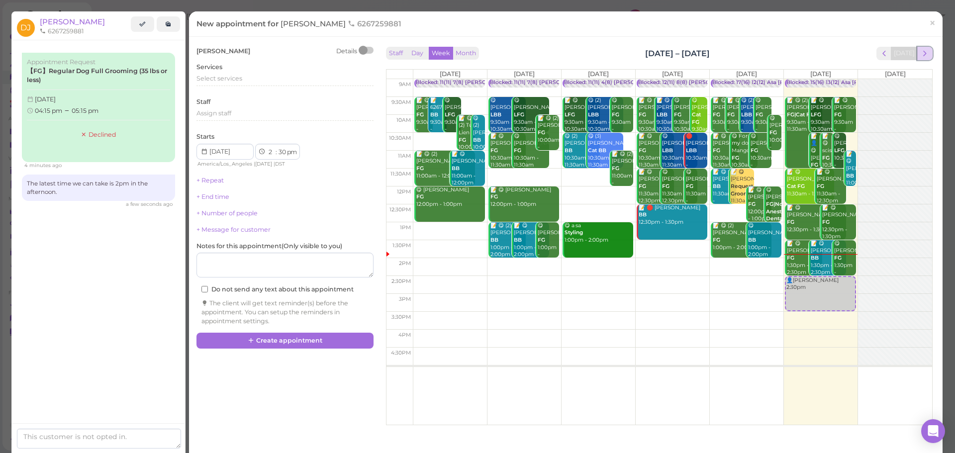
click at [921, 57] on span "next" at bounding box center [924, 53] width 9 height 9
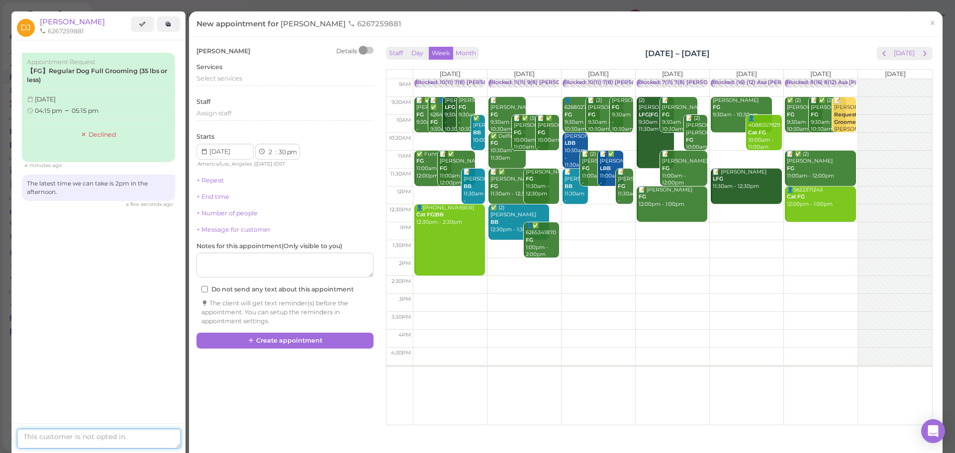
click at [68, 442] on textarea at bounding box center [99, 439] width 164 height 20
type textarea "But that day is available."
click at [930, 22] on link "×" at bounding box center [932, 23] width 18 height 23
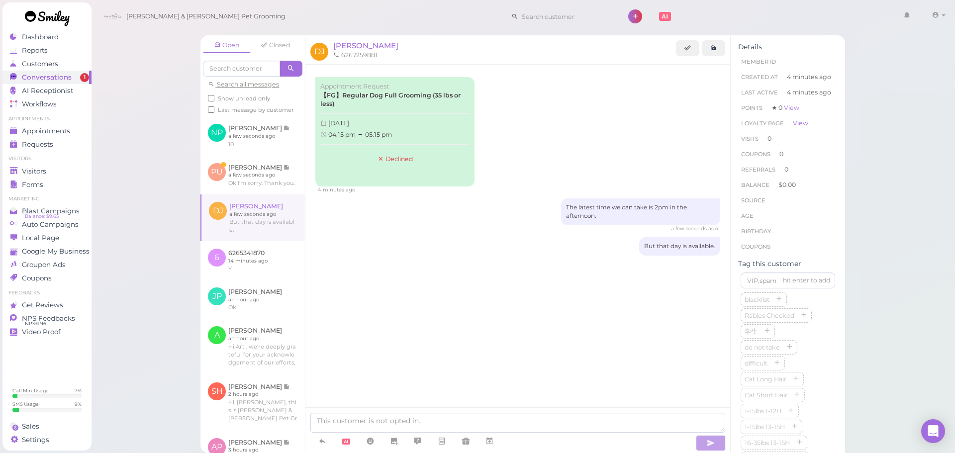
drag, startPoint x: 483, startPoint y: 303, endPoint x: 473, endPoint y: 303, distance: 10.0
click at [483, 303] on div "Appointment Request 【FG】Regular Dog Full Grooming (35 lbs or less) [DATE] 04:15…" at bounding box center [518, 186] width 425 height 243
click at [496, 293] on div "Appointment Request 【FG】Regular Dog Full Grooming (35 lbs or less) [DATE] 04:15…" at bounding box center [518, 186] width 425 height 243
click at [381, 223] on div "The latest time we can take is 2pm in the afternoon. a few seconds ago" at bounding box center [517, 216] width 405 height 34
click at [140, 123] on div "Open Closed Search all messages Show unread only Last message by customer NP [P…" at bounding box center [523, 226] width 865 height 453
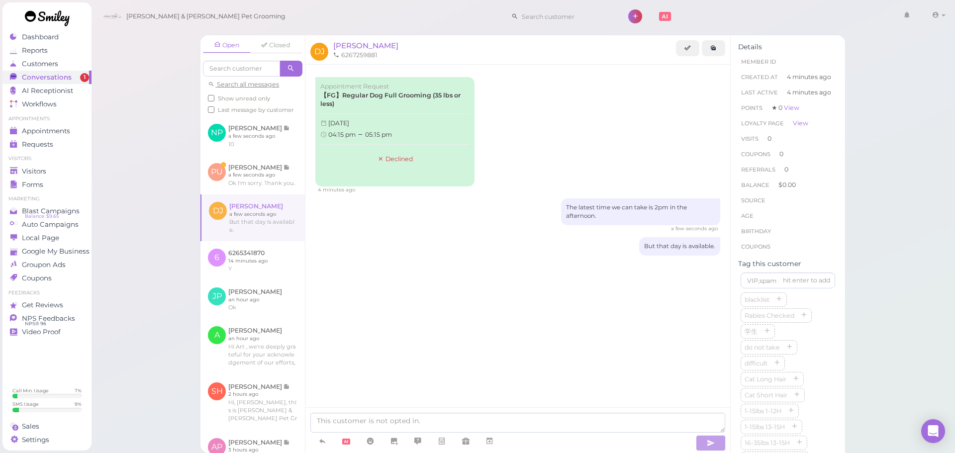
click at [497, 262] on div "Appointment Request 【FG】Regular Dog Full Grooming (35 lbs or less) [DATE] 04:15…" at bounding box center [518, 186] width 425 height 243
drag, startPoint x: 231, startPoint y: 196, endPoint x: 239, endPoint y: 198, distance: 7.7
click at [231, 195] on link at bounding box center [253, 175] width 104 height 39
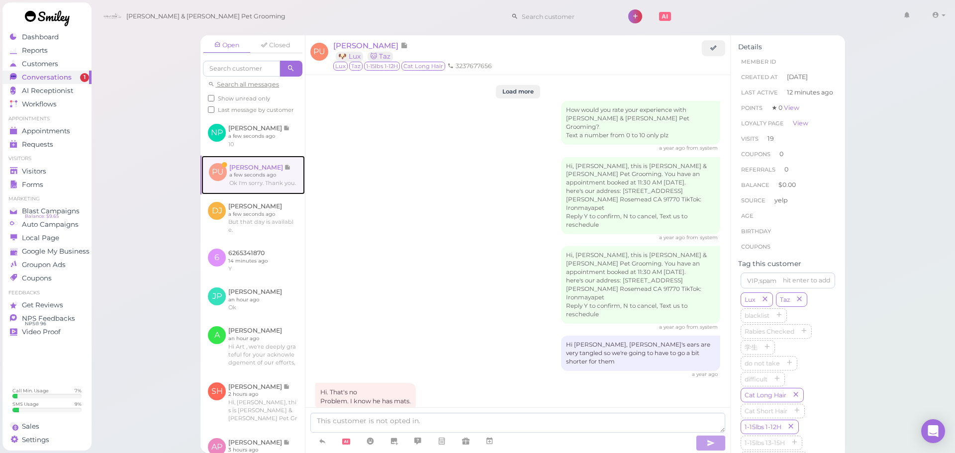
scroll to position [1781, 0]
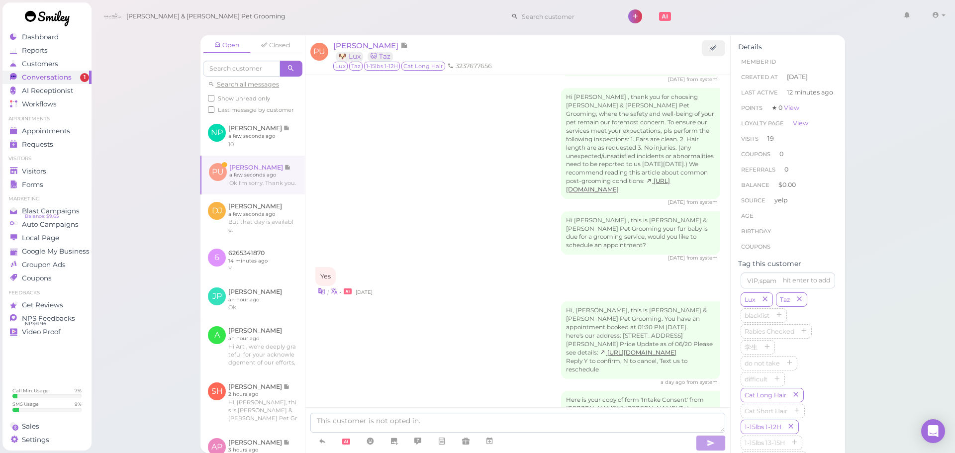
click at [444, 379] on div "a day ago from system" at bounding box center [517, 382] width 405 height 7
click at [545, 422] on textarea at bounding box center [517, 423] width 415 height 20
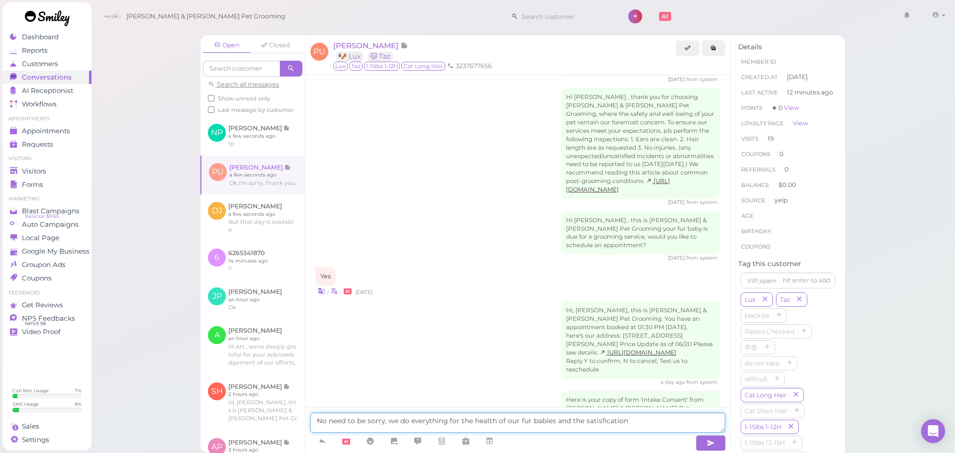
click at [601, 420] on textarea "No need to be sorry, we do everything for the health of our fur babies and the …" at bounding box center [517, 423] width 415 height 20
click at [637, 421] on textarea "No need to be sorry, we do everything for the health of our fur babies and the …" at bounding box center [517, 423] width 415 height 20
type textarea "No need to be sorry, we do everything for the health of our fur babies and the …"
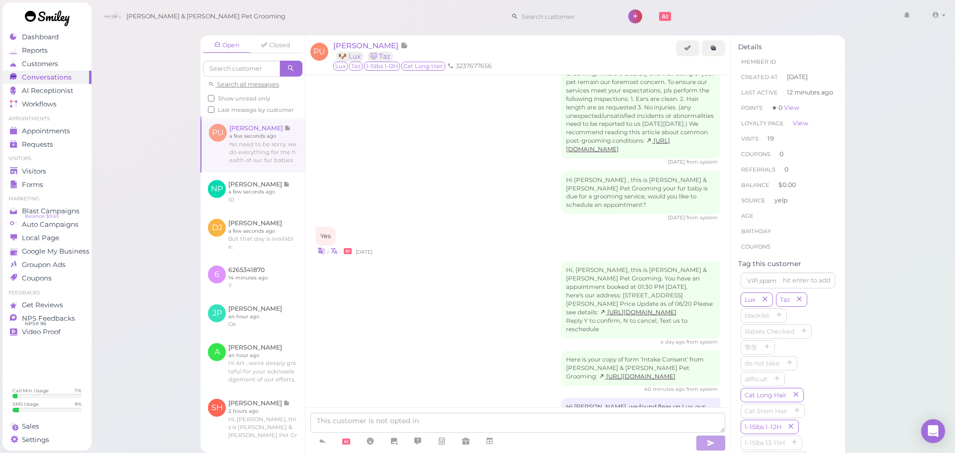
click at [419, 351] on div "Here is your copy of form 'Intake Consent' from Cody & Miley Pet Grooming: http…" at bounding box center [517, 372] width 405 height 42
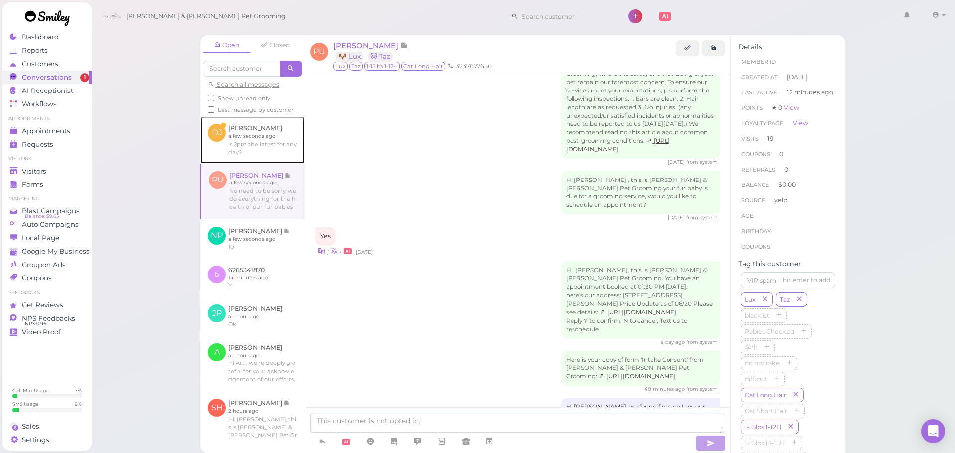
drag, startPoint x: 263, startPoint y: 144, endPoint x: 304, endPoint y: 212, distance: 79.4
click at [263, 144] on link at bounding box center [253, 139] width 104 height 47
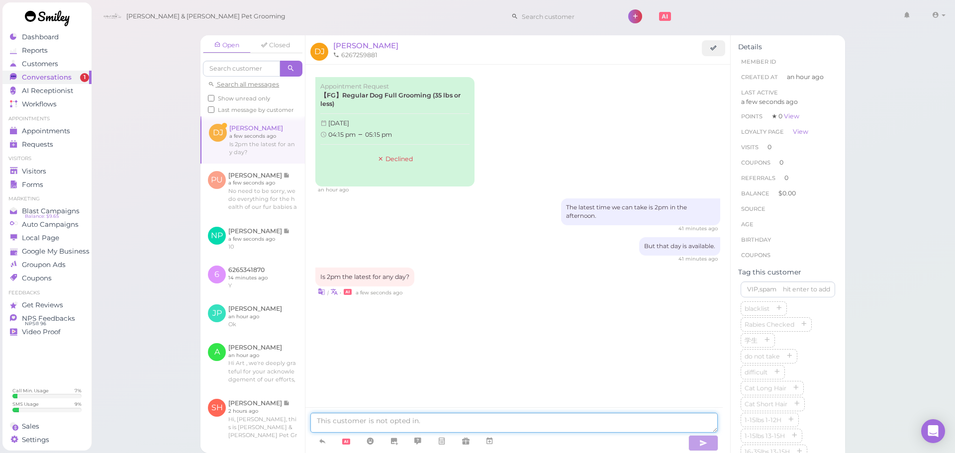
click at [442, 426] on textarea at bounding box center [514, 423] width 408 height 20
type textarea "Excatly."
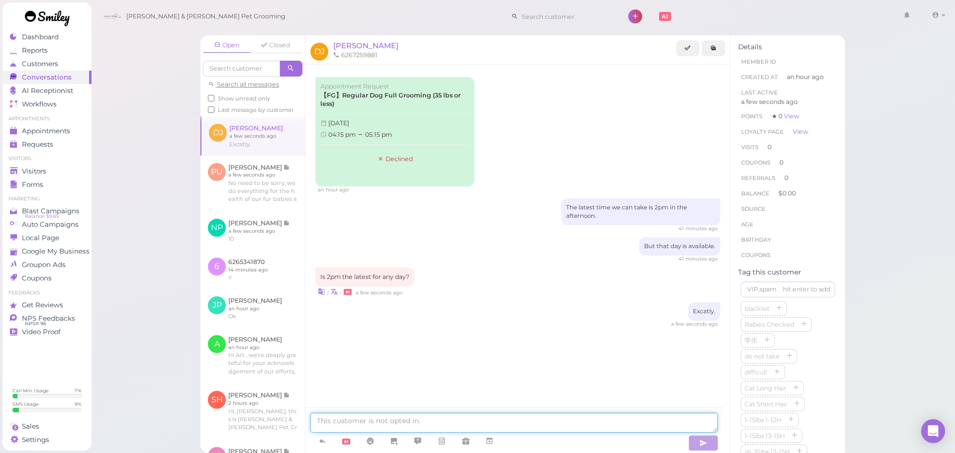
click at [477, 417] on textarea at bounding box center [514, 423] width 408 height 20
type textarea "Exactly."
click at [512, 316] on div "Excatly. a few seconds ago" at bounding box center [517, 315] width 405 height 25
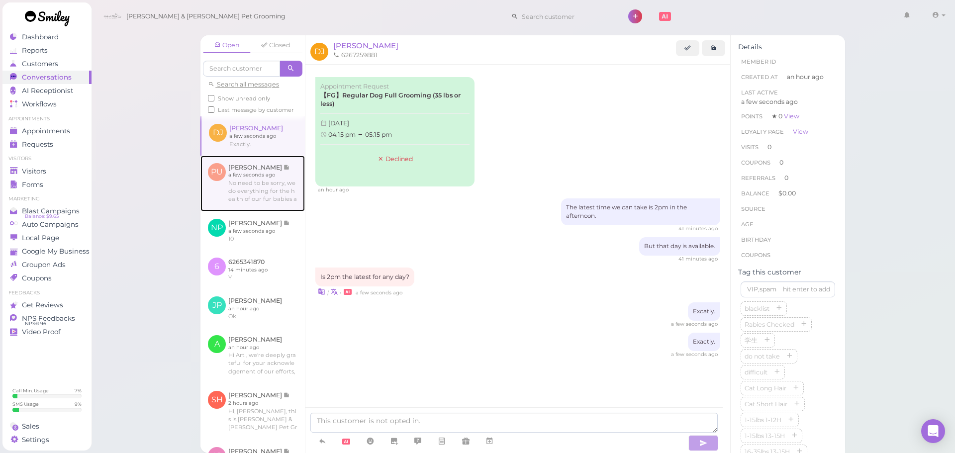
click at [250, 192] on link at bounding box center [253, 184] width 104 height 56
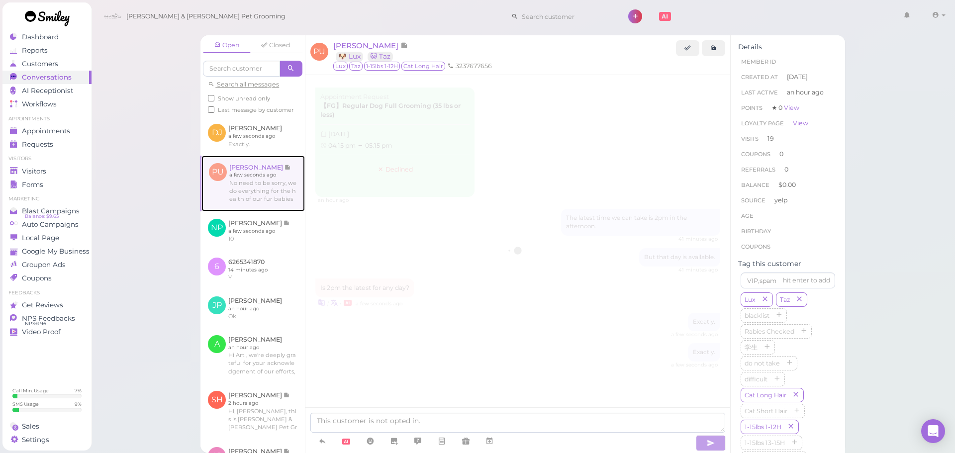
scroll to position [1781, 0]
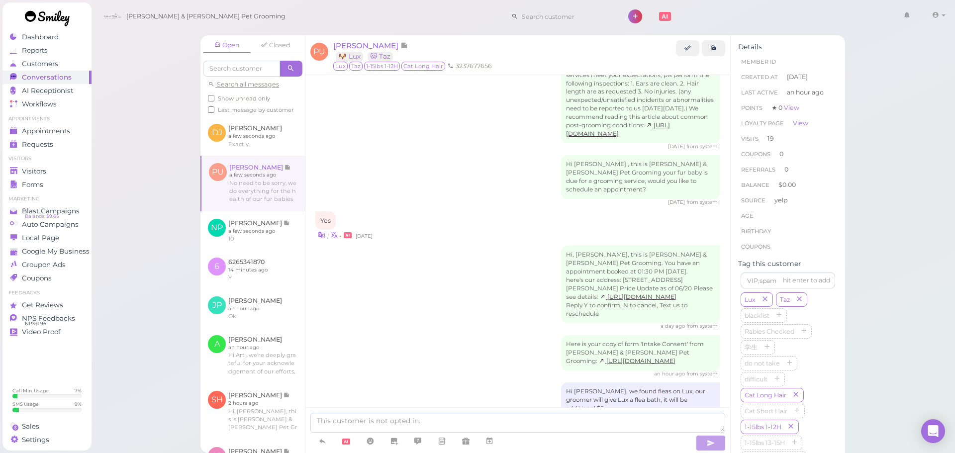
click at [161, 199] on div "Open Closed Search all messages Show unread only Last message by customer DJ Da…" at bounding box center [523, 226] width 865 height 453
click at [242, 150] on link at bounding box center [253, 135] width 104 height 39
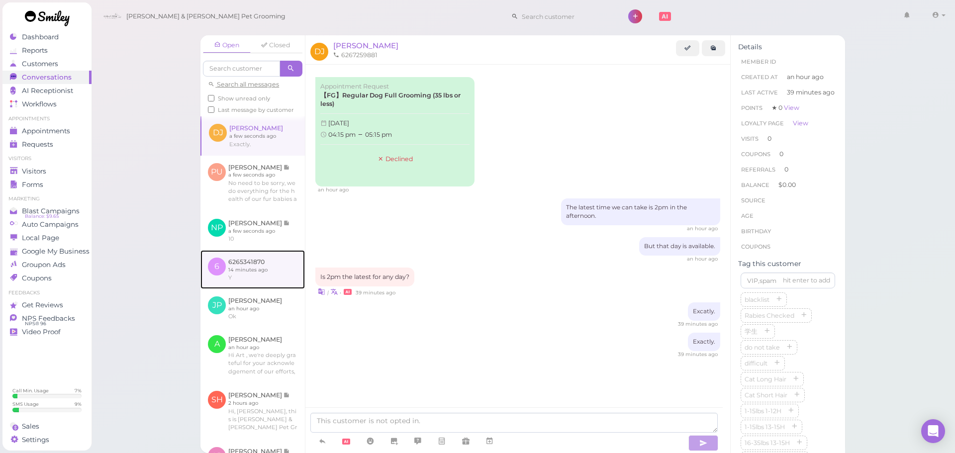
click at [270, 275] on link at bounding box center [253, 269] width 104 height 39
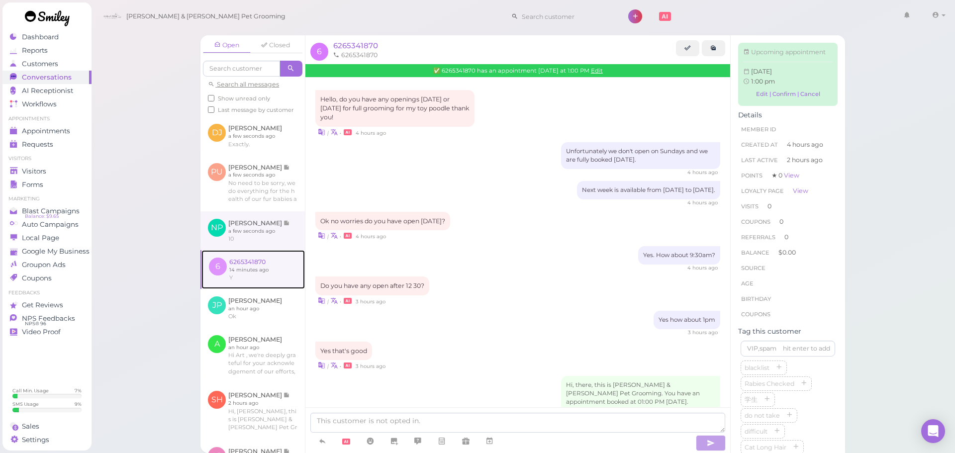
scroll to position [112, 0]
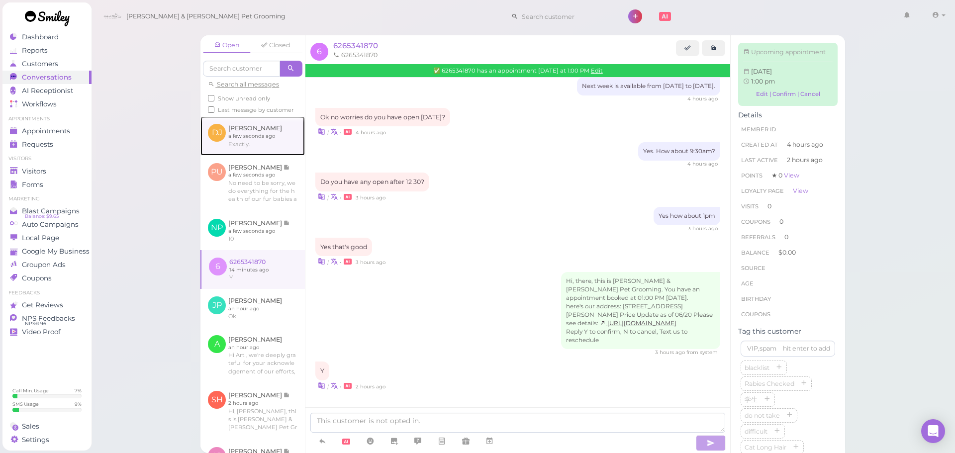
click at [265, 155] on link at bounding box center [253, 135] width 104 height 39
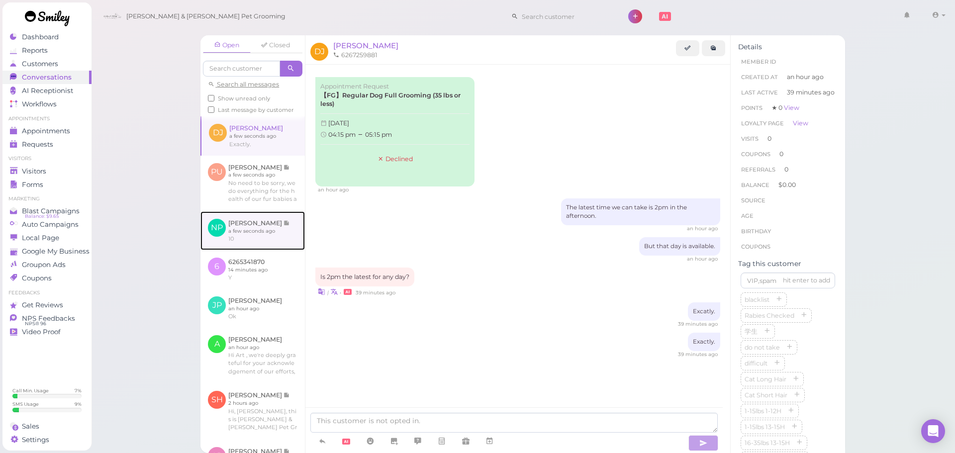
click at [272, 237] on link at bounding box center [253, 230] width 104 height 39
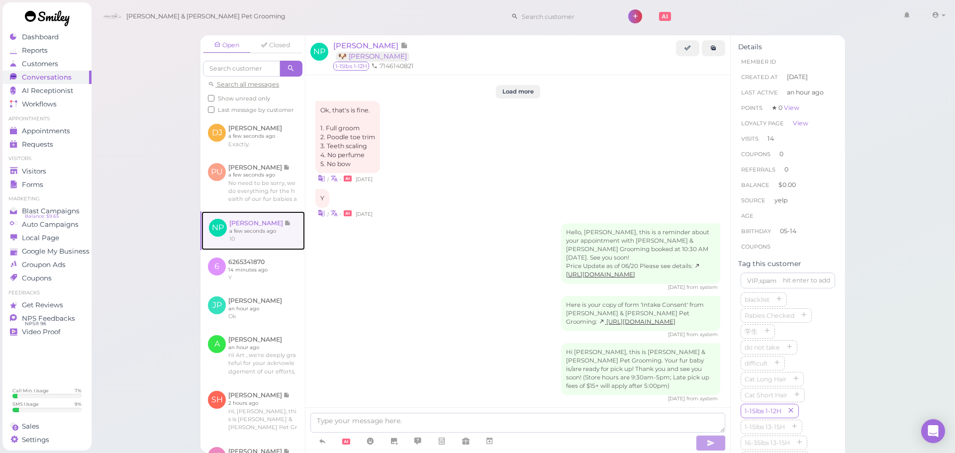
scroll to position [1534, 0]
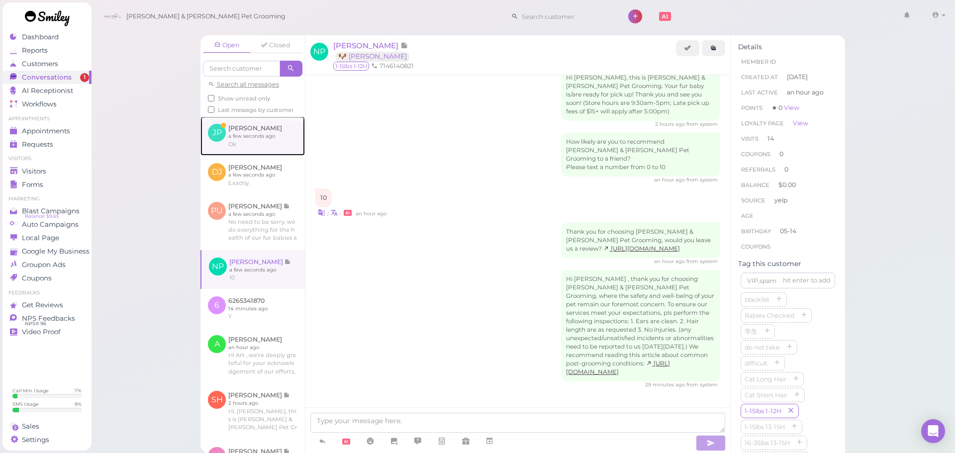
click at [259, 134] on link at bounding box center [253, 135] width 104 height 39
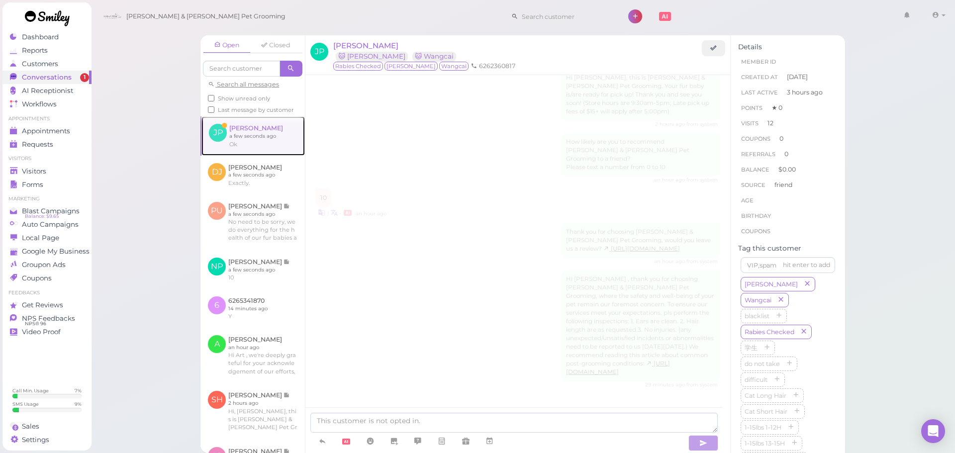
scroll to position [1878, 0]
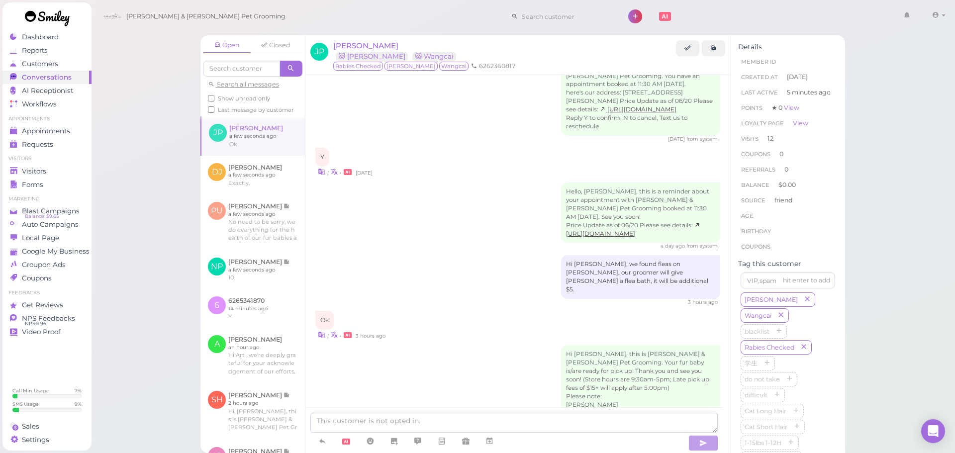
click at [454, 345] on div "Hi Jaymi, this is Cody & Miley Pet Grooming. Your fur baby is/are ready for pic…" at bounding box center [517, 400] width 405 height 110
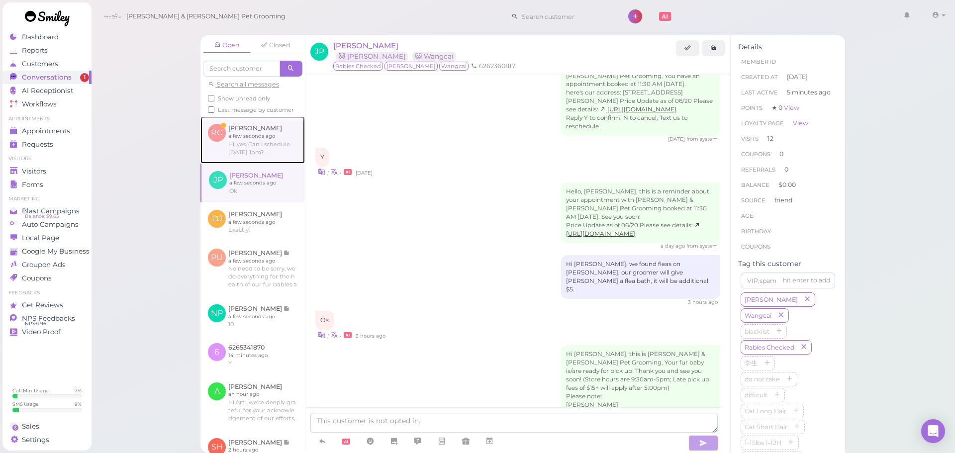
click at [275, 145] on link at bounding box center [253, 139] width 104 height 47
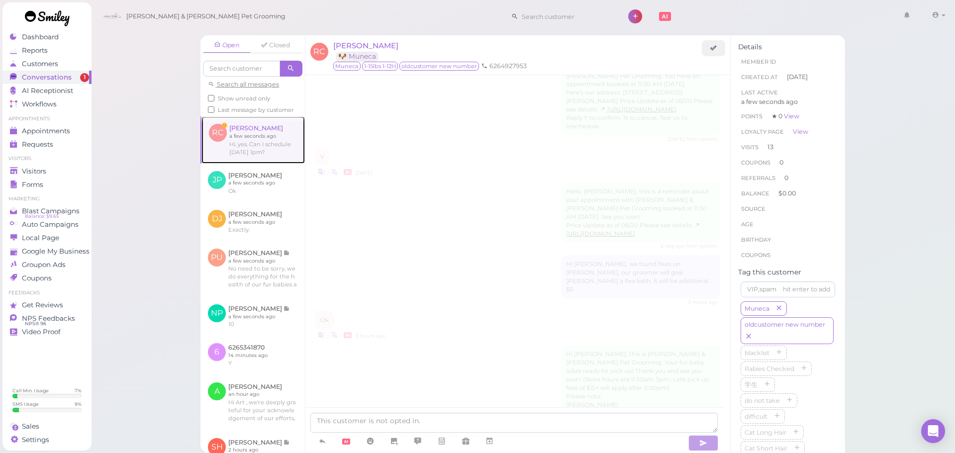
scroll to position [1464, 0]
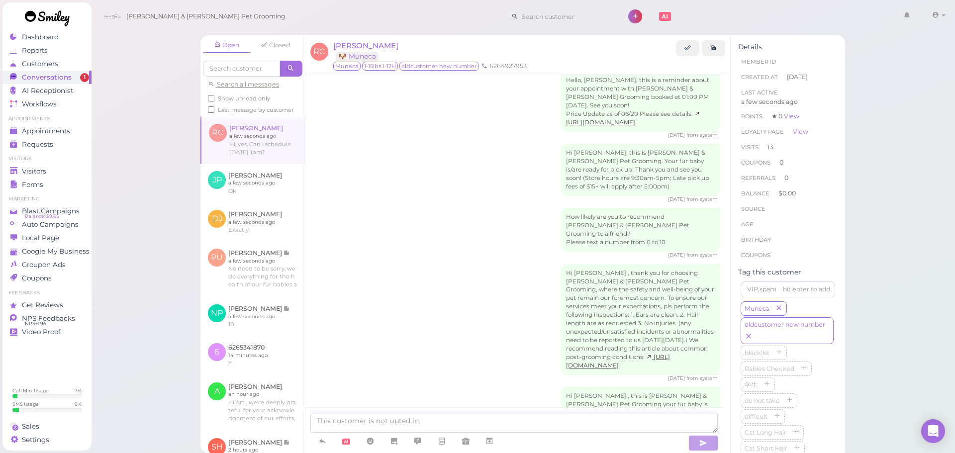
click at [403, 264] on div "Hi Raymond , thank you for choosing Cody & Miley Pet Grooming, where the safety…" at bounding box center [517, 323] width 405 height 118
click at [367, 43] on span "Raymond Camacho" at bounding box center [365, 45] width 65 height 9
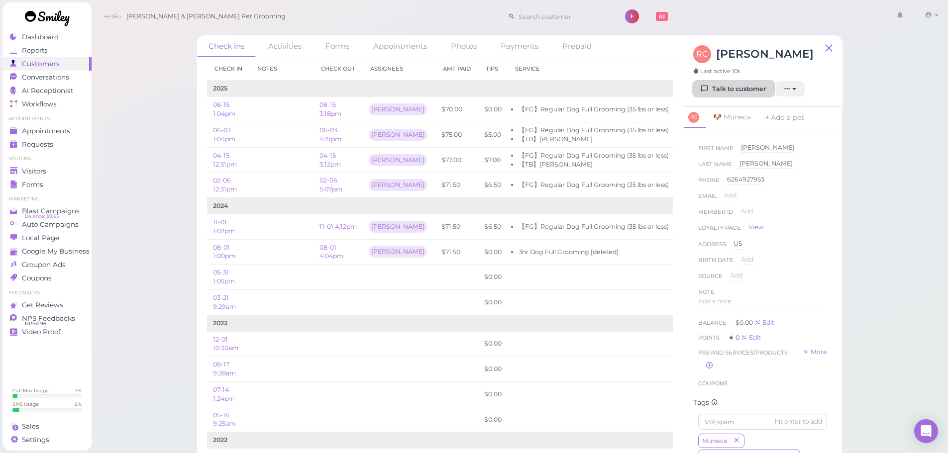
click at [718, 83] on link "Talk to customer" at bounding box center [733, 89] width 81 height 16
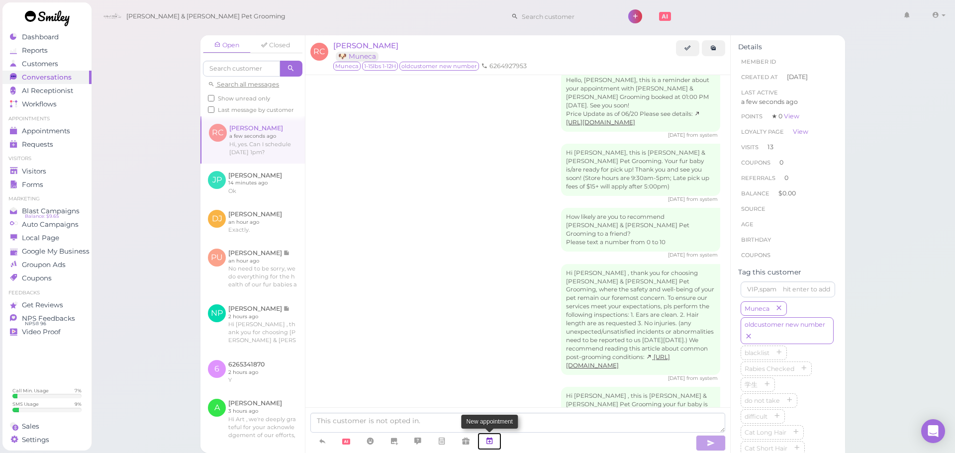
click at [493, 440] on icon at bounding box center [490, 441] width 8 height 10
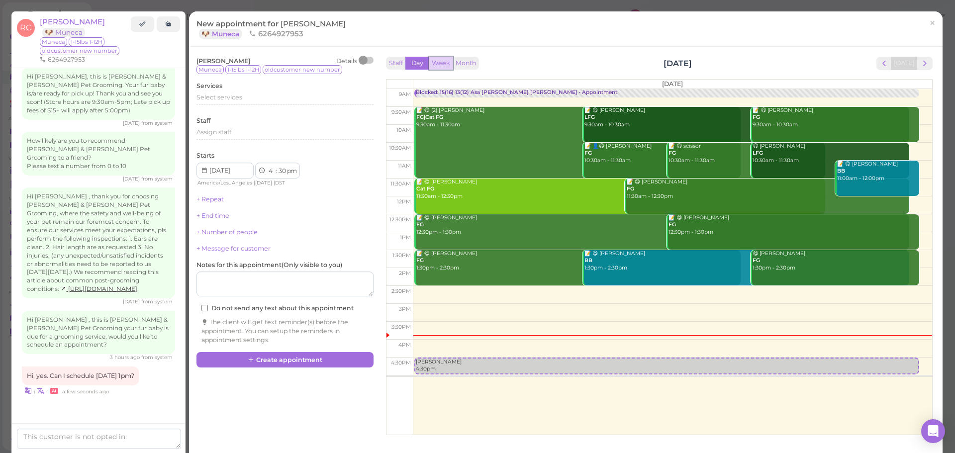
click at [444, 62] on button "Week" at bounding box center [441, 63] width 24 height 13
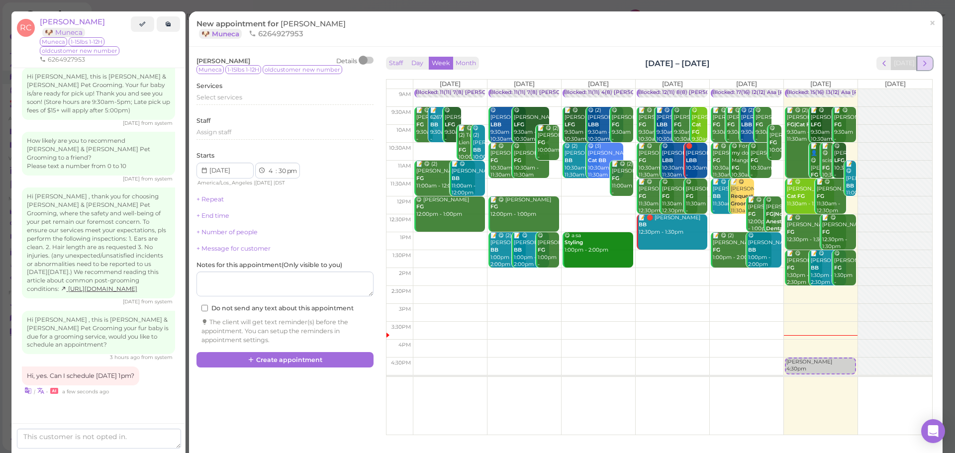
click at [921, 63] on span "next" at bounding box center [924, 63] width 9 height 9
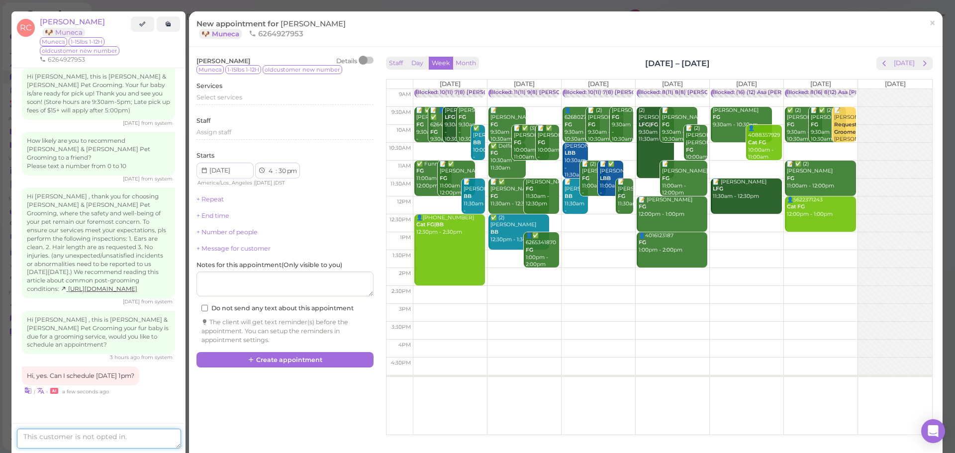
click at [68, 433] on textarea at bounding box center [99, 439] width 164 height 20
type textarea "Tuesday is fully booked"
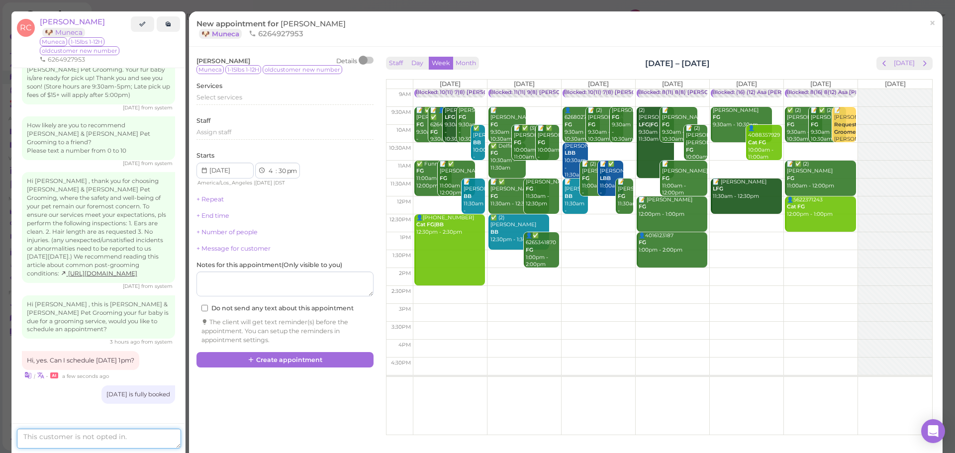
scroll to position [1591, 0]
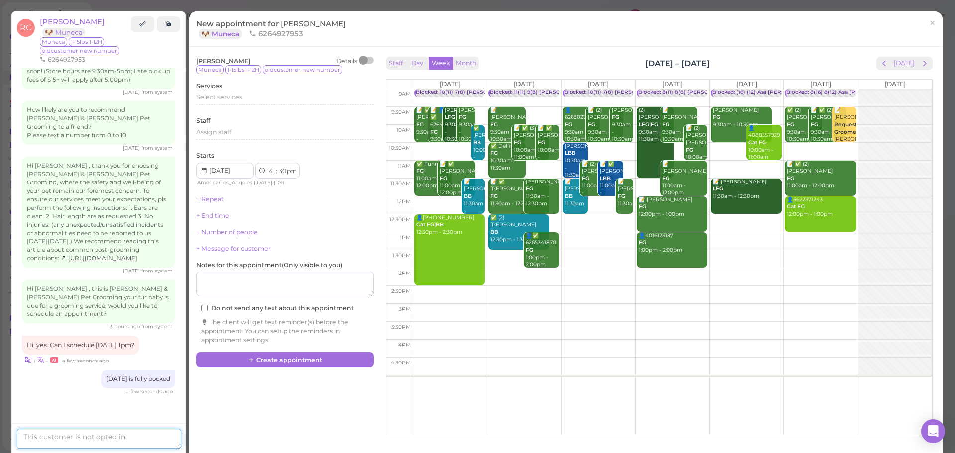
click at [115, 444] on textarea at bounding box center [99, 439] width 164 height 20
click at [120, 443] on textarea at bounding box center [99, 439] width 164 height 20
type textarea "n"
type textarea "Next week is available from Monday to Saturday exceptTuesday."
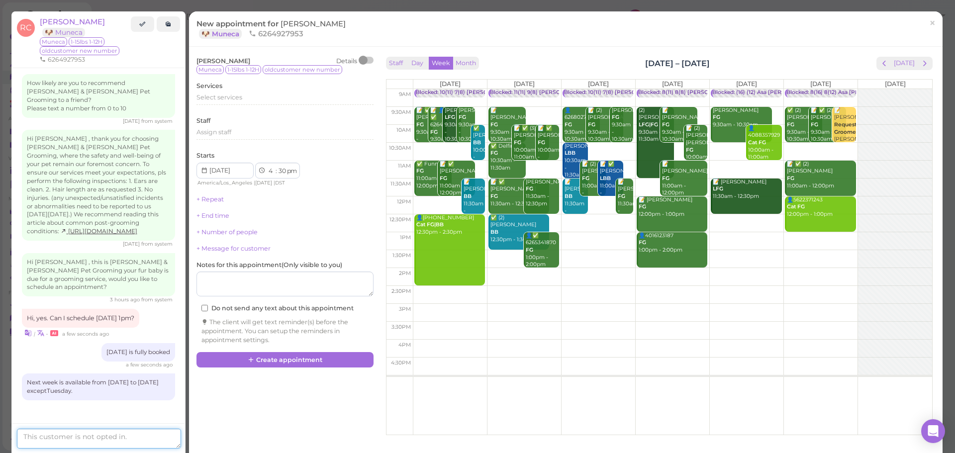
scroll to position [1630, 0]
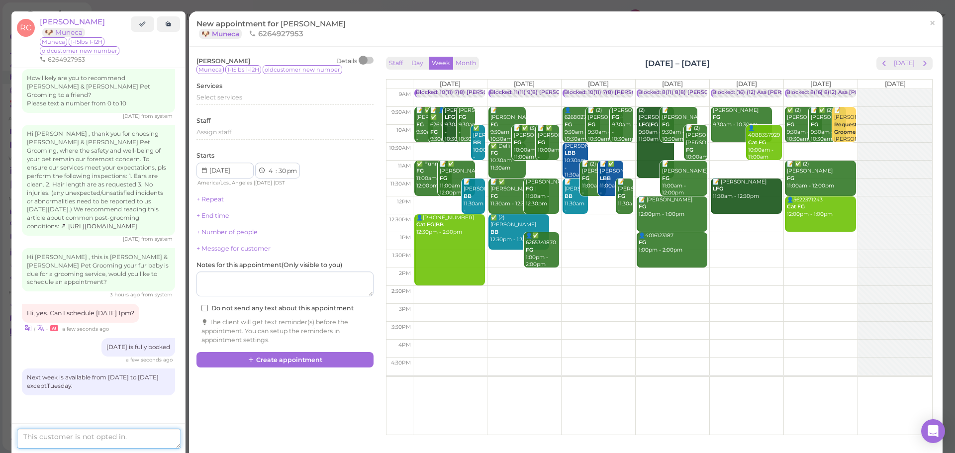
click at [109, 435] on textarea at bounding box center [99, 439] width 164 height 20
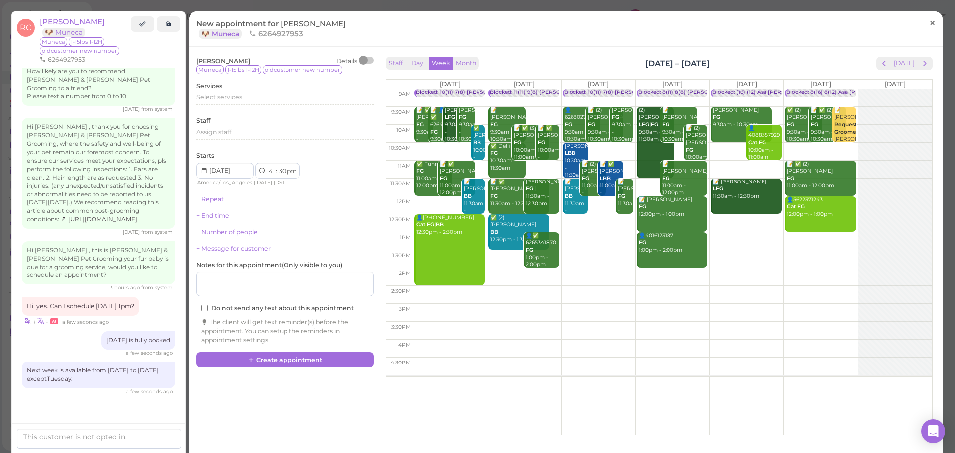
click at [929, 23] on span "×" at bounding box center [932, 23] width 6 height 14
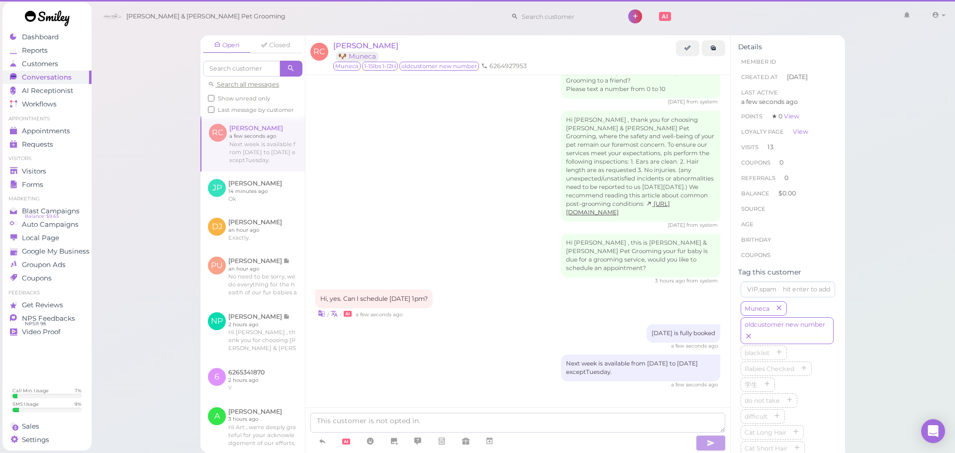
scroll to position [1533, 0]
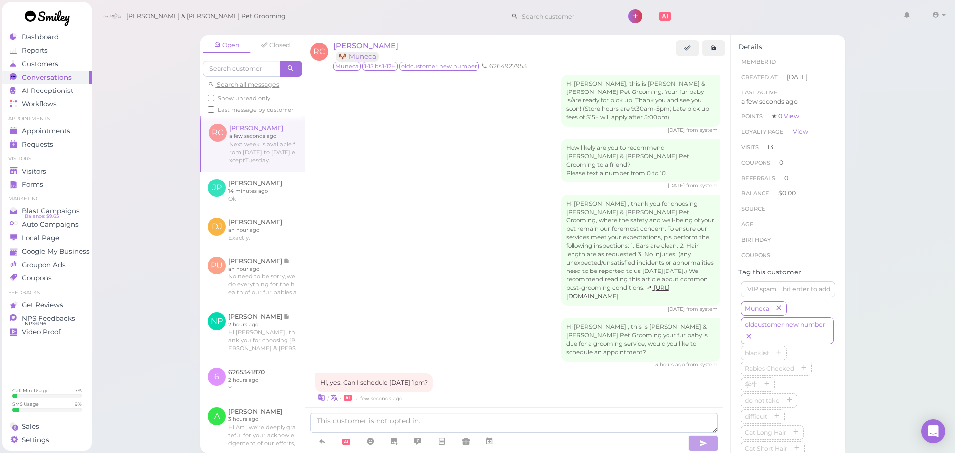
click at [477, 318] on div "Hi Raymond , this is Cody & Miley Pet Grooming your fur baby is due for a groom…" at bounding box center [517, 343] width 405 height 51
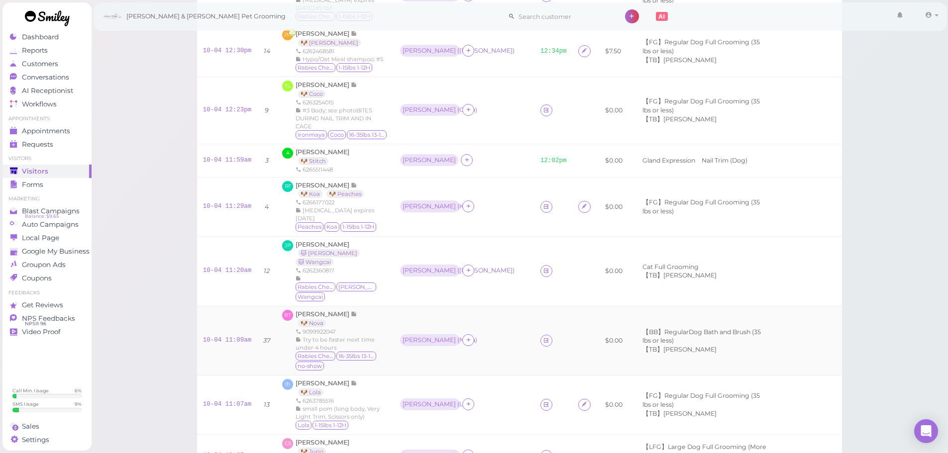
scroll to position [299, 0]
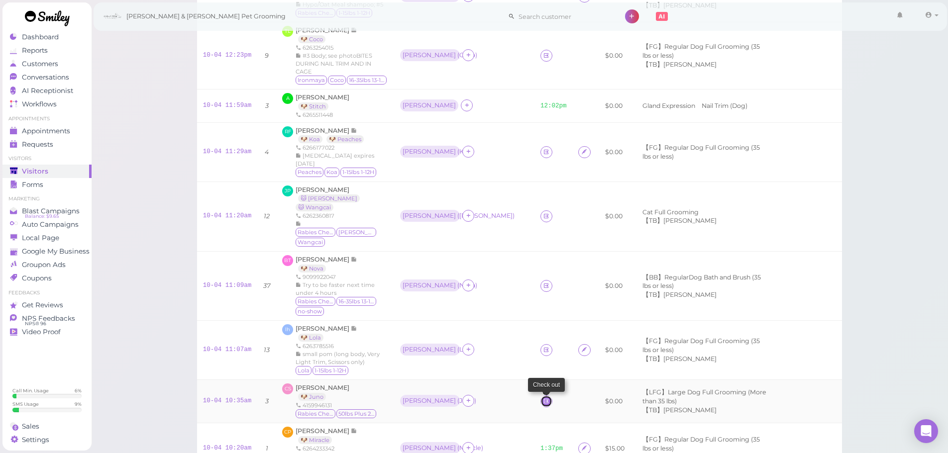
click at [543, 398] on icon at bounding box center [546, 401] width 6 height 7
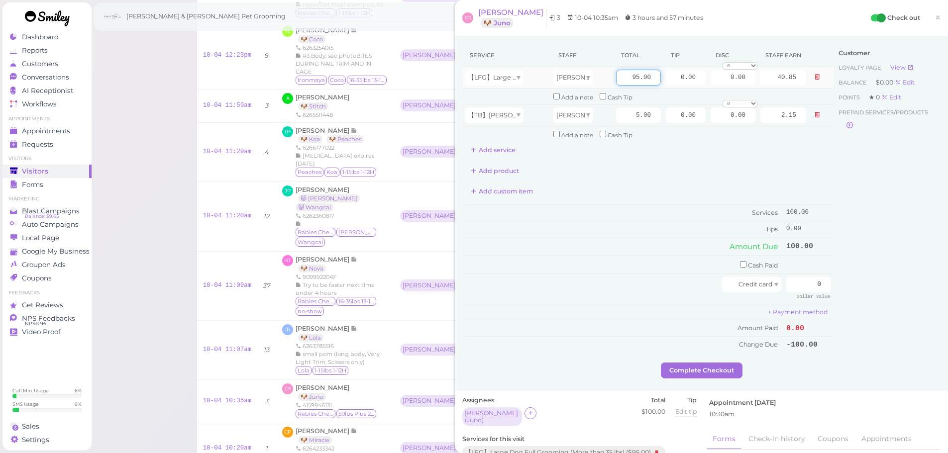
drag, startPoint x: 618, startPoint y: 76, endPoint x: 674, endPoint y: 87, distance: 57.2
click at [674, 87] on tr "【LFG】Large Dog Full Grooming (More than 35 lbs) [PERSON_NAME] 95.00 0.00 0.00 0…" at bounding box center [647, 77] width 371 height 21
type input "120"
type input "51.60"
drag, startPoint x: 667, startPoint y: 78, endPoint x: 724, endPoint y: 82, distance: 57.4
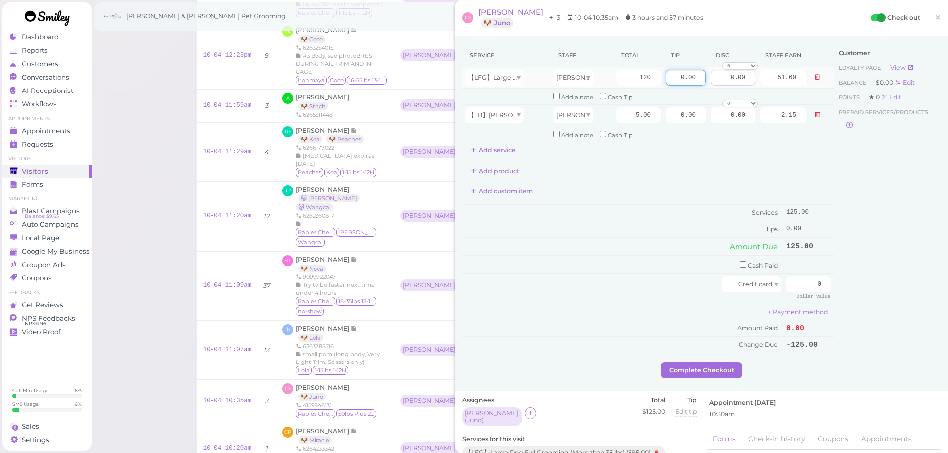
click at [724, 82] on tr "【LFG】Large Dog Full Grooming (More than 35 lbs) [PERSON_NAME] 120 0.00 0.00 0 1…" at bounding box center [647, 77] width 371 height 21
type input "12.5"
click at [837, 153] on div "Customer Loyalty page View Balance $0.00 Edit Points ★ 0 Edit Prepaid services/…" at bounding box center [886, 203] width 107 height 319
drag, startPoint x: 789, startPoint y: 283, endPoint x: 955, endPoint y: 308, distance: 168.1
click at [947, 308] on html "Dashboard Reports Customers Conversations 0" at bounding box center [474, 283] width 948 height 1165
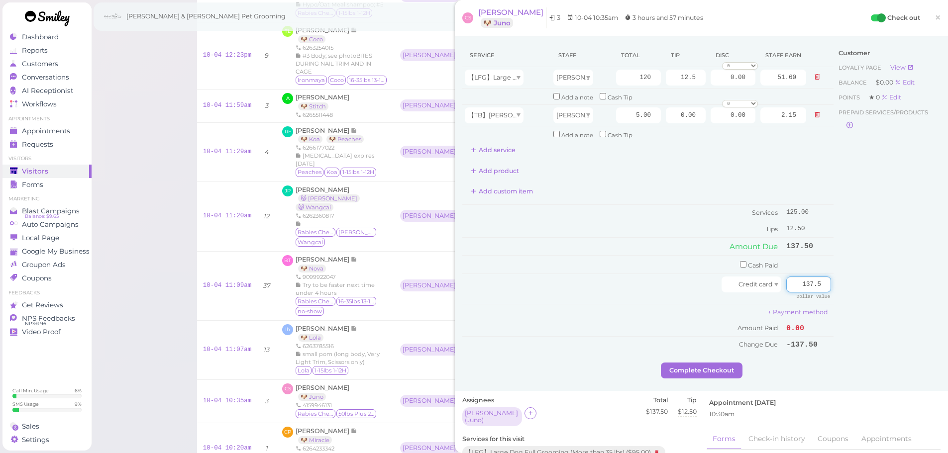
type input "137.5"
click at [908, 357] on div "Customer Loyalty page View Balance $0.00 Edit Points ★ 0 Edit Prepaid services/…" at bounding box center [886, 203] width 107 height 319
click at [713, 362] on div "Service Staff Total Tip Disc Staff earn 【LFG】Large Dog Full Grooming (More than…" at bounding box center [647, 203] width 371 height 319
click at [713, 368] on button "Complete Checkout" at bounding box center [702, 371] width 82 height 16
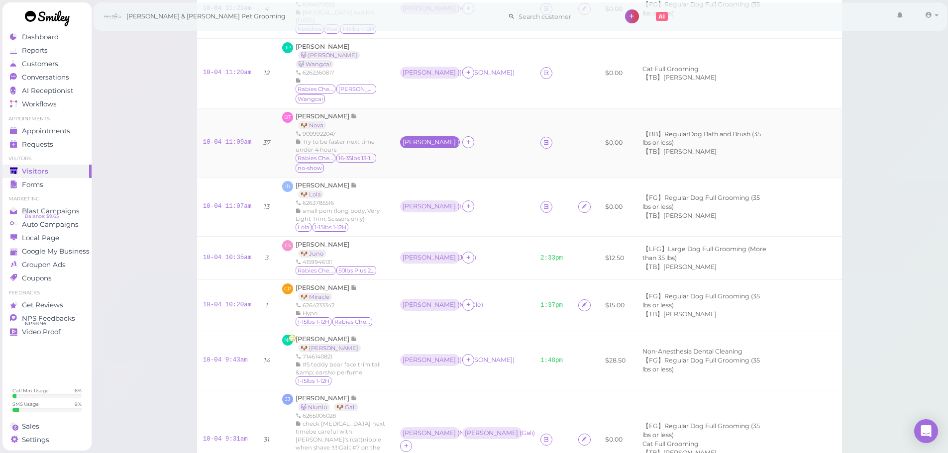
scroll to position [498, 0]
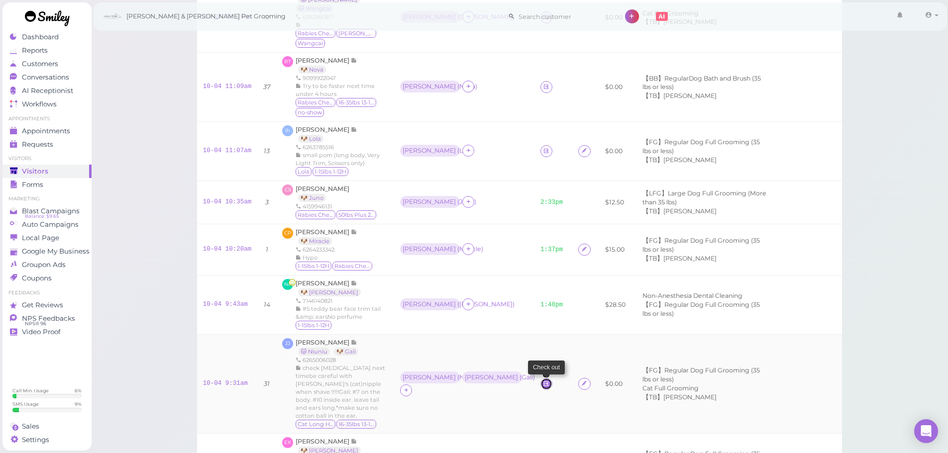
click at [543, 380] on icon at bounding box center [546, 383] width 6 height 7
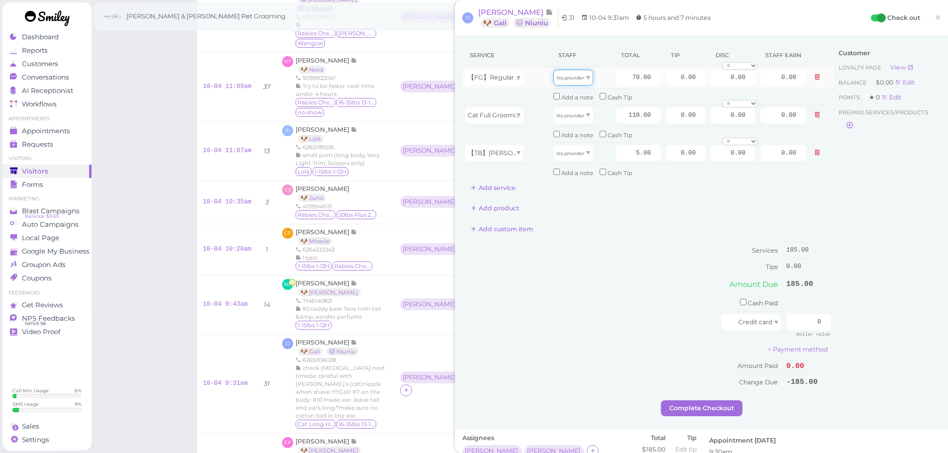
click at [571, 81] on icon "No provider" at bounding box center [570, 77] width 28 height 5
type input "30.10"
click at [570, 119] on div "No provider" at bounding box center [573, 115] width 40 height 16
type input "47.30"
click at [814, 114] on icon at bounding box center [817, 114] width 6 height 7
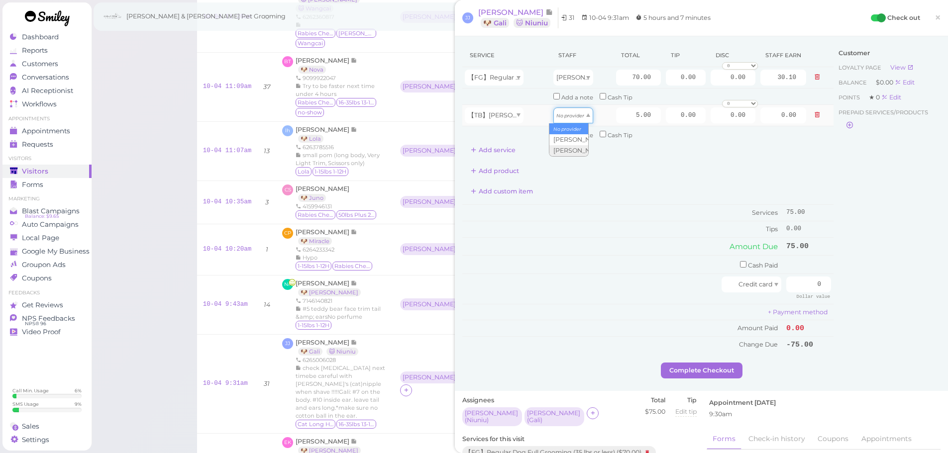
click at [576, 115] on icon "No provider" at bounding box center [570, 115] width 28 height 5
type input "2.15"
drag, startPoint x: 623, startPoint y: 73, endPoint x: 717, endPoint y: 90, distance: 96.0
click at [717, 90] on tbody "【FG】Regular Dog Full Grooming (35 lbs or less) Helen 70.00 0.00 0.00 0 10% off …" at bounding box center [647, 104] width 371 height 75
type input "80"
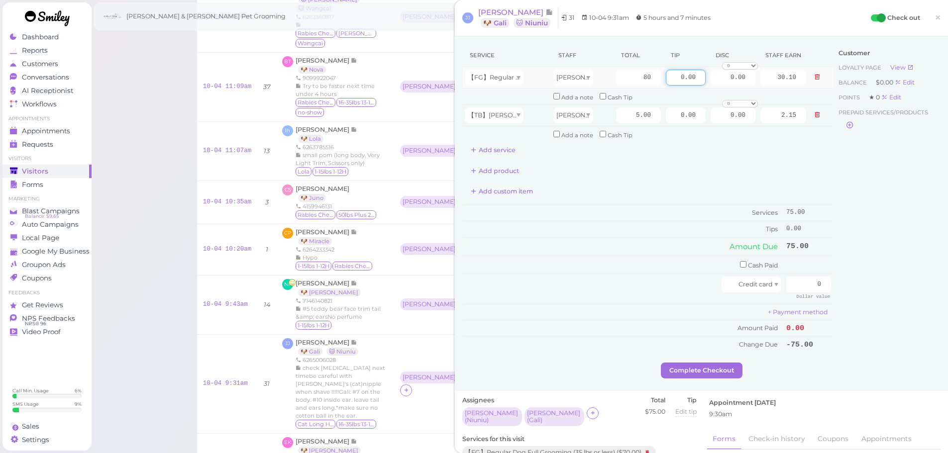
type input "34.40"
drag, startPoint x: 669, startPoint y: 77, endPoint x: 724, endPoint y: 80, distance: 55.3
click at [724, 80] on tr "【FG】Regular Dog Full Grooming (35 lbs or less) Helen 80 0.00 0.00 0 10% off 15%…" at bounding box center [647, 77] width 371 height 21
type input "8"
click at [855, 176] on div "Customer Loyalty page View Balance $0.00 Edit Points ★ 0 Edit Prepaid services/…" at bounding box center [886, 203] width 107 height 319
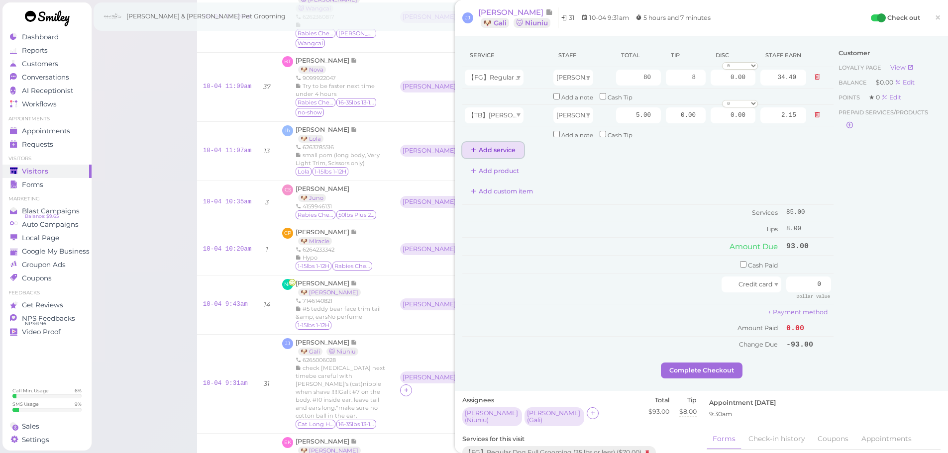
click at [463, 147] on button "Add service" at bounding box center [493, 150] width 62 height 16
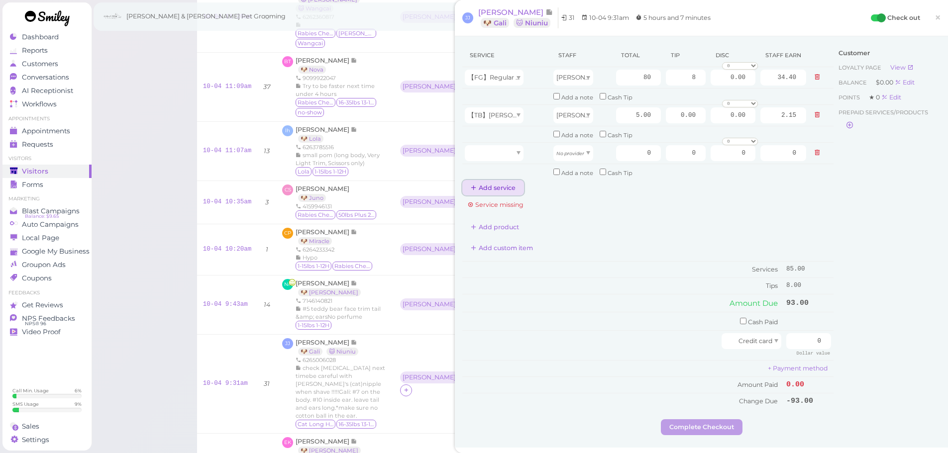
click at [496, 187] on button "Add service" at bounding box center [493, 188] width 62 height 16
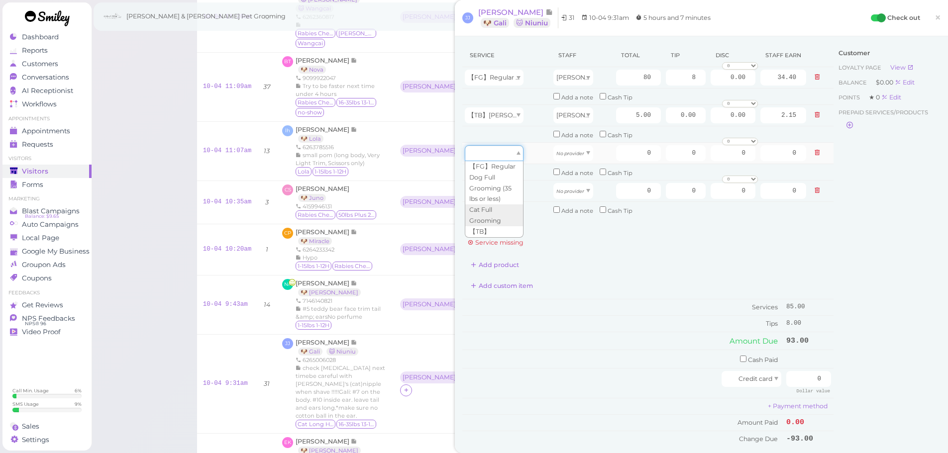
click at [516, 156] on div at bounding box center [494, 153] width 59 height 16
type input "110.00"
click at [502, 194] on div at bounding box center [494, 191] width 59 height 16
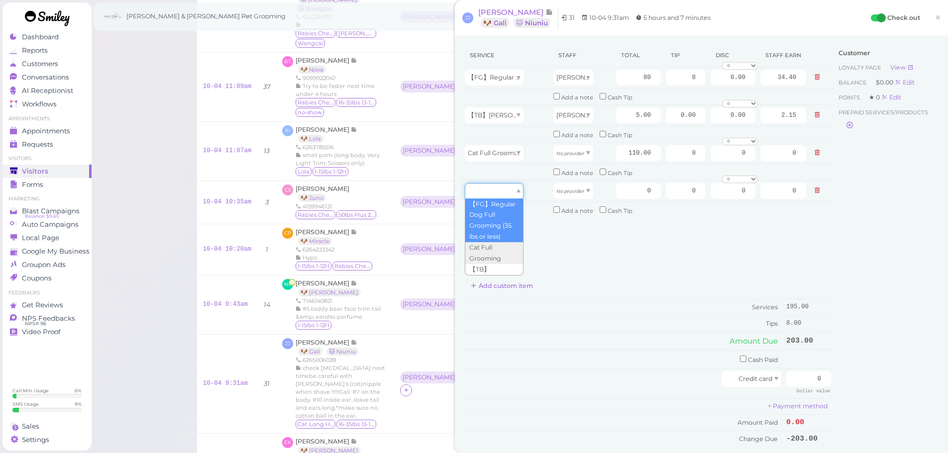
scroll to position [32, 0]
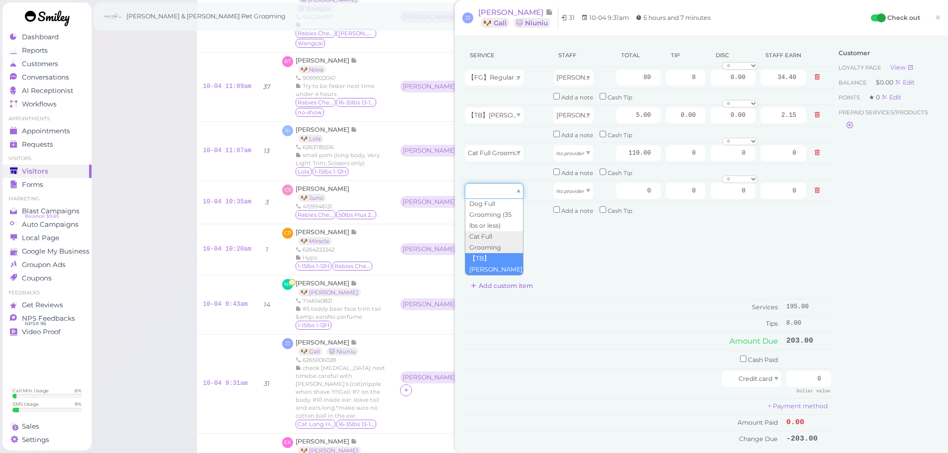
type input "5.00"
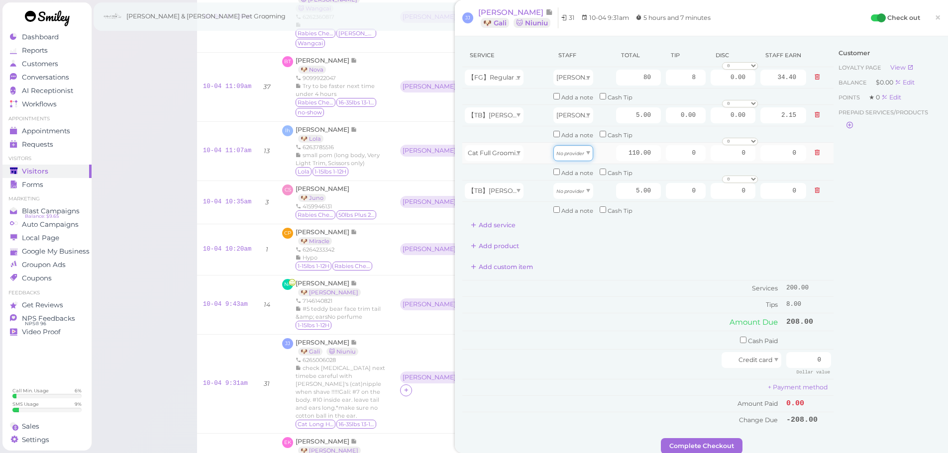
click at [569, 156] on icon "No provider" at bounding box center [570, 153] width 28 height 5
drag, startPoint x: 570, startPoint y: 187, endPoint x: 570, endPoint y: 179, distance: 8.0
type input "57.20"
click at [566, 189] on icon "No provider" at bounding box center [570, 191] width 28 height 5
type input "2.60"
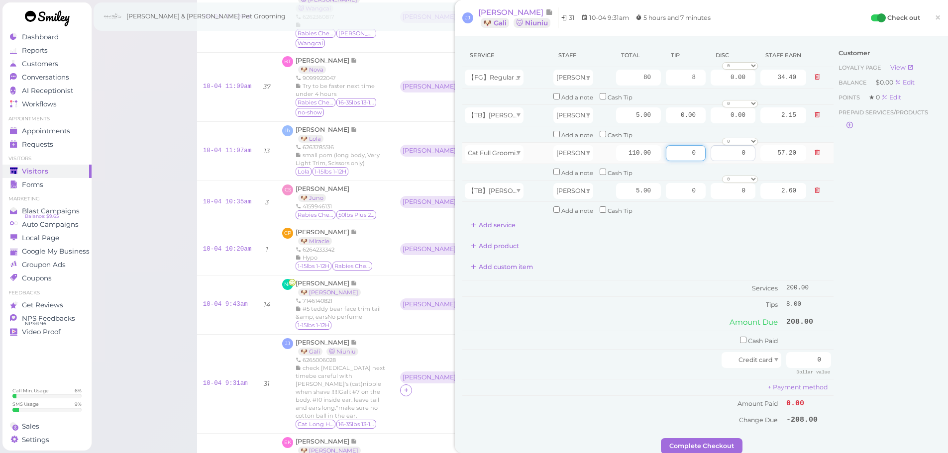
drag, startPoint x: 713, startPoint y: 157, endPoint x: 720, endPoint y: 159, distance: 7.7
click at [720, 159] on tr "Cat Full Grooming Asa 110.00 0 0 0 10% off 15% off 20% off 25% off 30% off 50% …" at bounding box center [647, 152] width 371 height 21
type input "8"
click at [874, 257] on div "Customer Loyalty page View Balance $0.00 Edit Points ★ 0 Edit Prepaid services/…" at bounding box center [886, 241] width 107 height 395
click at [864, 328] on div "Customer Loyalty page View Balance $0.00 Edit Points ★ 0 Edit Prepaid services/…" at bounding box center [886, 241] width 107 height 395
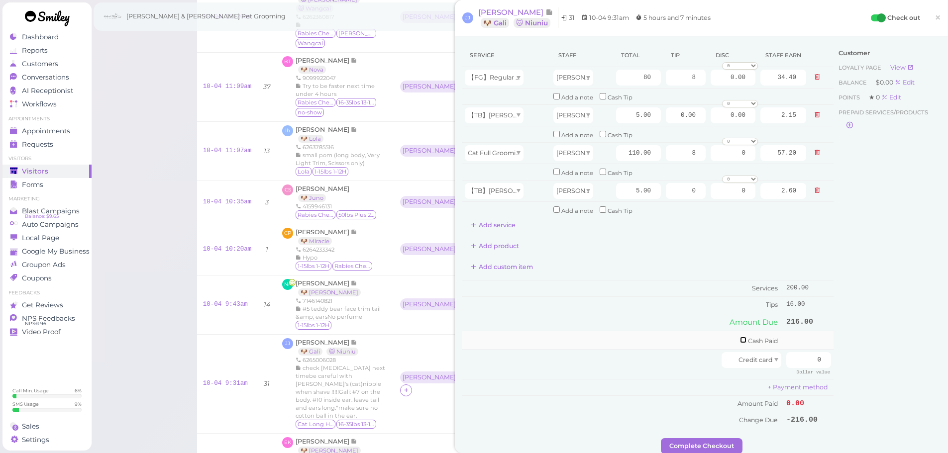
click at [740, 340] on input "checkbox" at bounding box center [743, 340] width 6 height 6
checkbox input "true"
click at [855, 353] on div "Service Staff Total Tip Disc Staff earn 【FG】Regular Dog Full Grooming (35 lbs o…" at bounding box center [701, 243] width 478 height 398
type input "216"
click at [852, 355] on div "Customer Loyalty page View Balance $0.00 Edit Points ★ 0 Edit Prepaid services/…" at bounding box center [886, 243] width 107 height 398
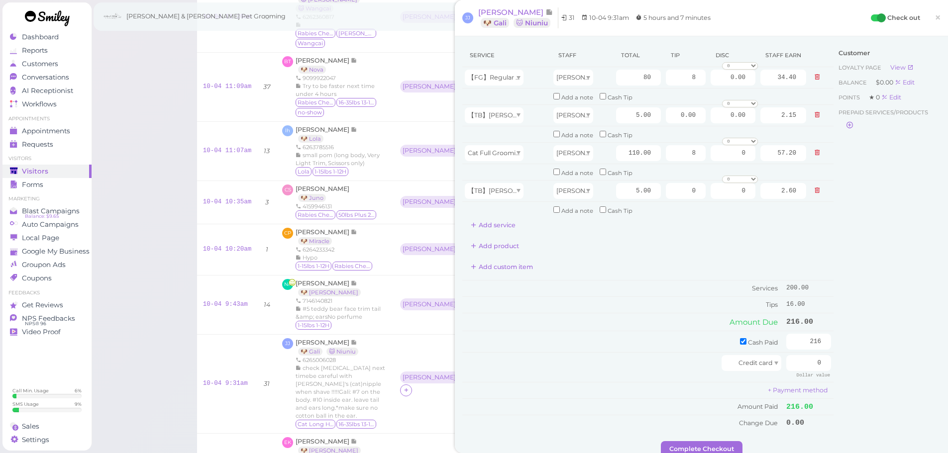
scroll to position [100, 0]
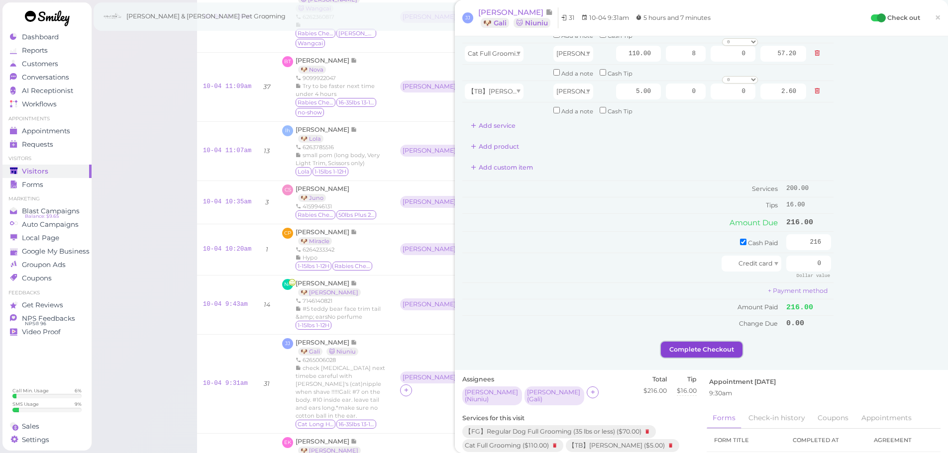
click at [725, 354] on button "Complete Checkout" at bounding box center [702, 350] width 82 height 16
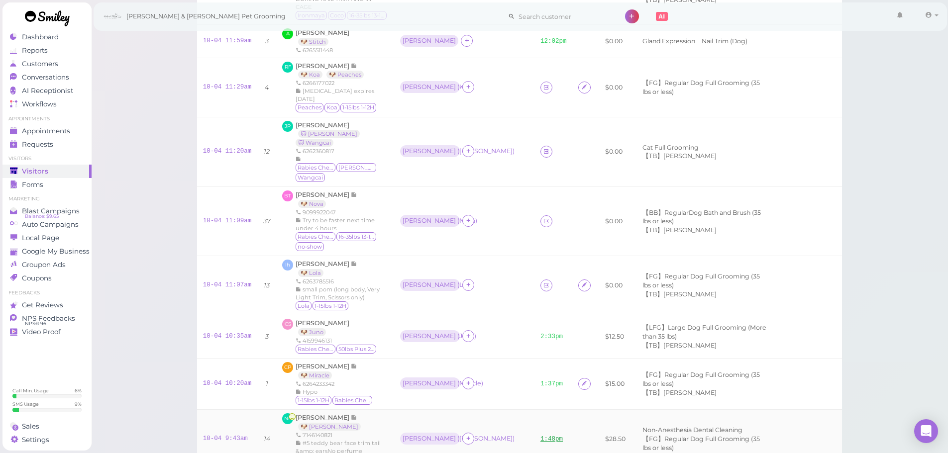
scroll to position [348, 0]
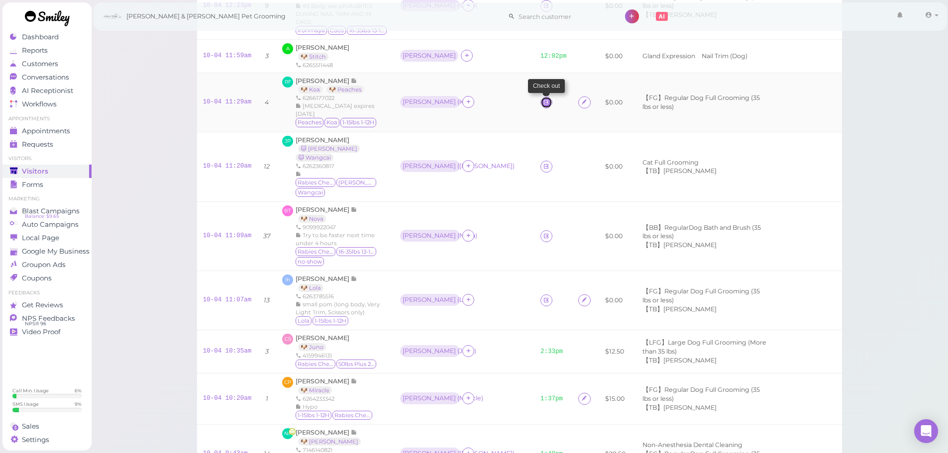
click at [543, 99] on icon at bounding box center [546, 102] width 6 height 7
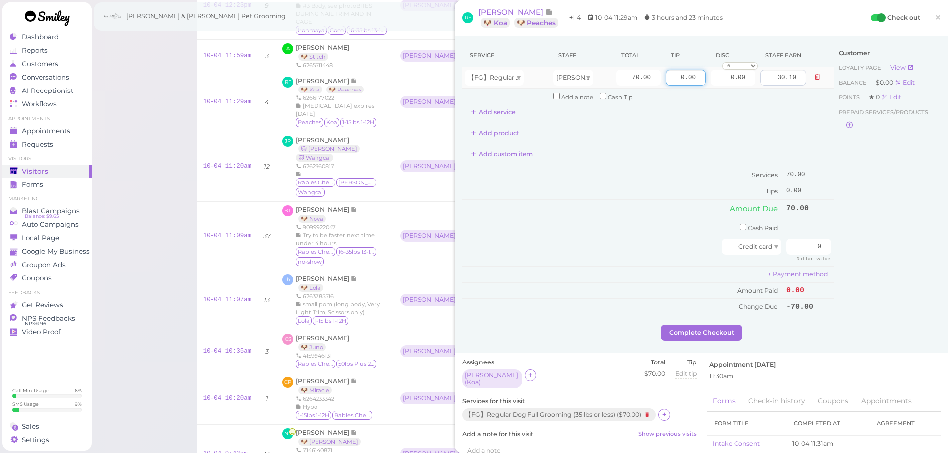
drag, startPoint x: 665, startPoint y: 77, endPoint x: 772, endPoint y: 81, distance: 107.5
click at [772, 81] on tr "【FG】Regular Dog Full Grooming (35 lbs or less) Helen 70.00 0.00 0.00 0 10% off …" at bounding box center [647, 77] width 371 height 21
type input "10.5"
click at [846, 163] on div "Customer Loyalty page View Balance $0.00 Edit Points ★ 0 Edit Prepaid services/…" at bounding box center [886, 184] width 107 height 281
drag, startPoint x: 805, startPoint y: 243, endPoint x: 887, endPoint y: 260, distance: 83.4
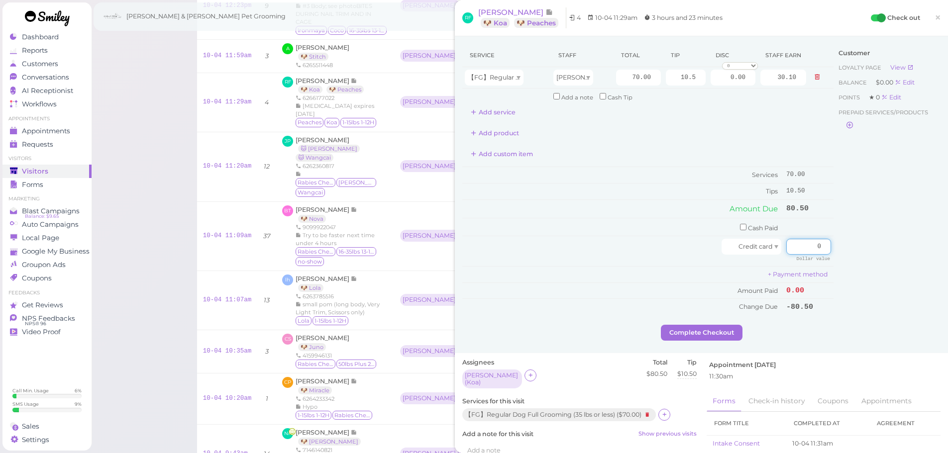
click at [886, 260] on div "Service Staff Total Tip Disc Staff earn 【FG】Regular Dog Full Grooming (35 lbs o…" at bounding box center [701, 184] width 478 height 281
type input "80.5"
click at [845, 281] on div "Customer Loyalty page View Balance $0.00 Edit Points ★ 0 Edit Prepaid services/…" at bounding box center [886, 184] width 107 height 281
click at [729, 332] on button "Complete Checkout" at bounding box center [702, 333] width 82 height 16
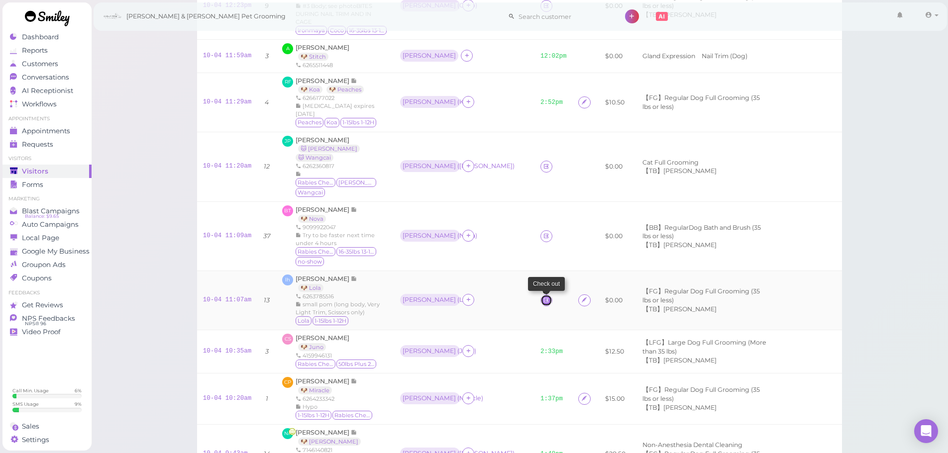
click at [540, 295] on link at bounding box center [546, 301] width 12 height 12
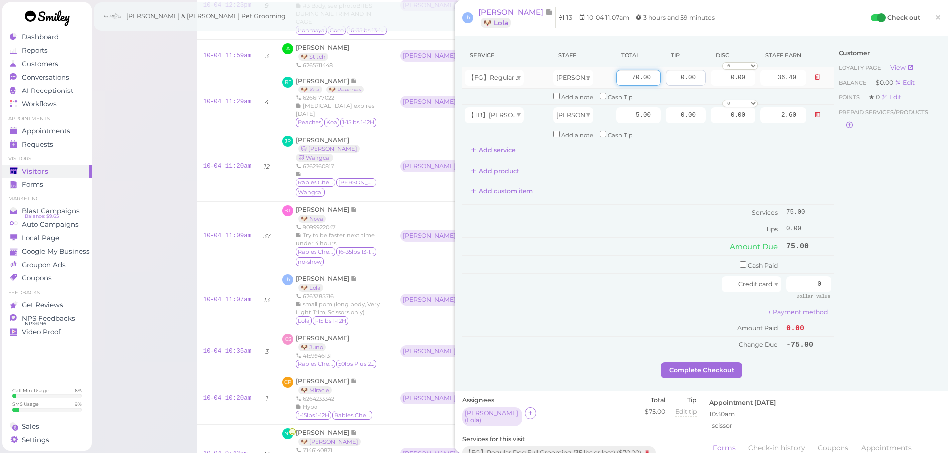
drag, startPoint x: 621, startPoint y: 77, endPoint x: 685, endPoint y: 81, distance: 63.8
click at [685, 81] on tr "【FG】Regular Dog Full Grooming (35 lbs or less) Asa 70.00 0.00 0.00 0 10% off 15…" at bounding box center [647, 77] width 371 height 21
type input "90"
type input "46.80"
drag, startPoint x: 674, startPoint y: 75, endPoint x: 744, endPoint y: 85, distance: 70.8
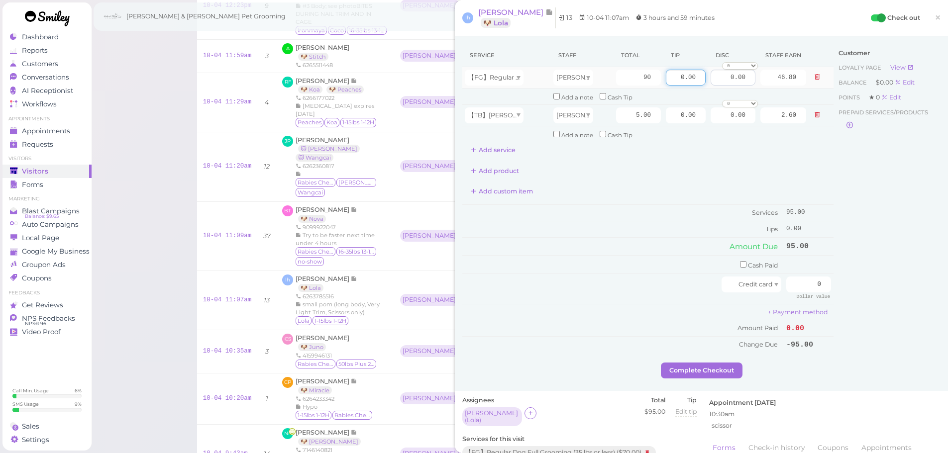
click at [744, 85] on tr "【FG】Regular Dog Full Grooming (35 lbs or less) Asa 90 0.00 0.00 0 10% off 15% o…" at bounding box center [647, 77] width 371 height 21
type input "9.5"
click at [856, 205] on div "Customer Loyalty page View Balance $0.00 Edit Points ★ 0 Edit Prepaid services/…" at bounding box center [886, 203] width 107 height 319
drag, startPoint x: 798, startPoint y: 282, endPoint x: 859, endPoint y: 290, distance: 61.7
click at [859, 290] on div "Service Staff Total Tip Disc Staff earn 【FG】Regular Dog Full Grooming (35 lbs o…" at bounding box center [701, 203] width 478 height 319
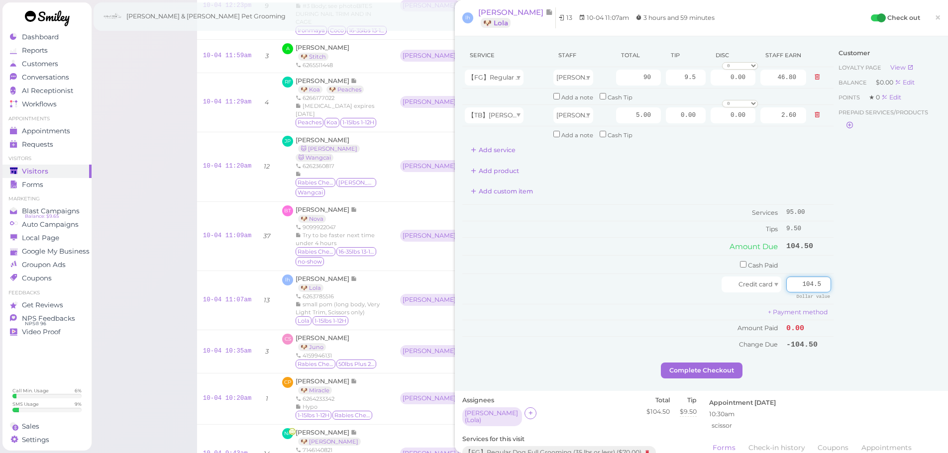
type input "104.5"
click at [863, 325] on div "Customer Loyalty page View Balance $0.00 Edit Points ★ 0 Edit Prepaid services/…" at bounding box center [886, 203] width 107 height 319
click at [717, 371] on button "Complete Checkout" at bounding box center [702, 371] width 82 height 16
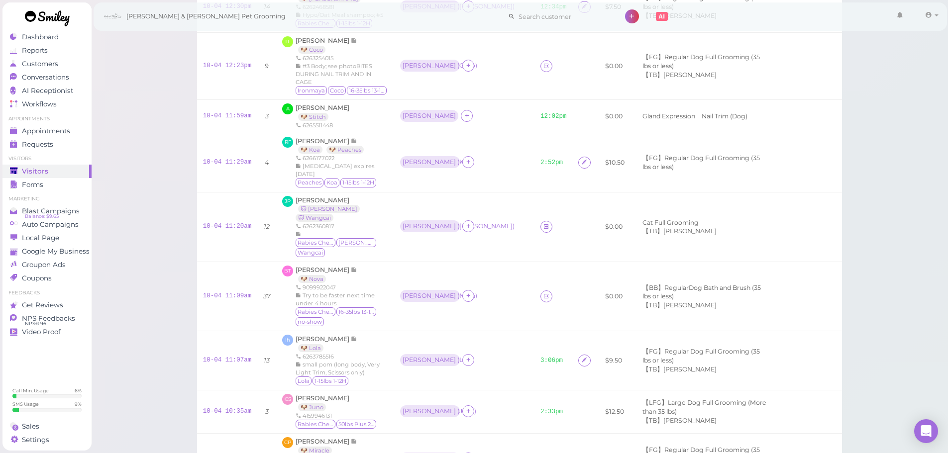
scroll to position [348, 0]
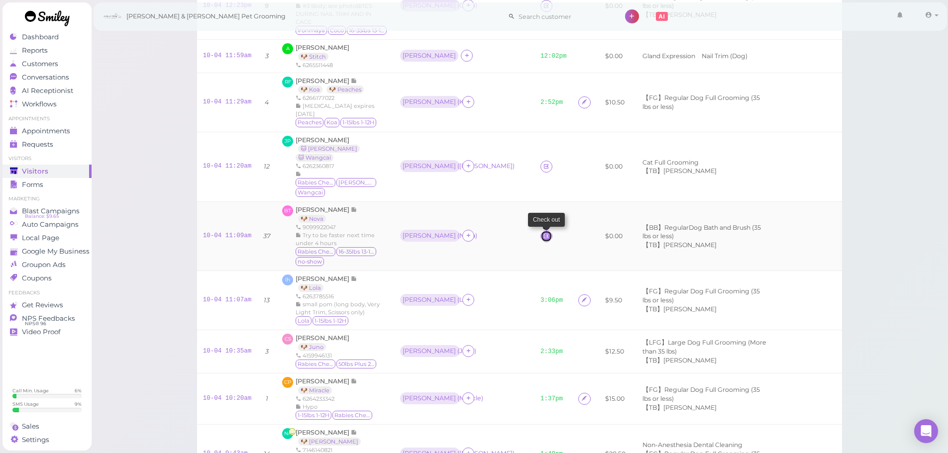
click at [543, 232] on icon at bounding box center [546, 235] width 6 height 7
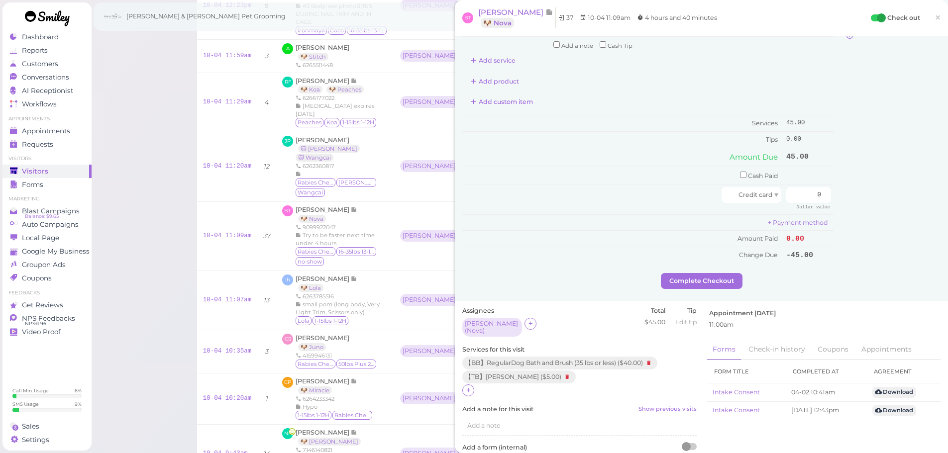
scroll to position [149, 0]
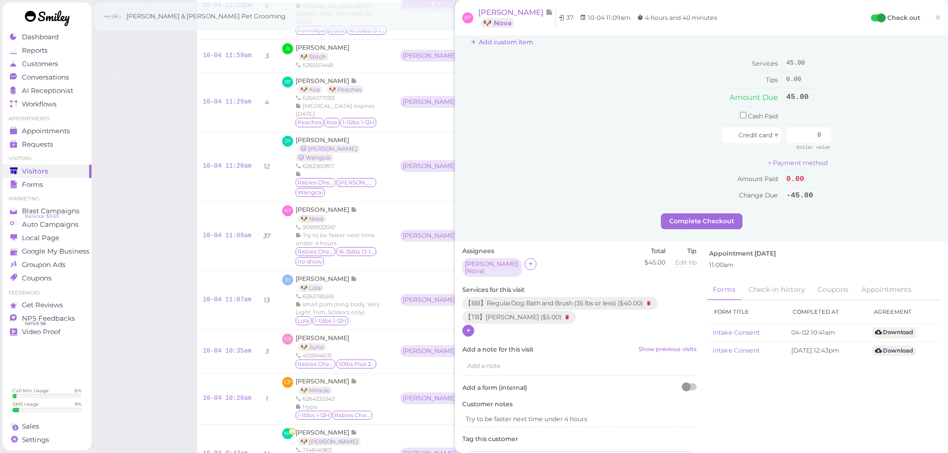
click at [466, 328] on icon at bounding box center [468, 330] width 6 height 7
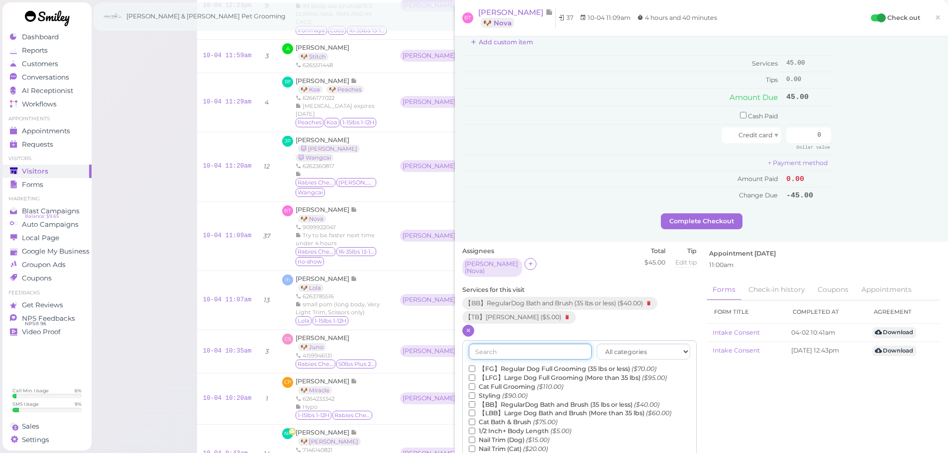
click at [517, 345] on input "text" at bounding box center [530, 352] width 123 height 16
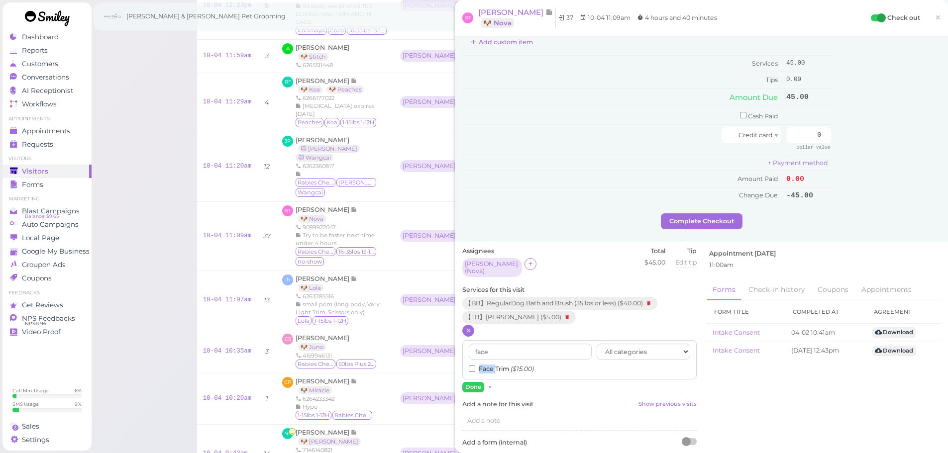
click at [493, 365] on label "Face Trim ($15.00)" at bounding box center [501, 369] width 65 height 9
click at [475, 366] on input "Face Trim ($15.00)" at bounding box center [472, 369] width 6 height 6
drag, startPoint x: 494, startPoint y: 348, endPoint x: 446, endPoint y: 345, distance: 47.9
click at [446, 345] on div "Visitors Notes Schedule Reports New visitor New visit alert Check-in Customer c…" at bounding box center [520, 189] width 670 height 1018
type input "butt"
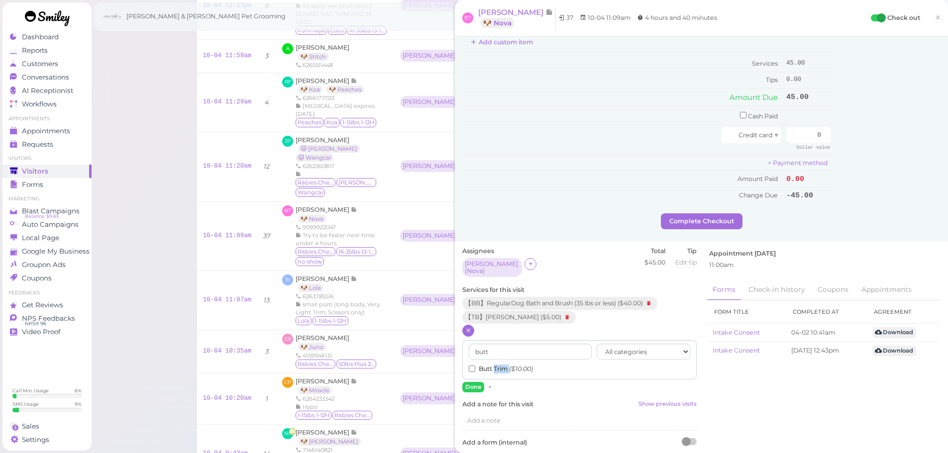
click at [495, 365] on label "Butt Trim ($10.00)" at bounding box center [501, 369] width 64 height 9
click at [475, 366] on input "Butt Trim ($10.00)" at bounding box center [472, 369] width 6 height 6
click at [478, 384] on button "Done" at bounding box center [473, 387] width 22 height 10
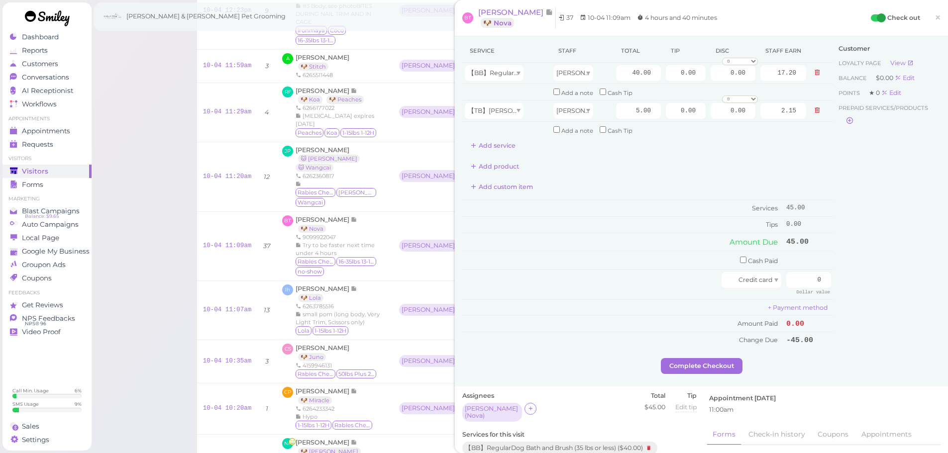
scroll to position [0, 0]
drag, startPoint x: 617, startPoint y: 77, endPoint x: 662, endPoint y: 76, distance: 44.8
click at [662, 76] on tr "【BB】RegularDog Bath and Brush (35 lbs or less) Rebecca 40.00 0.00 0.00 0 10% of…" at bounding box center [647, 77] width 371 height 21
type input "50"
type input "21.50"
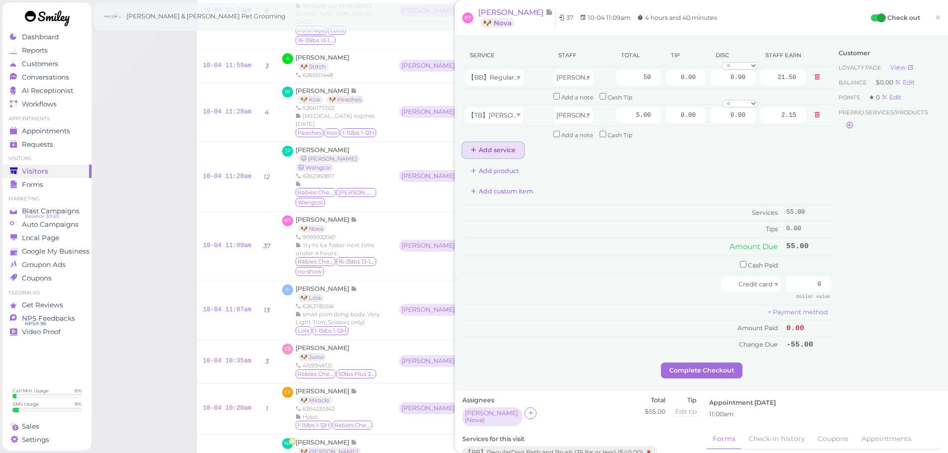
click at [500, 151] on button "Add service" at bounding box center [493, 150] width 62 height 16
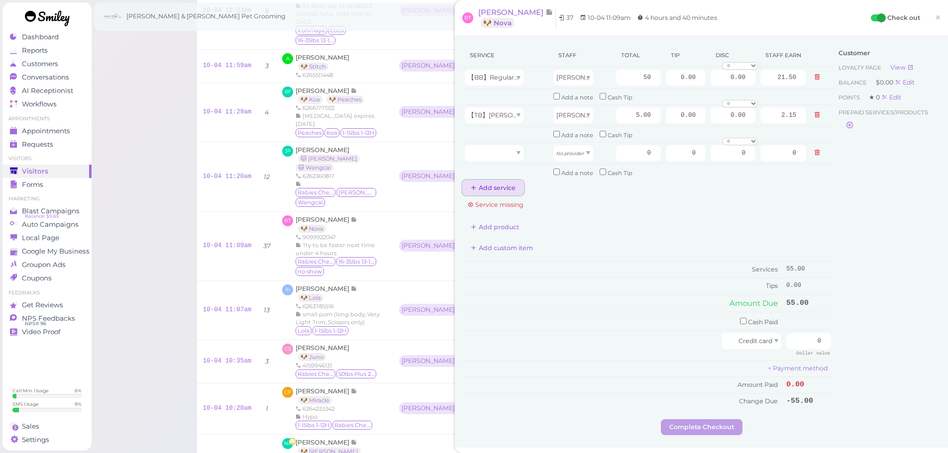
click at [492, 186] on button "Add service" at bounding box center [493, 188] width 62 height 16
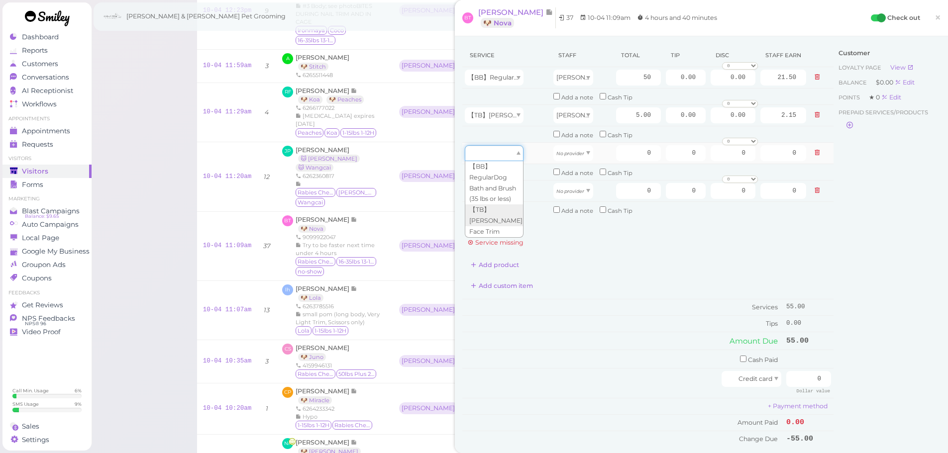
click at [505, 150] on div at bounding box center [494, 153] width 59 height 16
type input "15.00"
click at [502, 192] on div at bounding box center [494, 191] width 59 height 16
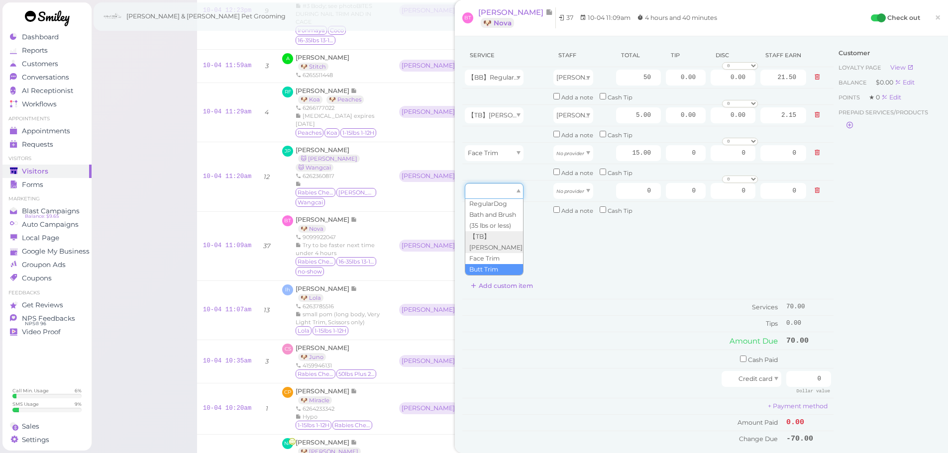
type input "10.00"
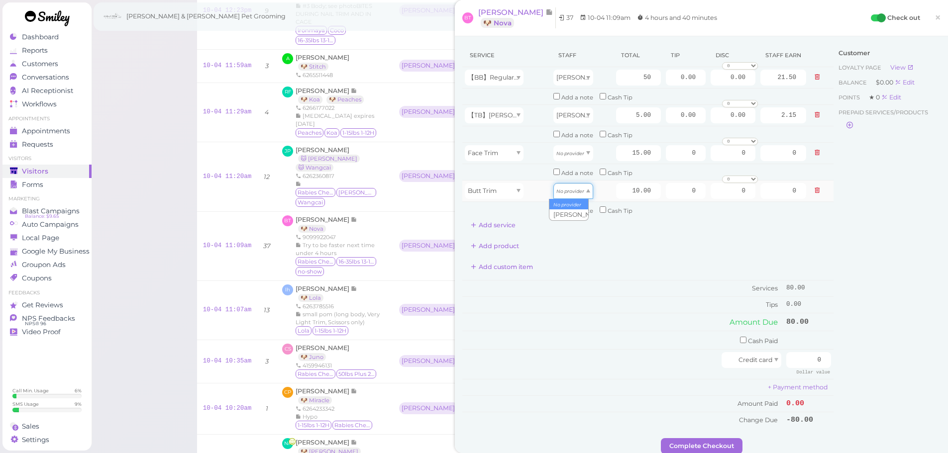
click at [563, 190] on icon "No provider" at bounding box center [570, 191] width 28 height 5
type input "4.30"
click at [569, 155] on icon "No provider" at bounding box center [570, 153] width 28 height 5
type input "6.45"
click at [893, 203] on div "Customer Loyalty page View Balance $0.00 Edit Points ★ 0 Edit Prepaid services/…" at bounding box center [886, 241] width 107 height 395
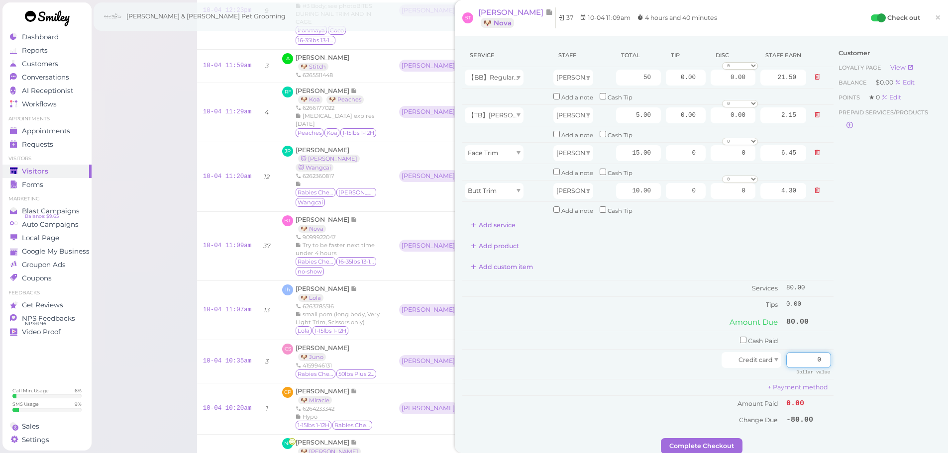
drag, startPoint x: 803, startPoint y: 361, endPoint x: 882, endPoint y: 365, distance: 79.2
click at [882, 365] on div "Service Staff Total Tip Disc Staff earn 【BB】RegularDog Bath and Brush (35 lbs o…" at bounding box center [701, 241] width 478 height 395
type input "80"
click at [882, 365] on div "Customer Loyalty page View Balance $0.00 Edit Points ★ 0 Edit Prepaid services/…" at bounding box center [886, 241] width 107 height 395
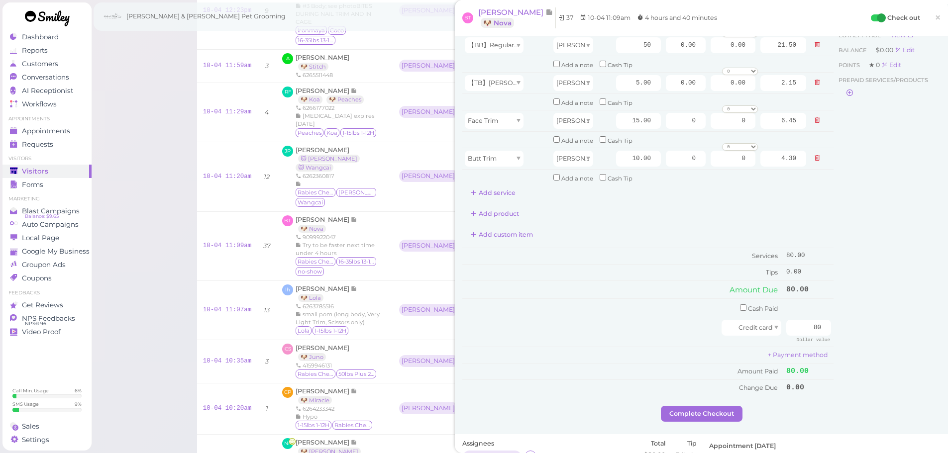
scroll to position [50, 0]
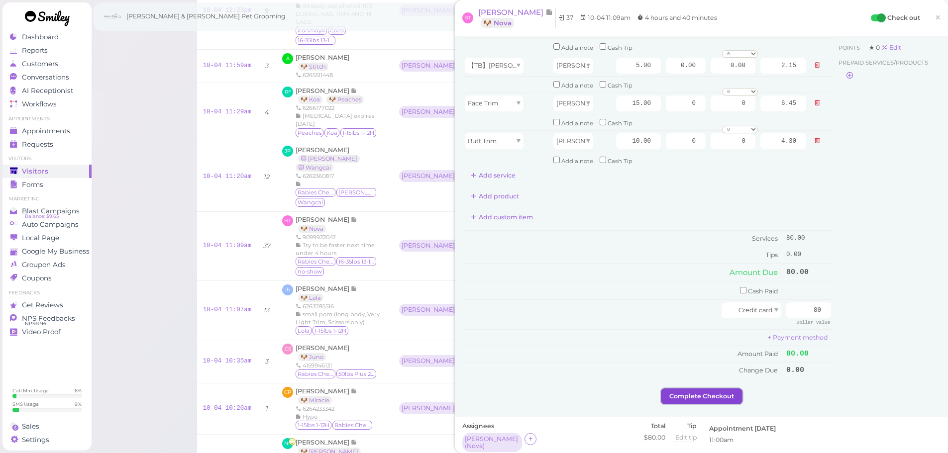
click at [709, 395] on button "Complete Checkout" at bounding box center [702, 397] width 82 height 16
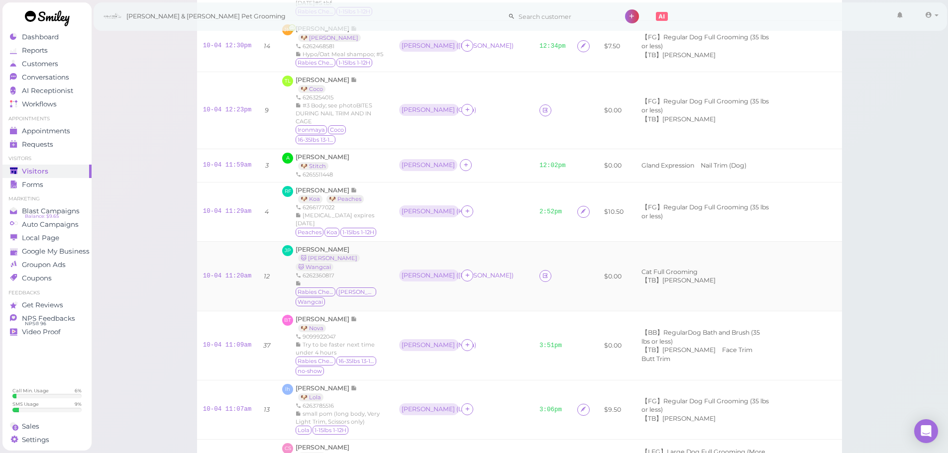
scroll to position [149, 0]
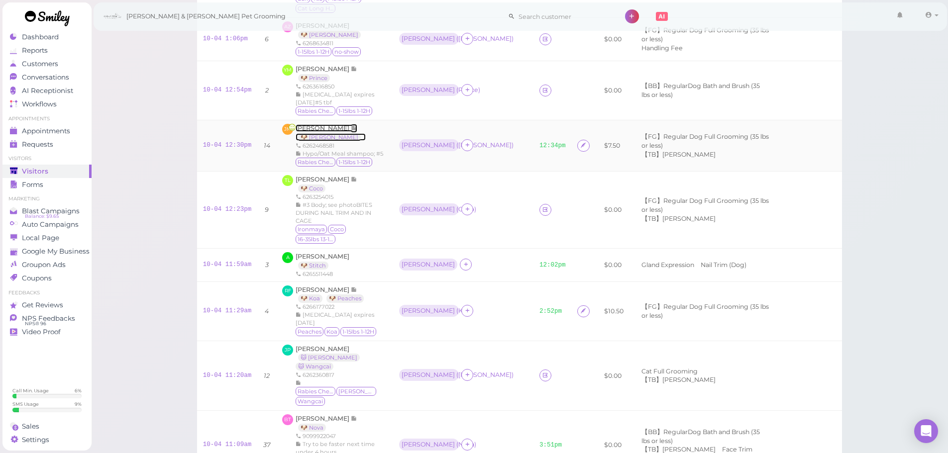
click at [308, 124] on span "Julianne Muy" at bounding box center [323, 127] width 55 height 7
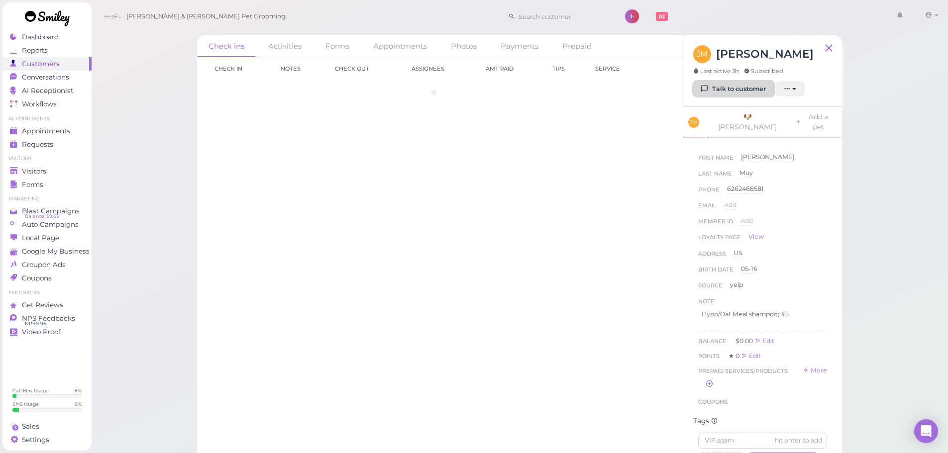
click at [724, 86] on link "Talk to customer" at bounding box center [733, 89] width 81 height 16
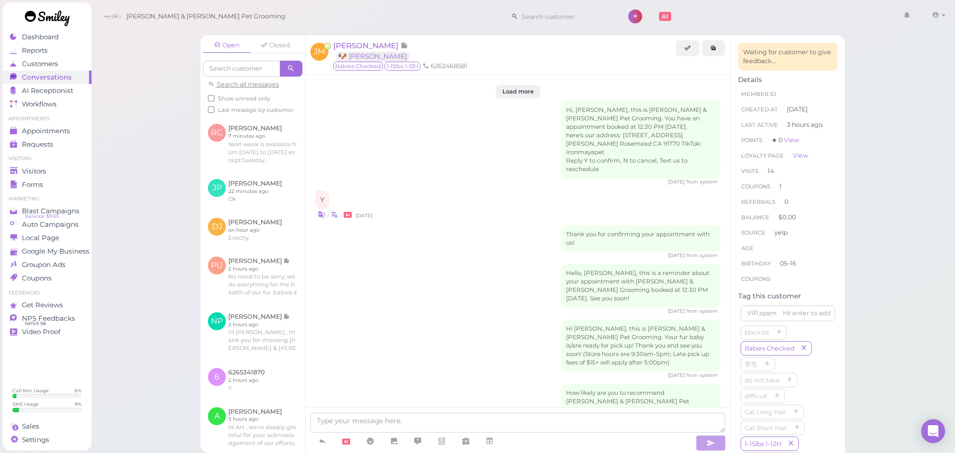
scroll to position [1652, 0]
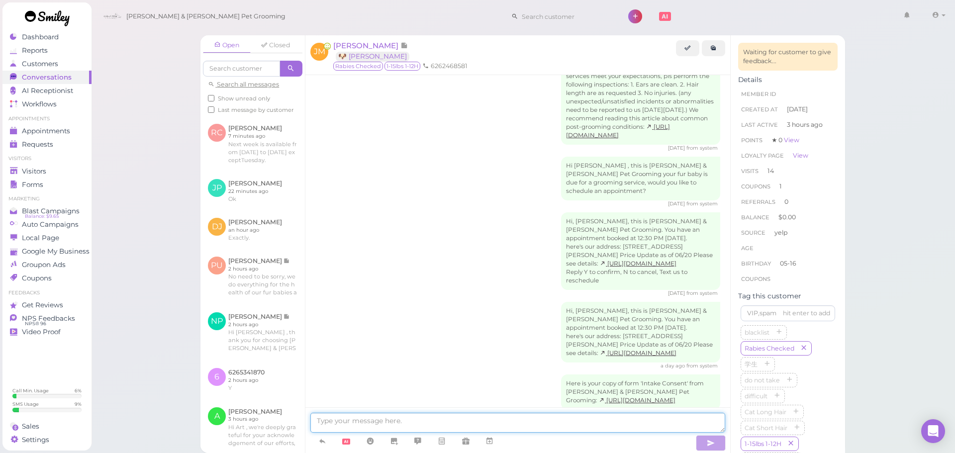
click at [445, 416] on textarea at bounding box center [517, 423] width 415 height 20
click at [328, 439] on link at bounding box center [322, 441] width 24 height 17
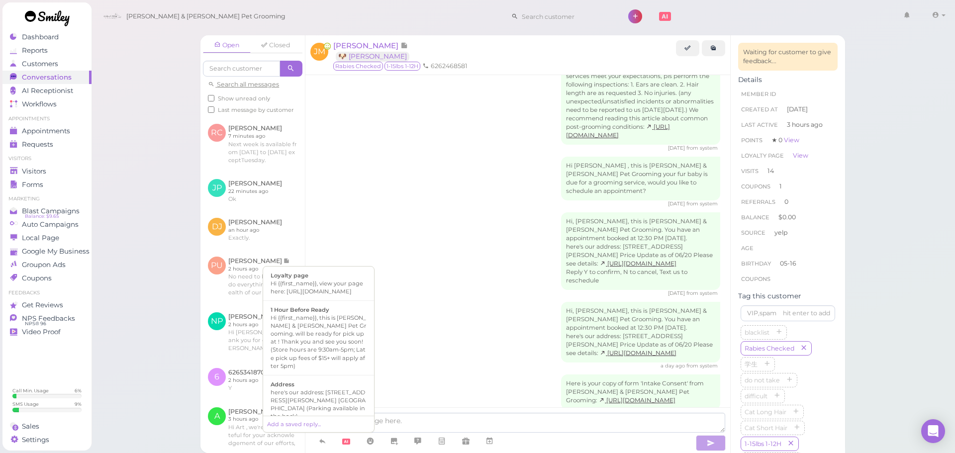
scroll to position [50, 0]
click at [322, 312] on div "Hi {{first_name}}, this is Cody & Miley Pet Grooming. will be ready for pick up…" at bounding box center [319, 292] width 96 height 56
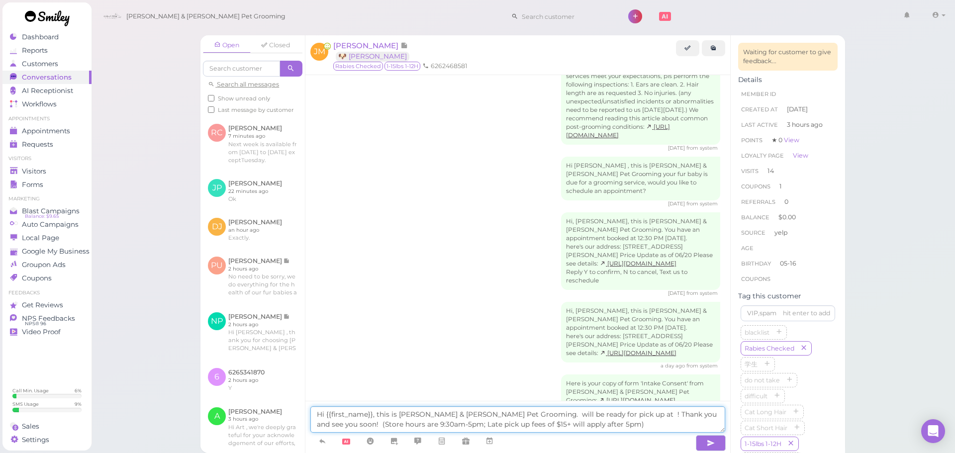
click at [494, 414] on textarea "Hi {{first_name}}, this is Cody & Miley Pet Grooming. will be ready for pick up…" at bounding box center [517, 420] width 415 height 26
click at [601, 416] on textarea "Hi {{first_name}}, this is Cody & Miley Pet Grooming. Yuki will be ready for pi…" at bounding box center [517, 420] width 415 height 26
click at [638, 424] on textarea "Hi {{first_name}}, this is Cody & Miley Pet Grooming. Yuki will be ready for pi…" at bounding box center [517, 420] width 415 height 26
click at [627, 413] on textarea "Hi {{first_name}}, this is Cody & Miley Pet Grooming. Yuki will be ready for pi…" at bounding box center [517, 420] width 415 height 26
click at [628, 416] on textarea "Hi {{first_name}}, this is Cody & Miley Pet Grooming. Yuki will be ready for pi…" at bounding box center [517, 420] width 415 height 26
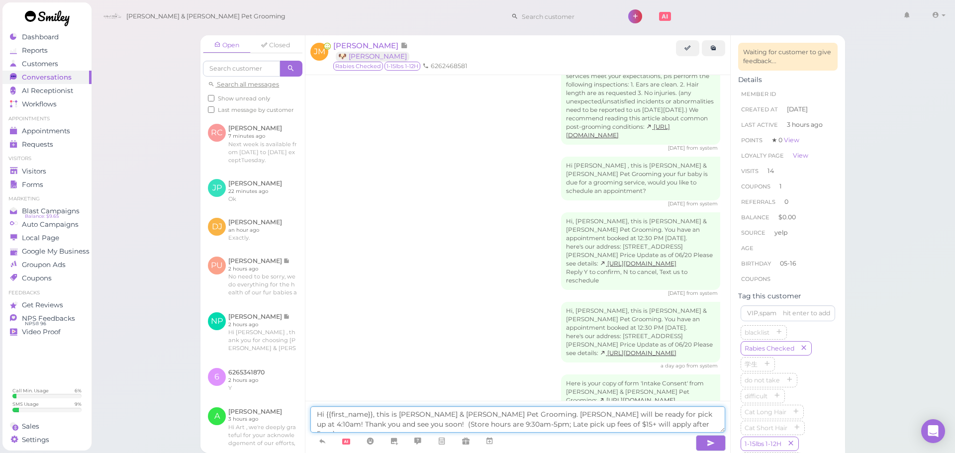
click at [622, 424] on textarea "Hi {{first_name}}, this is Cody & Miley Pet Grooming. Yuki will be ready for pi…" at bounding box center [517, 420] width 415 height 26
type textarea "Hi {{first_name}}, this is Cody & Miley Pet Grooming. Yuki will be ready for pi…"
click at [707, 442] on button "button" at bounding box center [711, 443] width 30 height 16
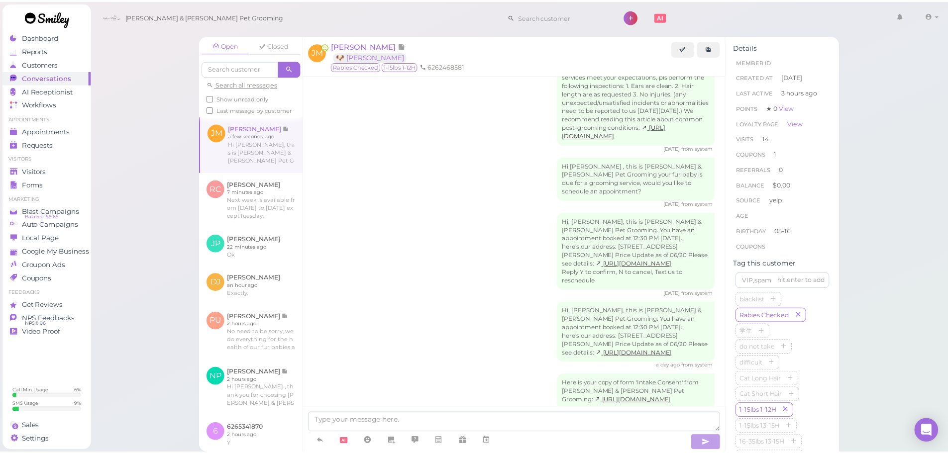
scroll to position [1701, 0]
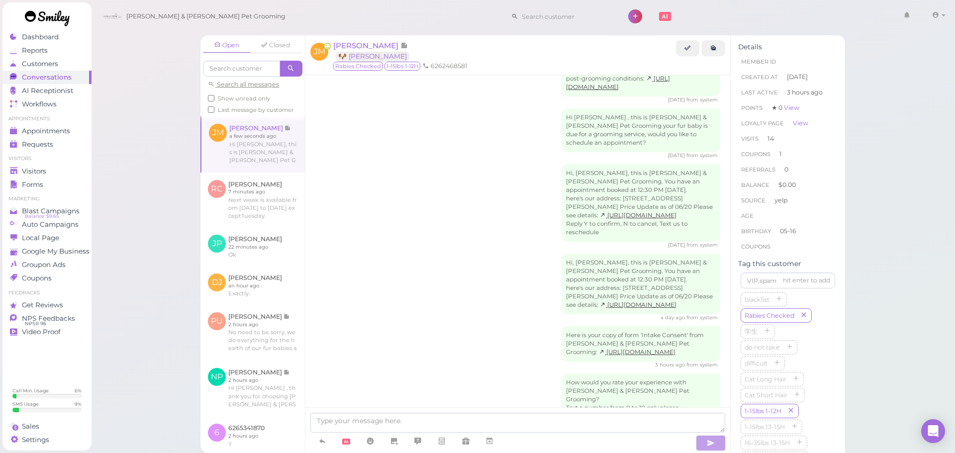
click at [41, 169] on span "Visitors" at bounding box center [35, 171] width 26 height 8
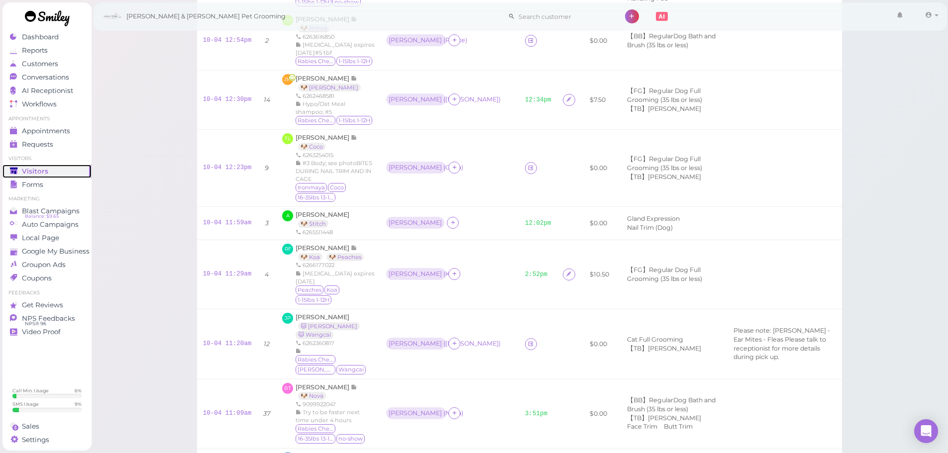
scroll to position [299, 0]
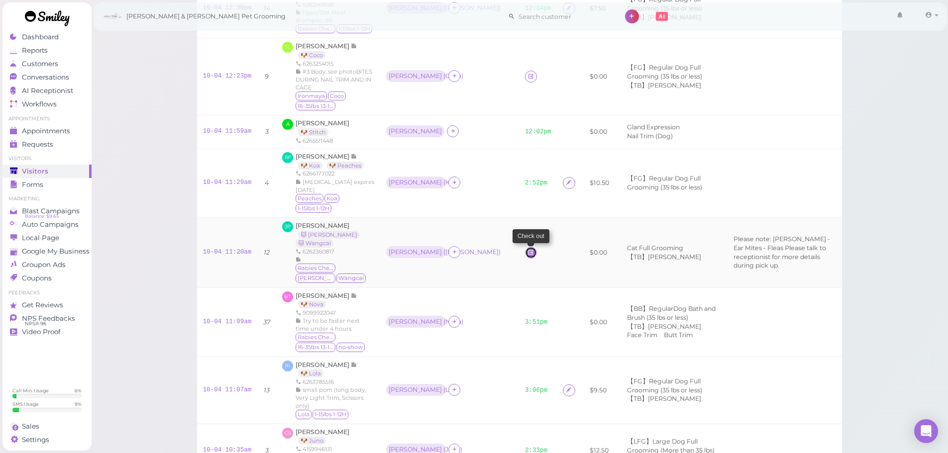
click at [527, 249] on icon at bounding box center [530, 252] width 6 height 7
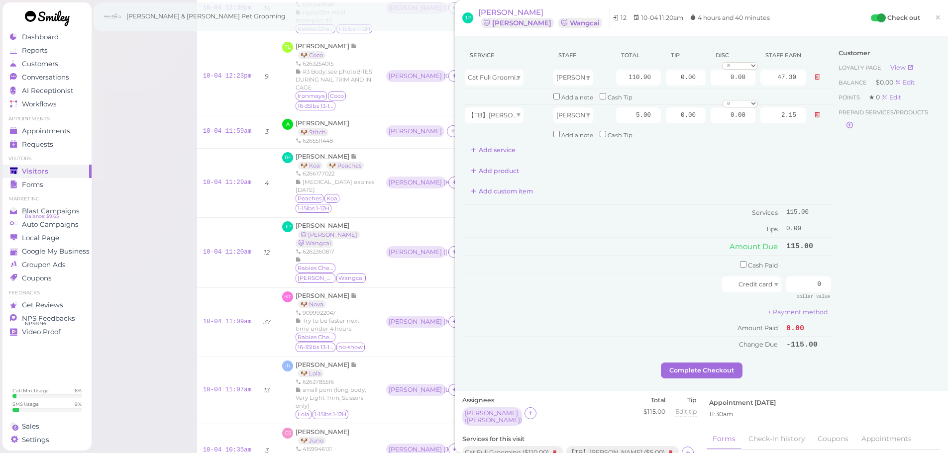
scroll to position [100, 0]
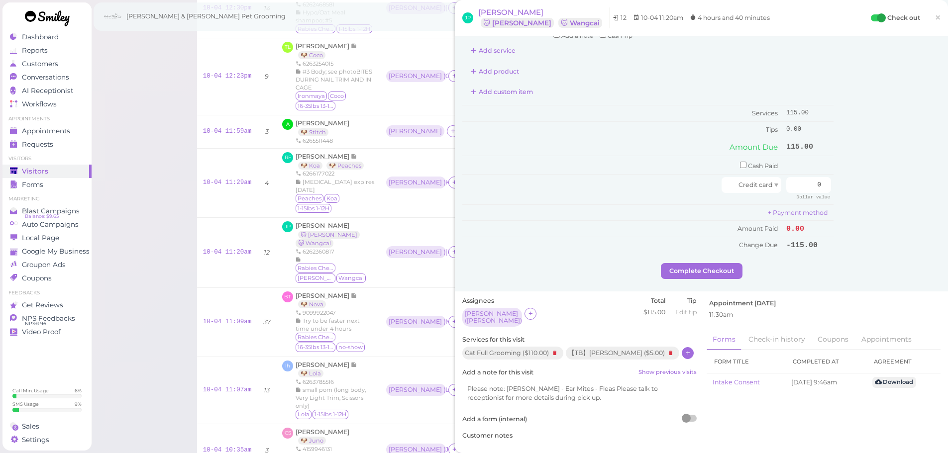
click at [685, 350] on icon at bounding box center [688, 352] width 6 height 7
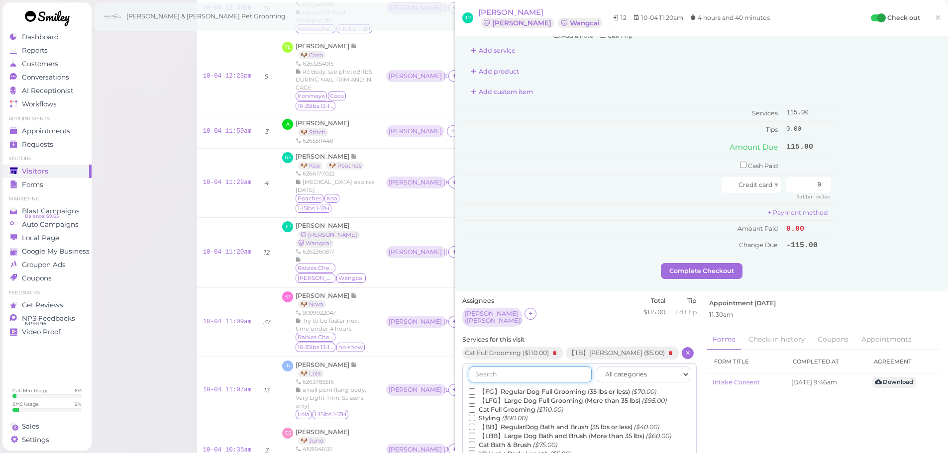
click at [530, 377] on input "text" at bounding box center [530, 375] width 123 height 16
click at [535, 371] on input "text" at bounding box center [530, 375] width 123 height 16
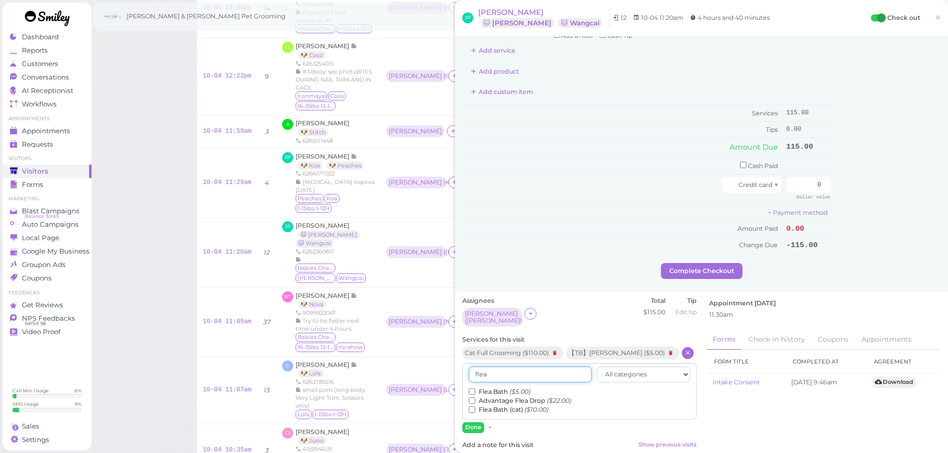
type input "flea"
click at [493, 388] on label "Flea Bath ($5.00)" at bounding box center [500, 392] width 62 height 9
click at [475, 389] on input "Flea Bath ($5.00)" at bounding box center [472, 392] width 6 height 6
click at [472, 422] on button "Done" at bounding box center [473, 427] width 22 height 10
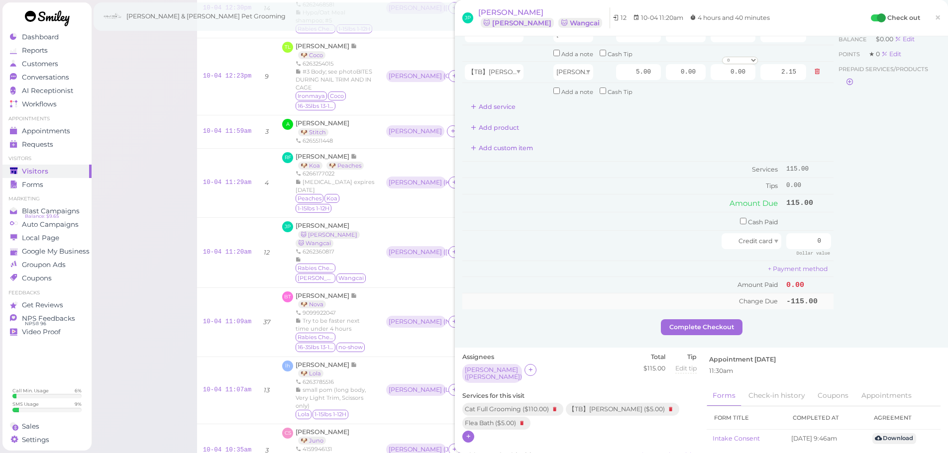
scroll to position [0, 0]
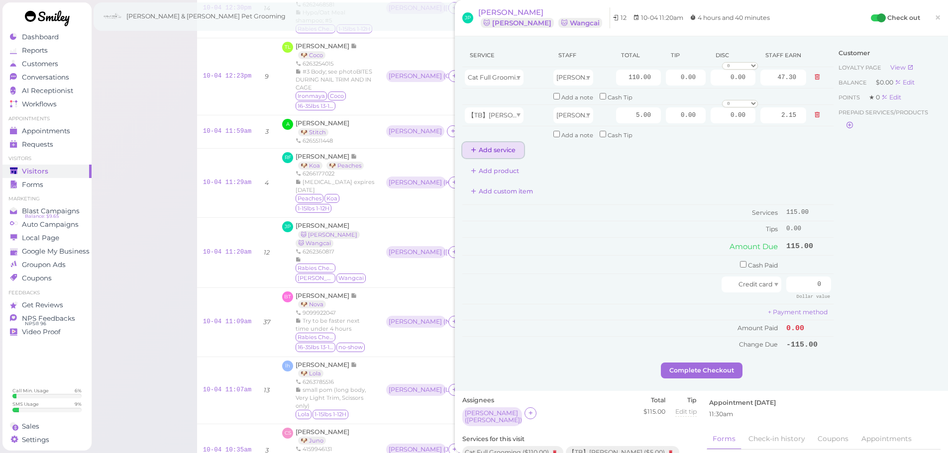
click at [511, 150] on button "Add service" at bounding box center [493, 150] width 62 height 16
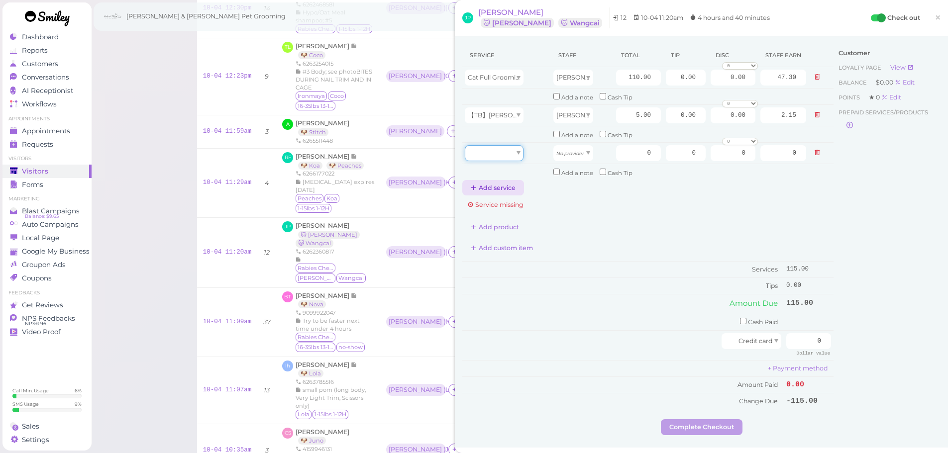
click at [511, 150] on div at bounding box center [494, 153] width 59 height 16
type input "5.00"
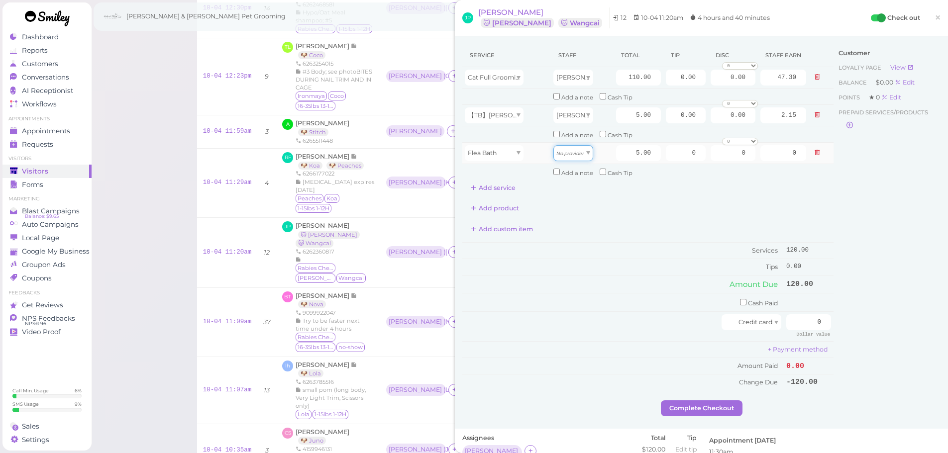
click at [570, 153] on icon "No provider" at bounding box center [570, 153] width 28 height 5
type input "2.15"
drag, startPoint x: 668, startPoint y: 76, endPoint x: 713, endPoint y: 77, distance: 44.8
click at [713, 77] on tr "Cat Full Grooming Rebecca 110.00 0.00 0.00 0 10% off 15% off 20% off 25% off 30…" at bounding box center [647, 77] width 371 height 21
type input "12"
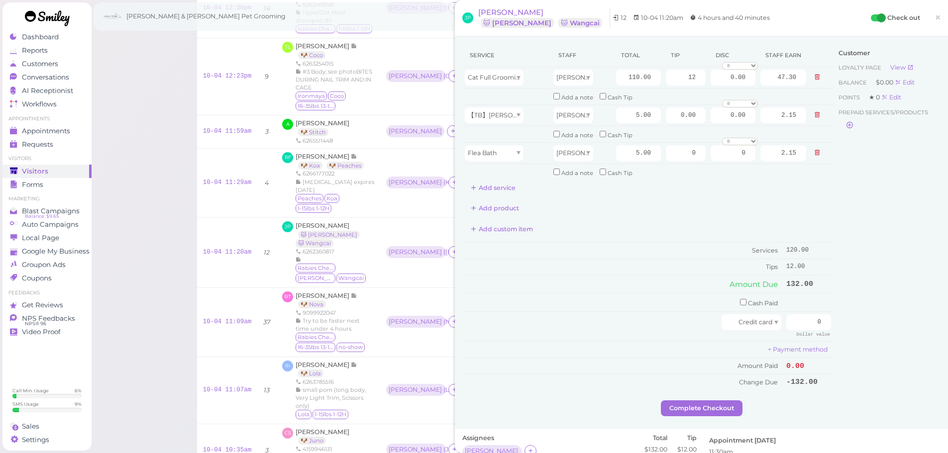
click at [892, 295] on div "Customer Loyalty page View Balance $0.00 Edit Points ★ 0 Edit Prepaid services/…" at bounding box center [886, 222] width 107 height 357
drag, startPoint x: 794, startPoint y: 318, endPoint x: 867, endPoint y: 320, distance: 72.7
click at [867, 320] on div "Service Staff Total Tip Disc Staff earn Cat Full Grooming Rebecca 110.00 12 0.0…" at bounding box center [701, 222] width 478 height 357
type input "132"
click at [867, 320] on div "Customer Loyalty page View Balance $0.00 Edit Points ★ 0 Edit Prepaid services/…" at bounding box center [886, 222] width 107 height 357
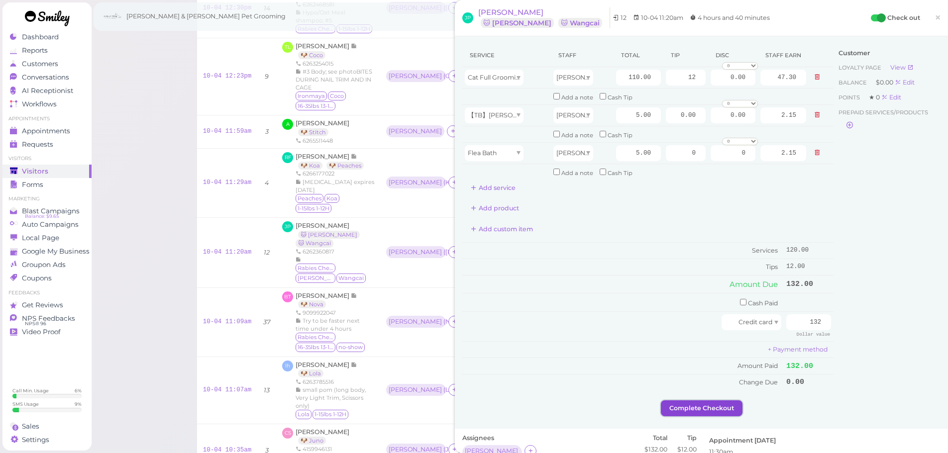
click at [728, 408] on button "Complete Checkout" at bounding box center [702, 409] width 82 height 16
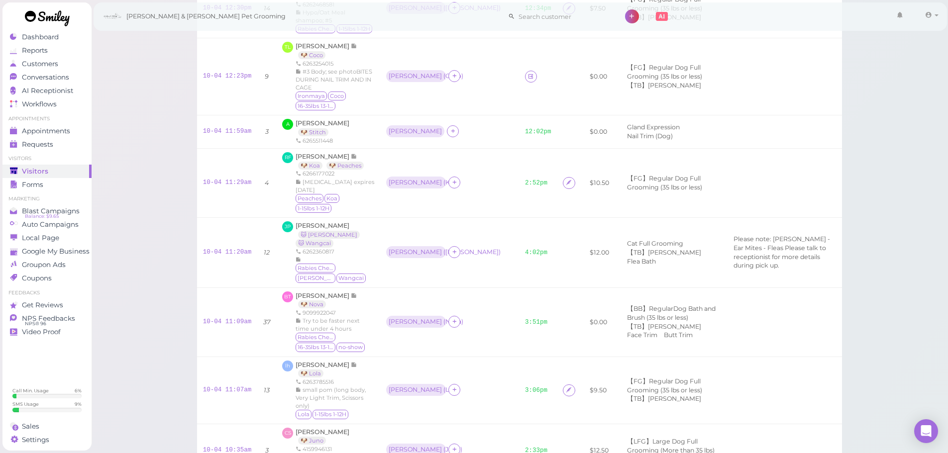
click at [183, 227] on div "Visitors Notes Schedule Reports New visitor New visit alert Check-in Customer c…" at bounding box center [519, 324] width 857 height 1247
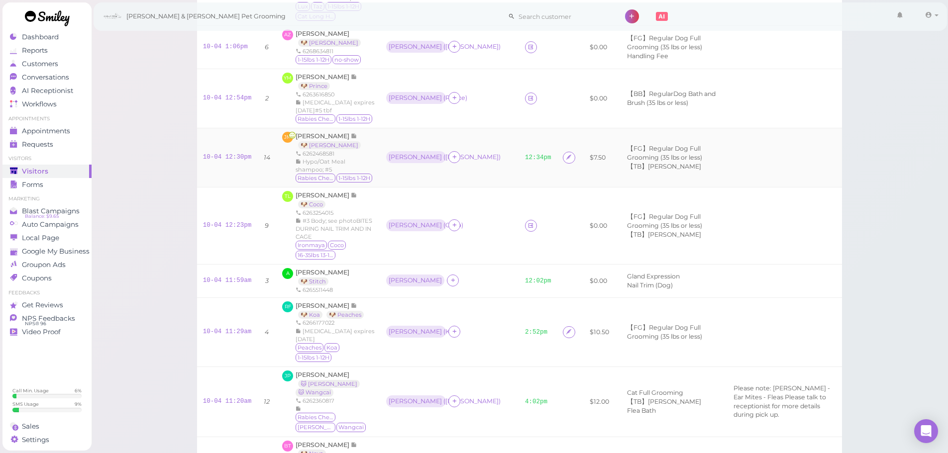
scroll to position [199, 0]
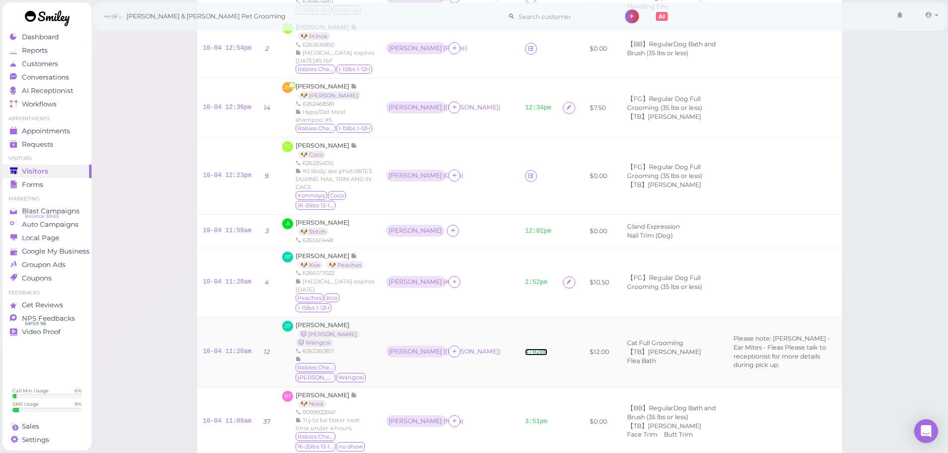
click at [525, 349] on link "4:02pm" at bounding box center [536, 352] width 22 height 7
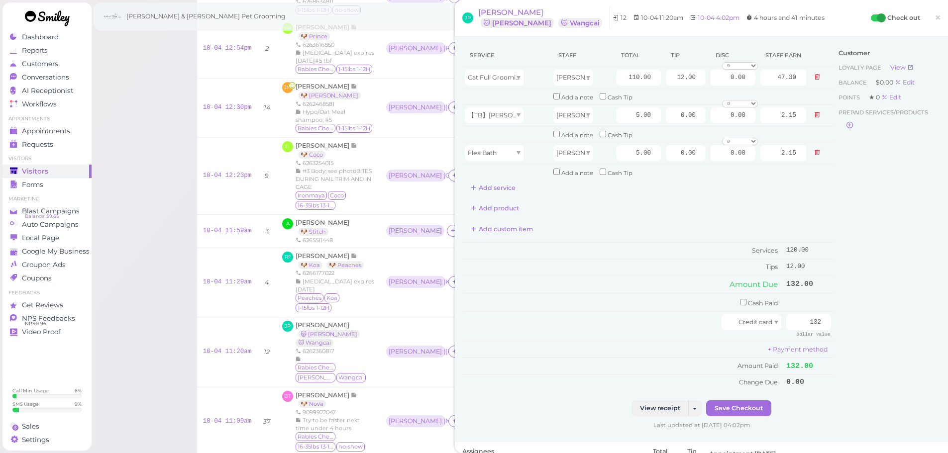
click at [888, 216] on div "Customer Loyalty page View Balance $0.00 Edit Points ★ 0 Edit Prepaid services/…" at bounding box center [886, 222] width 107 height 357
click at [934, 18] on span "×" at bounding box center [937, 17] width 6 height 14
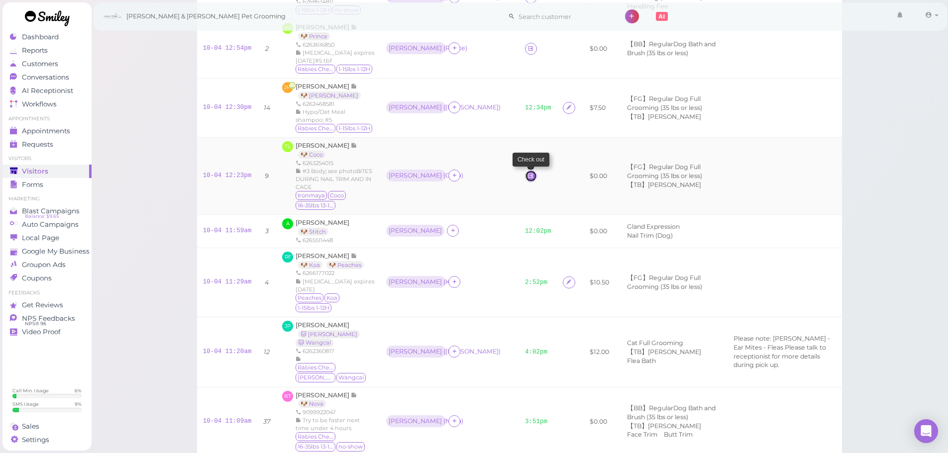
click at [525, 170] on link at bounding box center [531, 176] width 12 height 12
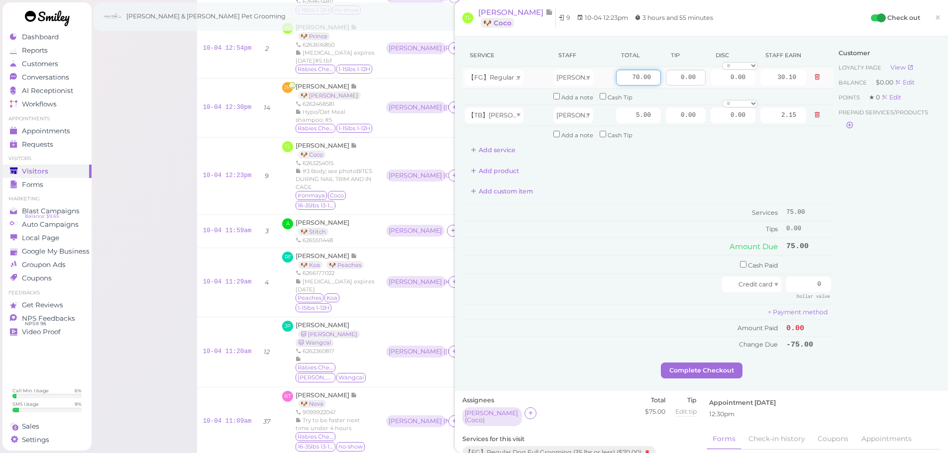
drag, startPoint x: 615, startPoint y: 77, endPoint x: 676, endPoint y: 84, distance: 60.6
click at [676, 84] on tr "【FG】Regular Dog Full Grooming (35 lbs or less) Helen 70.00 0.00 0.00 0 10% off …" at bounding box center [647, 77] width 371 height 21
type input "85"
type input "36.55"
click at [915, 220] on div "Customer Loyalty page View Balance $0.00 Edit Points ★ 0 Edit Prepaid services/…" at bounding box center [886, 203] width 107 height 319
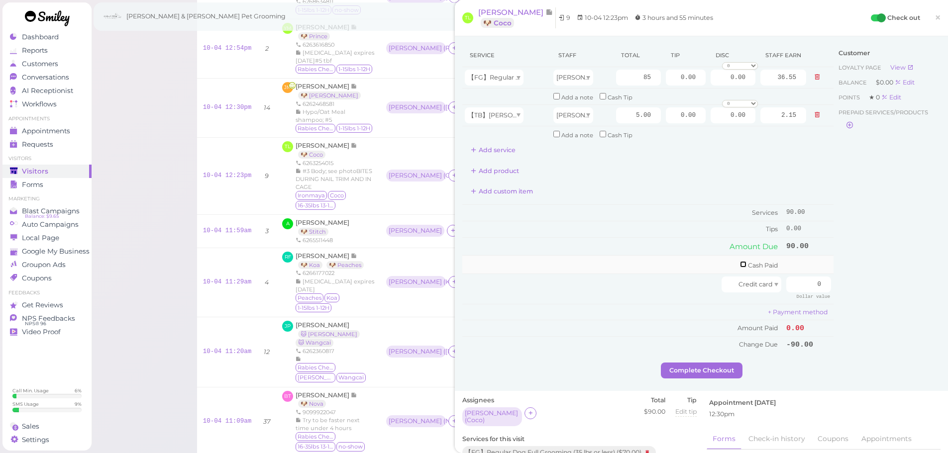
click at [740, 264] on input "checkbox" at bounding box center [743, 264] width 6 height 6
checkbox input "true"
drag, startPoint x: 803, startPoint y: 261, endPoint x: 850, endPoint y: 270, distance: 48.6
click at [850, 270] on div "Service Staff Total Tip Disc Staff earn 【FG】Regular Dog Full Grooming (35 lbs o…" at bounding box center [701, 205] width 478 height 322
type input "90"
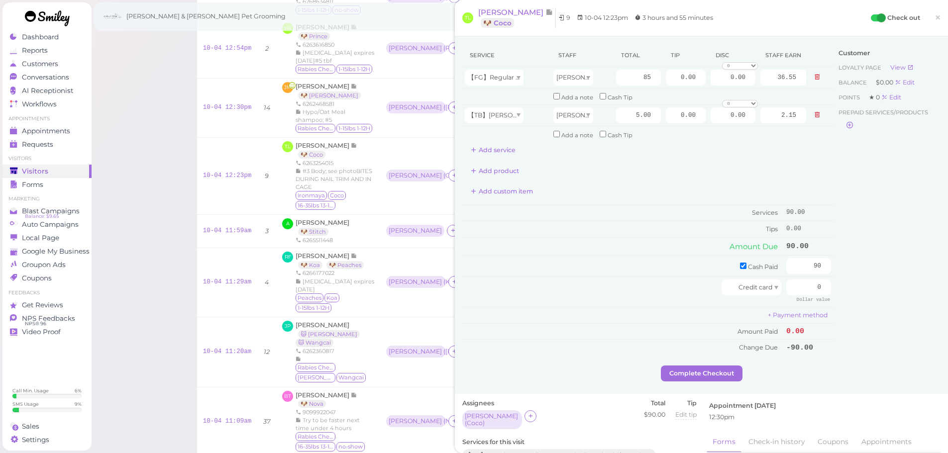
click at [902, 304] on div "Customer Loyalty page View Balance $0.00 Edit Points ★ 0 Edit Prepaid services/…" at bounding box center [886, 205] width 107 height 322
click at [723, 372] on button "Complete Checkout" at bounding box center [702, 374] width 82 height 16
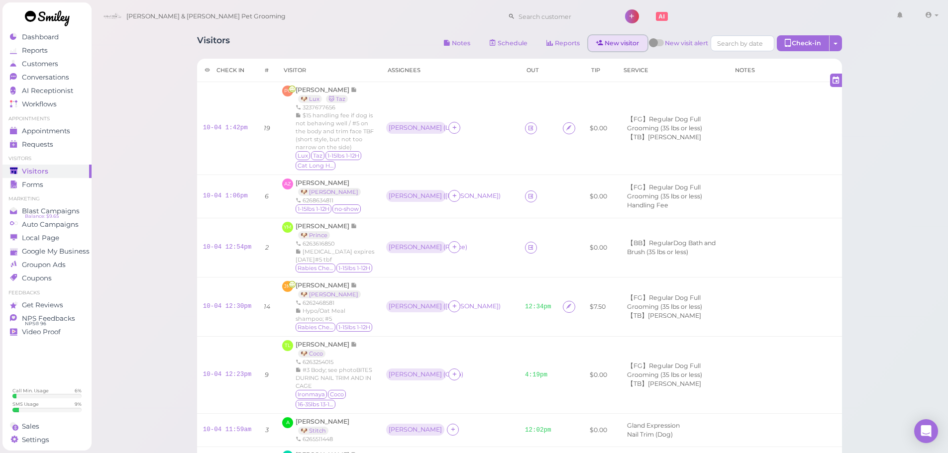
click at [618, 38] on link "New visitor" at bounding box center [617, 43] width 59 height 16
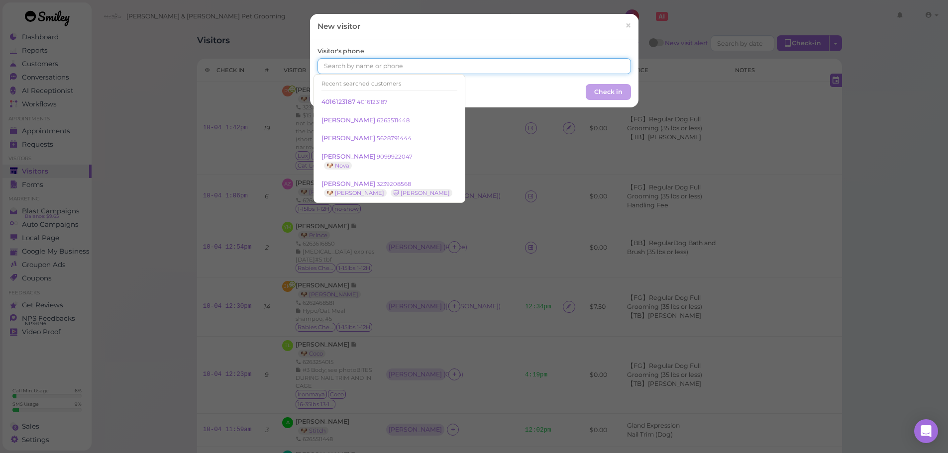
click at [462, 63] on input at bounding box center [473, 66] width 313 height 16
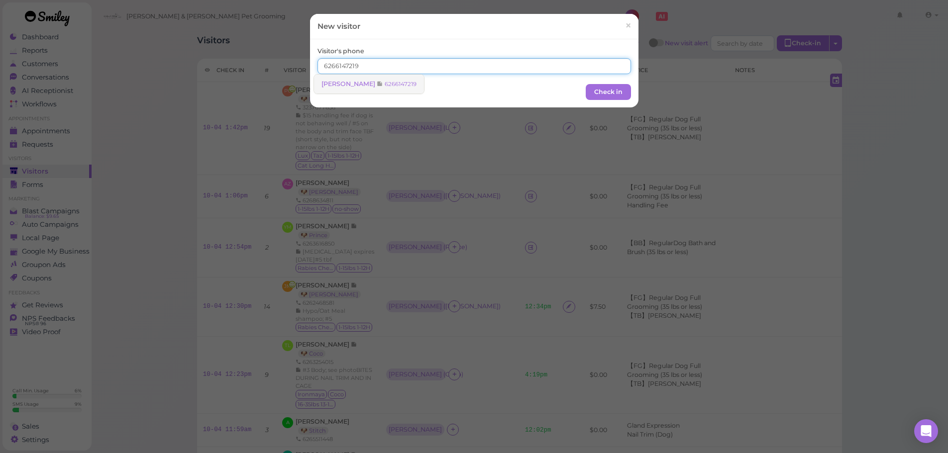
type input "6266147219"
click at [347, 90] on link "Vickie Nguyen 6266147219" at bounding box center [369, 84] width 110 height 19
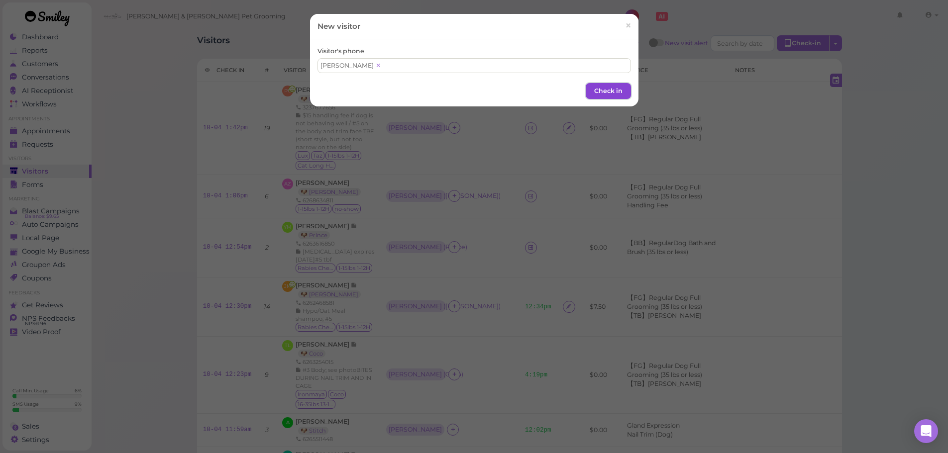
click at [587, 93] on button "Check in" at bounding box center [608, 91] width 45 height 16
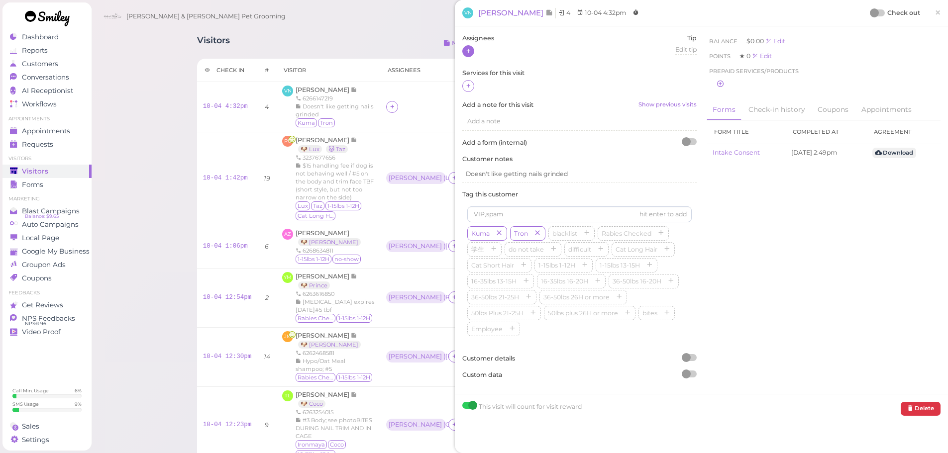
click at [467, 53] on icon at bounding box center [468, 50] width 6 height 7
click at [478, 95] on span "Helen" at bounding box center [494, 98] width 53 height 7
click at [934, 13] on span "×" at bounding box center [937, 12] width 6 height 14
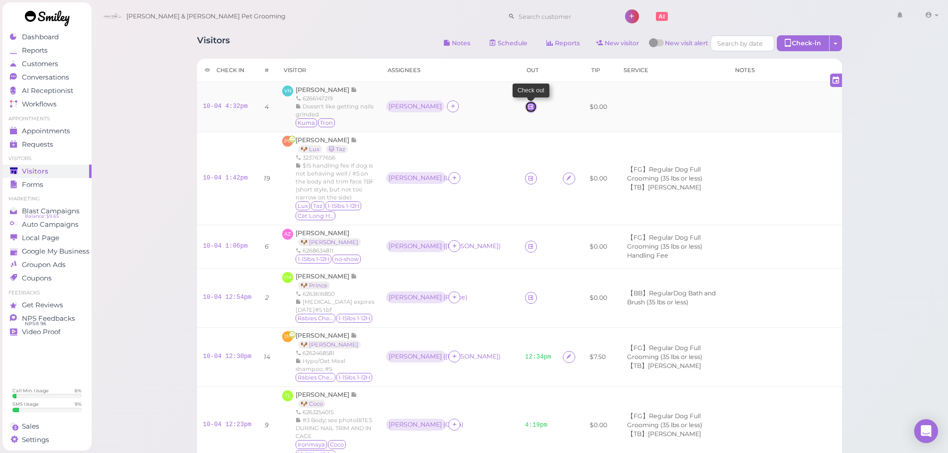
click at [527, 106] on icon at bounding box center [530, 106] width 6 height 7
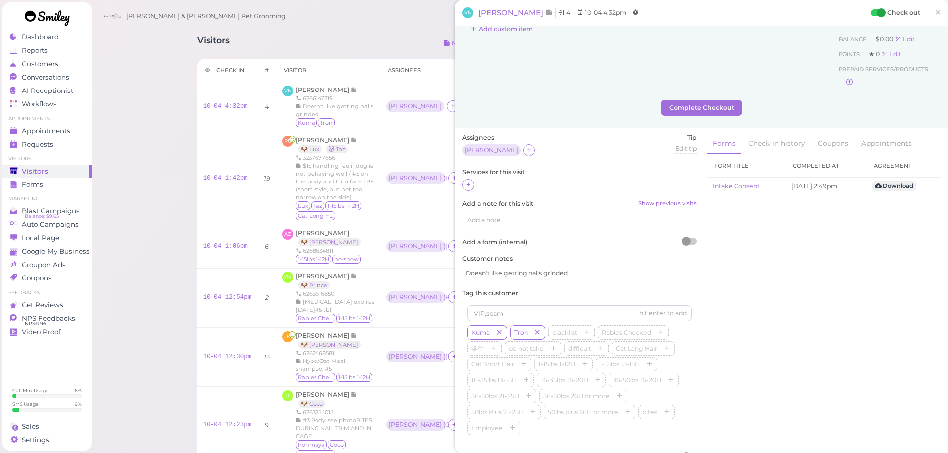
scroll to position [50, 0]
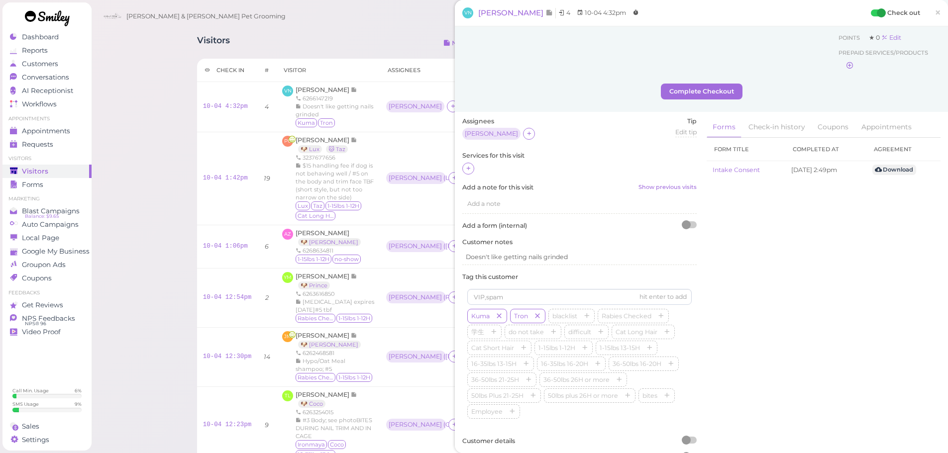
click at [463, 162] on div "Services for this visit" at bounding box center [579, 163] width 234 height 24
click at [467, 165] on icon at bounding box center [468, 168] width 6 height 7
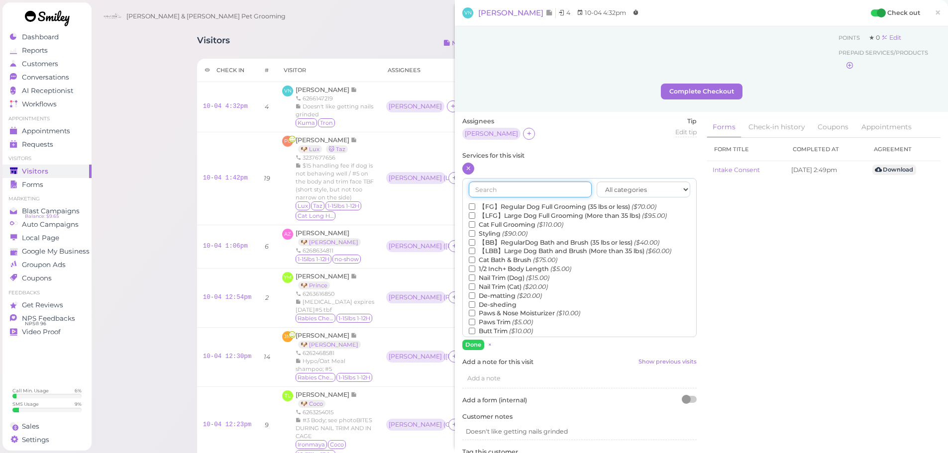
click at [506, 185] on input "text" at bounding box center [530, 190] width 123 height 16
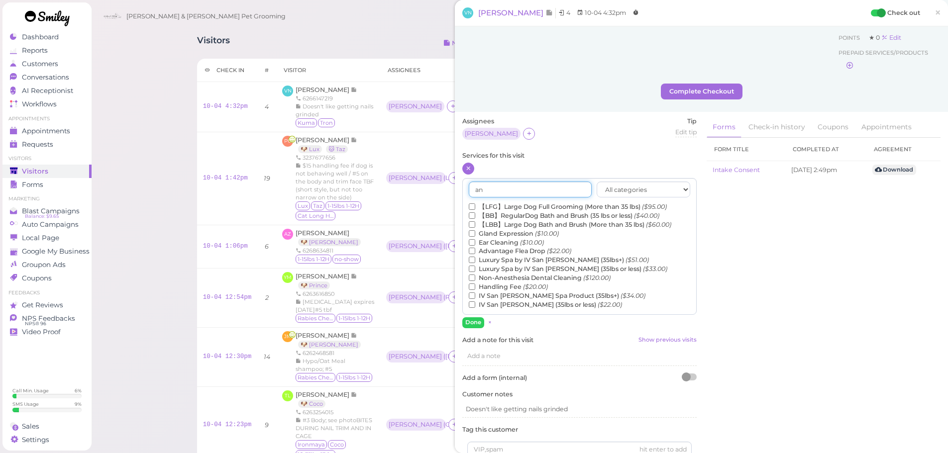
type input "a"
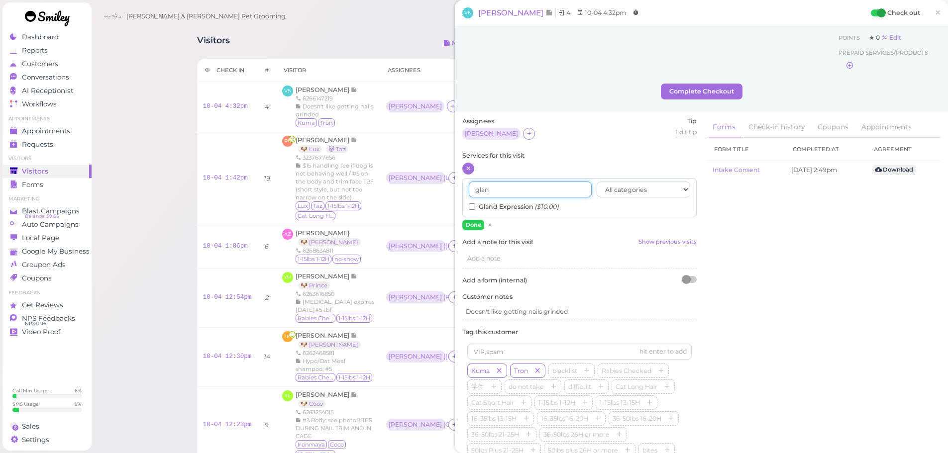
type input "glan"
click at [510, 207] on label "Gland Expression ($10.00)" at bounding box center [514, 207] width 90 height 9
click at [475, 207] on input "Gland Expression ($10.00)" at bounding box center [472, 207] width 6 height 6
click at [472, 224] on button "Done" at bounding box center [473, 225] width 22 height 10
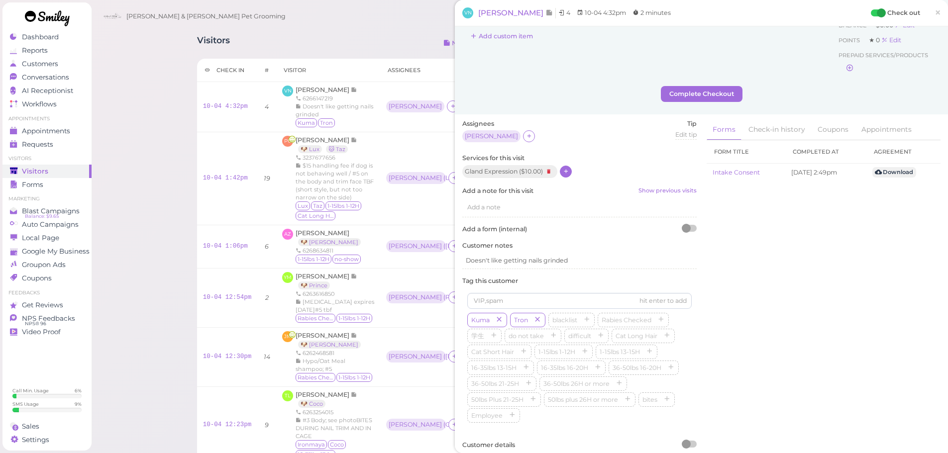
scroll to position [0, 0]
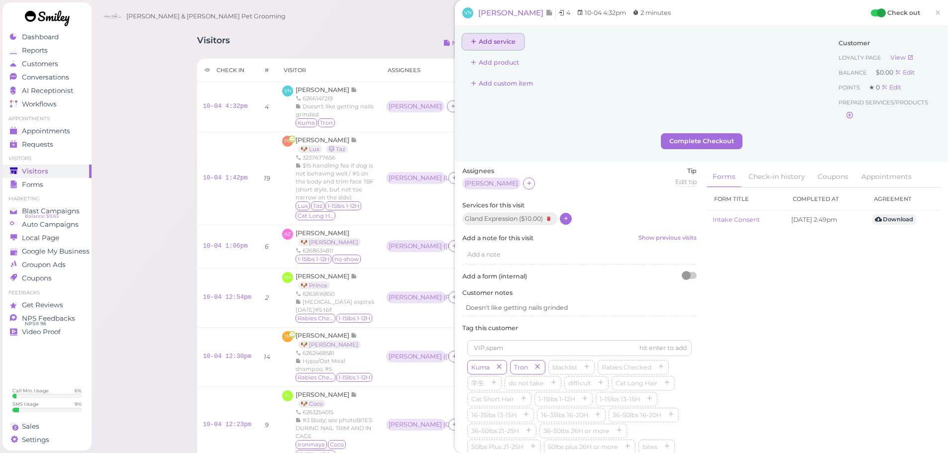
click at [495, 44] on button "Add service" at bounding box center [493, 42] width 62 height 16
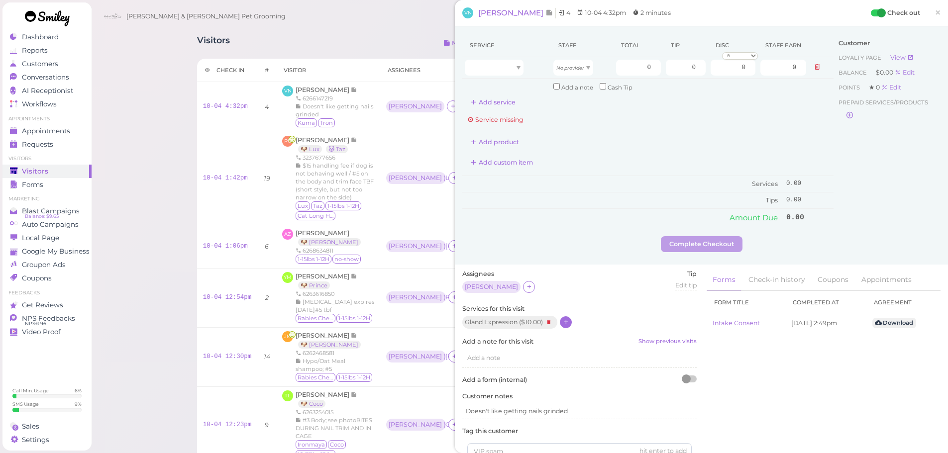
click at [509, 49] on th "Service" at bounding box center [506, 45] width 89 height 23
click at [507, 73] on div at bounding box center [494, 68] width 59 height 16
type input "10.00"
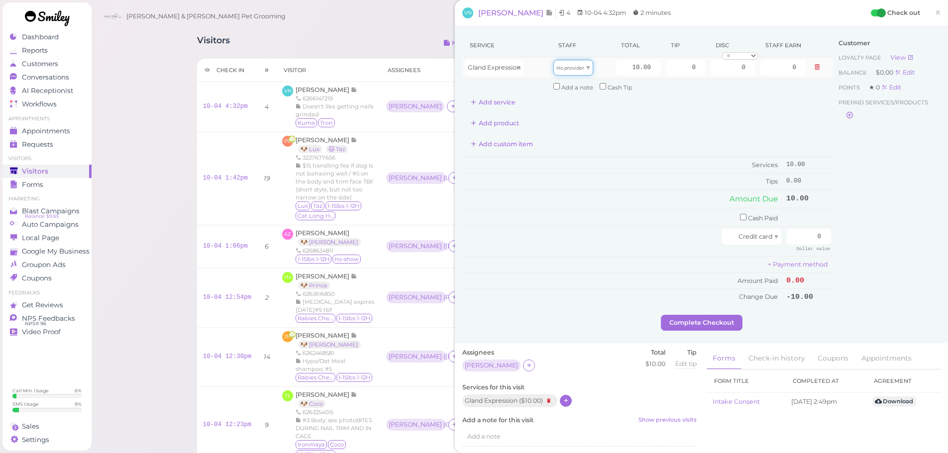
click at [566, 67] on icon "No provider" at bounding box center [570, 67] width 28 height 5
type input "4.30"
drag, startPoint x: 674, startPoint y: 68, endPoint x: 773, endPoint y: 68, distance: 99.5
click at [768, 68] on tr "Gland Expression Helen 10.00 0 0 0 10% off 15% off 20% off 25% off 30% off 50% …" at bounding box center [647, 67] width 371 height 21
type input "1.5"
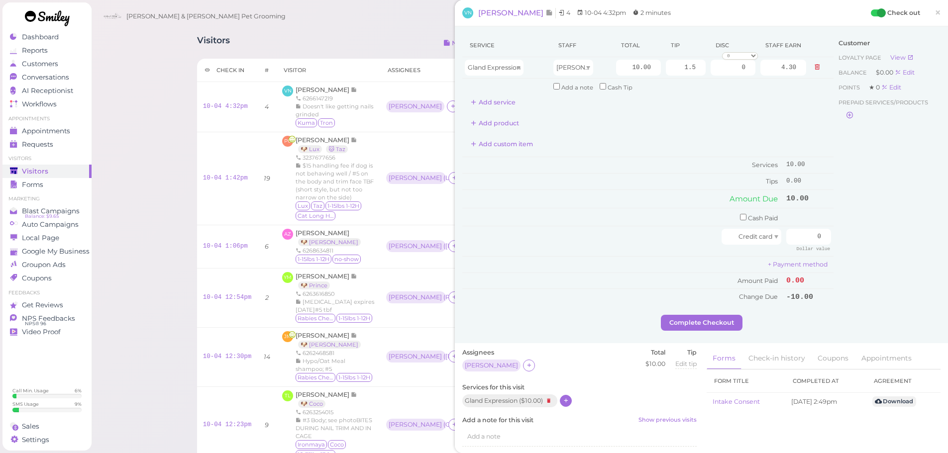
click at [793, 132] on div "Service Staff Total Tip Disc Staff earn Gland Expression Helen 10.00 1.5 0 0 10…" at bounding box center [647, 169] width 371 height 271
drag, startPoint x: 808, startPoint y: 234, endPoint x: 864, endPoint y: 247, distance: 57.7
click at [864, 247] on div "Service Staff Total Tip Disc Staff earn Gland Expression Helen 10.00 1.5 0 0 10…" at bounding box center [701, 174] width 478 height 281
type input "11.5"
click at [889, 294] on div "Customer Loyalty page View Balance $0.00 Edit Points ★ 0 Edit Prepaid services/…" at bounding box center [886, 174] width 107 height 281
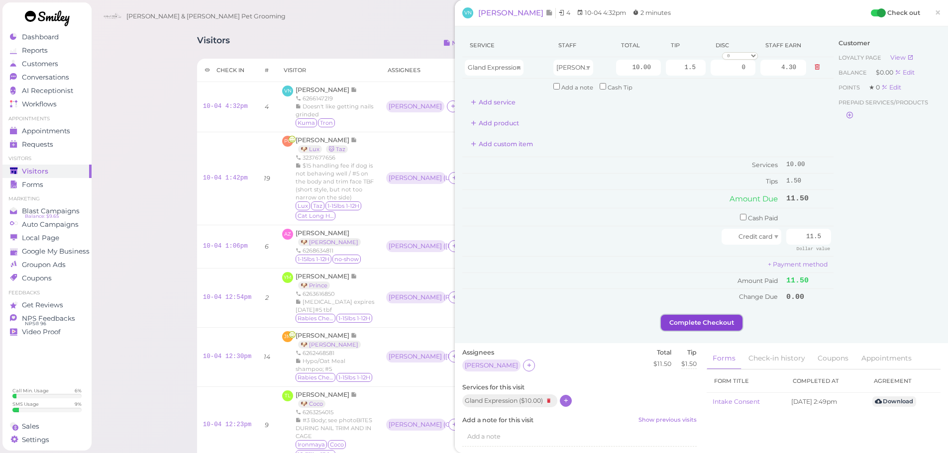
click at [709, 322] on button "Complete Checkout" at bounding box center [702, 323] width 82 height 16
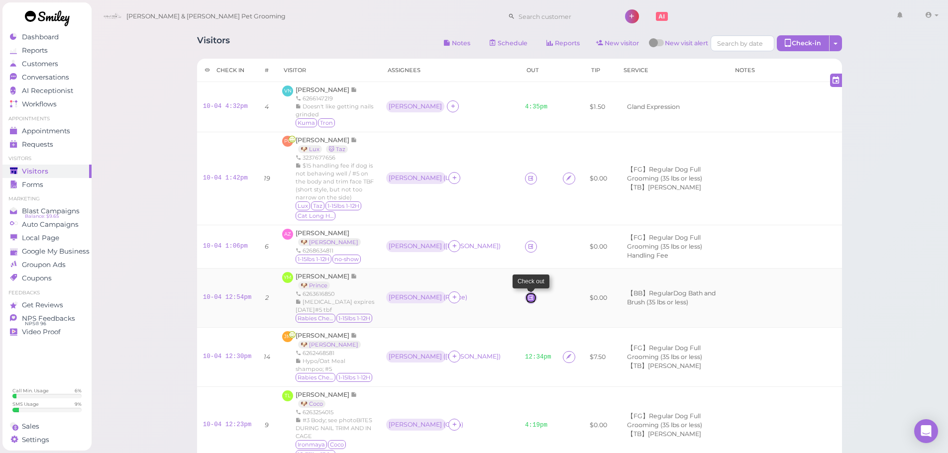
click at [527, 294] on icon at bounding box center [530, 297] width 6 height 7
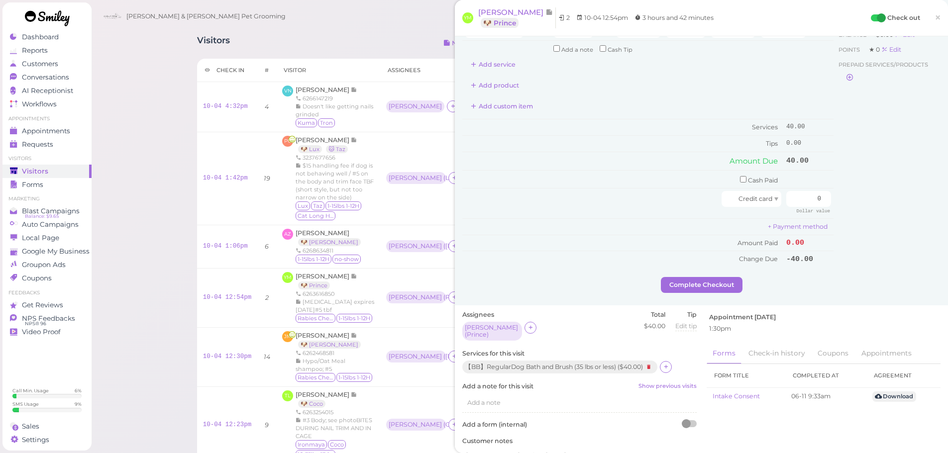
scroll to position [100, 0]
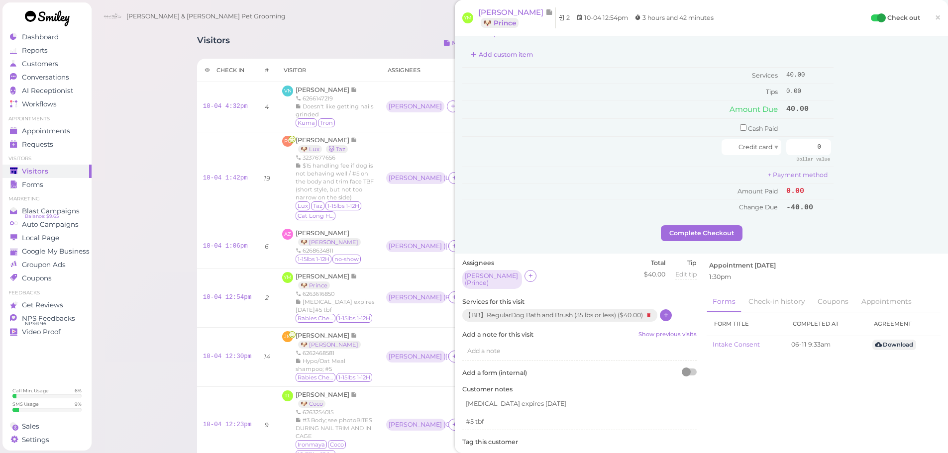
click at [669, 311] on icon at bounding box center [666, 314] width 6 height 7
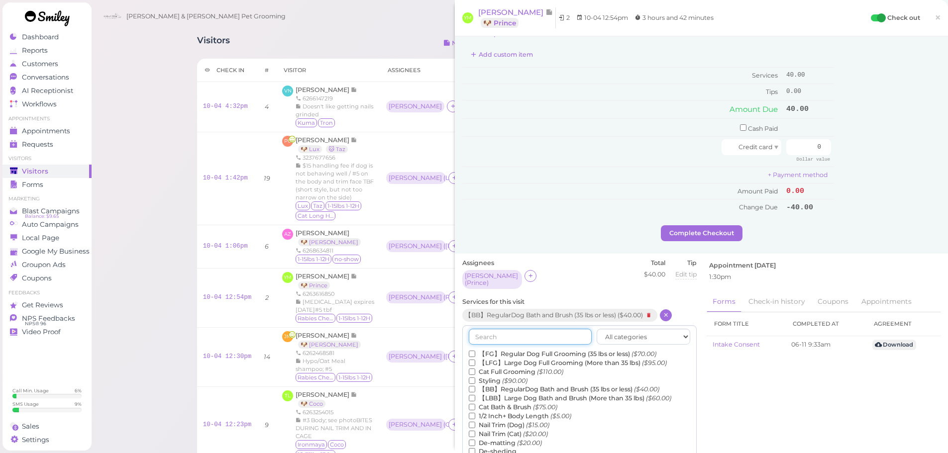
click at [551, 335] on input "text" at bounding box center [530, 337] width 123 height 16
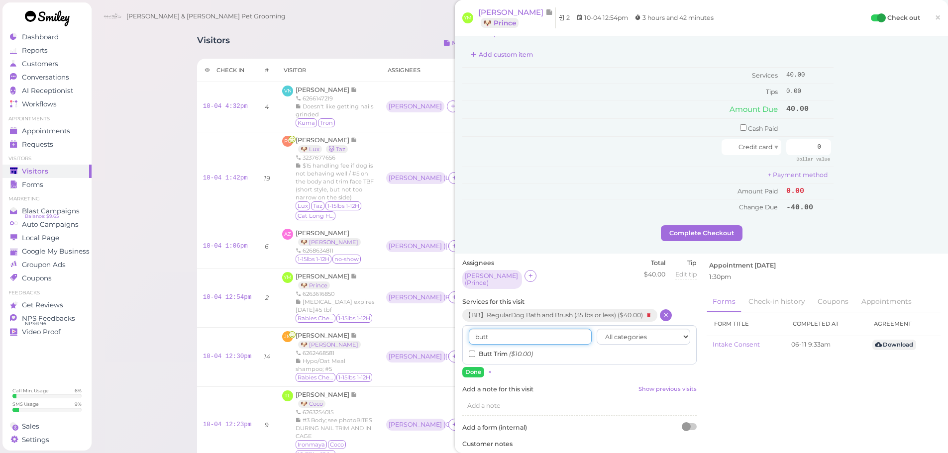
type input "butt"
click at [498, 350] on label "Butt Trim ($10.00)" at bounding box center [501, 354] width 64 height 9
click at [475, 351] on input "Butt Trim ($10.00)" at bounding box center [472, 354] width 6 height 6
click at [478, 369] on button "Done" at bounding box center [473, 372] width 22 height 10
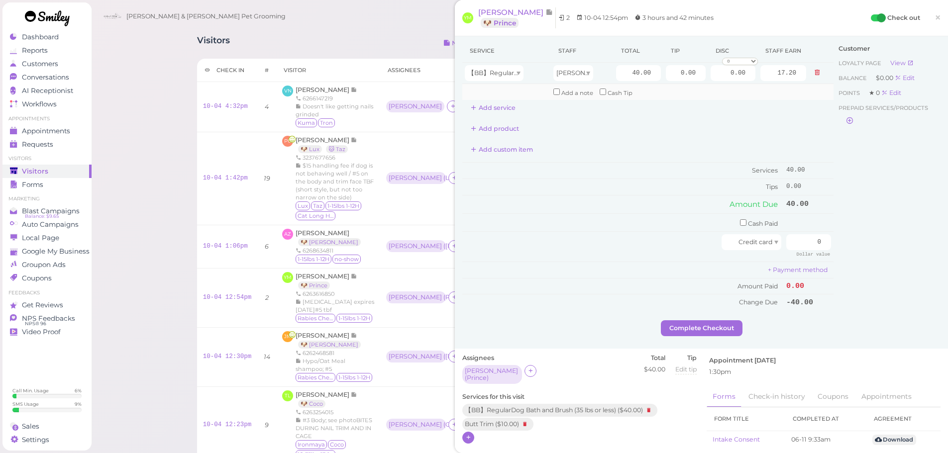
scroll to position [0, 0]
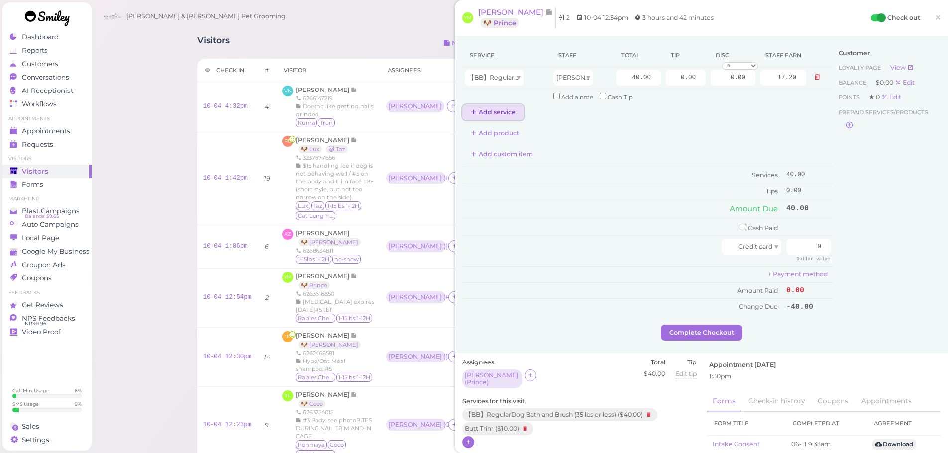
click at [487, 112] on button "Add service" at bounding box center [493, 112] width 62 height 16
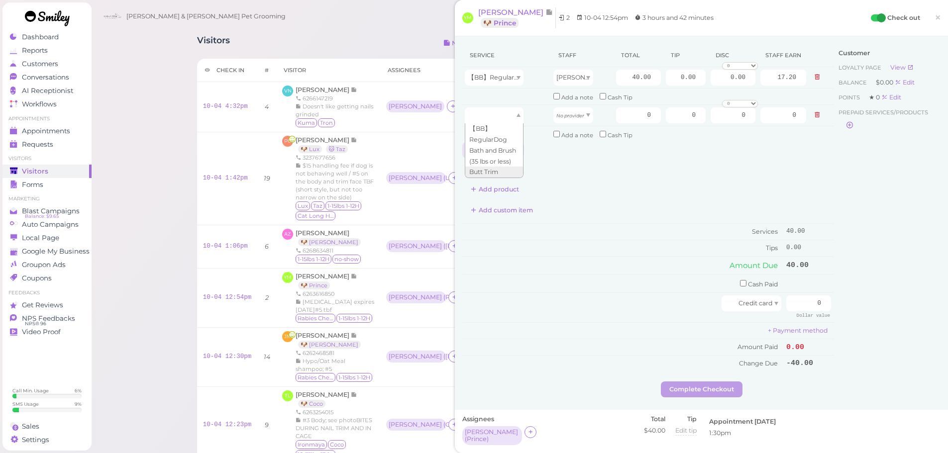
click at [494, 113] on div at bounding box center [494, 115] width 59 height 16
type input "10.00"
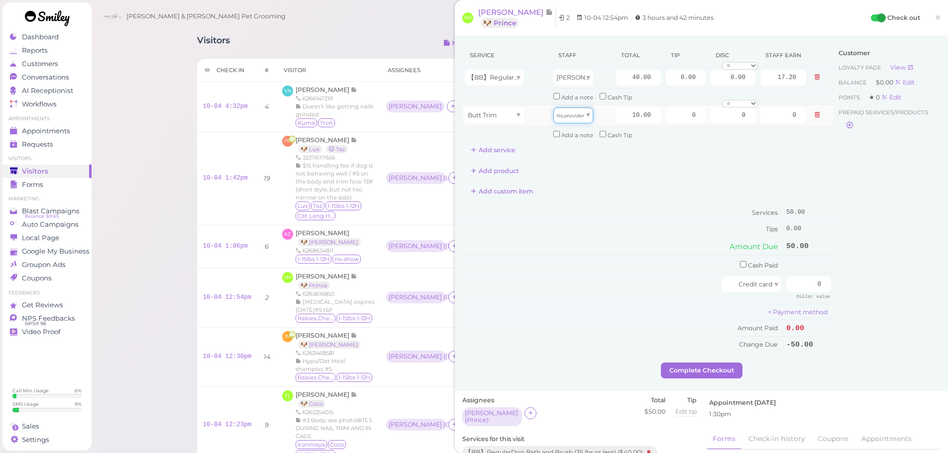
click at [570, 115] on icon "No provider" at bounding box center [570, 115] width 28 height 5
type input "4.30"
drag, startPoint x: 618, startPoint y: 76, endPoint x: 721, endPoint y: 77, distance: 103.0
click at [721, 78] on tr "【BB】RegularDog Bath and Brush (35 lbs or less) Helen 40.00 0.00 0.00 0 10% off …" at bounding box center [647, 77] width 371 height 21
type input "50"
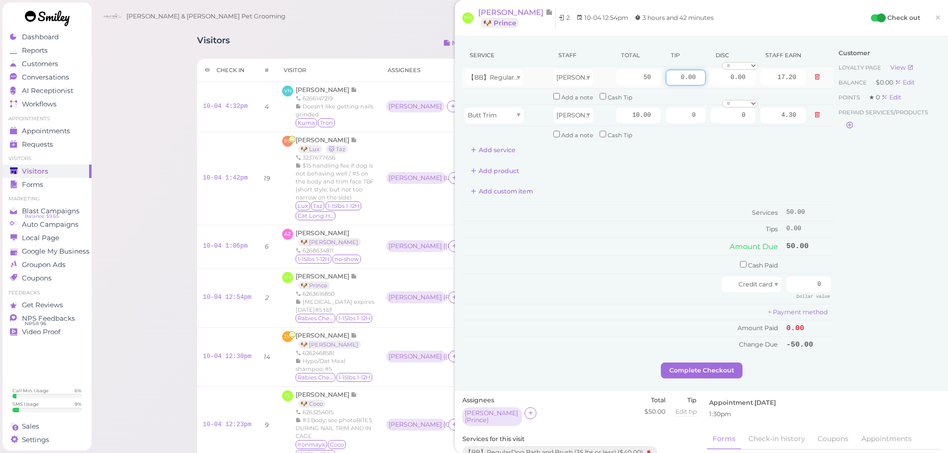
type input "21.50"
drag, startPoint x: 670, startPoint y: 79, endPoint x: 734, endPoint y: 86, distance: 64.6
click at [734, 86] on tr "【BB】RegularDog Bath and Brush (35 lbs or less) Helen 50 0.00 0.00 0 10% off 15%…" at bounding box center [647, 77] width 371 height 21
type input "6"
click at [886, 242] on div "Customer Loyalty page View Balance $0.00 Edit Points ★ 0 Edit Prepaid services/…" at bounding box center [886, 203] width 107 height 319
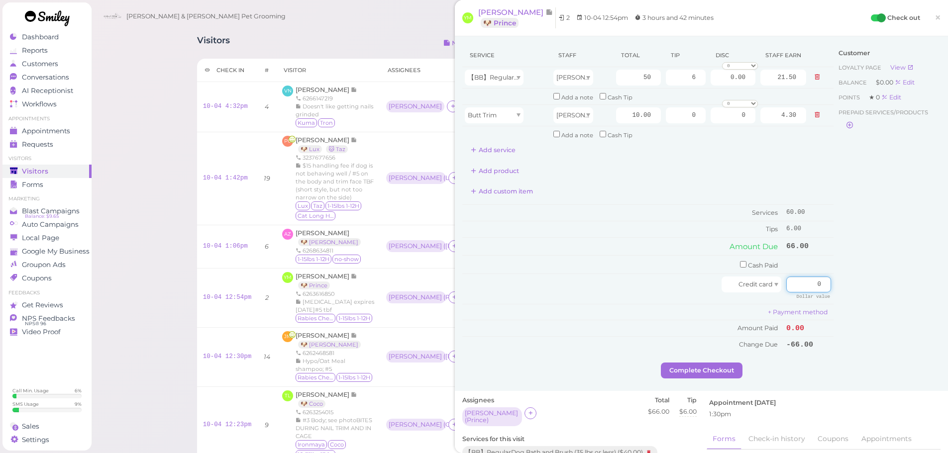
click at [840, 296] on div "Service Staff Total Tip Disc Staff earn 【BB】RegularDog Bath and Brush (35 lbs o…" at bounding box center [701, 203] width 478 height 319
type input "66"
click at [846, 352] on div "Customer Loyalty page View Balance $0.00 Edit Points ★ 0 Edit Prepaid services/…" at bounding box center [886, 203] width 107 height 319
click at [705, 368] on button "Complete Checkout" at bounding box center [702, 371] width 82 height 16
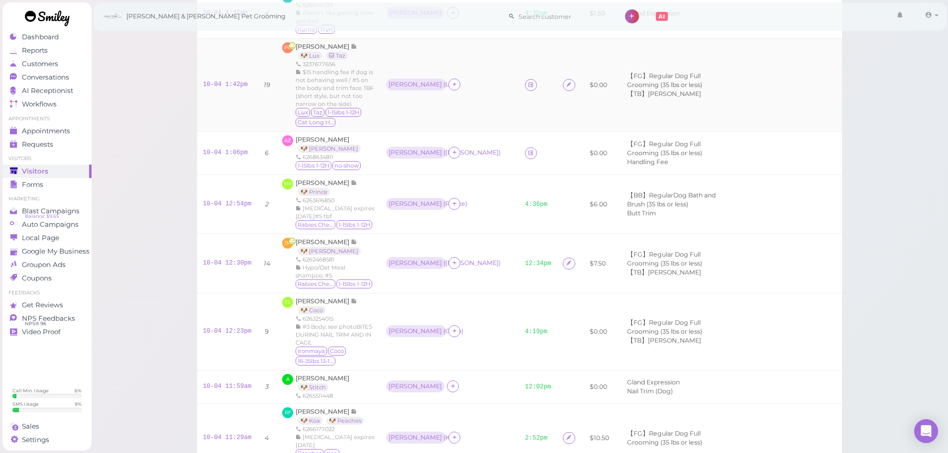
scroll to position [8, 0]
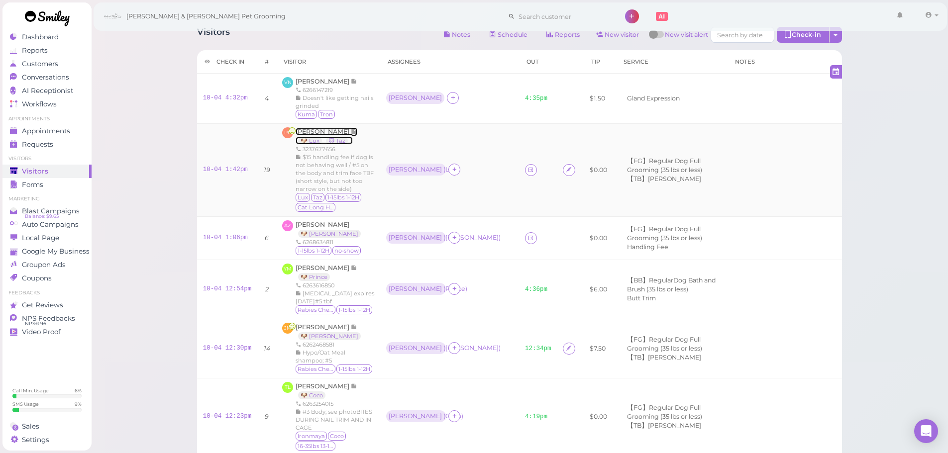
click at [326, 134] on span "Priscilla Uribe" at bounding box center [323, 131] width 55 height 7
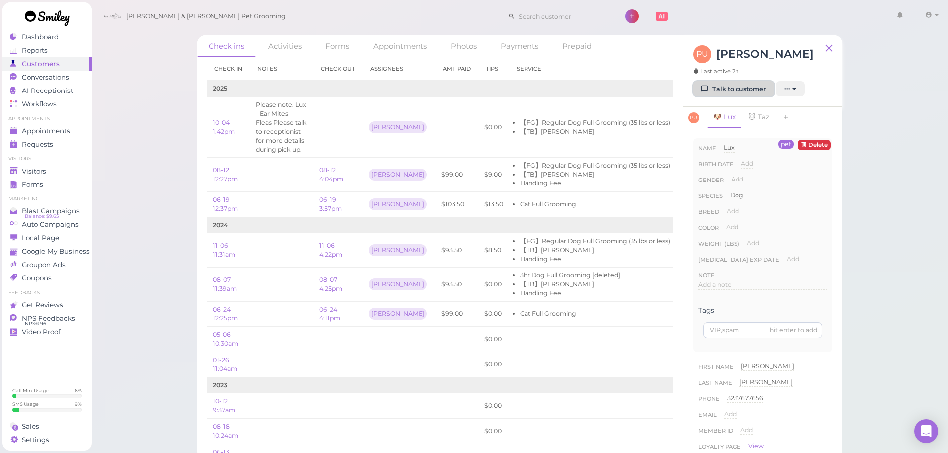
click at [725, 83] on link "Talk to customer" at bounding box center [733, 89] width 81 height 16
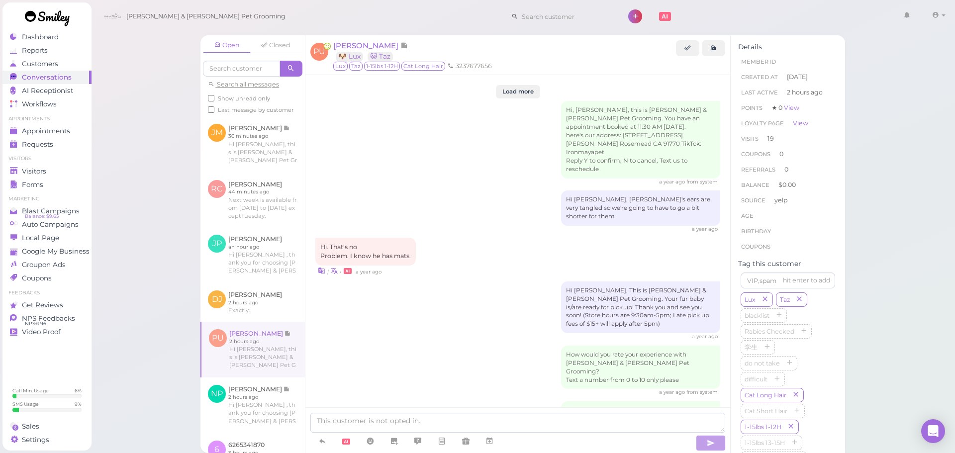
scroll to position [1807, 0]
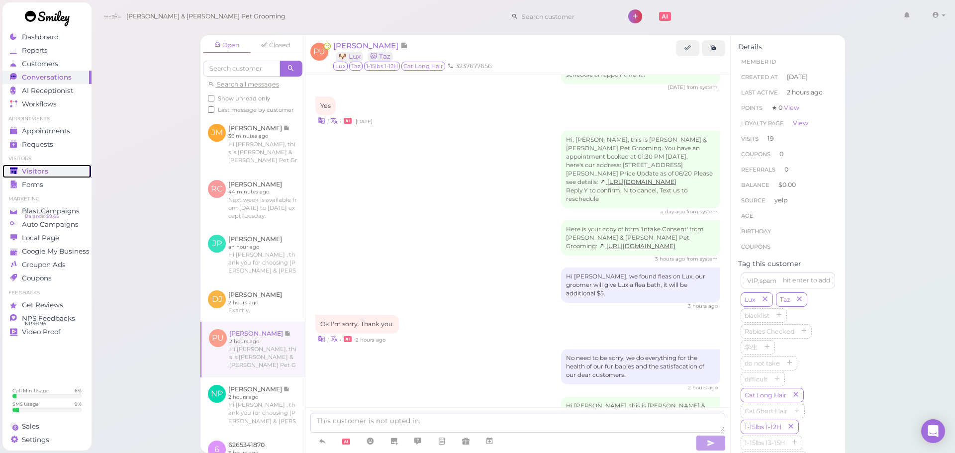
click at [62, 174] on div "Visitors" at bounding box center [46, 171] width 72 height 8
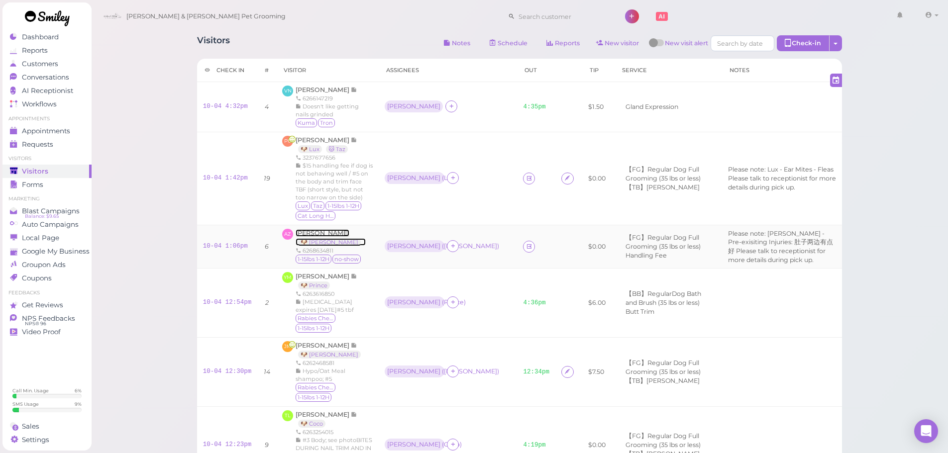
click at [306, 229] on span "Amelia Zhao" at bounding box center [323, 232] width 54 height 7
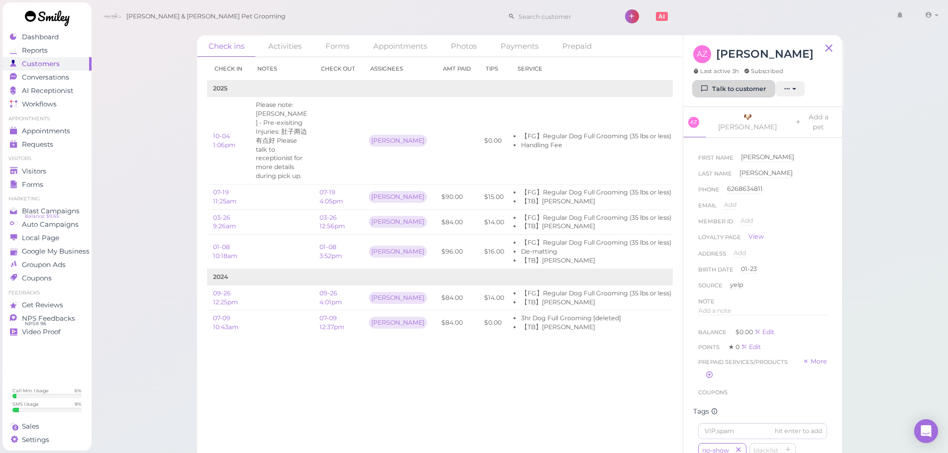
click at [721, 91] on link "Talk to customer" at bounding box center [733, 89] width 81 height 16
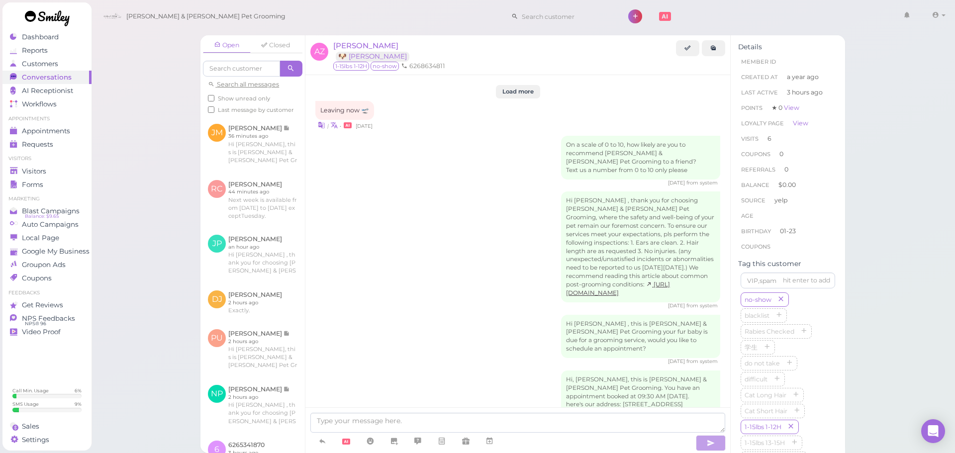
scroll to position [1792, 0]
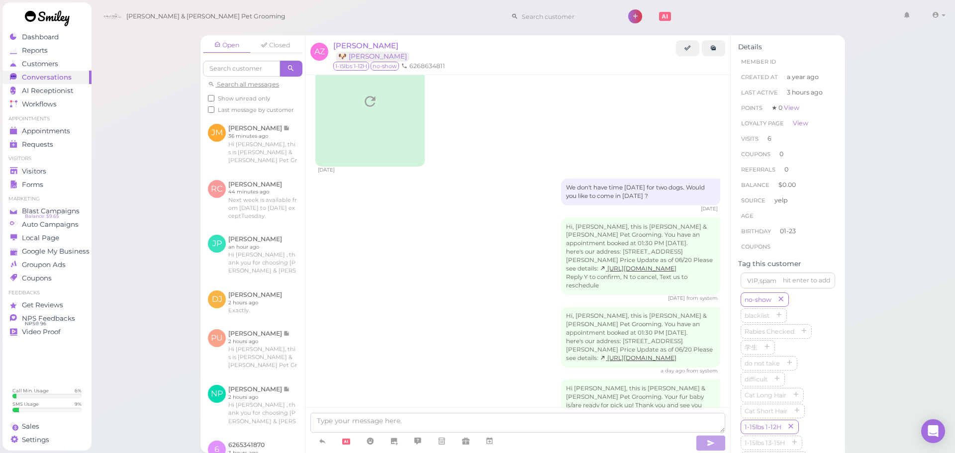
click at [468, 307] on div "Hi, Amelia, this is Cody & Miley Pet Grooming. You have an appointment booked a…" at bounding box center [517, 341] width 405 height 68
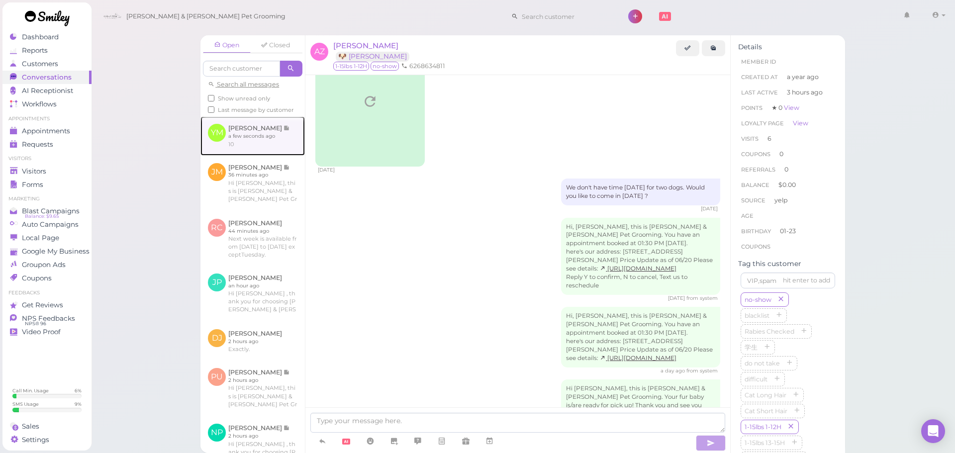
click at [273, 149] on link at bounding box center [253, 135] width 104 height 39
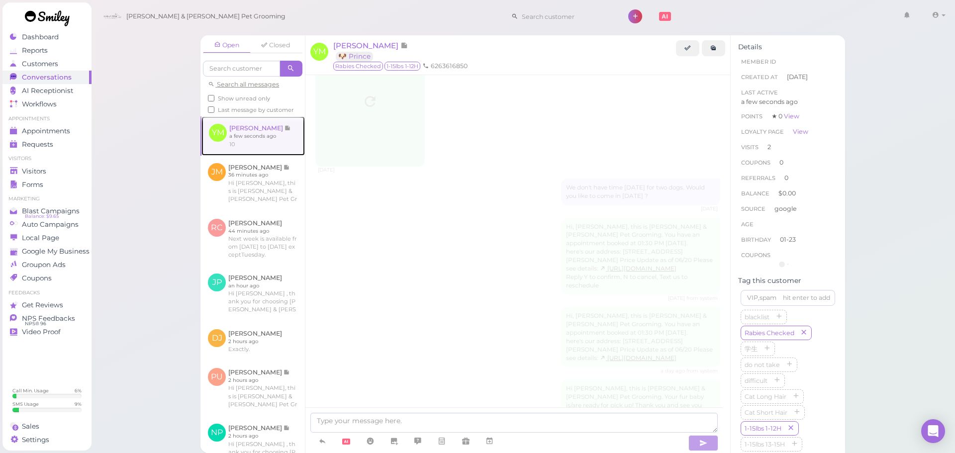
scroll to position [886, 0]
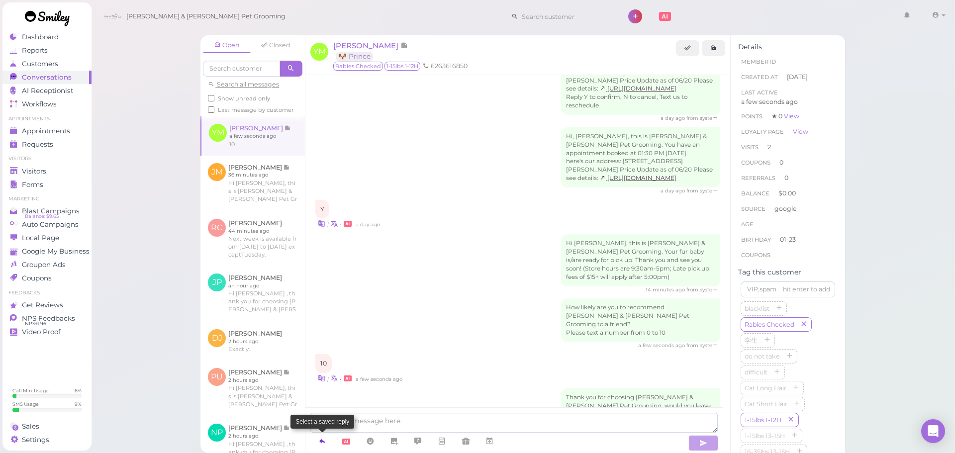
click at [319, 442] on icon at bounding box center [322, 441] width 8 height 10
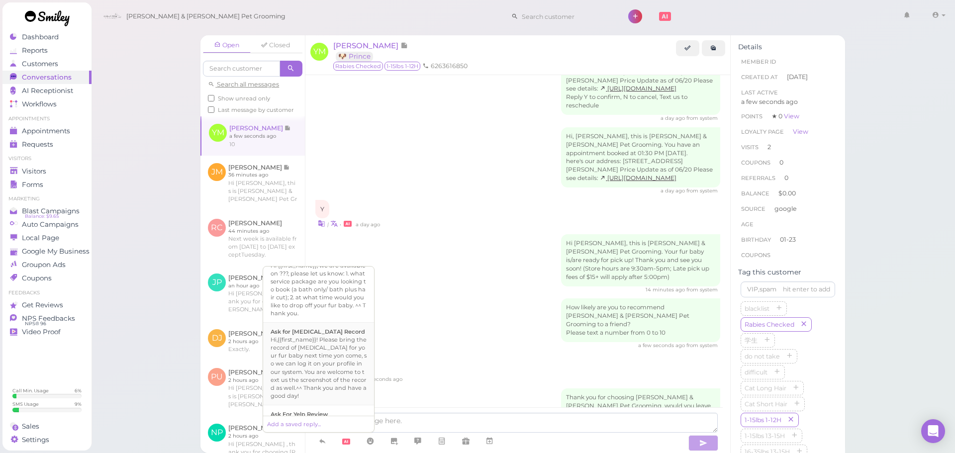
scroll to position [299, 0]
click at [321, 407] on b "Ask For Yelp Review" at bounding box center [299, 410] width 57 height 7
type textarea "Hi {{first_name}}, we're deeply grateful for your acknowledgement of our effort…"
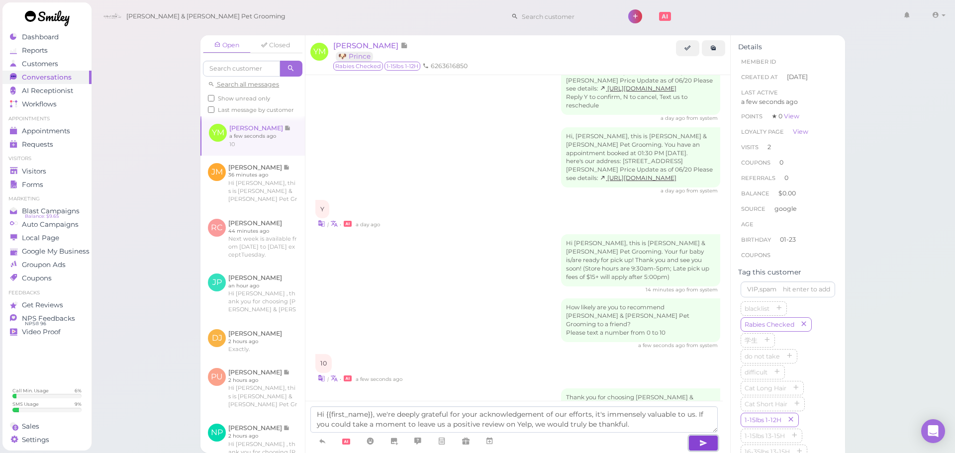
click at [707, 439] on icon "button" at bounding box center [704, 443] width 8 height 10
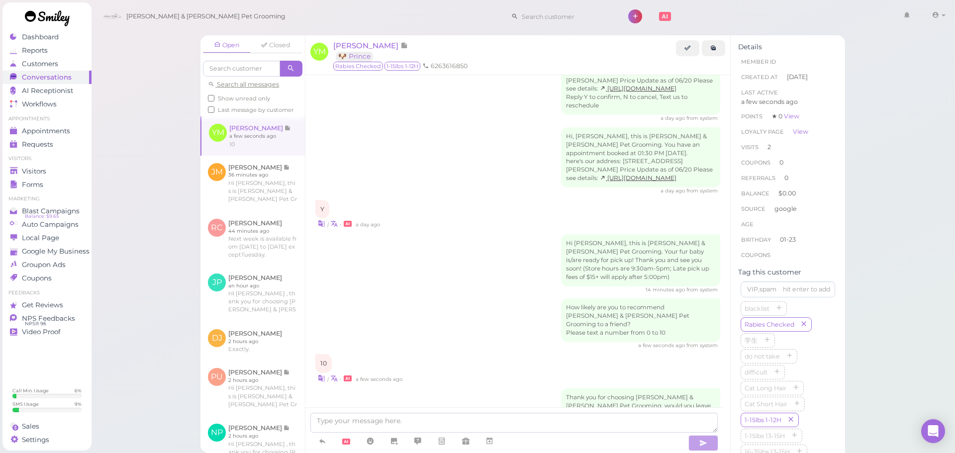
scroll to position [943, 0]
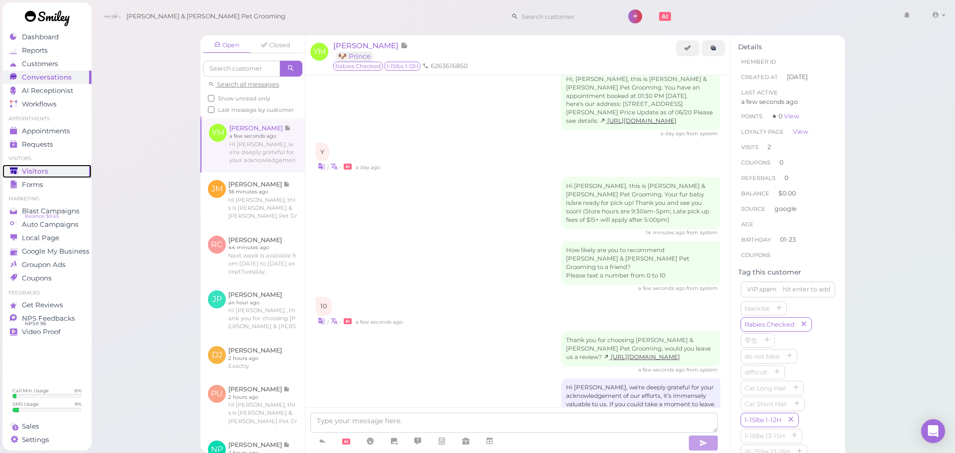
click at [28, 171] on span "Visitors" at bounding box center [35, 171] width 26 height 8
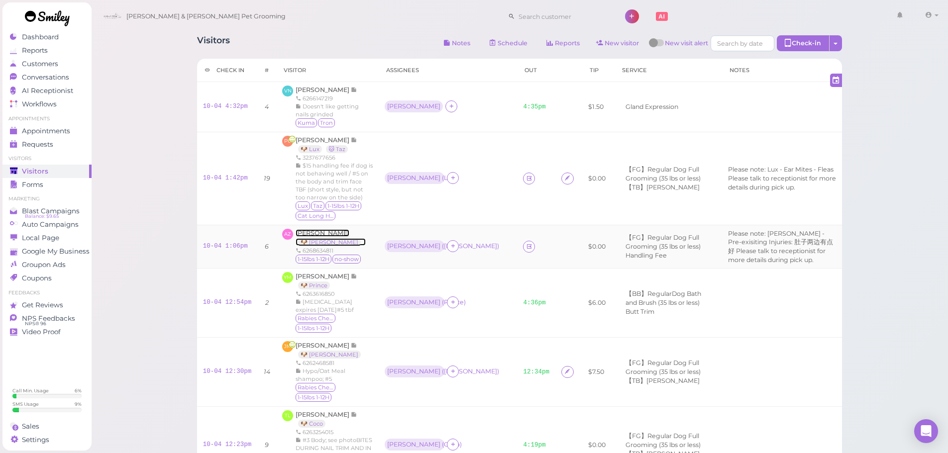
click at [322, 229] on span "Amelia Zhao" at bounding box center [323, 232] width 54 height 7
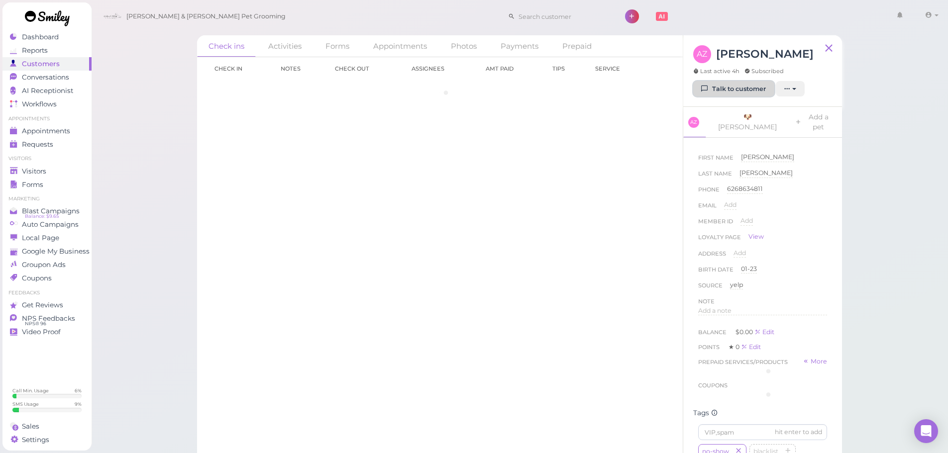
click at [722, 91] on link "Talk to customer" at bounding box center [733, 89] width 81 height 16
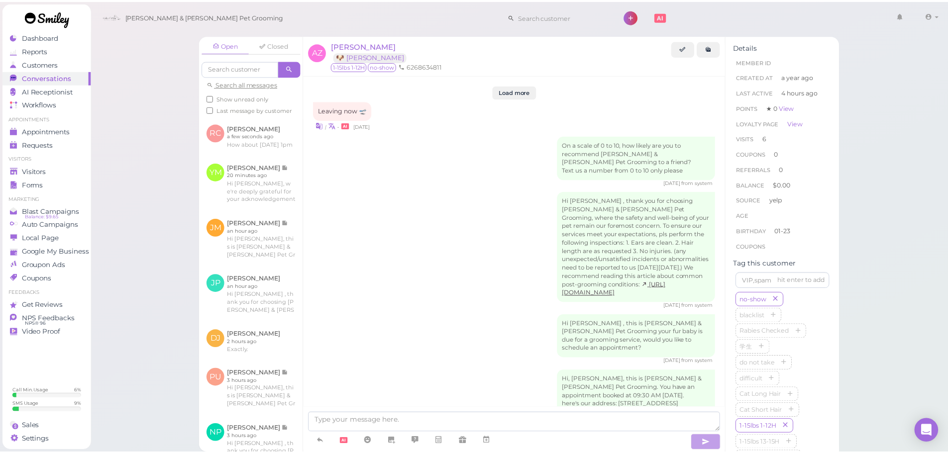
scroll to position [1792, 0]
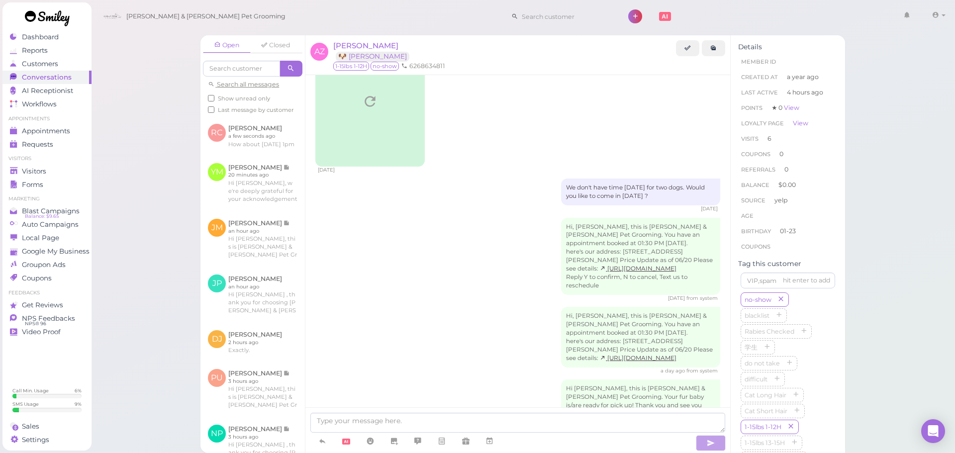
click at [53, 173] on div "Visitors" at bounding box center [46, 171] width 72 height 8
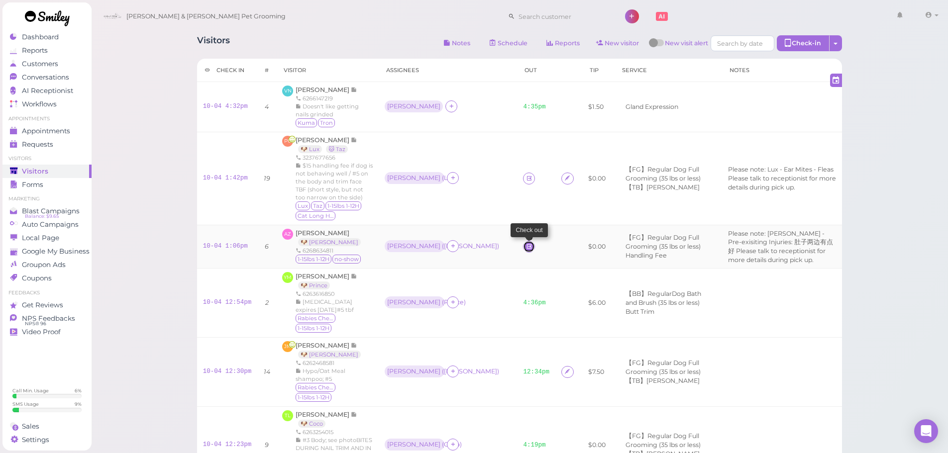
click at [526, 243] on icon at bounding box center [529, 246] width 6 height 7
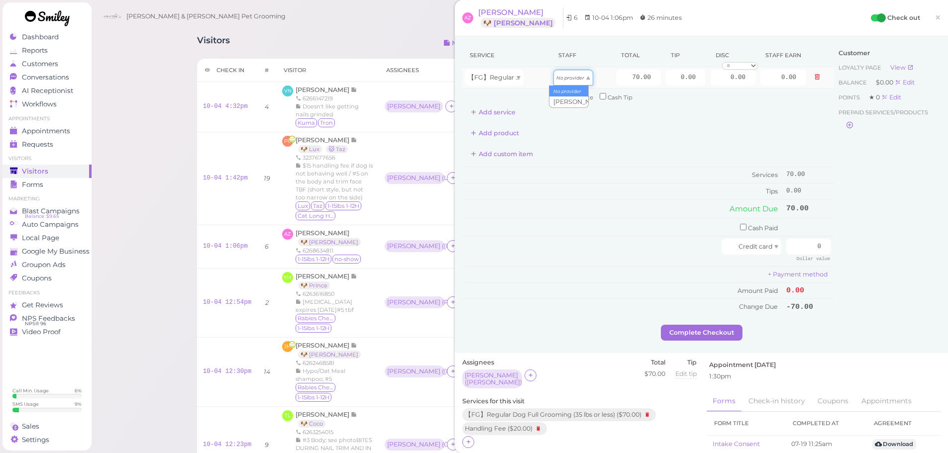
click at [568, 77] on icon "No provider" at bounding box center [570, 77] width 28 height 5
type input "36.40"
drag, startPoint x: 666, startPoint y: 78, endPoint x: 753, endPoint y: 84, distance: 86.8
click at [753, 84] on tr "【FG】Regular Dog Full Grooming (35 lbs or less) Asa 70.00 0.00 0.00 0 10% off 15…" at bounding box center [647, 77] width 371 height 21
type input "10.5"
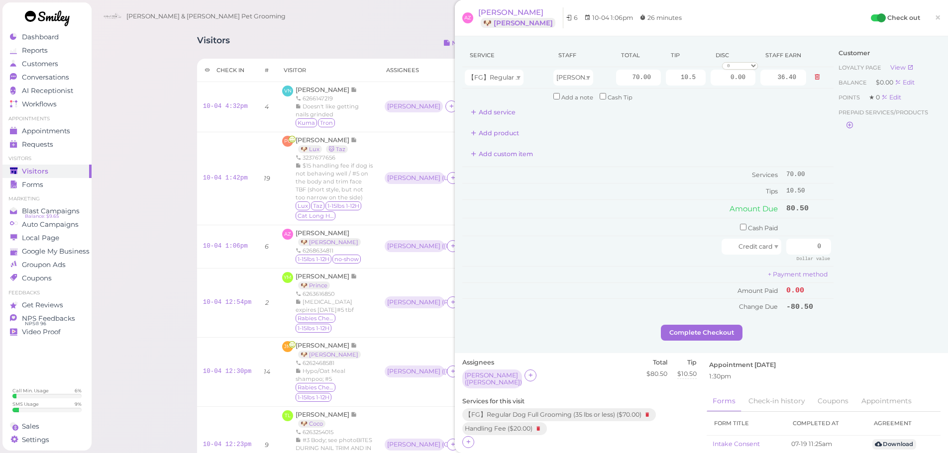
click at [878, 233] on div "Customer Loyalty page View Balance $0.00 Edit Points ★ 0 Edit Prepaid services/…" at bounding box center [886, 184] width 107 height 281
drag, startPoint x: 802, startPoint y: 242, endPoint x: 932, endPoint y: 265, distance: 132.8
click at [932, 265] on div "Service Staff Total Tip Disc Staff earn 【FG】Regular Dog Full Grooming (35 lbs o…" at bounding box center [701, 184] width 478 height 281
type input "80.5"
click at [889, 292] on div "Customer Loyalty page View Balance $0.00 Edit Points ★ 0 Edit Prepaid services/…" at bounding box center [886, 184] width 107 height 281
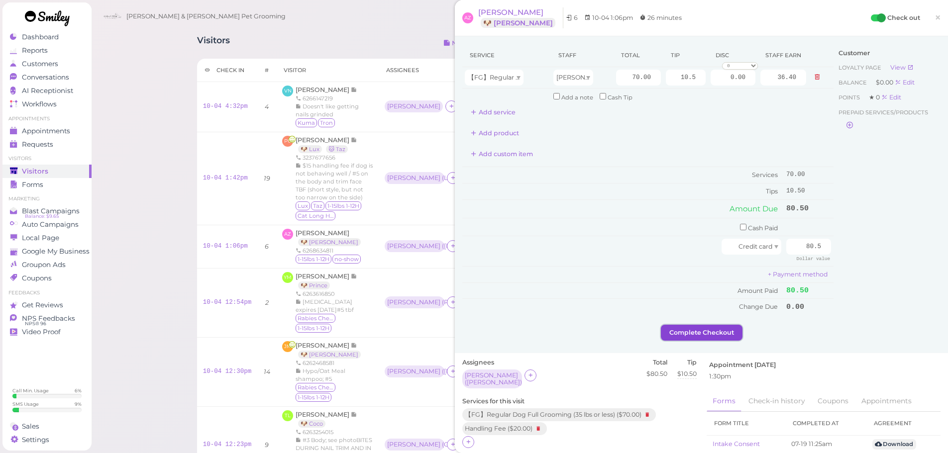
click at [713, 333] on button "Complete Checkout" at bounding box center [702, 333] width 82 height 16
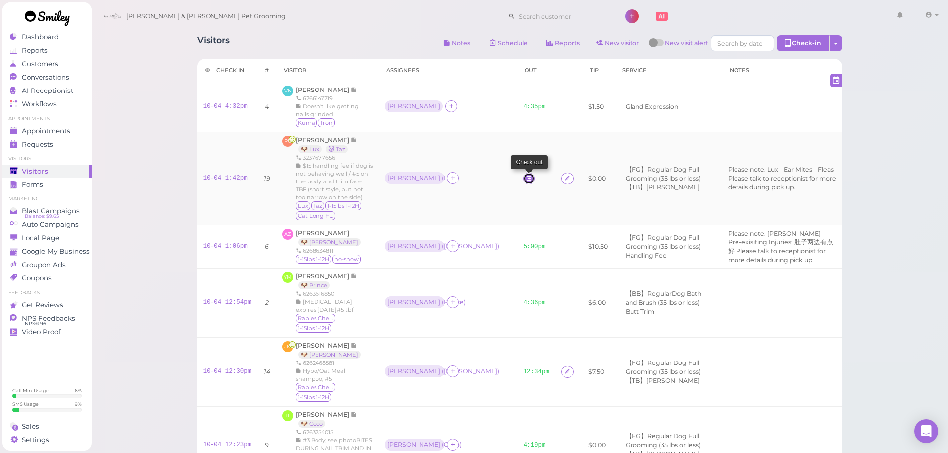
click at [526, 175] on icon at bounding box center [529, 178] width 6 height 7
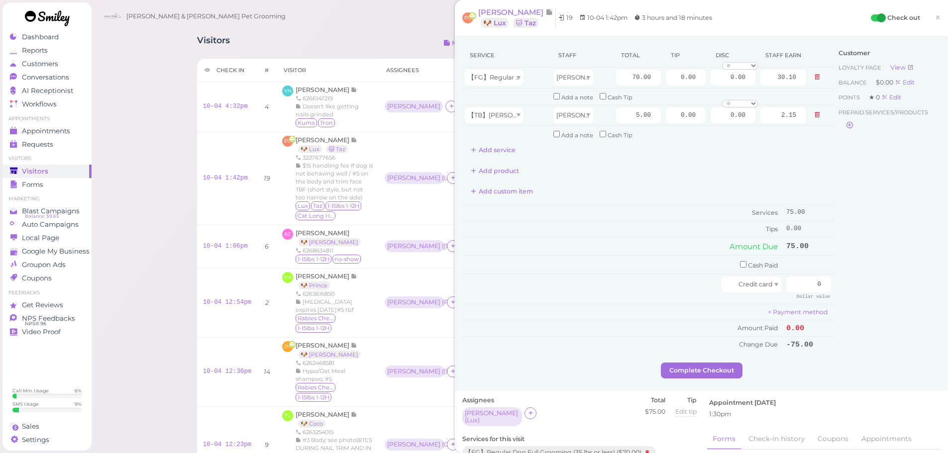
scroll to position [149, 0]
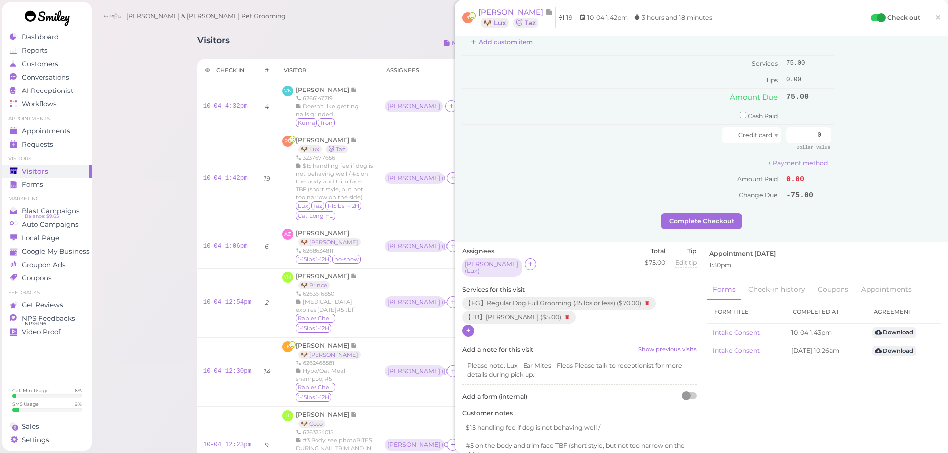
click at [471, 328] on icon at bounding box center [468, 330] width 6 height 7
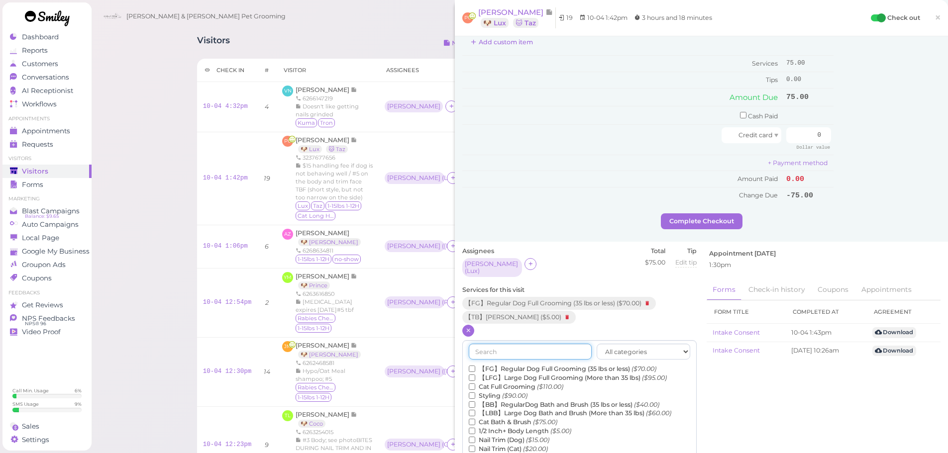
click at [522, 345] on input "text" at bounding box center [530, 352] width 123 height 16
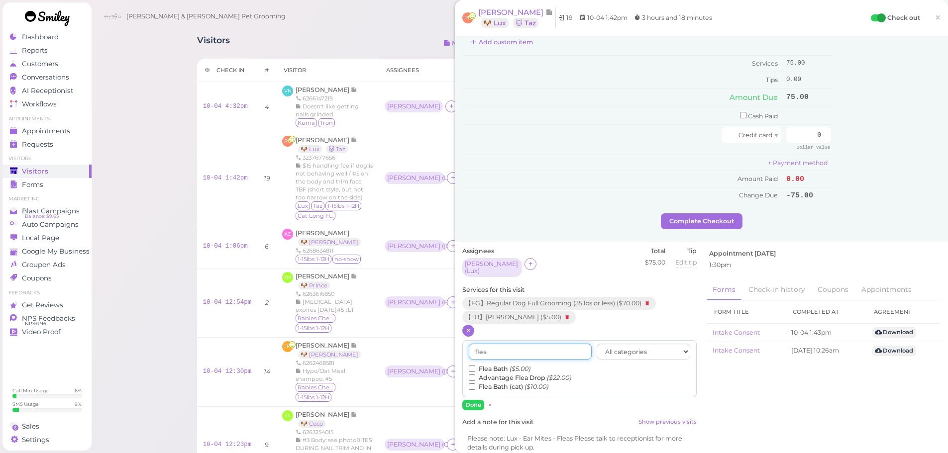
type input "flea"
click at [498, 365] on label "Flea Bath ($5.00)" at bounding box center [500, 369] width 62 height 9
click at [475, 366] on input "Flea Bath ($5.00)" at bounding box center [472, 369] width 6 height 6
click at [474, 400] on button "Done" at bounding box center [473, 405] width 22 height 10
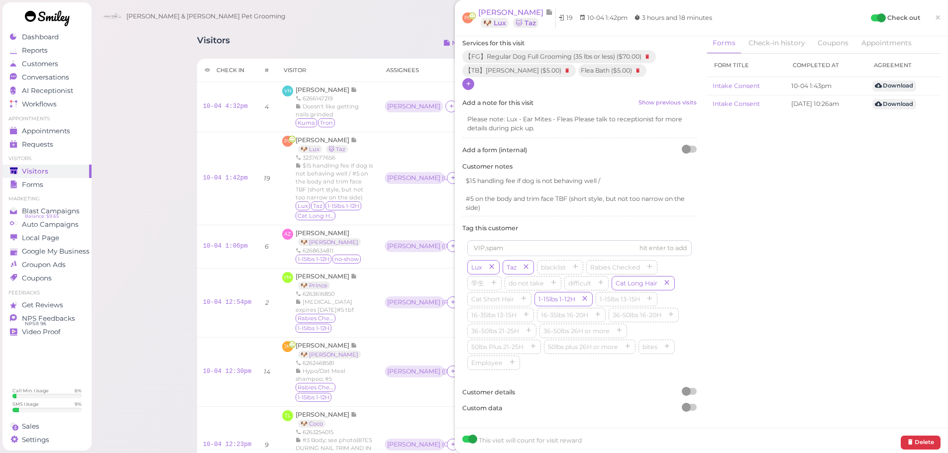
scroll to position [0, 0]
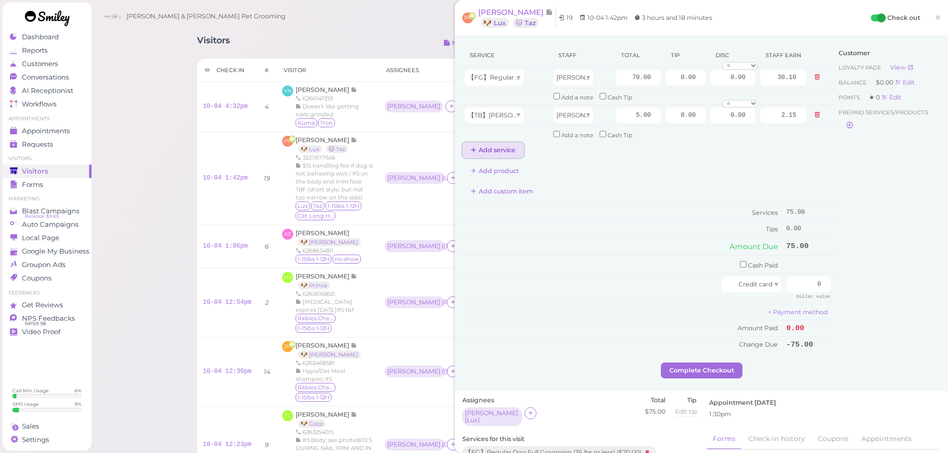
click at [494, 146] on button "Add service" at bounding box center [493, 150] width 62 height 16
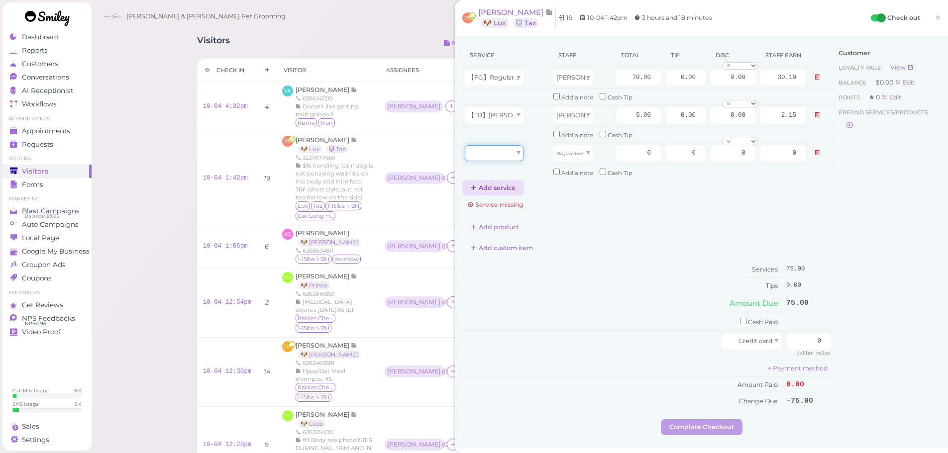
click at [500, 149] on div at bounding box center [494, 153] width 59 height 16
type input "5.00"
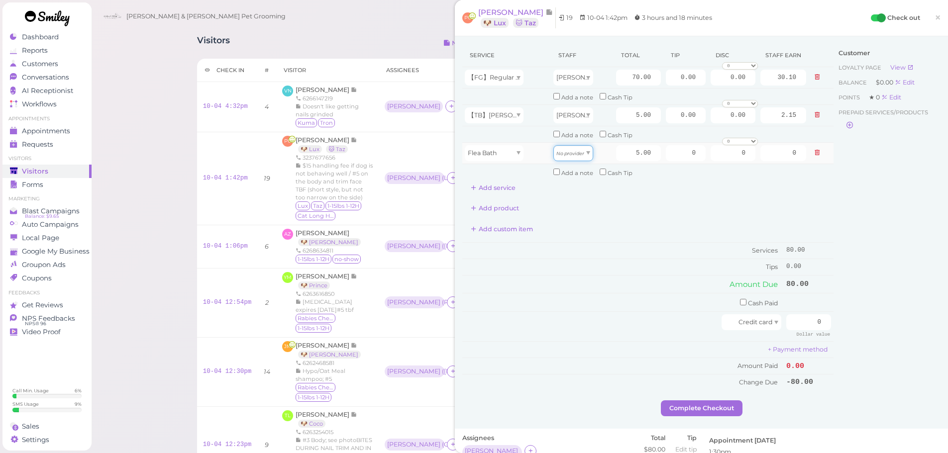
click at [573, 152] on icon "No provider" at bounding box center [570, 153] width 28 height 5
type input "2.15"
drag, startPoint x: 666, startPoint y: 76, endPoint x: 745, endPoint y: 81, distance: 78.8
click at [745, 81] on tr "【FG】Regular Dog Full Grooming (35 lbs or less) Rebecca 70.00 0.00 0.00 0 10% of…" at bounding box center [647, 77] width 371 height 21
type input "12"
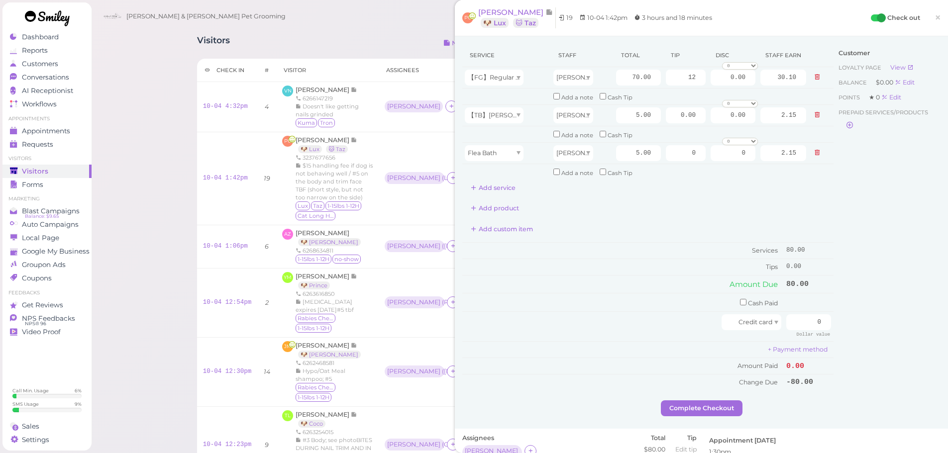
click at [879, 252] on div "Customer Loyalty page View Balance $0.00 Edit Points ★ 0 Edit Prepaid services/…" at bounding box center [886, 222] width 107 height 357
drag, startPoint x: 835, startPoint y: 324, endPoint x: 859, endPoint y: 323, distance: 23.4
click at [845, 325] on div "Service Staff Total Tip Disc Staff earn 【FG】Regular Dog Full Grooming (35 lbs o…" at bounding box center [701, 222] width 478 height 357
type input "92"
click at [856, 348] on div "Customer Loyalty page View Balance $0.00 Edit Points ★ 0 Edit Prepaid services/…" at bounding box center [886, 222] width 107 height 357
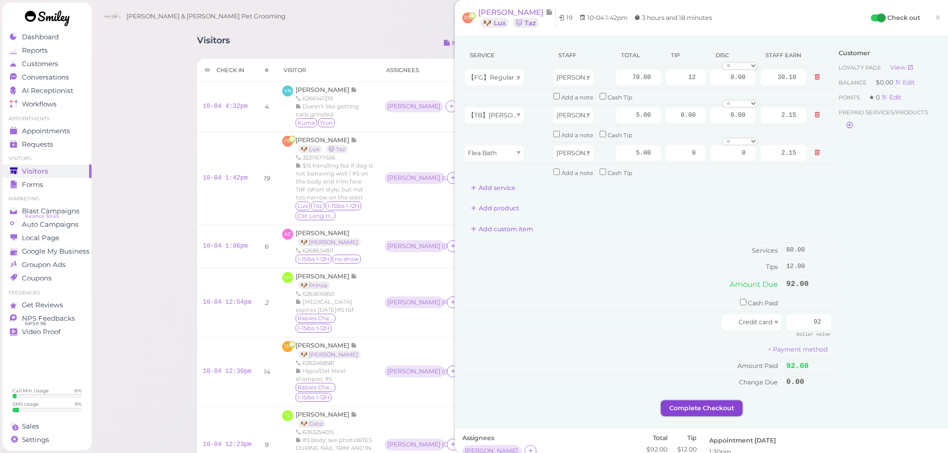
click at [720, 411] on button "Complete Checkout" at bounding box center [702, 409] width 82 height 16
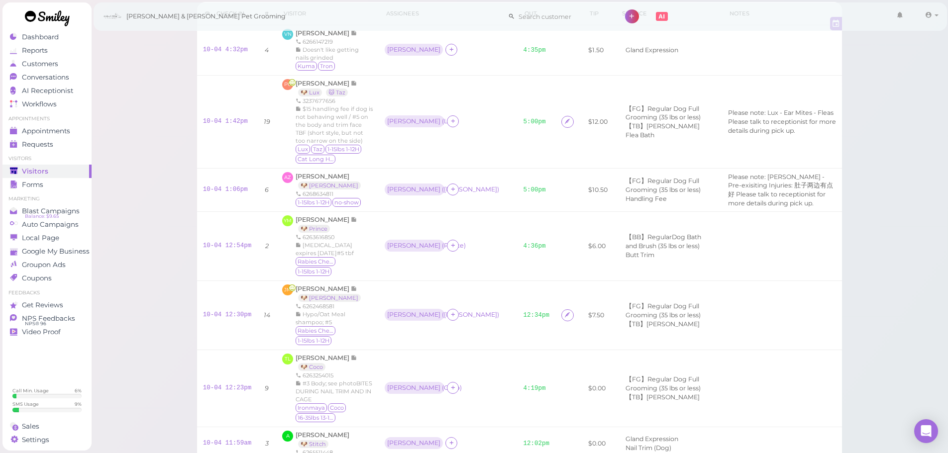
scroll to position [100, 0]
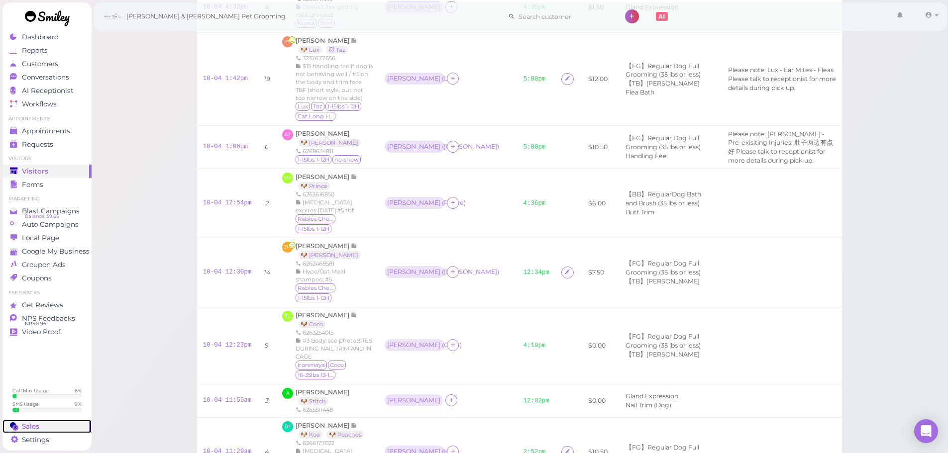
click at [43, 427] on div "Sales" at bounding box center [46, 426] width 72 height 8
